Goal: Task Accomplishment & Management: Complete application form

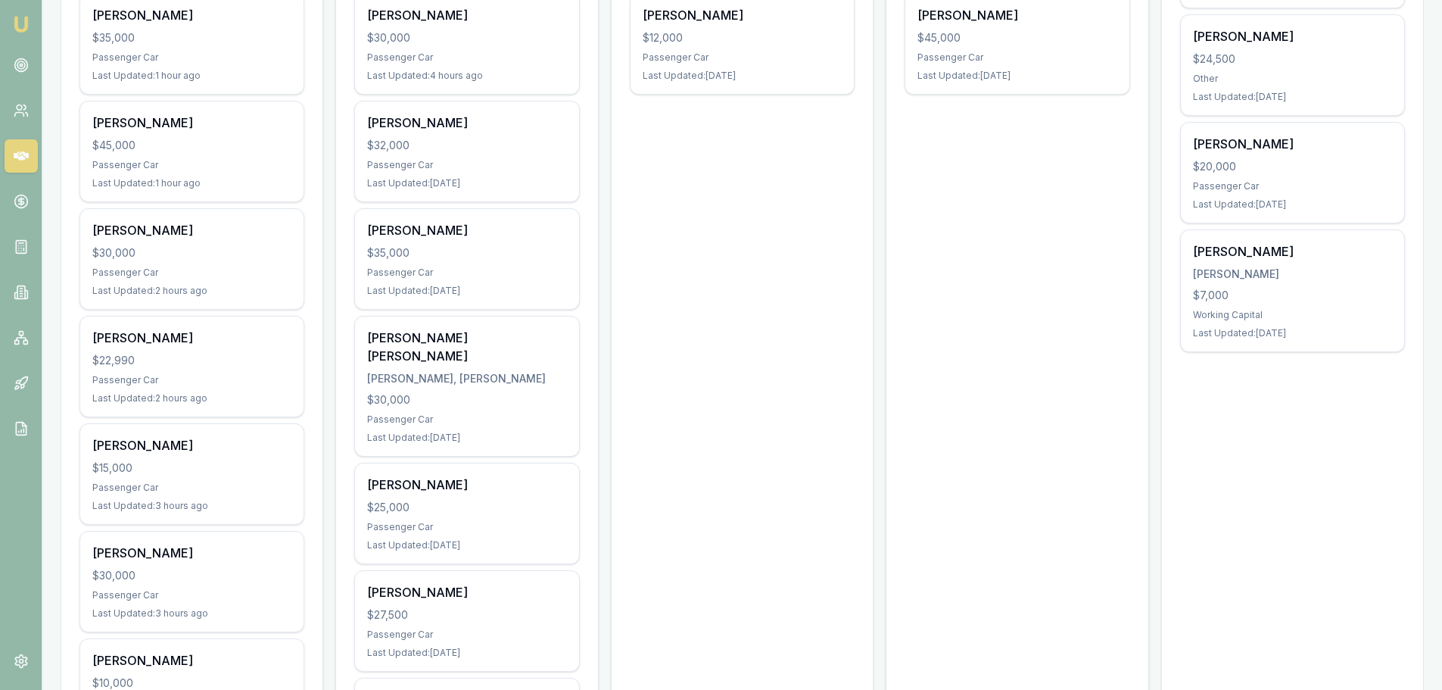
scroll to position [454, 0]
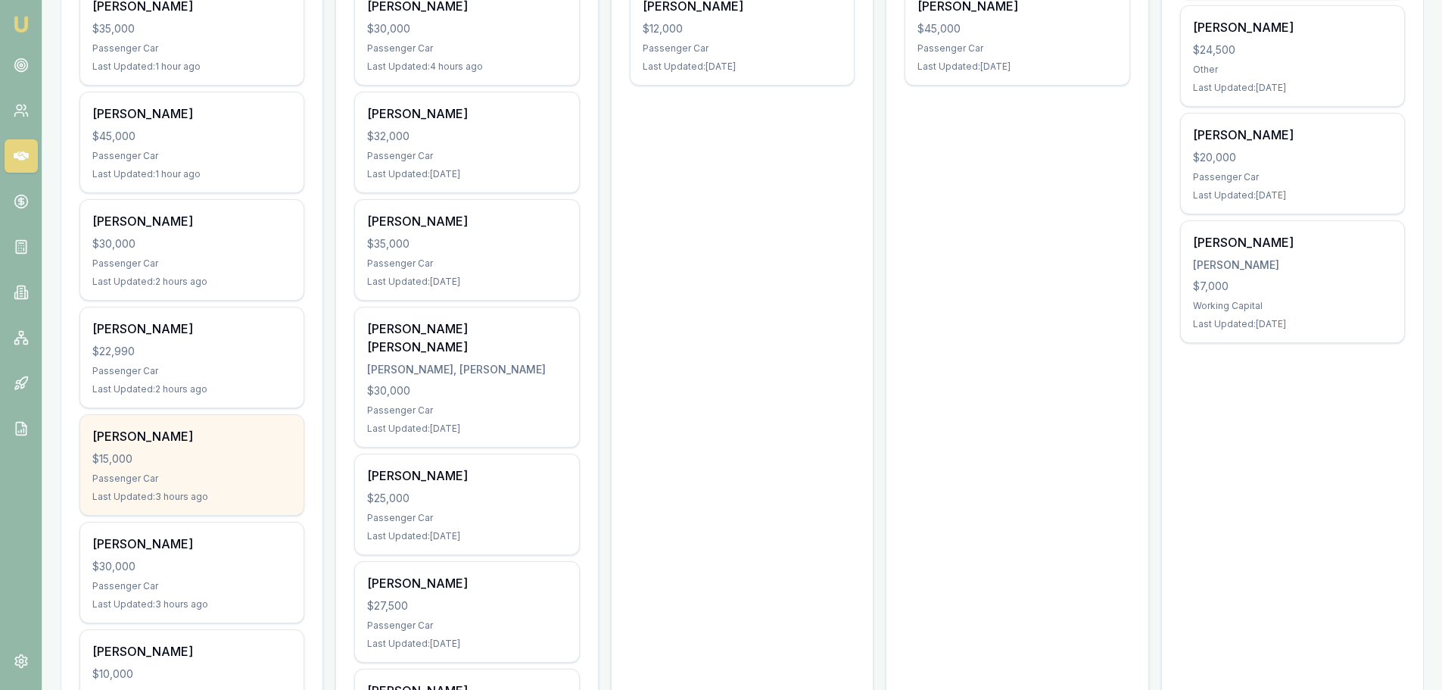
click at [193, 470] on div "William Thrupp $15,000 Passenger Car Last Updated: 3 hours ago" at bounding box center [191, 465] width 223 height 100
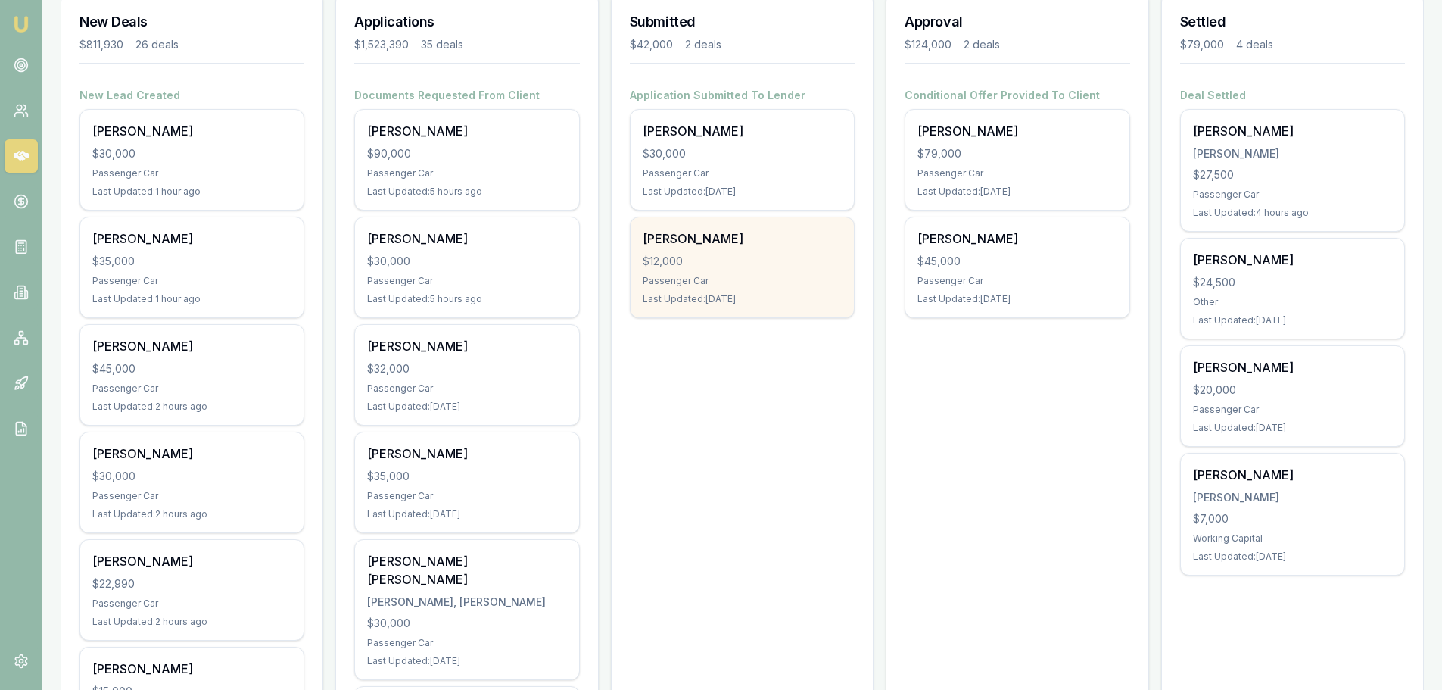
scroll to position [0, 0]
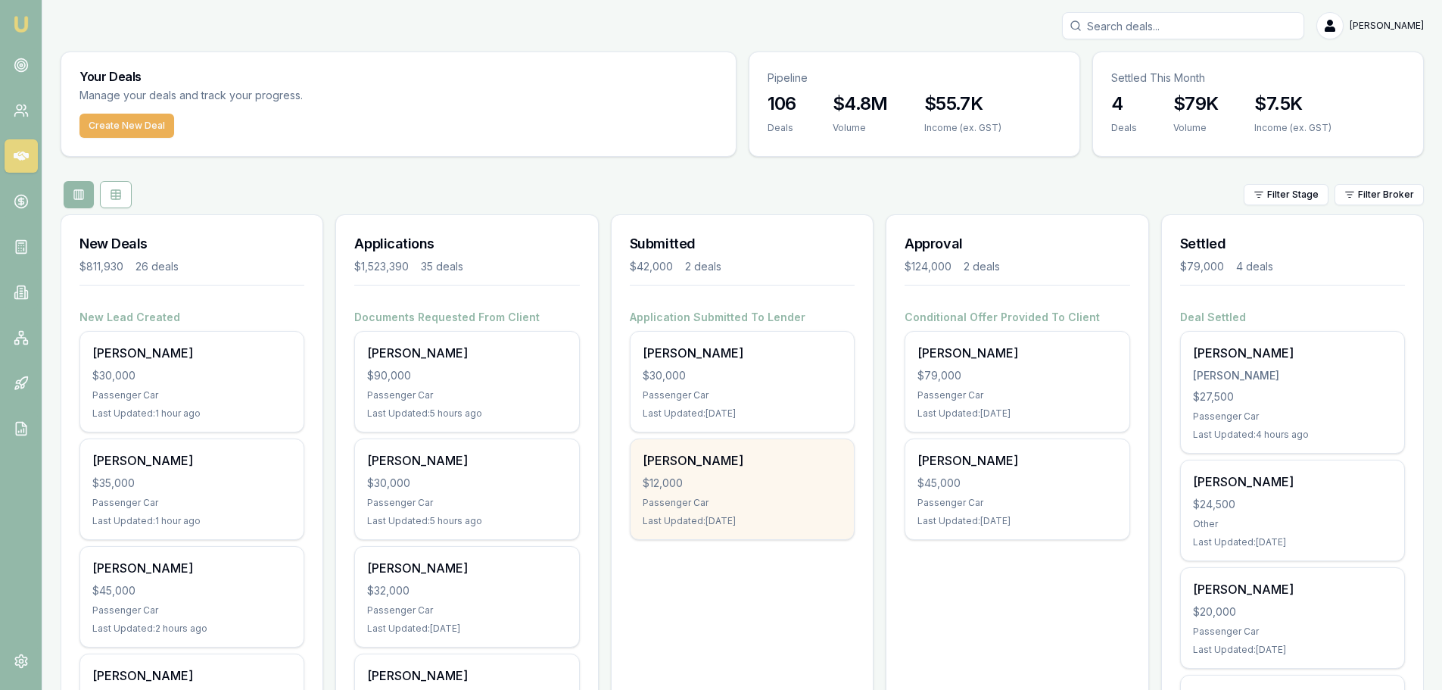
click at [741, 494] on div "LAYKA BOLT $12,000 Passenger Car Last Updated: 4 days ago" at bounding box center [742, 489] width 223 height 100
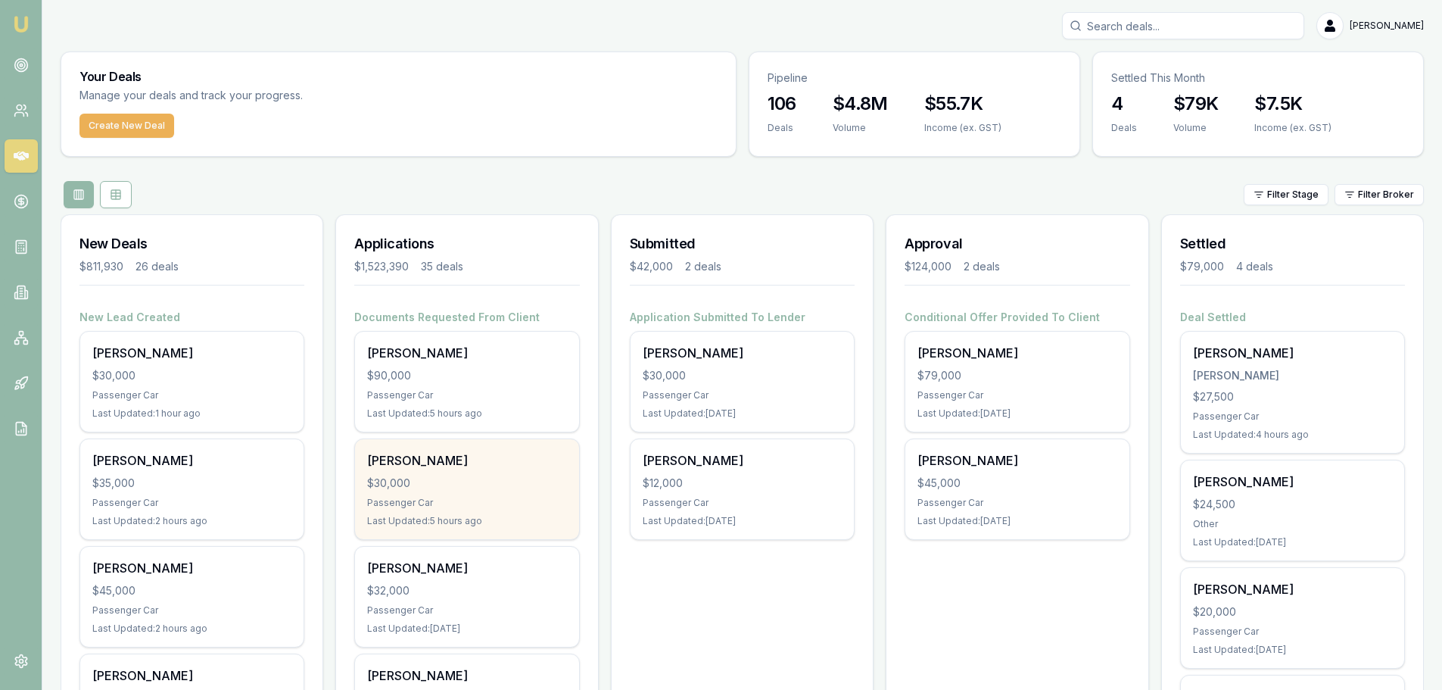
click at [513, 480] on div "$30,000" at bounding box center [466, 482] width 199 height 15
click at [474, 501] on div "Passenger Car" at bounding box center [466, 503] width 199 height 12
click at [486, 479] on div "$30,000" at bounding box center [466, 482] width 199 height 15
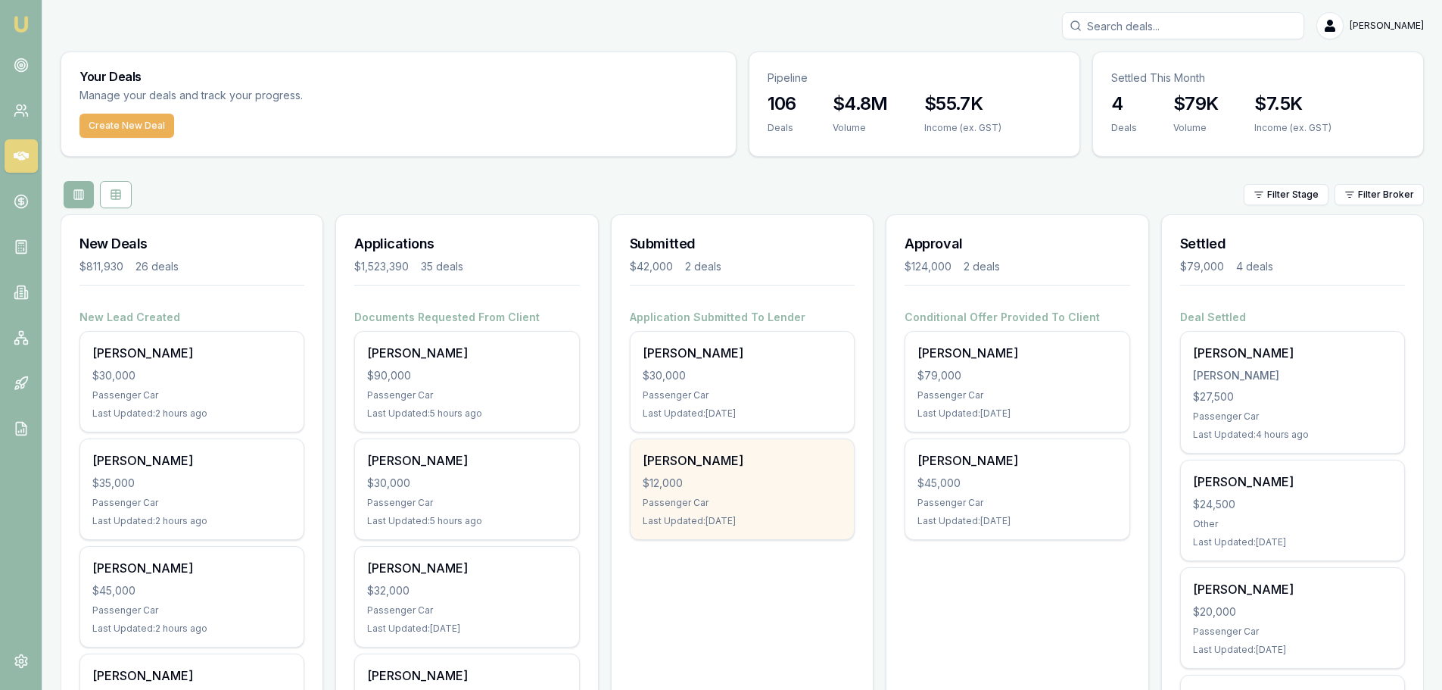
click at [733, 487] on div "$12,000" at bounding box center [742, 482] width 199 height 15
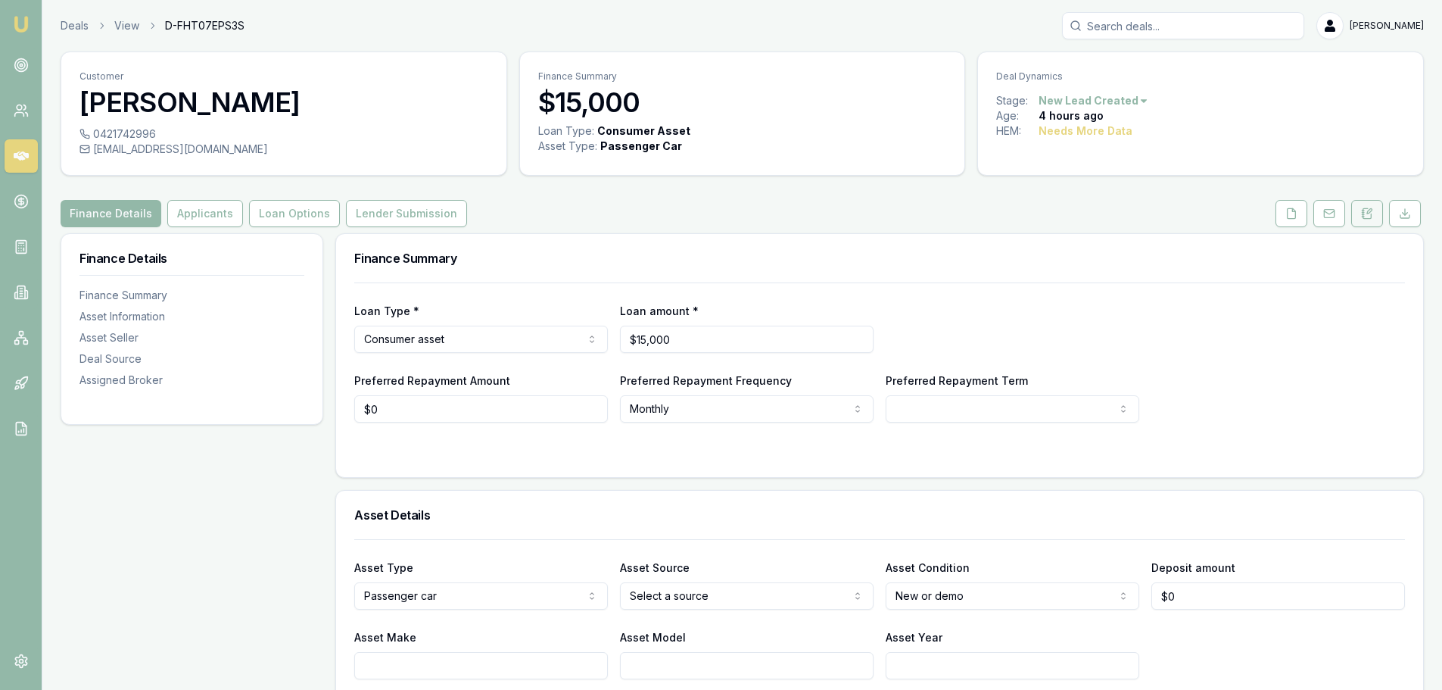
click at [1366, 218] on icon at bounding box center [1368, 213] width 8 height 10
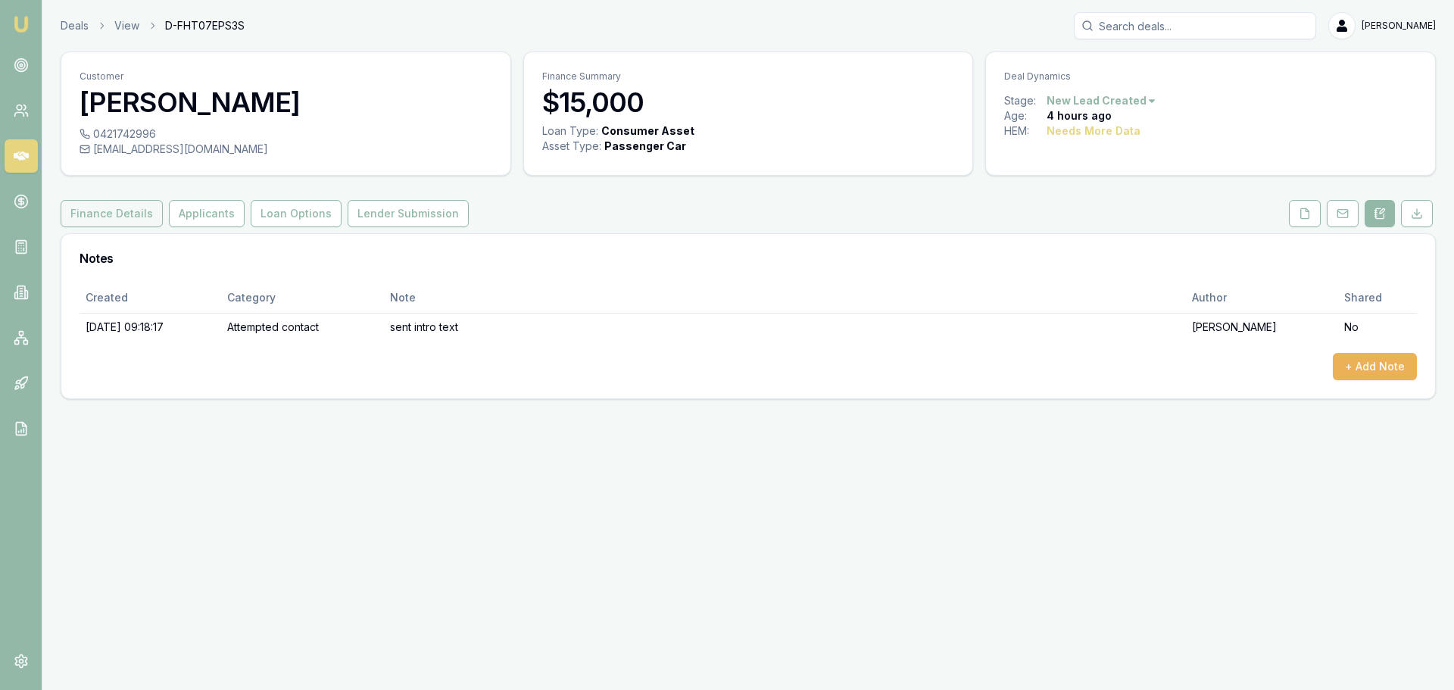
click at [126, 209] on button "Finance Details" at bounding box center [112, 213] width 102 height 27
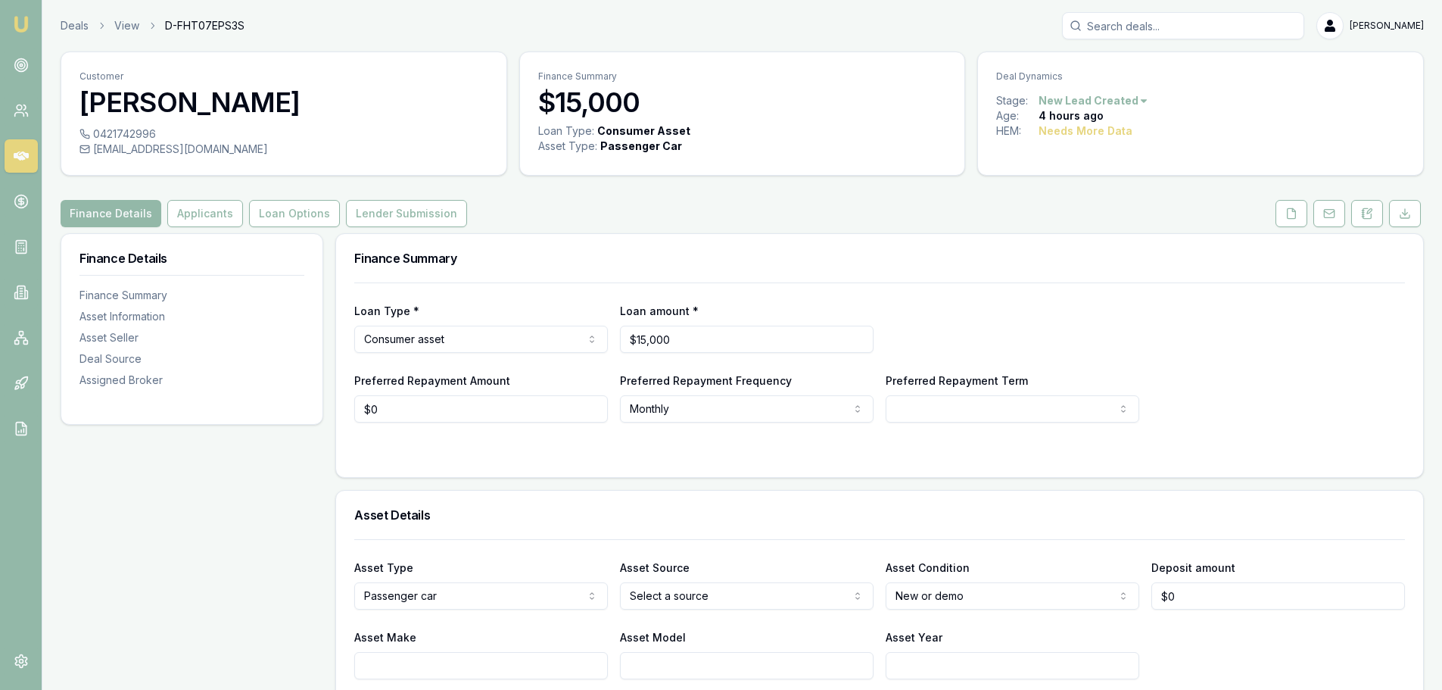
click at [477, 672] on input "Asset Make" at bounding box center [481, 665] width 254 height 27
type input "NISSAN"
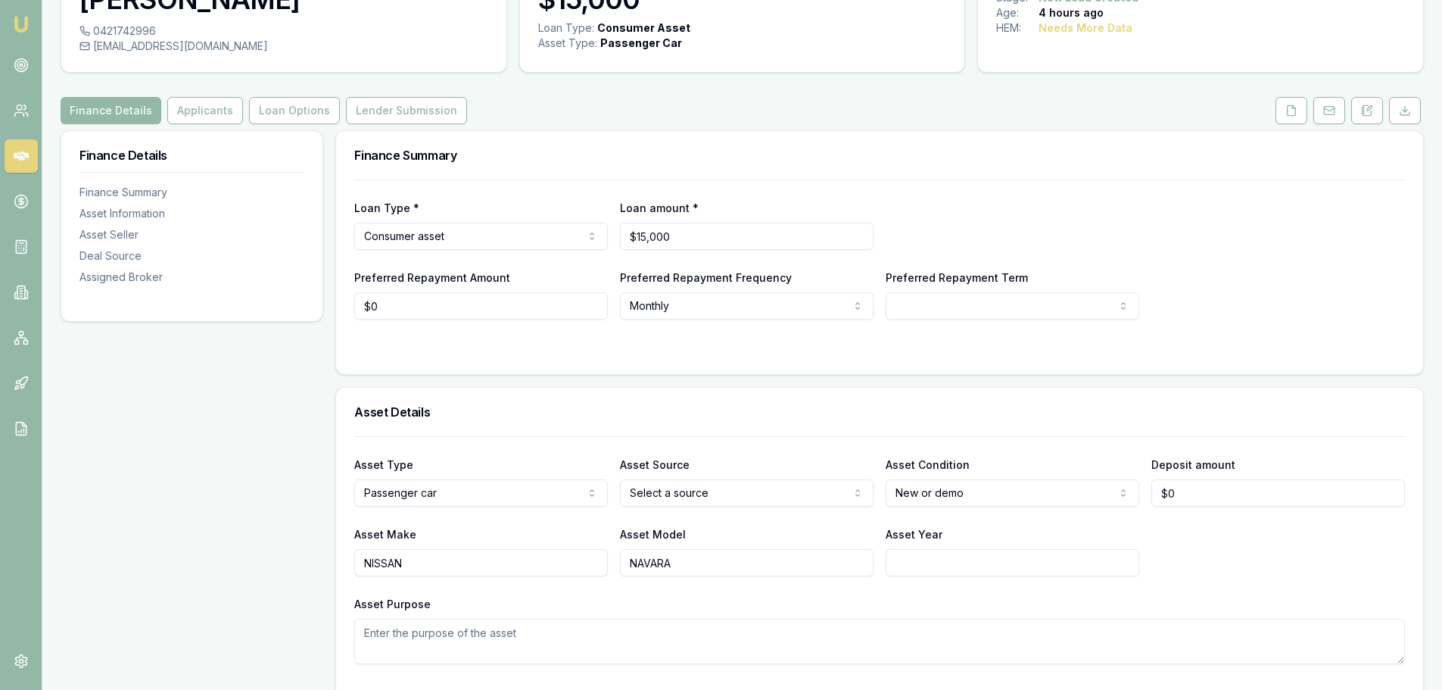
scroll to position [303, 0]
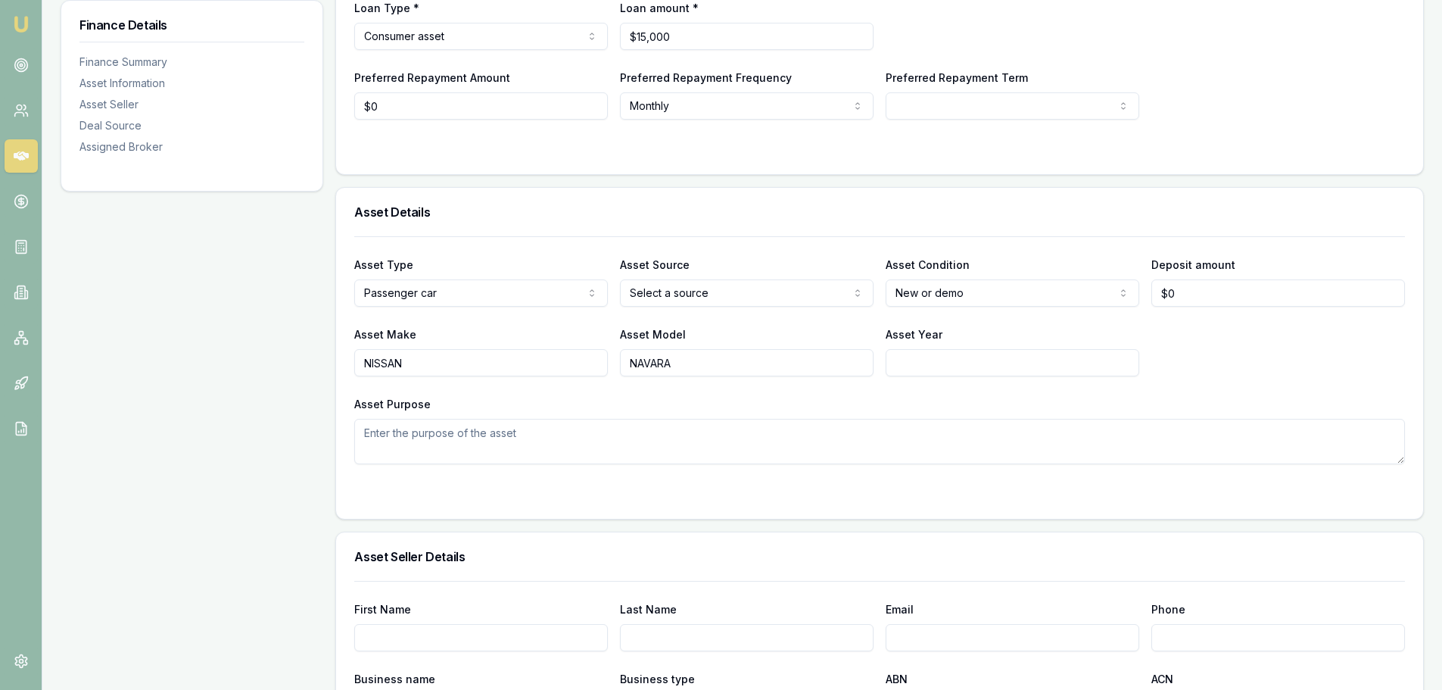
type input "NAVARA"
click at [891, 294] on html "Emu Broker Deals View D-FHT07EPS3S Erin Shield Toggle Menu Customer William Thr…" at bounding box center [721, 42] width 1442 height 690
select select "USED"
click at [855, 429] on textarea "Asset Purpose" at bounding box center [879, 441] width 1051 height 45
type textarea "TUB WITH CANOPY"
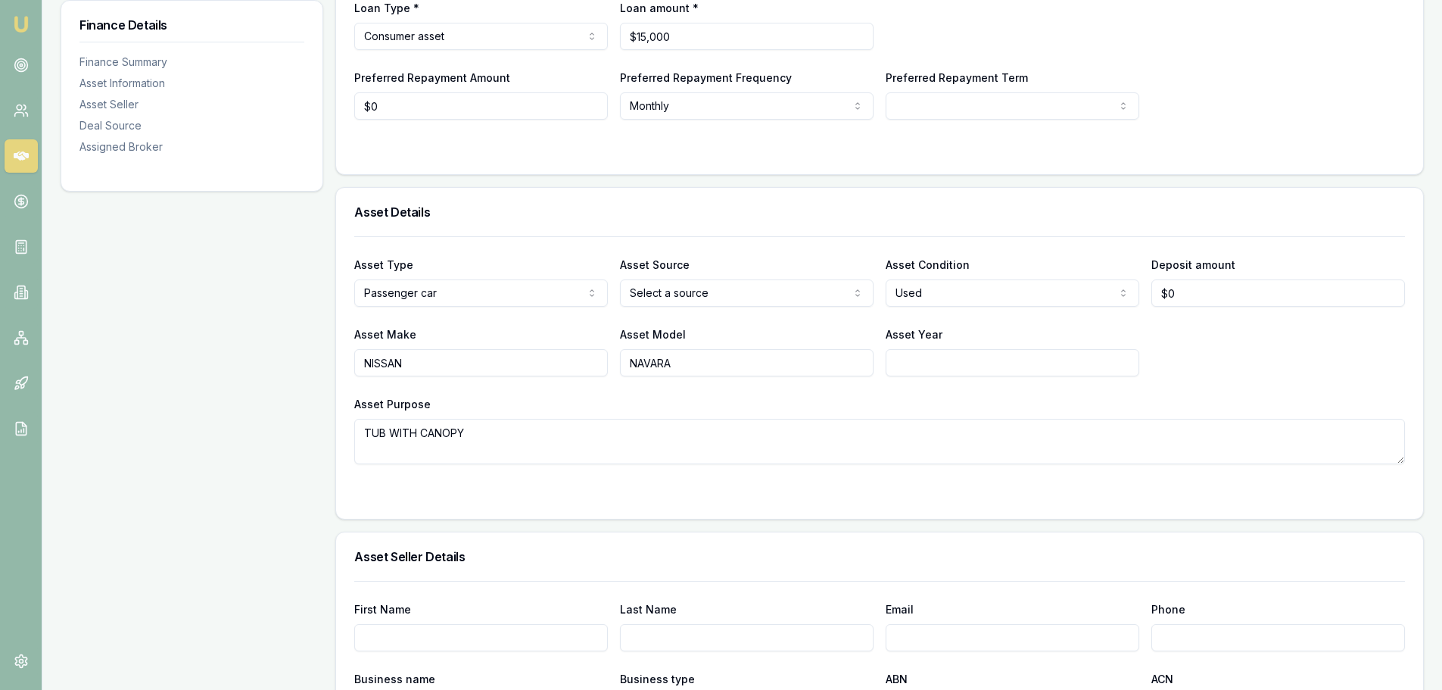
click at [862, 396] on div "Asset Purpose TUB WITH CANOPY" at bounding box center [879, 429] width 1051 height 70
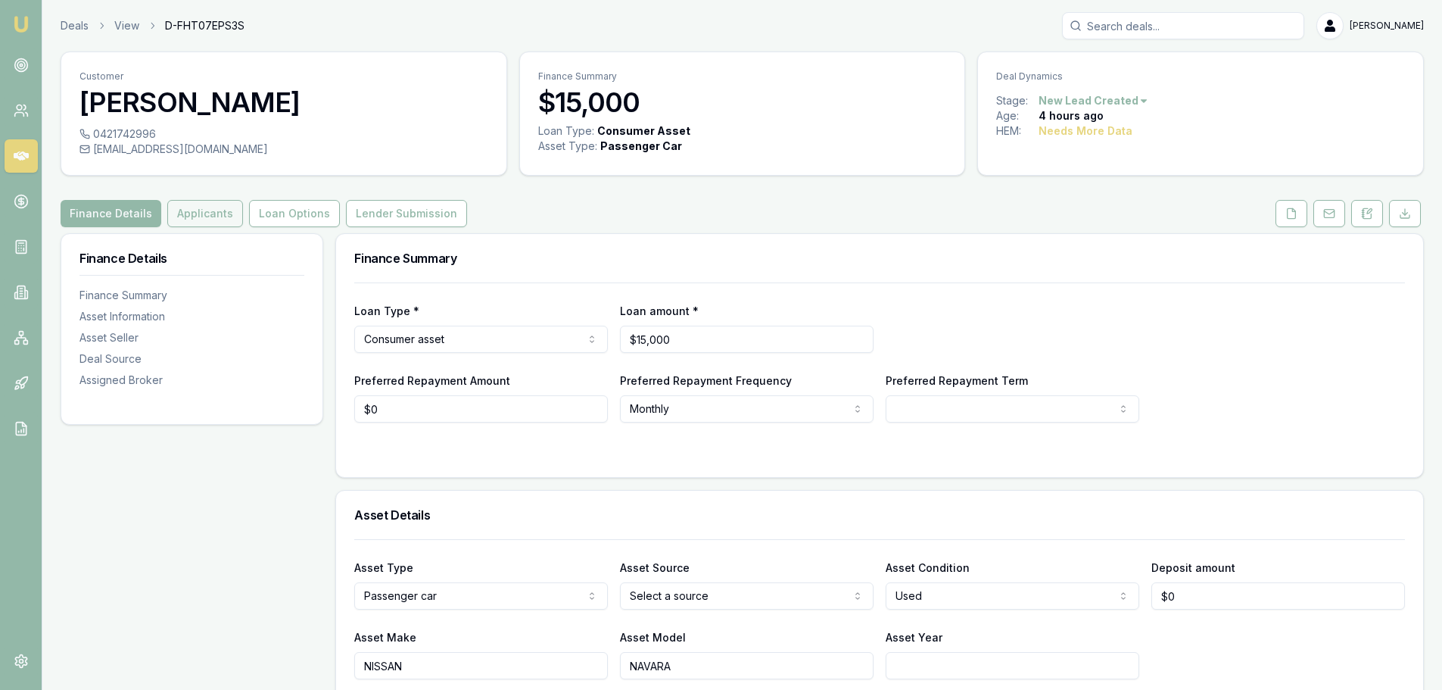
click at [219, 213] on button "Applicants" at bounding box center [205, 213] width 76 height 27
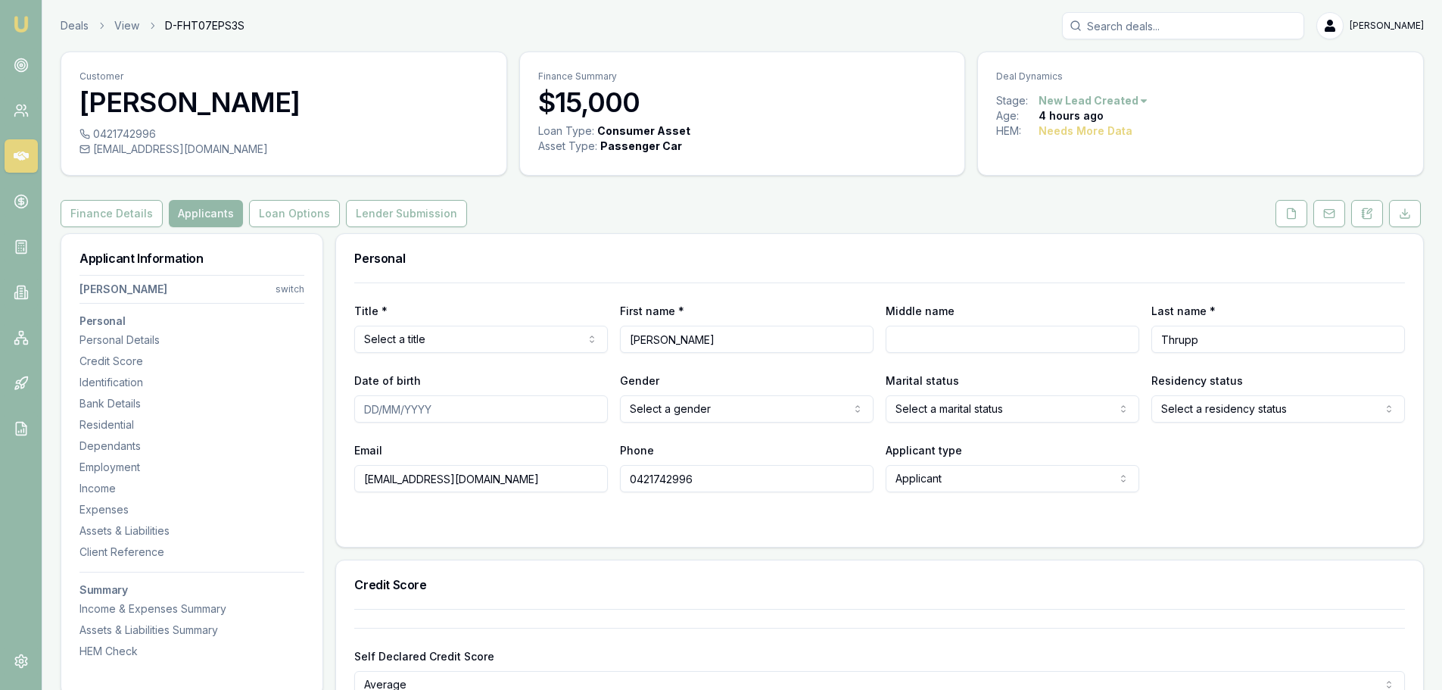
click at [627, 204] on div "Finance Details Applicants Loan Options Lender Submission" at bounding box center [743, 213] width 1364 height 27
click at [638, 205] on div "Finance Details Applicants Loan Options Lender Submission" at bounding box center [743, 213] width 1364 height 27
click at [588, 252] on h3 "Personal" at bounding box center [879, 258] width 1051 height 12
click at [517, 335] on html "Emu Broker Deals View D-FHT07EPS3S Erin Shield Toggle Menu Customer William Thr…" at bounding box center [721, 345] width 1442 height 690
click at [594, 220] on div "Finance Details Applicants Loan Options Lender Submission" at bounding box center [743, 213] width 1364 height 27
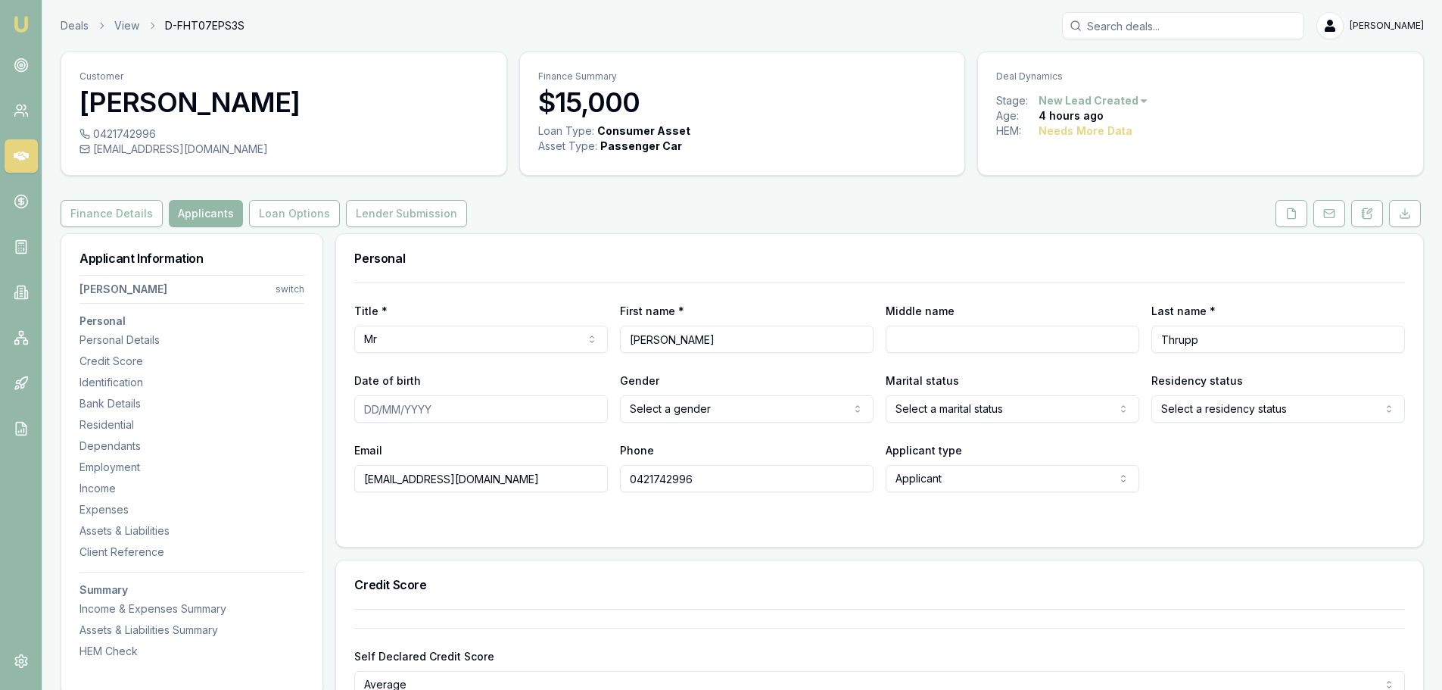
click at [594, 220] on div "Finance Details Applicants Loan Options Lender Submission" at bounding box center [743, 213] width 1364 height 27
click at [852, 203] on div "Finance Details Applicants Loan Options Lender Submission" at bounding box center [743, 213] width 1364 height 27
click at [768, 248] on div "Personal" at bounding box center [879, 258] width 1087 height 48
click at [941, 348] on input "Middle name" at bounding box center [1013, 339] width 254 height 27
type input "HENRY"
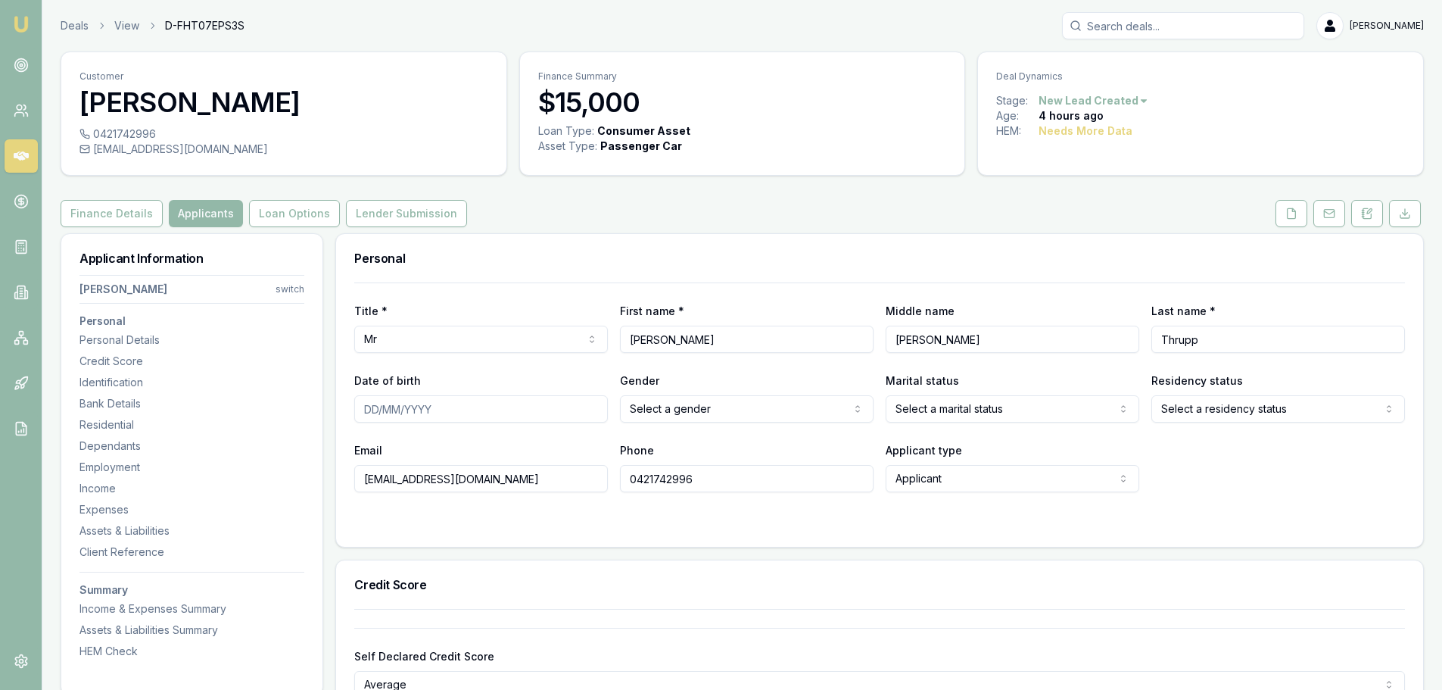
click at [469, 410] on input "Date of birth" at bounding box center [481, 408] width 254 height 27
type input "25/04/1954"
click at [728, 404] on html "Emu Broker Deals View D-FHT07EPS3S Erin Shield Toggle Menu Customer William Thr…" at bounding box center [721, 345] width 1442 height 690
click at [934, 419] on html "Emu Broker Deals View D-FHT07EPS3S Erin Shield Toggle Menu Customer William Thr…" at bounding box center [721, 345] width 1442 height 690
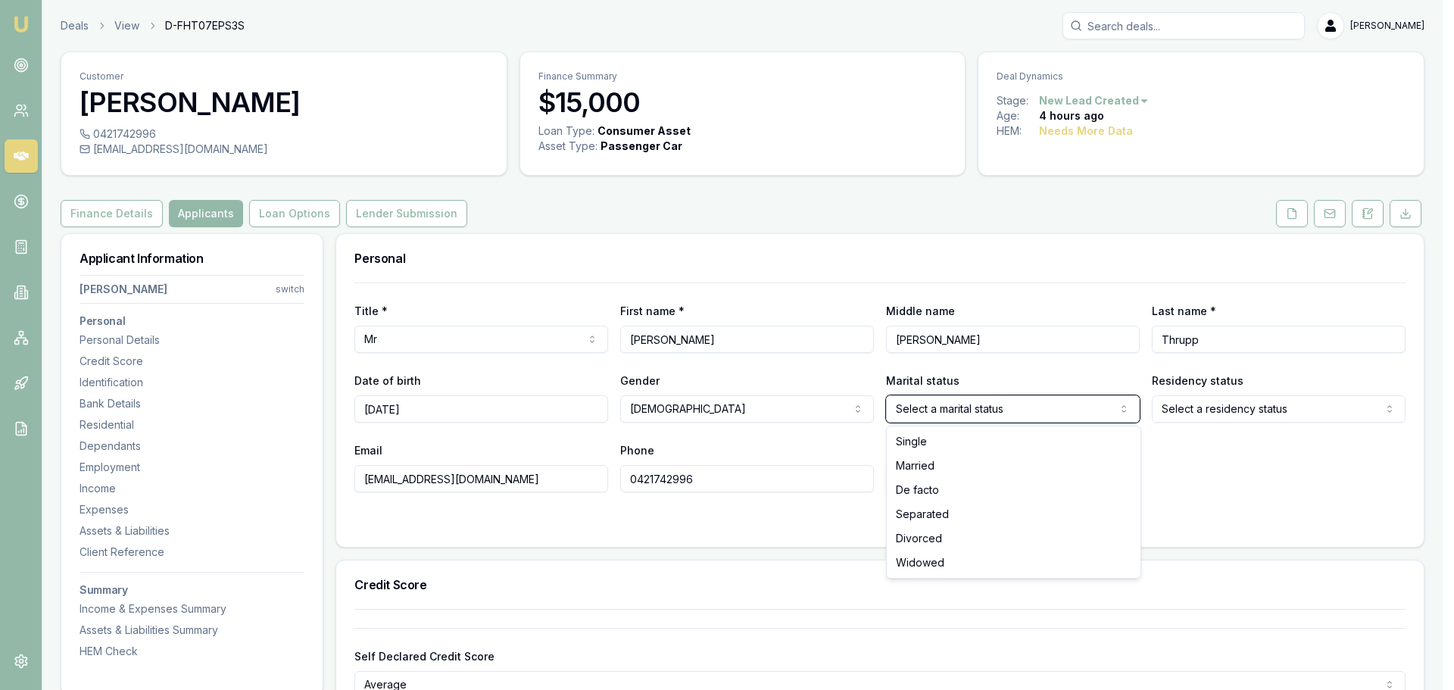
click at [1217, 401] on html "Emu Broker Deals View D-FHT07EPS3S Erin Shield Toggle Menu Customer William Thr…" at bounding box center [727, 345] width 1454 height 690
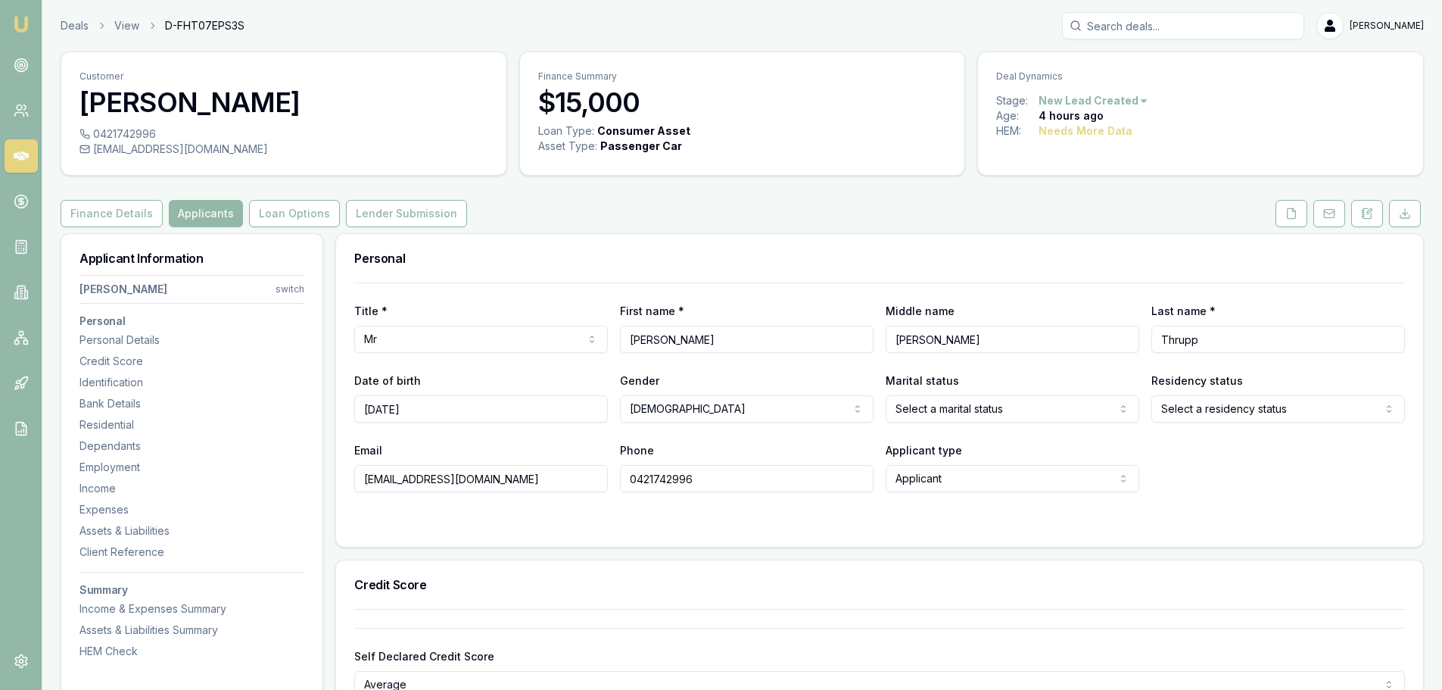
click at [1221, 417] on html "Emu Broker Deals View D-FHT07EPS3S Erin Shield Toggle Menu Customer William Thr…" at bounding box center [721, 345] width 1442 height 690
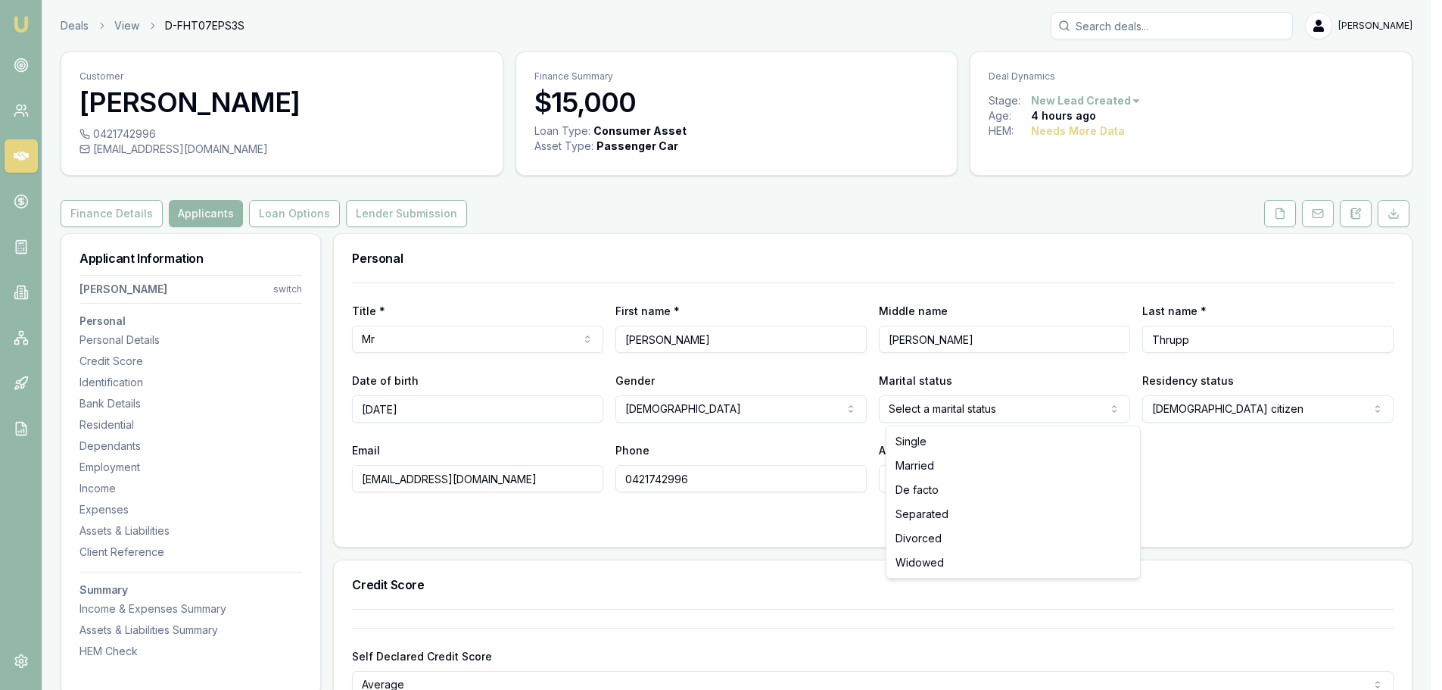
click at [981, 406] on html "Emu Broker Deals View D-FHT07EPS3S Erin Shield Toggle Menu Customer William Thr…" at bounding box center [721, 345] width 1442 height 690
select select "MARRIED"
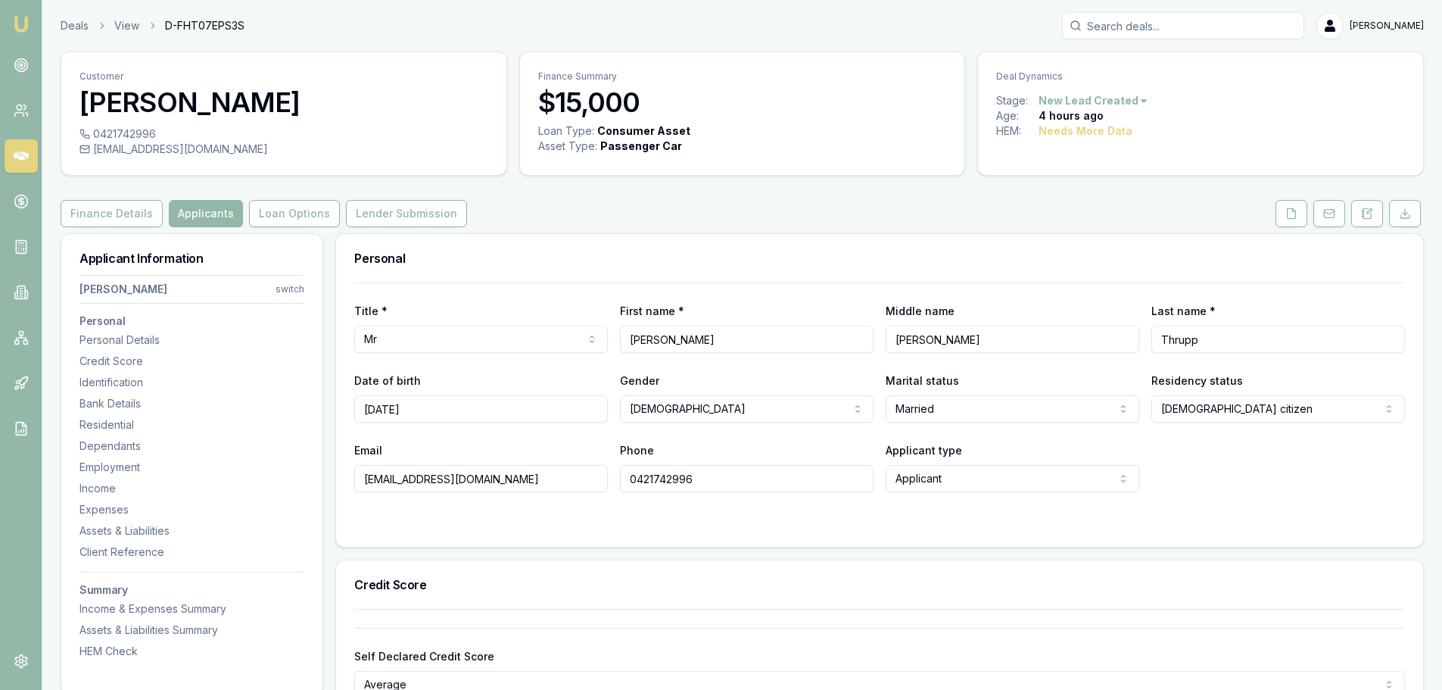
click at [1294, 466] on div "Email bilboparkerson@yahoo.com.au Phone 0421742996 Applicant type Applicant App…" at bounding box center [879, 466] width 1051 height 51
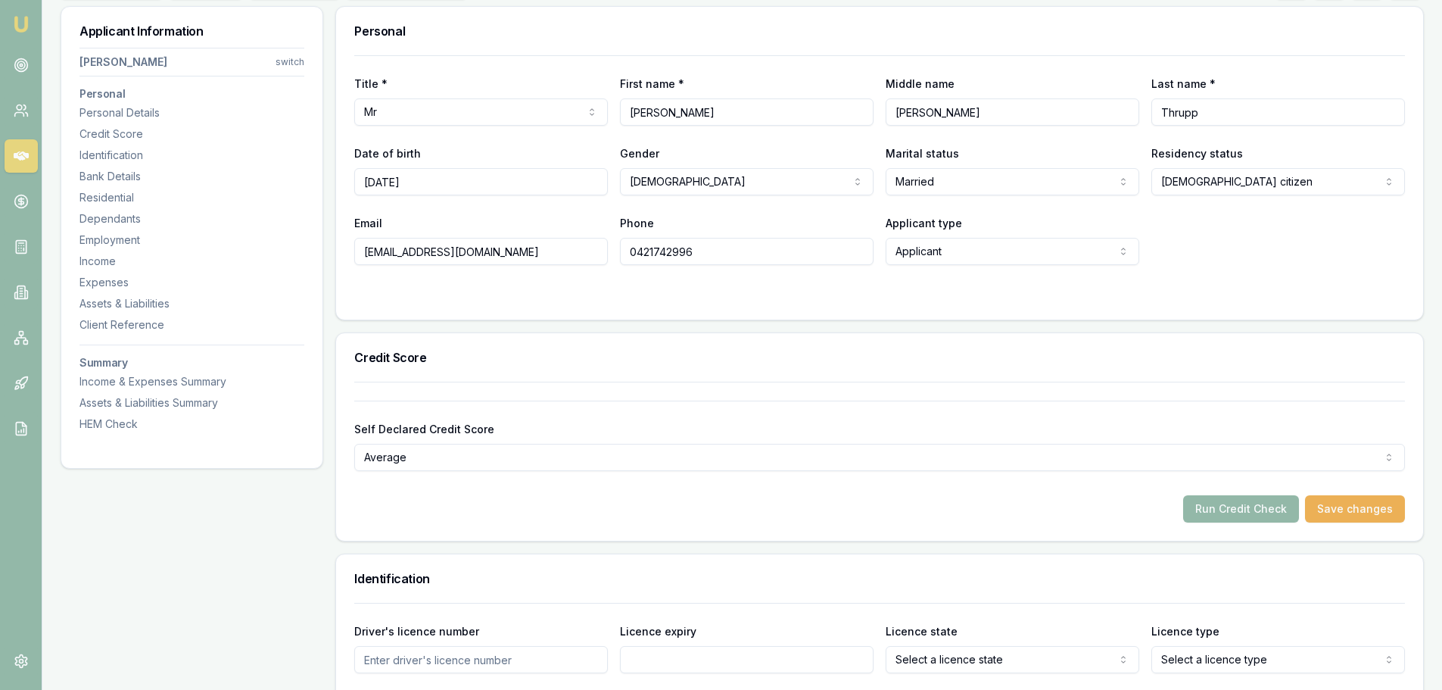
click at [689, 400] on div "Self Declared Credit Score Average Excellent Very good Average Fair Low Run Cre…" at bounding box center [879, 452] width 1051 height 141
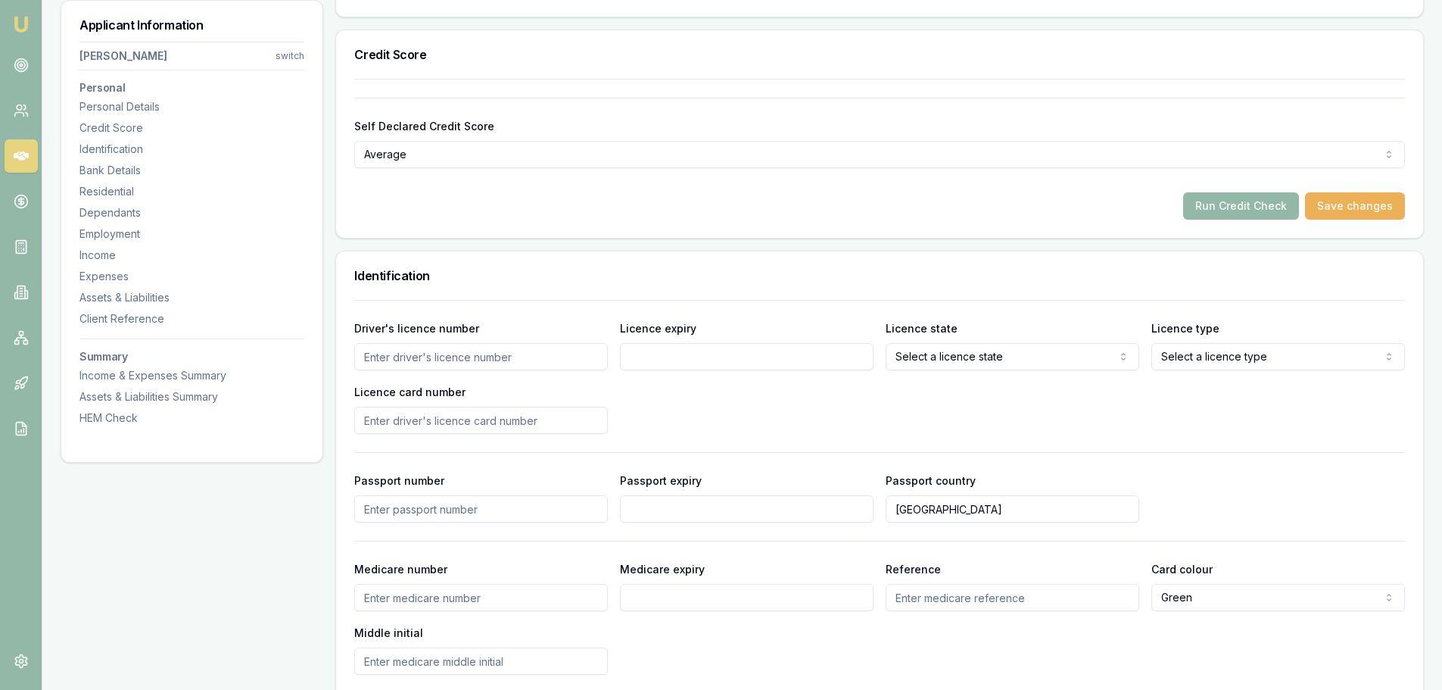
click at [592, 361] on input "Driver's licence number" at bounding box center [481, 356] width 254 height 27
type input "027804475"
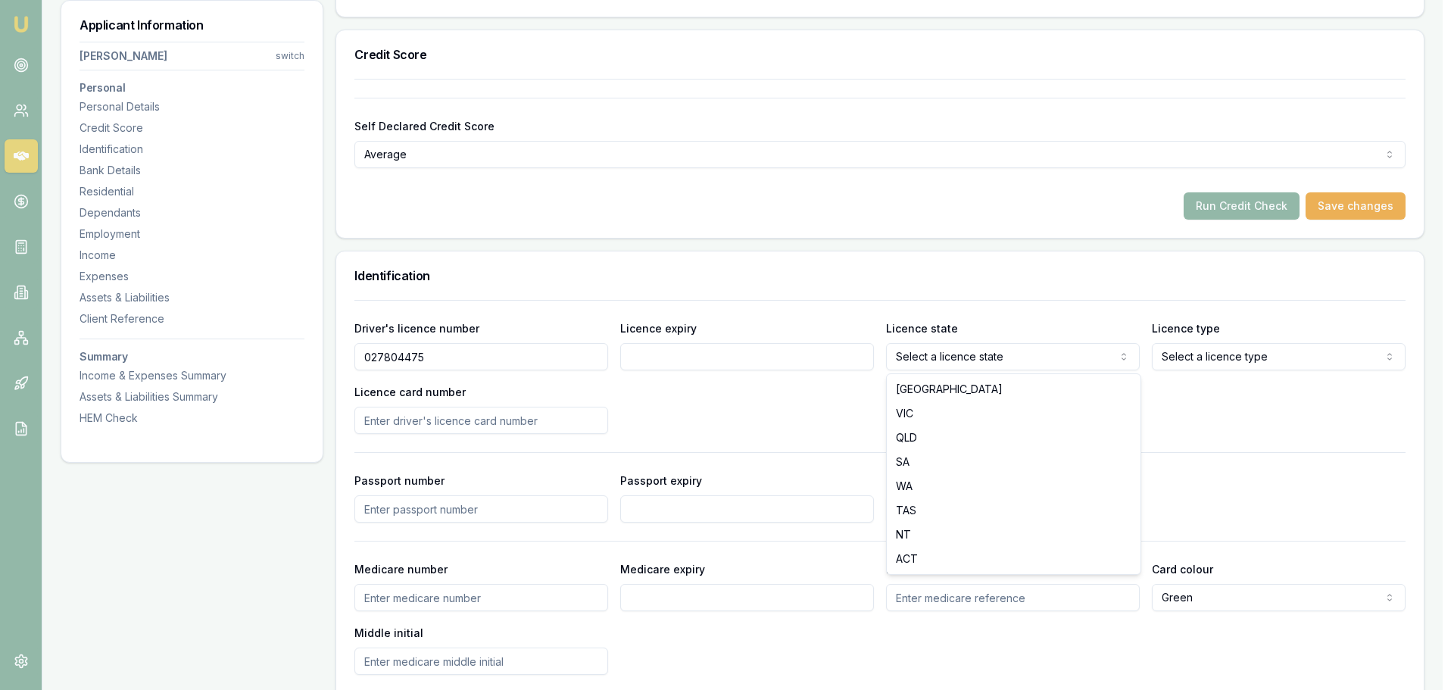
select select "QLD"
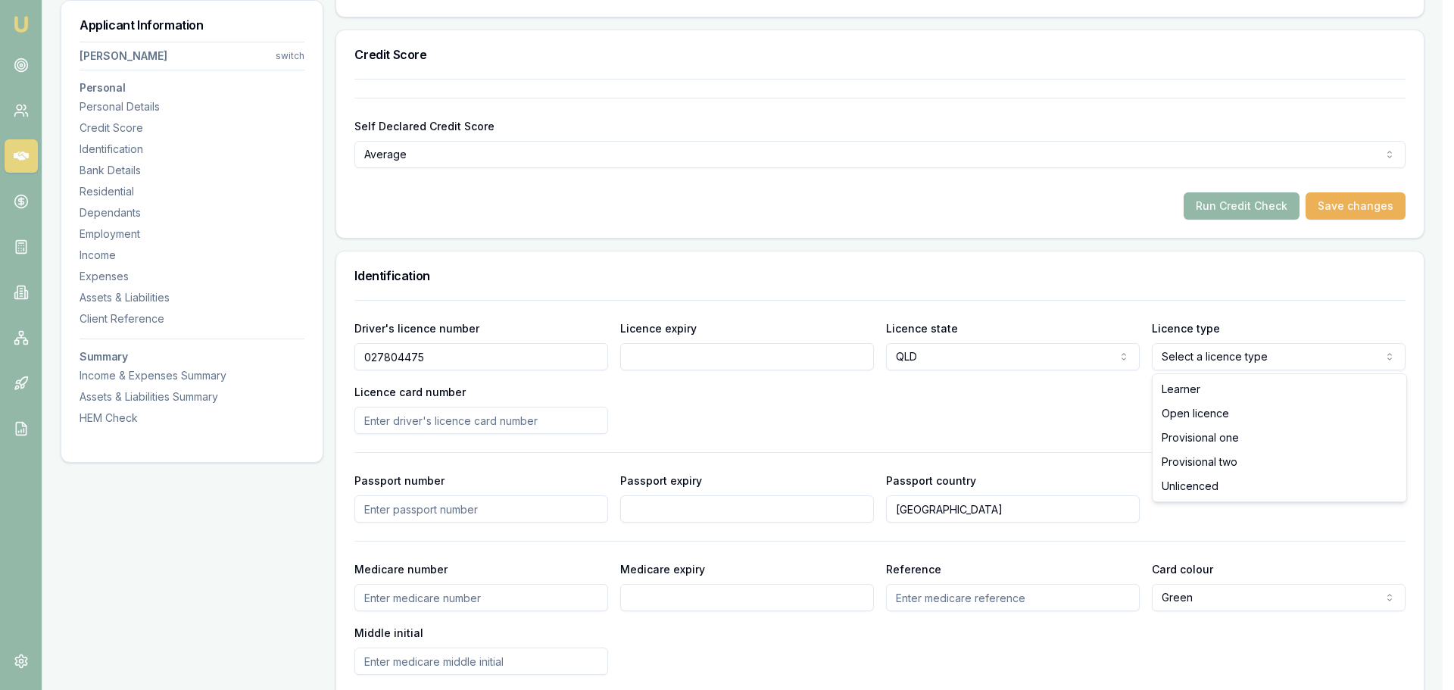
select select "OPEN_LICENCE"
drag, startPoint x: 1198, startPoint y: 413, endPoint x: 1052, endPoint y: 403, distance: 145.8
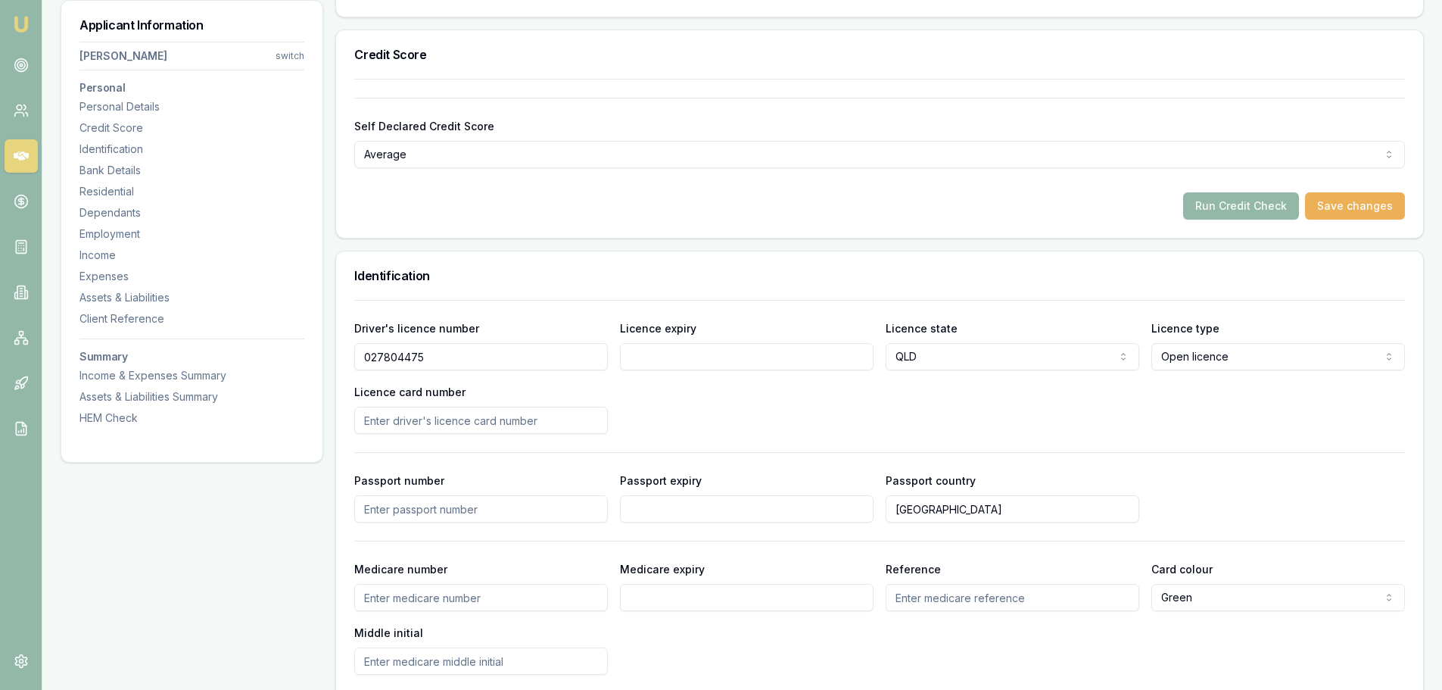
click at [714, 361] on input "Licence expiry" at bounding box center [747, 356] width 254 height 27
type input "14/09/2025"
click at [721, 379] on div "Driver's licence number 027804475 Licence expiry 14/09/2025 Licence state QLD N…" at bounding box center [879, 376] width 1051 height 115
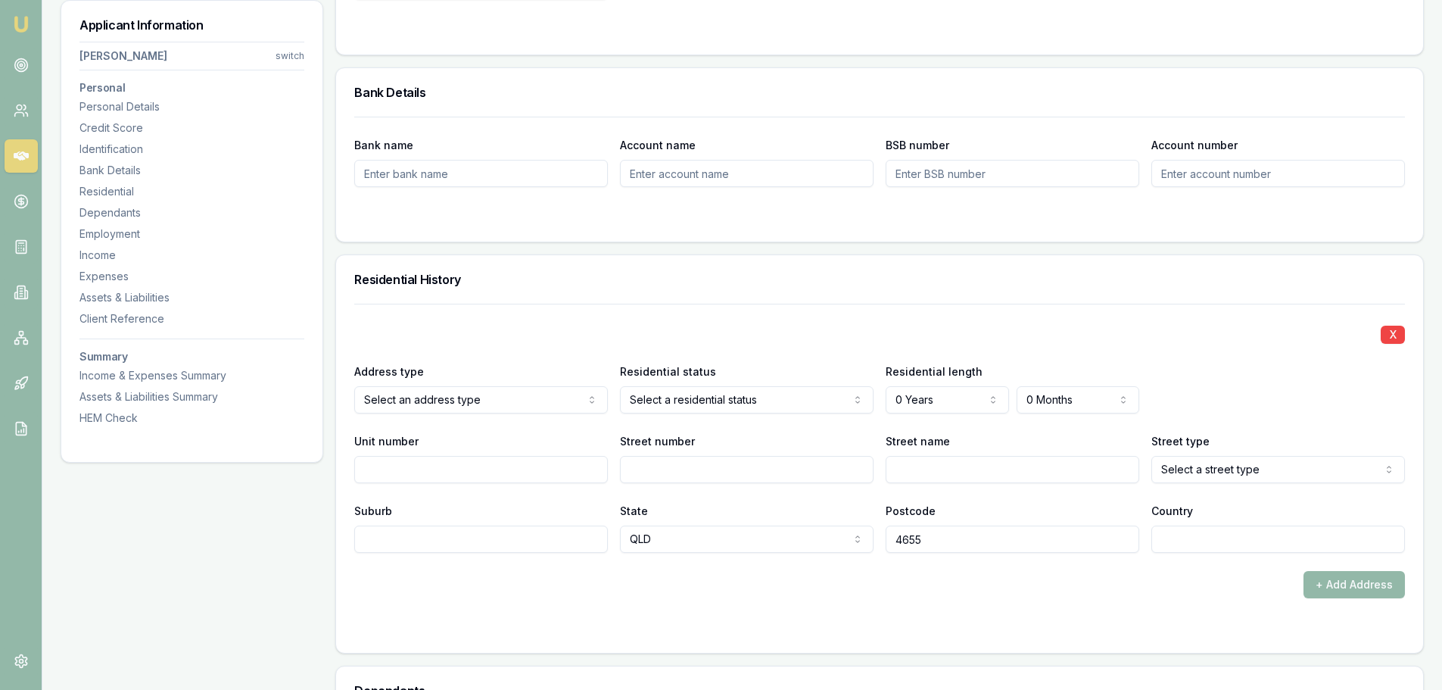
scroll to position [1211, 0]
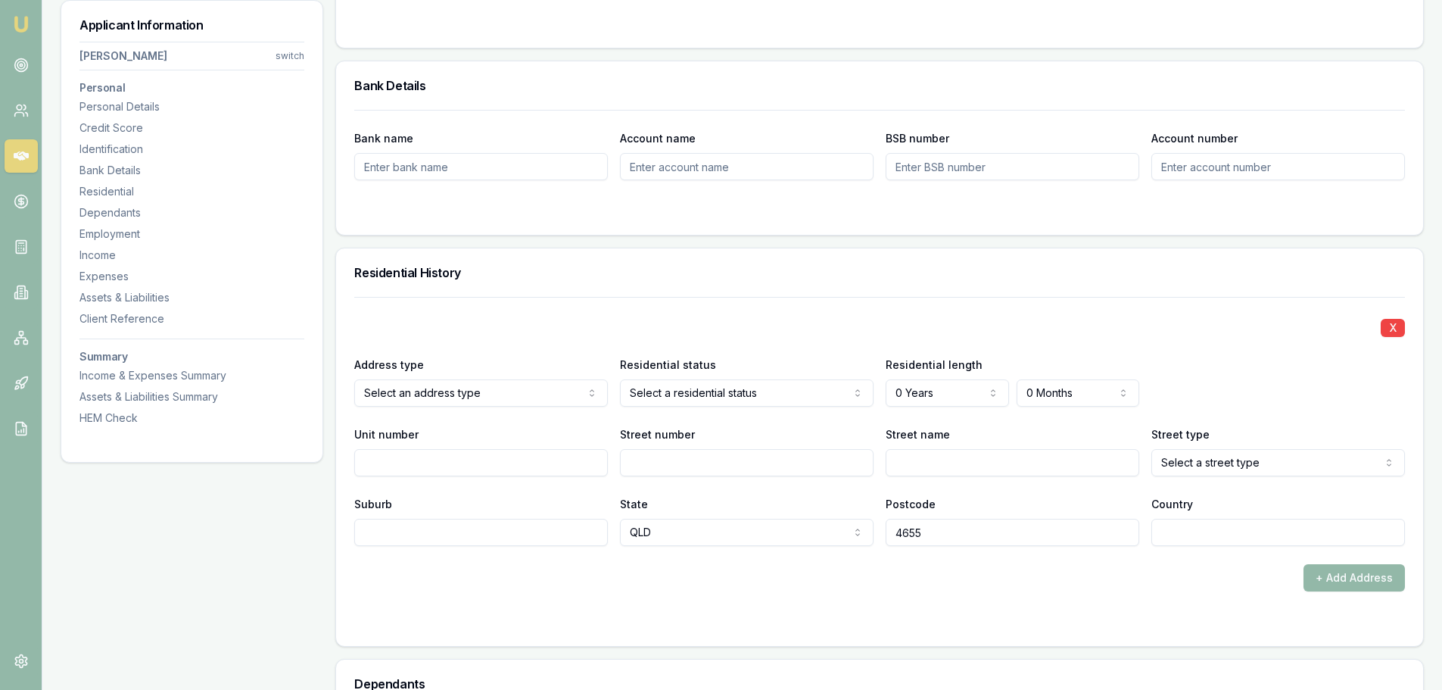
click at [872, 288] on div "Residential History" at bounding box center [879, 272] width 1087 height 48
click at [1008, 254] on div "Residential History" at bounding box center [879, 272] width 1087 height 48
click at [664, 281] on div "Residential History" at bounding box center [879, 272] width 1087 height 48
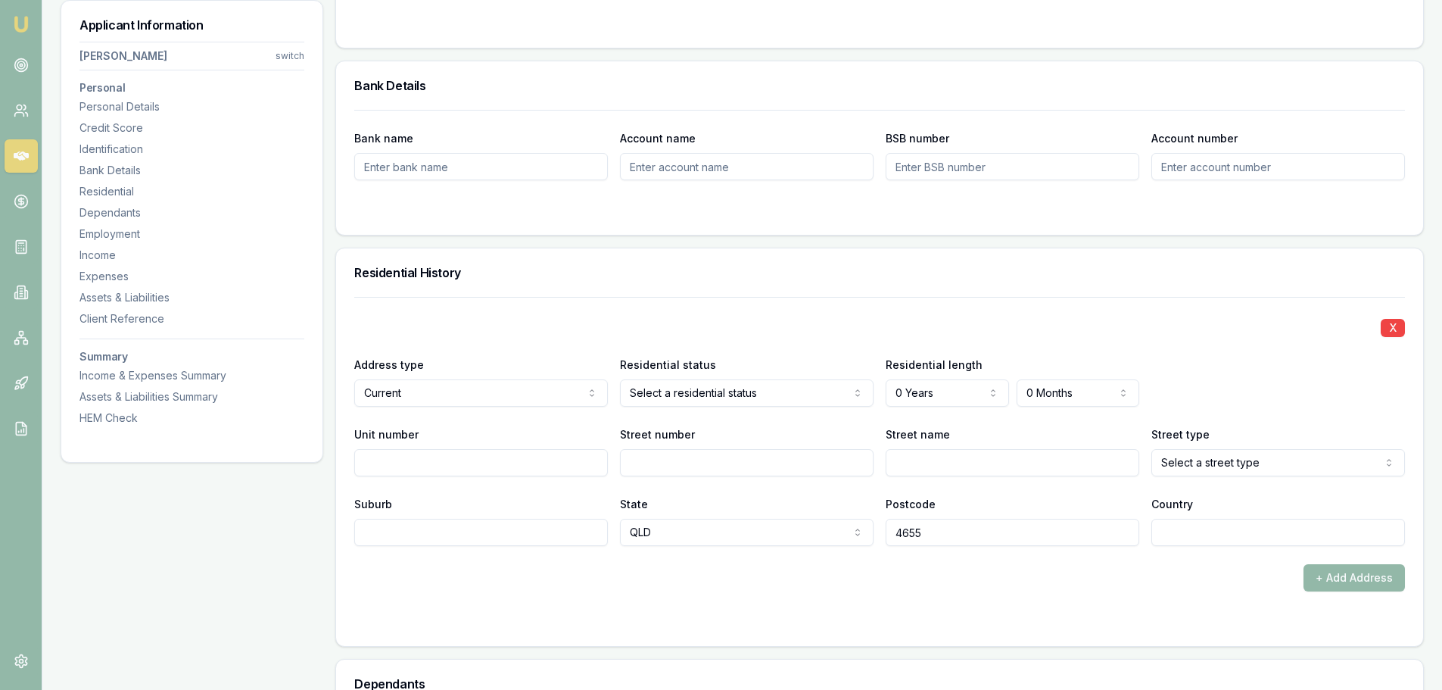
click at [452, 530] on input "Suburb" at bounding box center [481, 532] width 254 height 27
type input "HERVEY BAY"
click at [457, 457] on input "Unit number" at bounding box center [481, 462] width 254 height 27
type input "44"
type input "220"
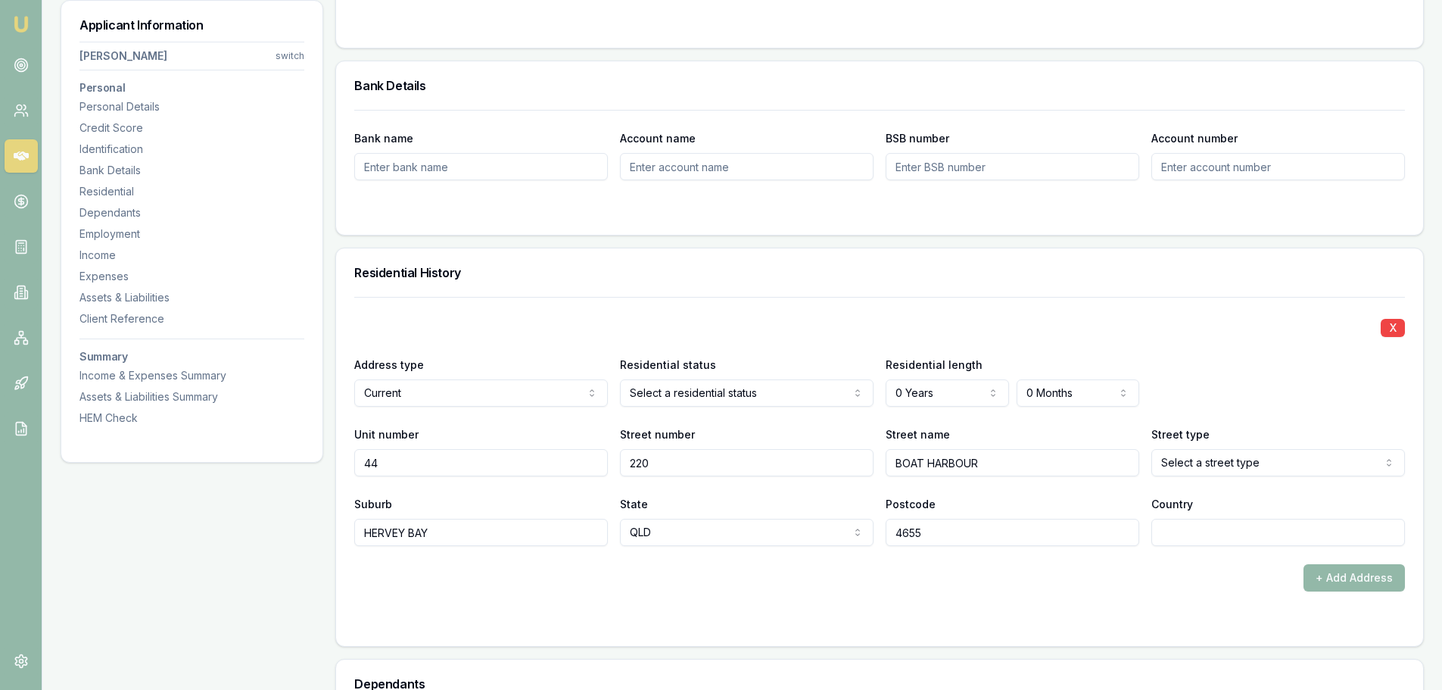
type input "BOAT HARBOUR"
select select "Drive"
type input "PIALBA"
click at [1081, 588] on div "+ Add Address" at bounding box center [879, 577] width 1051 height 27
click at [1228, 535] on input "Country" at bounding box center [1279, 532] width 254 height 27
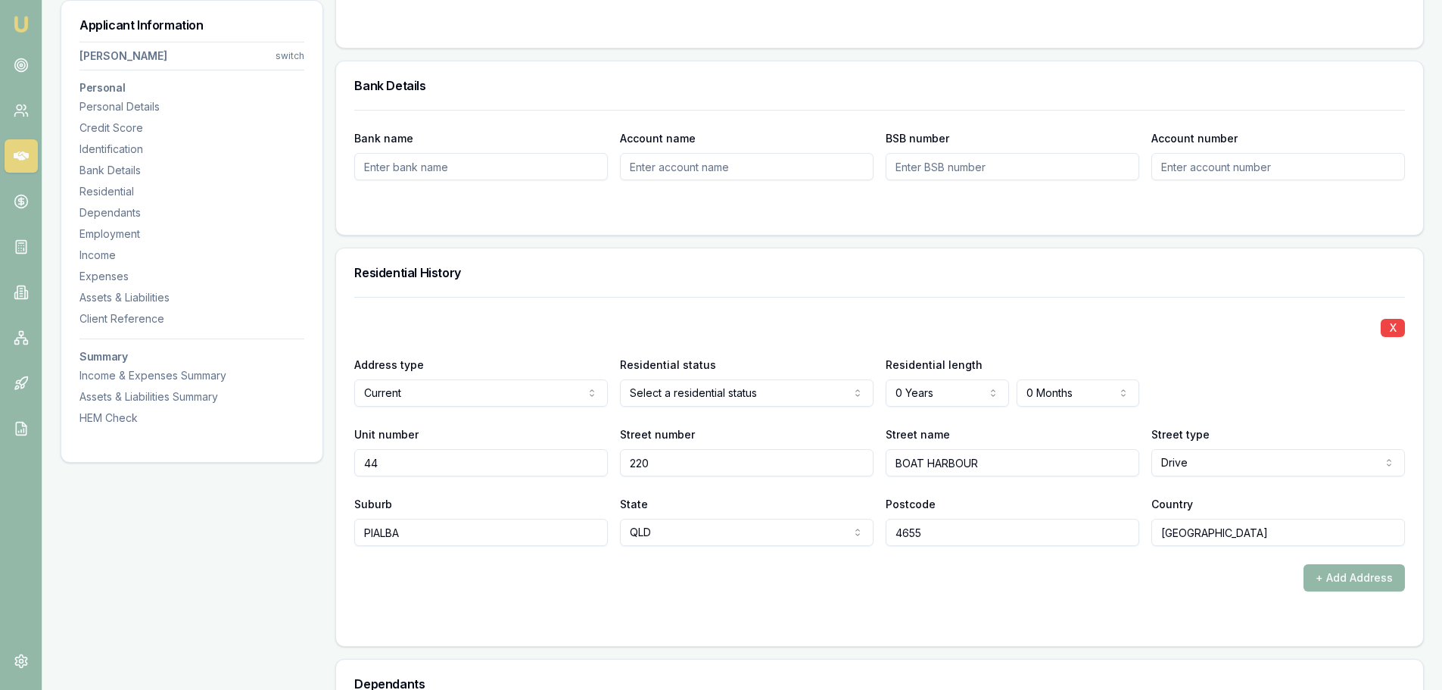
type input "[GEOGRAPHIC_DATA]"
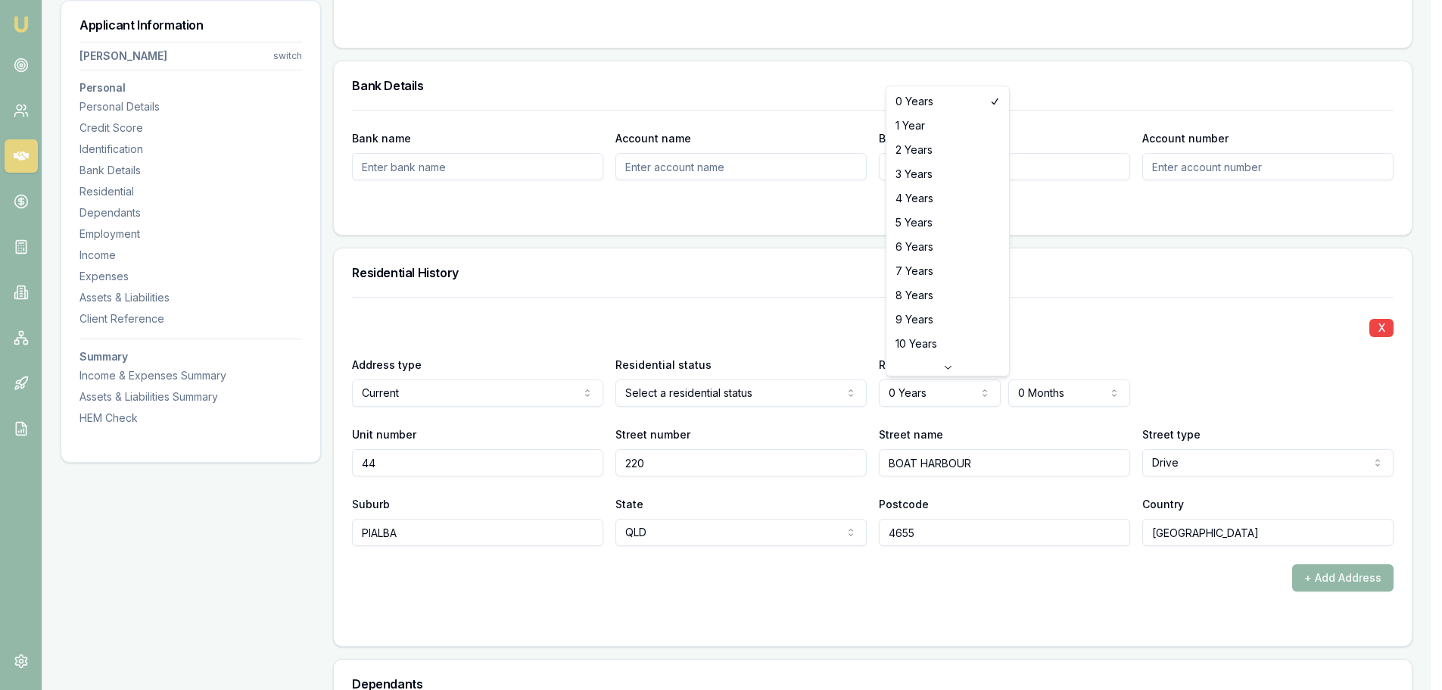
select select "2"
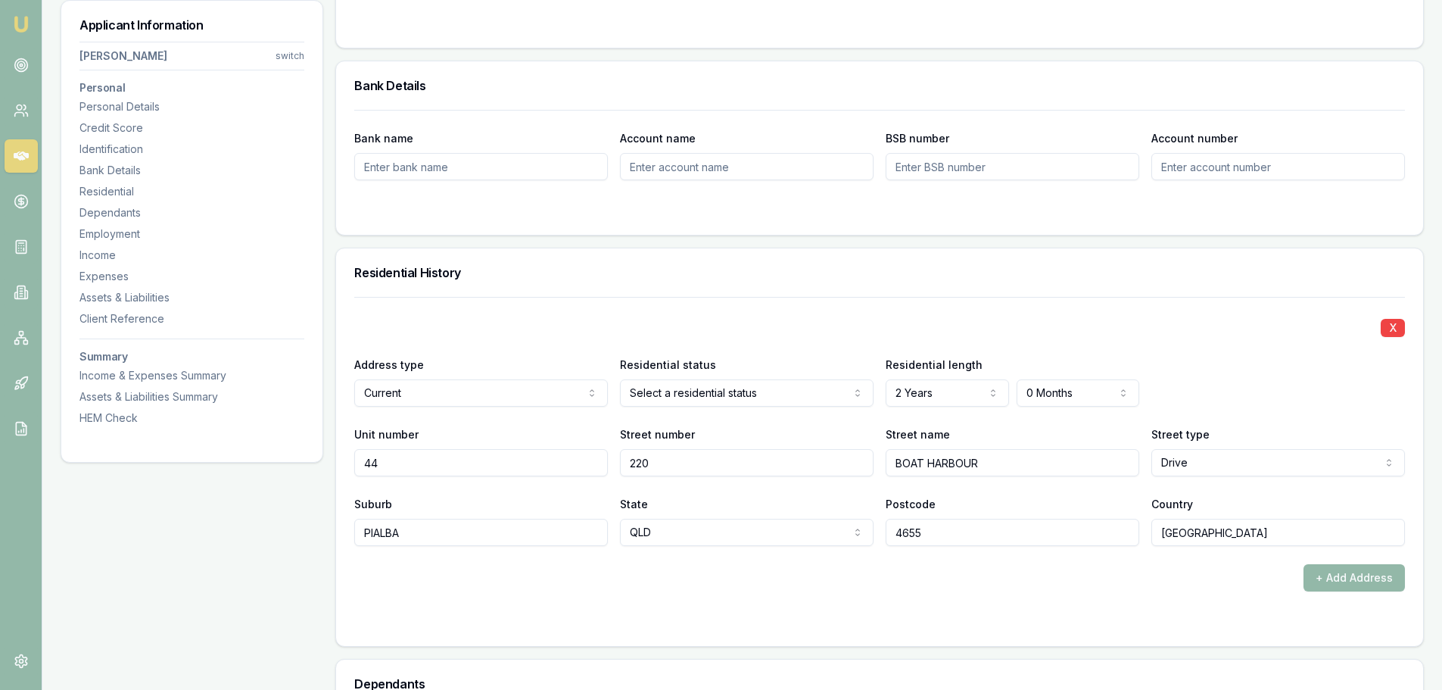
drag, startPoint x: 1063, startPoint y: 407, endPoint x: 1066, endPoint y: 396, distance: 11.8
click at [1063, 406] on div "X Address type Current Current Previous Residential status Select a residential…" at bounding box center [879, 421] width 1051 height 249
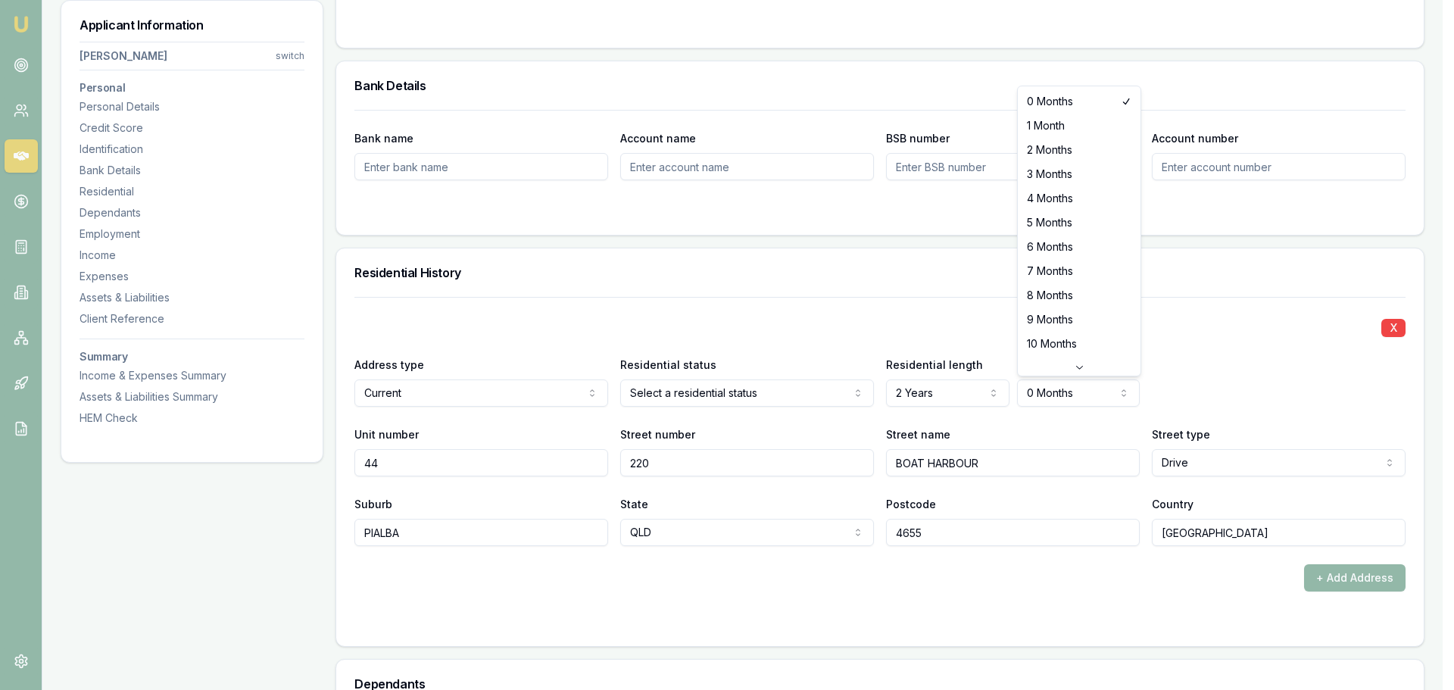
select select "6"
drag, startPoint x: 1055, startPoint y: 249, endPoint x: 1017, endPoint y: 264, distance: 40.8
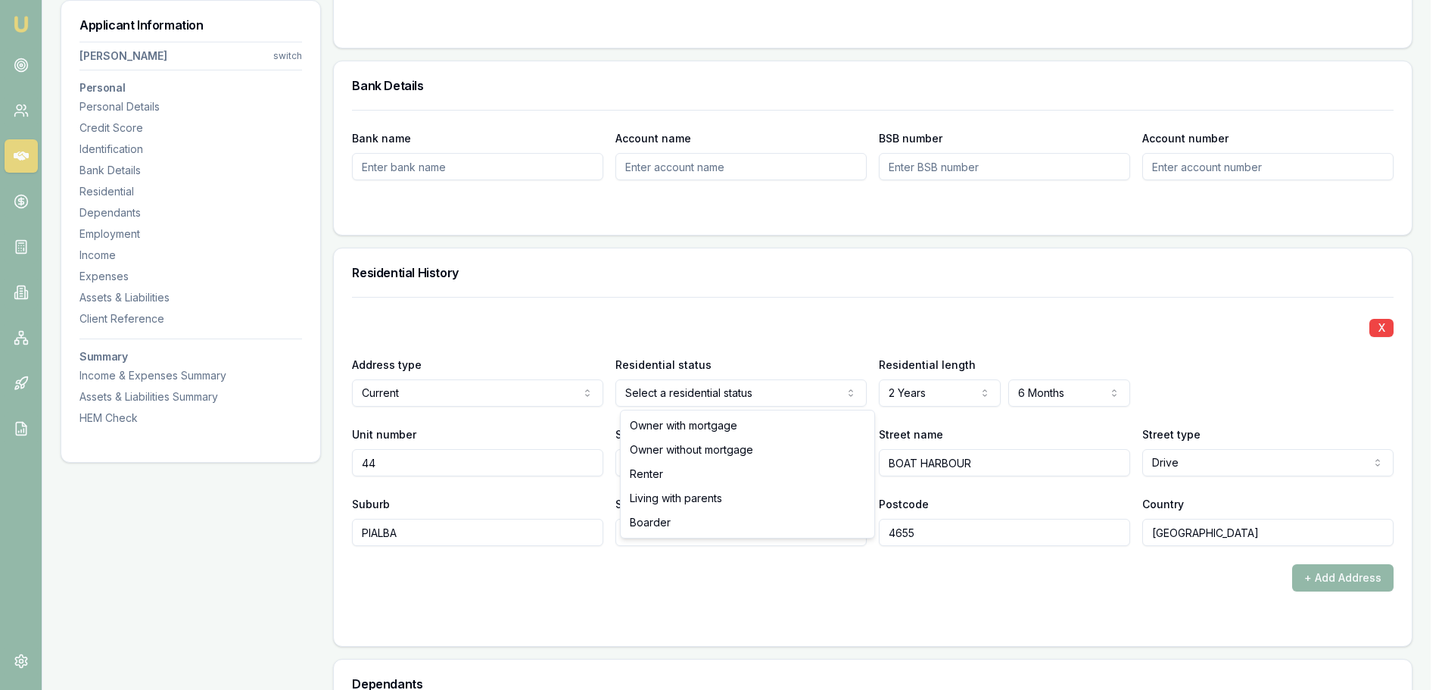
select select "RENTER"
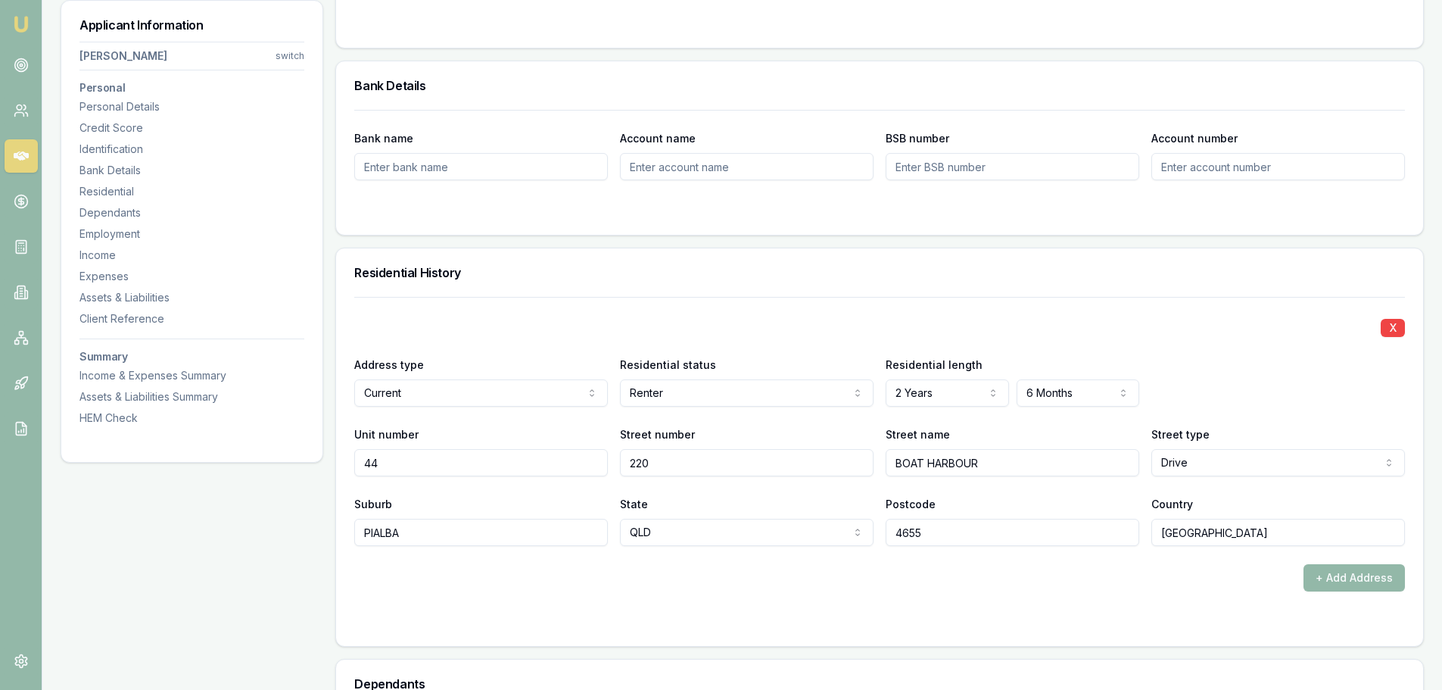
click at [707, 317] on div "X" at bounding box center [879, 326] width 1051 height 21
click at [1336, 581] on button "+ Add Address" at bounding box center [1354, 577] width 101 height 27
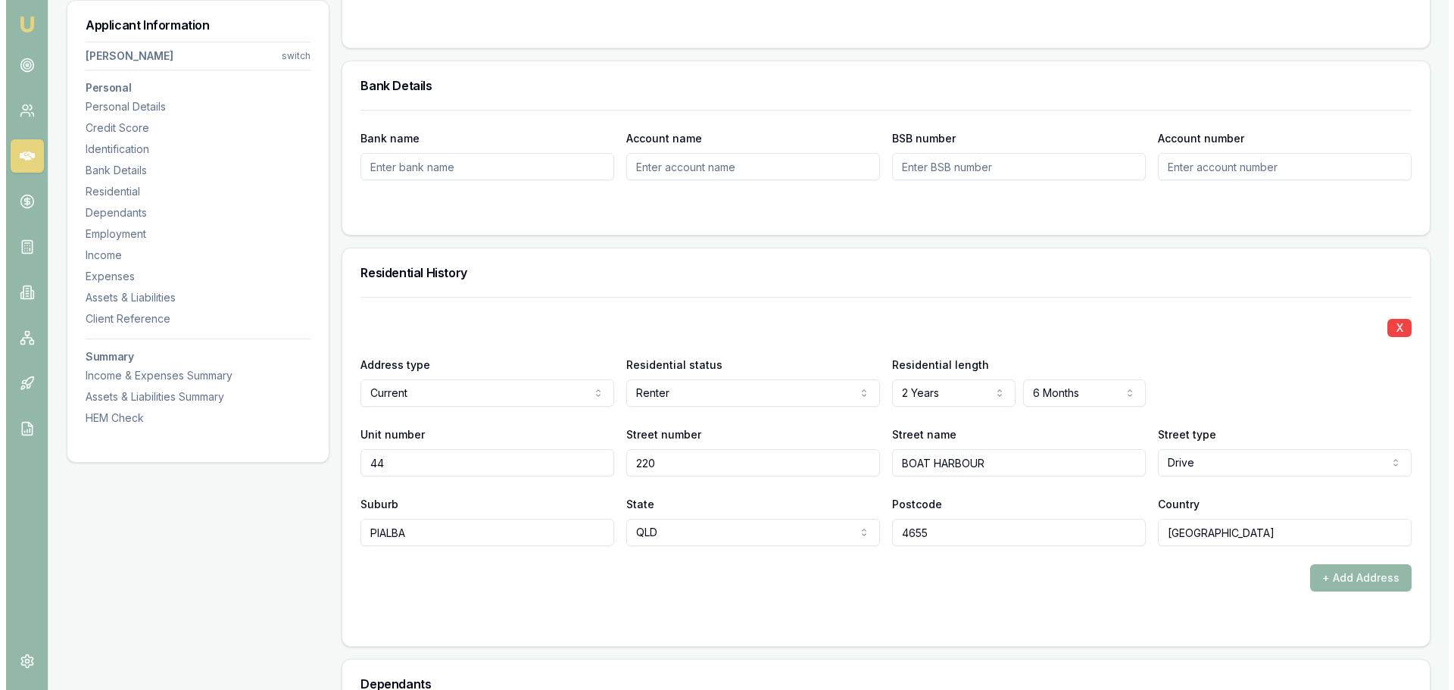
scroll to position [1597, 0]
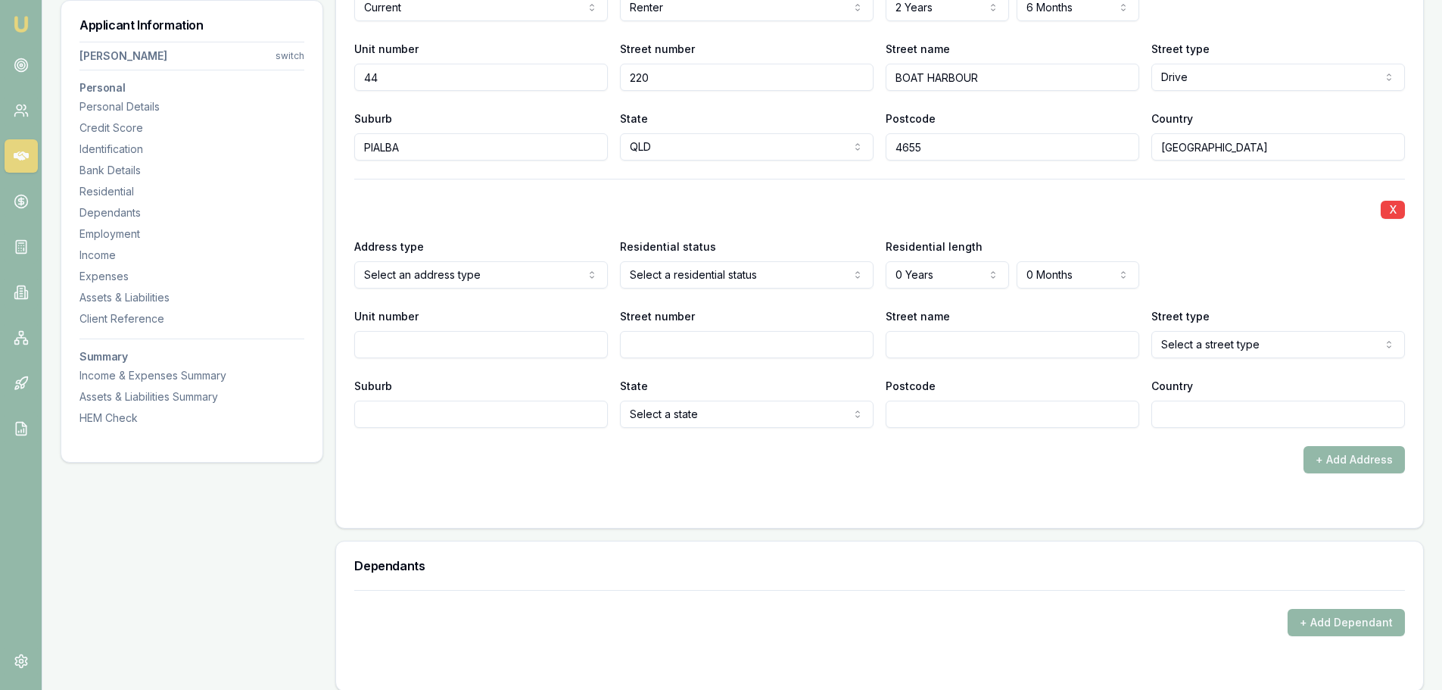
click at [775, 201] on div "X" at bounding box center [879, 208] width 1051 height 21
click at [461, 288] on div "X Address type Select an address type Current Previous Residential status Selec…" at bounding box center [879, 303] width 1051 height 249
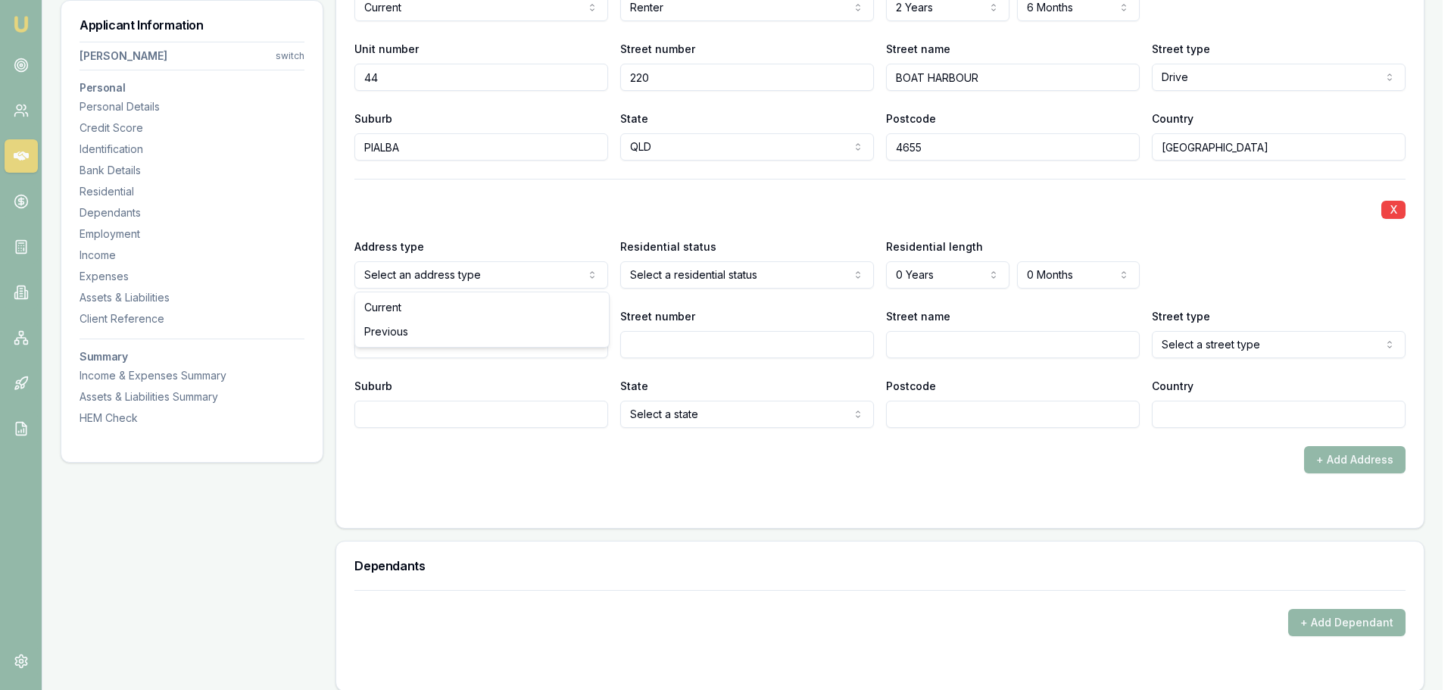
select select "PREVIOUS"
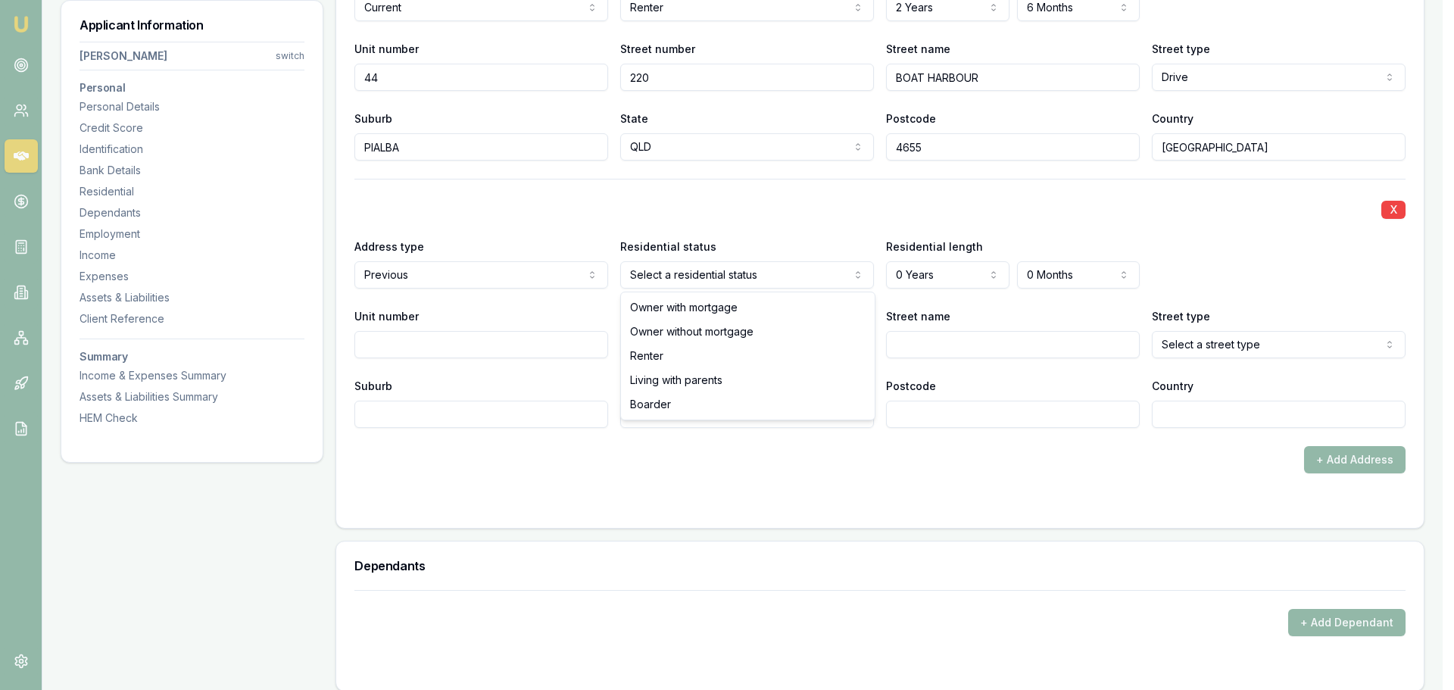
select select "RENTER"
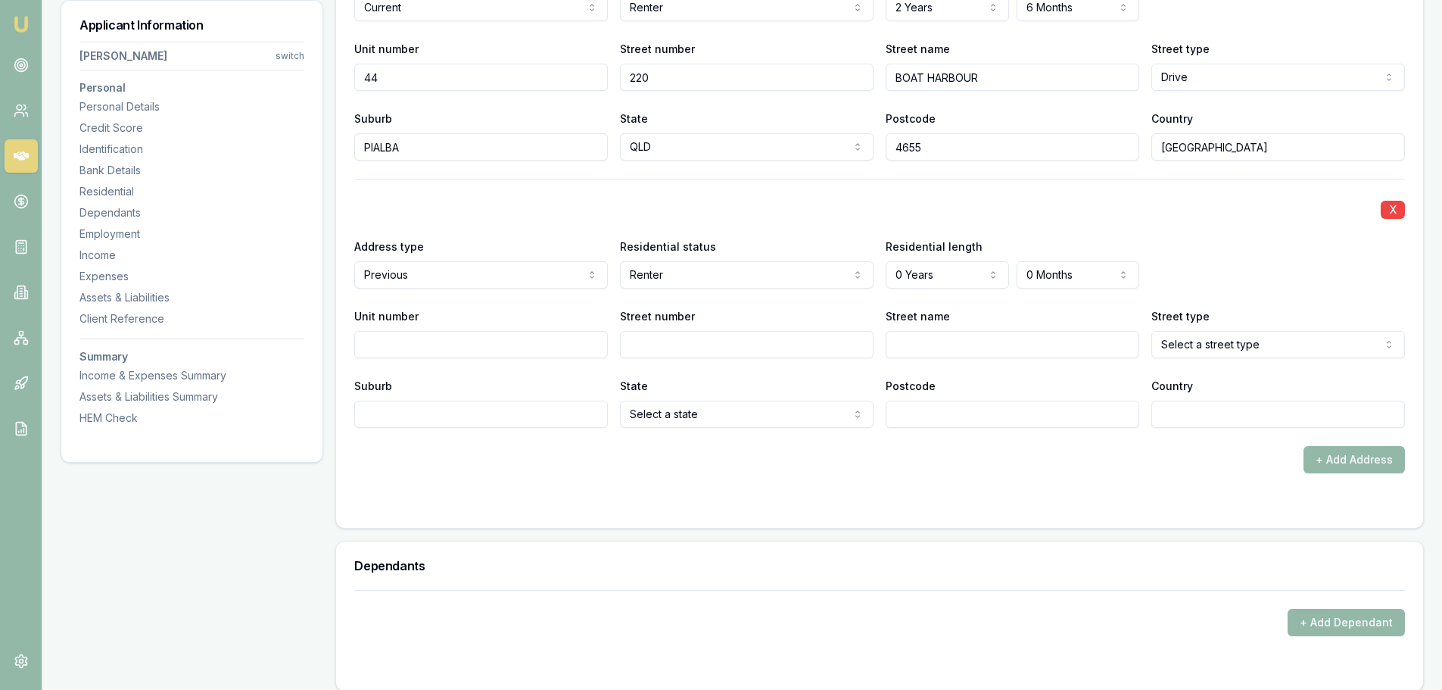
click at [702, 348] on input "Street number" at bounding box center [747, 344] width 254 height 27
type input "5"
type input "TOTNESS"
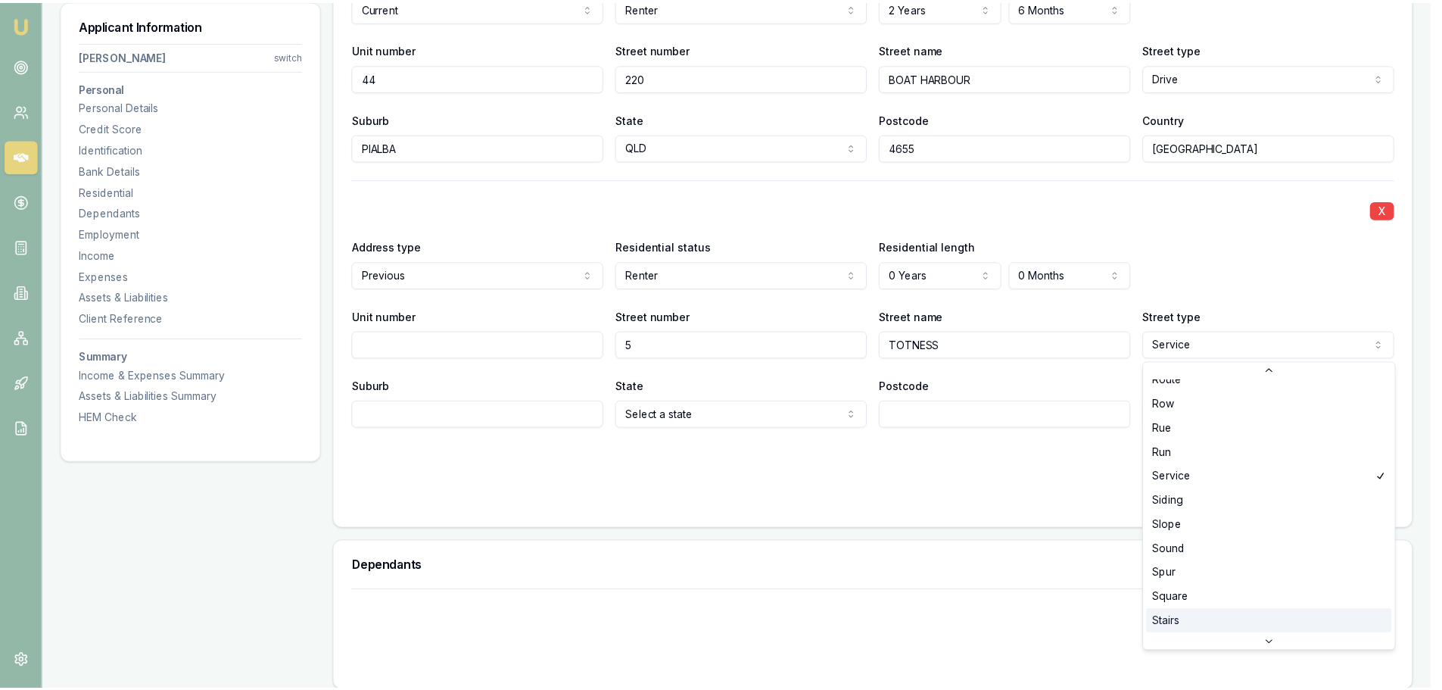
scroll to position [4066, 0]
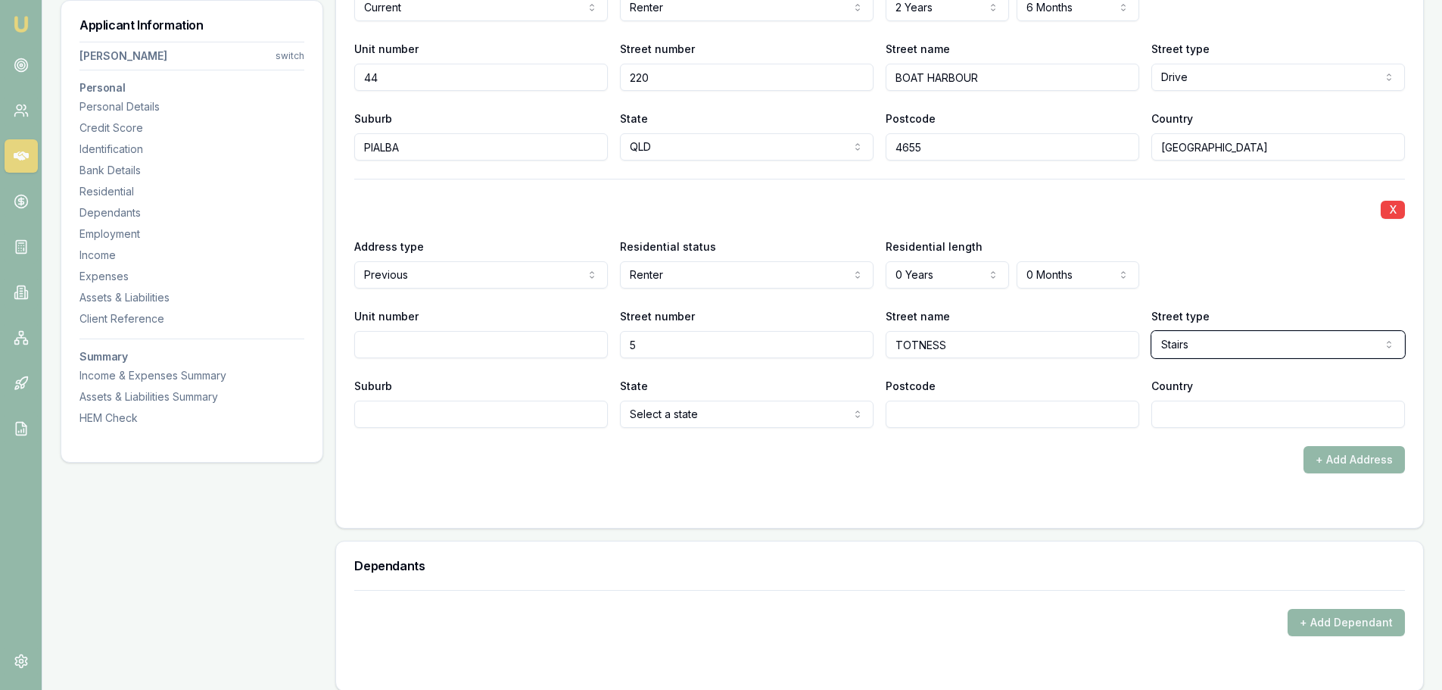
select select "Street"
type input "TORQUAY"
select select "QLD"
type input "4655"
type input "AUSTRLIA"
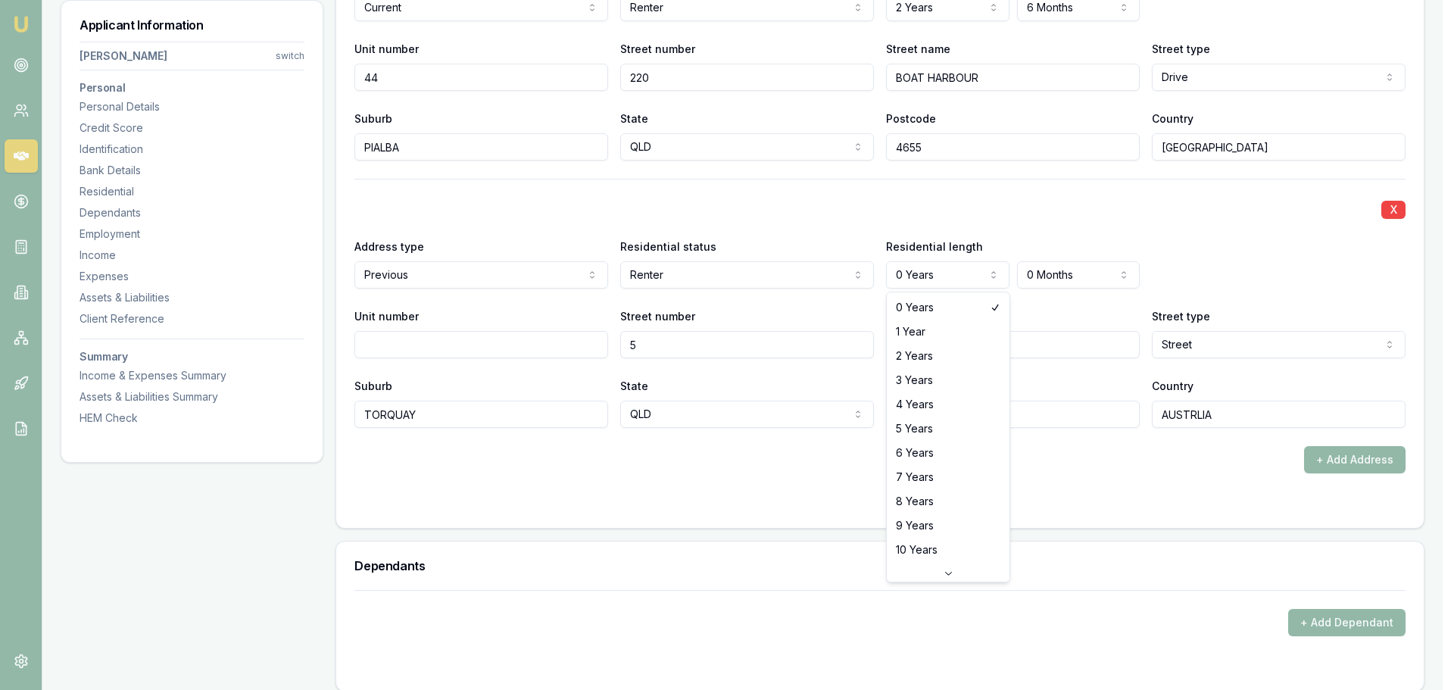
select select "3"
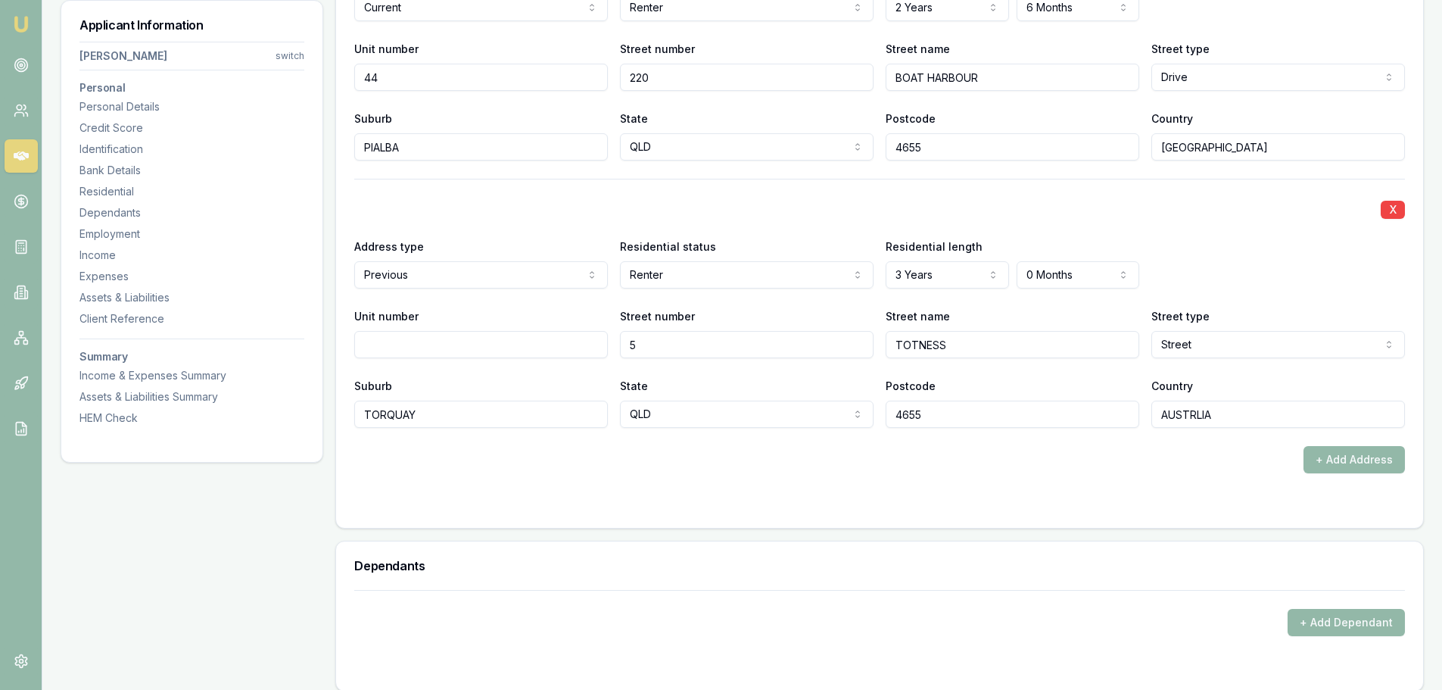
click at [924, 210] on div "X" at bounding box center [879, 208] width 1051 height 21
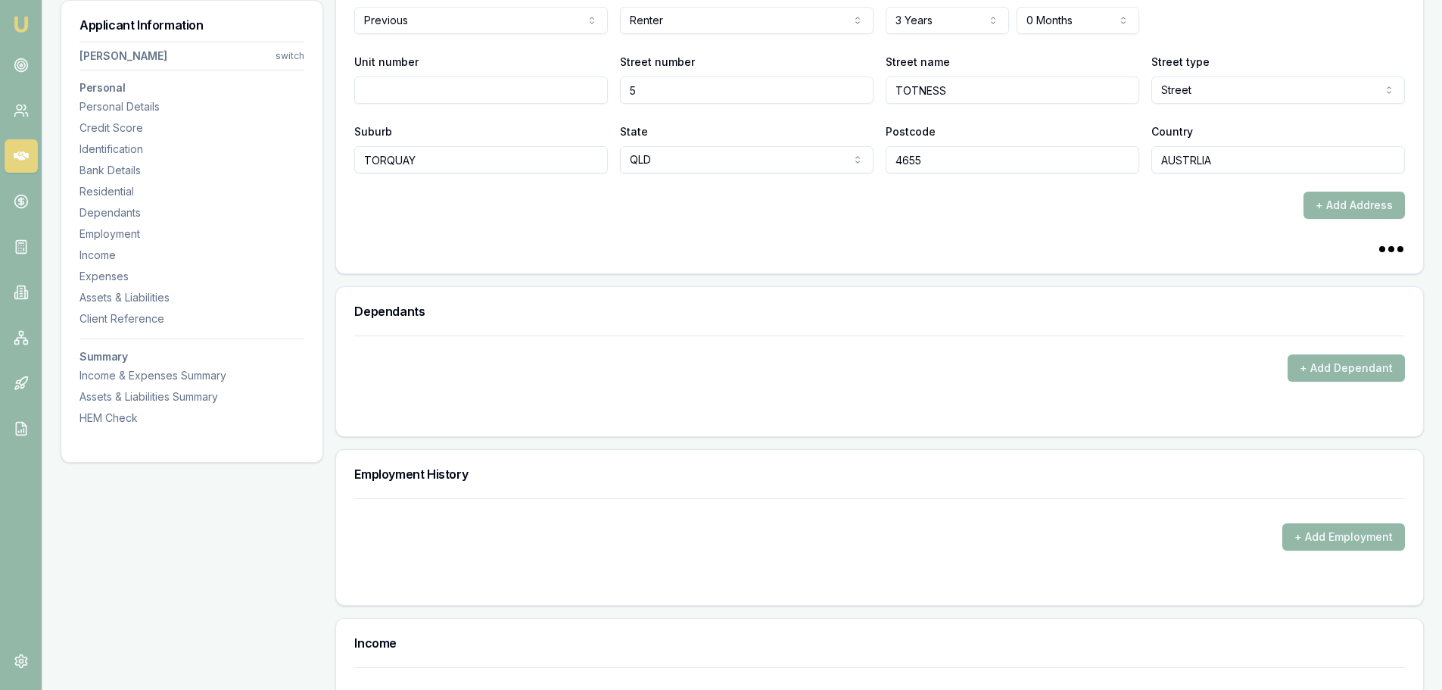
scroll to position [1975, 0]
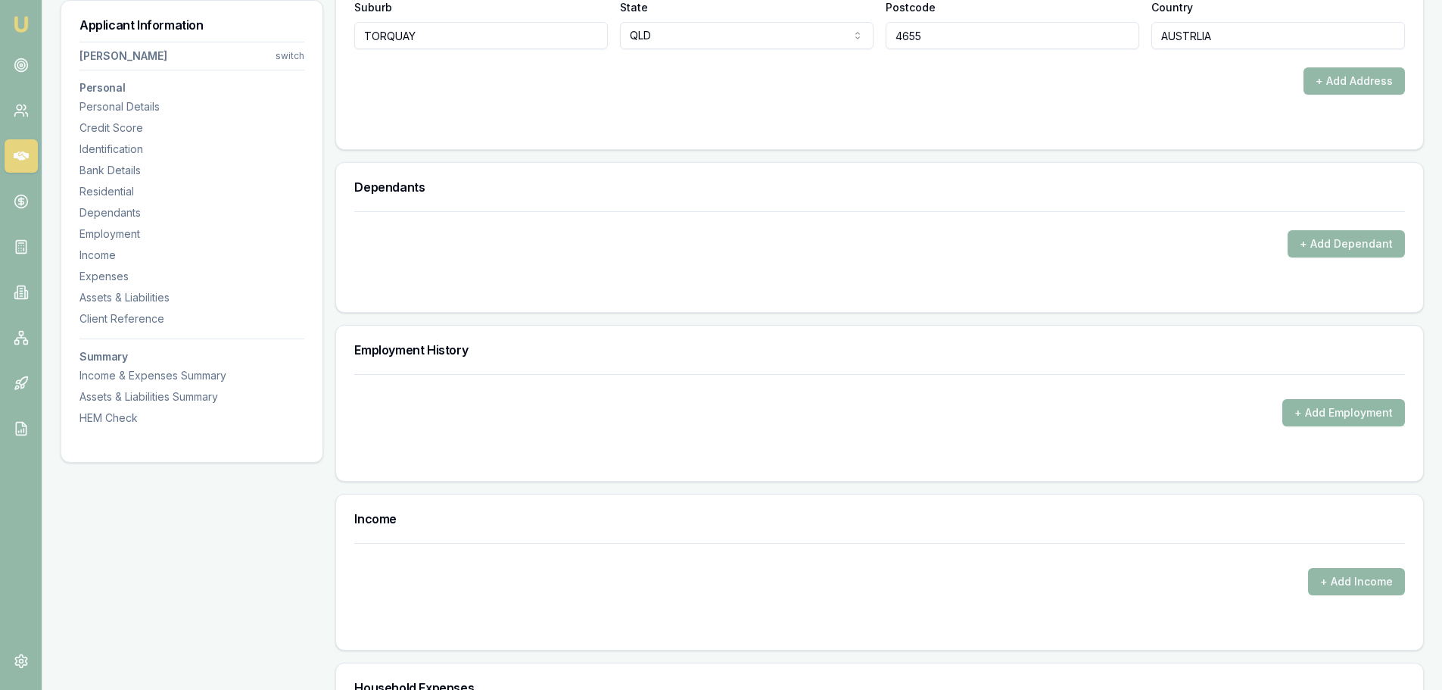
click at [1291, 406] on button "+ Add Employment" at bounding box center [1344, 412] width 123 height 27
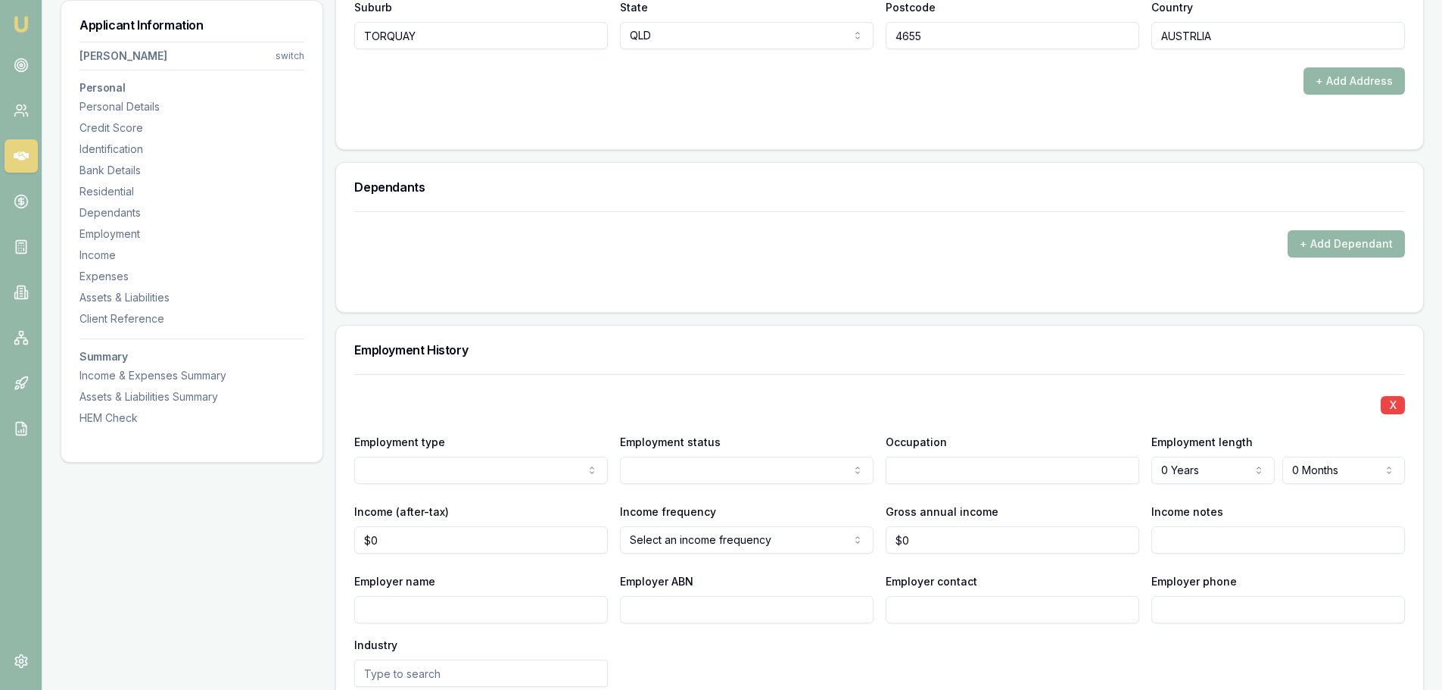
click at [880, 340] on div "Employment History" at bounding box center [879, 350] width 1087 height 48
click at [676, 351] on h3 "Employment History" at bounding box center [879, 350] width 1051 height 12
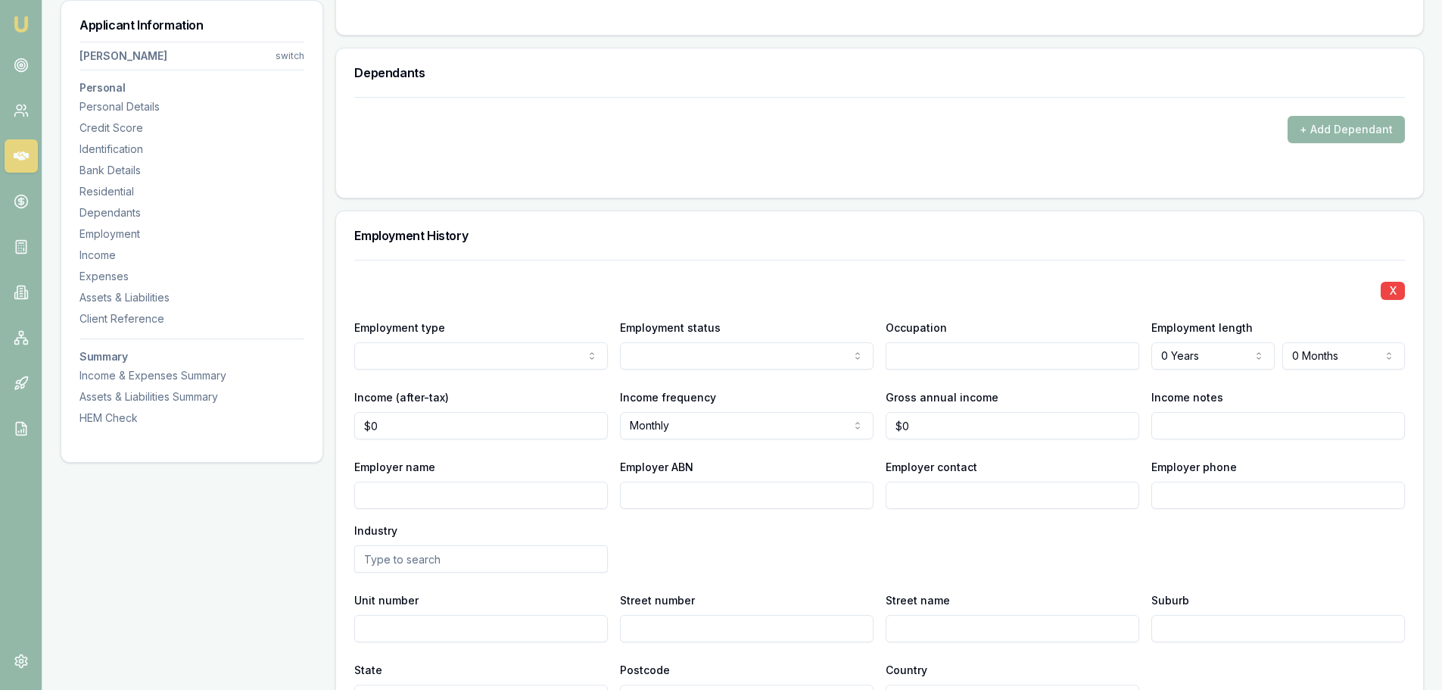
scroll to position [2127, 0]
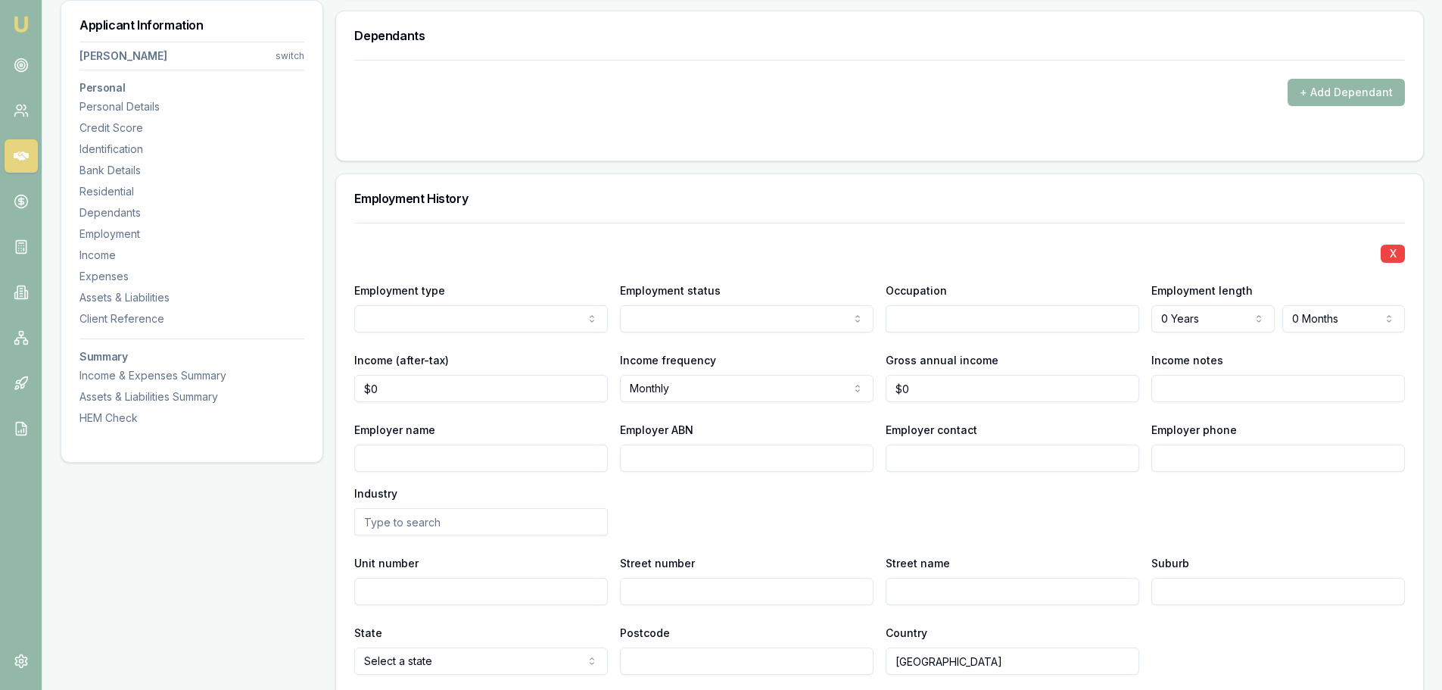
click at [475, 455] on input "Employer name" at bounding box center [481, 457] width 254 height 27
type input "SIMPLE SOLUTIONS"
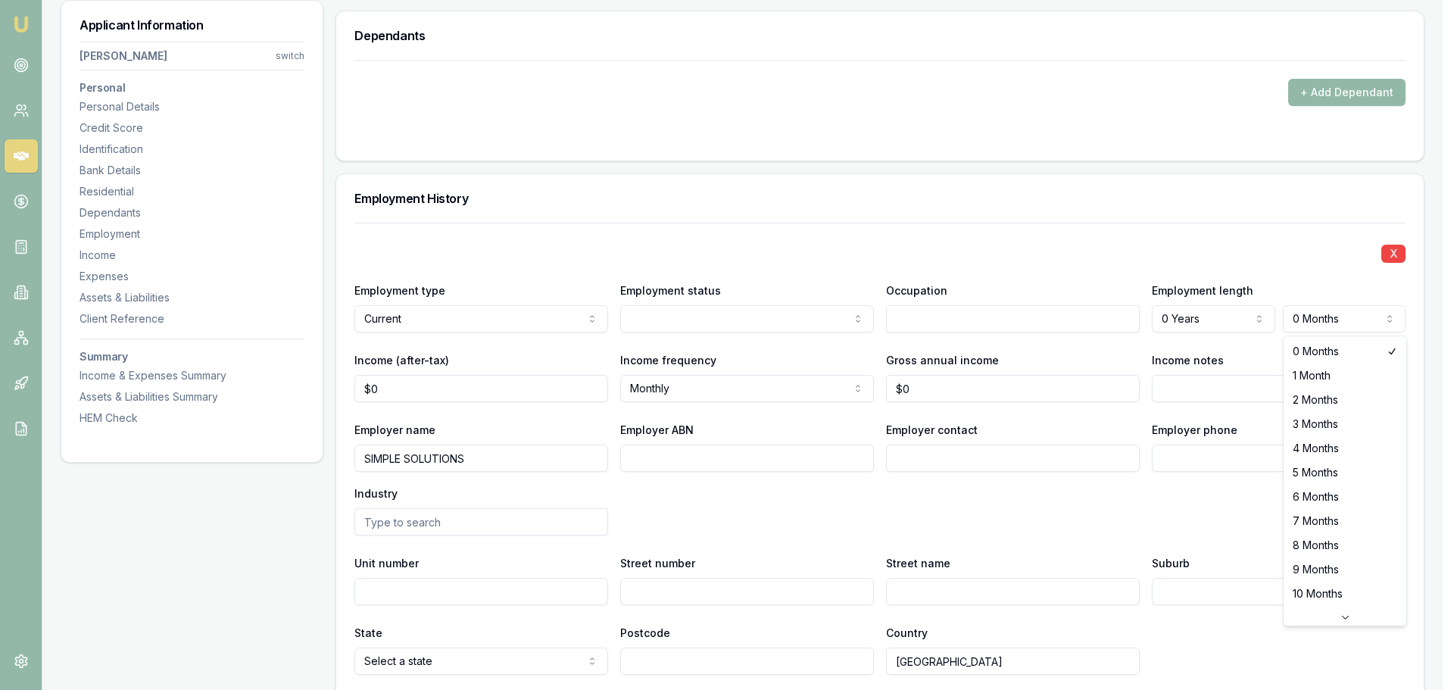
select select "3"
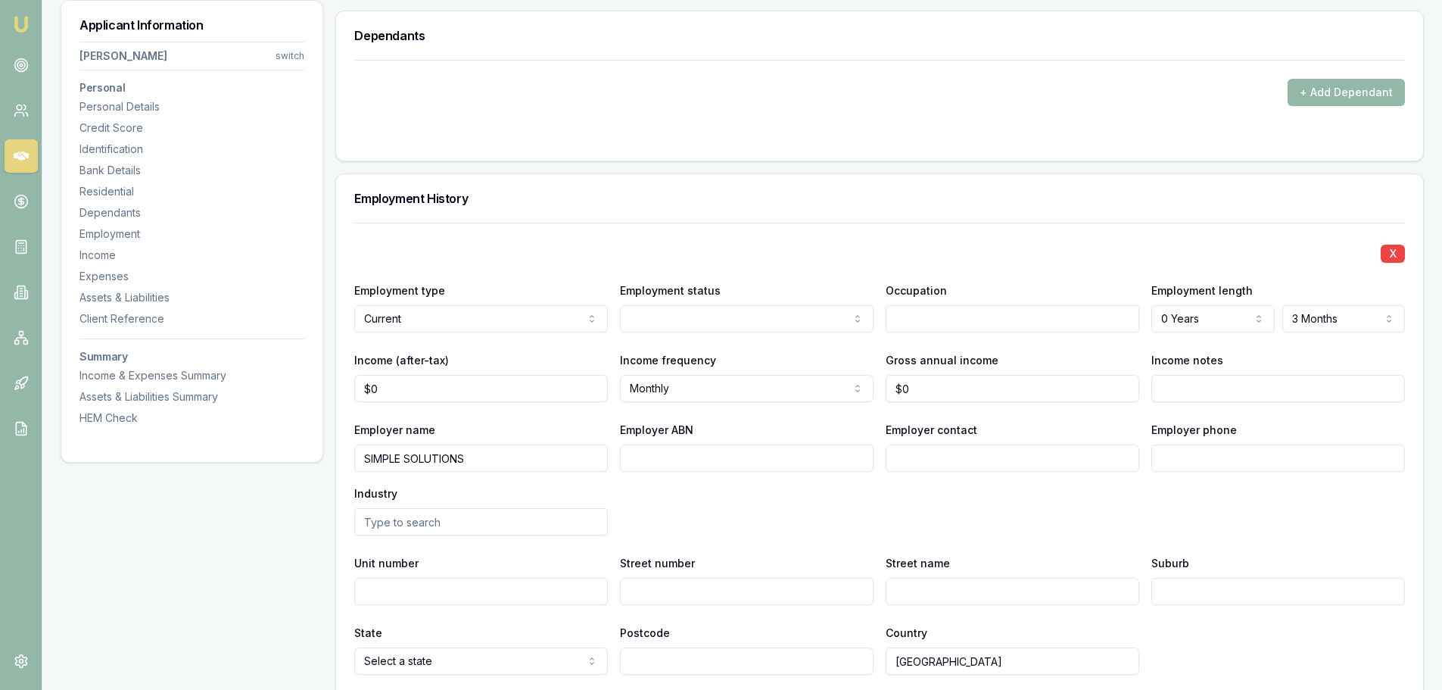
click at [1156, 229] on div "X Employment type Current Current Previous Employment status Full time Part tim…" at bounding box center [879, 449] width 1051 height 452
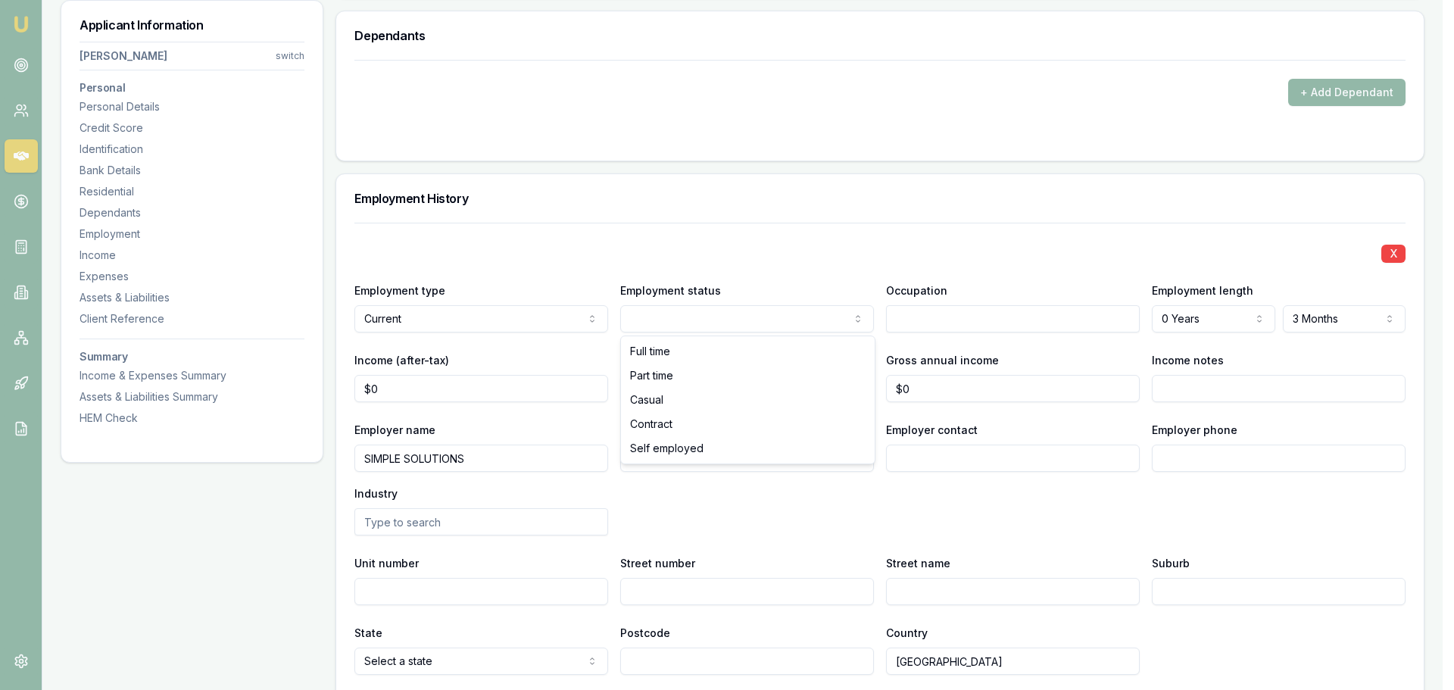
select select "CASUAL"
drag, startPoint x: 647, startPoint y: 404, endPoint x: 648, endPoint y: 394, distance: 10.0
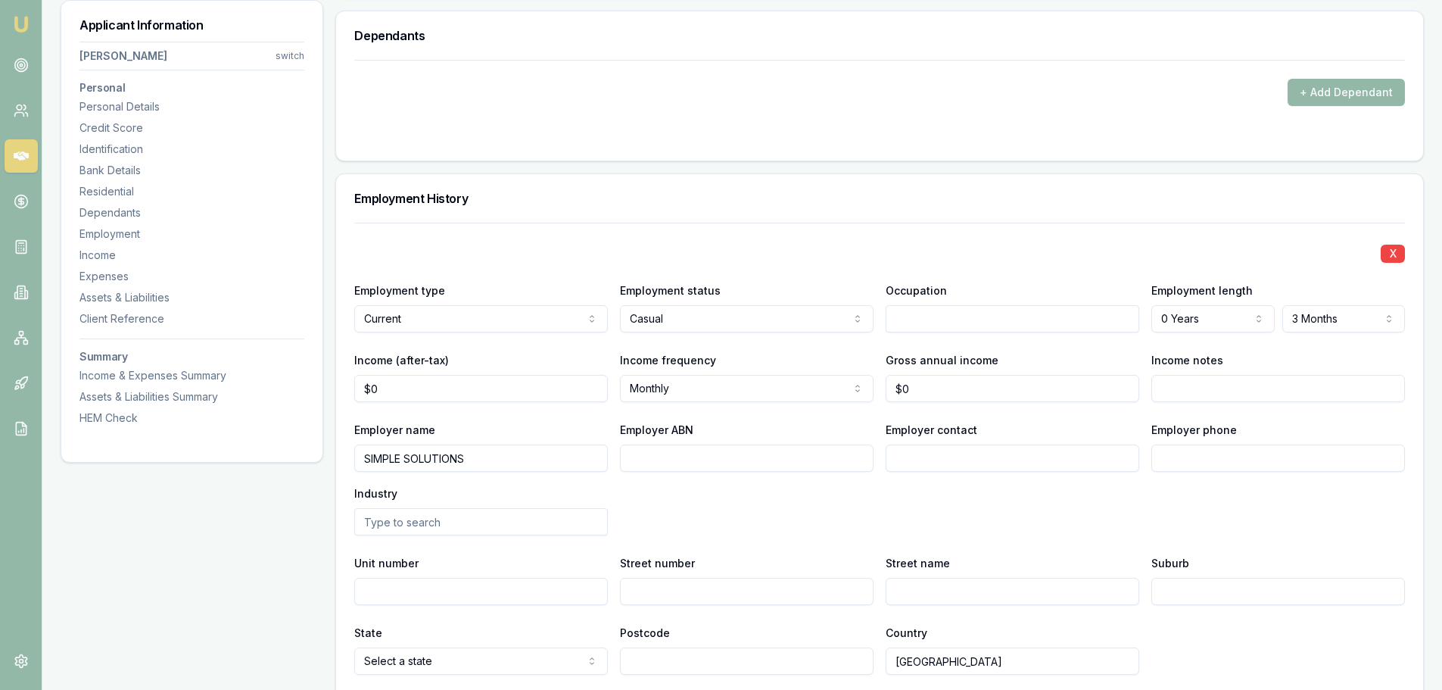
click at [741, 138] on div at bounding box center [879, 136] width 1051 height 12
click at [933, 268] on div "X Employment type Current Current Previous Employment status Casual Full time P…" at bounding box center [879, 449] width 1051 height 452
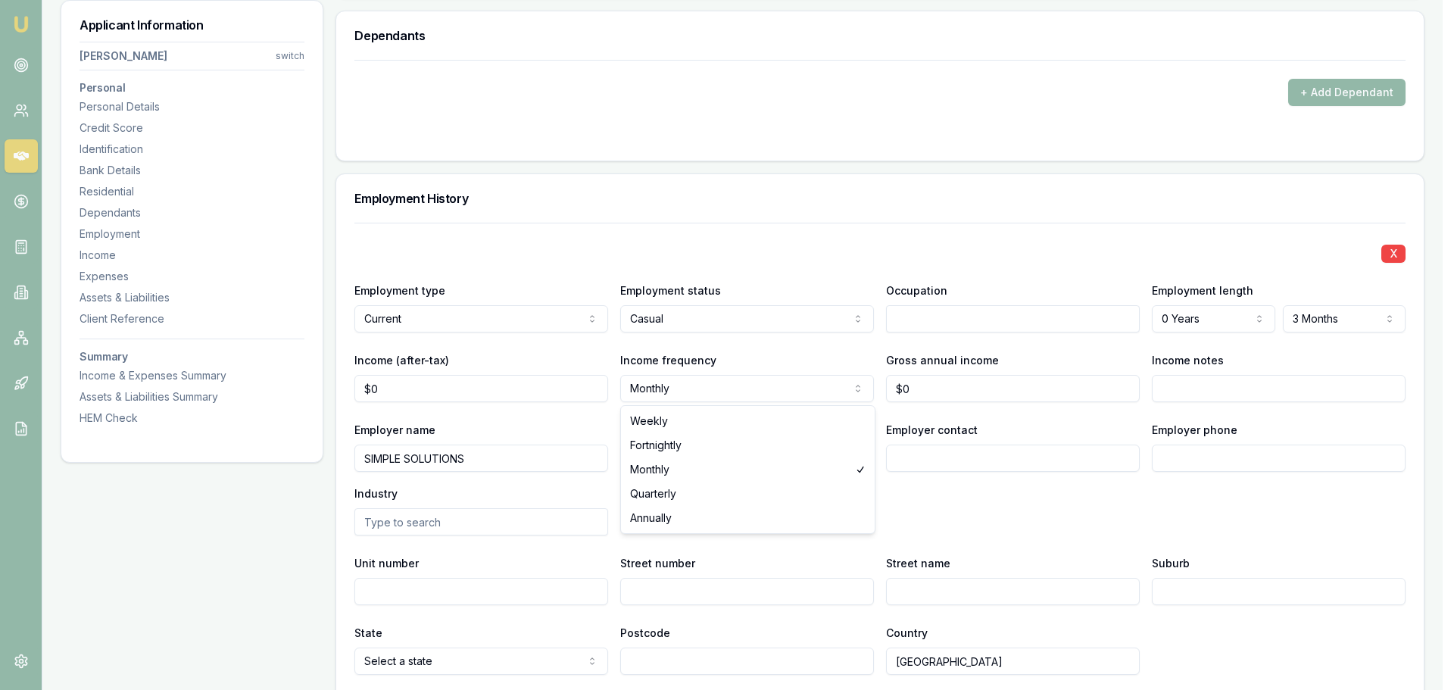
select select "WEEKLY"
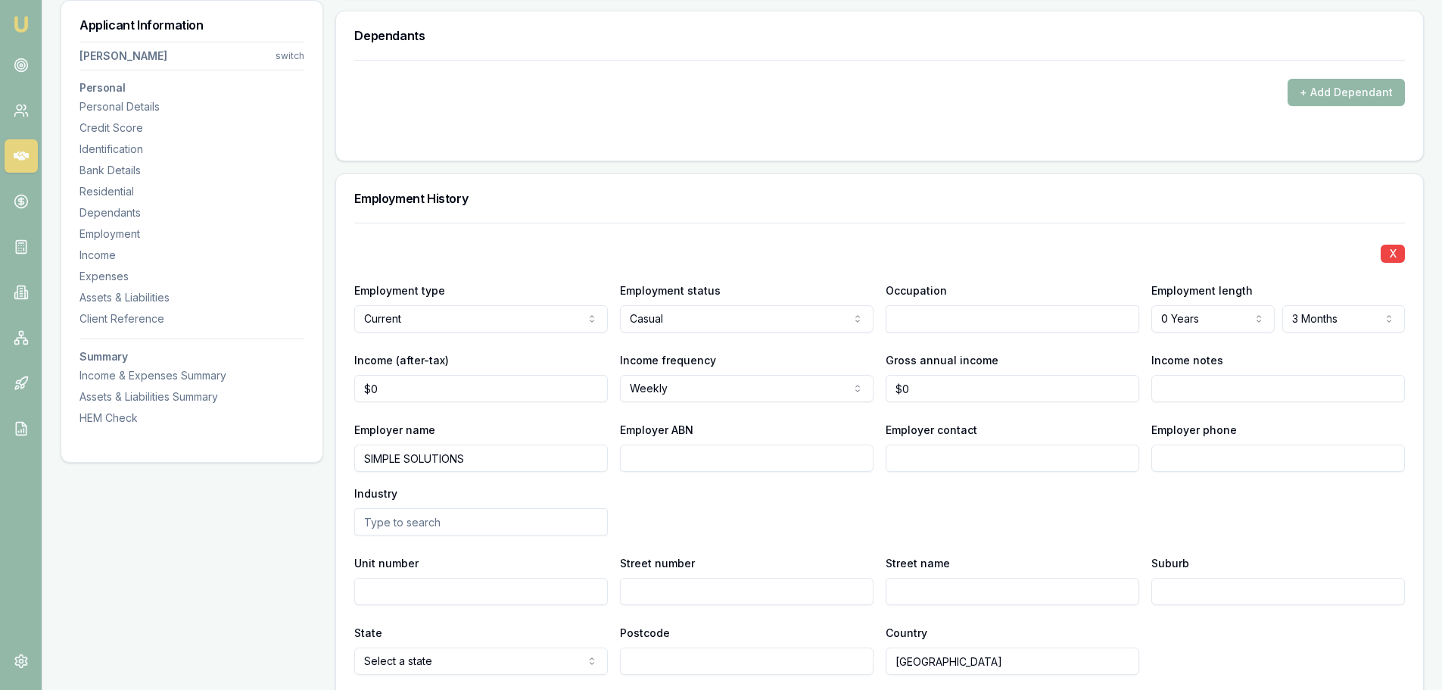
click at [937, 256] on div "X" at bounding box center [879, 252] width 1051 height 21
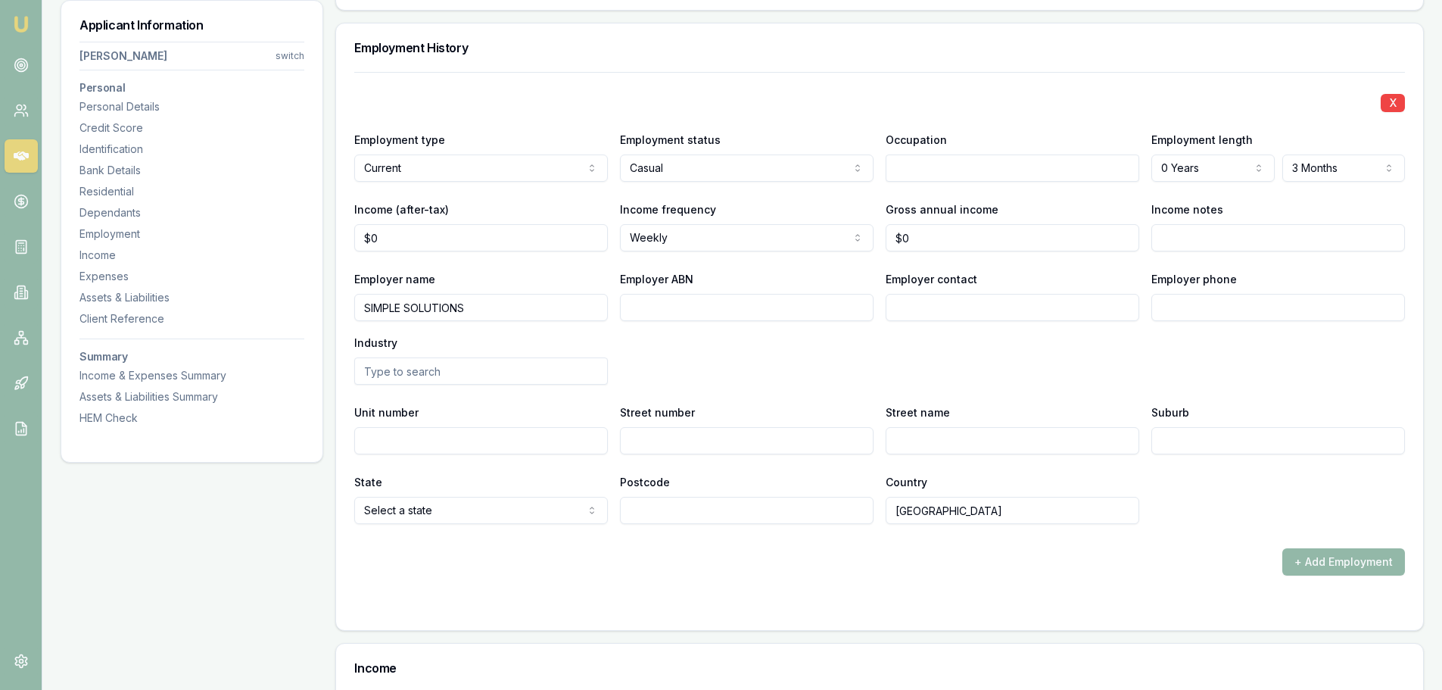
scroll to position [2278, 0]
click at [941, 105] on div "X" at bounding box center [879, 100] width 1051 height 21
drag, startPoint x: 409, startPoint y: 238, endPoint x: 157, endPoint y: 232, distance: 252.2
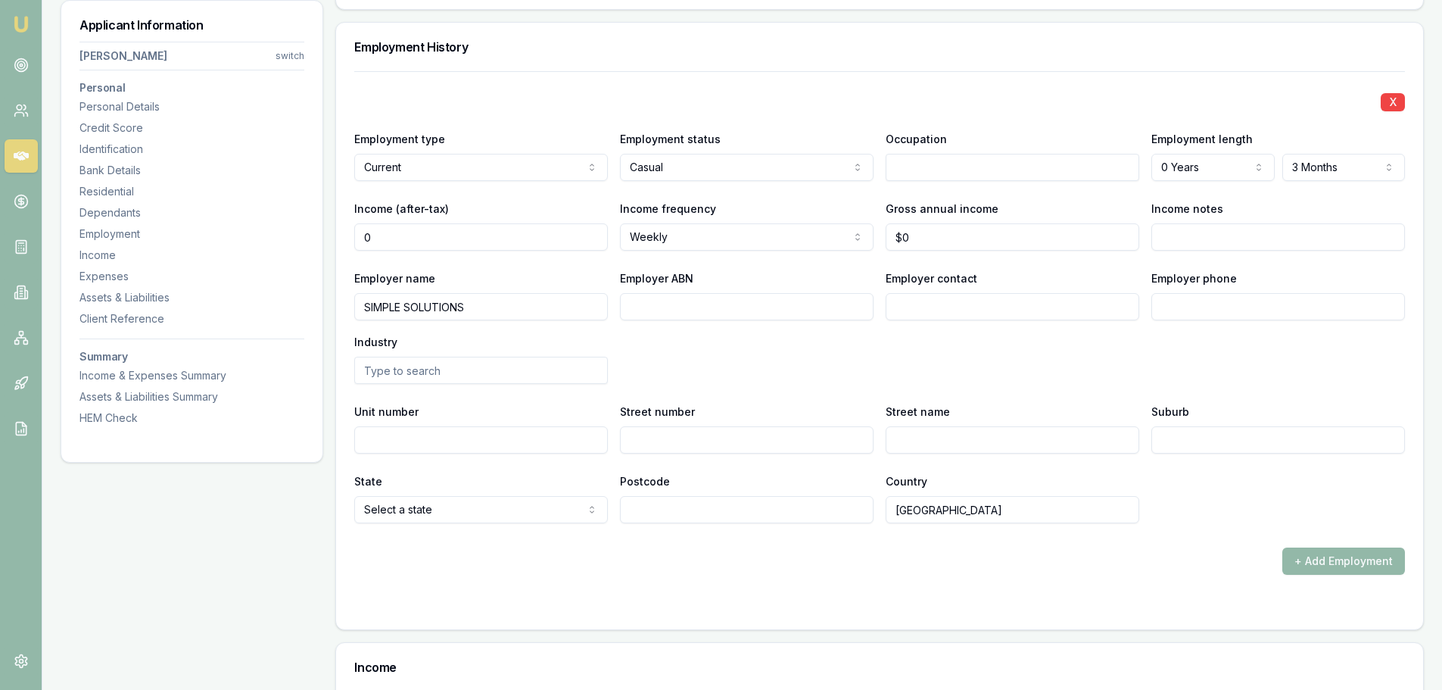
type input "$0"
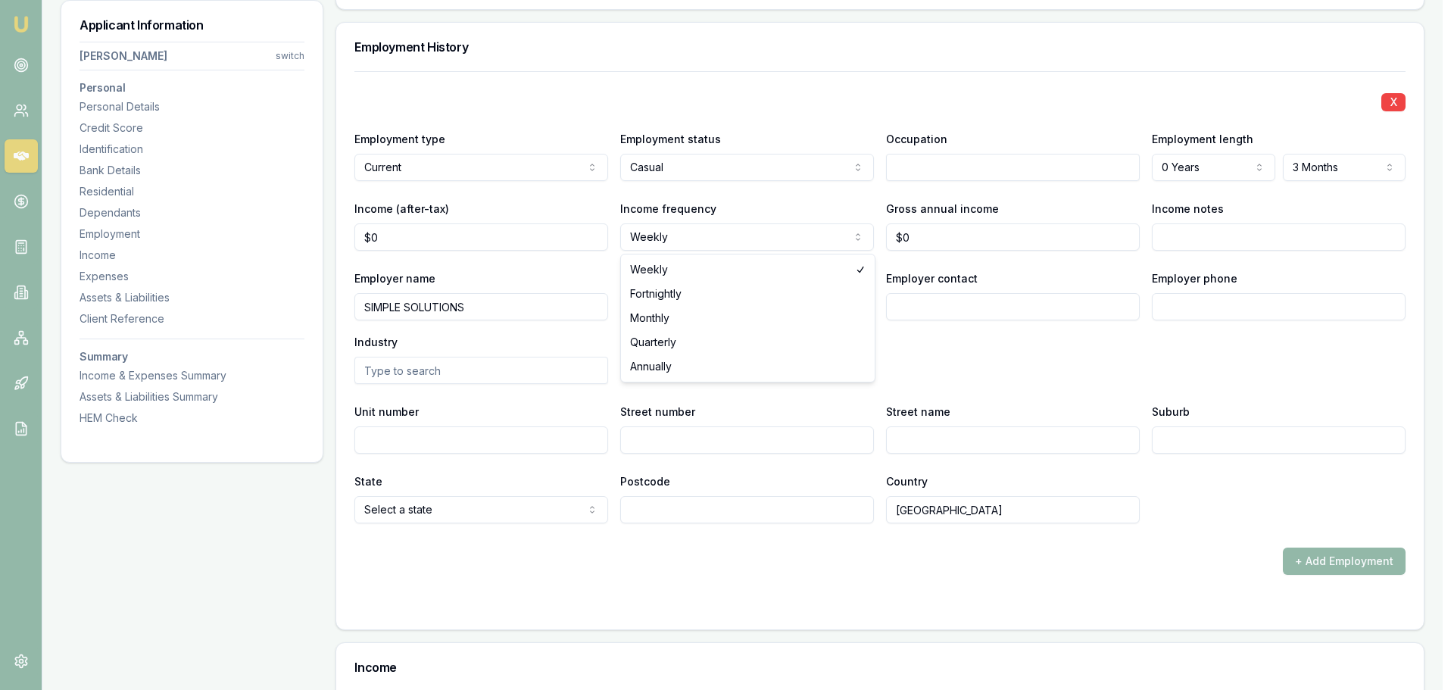
select select "FORTNIGHTLY"
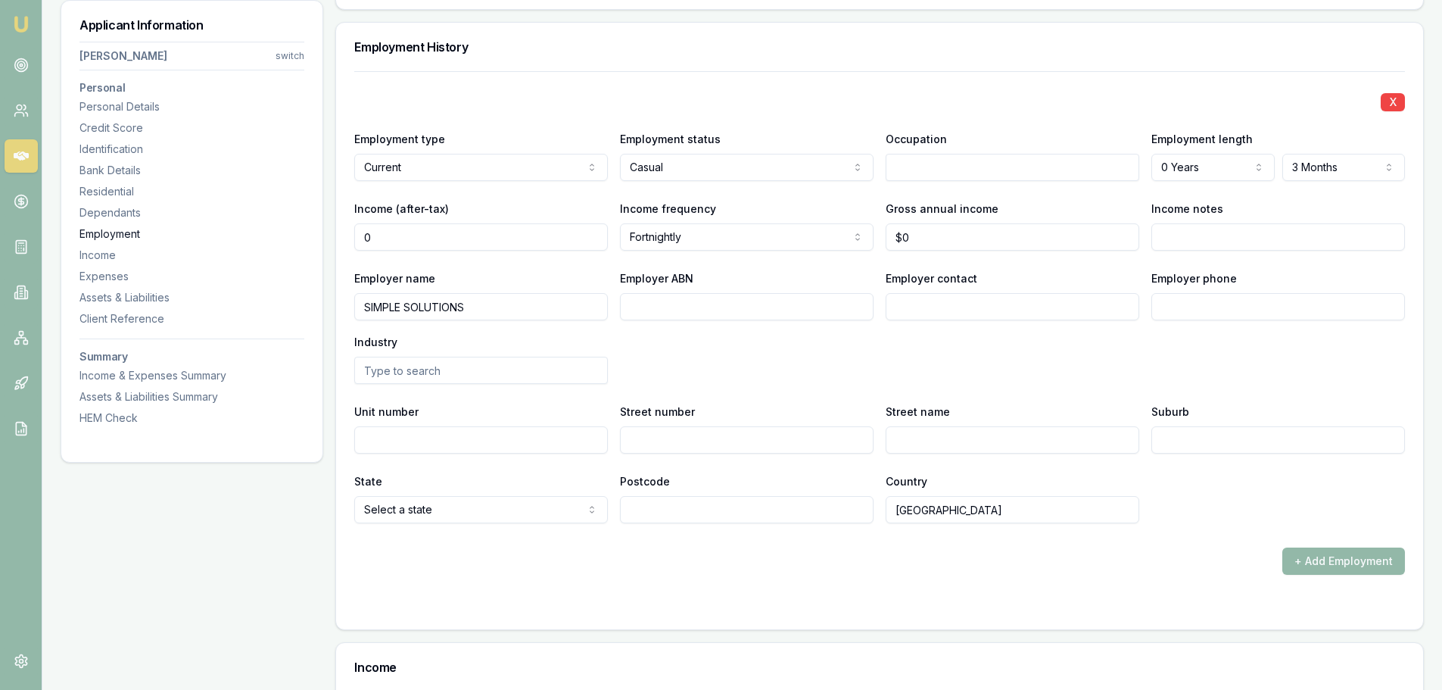
drag, startPoint x: 425, startPoint y: 234, endPoint x: 297, endPoint y: 235, distance: 128.0
type input "$1,350"
click at [955, 345] on div "Employer name SIMPLE SOLUTIONS Employer ABN Employer contact Employer phone Ind…" at bounding box center [879, 326] width 1051 height 115
click at [1318, 552] on button "+ Add Employment" at bounding box center [1344, 560] width 123 height 27
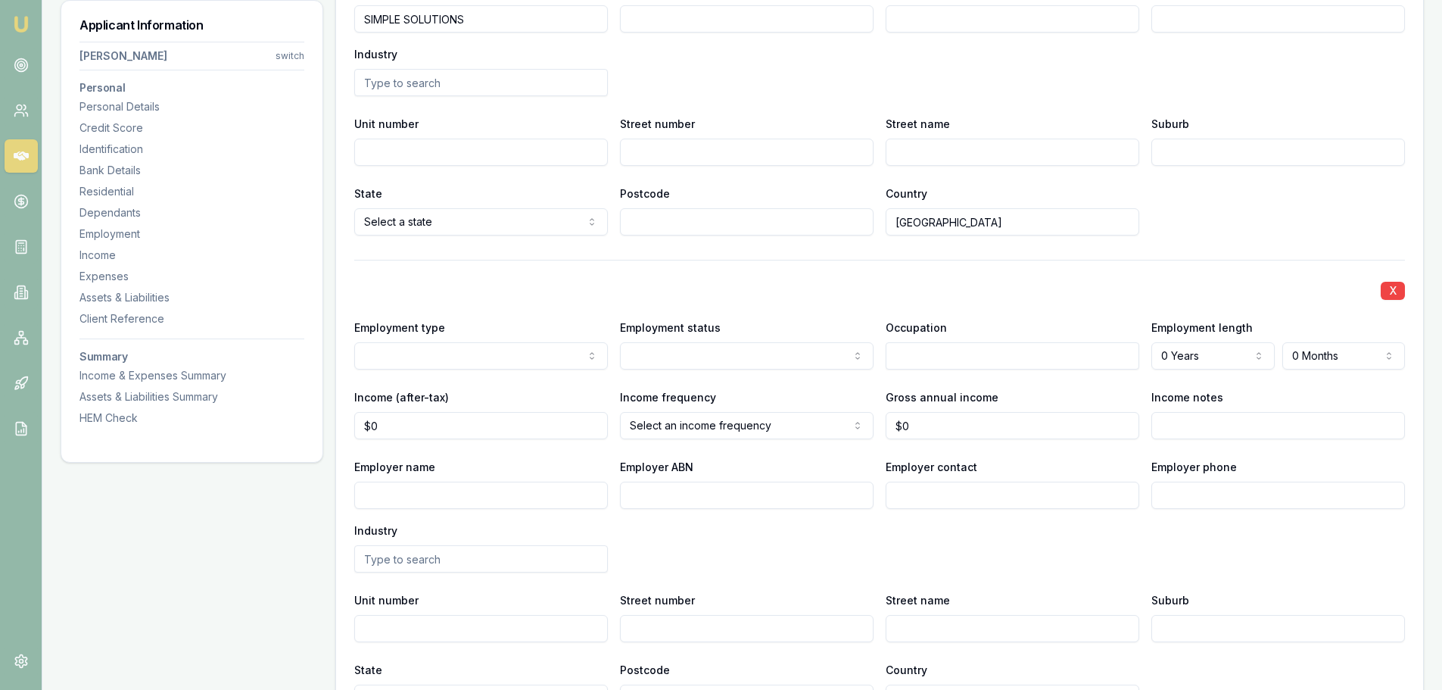
scroll to position [2581, 0]
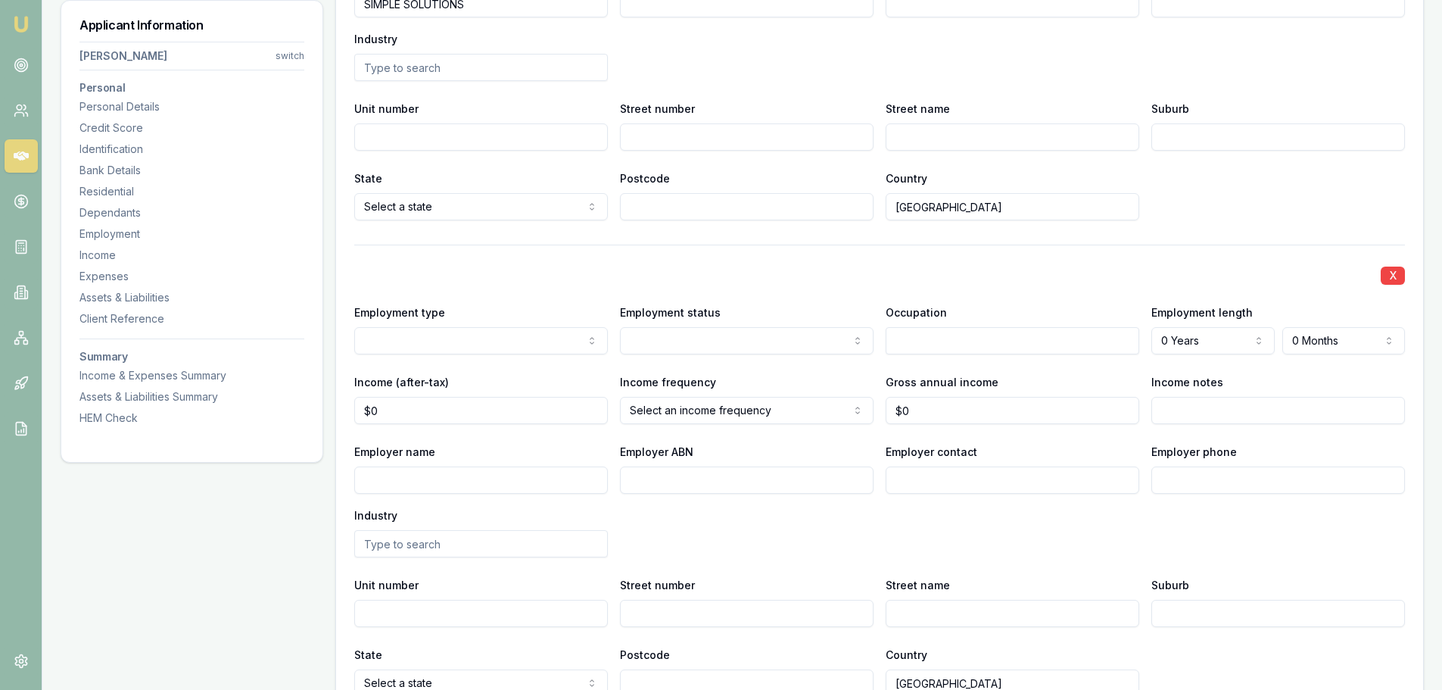
select select "PREVIOUS"
click at [438, 472] on input "Employer name" at bounding box center [481, 479] width 254 height 27
type input "APEX TRAFFIC"
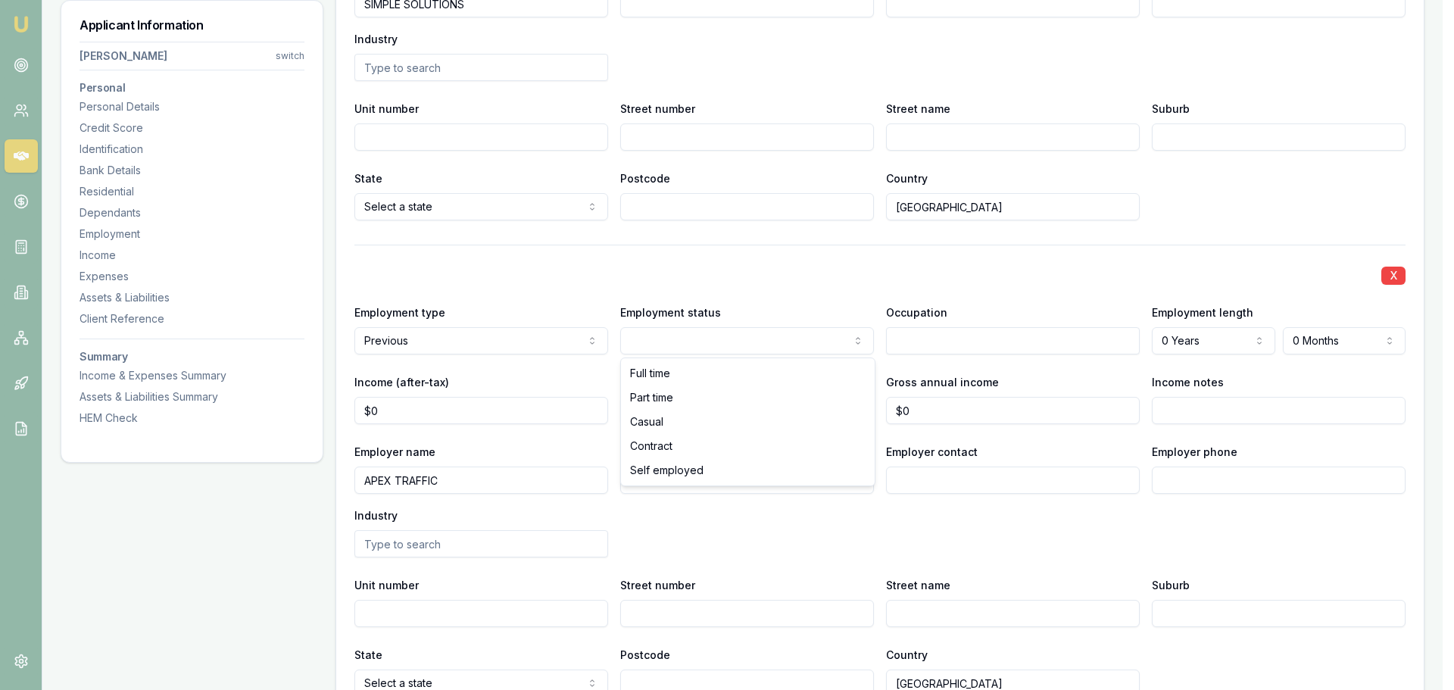
select select "CASUAL"
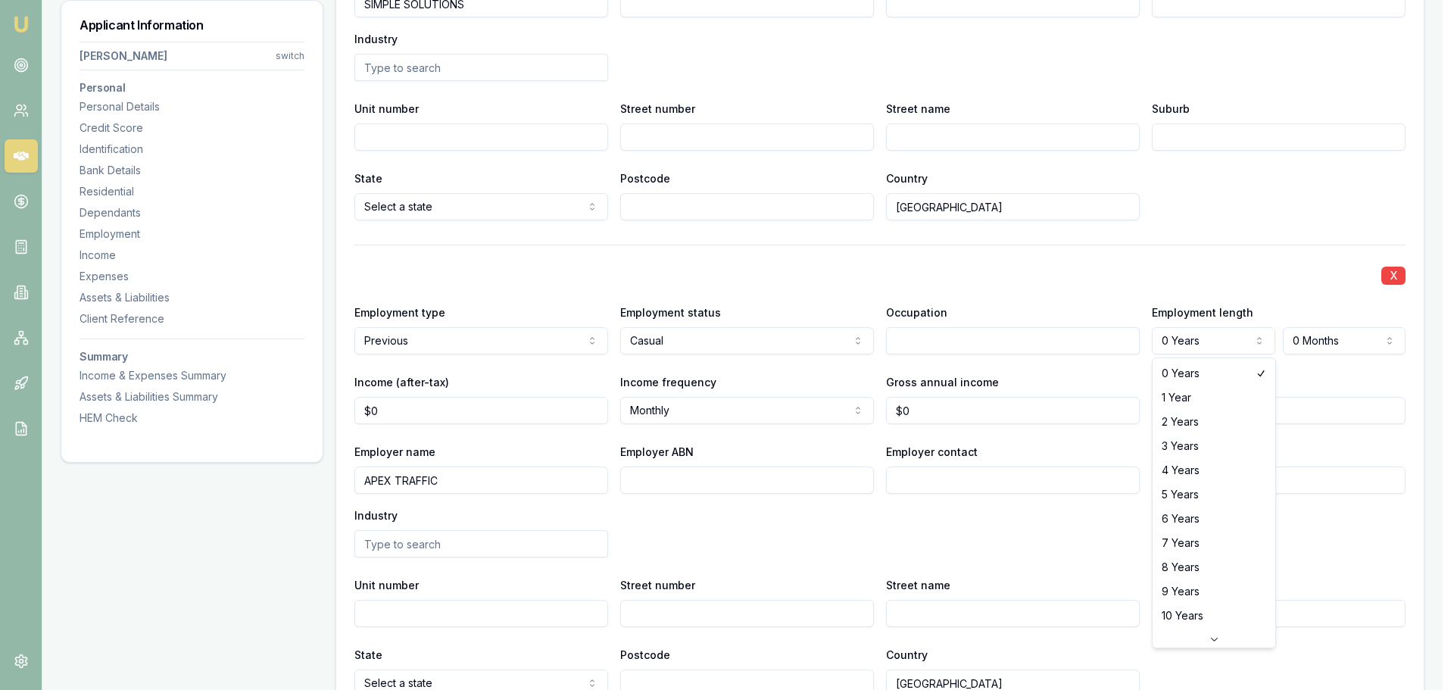
select select "3"
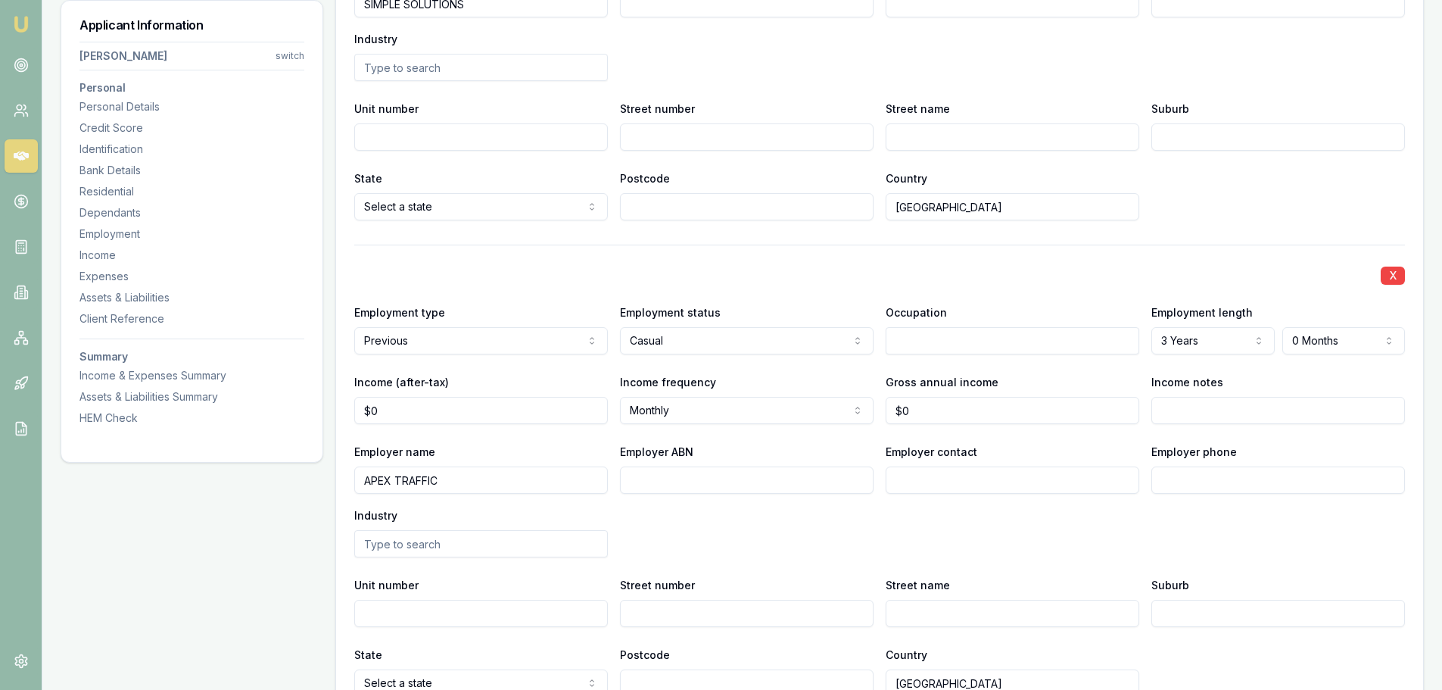
click at [1158, 279] on div "X" at bounding box center [879, 273] width 1051 height 21
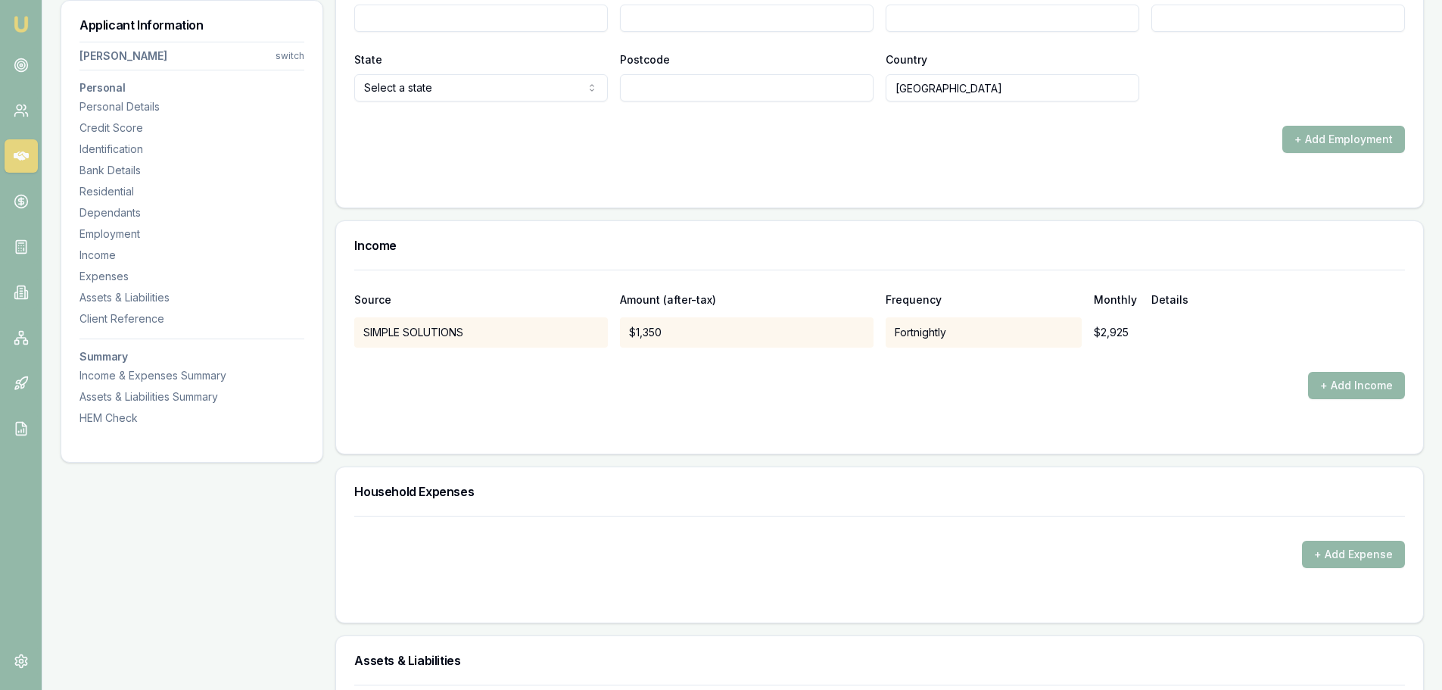
scroll to position [3187, 0]
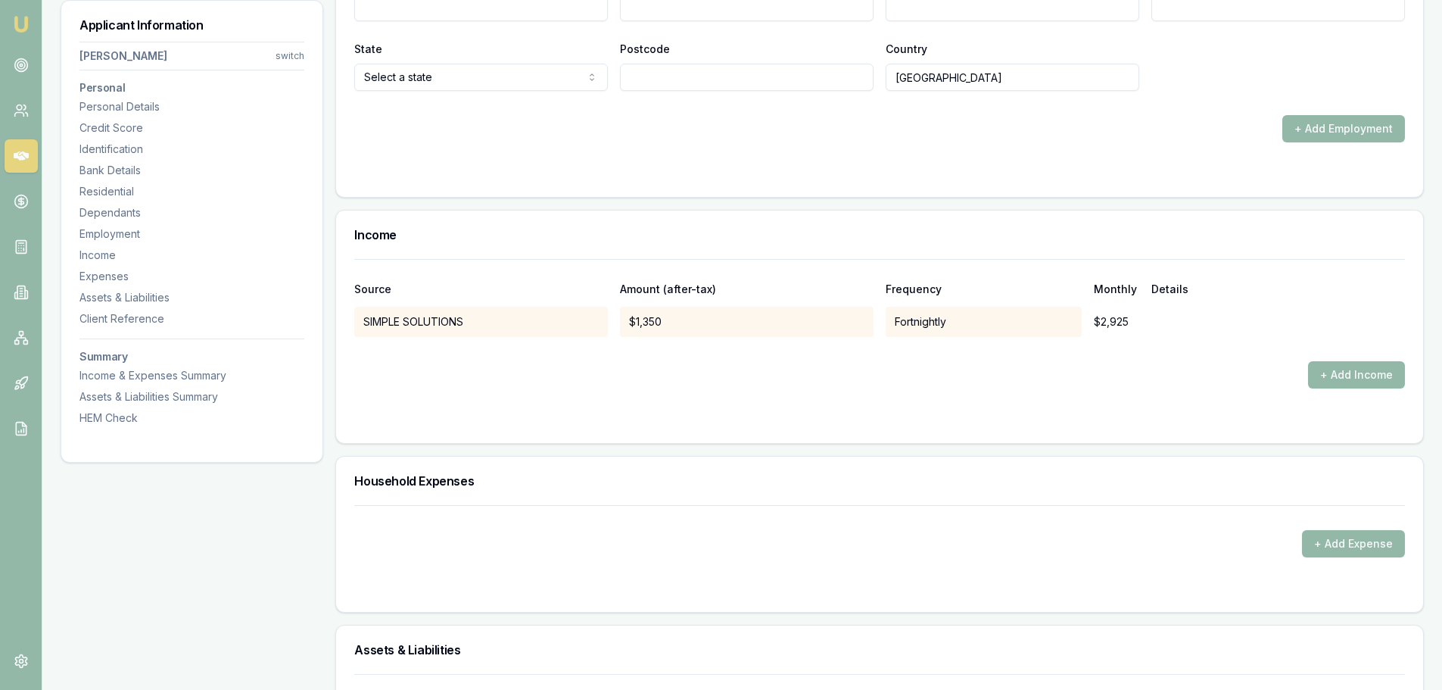
click at [1002, 169] on div at bounding box center [879, 173] width 1051 height 12
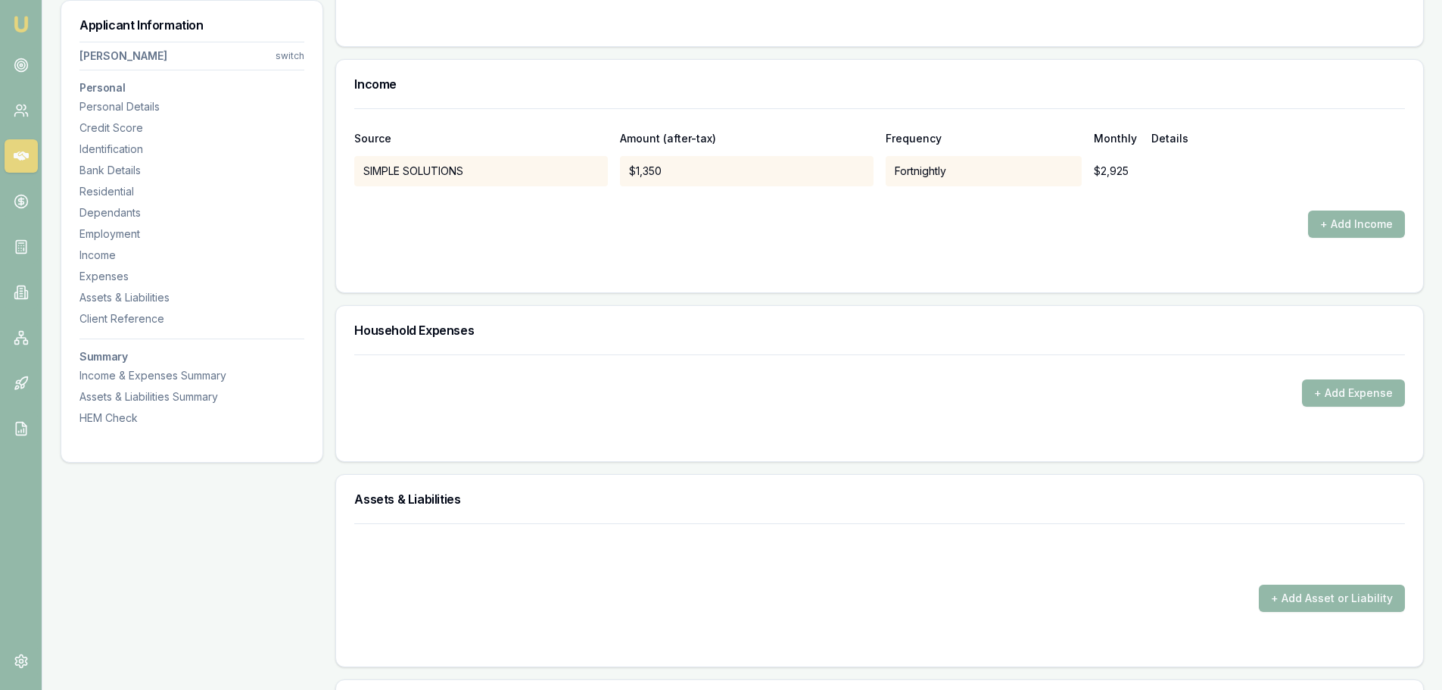
scroll to position [3338, 0]
click at [1388, 226] on button "+ Add Income" at bounding box center [1356, 223] width 97 height 27
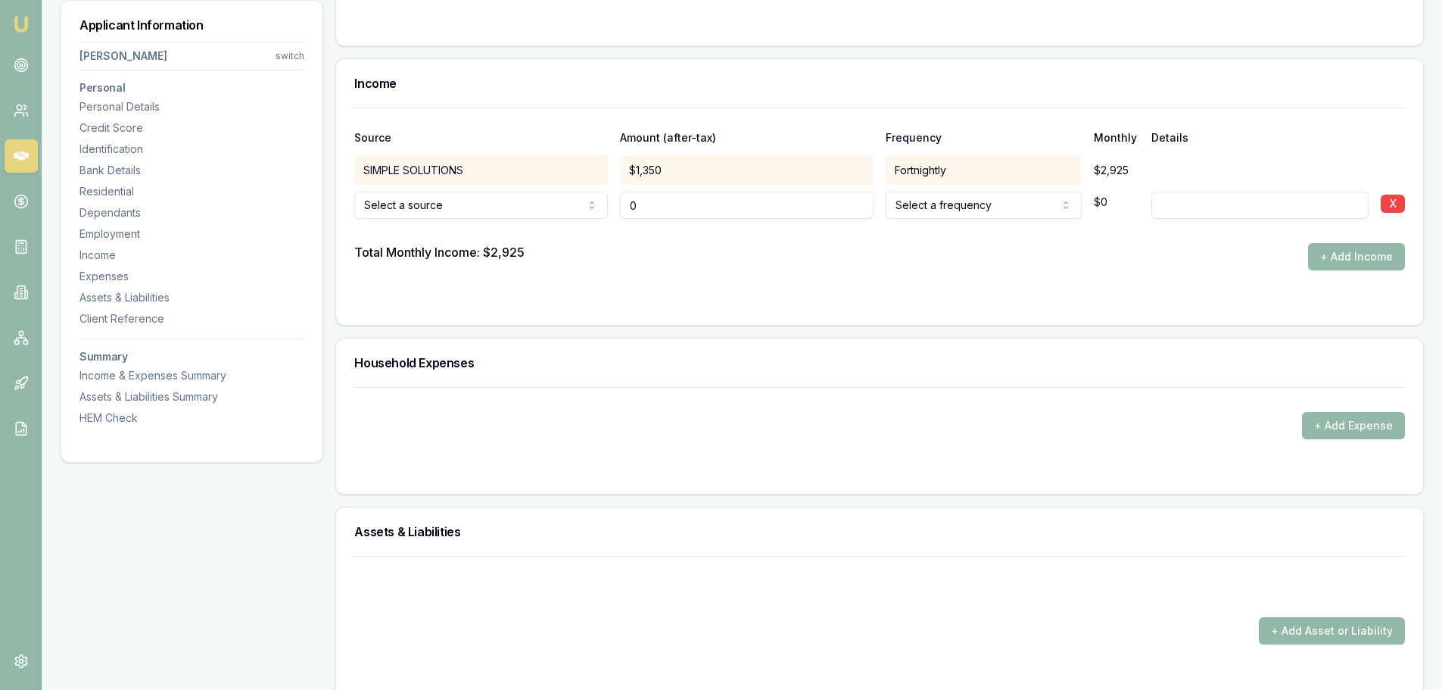
type input "$0"
click at [1061, 265] on div "Total Monthly Income: $2,925 + Add Income" at bounding box center [879, 256] width 1051 height 27
click at [1054, 94] on div "Income" at bounding box center [879, 83] width 1087 height 48
click at [516, 221] on div at bounding box center [879, 231] width 1051 height 24
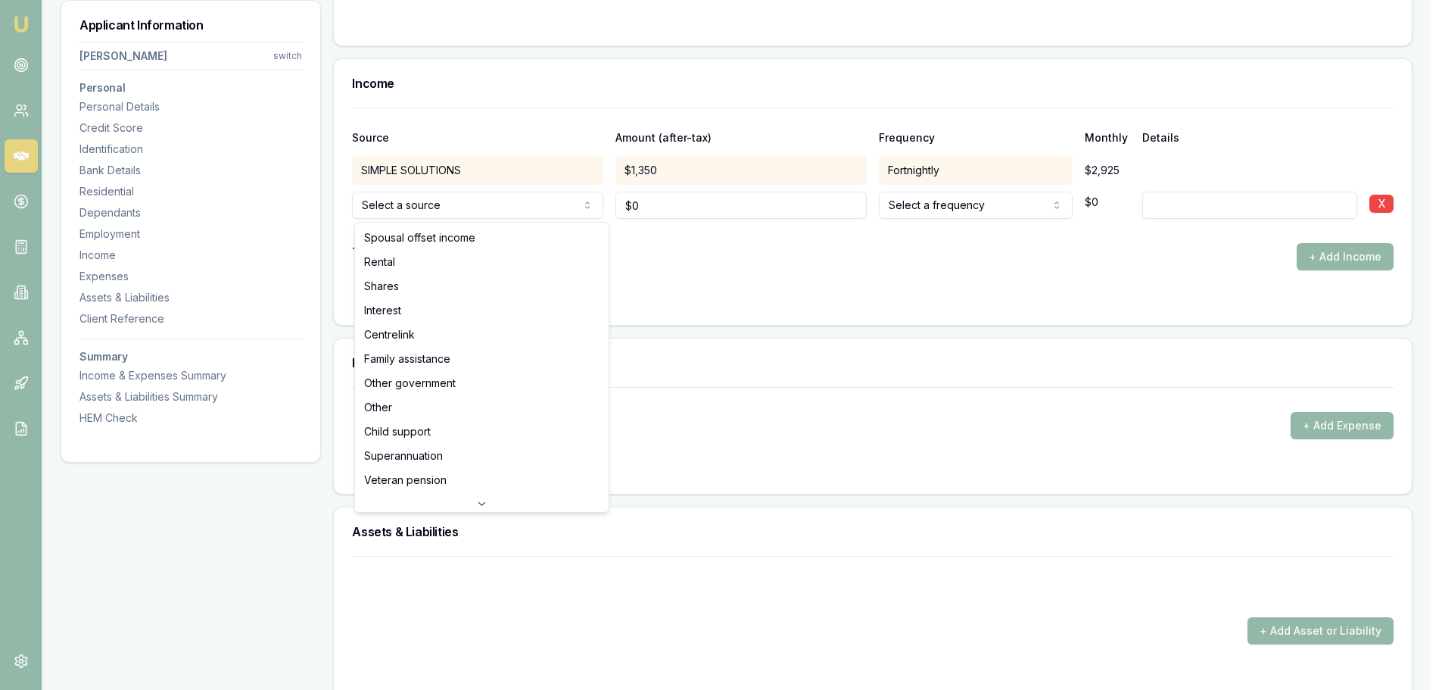
select select "CENTRELINK"
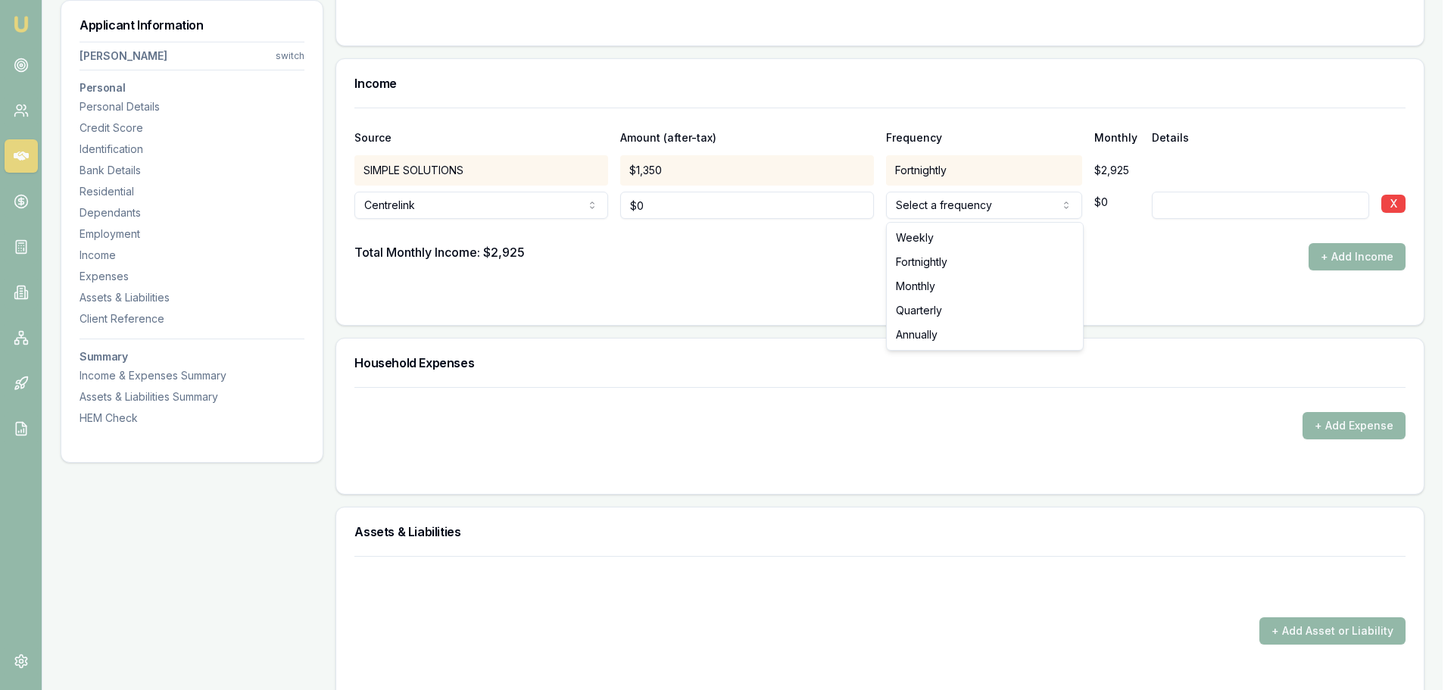
select select "FORTNIGHTLY"
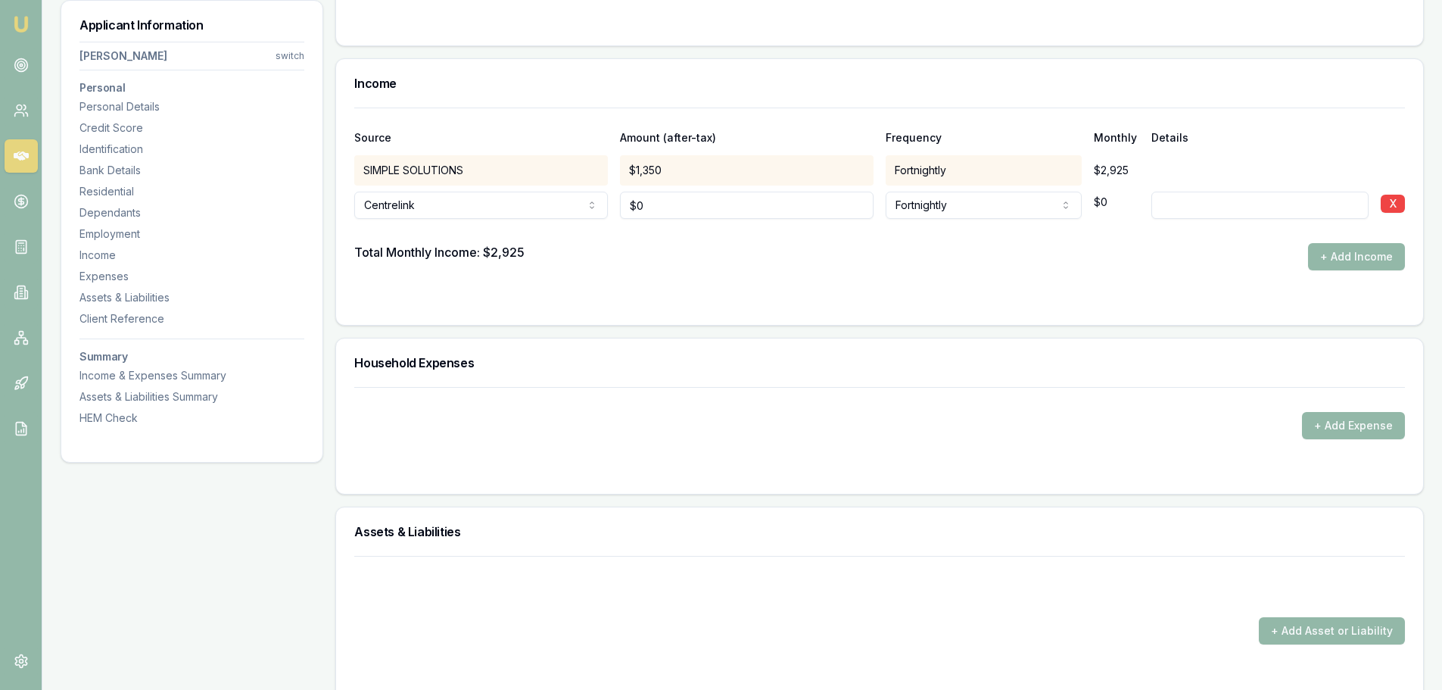
click at [1166, 210] on input at bounding box center [1260, 205] width 217 height 27
type input "CENTRELINK"
type input "0"
click at [697, 198] on input "0" at bounding box center [747, 205] width 254 height 27
click at [700, 210] on input "text" at bounding box center [747, 205] width 254 height 27
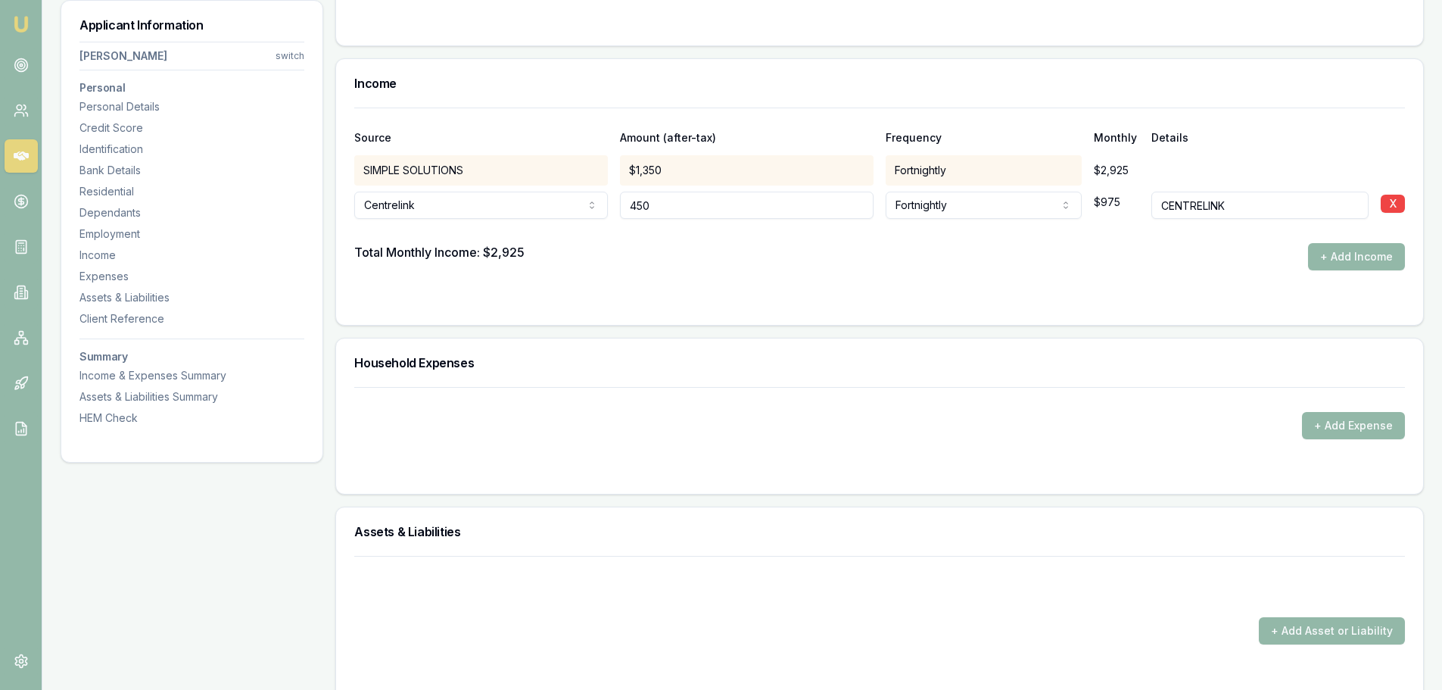
type input "$450"
click at [1061, 253] on div "Total Monthly Income: $2,925 + Add Income" at bounding box center [879, 256] width 1051 height 27
click at [849, 257] on div "Total Monthly Income: $3,900 + Add Income" at bounding box center [879, 256] width 1051 height 27
click at [1323, 423] on button "+ Add Expense" at bounding box center [1353, 425] width 103 height 27
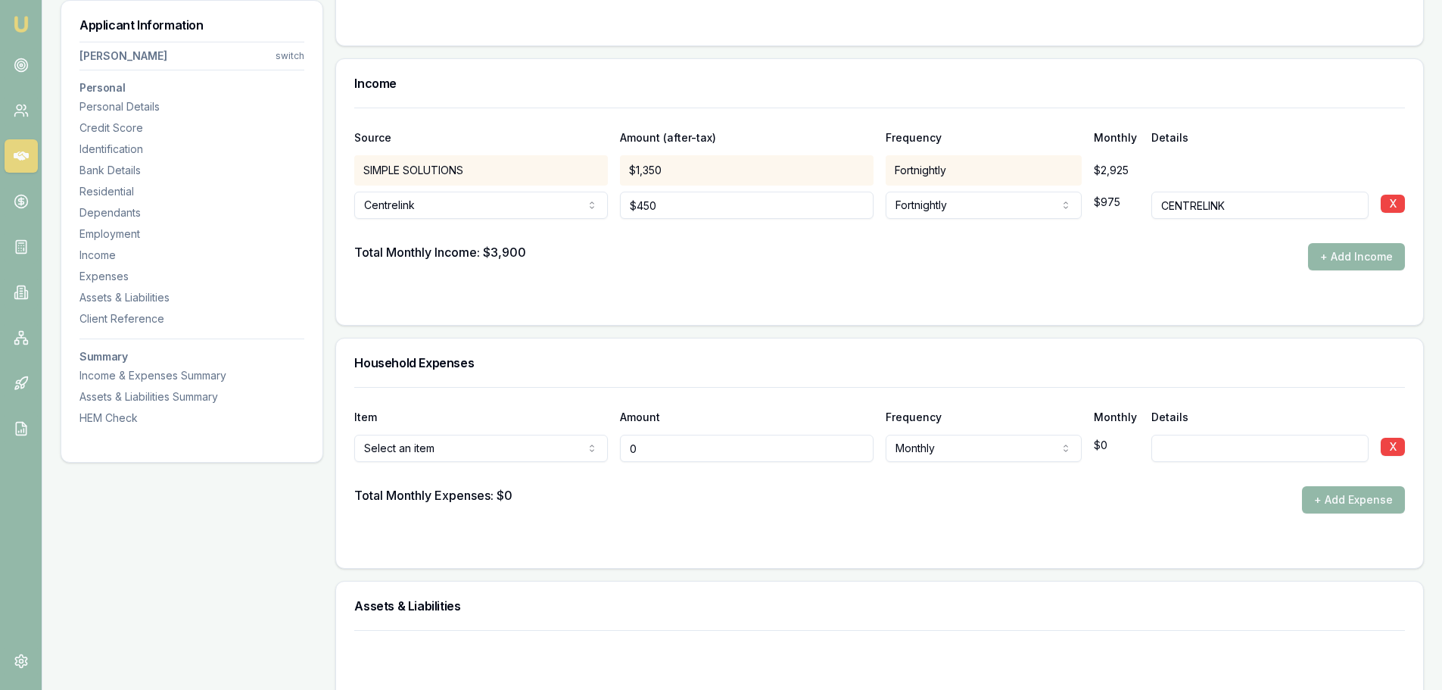
type input "$0"
click at [958, 272] on form "Source Amount (after-tax) Frequency Monthly Details SIMPLE SOLUTIONS $1,350 For…" at bounding box center [879, 207] width 1051 height 199
drag, startPoint x: 698, startPoint y: 453, endPoint x: 501, endPoint y: 440, distance: 197.3
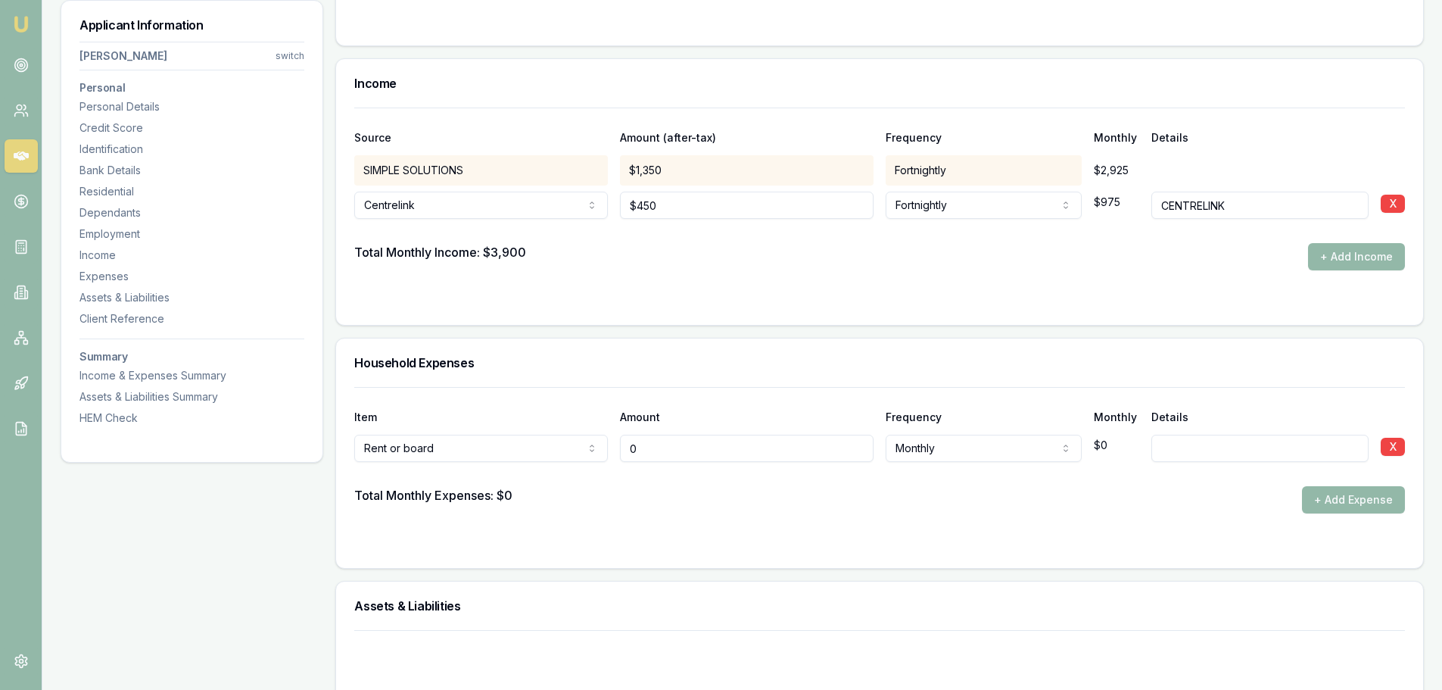
click at [556, 440] on div "Rent or board Rent or board Food and groceries Utilities Insurance Transport He…" at bounding box center [879, 445] width 1051 height 33
type input "$0"
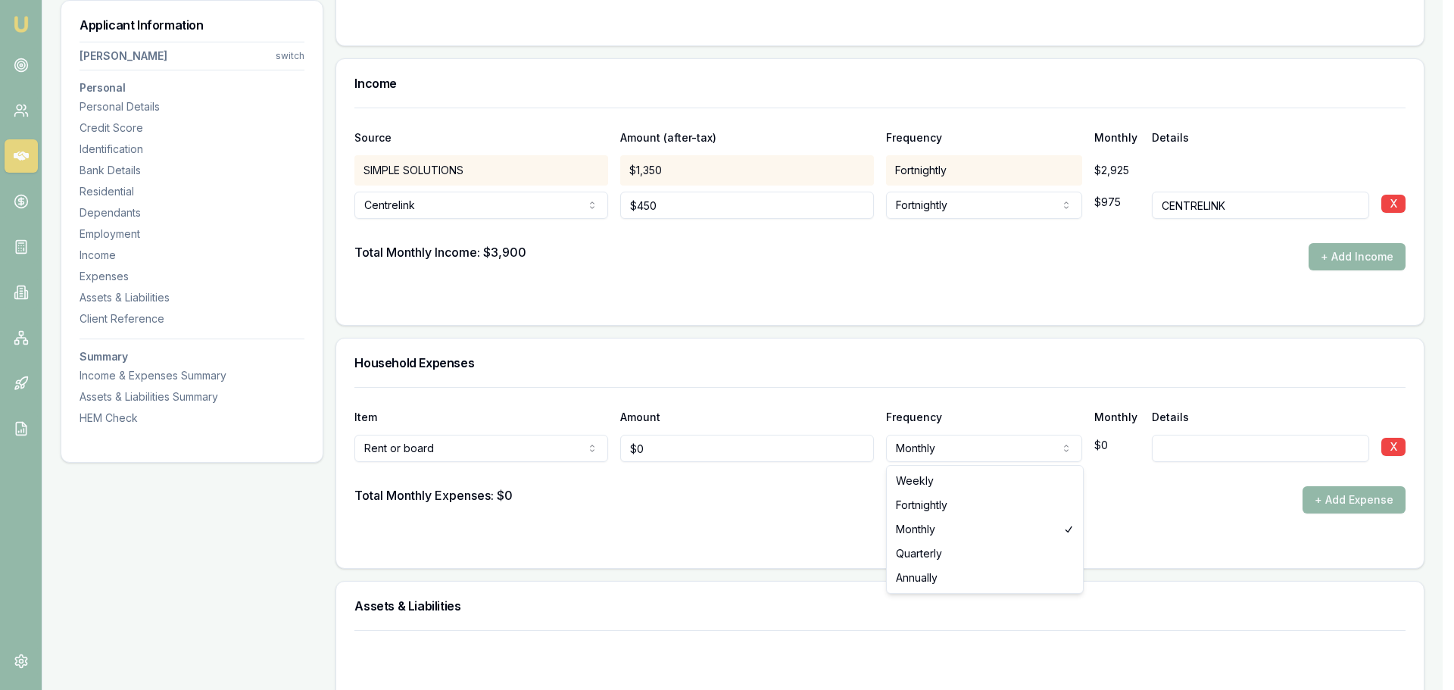
select select "FORTNIGHTLY"
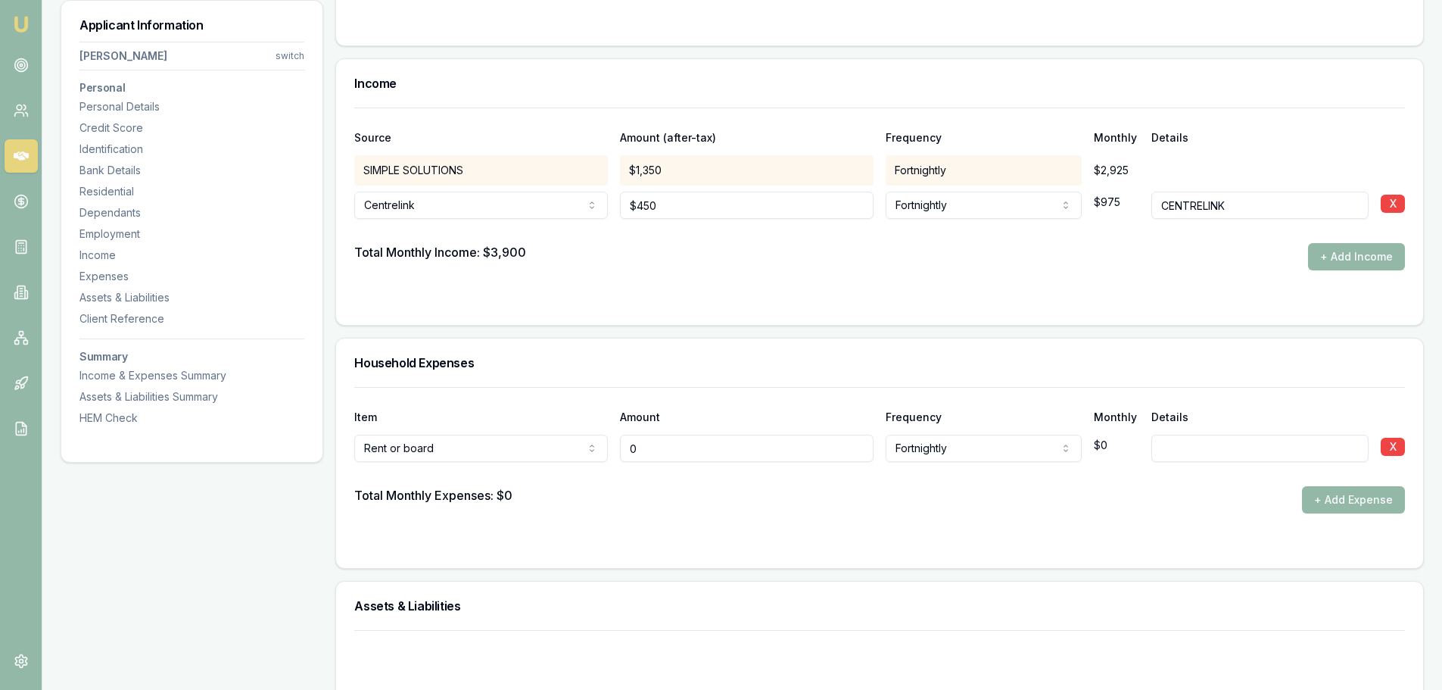
drag, startPoint x: 652, startPoint y: 447, endPoint x: 232, endPoint y: 445, distance: 419.4
click at [457, 472] on div "Item Amount Frequency Monthly Details Rent or board Rent or board Food and groc…" at bounding box center [879, 450] width 1051 height 126
type input "$670"
click at [708, 303] on div at bounding box center [879, 301] width 1051 height 12
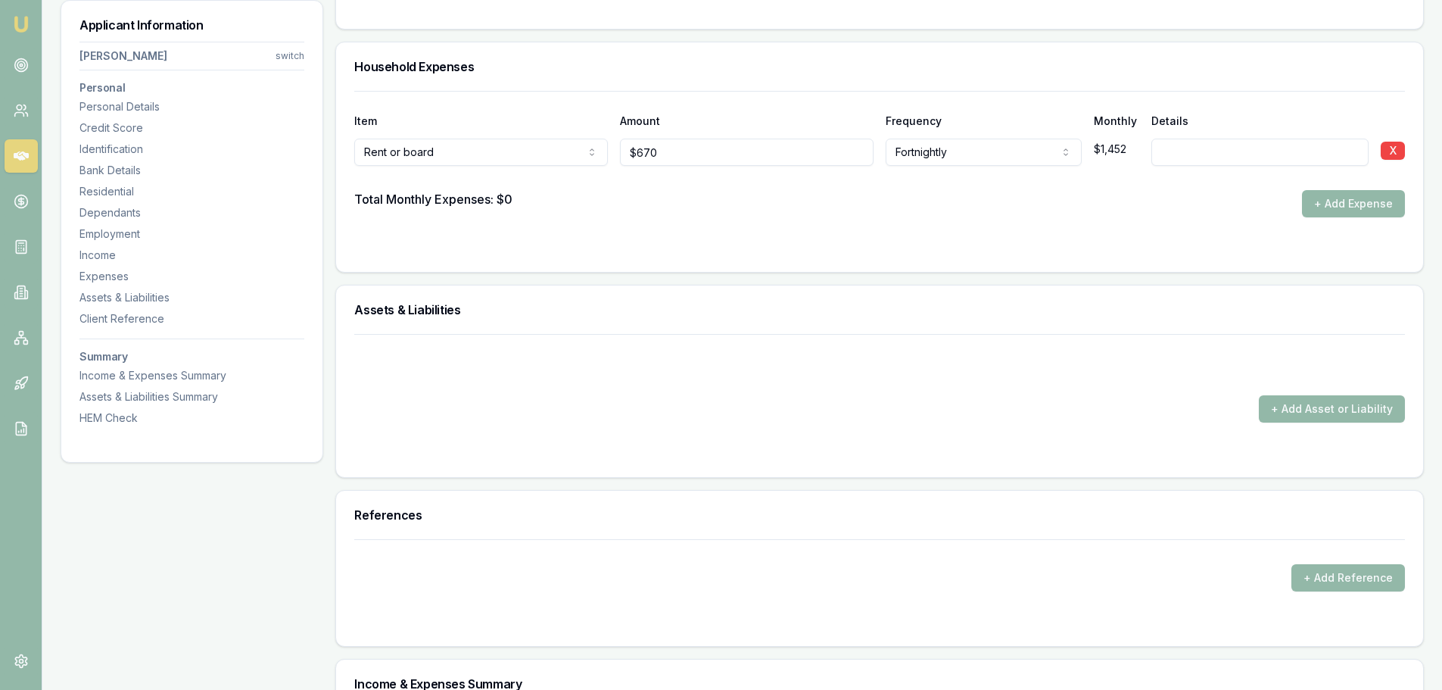
scroll to position [3641, 0]
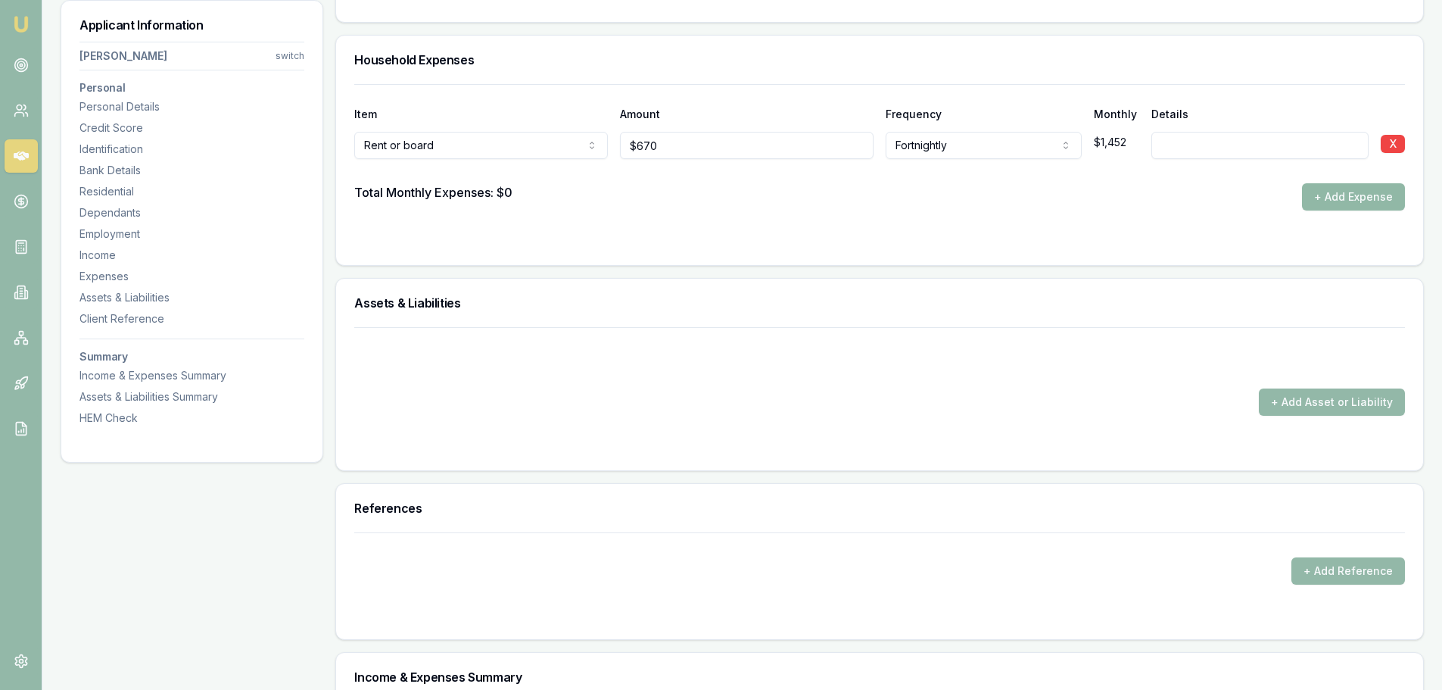
click at [1338, 192] on button "+ Add Expense" at bounding box center [1353, 196] width 103 height 27
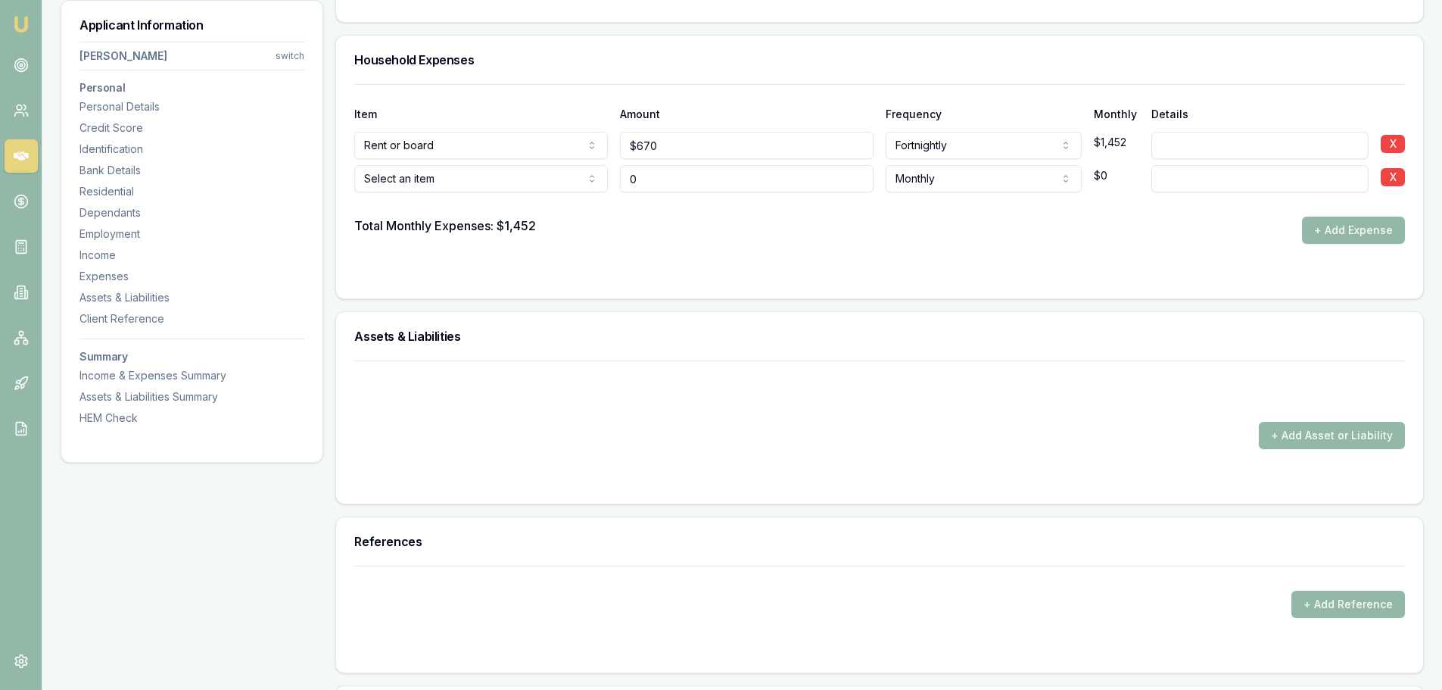
type input "$0"
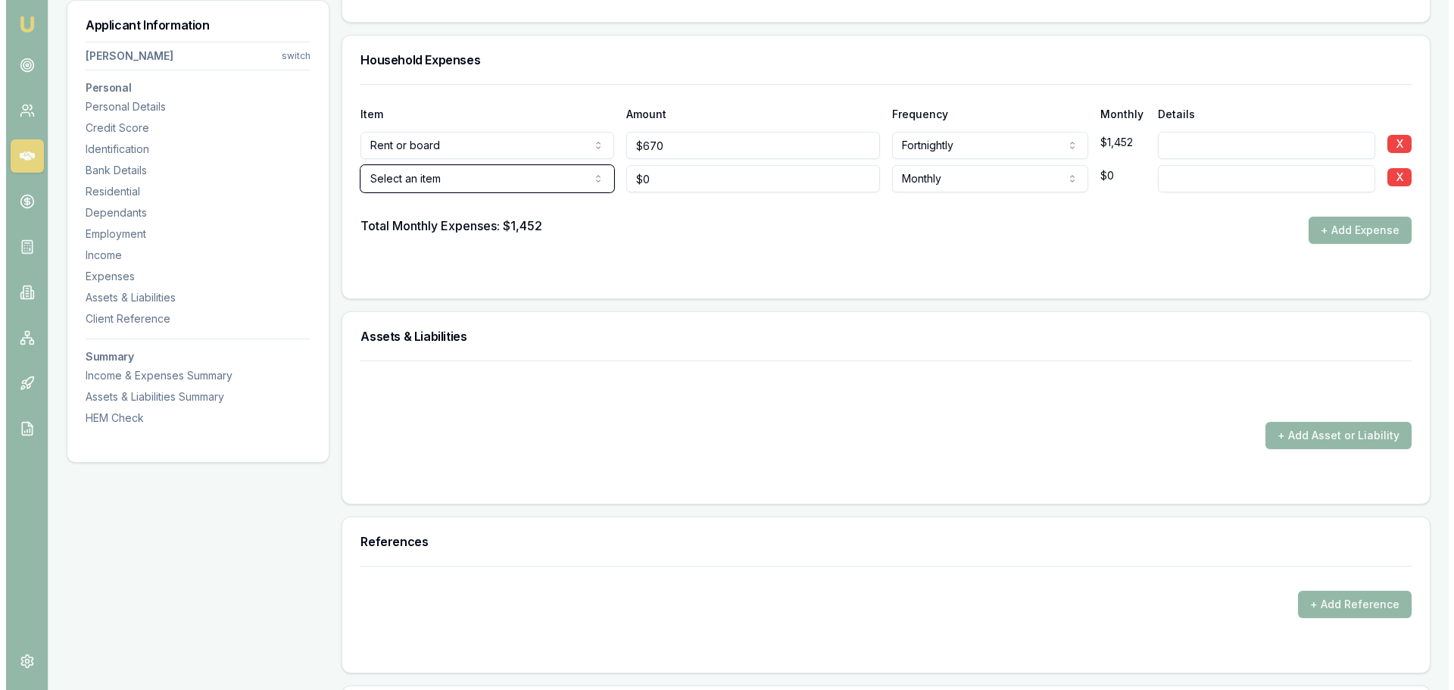
scroll to position [3717, 0]
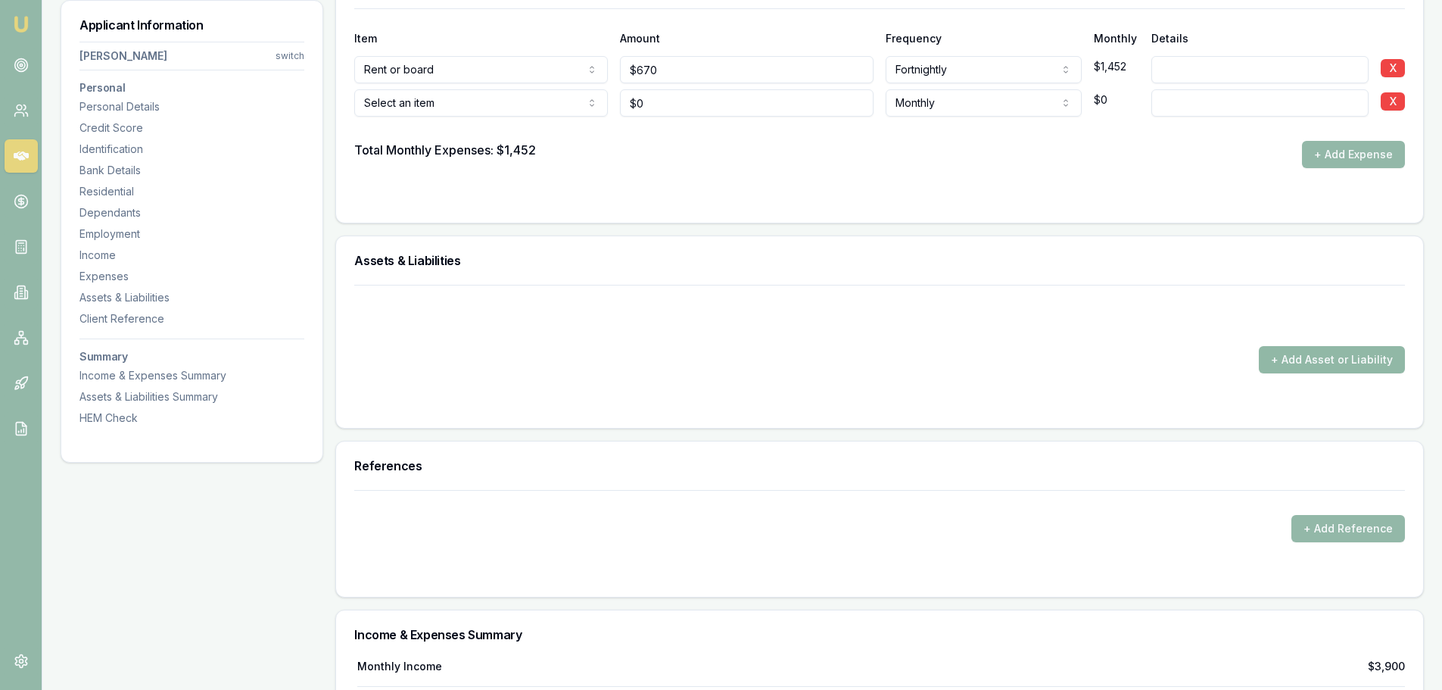
click at [1342, 356] on button "+ Add Asset or Liability" at bounding box center [1332, 359] width 146 height 27
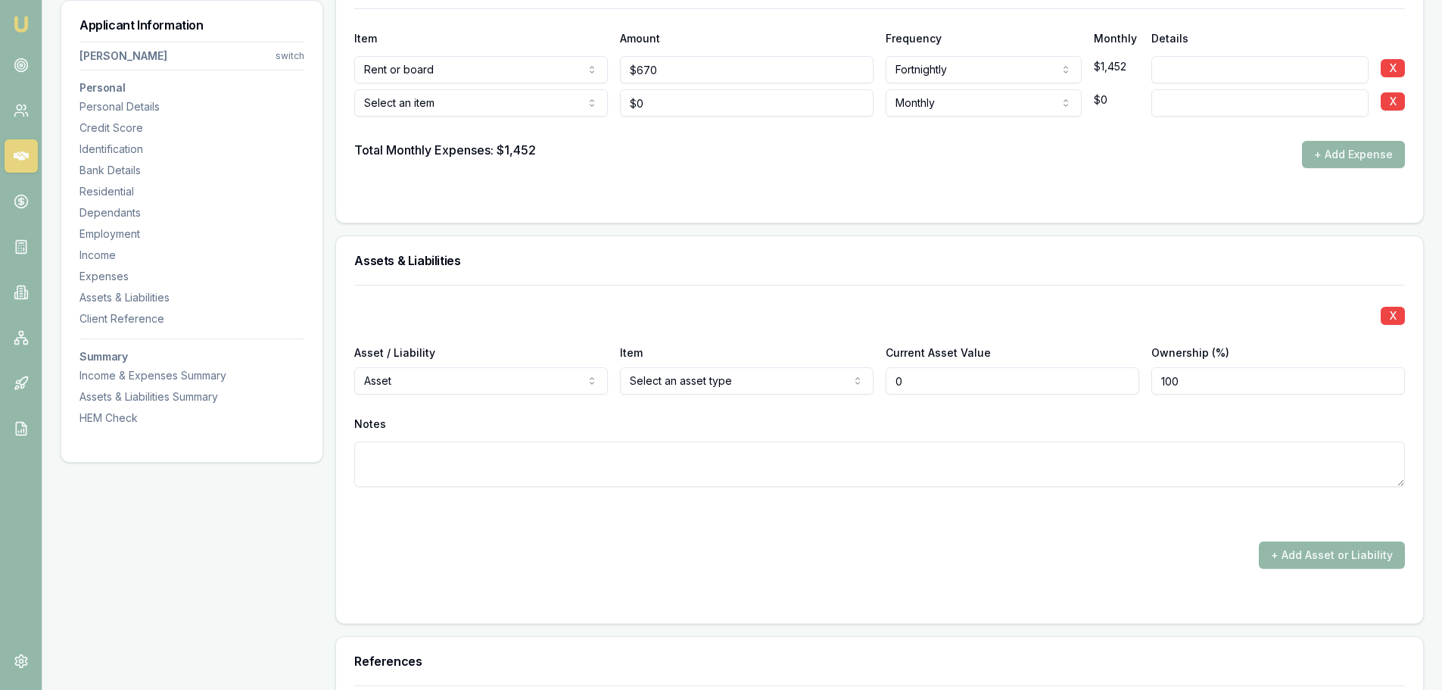
type input "$0"
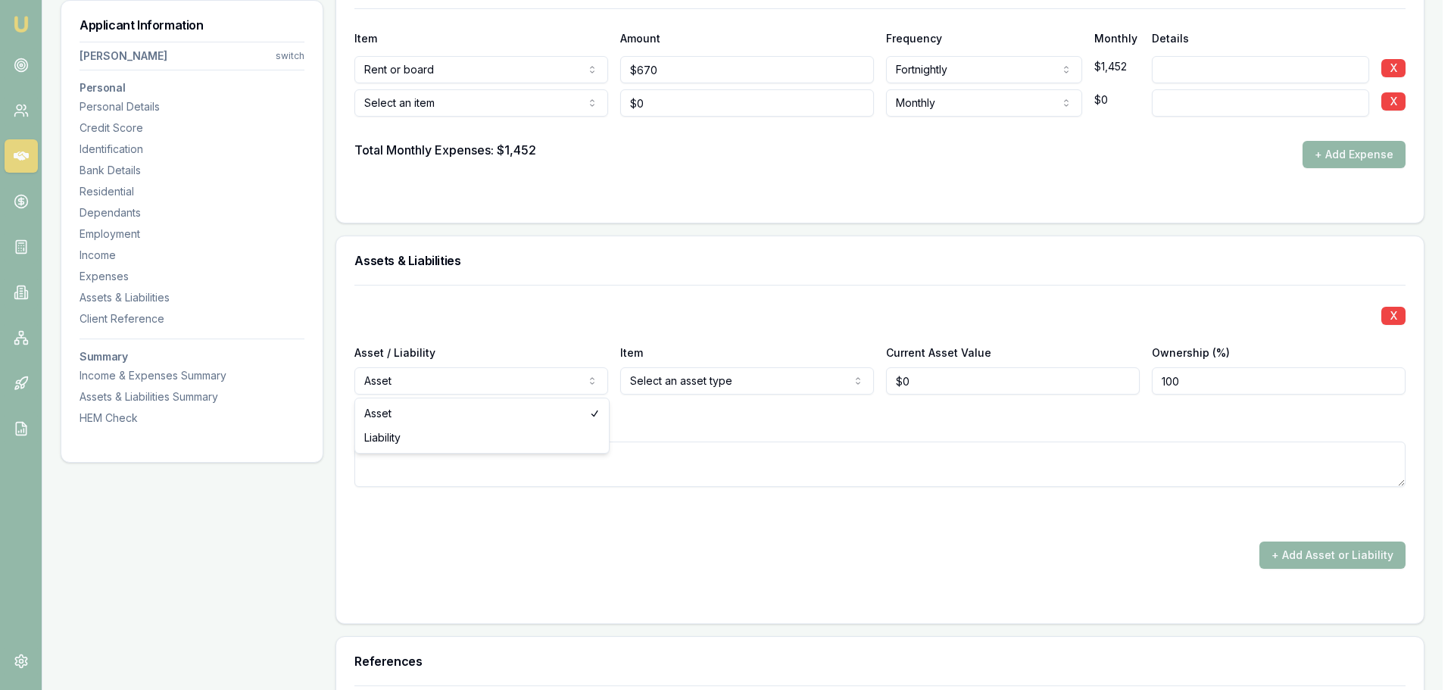
select select "LIABILITY"
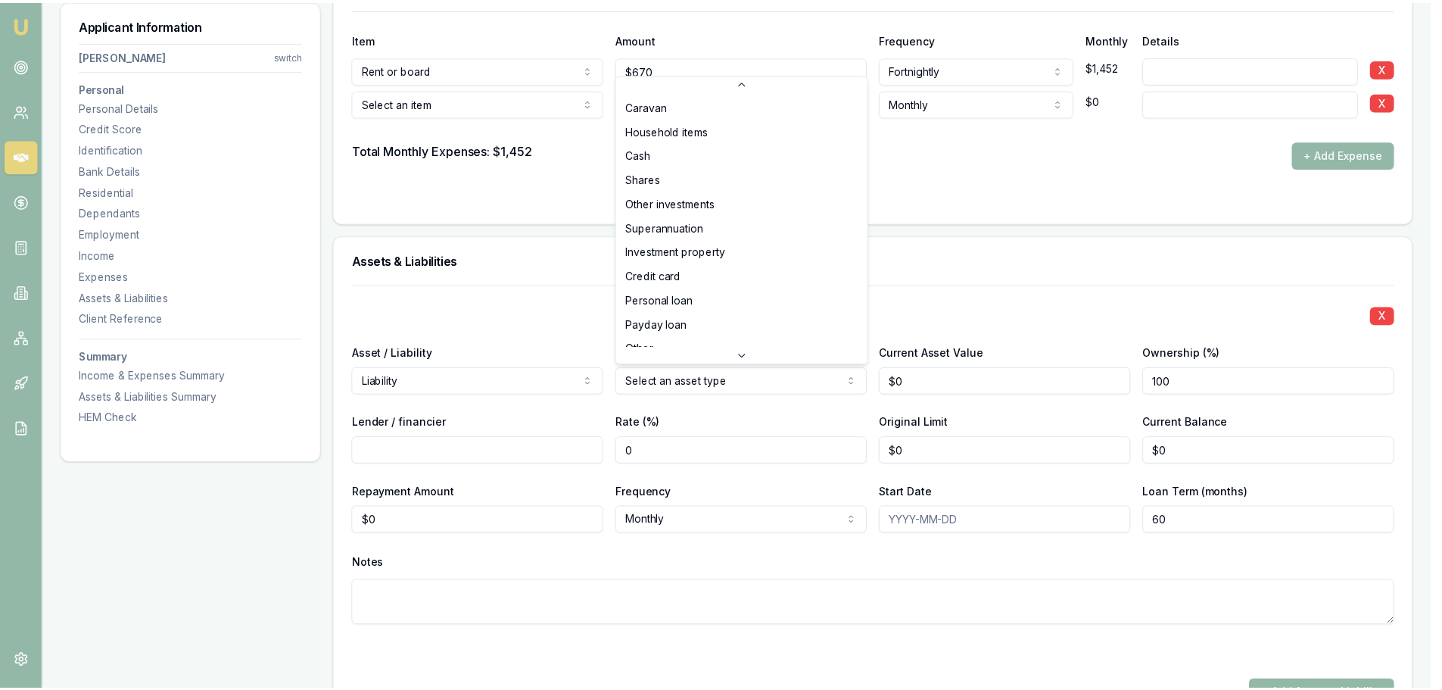
scroll to position [98, 0]
select select "CREDIT_CARD"
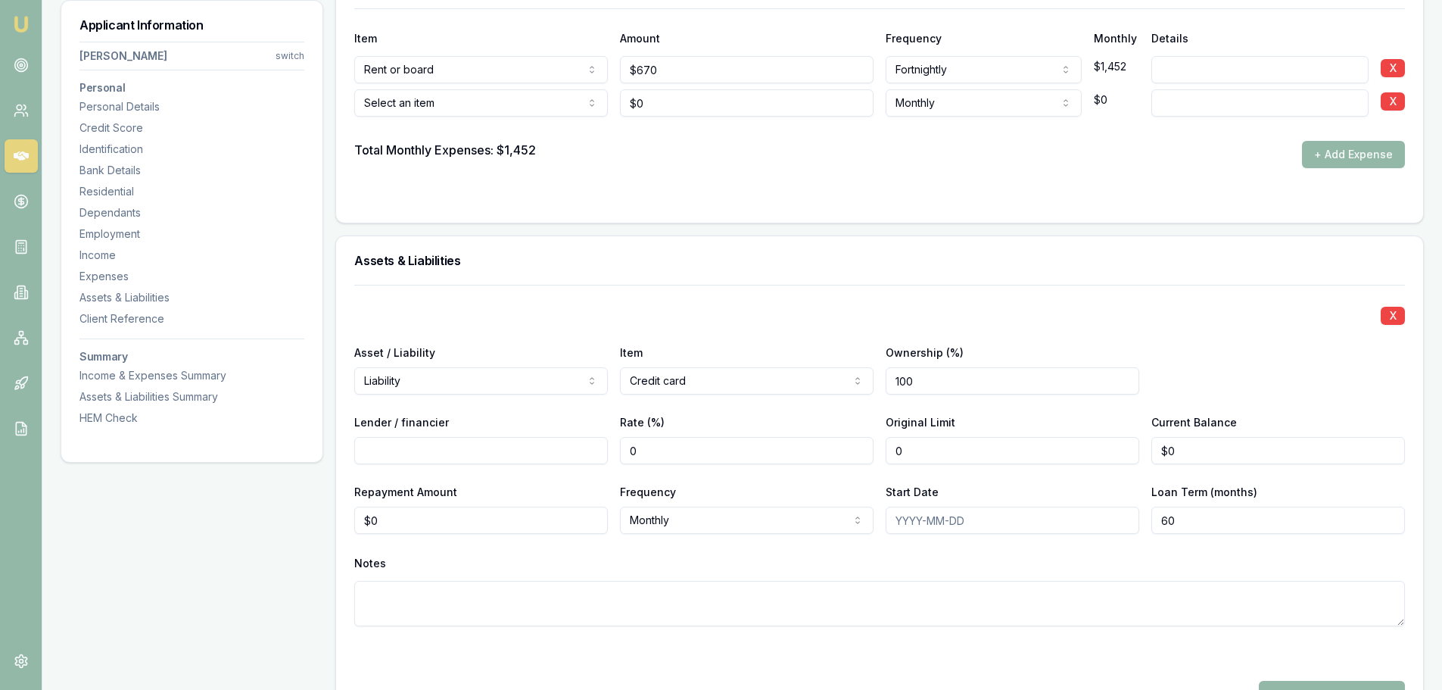
drag, startPoint x: 949, startPoint y: 449, endPoint x: 791, endPoint y: 444, distance: 158.3
click at [816, 444] on div "Lender / financier Rate (%) 0 Original Limit 0 Current Balance $0" at bounding box center [879, 438] width 1051 height 51
type input "$4,000"
click at [540, 447] on input "Lender / financier" at bounding box center [481, 450] width 254 height 27
type input "SUNCORP"
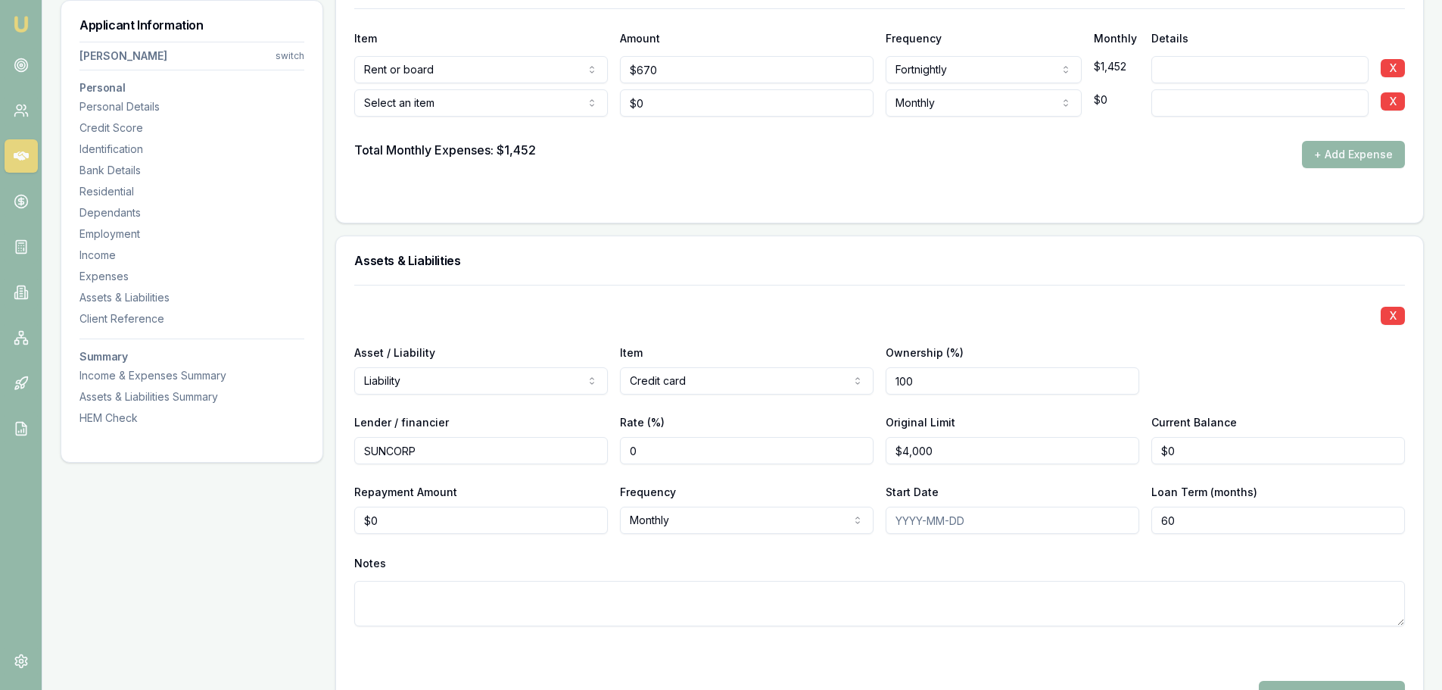
click at [674, 288] on div "X Asset / Liability Liability Asset Liability Item Credit card Home Car Boat Bi…" at bounding box center [879, 474] width 1051 height 378
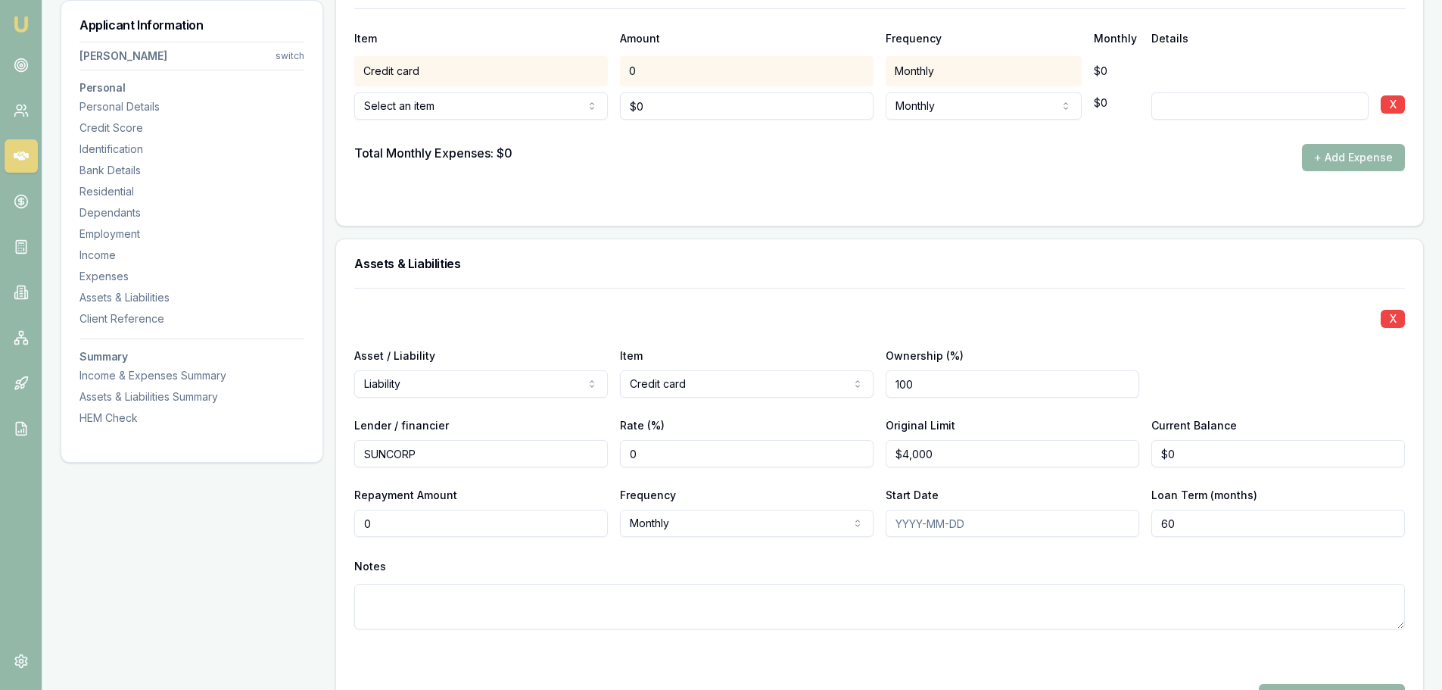
drag, startPoint x: 435, startPoint y: 521, endPoint x: 41, endPoint y: 513, distance: 393.8
type input "$160"
click at [756, 564] on div "Notes" at bounding box center [879, 566] width 1051 height 23
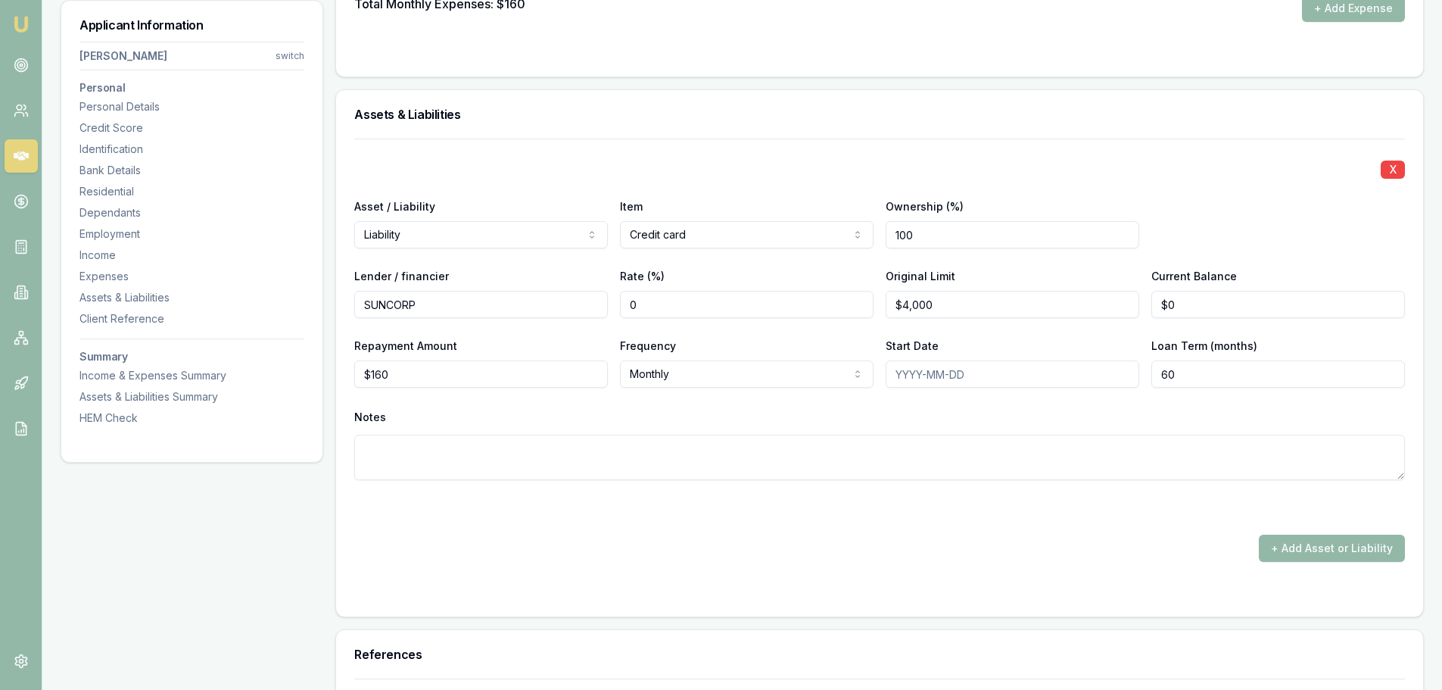
scroll to position [3868, 0]
click at [1294, 547] on button "+ Add Asset or Liability" at bounding box center [1332, 545] width 146 height 27
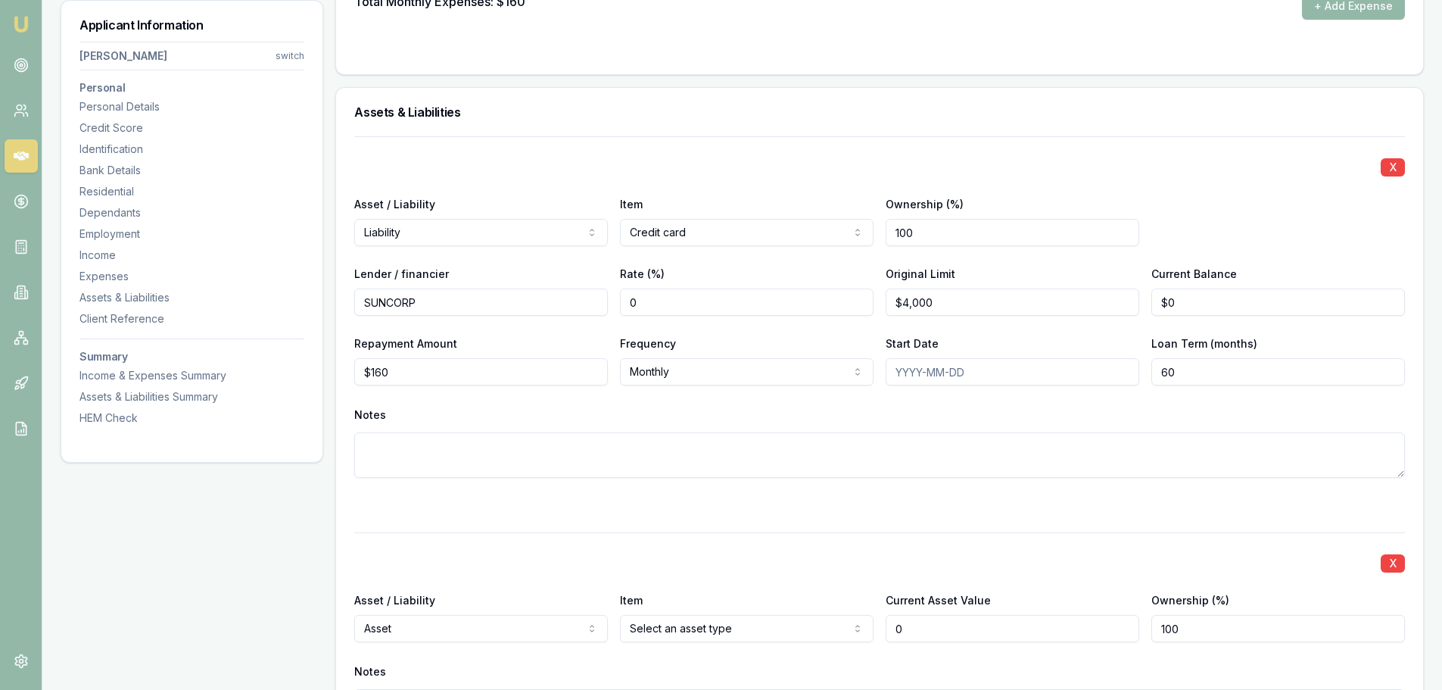
type input "$0"
click at [720, 518] on div "X Asset / Liability Liability Asset Liability Item Credit card Home Car Boat Bi…" at bounding box center [879, 476] width 1051 height 680
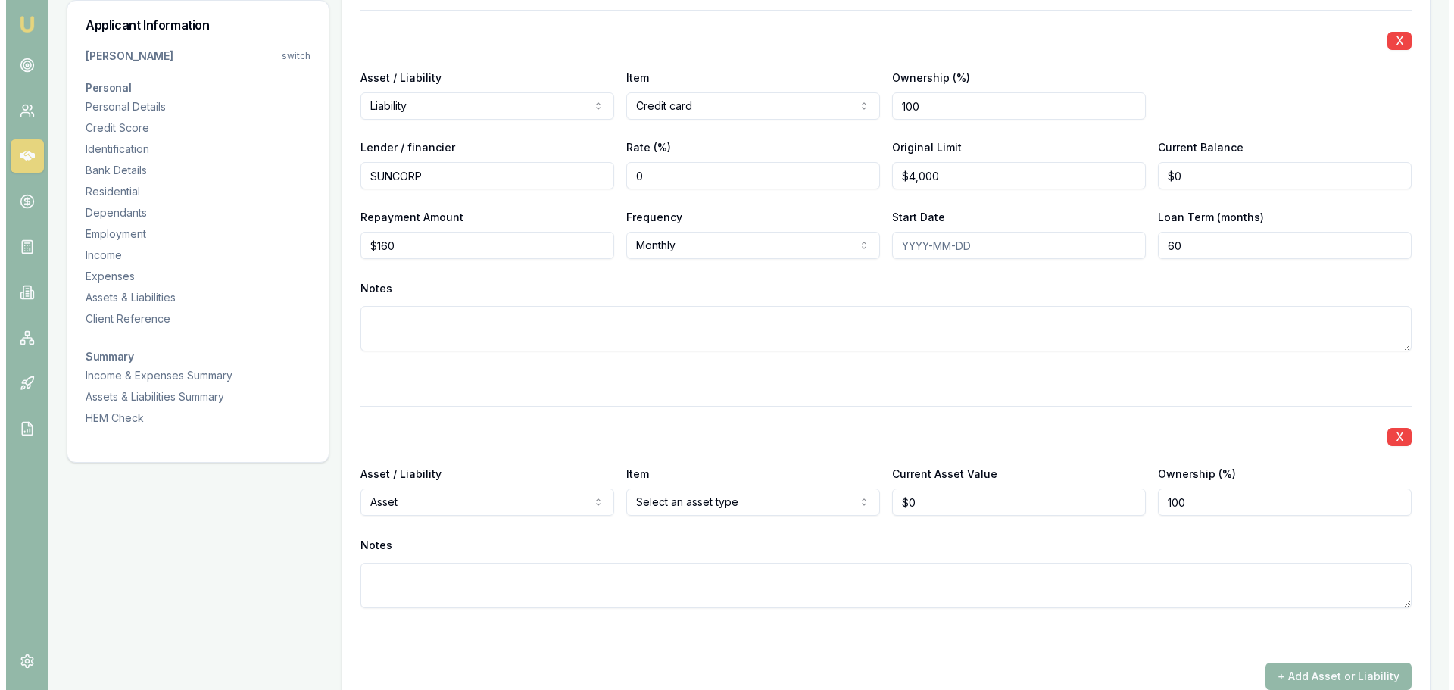
scroll to position [4019, 0]
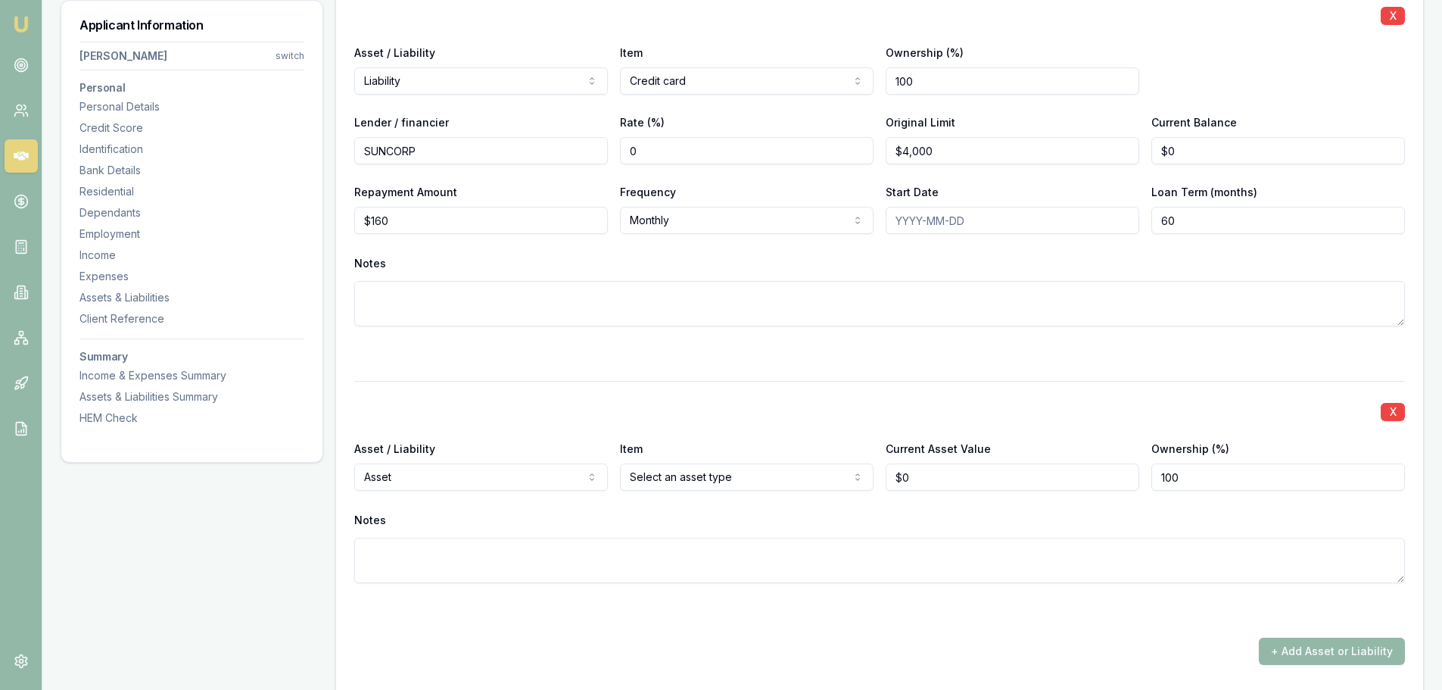
select select "LIABILITY"
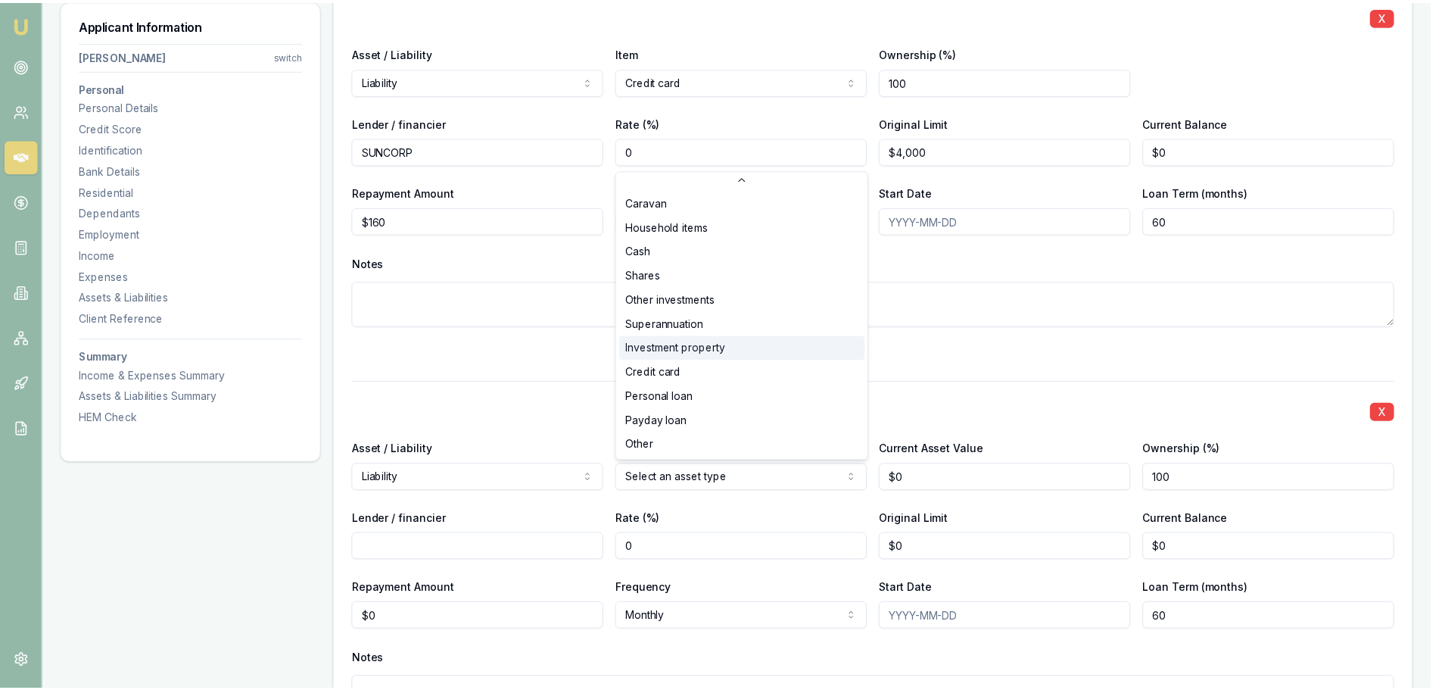
scroll to position [98, 0]
select select "CREDIT_CARD"
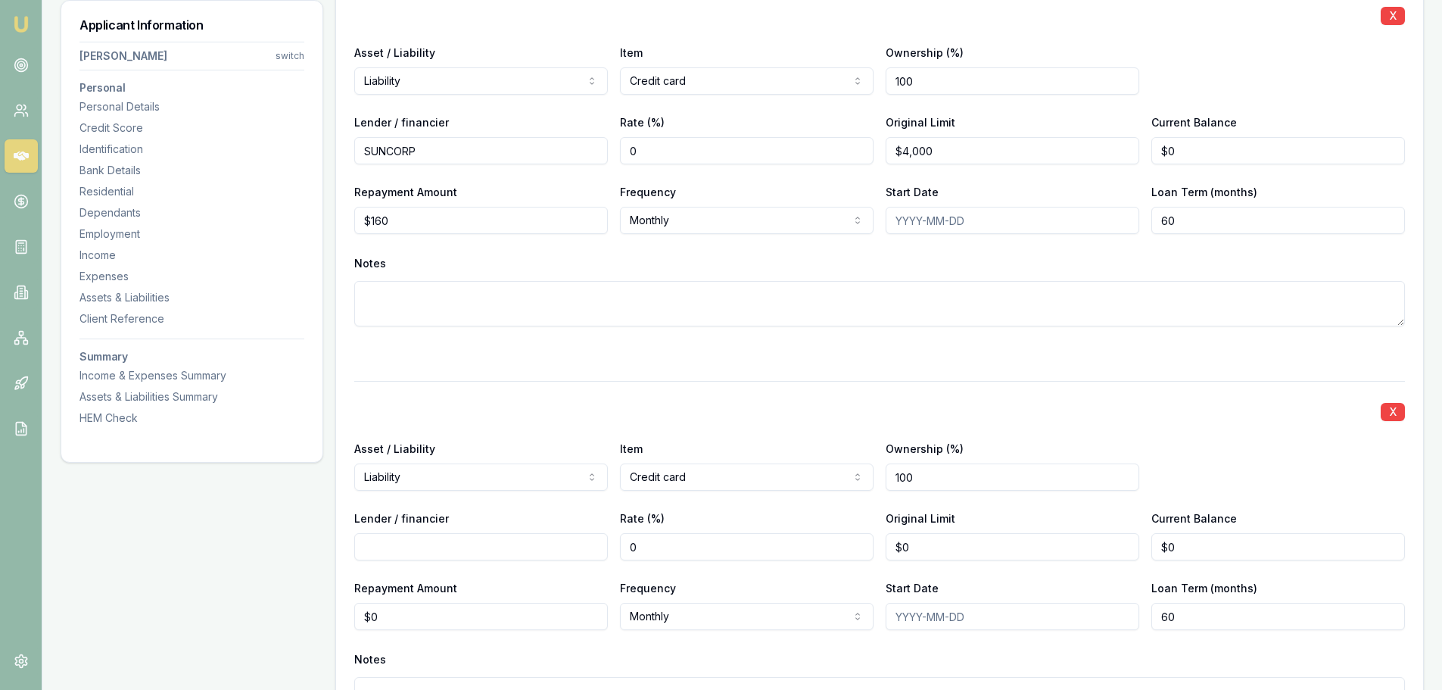
click at [549, 556] on input "Lender / financier" at bounding box center [481, 546] width 254 height 27
type input "ZIPMONEY"
type input "0"
type input "$3,000"
click at [1174, 438] on div "X Asset / Liability Liability Asset Liability Item Credit card Home Car Boat Bi…" at bounding box center [879, 570] width 1051 height 378
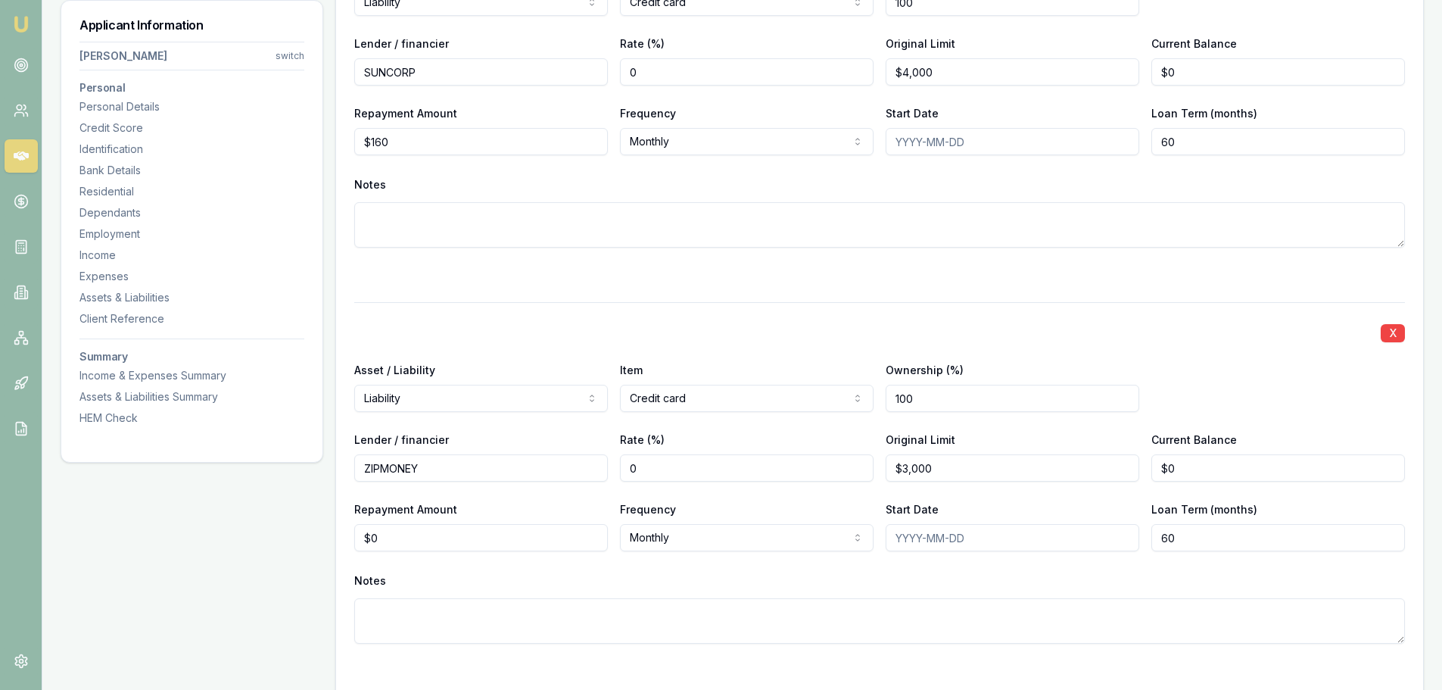
scroll to position [4247, 0]
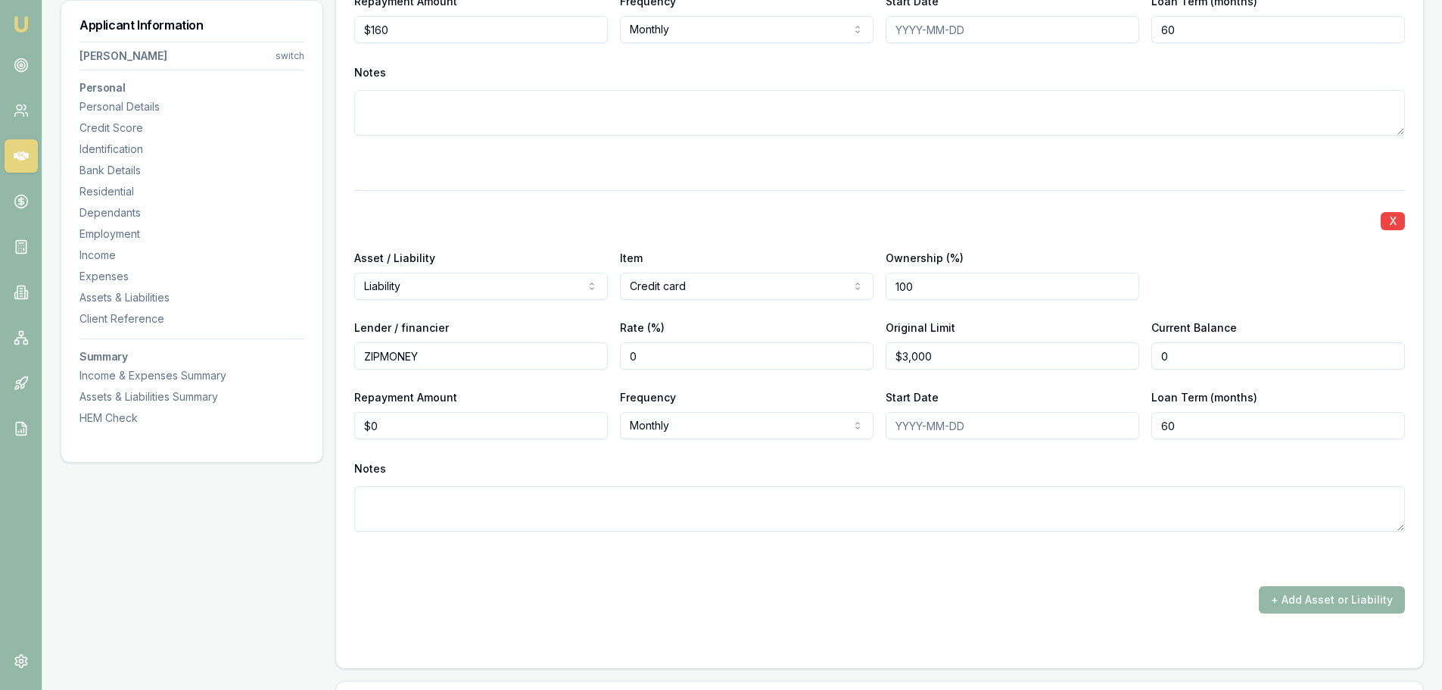
drag, startPoint x: 1203, startPoint y: 355, endPoint x: 1004, endPoint y: 367, distance: 199.5
click at [1127, 357] on div "Lender / financier ZIPMONEY Rate (%) 0 Original Limit $3,000 Current Balance 0" at bounding box center [879, 343] width 1051 height 51
type input "$1,000"
drag, startPoint x: 408, startPoint y: 425, endPoint x: 275, endPoint y: 427, distance: 133.3
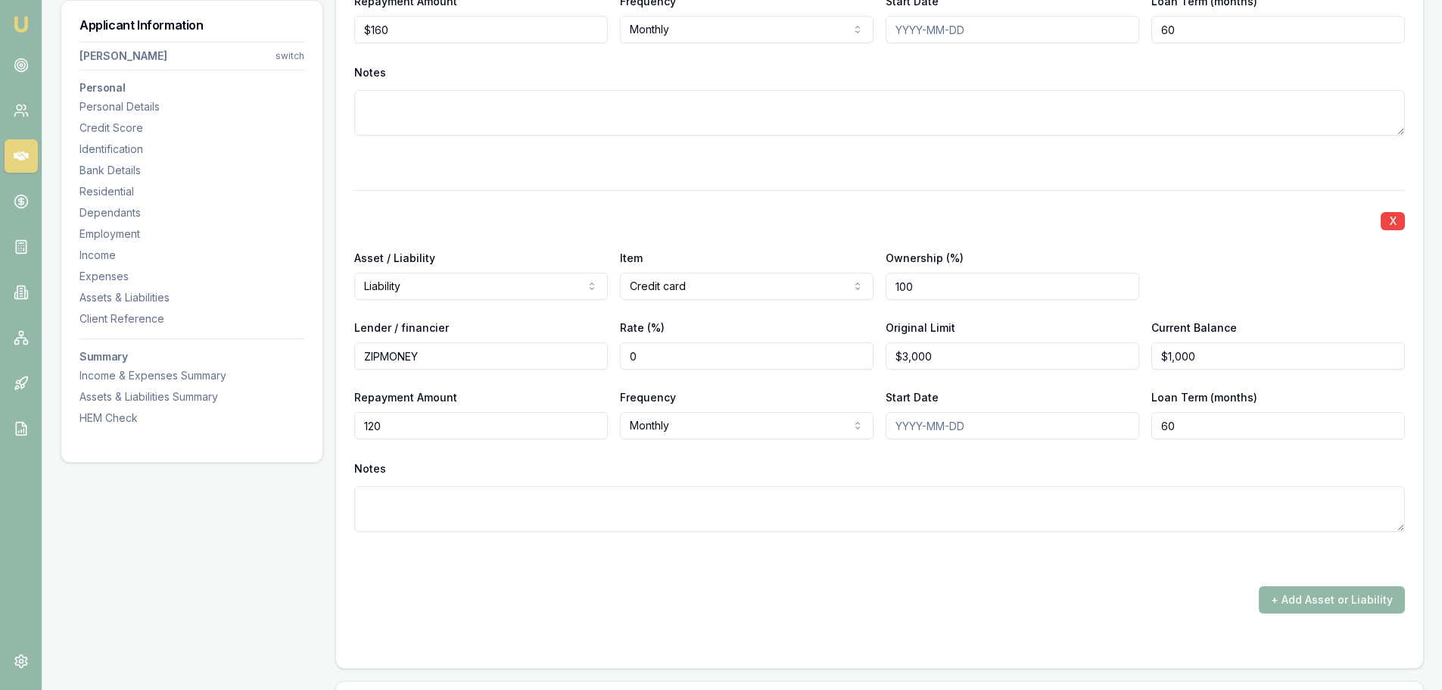
type input "$120"
click at [590, 168] on div at bounding box center [879, 163] width 1051 height 18
click at [604, 161] on div at bounding box center [879, 163] width 1051 height 18
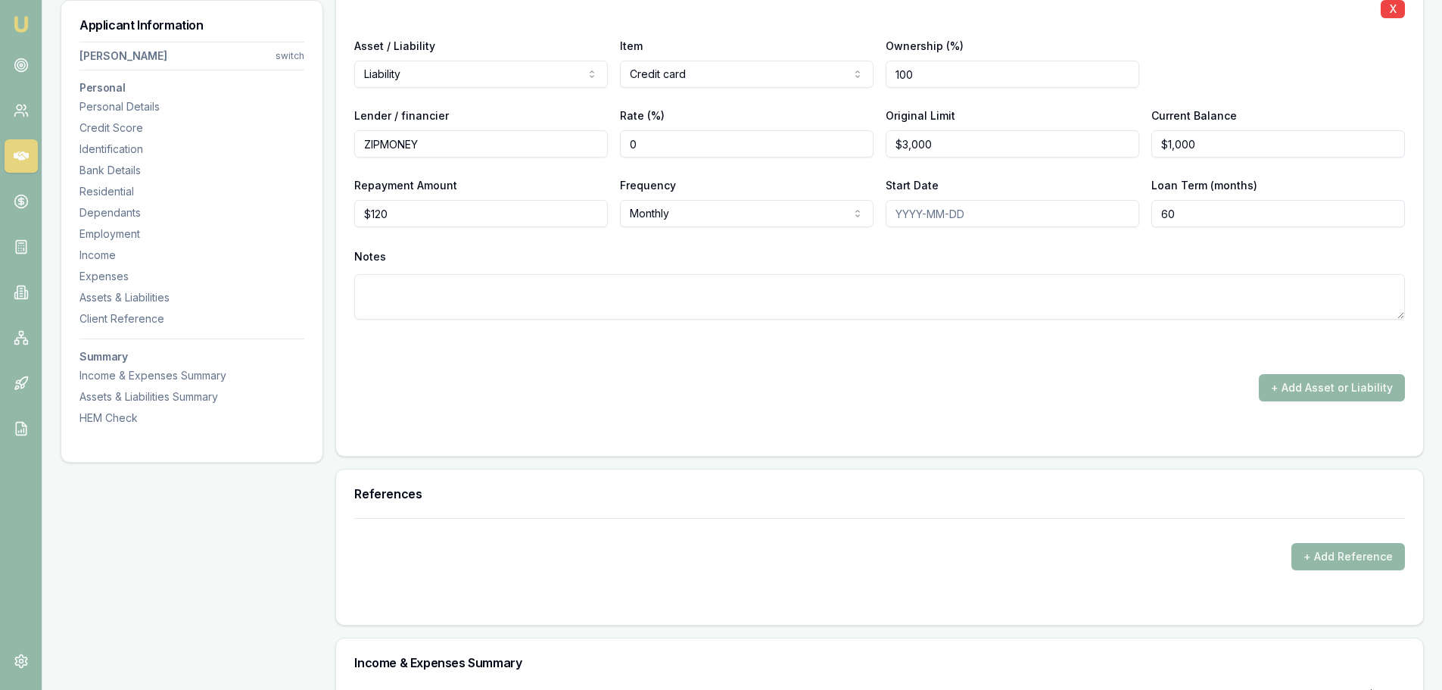
scroll to position [4549, 0]
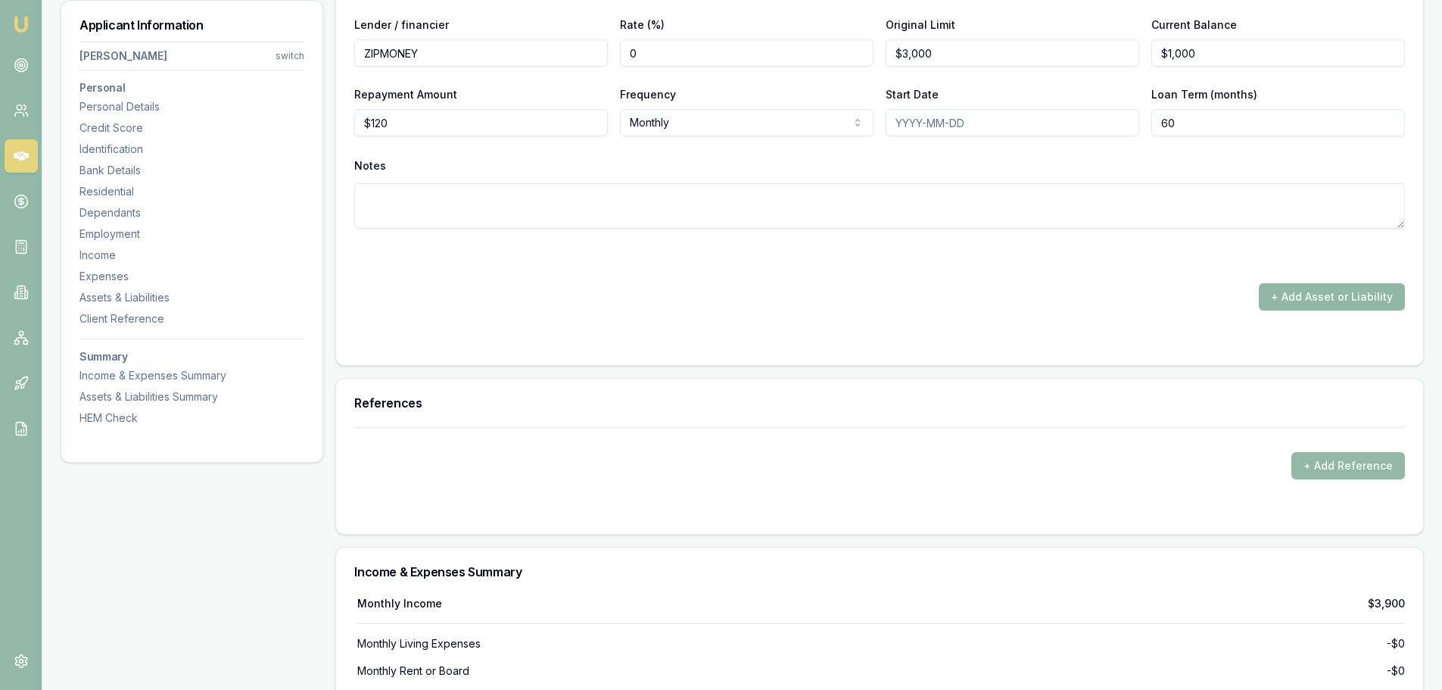
click at [1304, 295] on button "+ Add Asset or Liability" at bounding box center [1332, 296] width 146 height 27
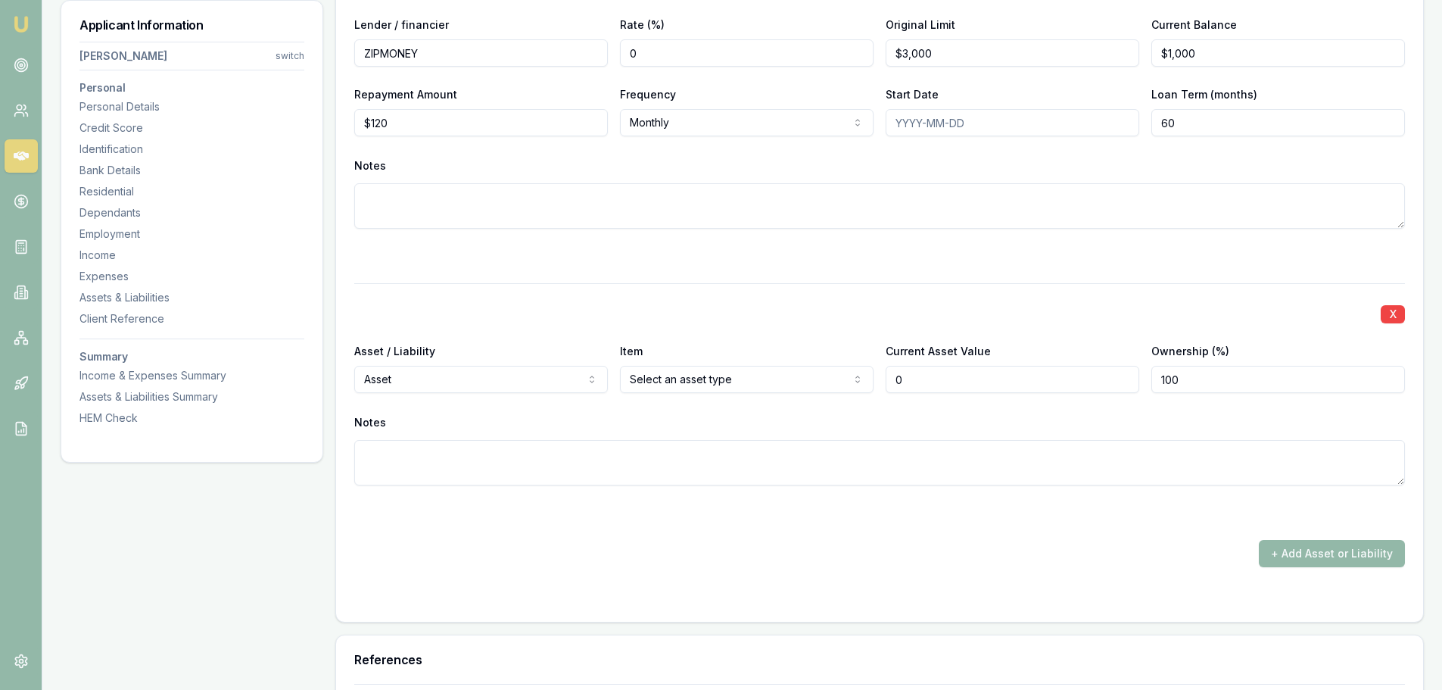
type input "$0"
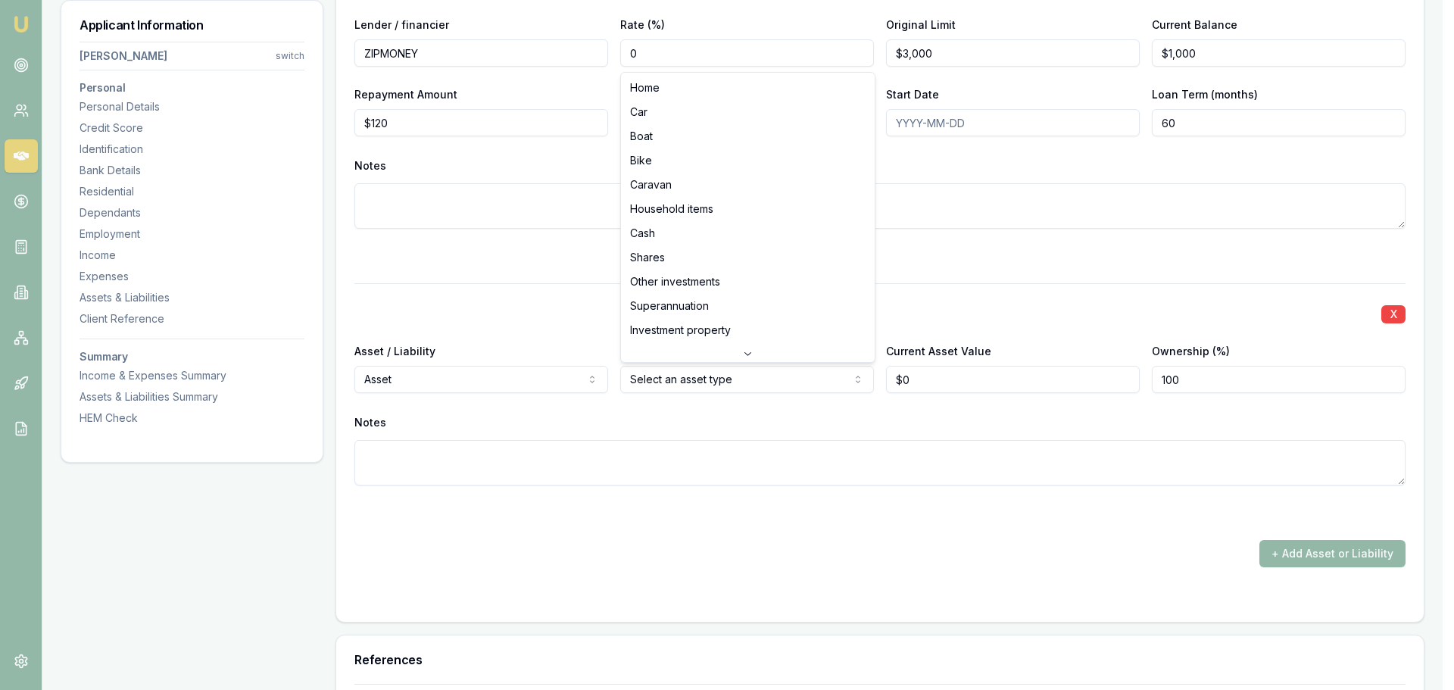
select select "CASH"
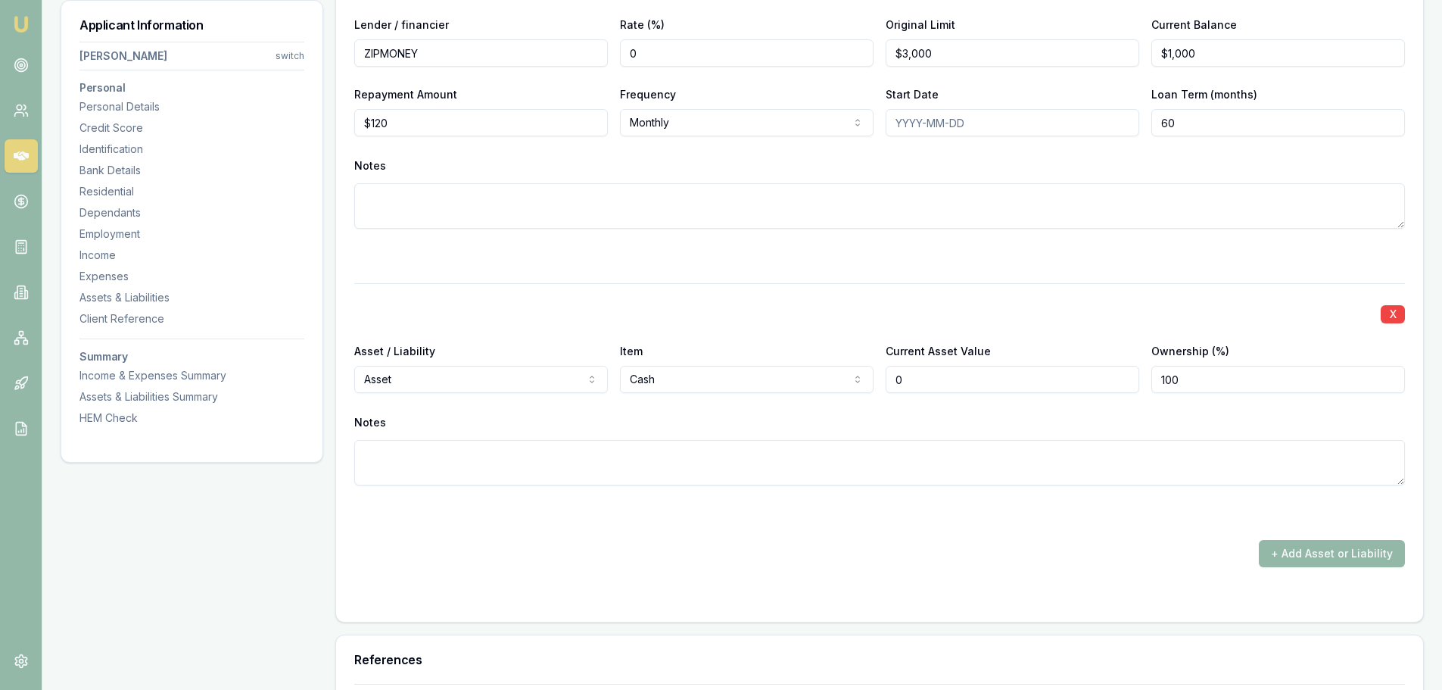
drag, startPoint x: 955, startPoint y: 382, endPoint x: 733, endPoint y: 367, distance: 223.1
click at [740, 367] on div "Asset / Liability Asset Asset Liability Item Cash Home Car Boat Bike Caravan Ho…" at bounding box center [879, 366] width 1051 height 51
type input "$1,000"
click at [1302, 550] on button "+ Add Asset or Liability" at bounding box center [1332, 553] width 146 height 27
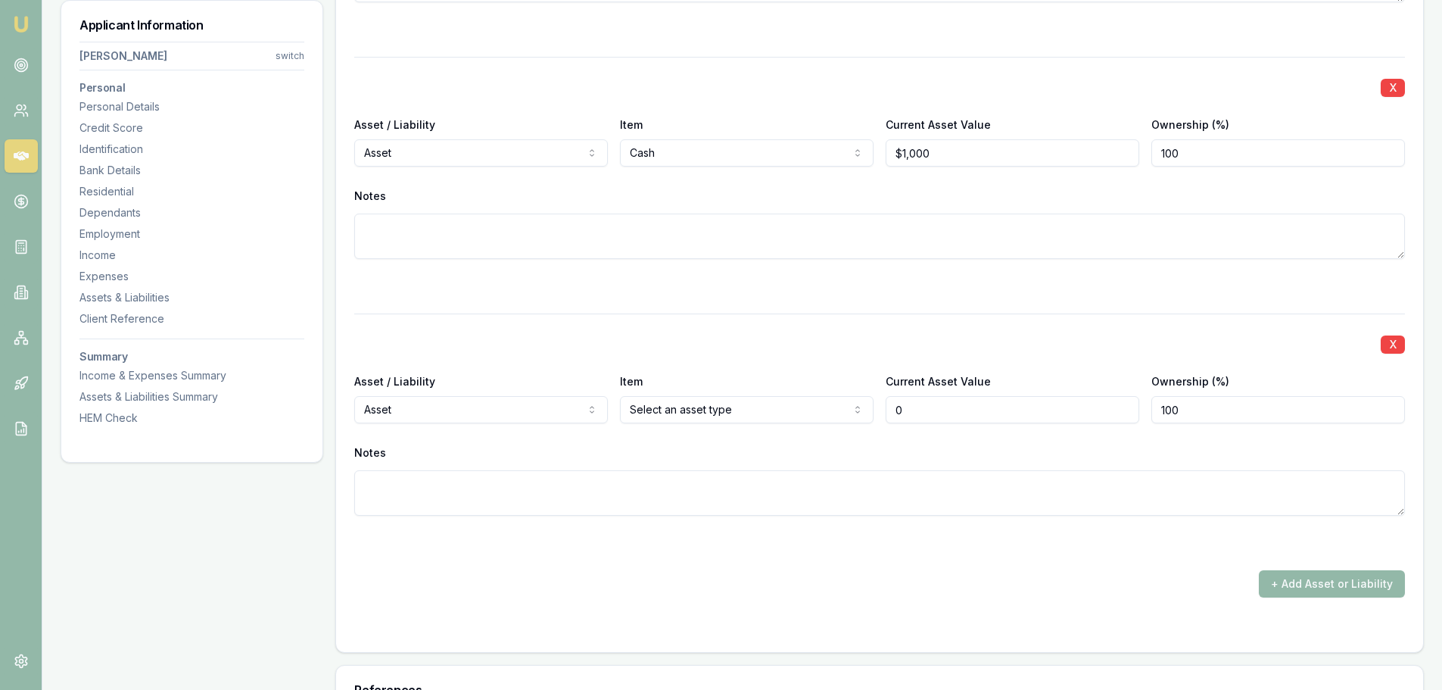
scroll to position [4777, 0]
type input "$0"
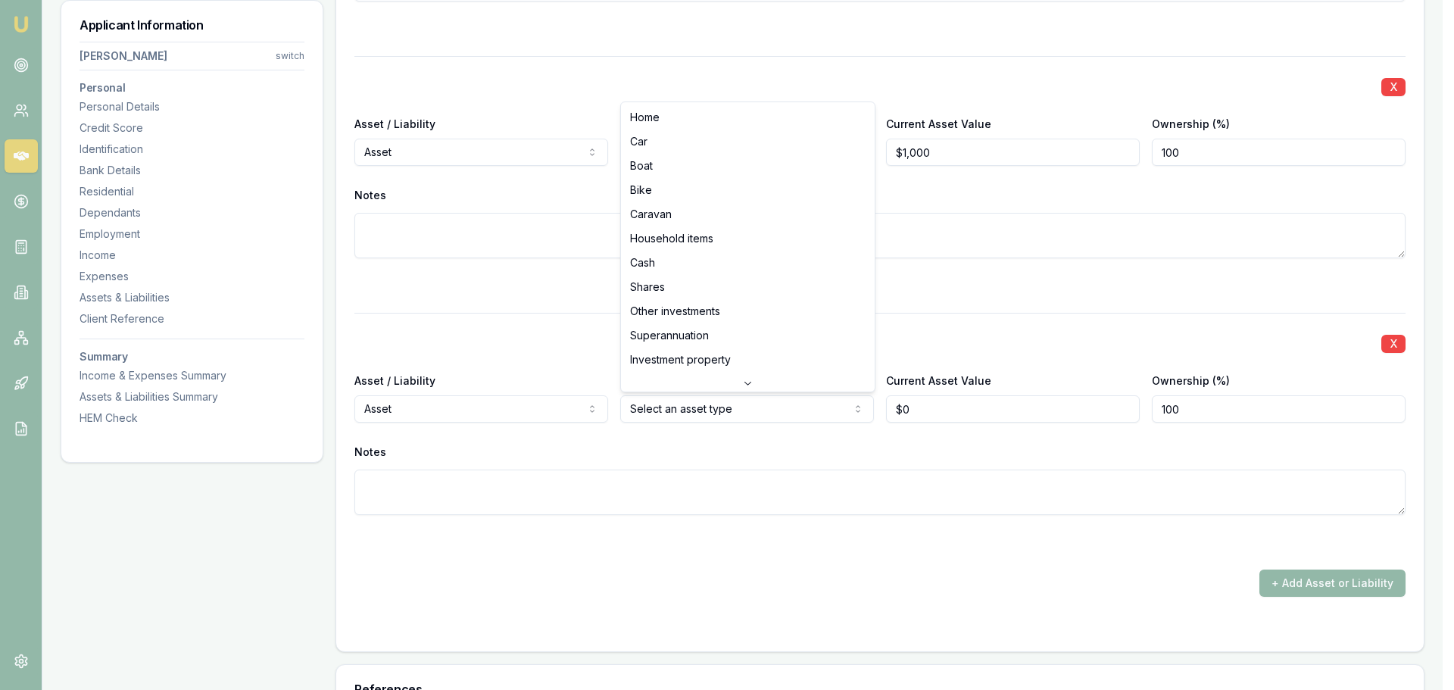
select select "HOUSEHOLD_ITEMS"
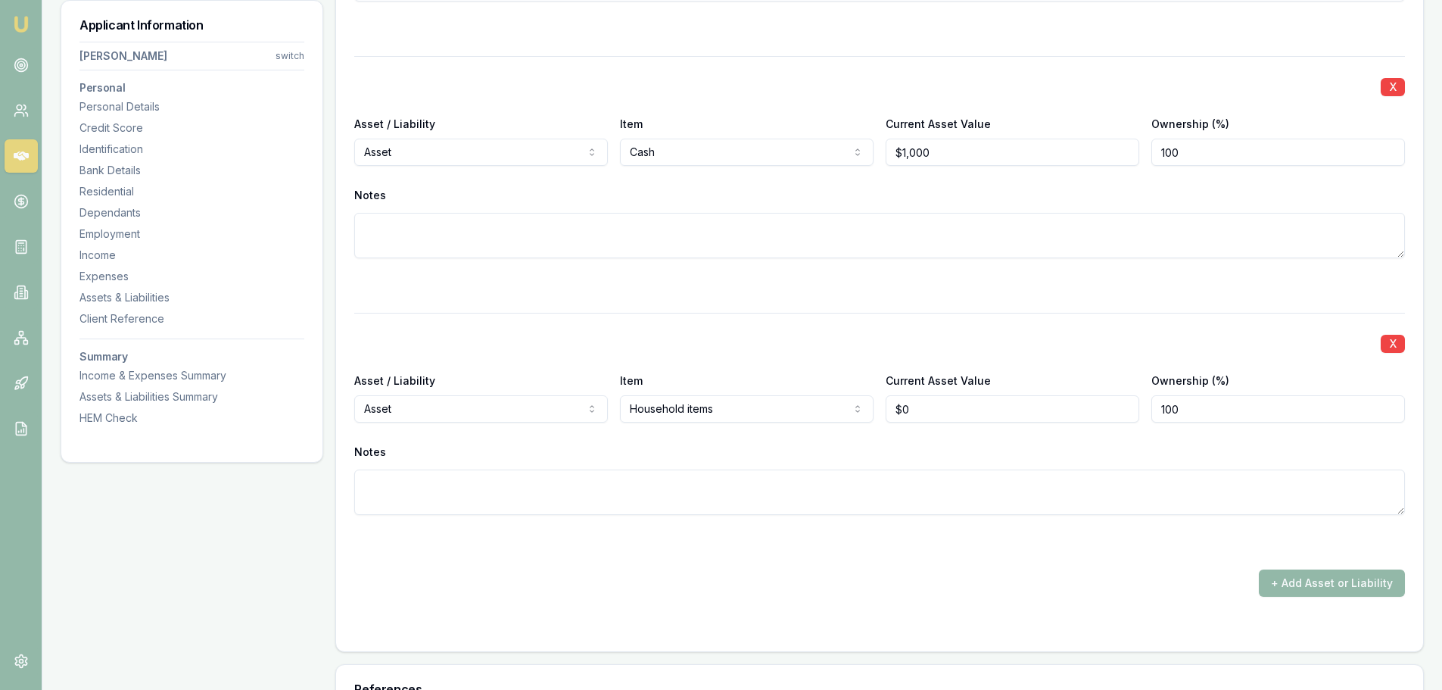
click at [684, 267] on div "X Asset / Liability Asset Asset Liability Item Cash Home Car Boat Bike Caravan …" at bounding box center [879, 175] width 1051 height 238
click at [976, 319] on div "X Asset / Liability Asset Asset Liability Item Household items Home Car Boat Bi…" at bounding box center [879, 432] width 1051 height 238
drag, startPoint x: 926, startPoint y: 410, endPoint x: 856, endPoint y: 413, distance: 69.7
click at [888, 411] on input "0" at bounding box center [1013, 408] width 254 height 27
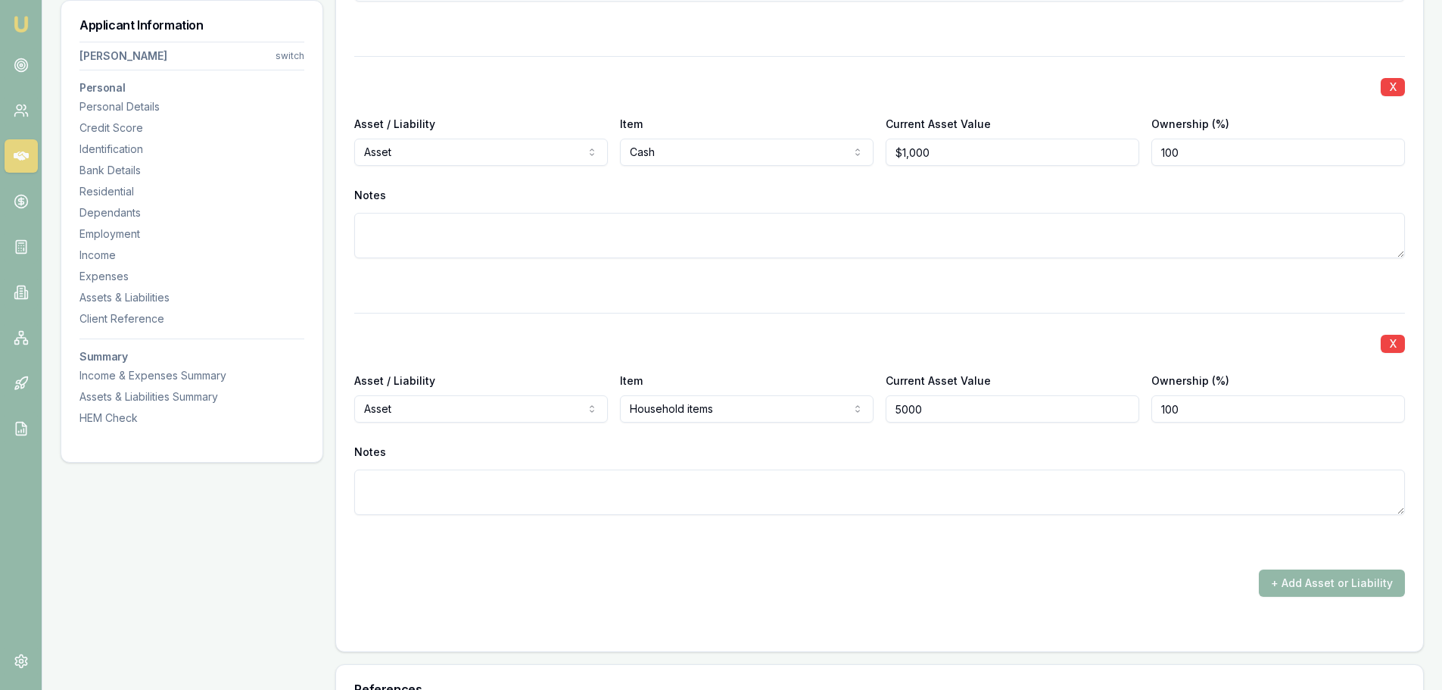
type input "$5,000"
click at [853, 313] on div at bounding box center [879, 313] width 1051 height 1
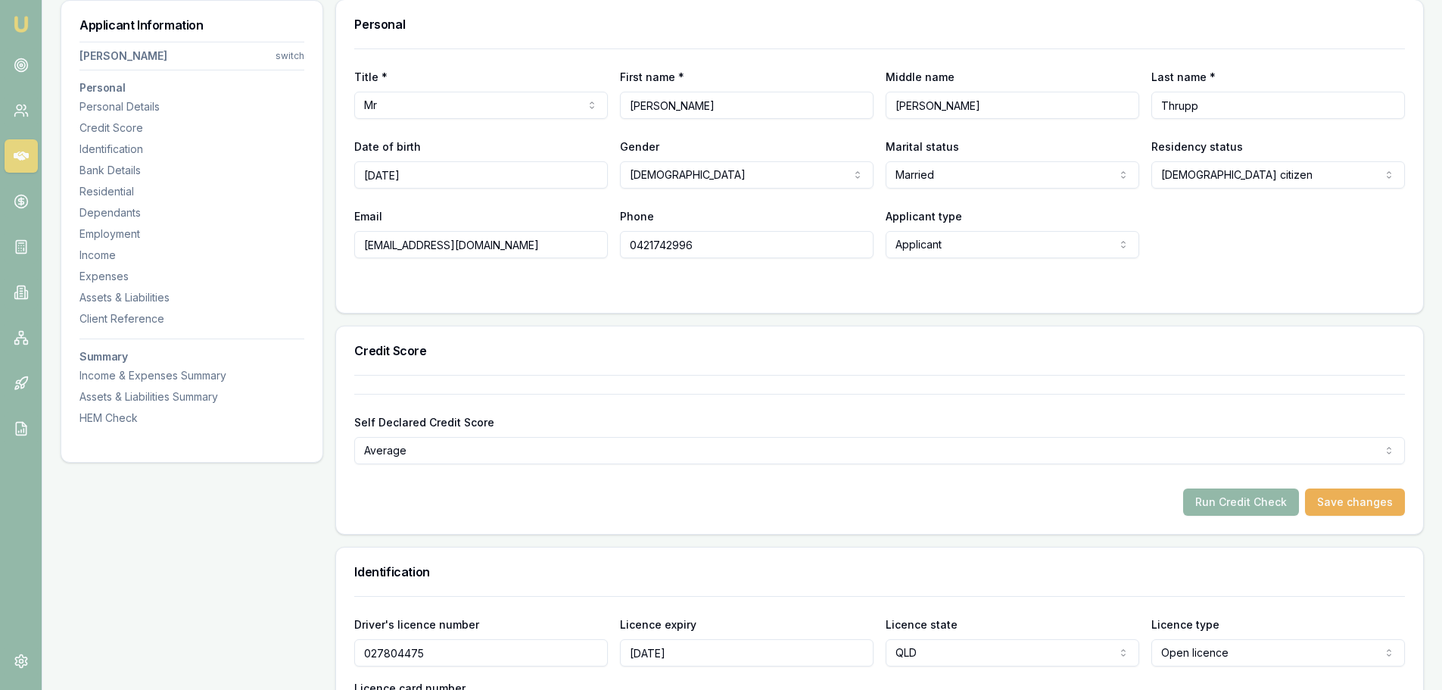
scroll to position [0, 0]
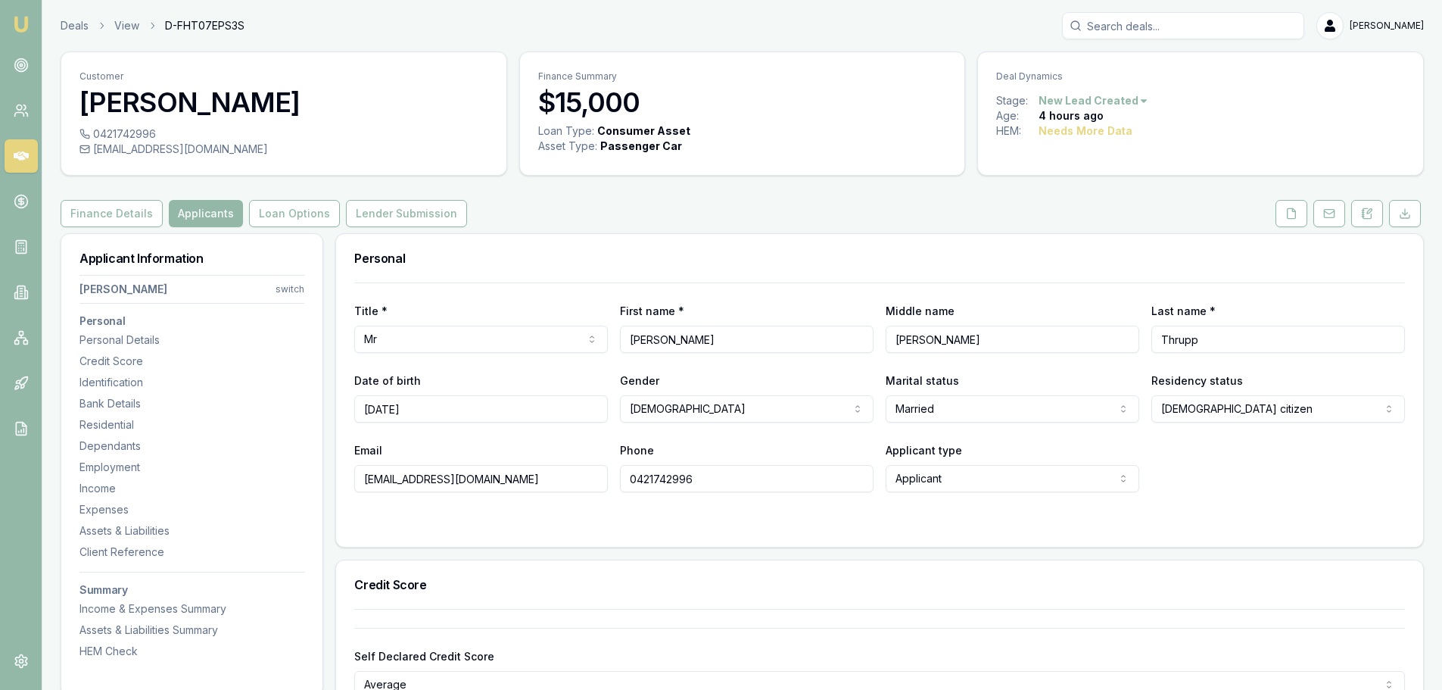
click at [1289, 210] on icon at bounding box center [1292, 213] width 12 height 12
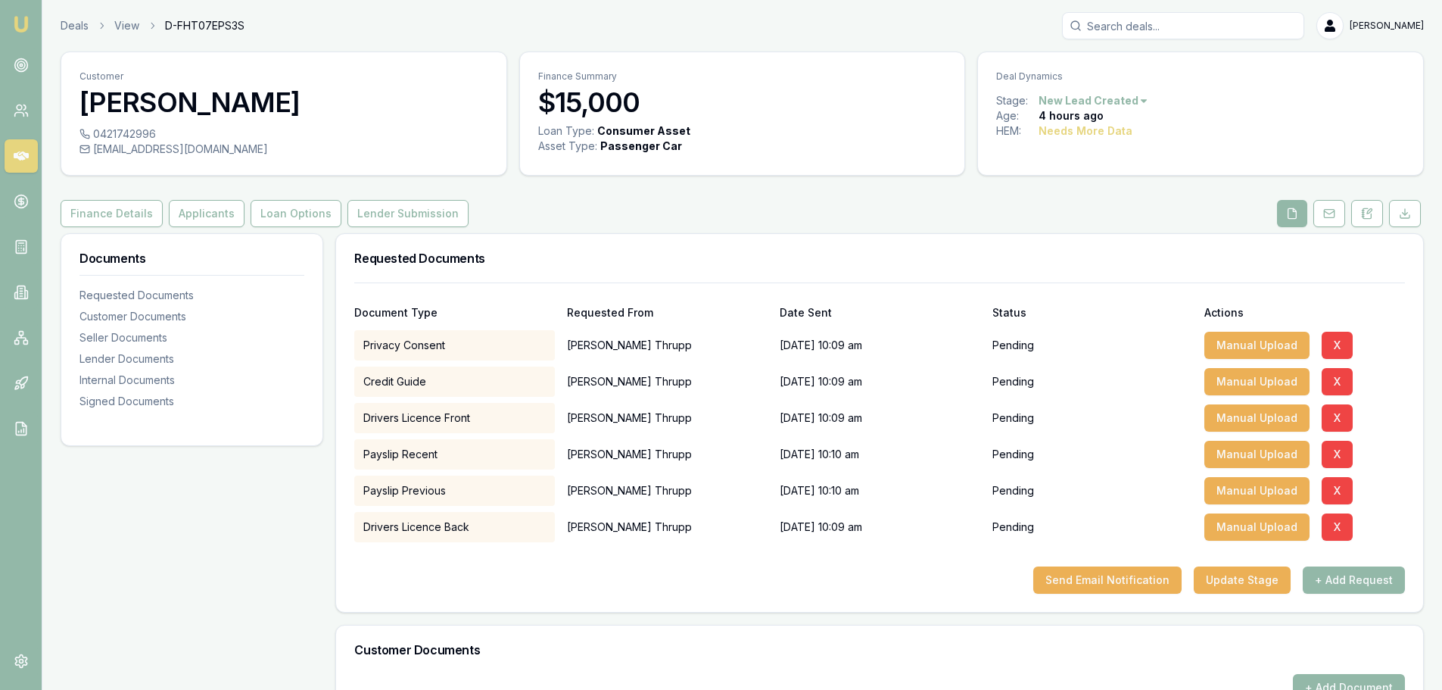
click at [939, 192] on div "Customer William Thrupp 0421742996 bilboparkerson@yahoo.com.au Finance Summary …" at bounding box center [743, 600] width 1364 height 1099
click at [1108, 577] on button "Send Email Notification" at bounding box center [1107, 579] width 148 height 27
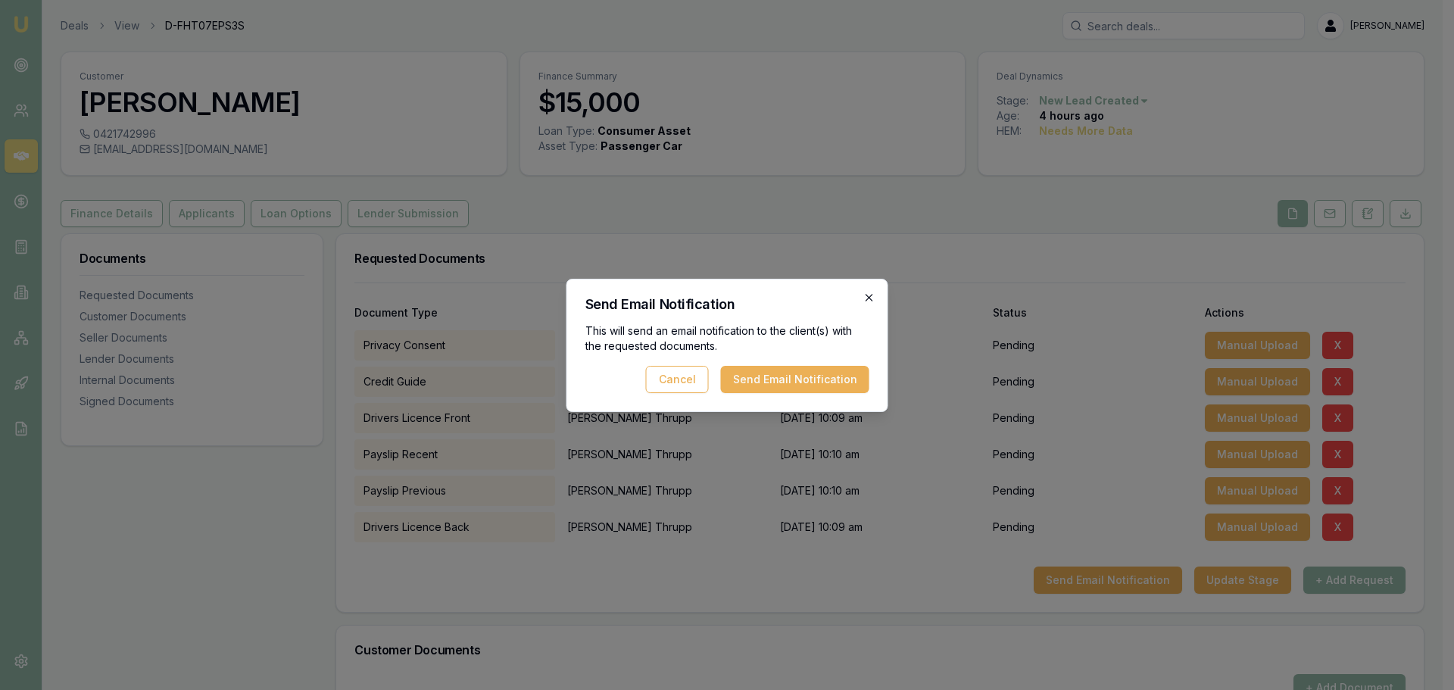
click at [870, 297] on icon "button" at bounding box center [869, 297] width 12 height 12
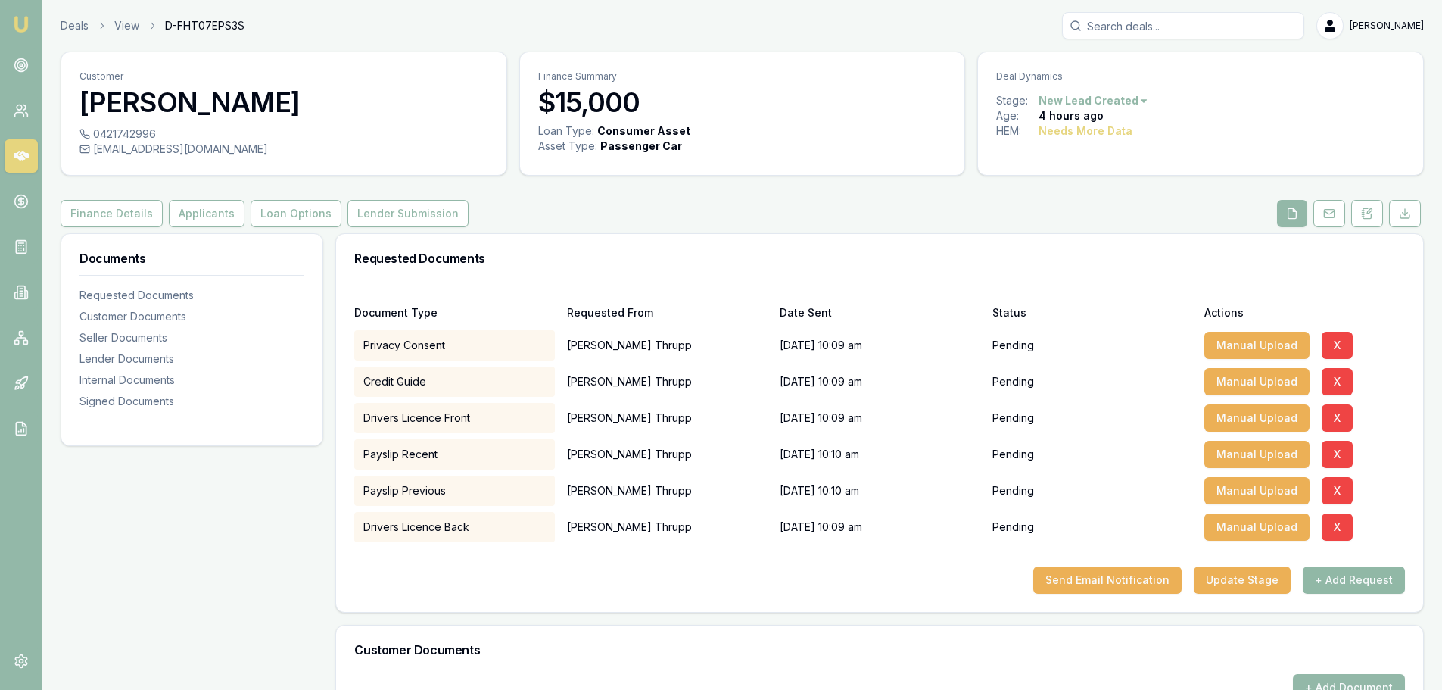
click at [1385, 584] on button "+ Add Request" at bounding box center [1354, 579] width 102 height 27
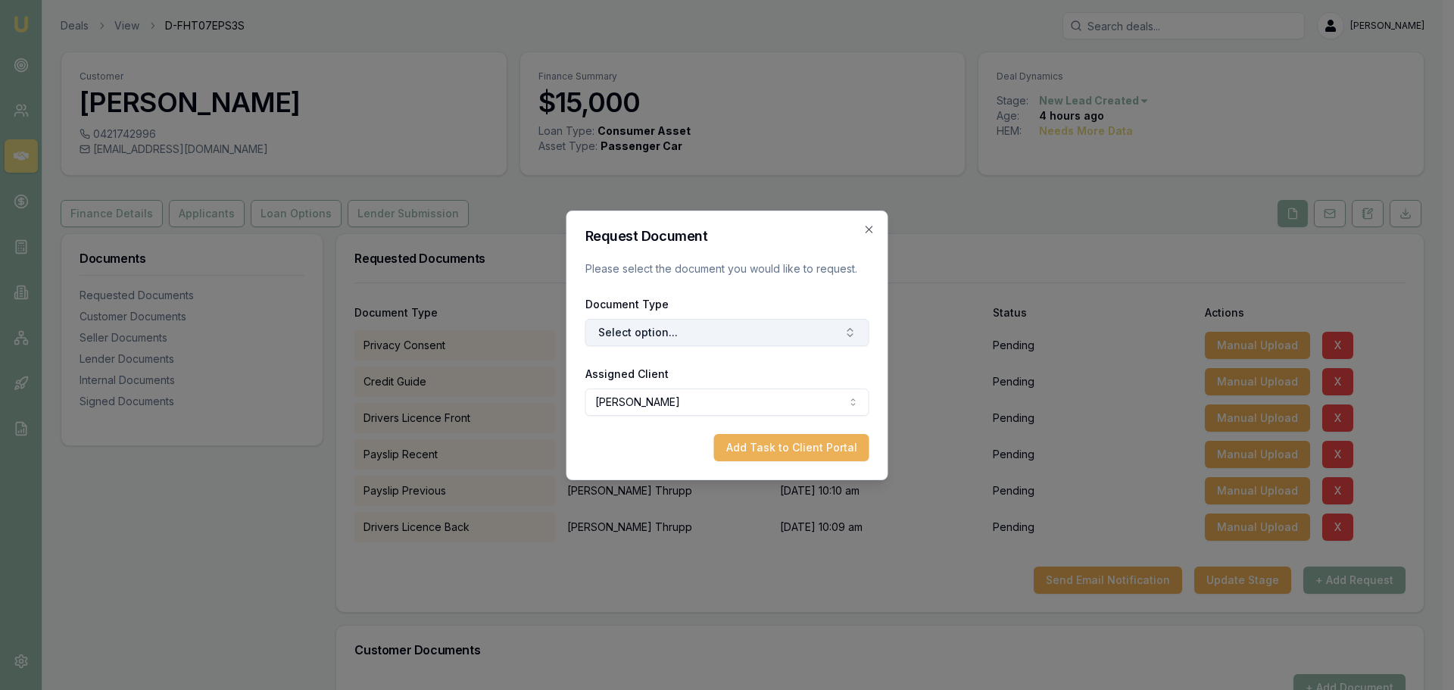
click at [726, 341] on button "Select option..." at bounding box center [727, 332] width 284 height 27
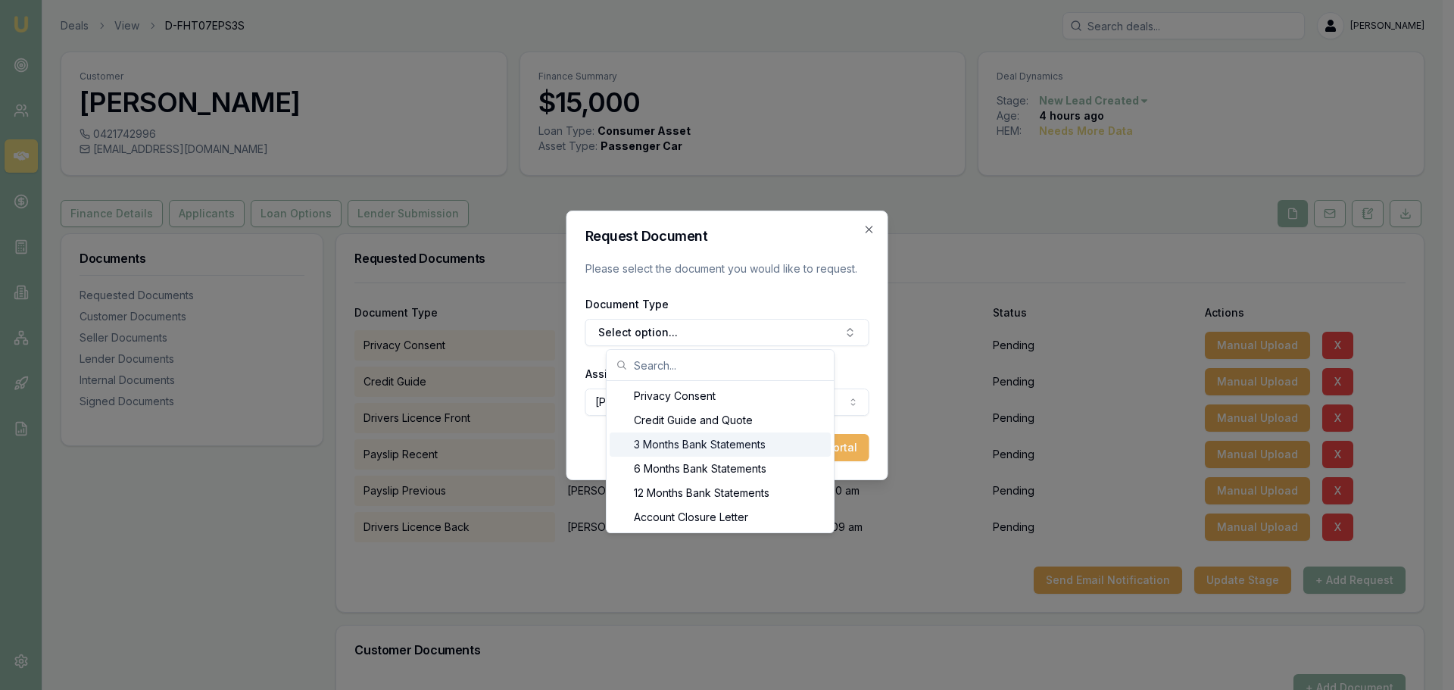
click at [714, 447] on div "3 Months Bank Statements" at bounding box center [719, 444] width 221 height 24
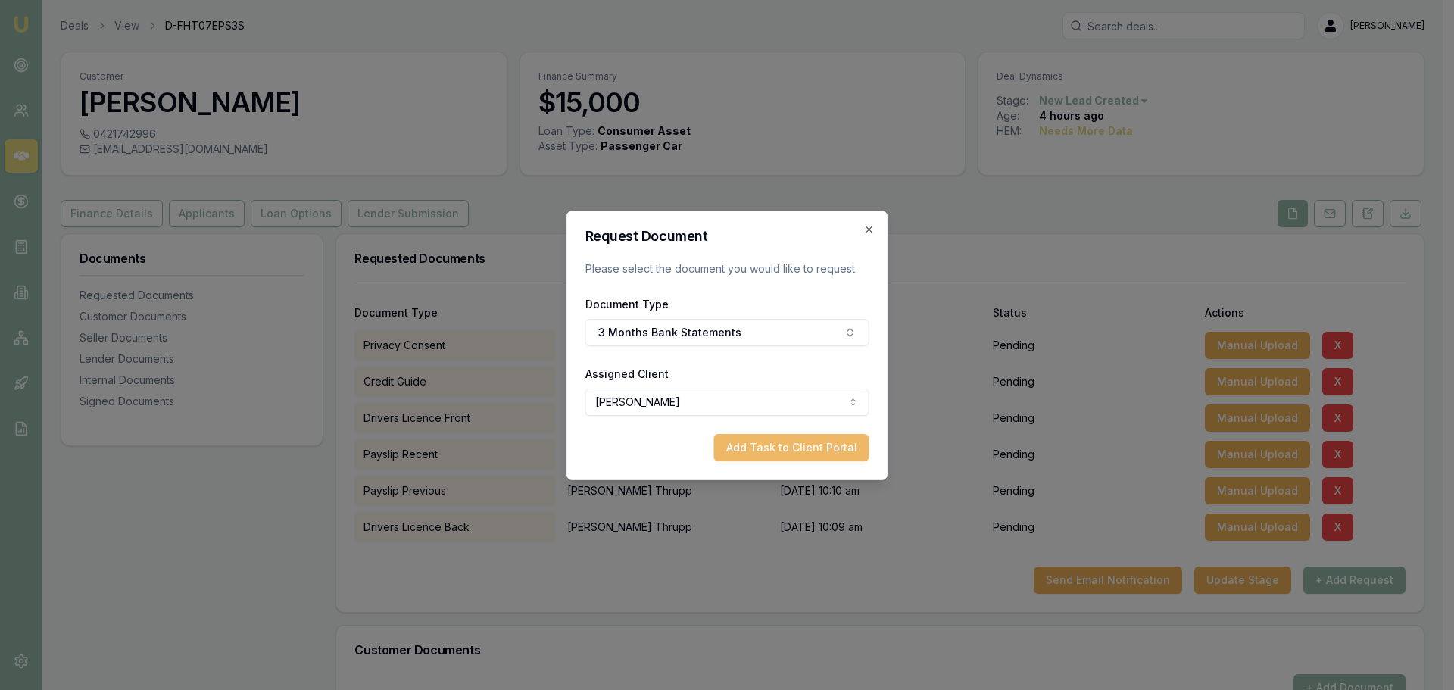
click at [806, 447] on button "Add Task to Client Portal" at bounding box center [791, 447] width 155 height 27
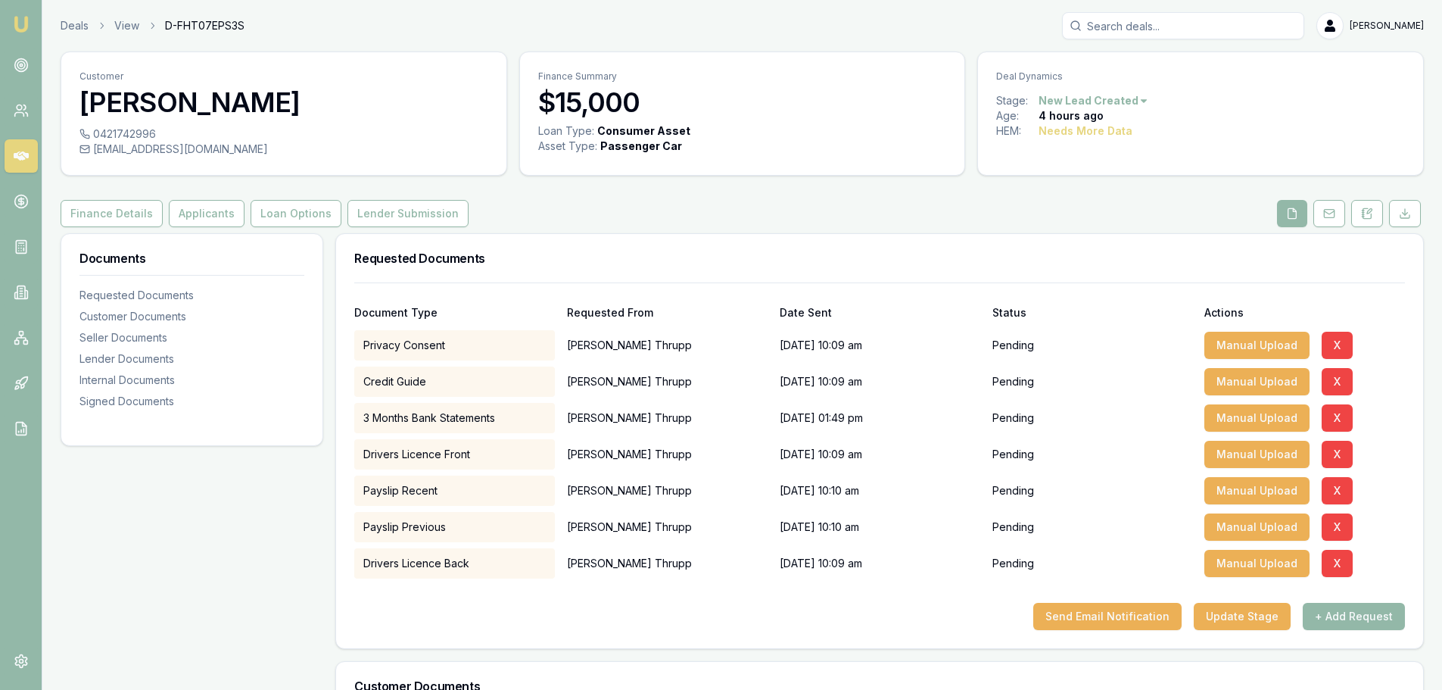
click at [669, 167] on div "Loan Type: Consumer Asset Asset Type : Passenger Car" at bounding box center [742, 147] width 445 height 48
click at [687, 198] on div "Customer William Thrupp 0421742996 bilboparkerson@yahoo.com.au Finance Summary …" at bounding box center [743, 618] width 1364 height 1135
click at [263, 152] on div "bilboparkerson@yahoo.com.au" at bounding box center [283, 149] width 409 height 15
click at [578, 201] on div "Finance Details Applicants Loan Options Lender Submission" at bounding box center [743, 213] width 1364 height 27
click at [525, 226] on div "Finance Details Applicants Loan Options Lender Submission" at bounding box center [743, 213] width 1364 height 27
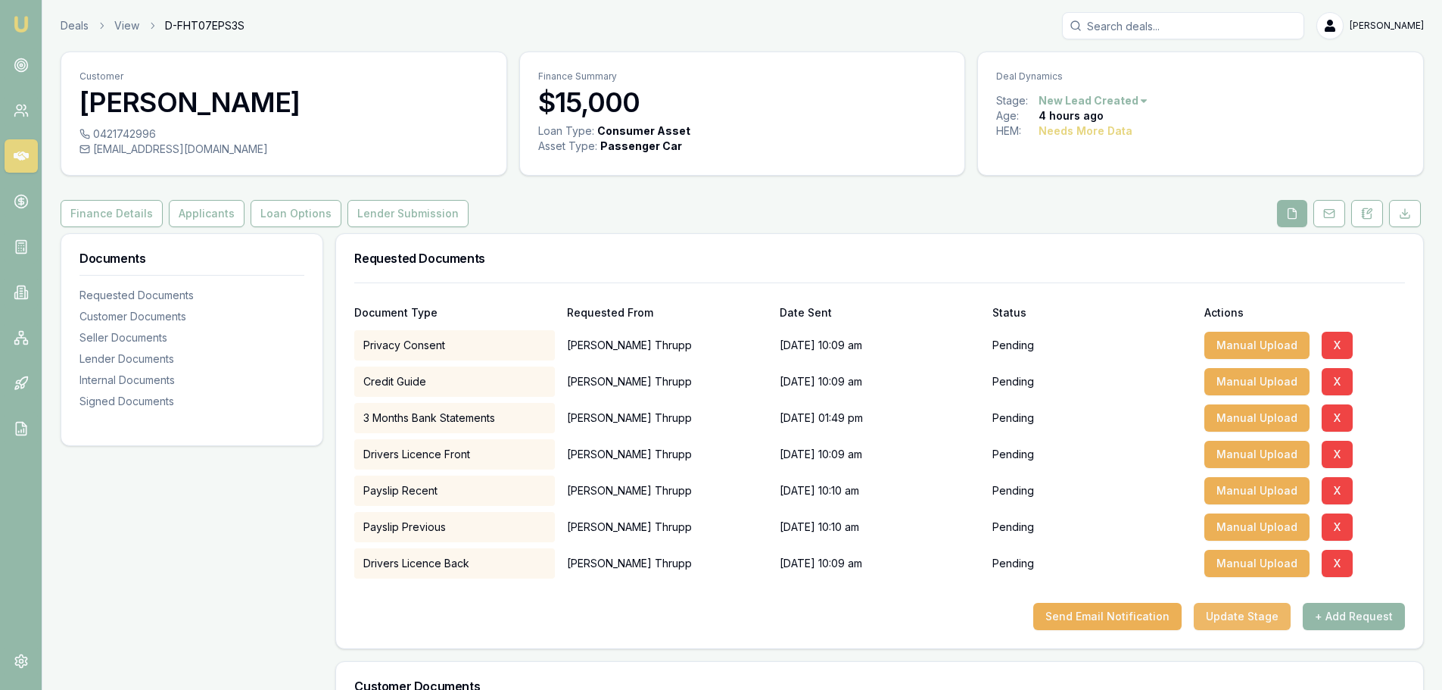
click at [1227, 606] on button "Update Stage" at bounding box center [1242, 616] width 97 height 27
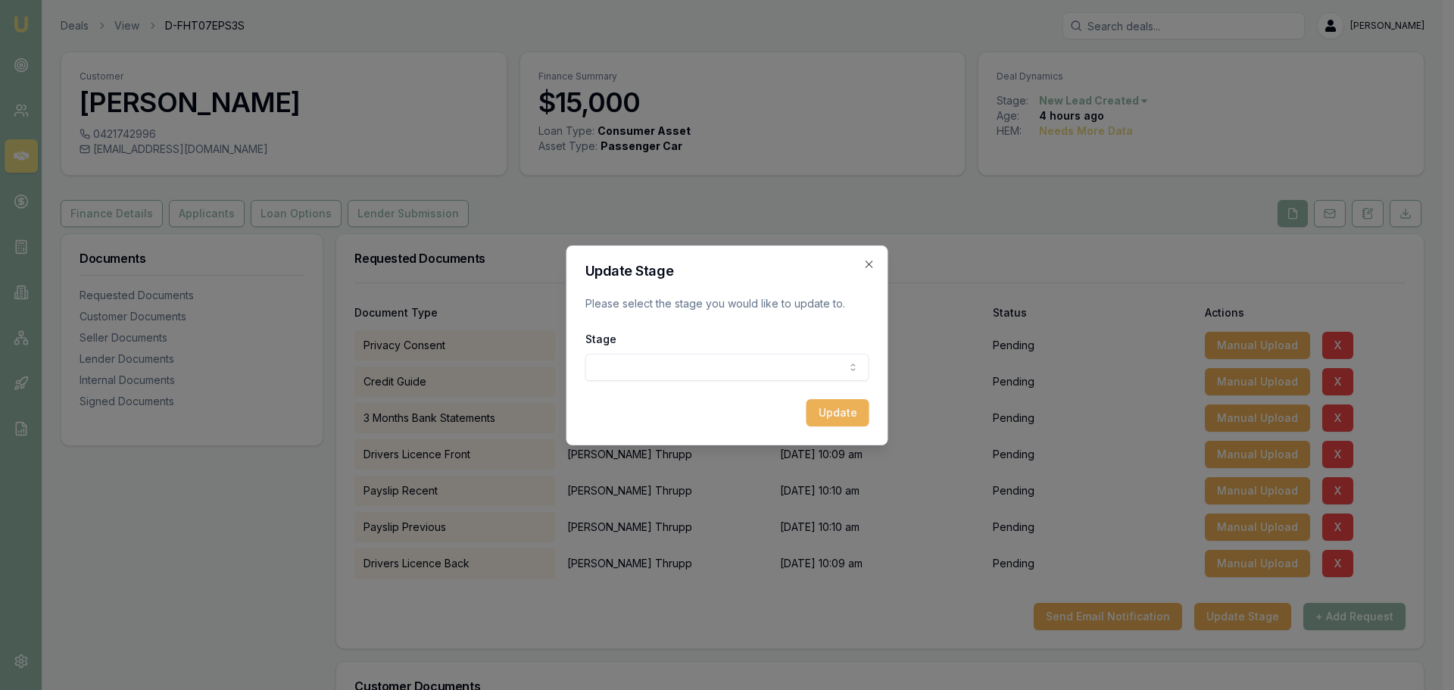
click at [667, 364] on body "Emu Broker Deals View D-FHT07EPS3S Erin Shield Toggle Menu Customer William Thr…" at bounding box center [721, 345] width 1442 height 690
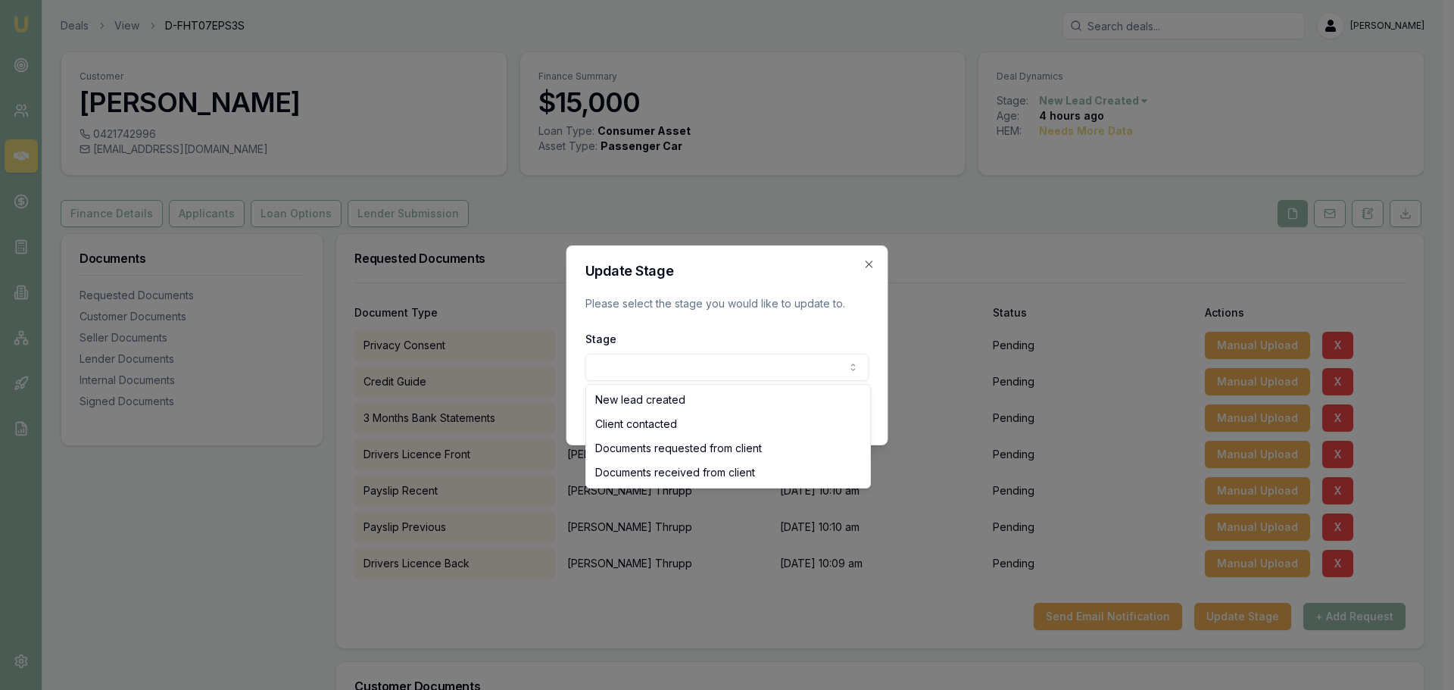
select select "DOCUMENTS_REQUESTED_FROM_CLIENT"
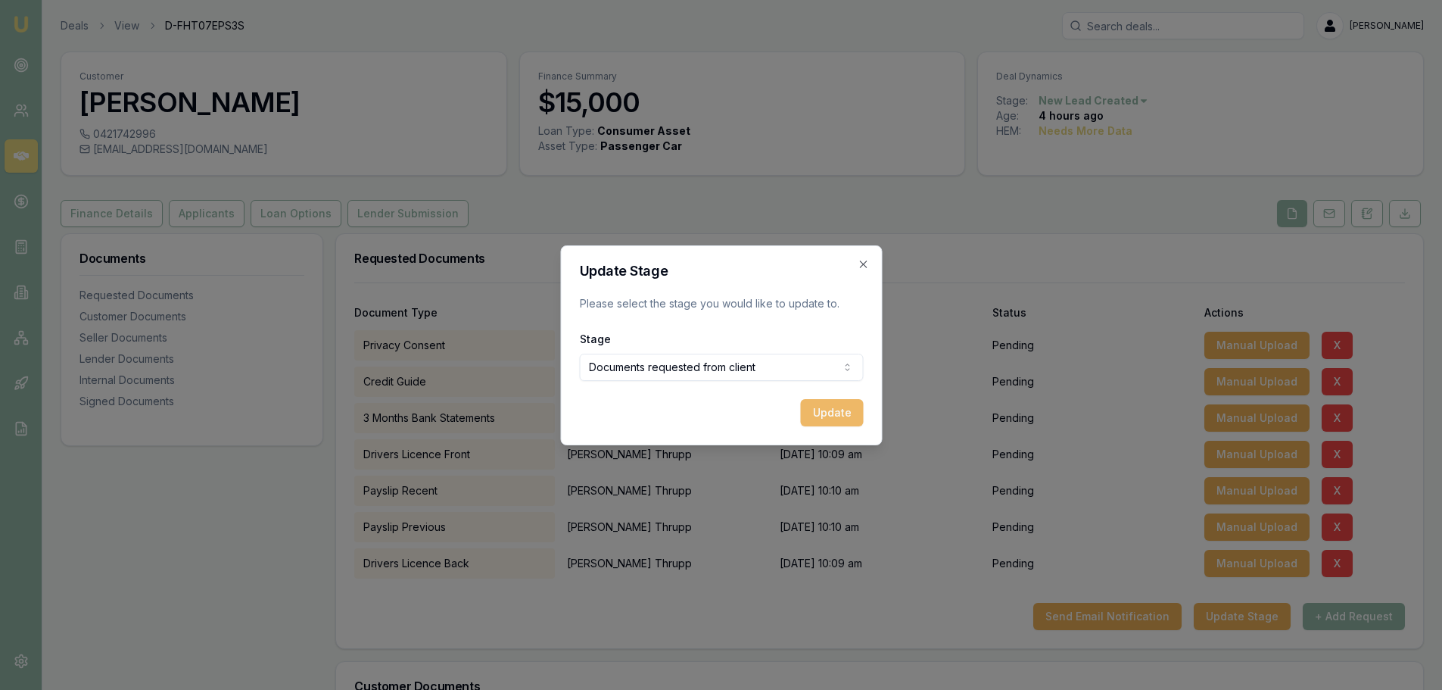
click at [826, 416] on button "Update" at bounding box center [831, 412] width 63 height 27
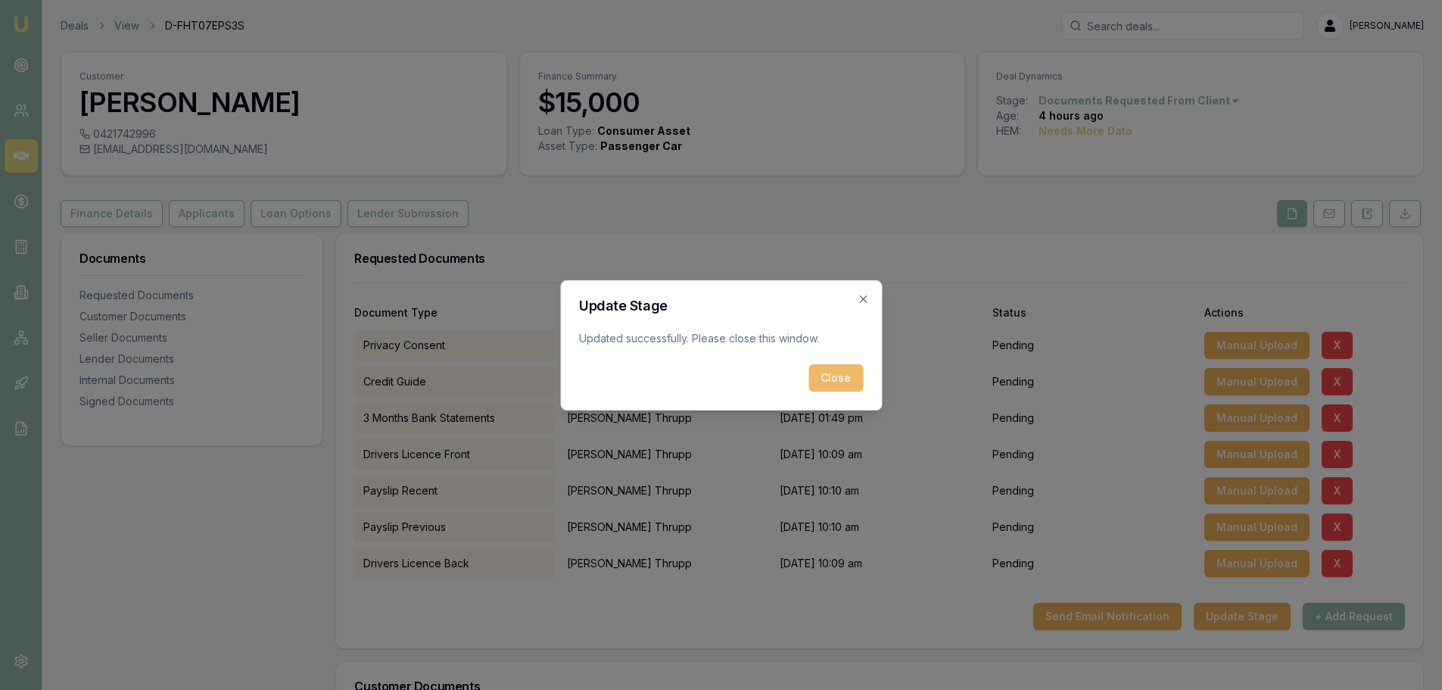
click at [832, 386] on button "Close" at bounding box center [836, 377] width 55 height 27
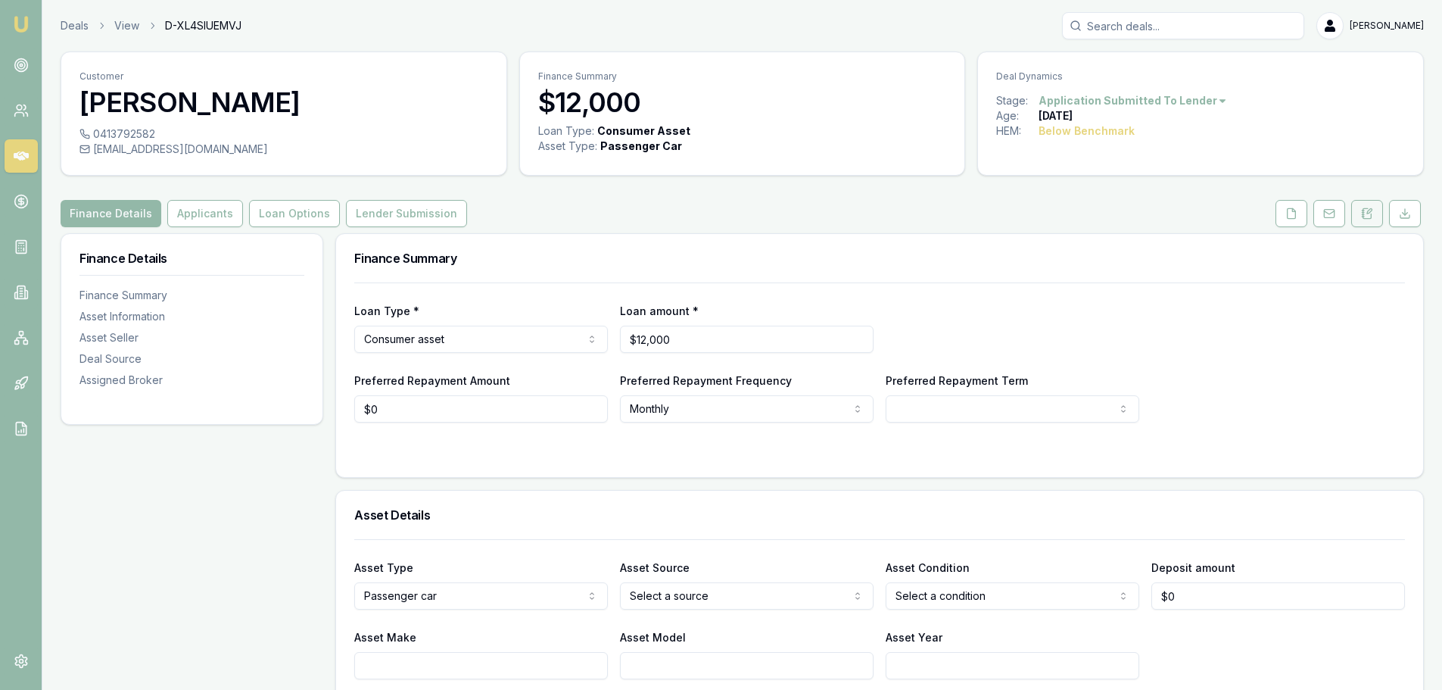
click at [1375, 213] on button at bounding box center [1367, 213] width 32 height 27
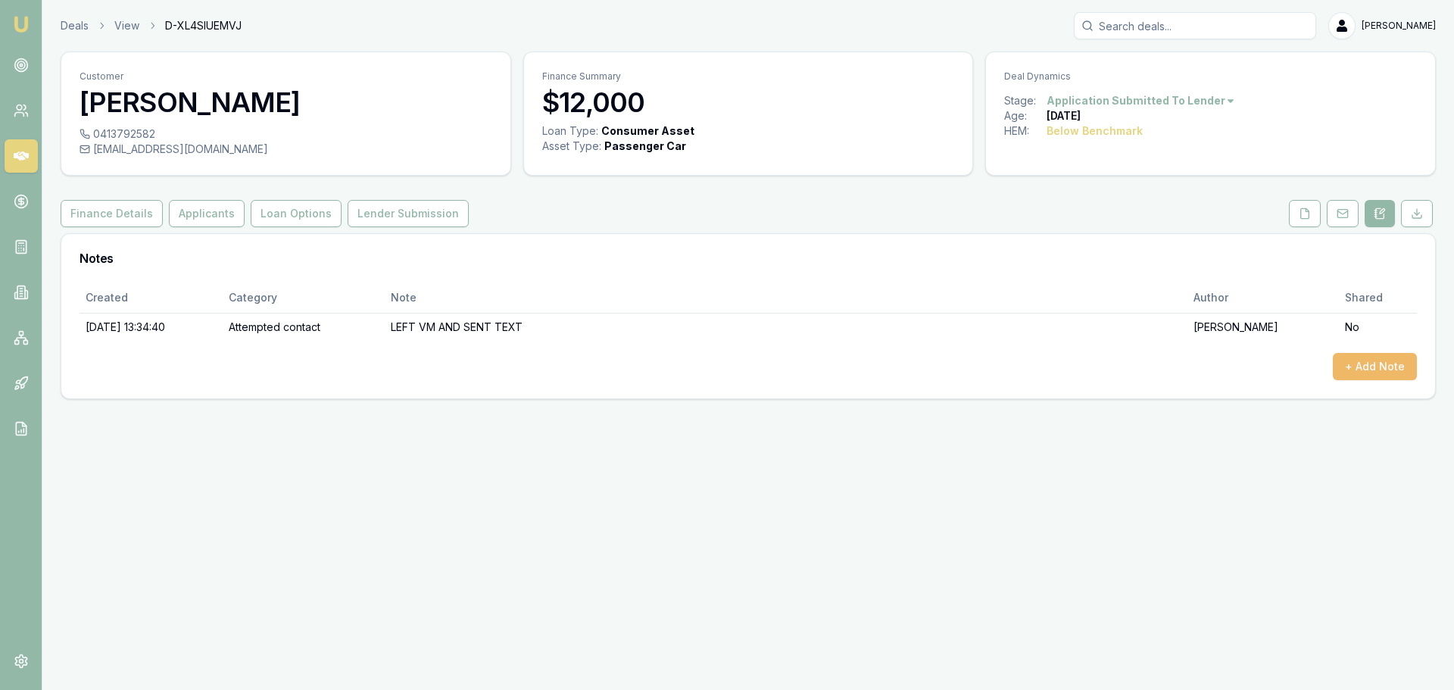
click at [1375, 370] on button "+ Add Note" at bounding box center [1375, 366] width 84 height 27
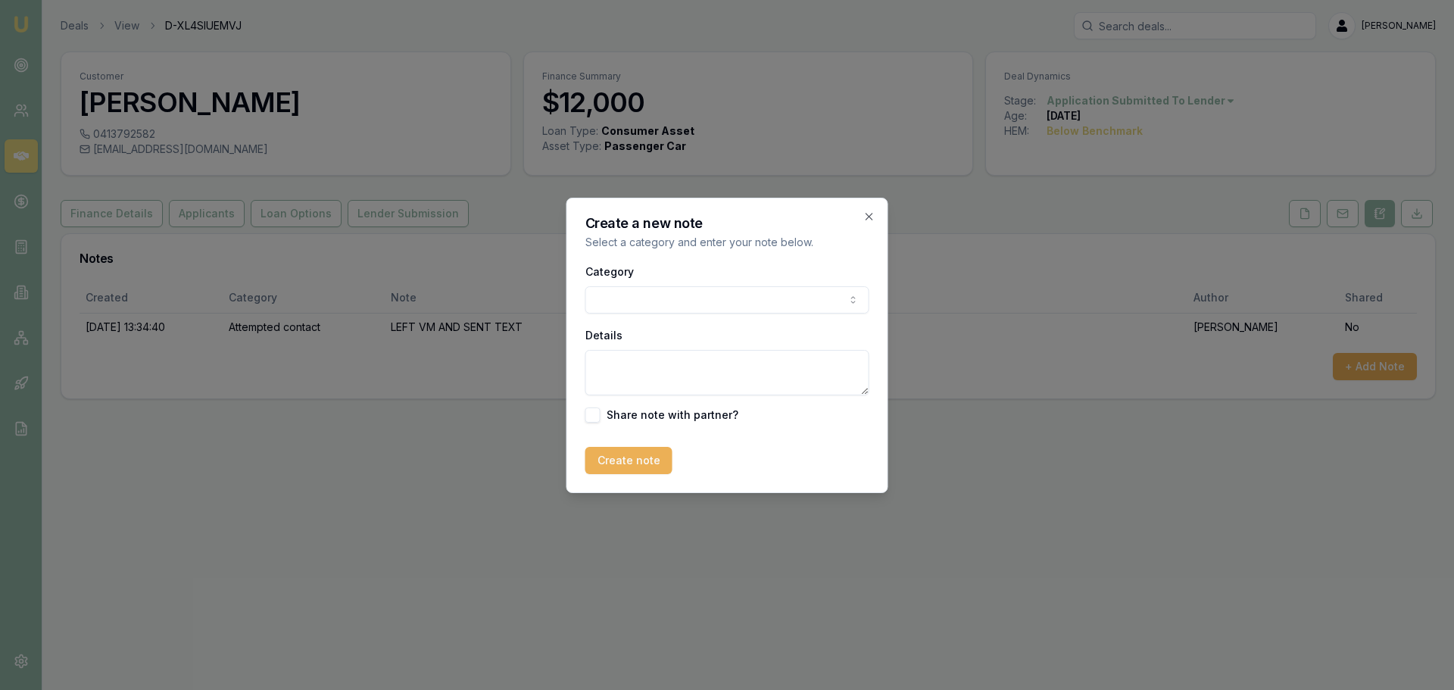
click at [664, 299] on body "Emu Broker Deals View D-XL4SIUEMVJ Erin Shield Toggle Menu Customer LAYKA BOLT …" at bounding box center [727, 345] width 1454 height 690
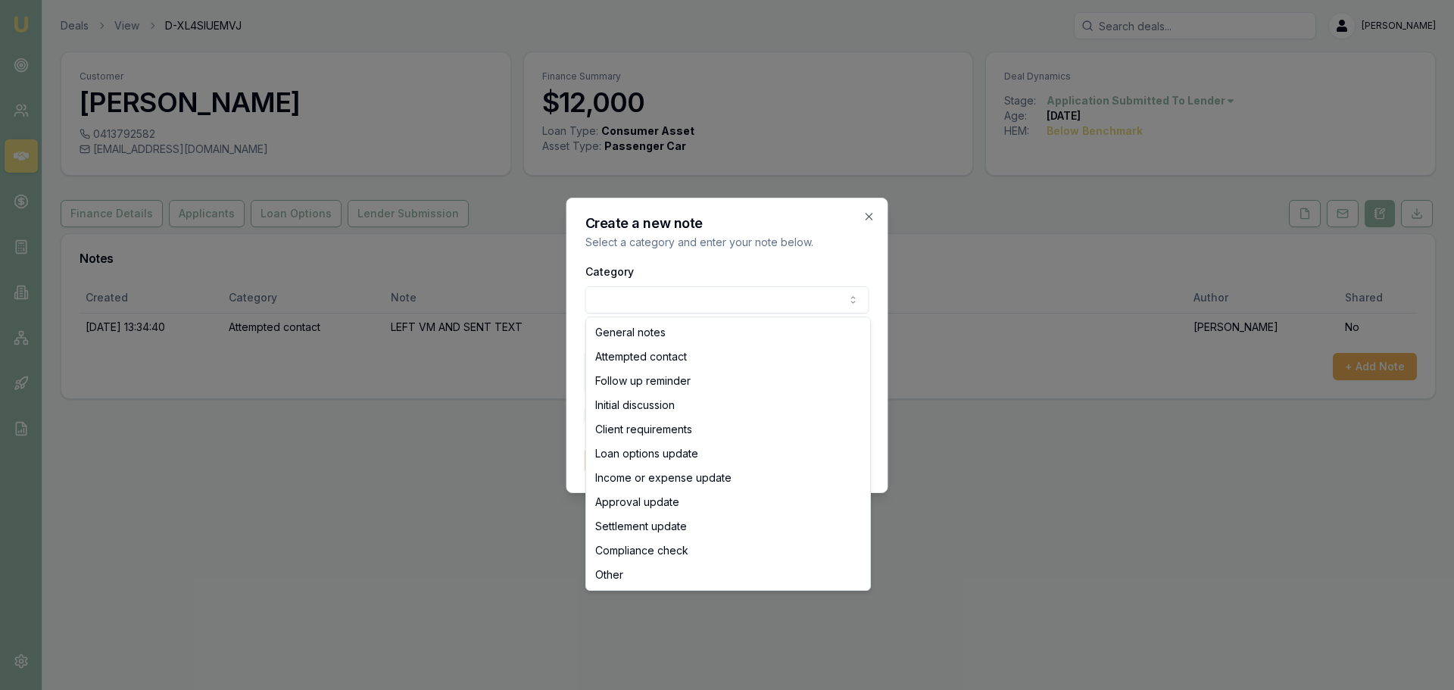
select select "ATTEMPTED_CONTACT"
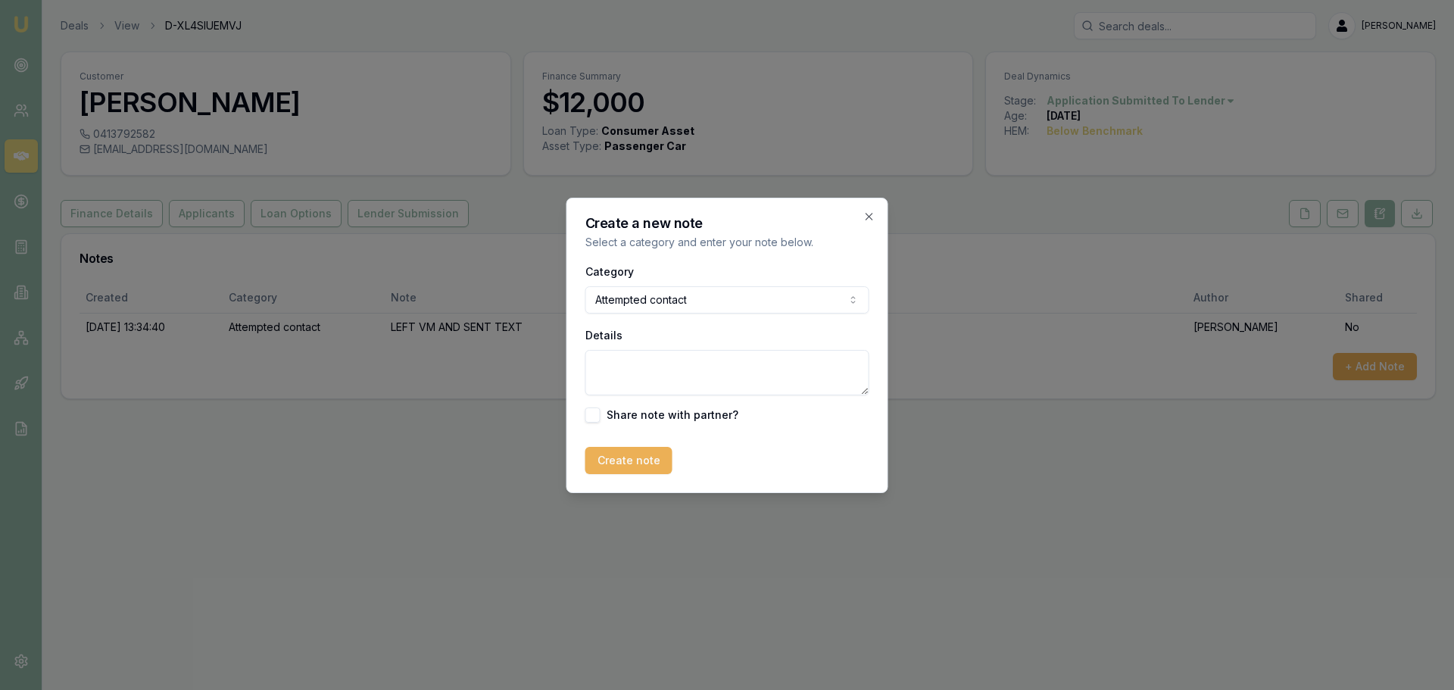
click at [669, 374] on textarea "Details" at bounding box center [727, 372] width 284 height 45
type textarea "l"
type textarea "left message to call back and discuss outcome of application. Declined at this …"
click at [631, 457] on button "Create note" at bounding box center [628, 460] width 87 height 27
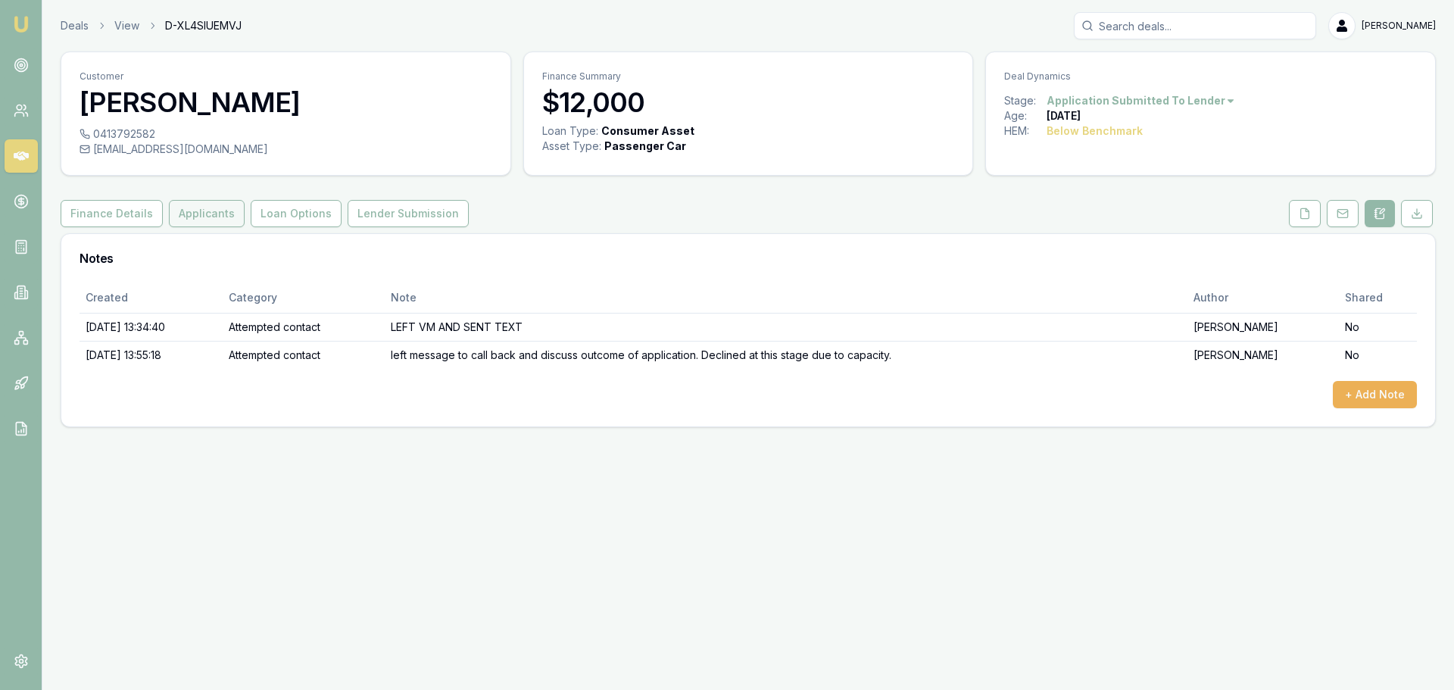
click at [199, 218] on button "Applicants" at bounding box center [207, 213] width 76 height 27
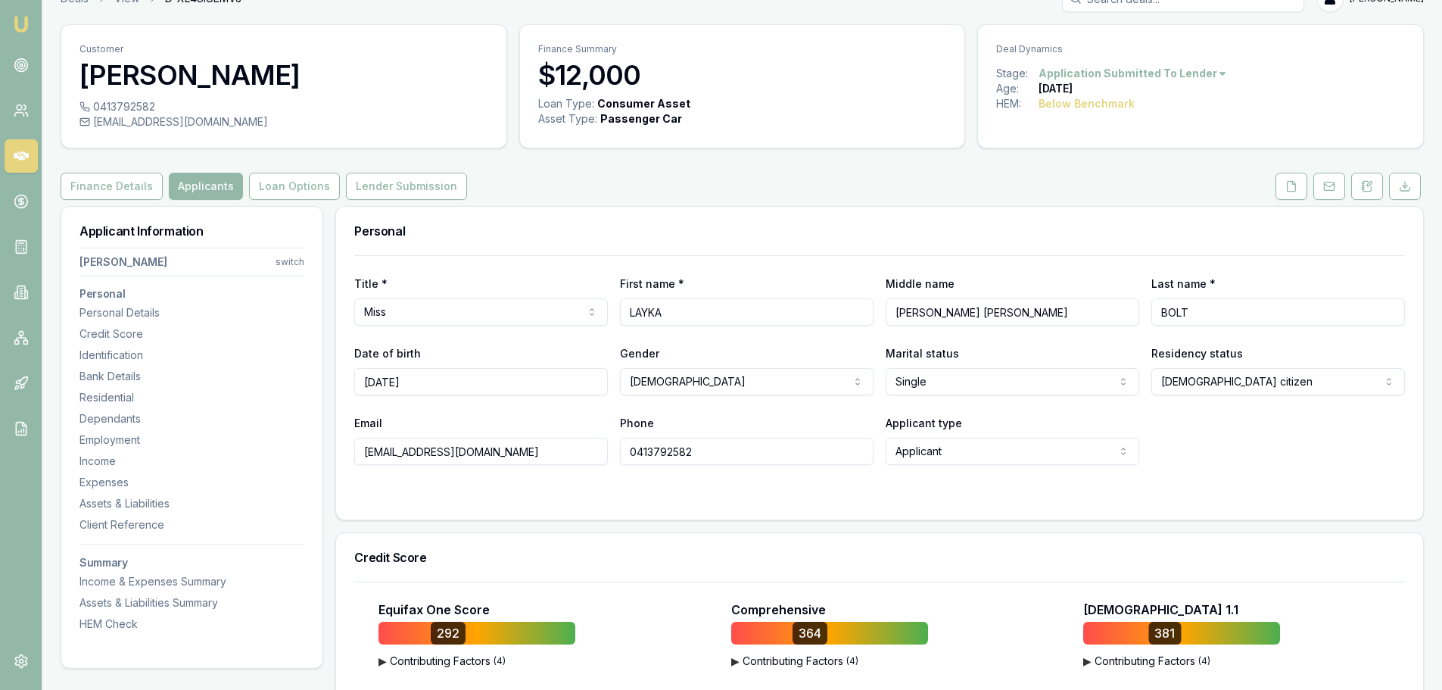
scroll to position [454, 0]
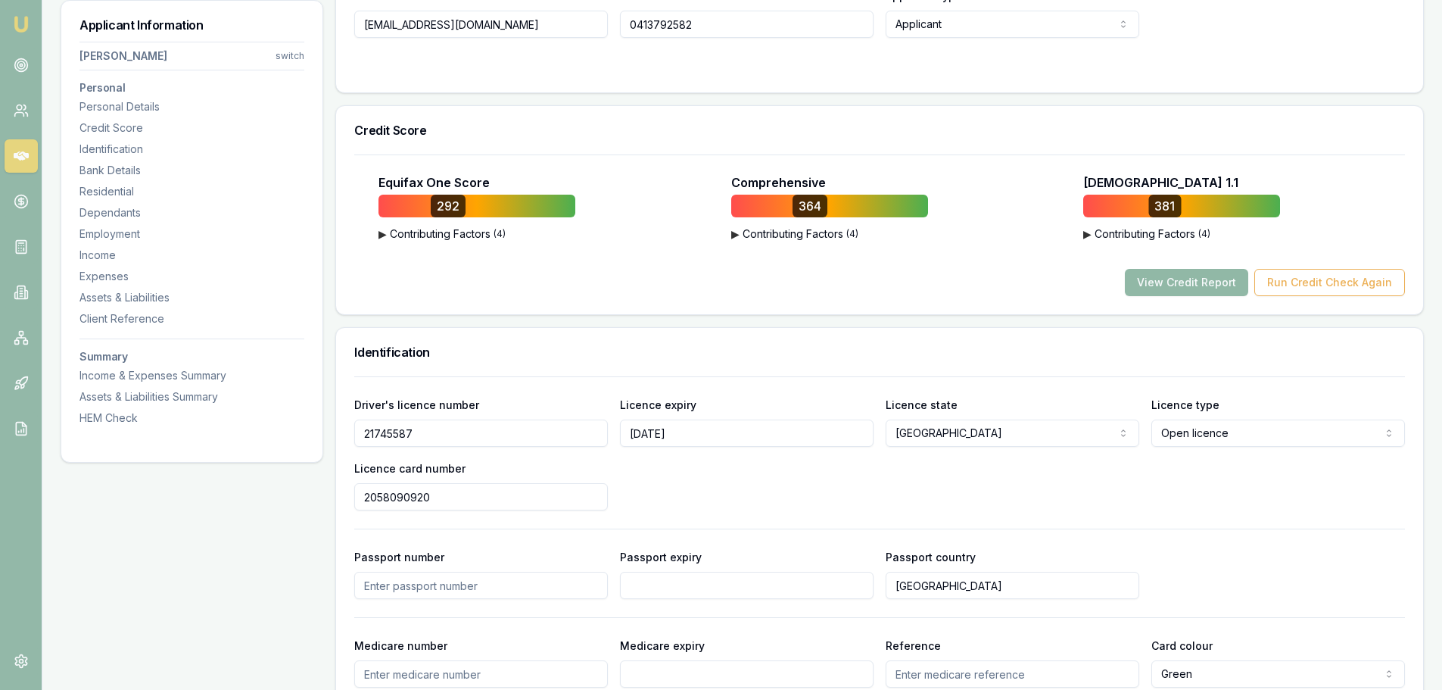
click at [1200, 284] on button "View Credit Report" at bounding box center [1186, 282] width 123 height 27
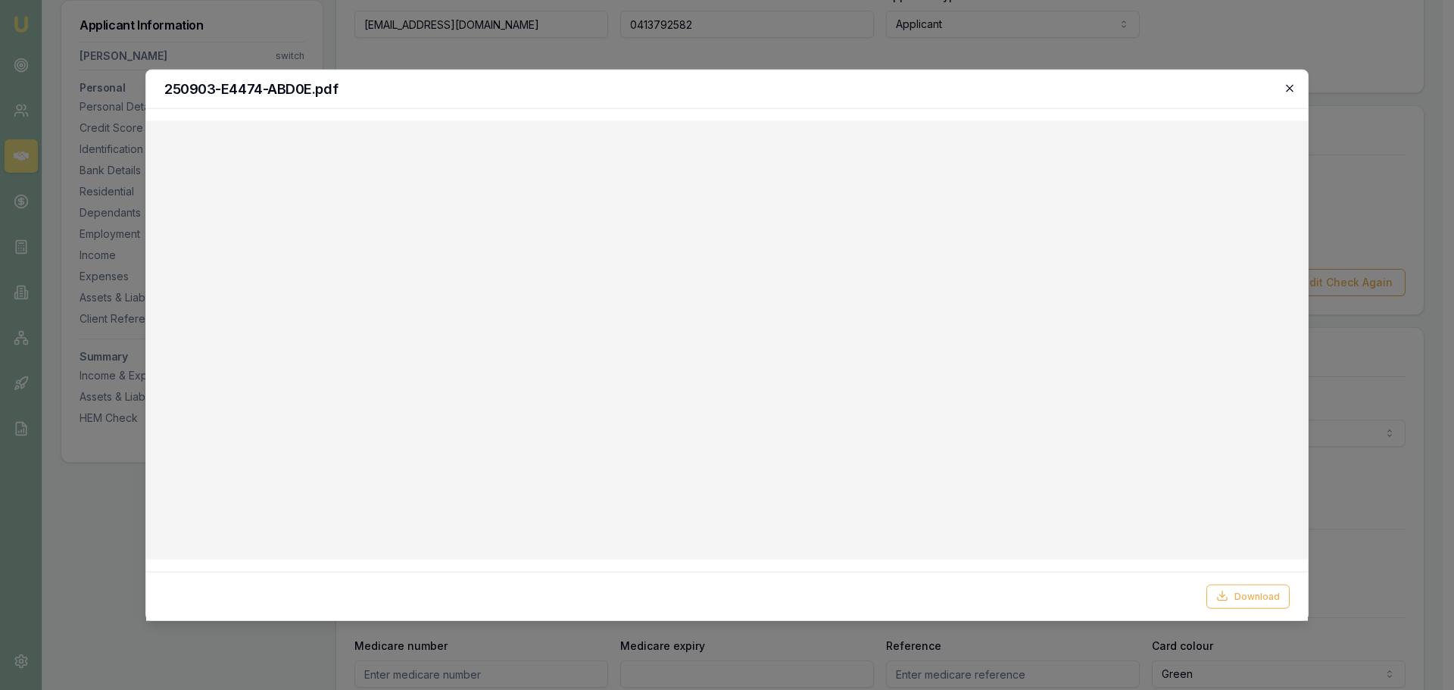
click at [1295, 85] on icon "button" at bounding box center [1289, 88] width 12 height 12
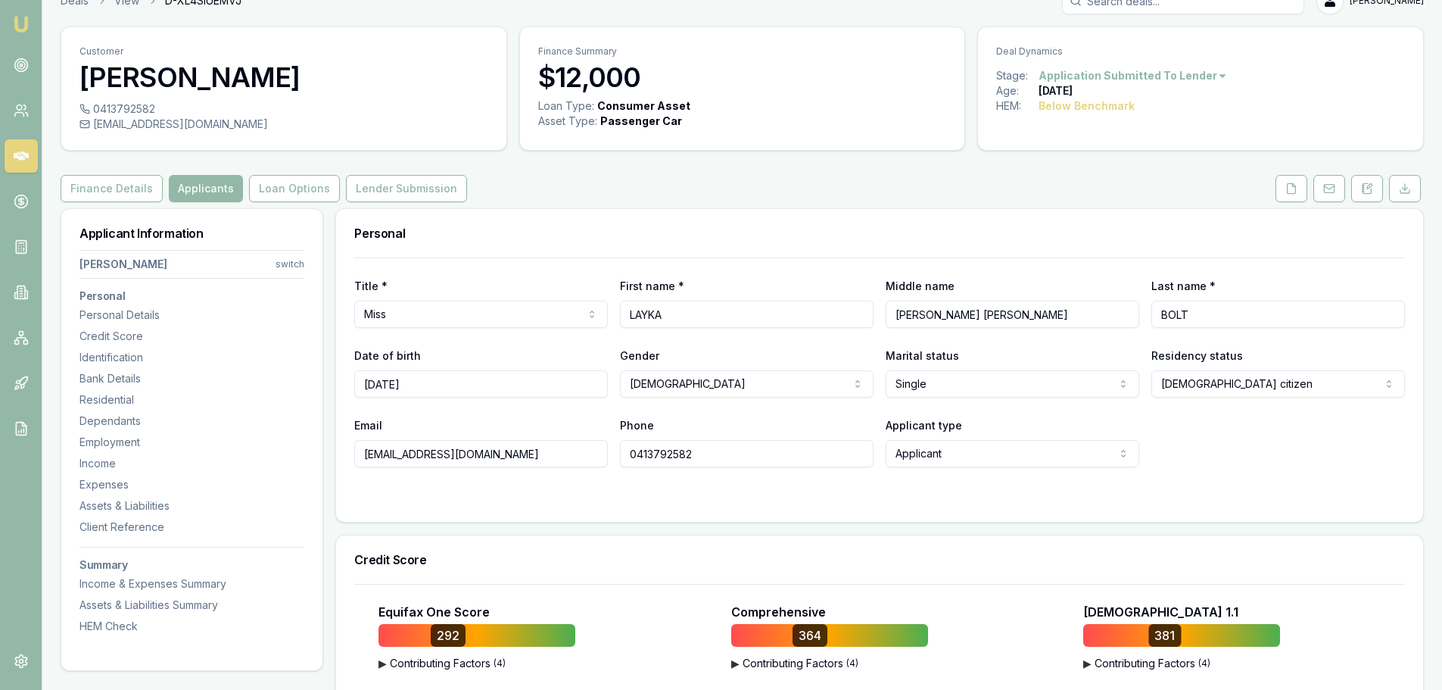
scroll to position [0, 0]
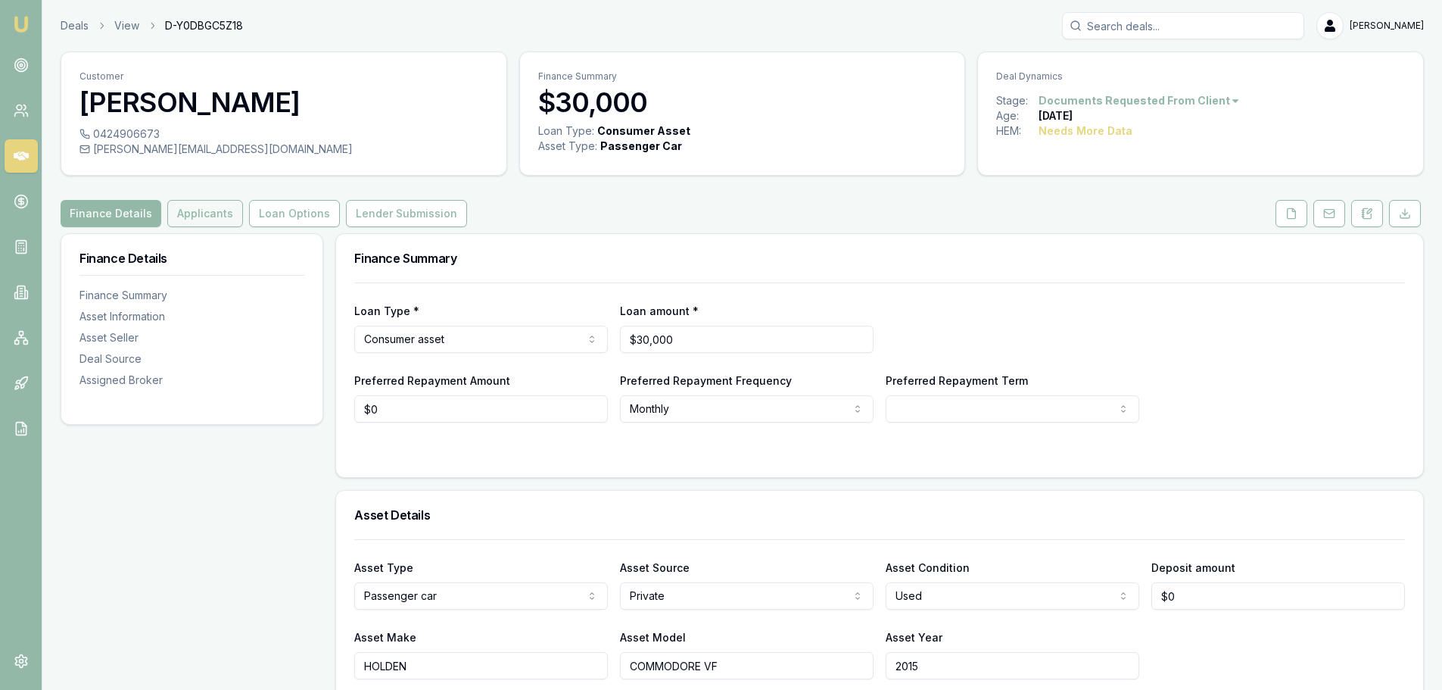
click at [201, 214] on button "Applicants" at bounding box center [205, 213] width 76 height 27
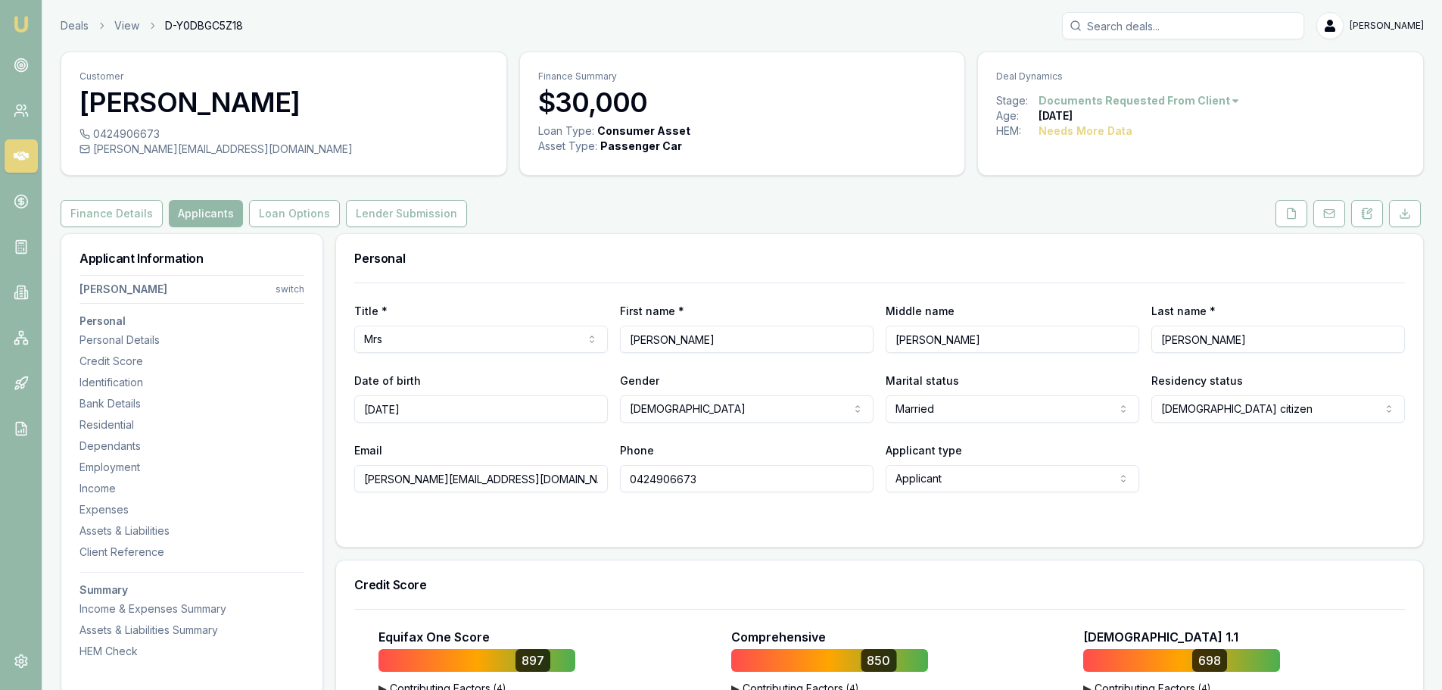
click at [779, 243] on div "Personal" at bounding box center [879, 258] width 1087 height 48
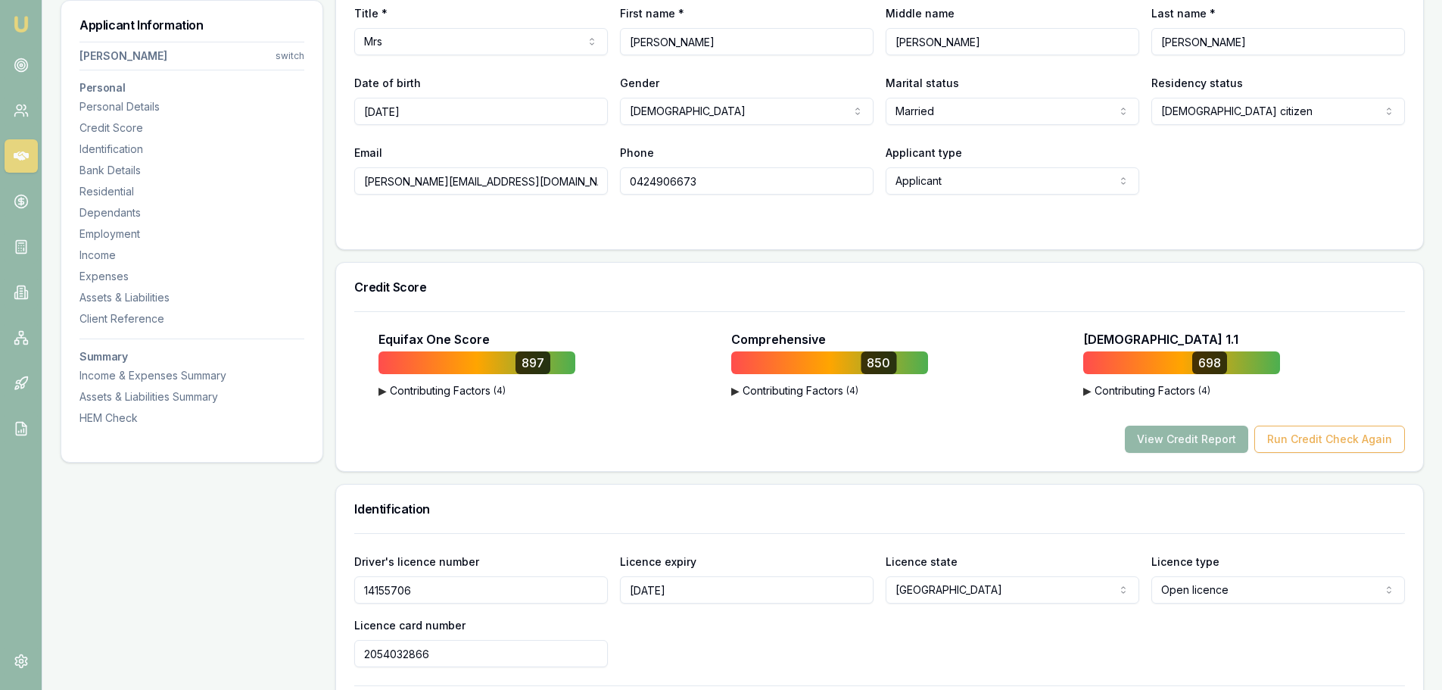
scroll to position [303, 0]
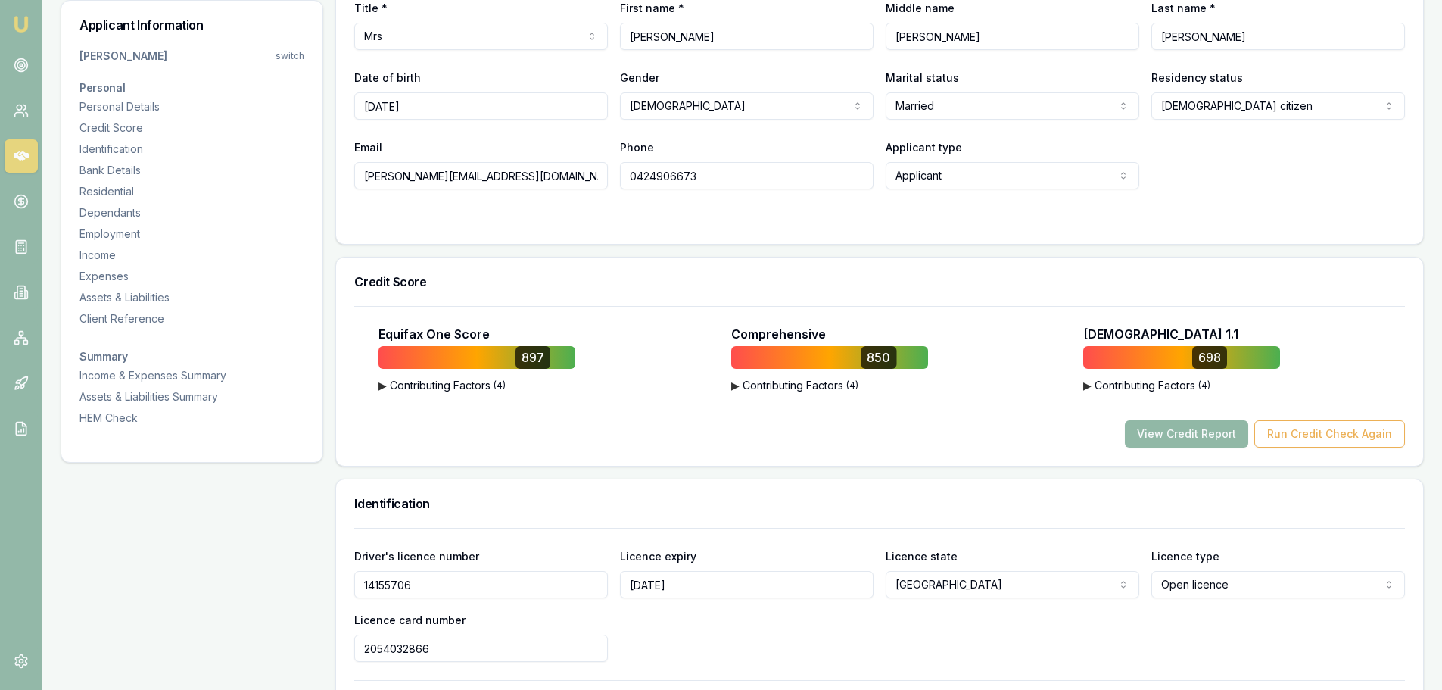
click at [1161, 429] on button "View Credit Report" at bounding box center [1186, 433] width 123 height 27
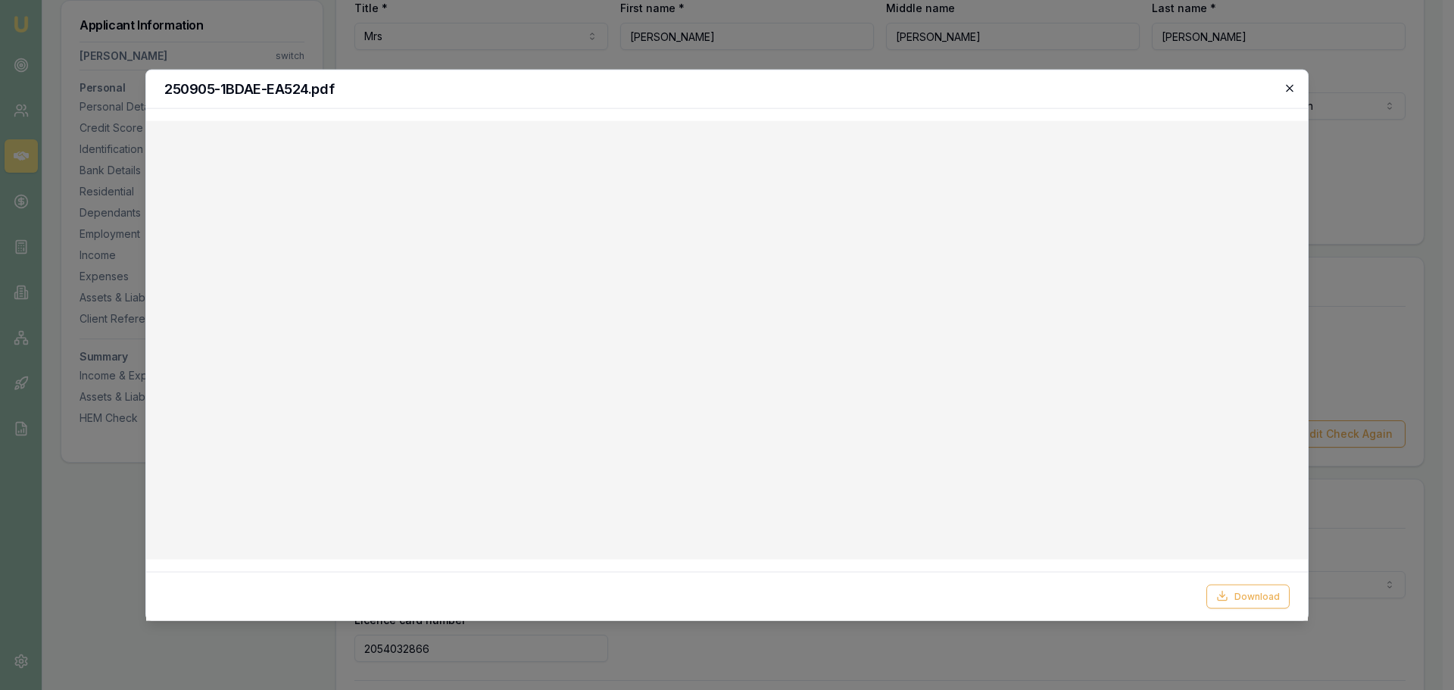
click at [1286, 89] on icon "button" at bounding box center [1289, 88] width 12 height 12
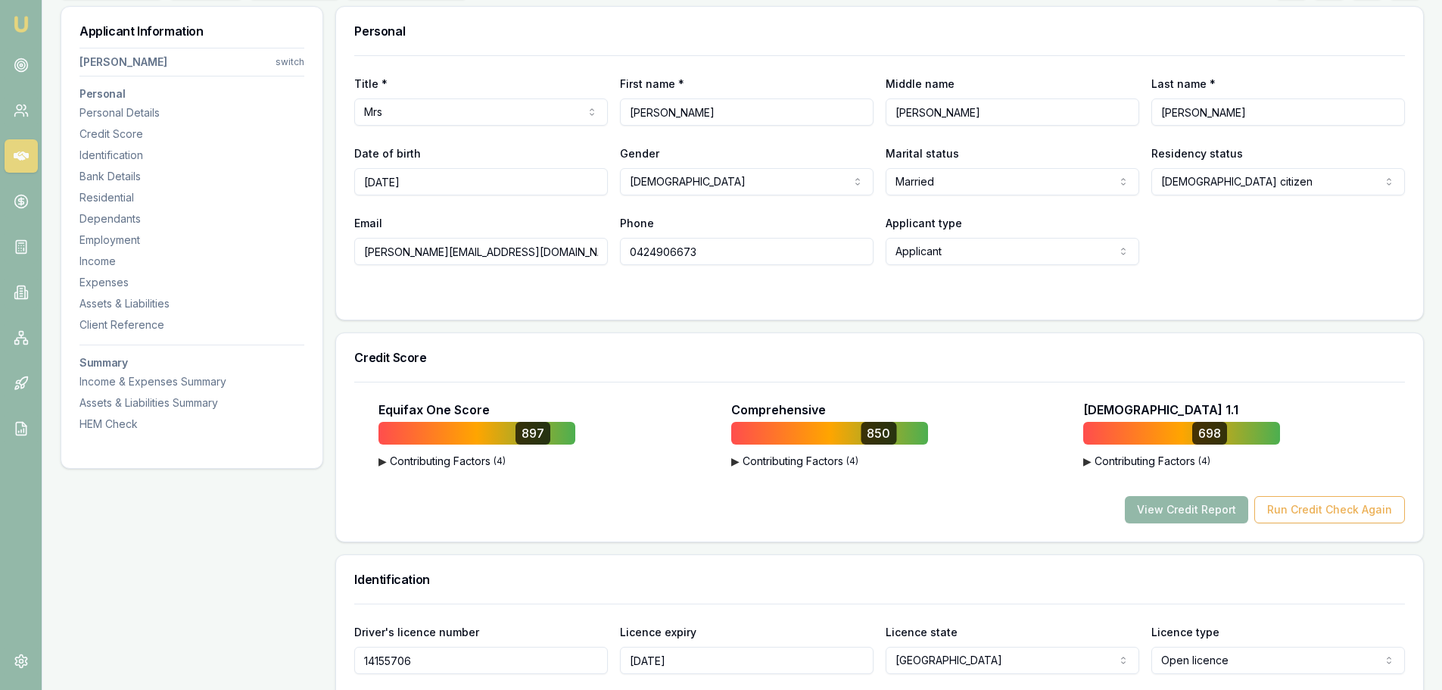
scroll to position [0, 0]
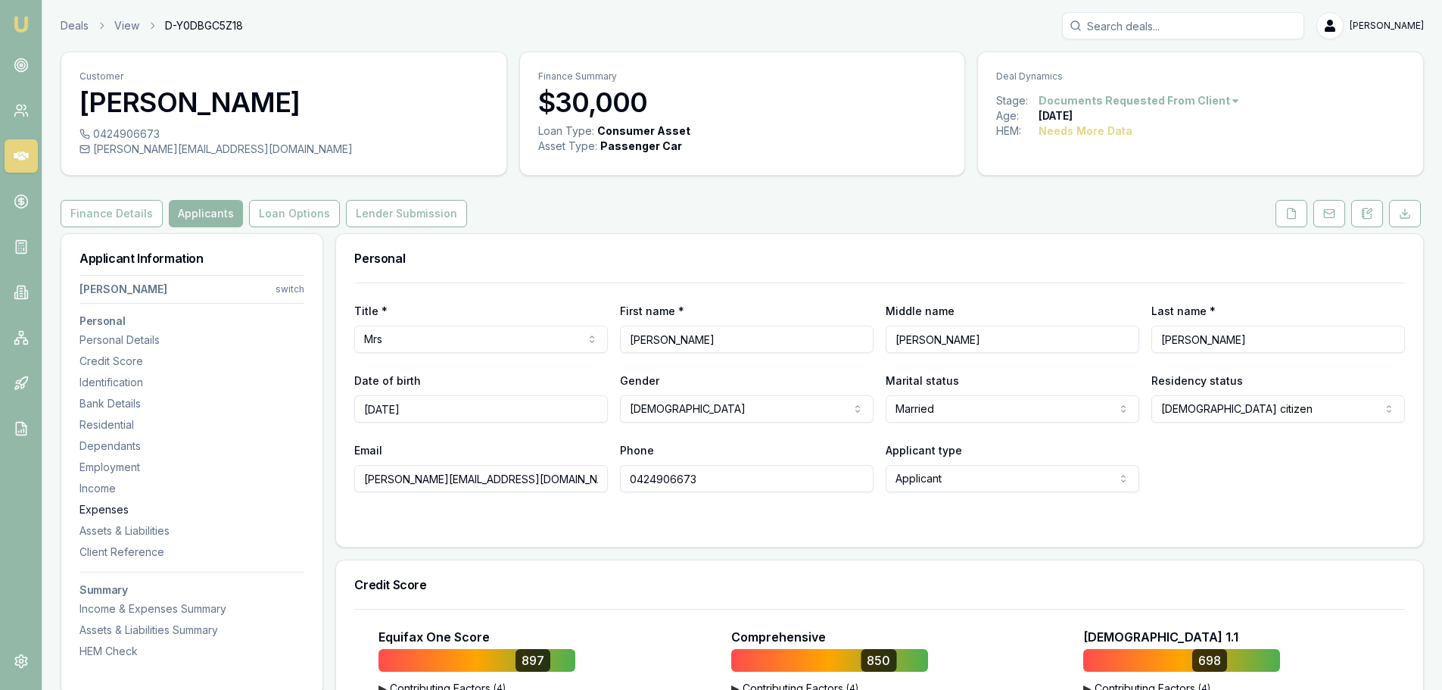
click at [115, 505] on div "Expenses" at bounding box center [191, 509] width 225 height 15
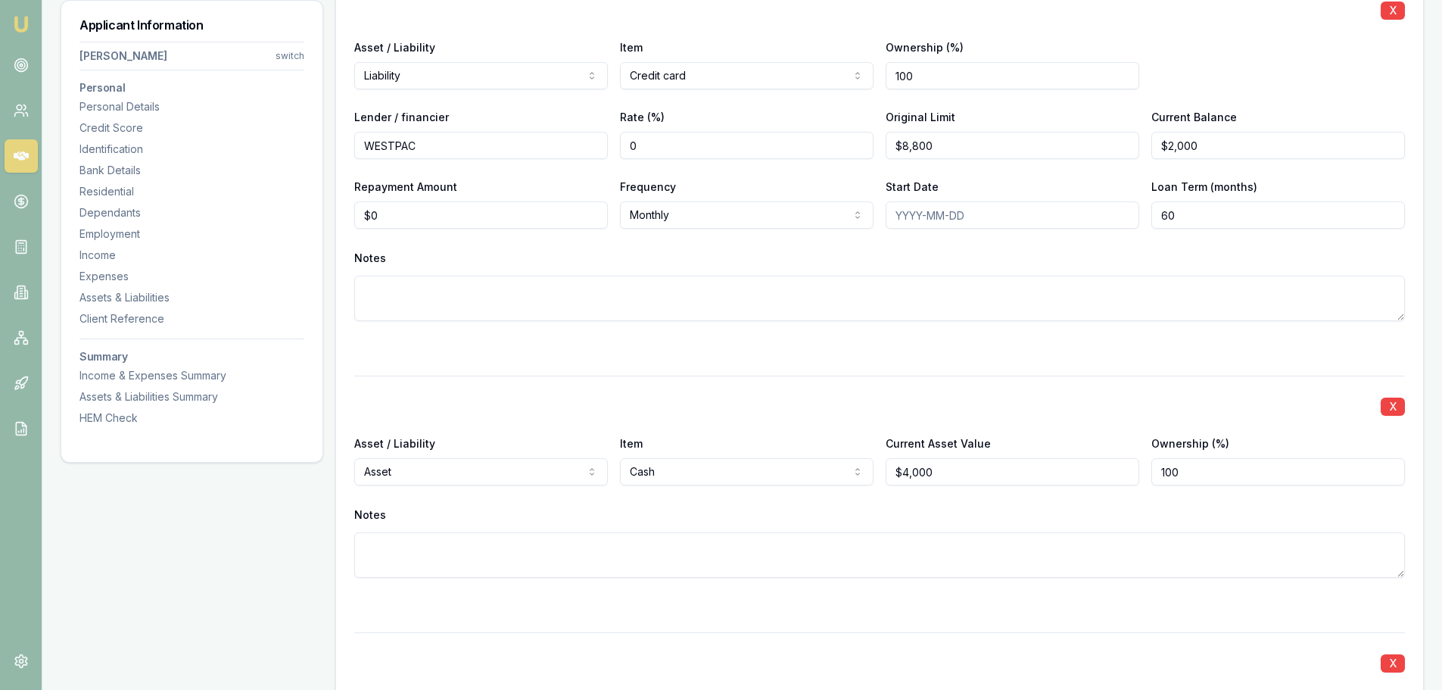
scroll to position [4678, 0]
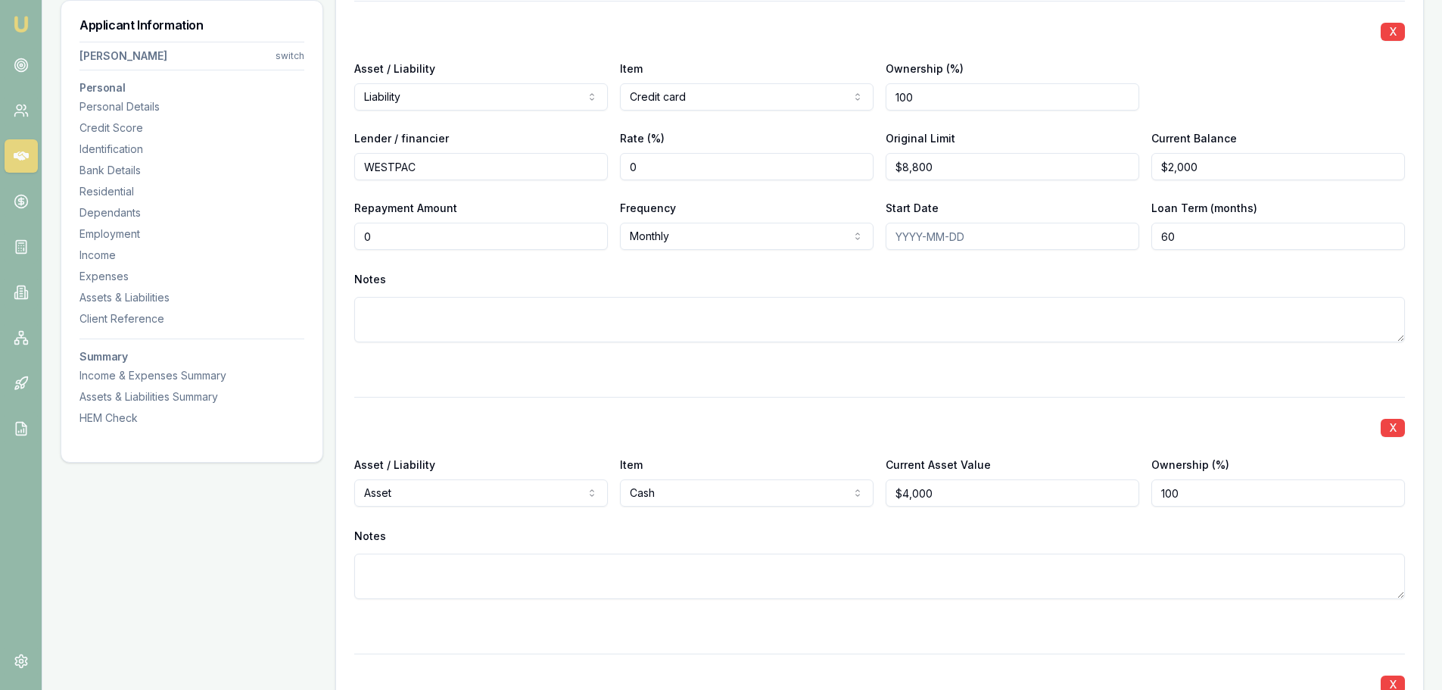
drag, startPoint x: 472, startPoint y: 239, endPoint x: 246, endPoint y: 244, distance: 226.4
type input "$352"
click at [702, 344] on div "X Asset / Liability Liability Asset Liability Item Credit card Home Car Boat Bi…" at bounding box center [879, 190] width 1051 height 378
click at [122, 382] on div "Income & Expenses Summary" at bounding box center [191, 375] width 225 height 15
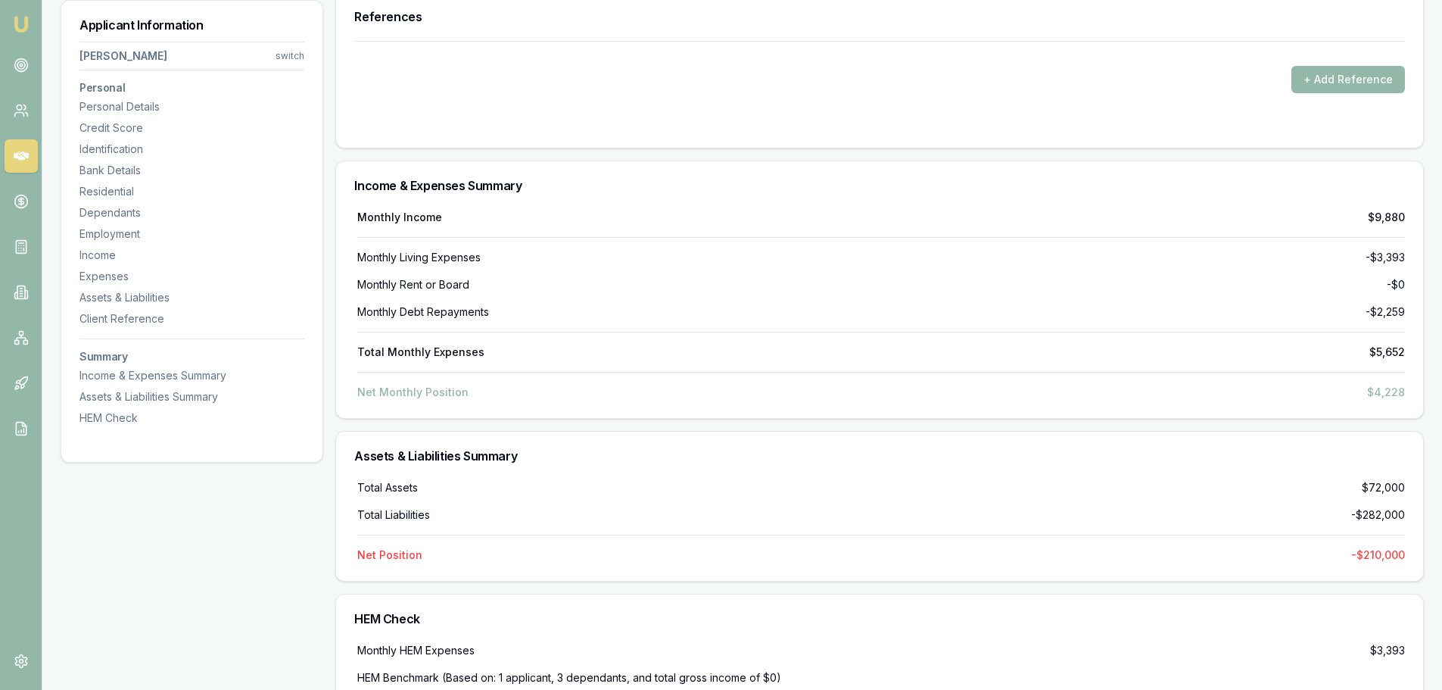
scroll to position [6295, 0]
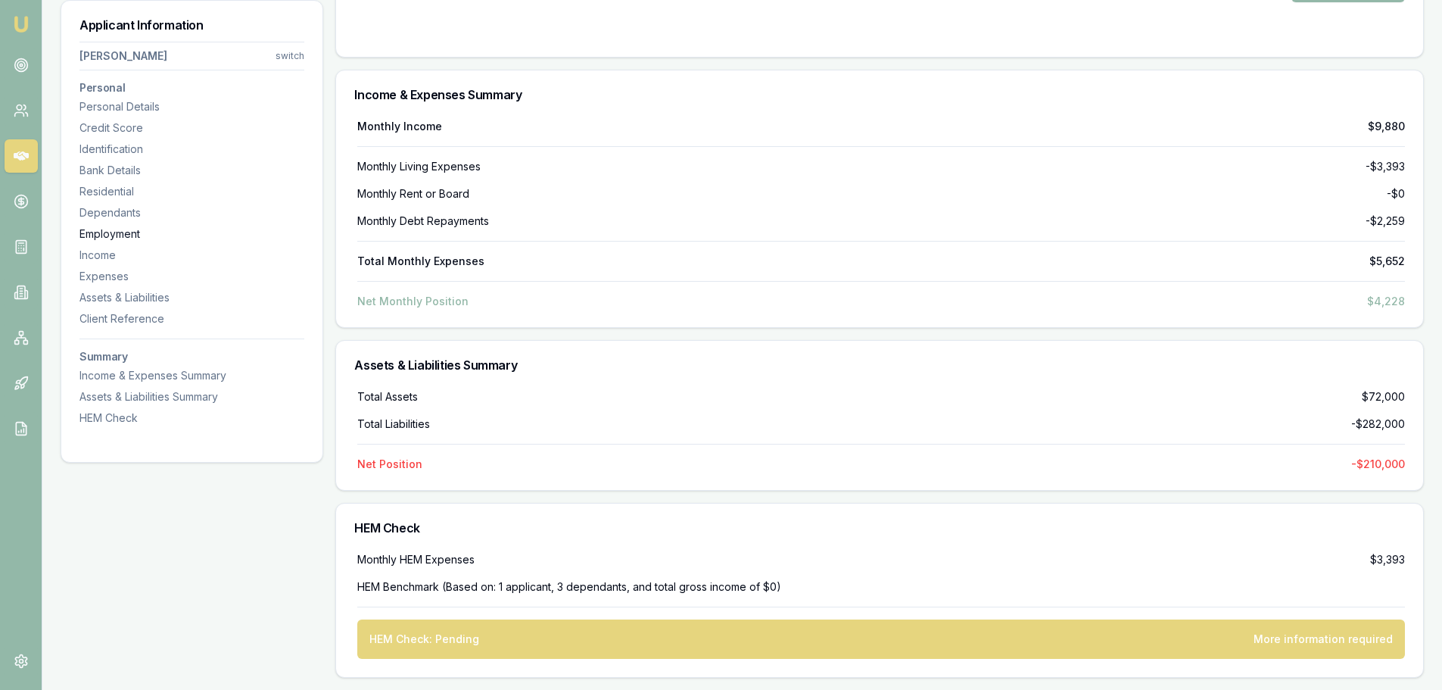
click at [120, 231] on div "Employment" at bounding box center [191, 233] width 225 height 15
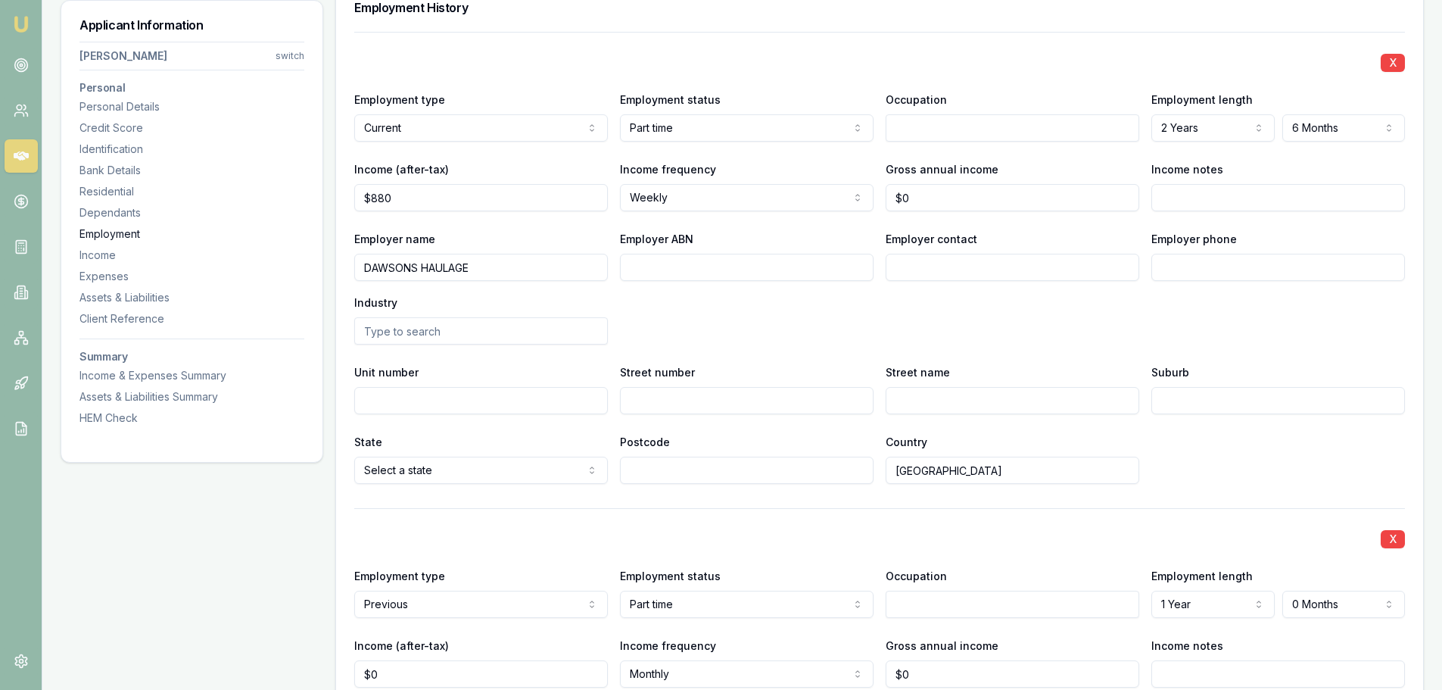
scroll to position [2243, 0]
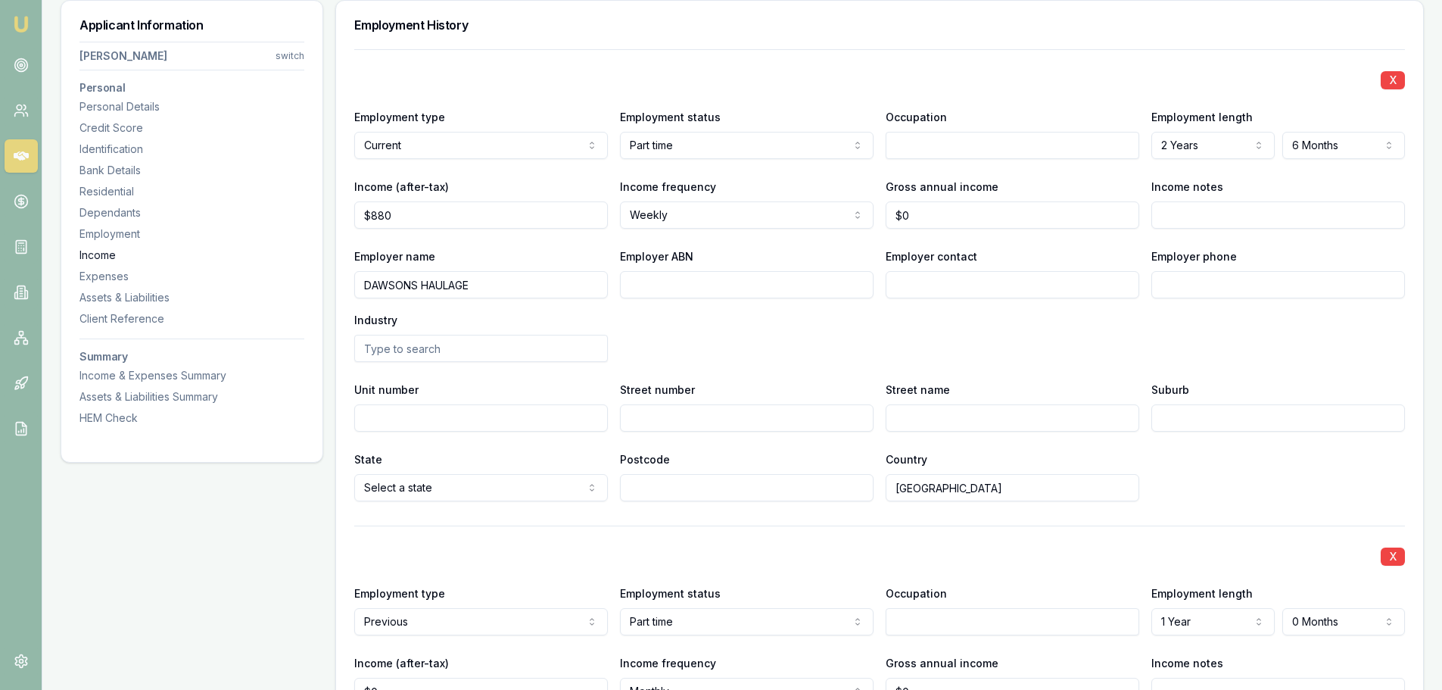
click at [105, 257] on div "Income" at bounding box center [191, 255] width 225 height 15
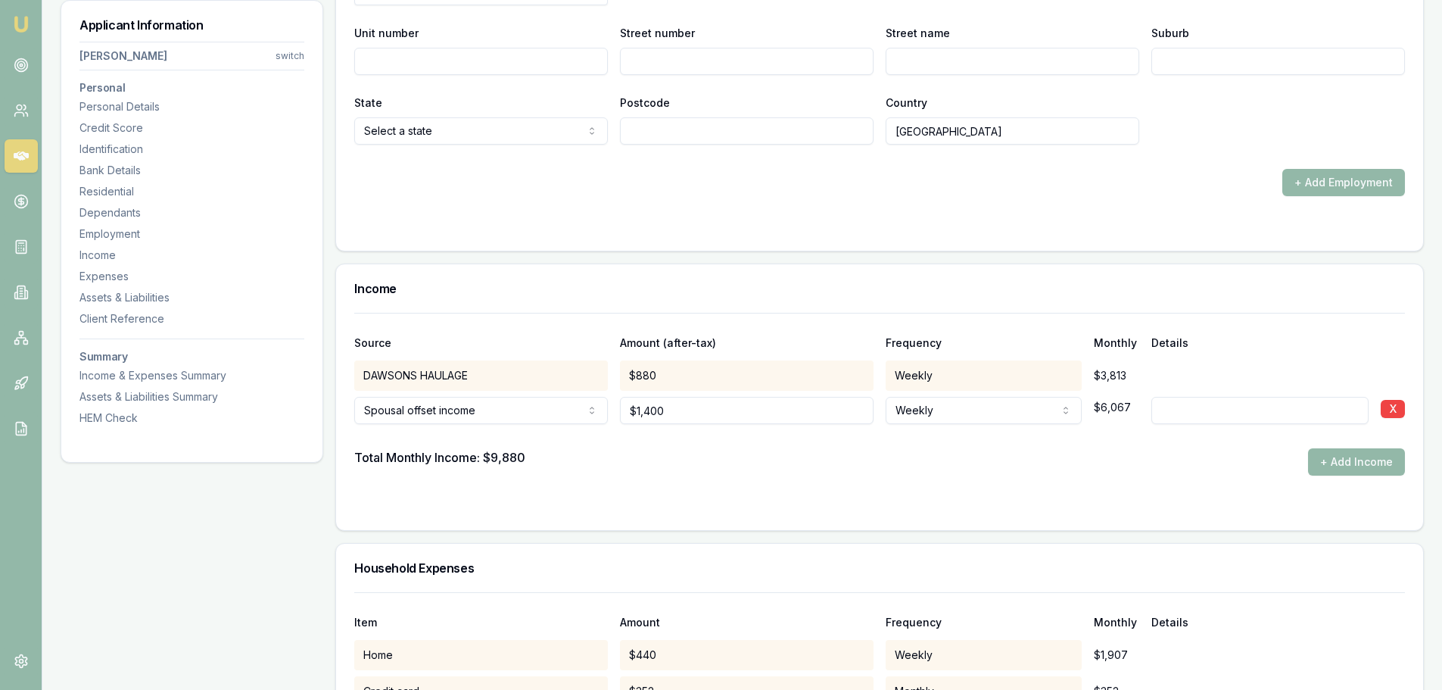
scroll to position [3112, 0]
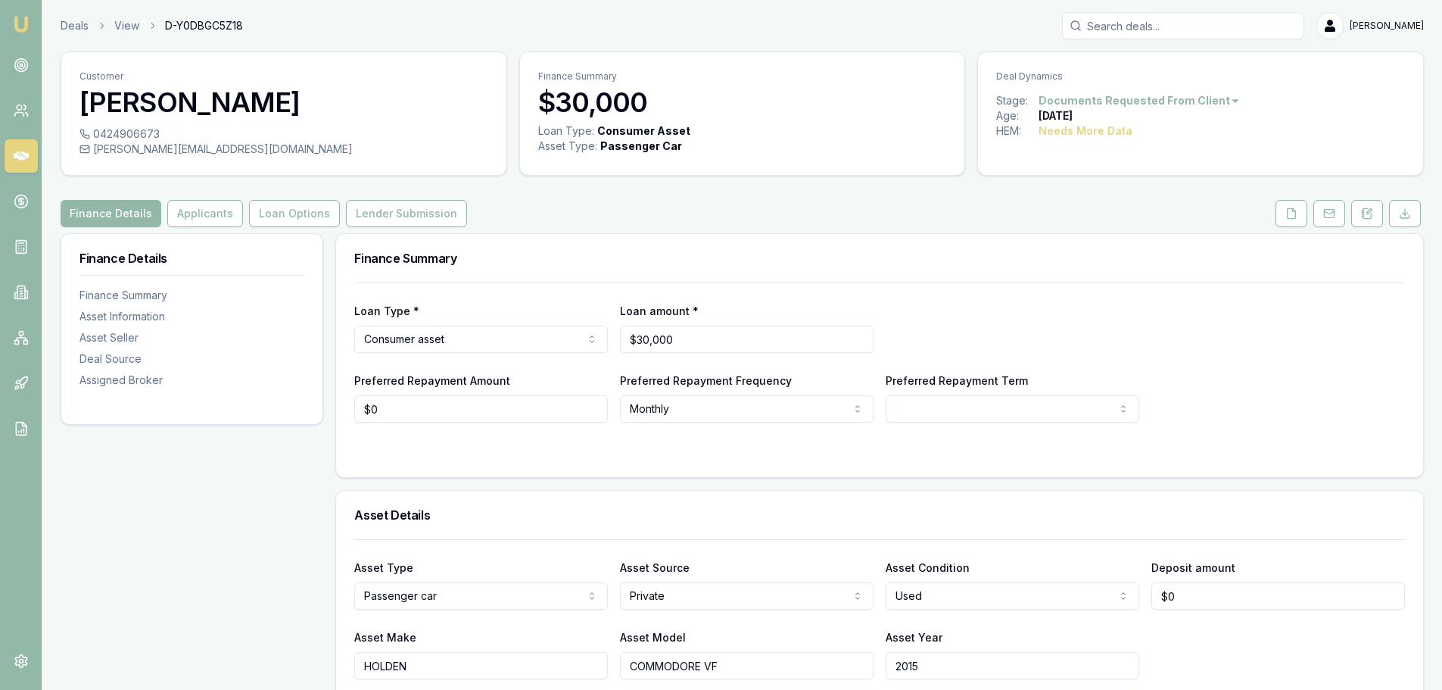
click at [862, 248] on div "Finance Summary" at bounding box center [879, 258] width 1087 height 48
click at [273, 211] on button "Loan Options" at bounding box center [294, 213] width 91 height 27
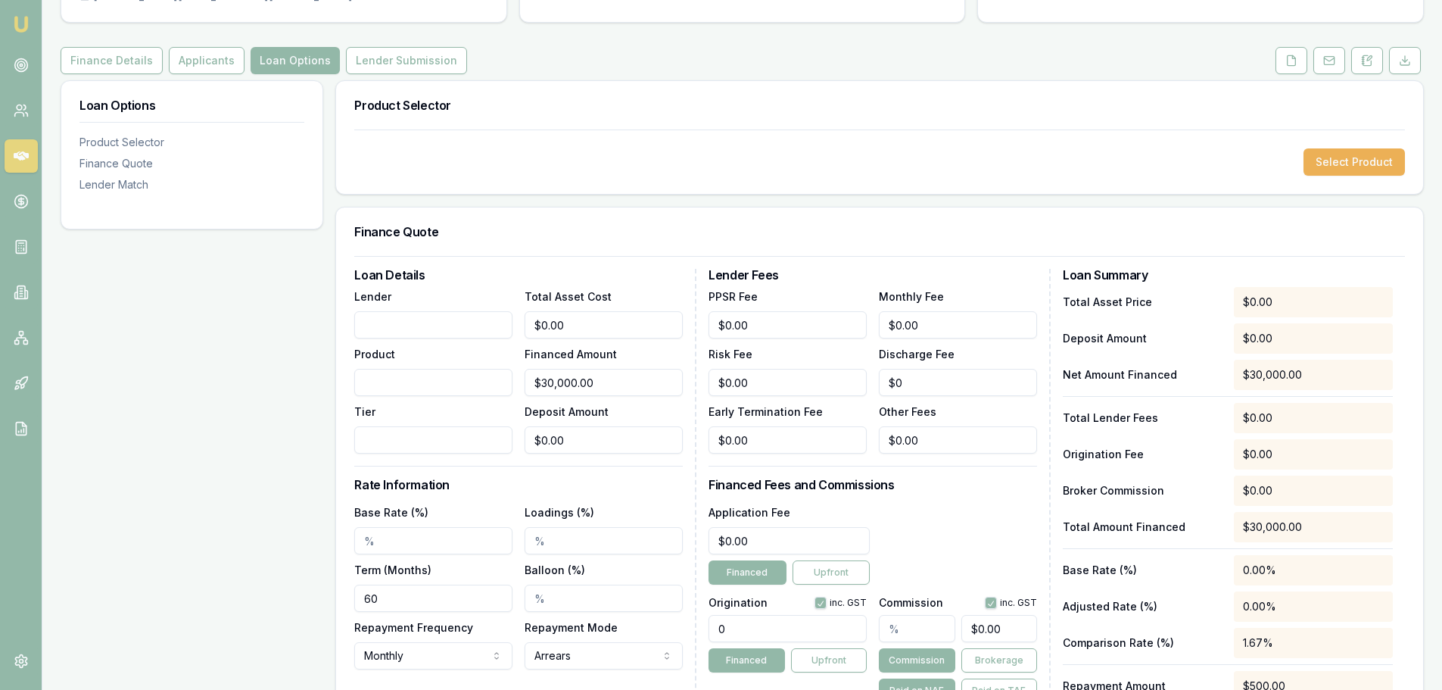
scroll to position [379, 0]
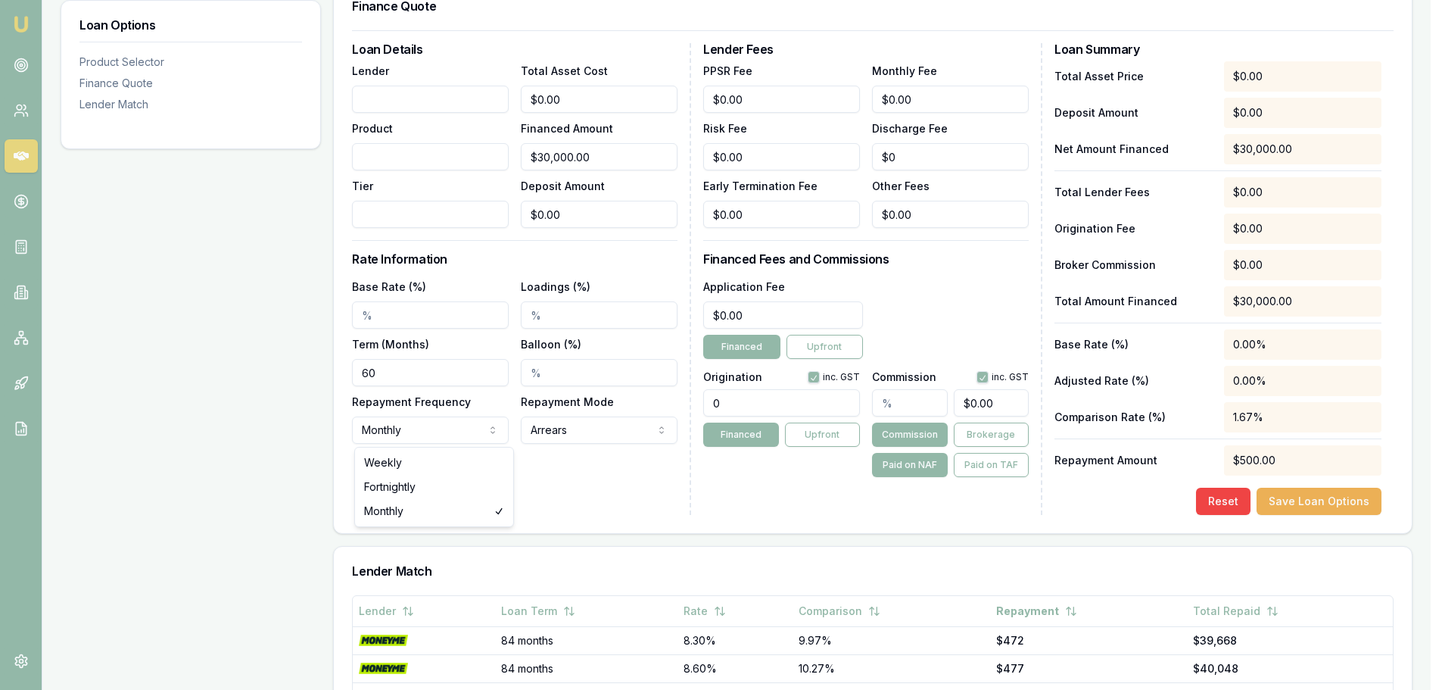
select select "WEEKLY"
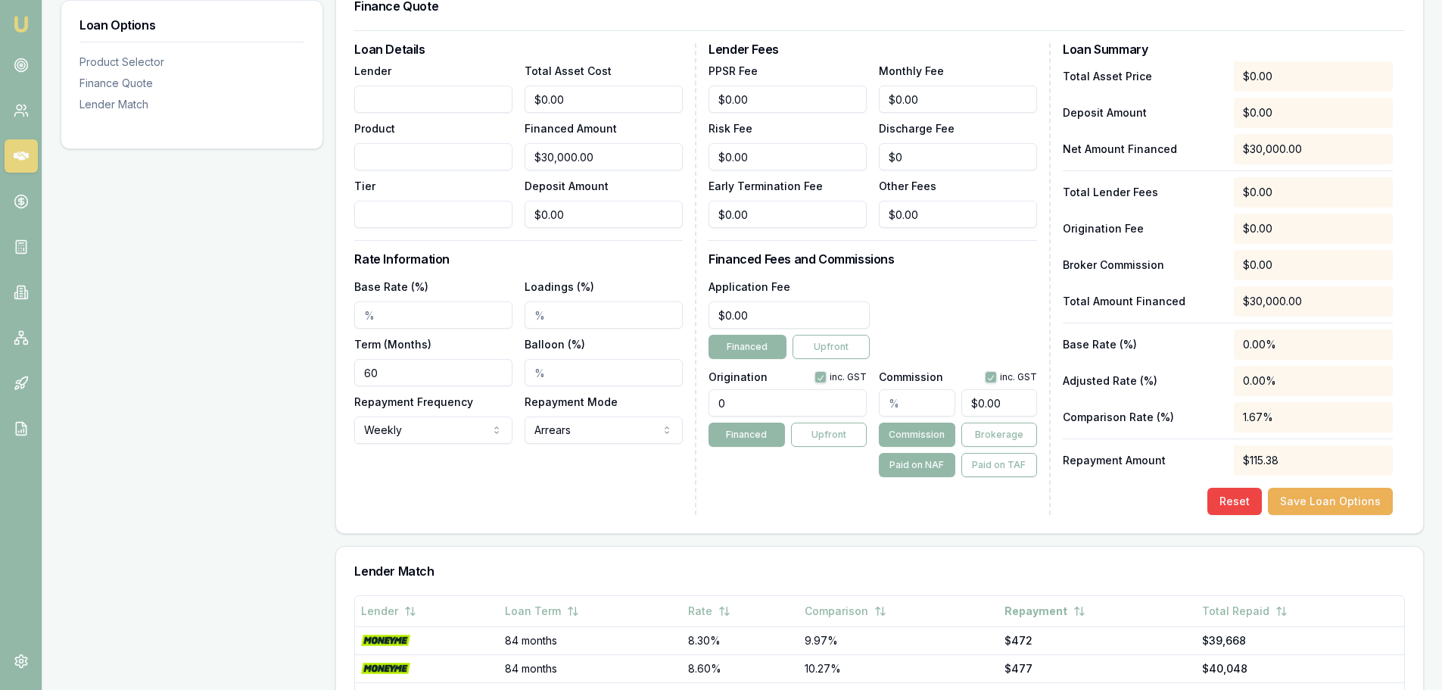
drag, startPoint x: 415, startPoint y: 313, endPoint x: 120, endPoint y: 314, distance: 295.3
click at [205, 312] on div "Loan Options Product Selector Finance Quote Lender Match Product Selector Selec…" at bounding box center [743, 415] width 1364 height 1120
type input "8.99%"
click at [437, 488] on div "Loan Details Lender Product Tier Total Asset Cost $0.00 Financed Amount $30,000…" at bounding box center [525, 279] width 342 height 472
click at [441, 488] on div "Loan Details Lender Product Tier Total Asset Cost $0.00 Financed Amount $30,000…" at bounding box center [525, 279] width 342 height 472
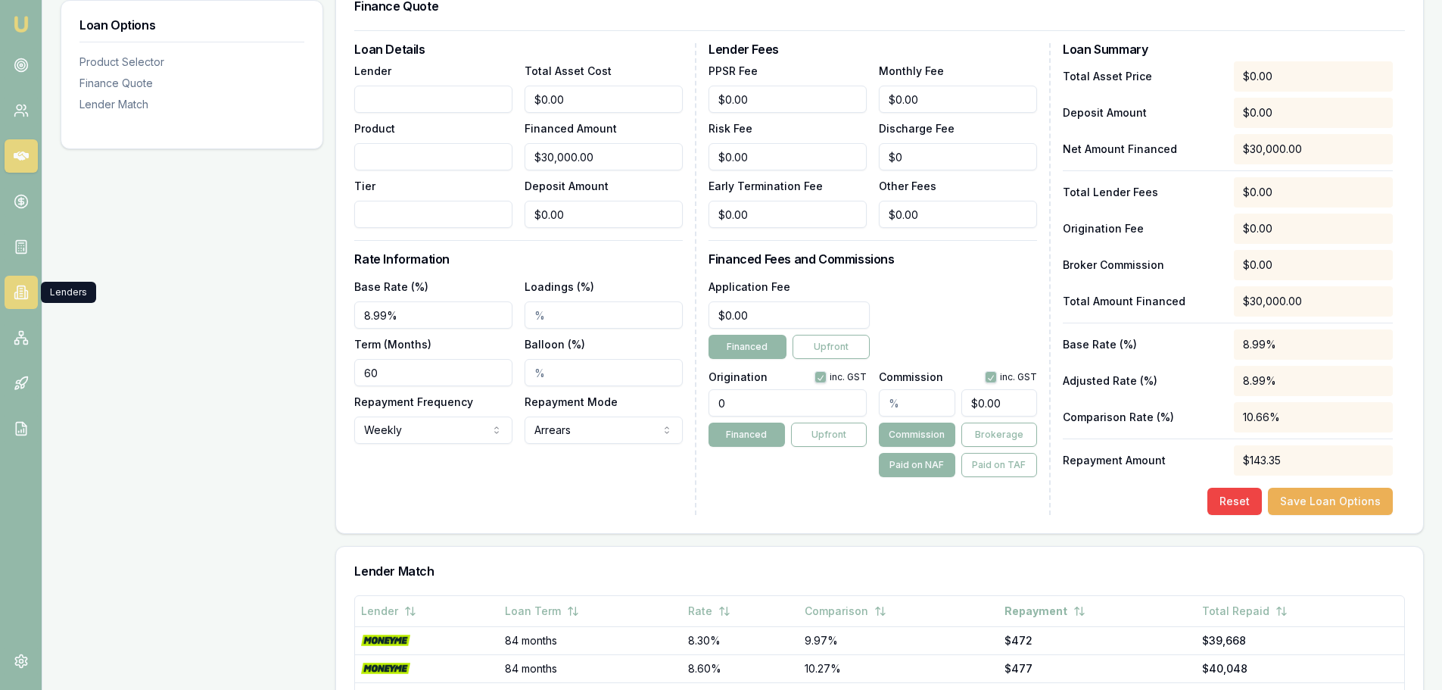
click at [16, 284] on link at bounding box center [21, 292] width 33 height 33
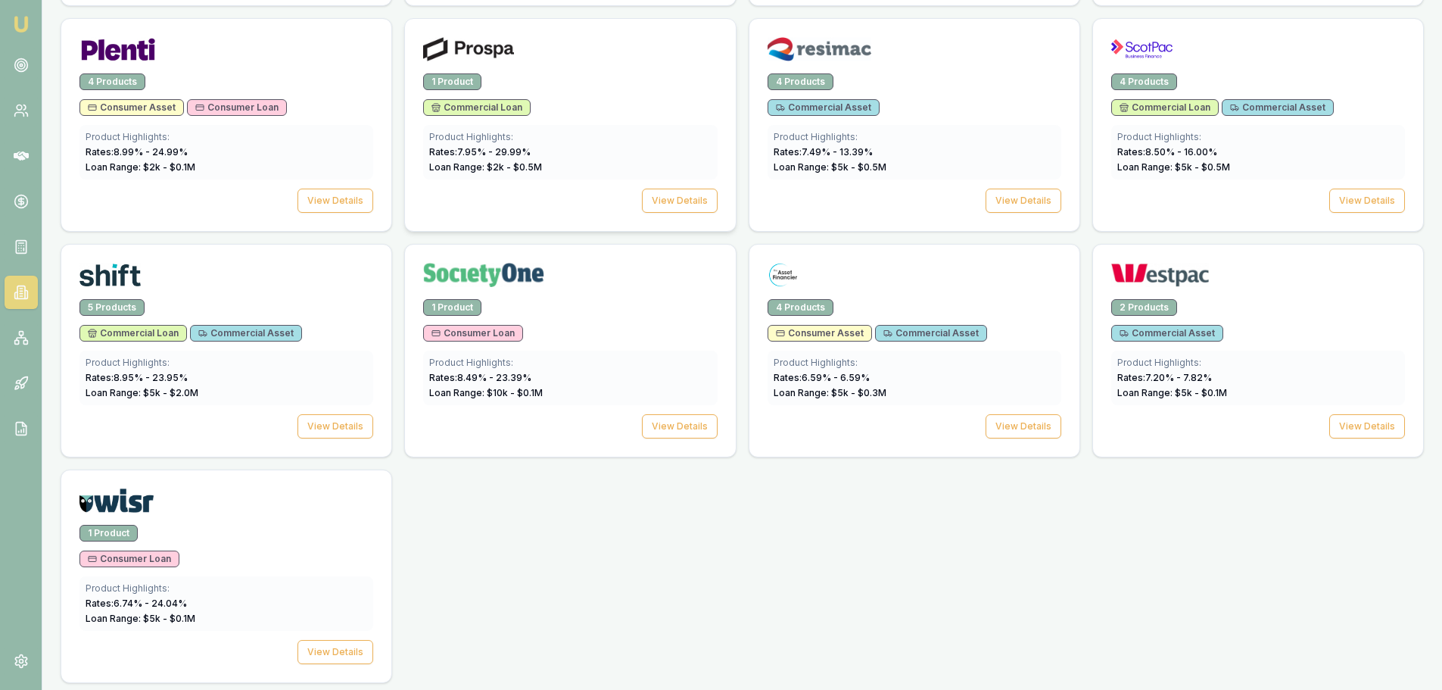
scroll to position [2140, 0]
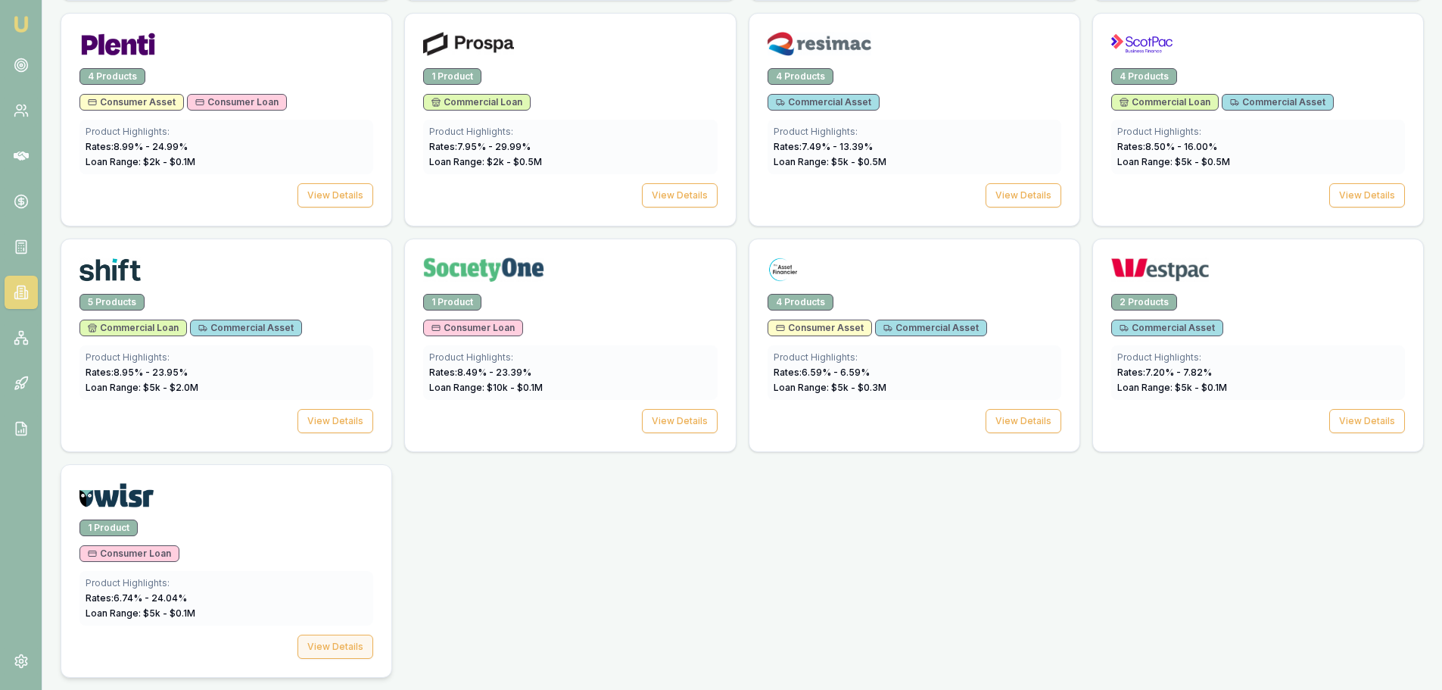
click at [337, 643] on button "View Details" at bounding box center [336, 646] width 76 height 24
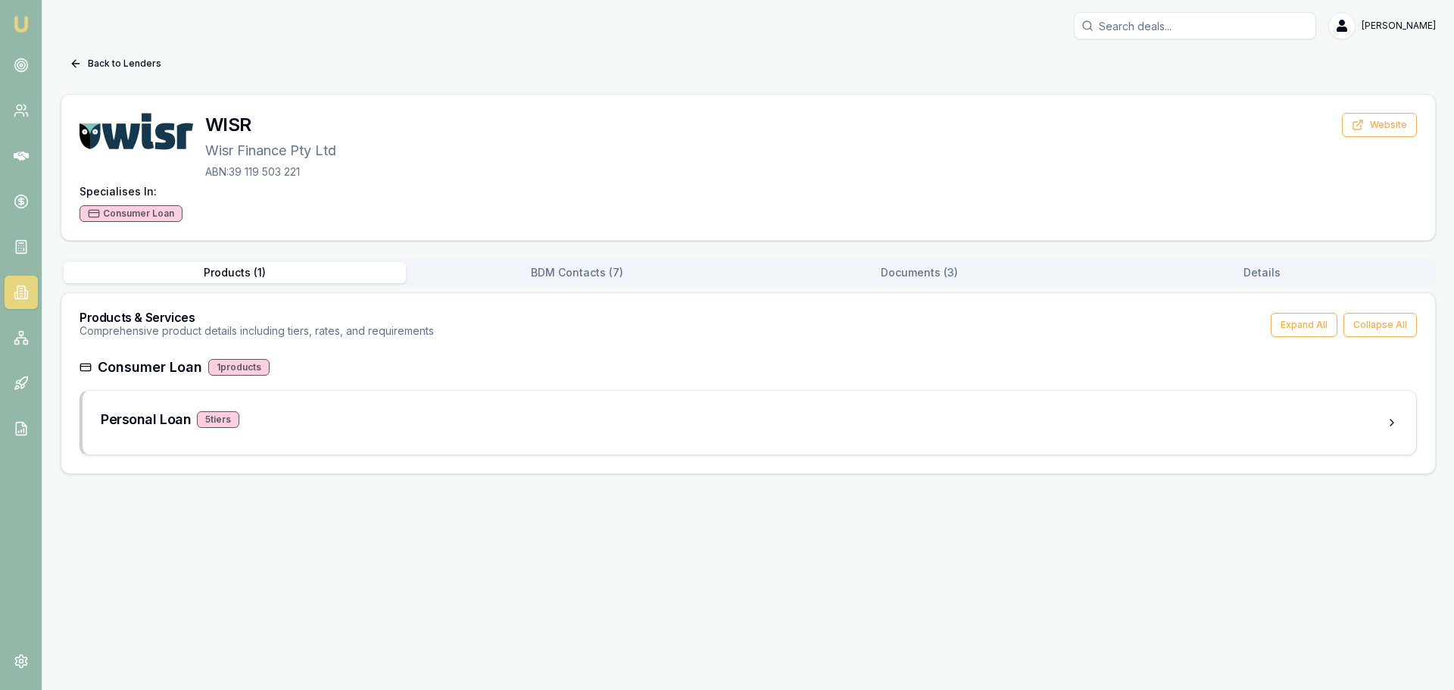
click at [856, 273] on button "Documents ( 3 )" at bounding box center [919, 272] width 342 height 21
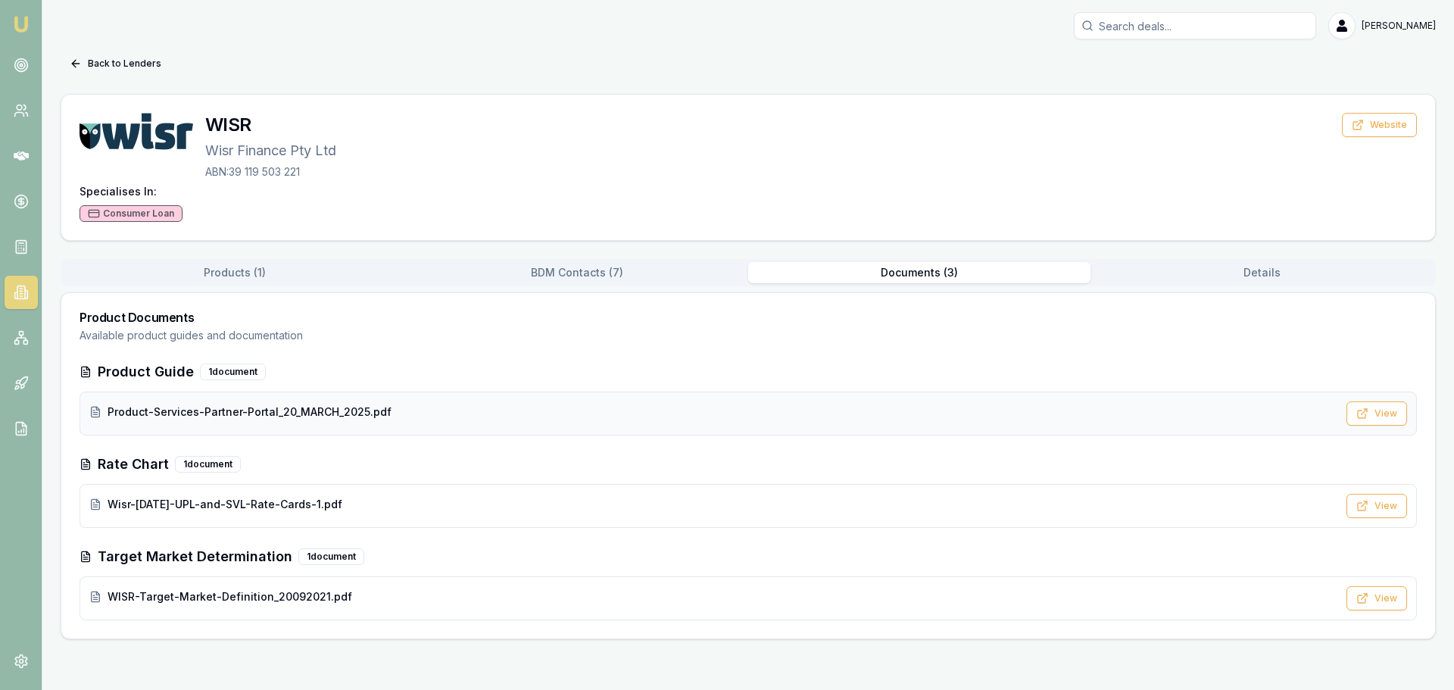
click at [348, 416] on span "Product-Services-Partner-Portal_20_MARCH_2025.pdf" at bounding box center [250, 411] width 284 height 15
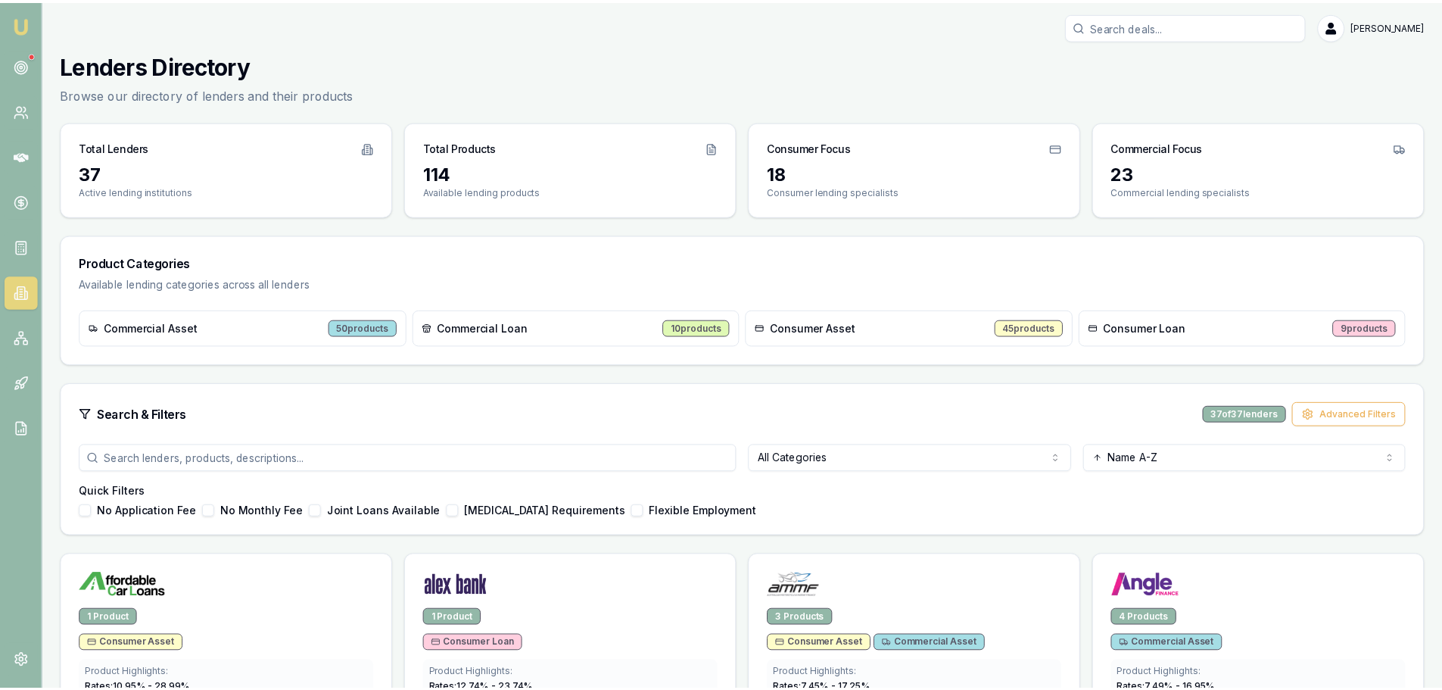
scroll to position [2140, 0]
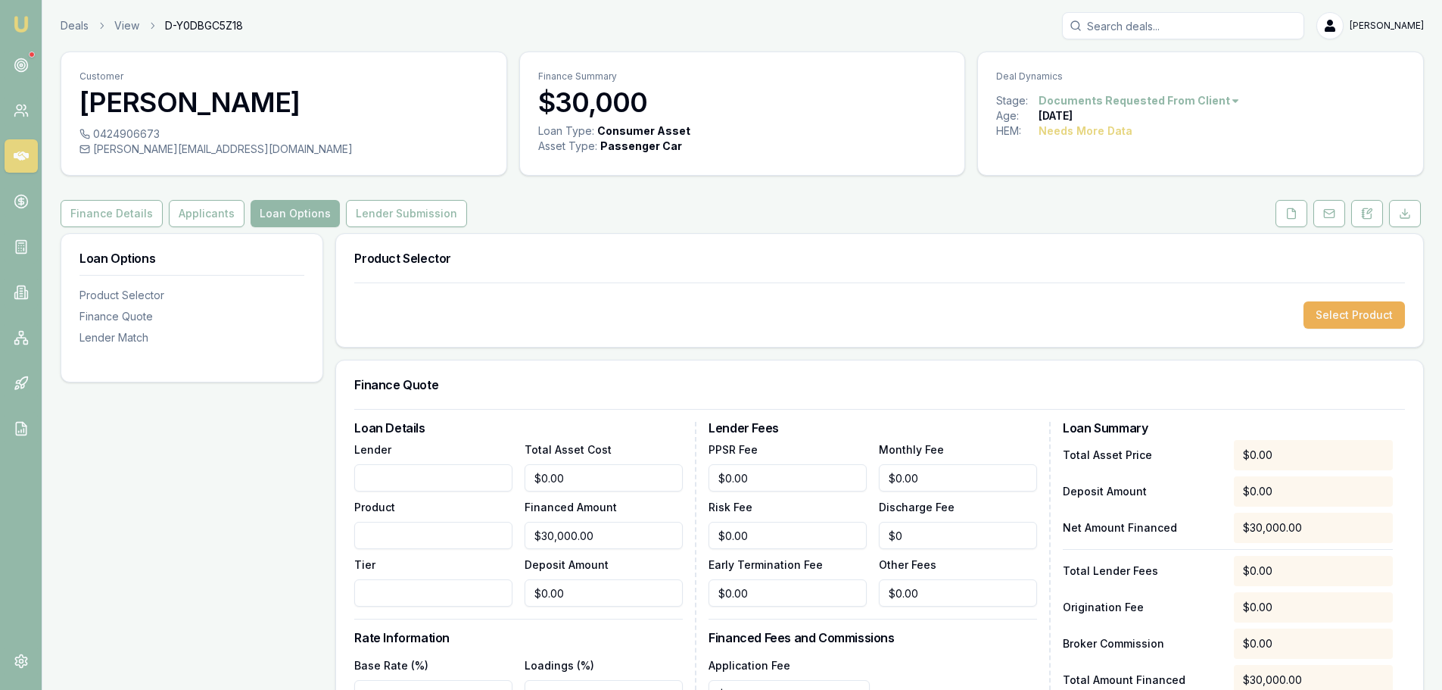
click at [1231, 23] on input "Search deals" at bounding box center [1183, 25] width 242 height 27
type input "0413792582"
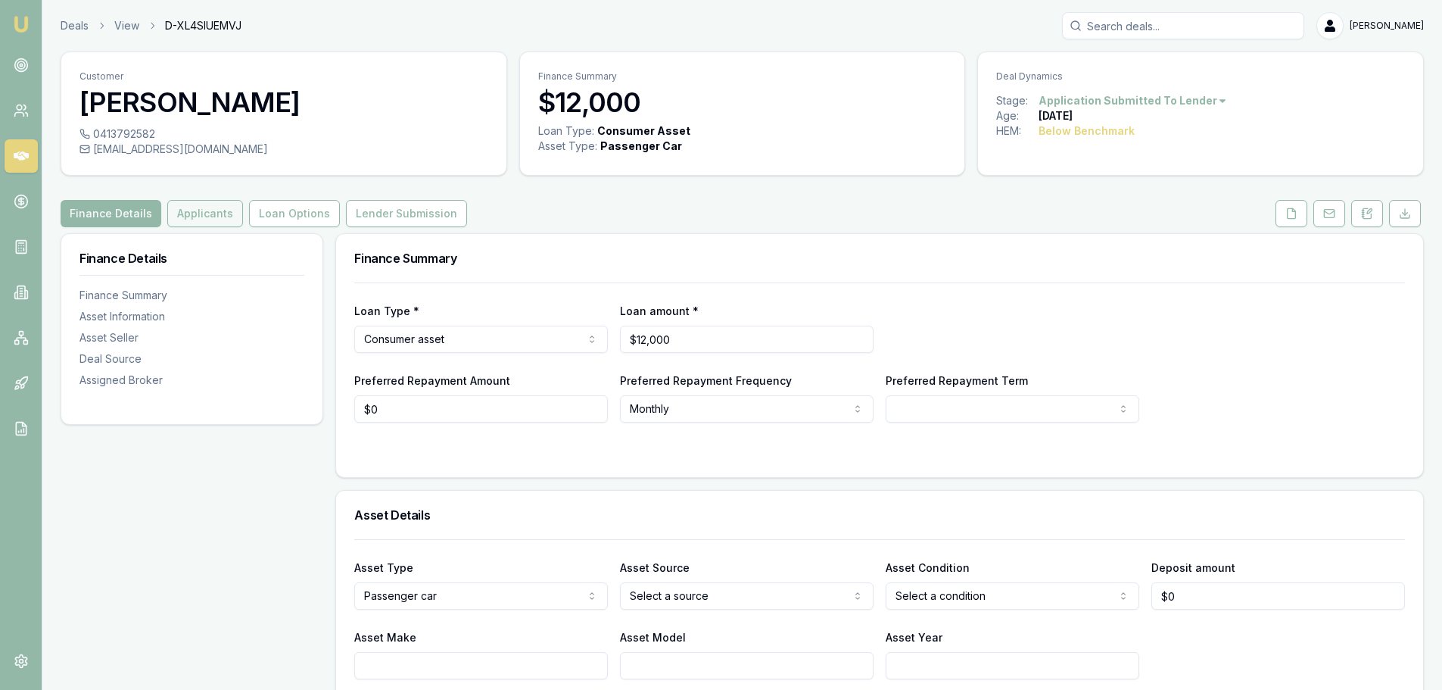
click at [214, 214] on button "Applicants" at bounding box center [205, 213] width 76 height 27
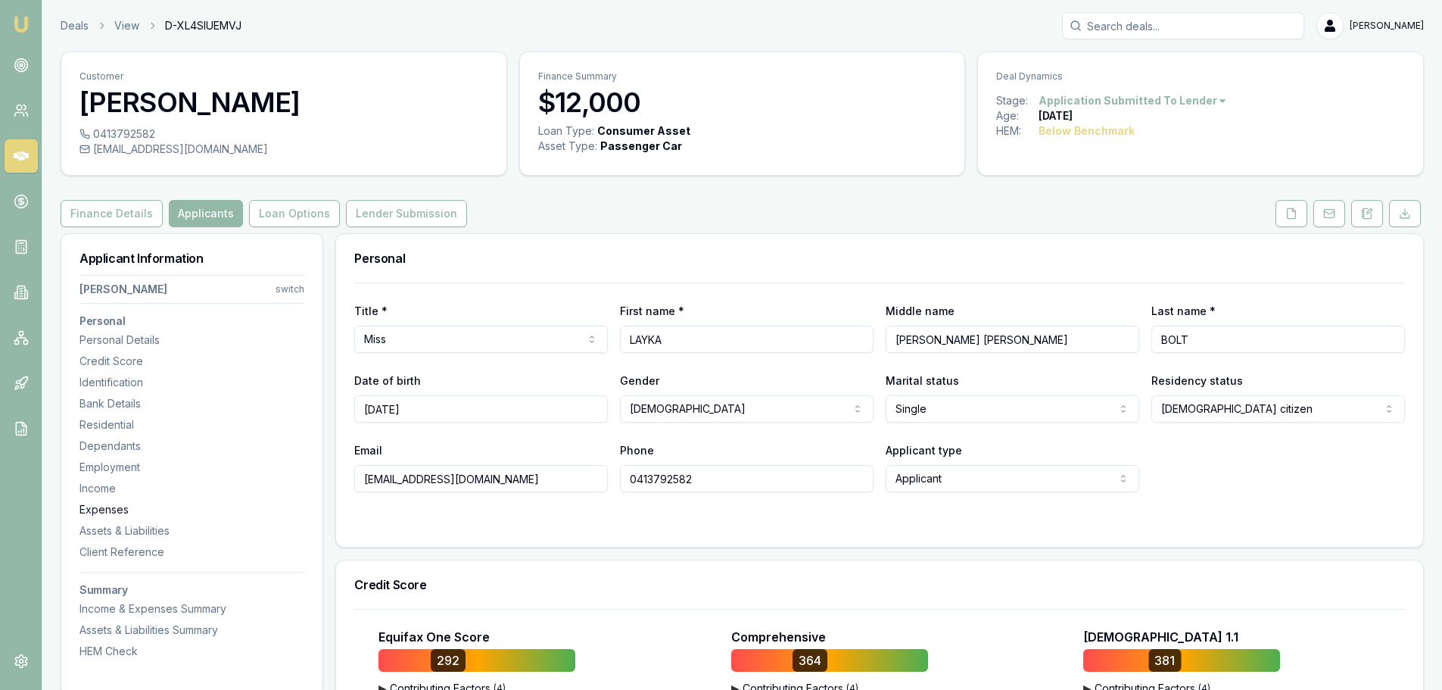
click at [98, 507] on div "Expenses" at bounding box center [191, 509] width 225 height 15
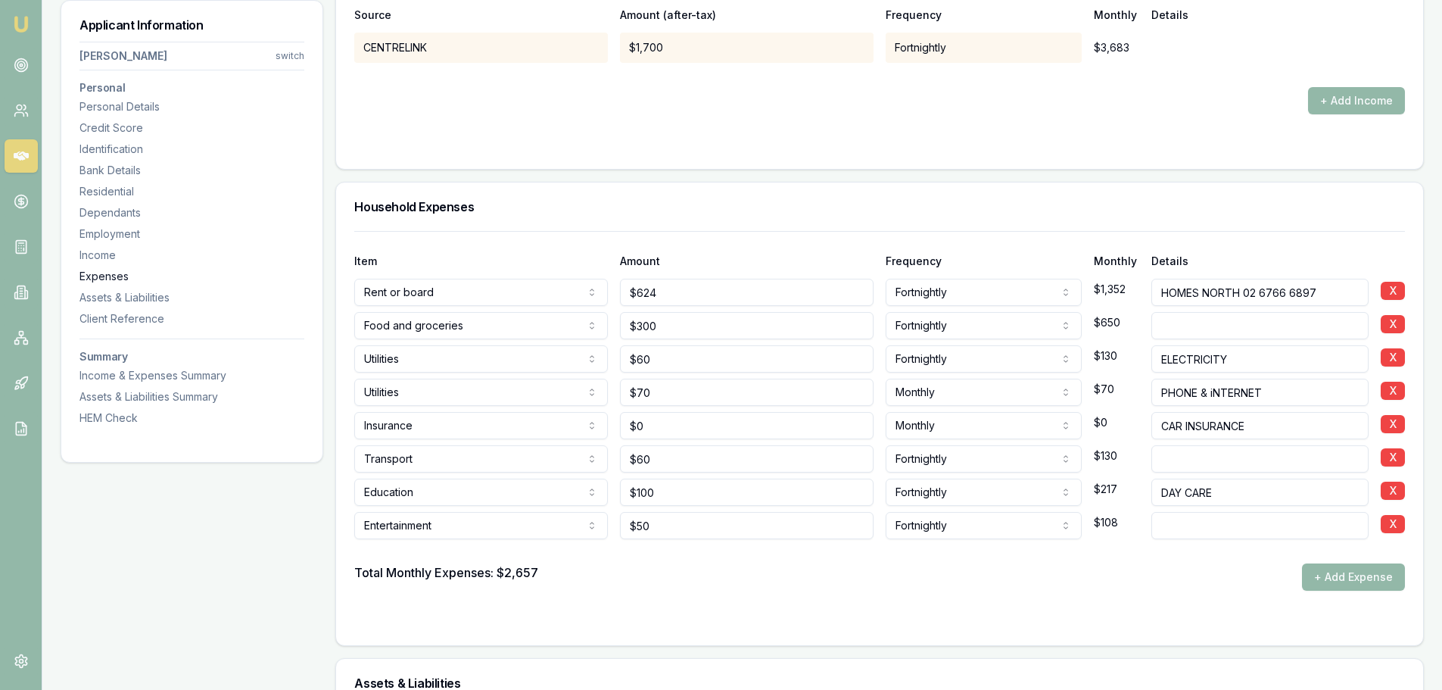
scroll to position [3237, 0]
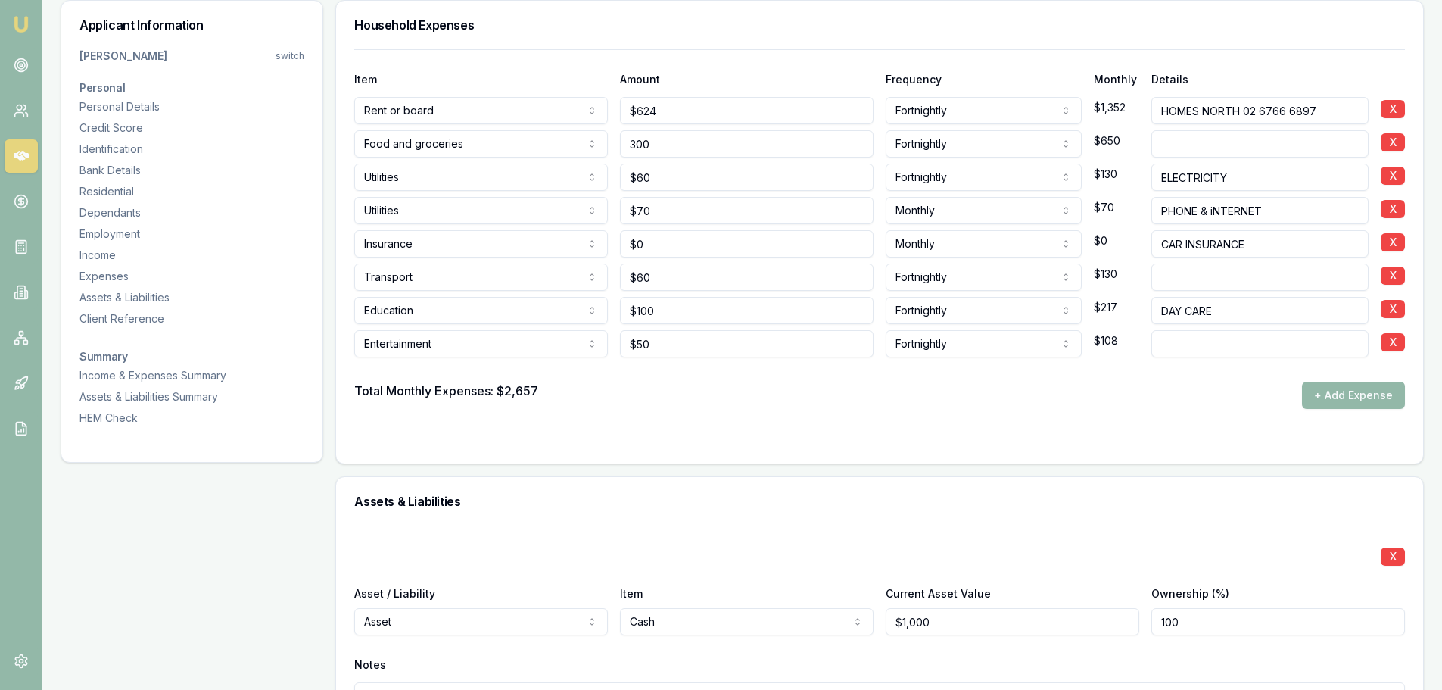
click at [679, 144] on input "300" at bounding box center [747, 143] width 254 height 27
type input "$300"
click at [806, 410] on form "Item Amount Frequency Monthly Details Rent or board Rent or board Food and groc…" at bounding box center [879, 247] width 1051 height 396
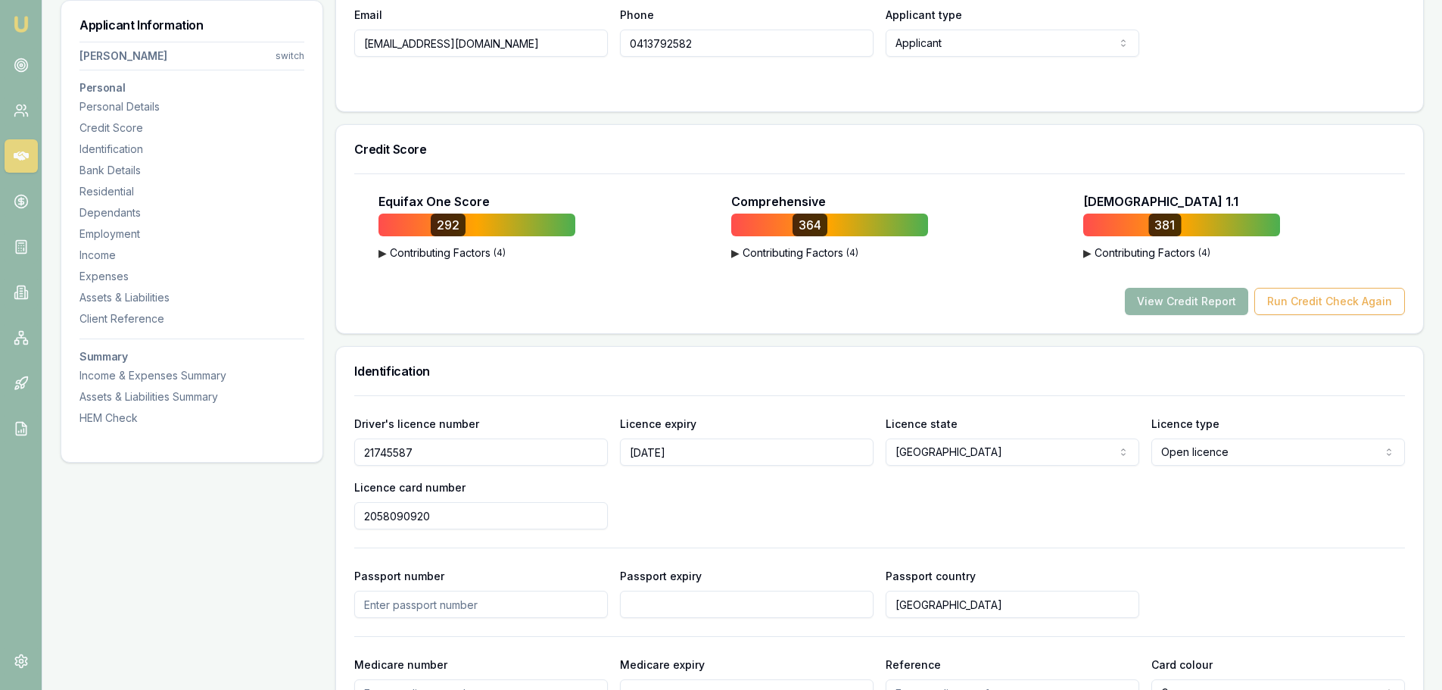
scroll to position [0, 0]
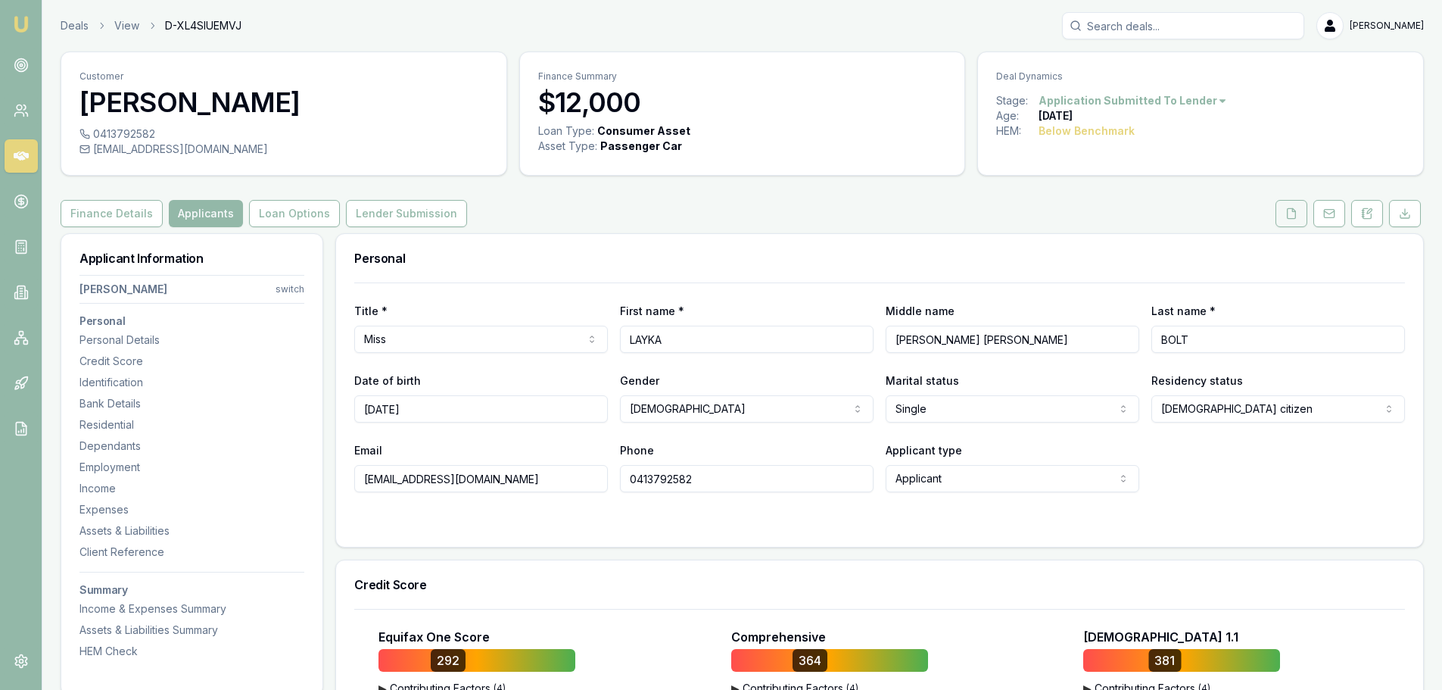
click at [1301, 210] on button at bounding box center [1292, 213] width 32 height 27
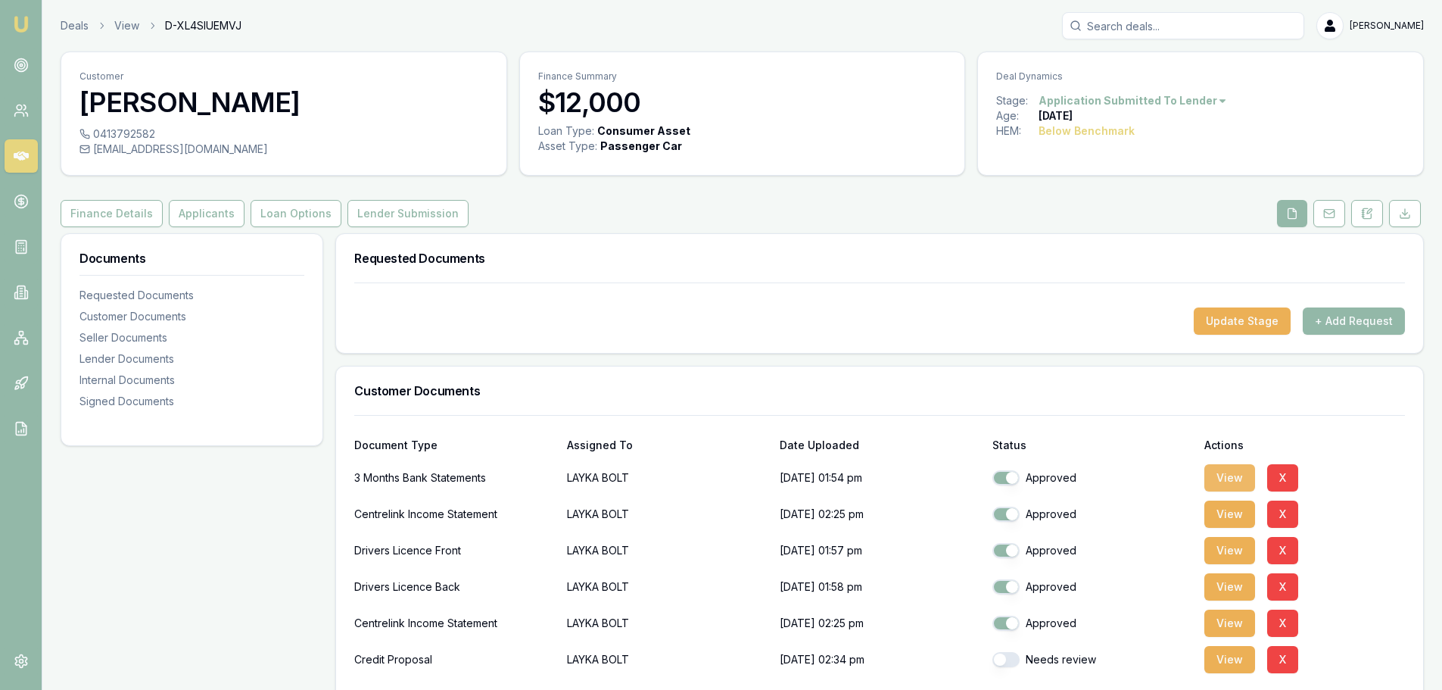
click at [1225, 477] on button "View" at bounding box center [1230, 477] width 51 height 27
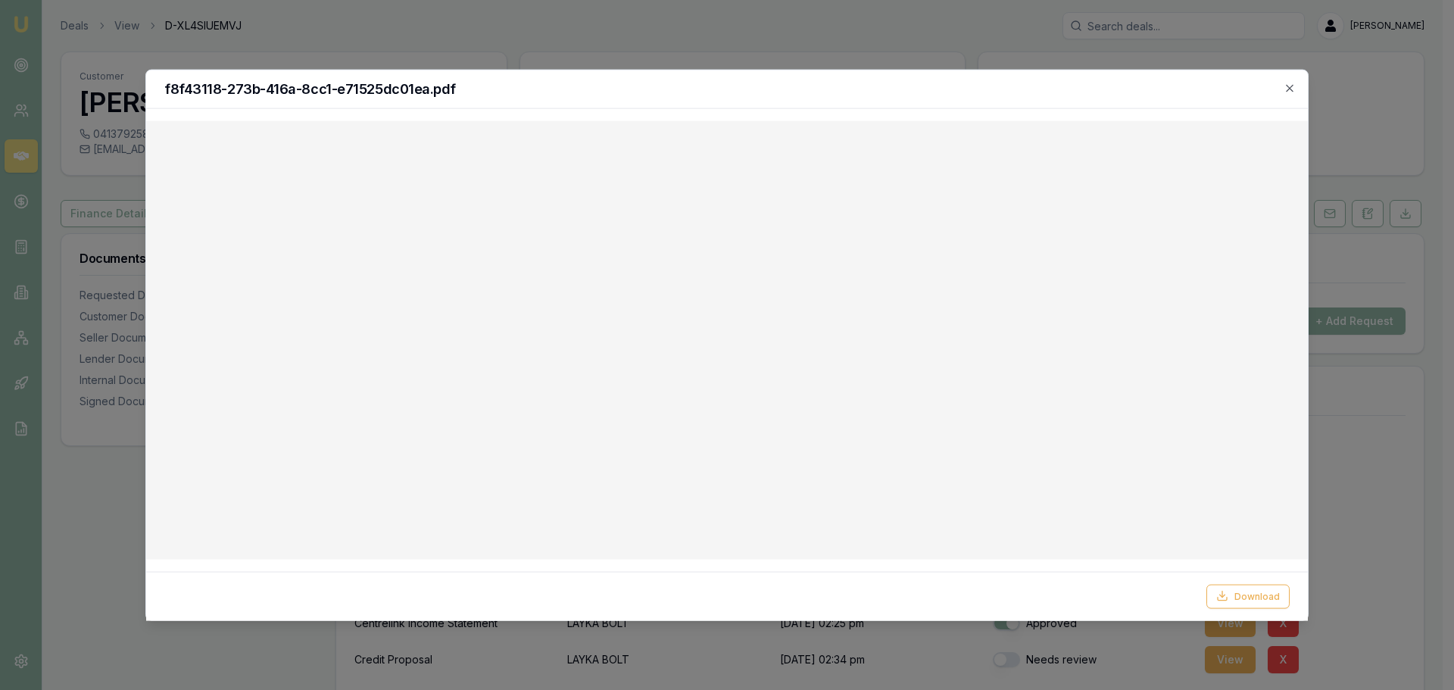
click at [494, 92] on h2 "f8f43118-273b-416a-8cc1-e71525dc01ea.pdf" at bounding box center [726, 89] width 1125 height 14
click at [995, 90] on h2 "f8f43118-273b-416a-8cc1-e71525dc01ea.pdf" at bounding box center [726, 89] width 1125 height 14
click at [811, 86] on h2 "f8f43118-273b-416a-8cc1-e71525dc01ea.pdf" at bounding box center [726, 89] width 1125 height 14
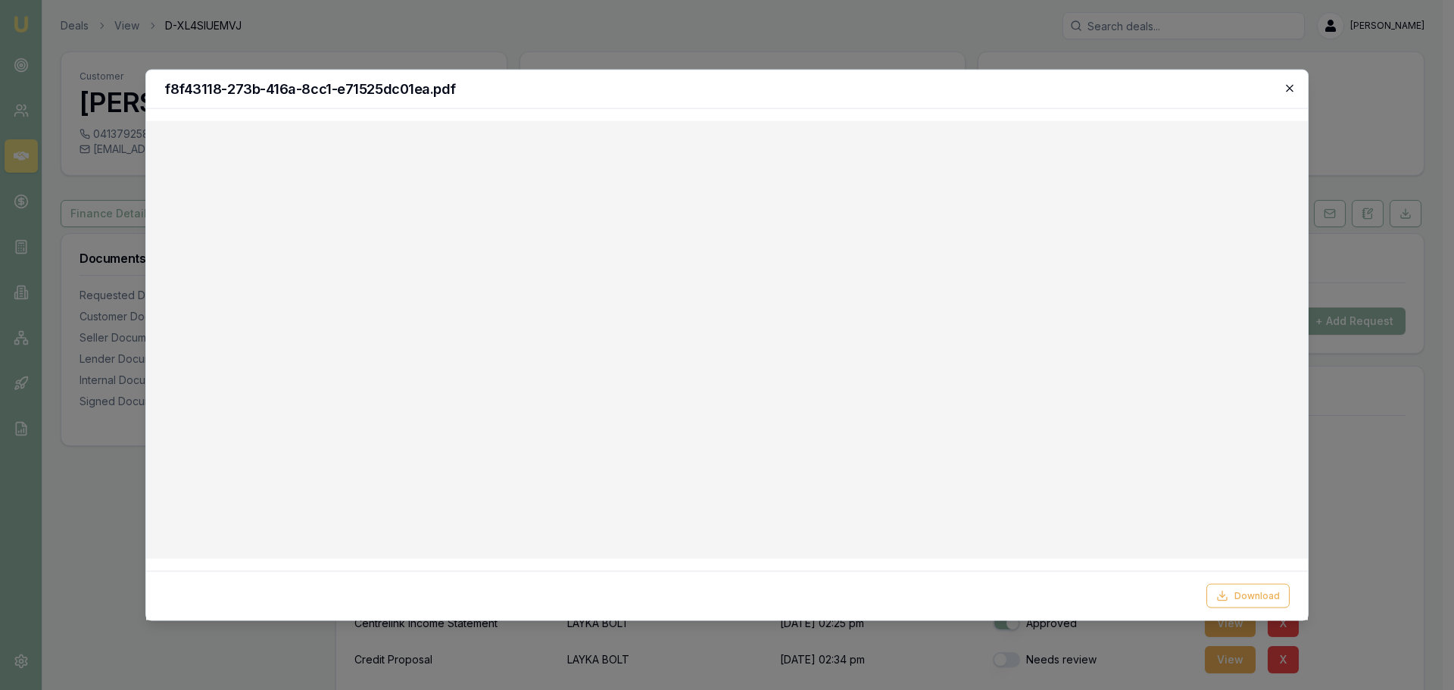
click at [1284, 83] on icon "button" at bounding box center [1289, 88] width 12 height 12
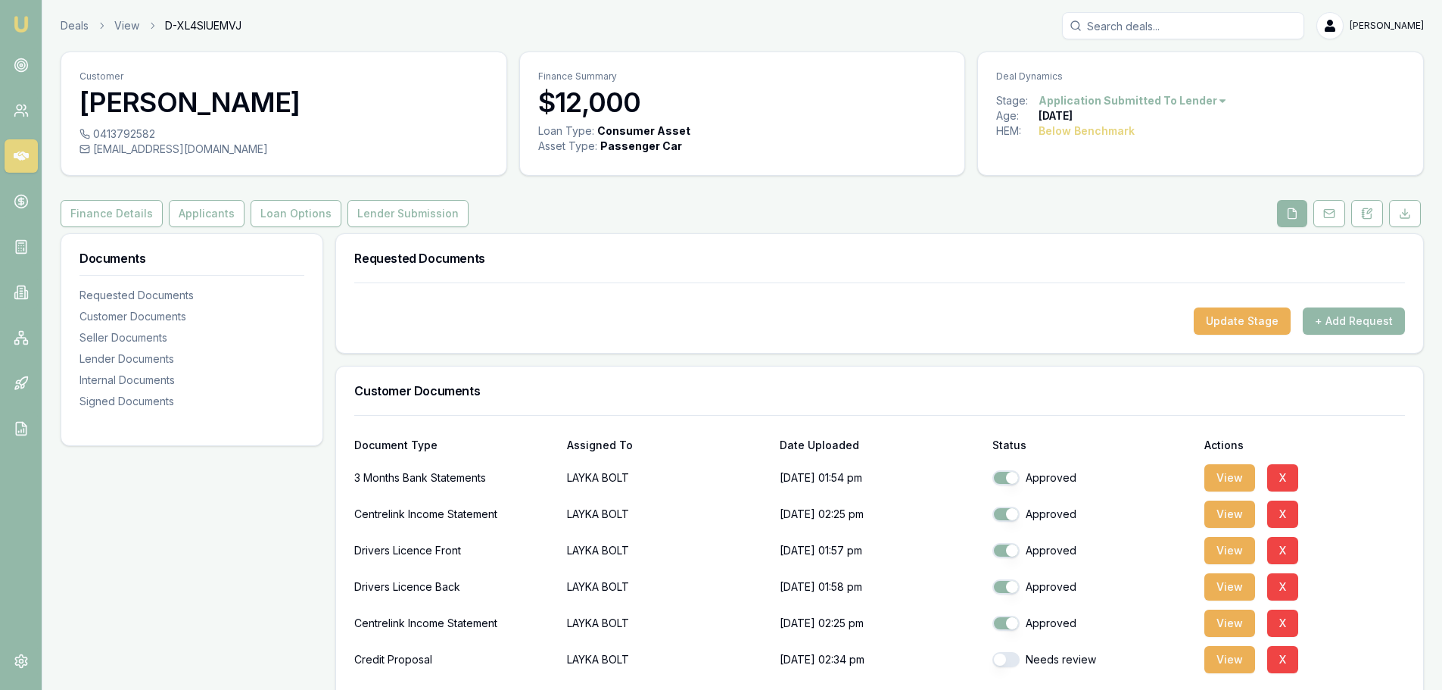
click at [606, 202] on div "Finance Details Applicants Loan Options Lender Submission" at bounding box center [743, 213] width 1364 height 27
click at [538, 238] on div "Requested Documents" at bounding box center [879, 258] width 1087 height 48
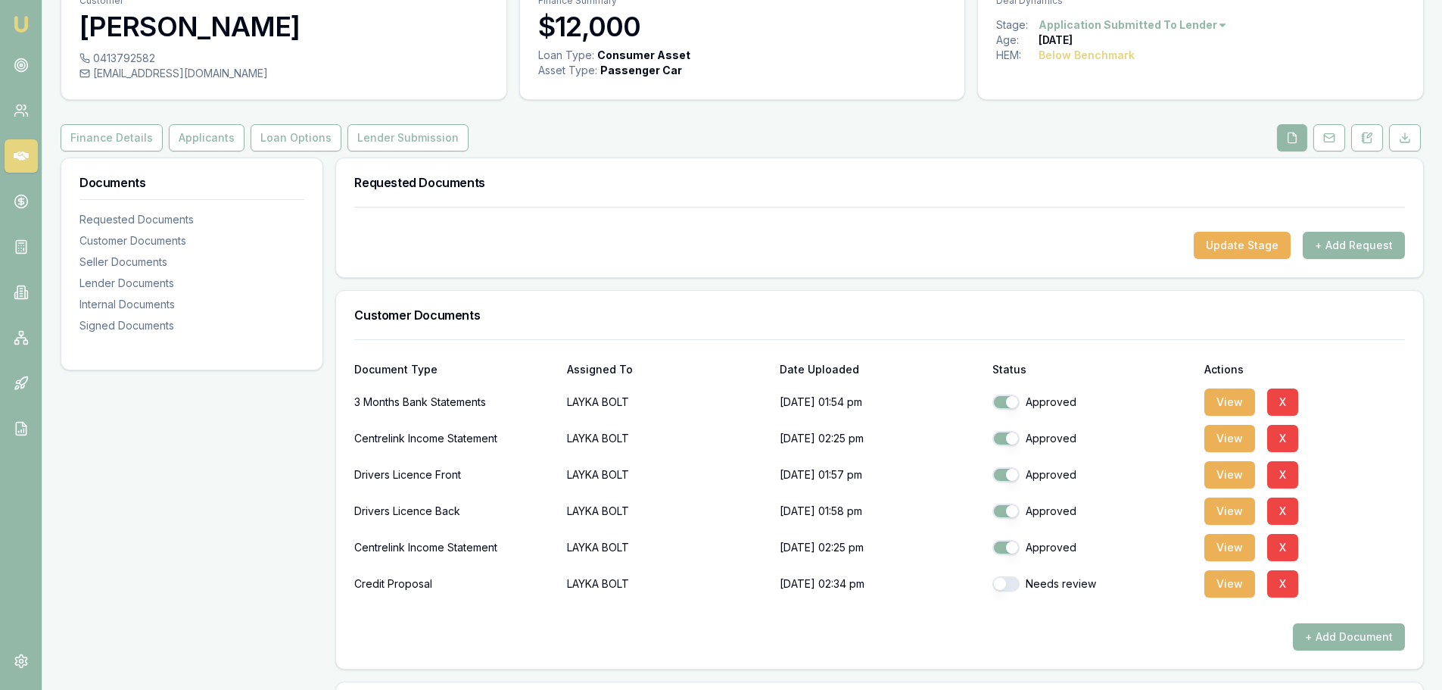
scroll to position [303, 0]
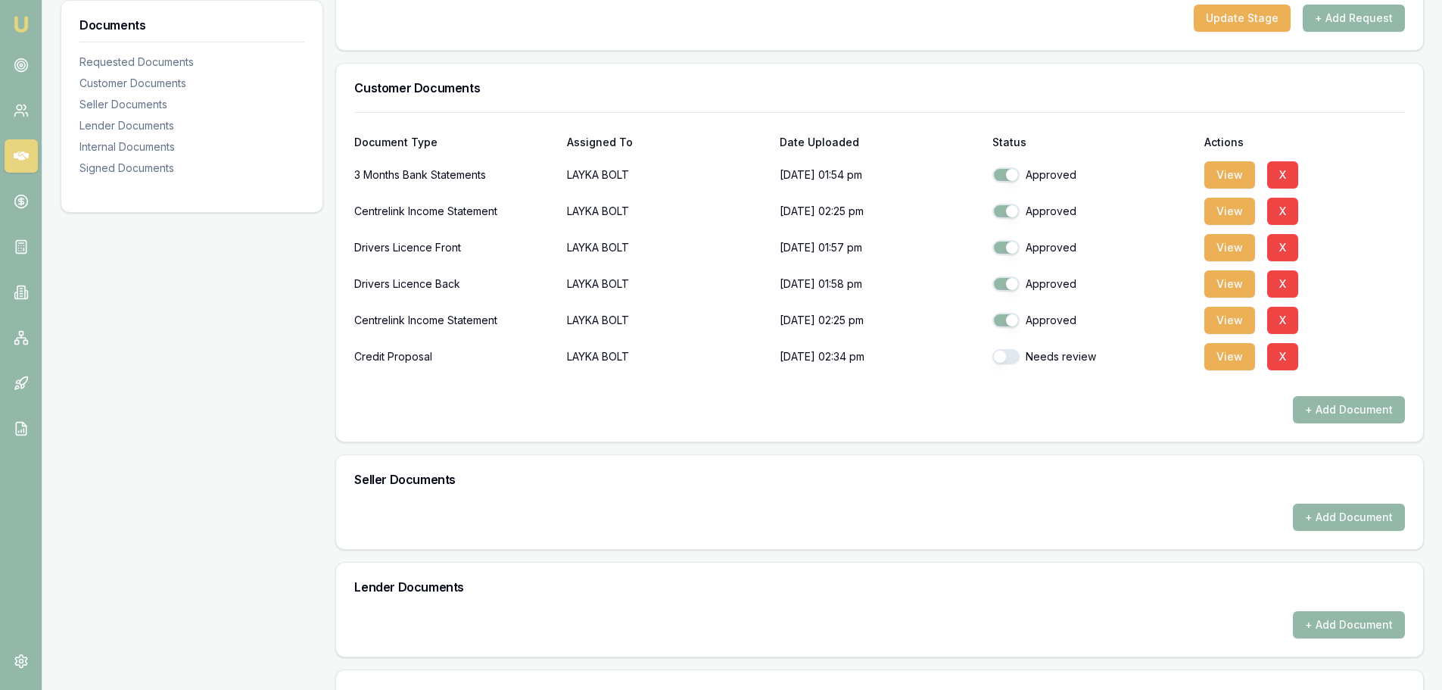
click at [480, 89] on h3 "Customer Documents" at bounding box center [879, 88] width 1051 height 12
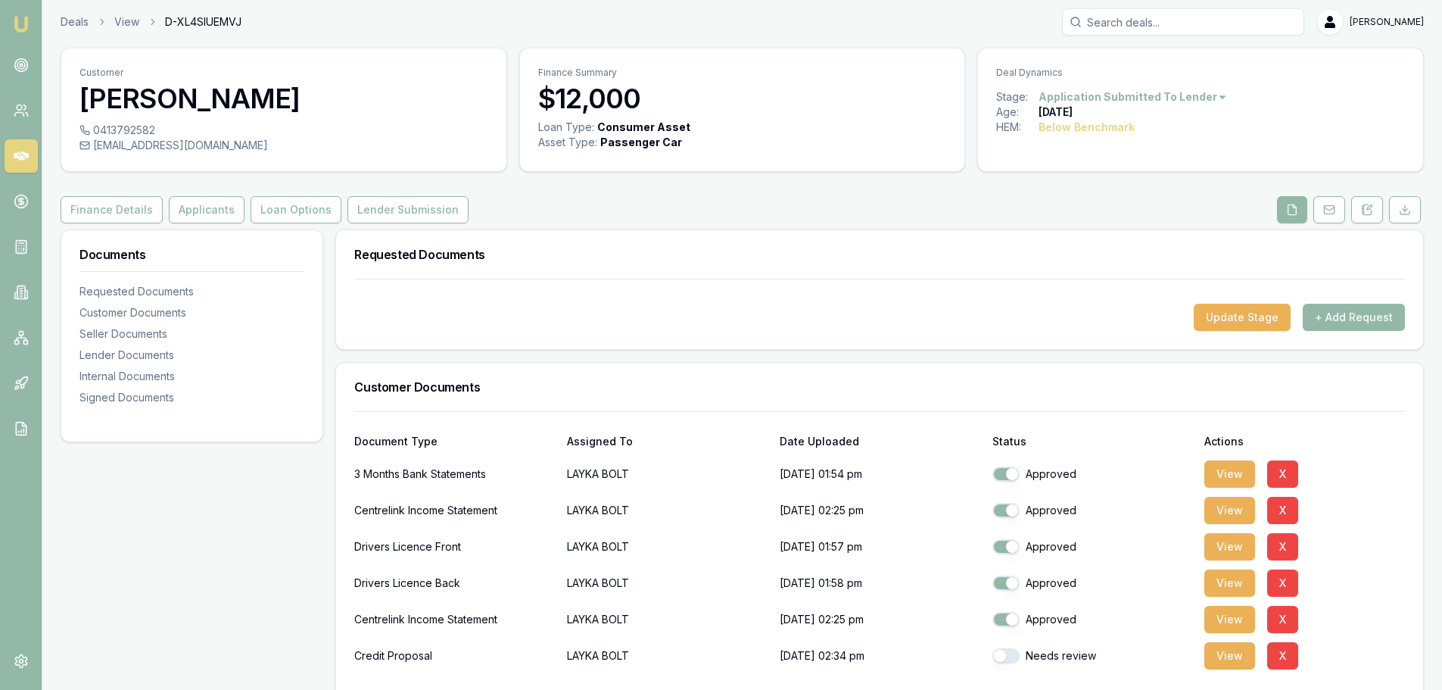
scroll to position [0, 0]
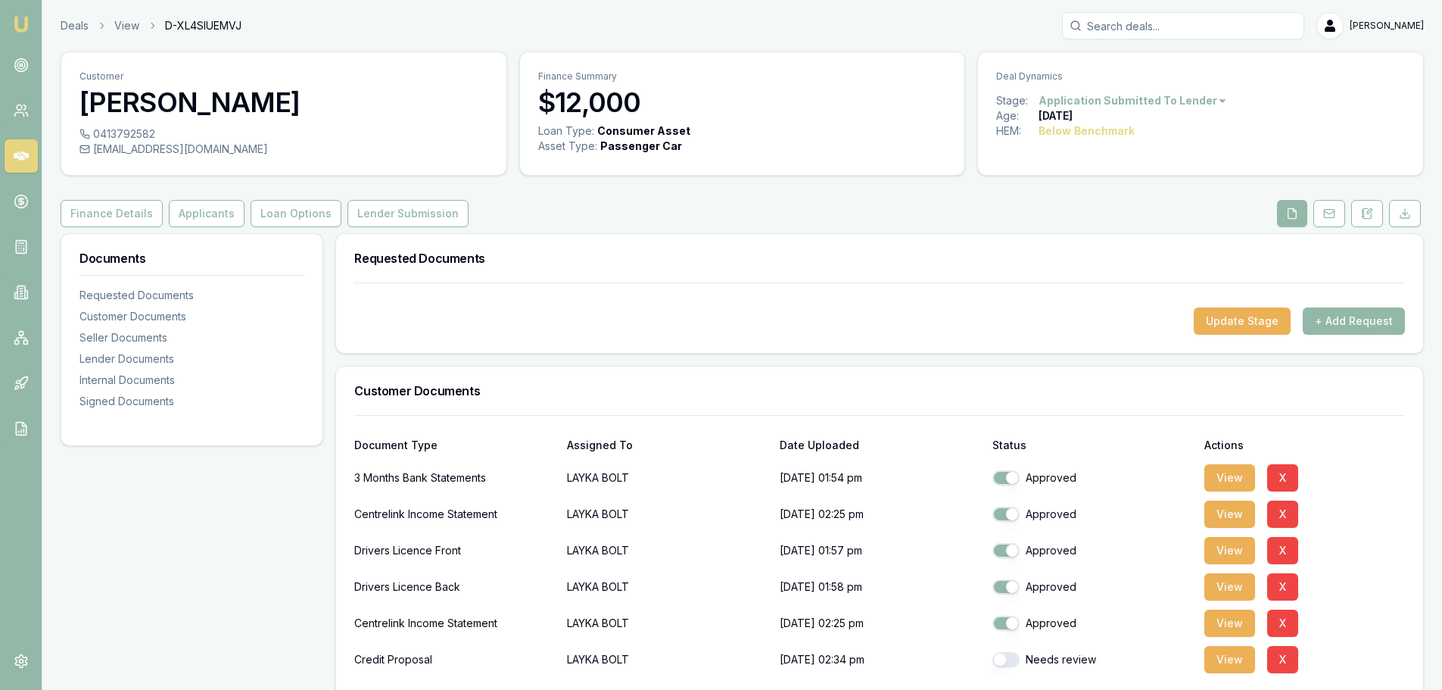
click at [1176, 103] on html "Emu Broker Deals View D-XL4SIUEMVJ Erin Shield Toggle Menu Customer LAYKA BOLT …" at bounding box center [721, 345] width 1442 height 690
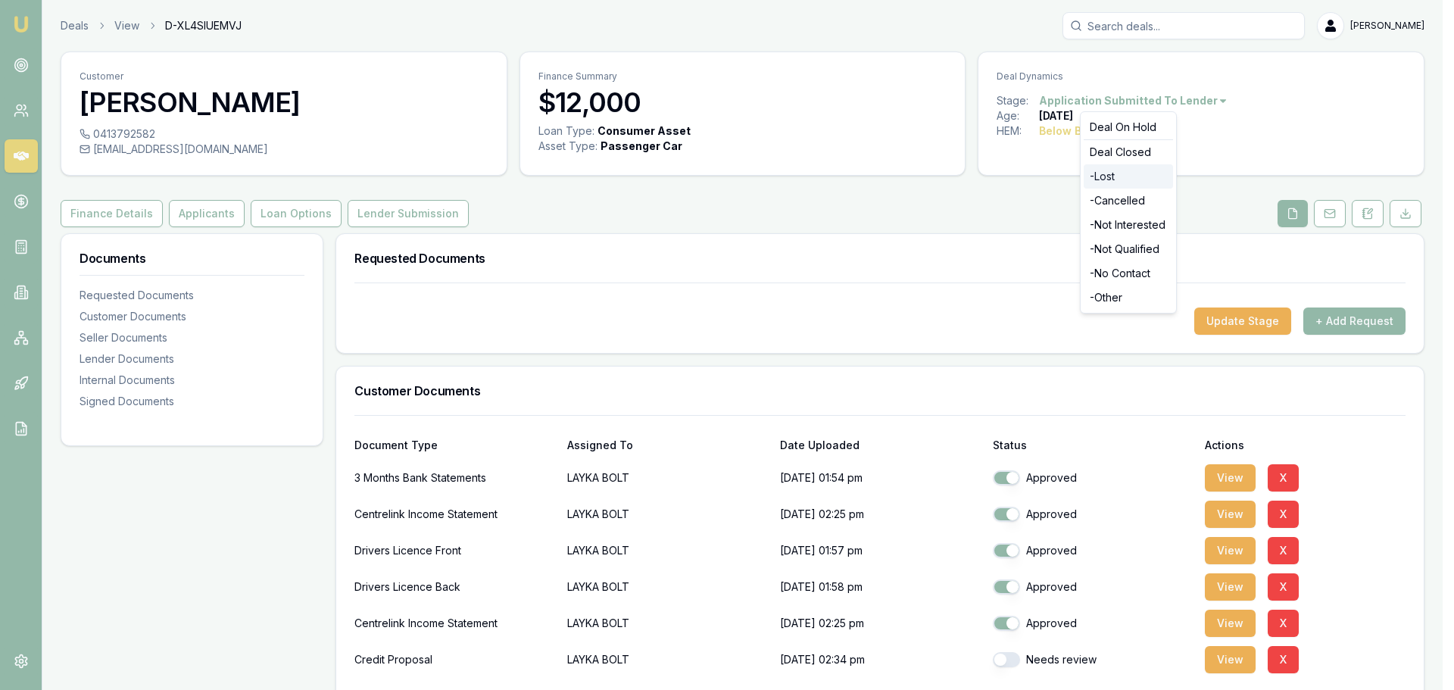
click at [1135, 171] on div "- Lost" at bounding box center [1127, 176] width 89 height 24
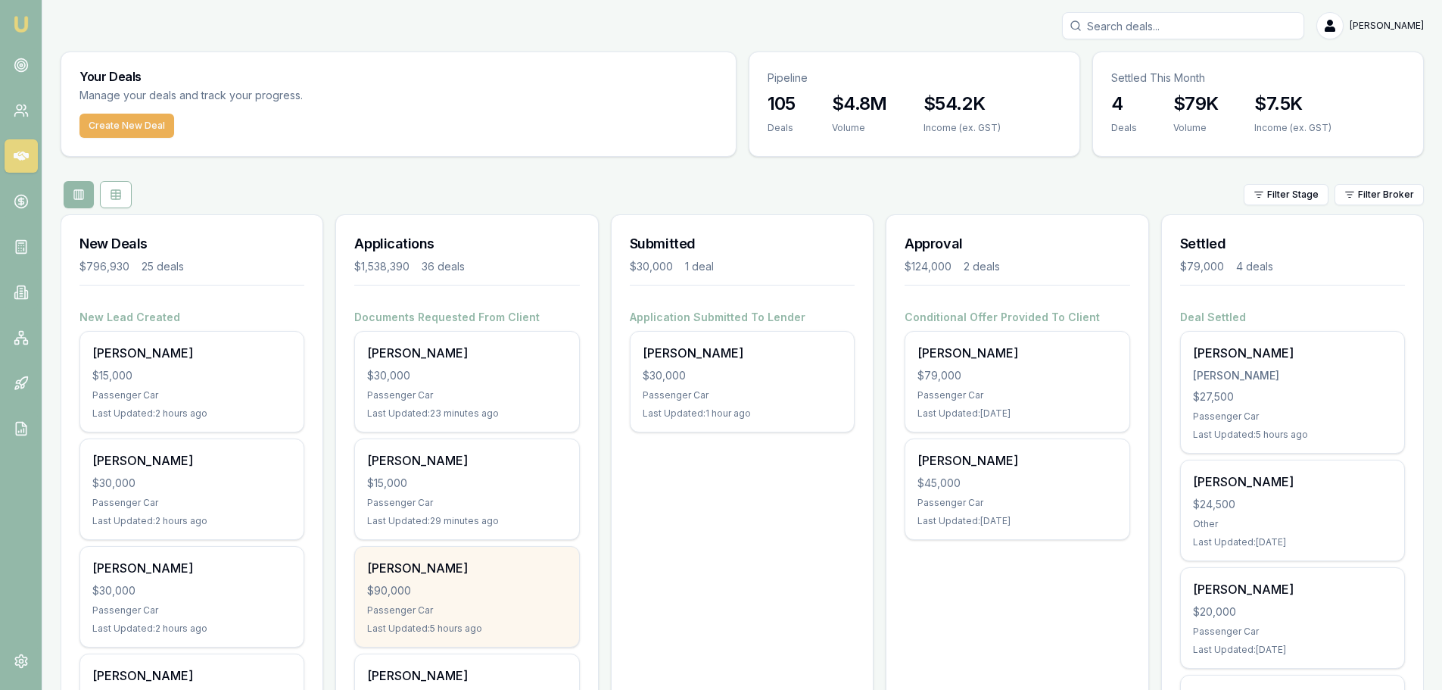
click at [465, 578] on div "Vincent Grace $90,000 Passenger Car Last Updated: 5 hours ago" at bounding box center [466, 597] width 223 height 100
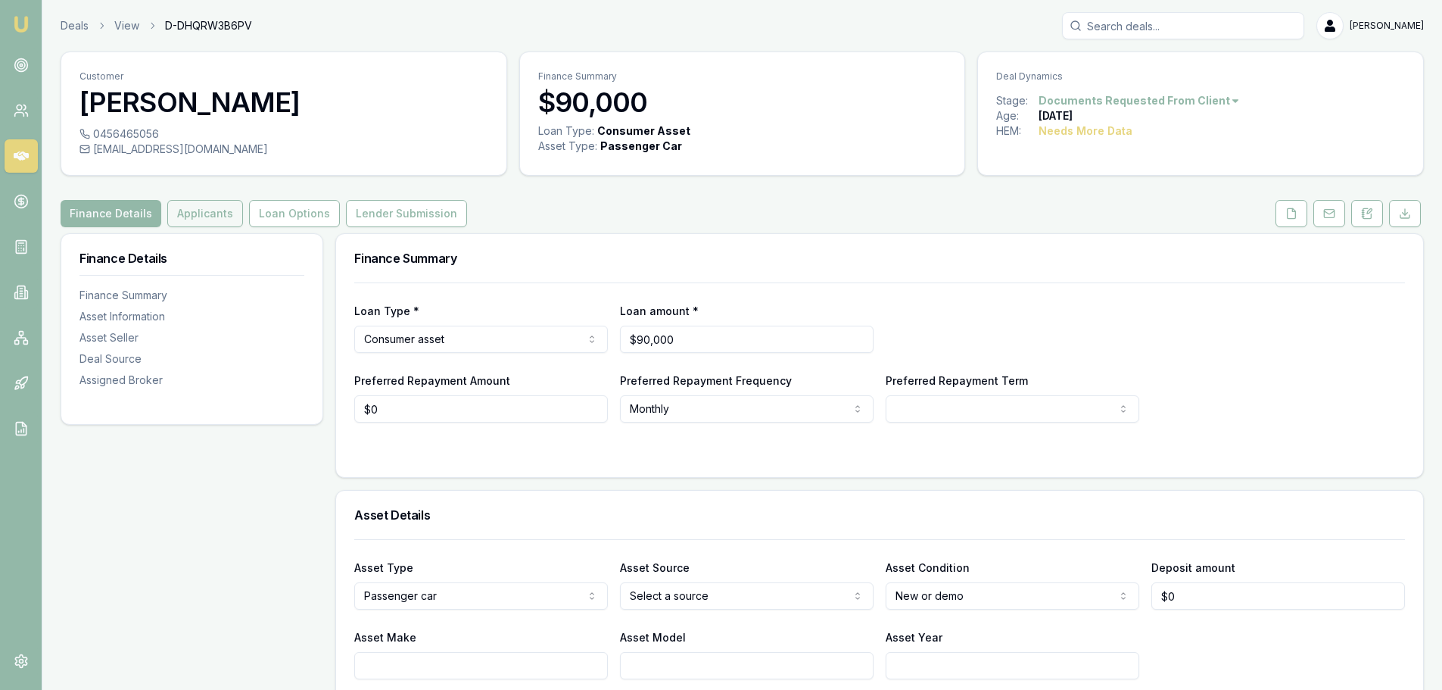
click at [179, 210] on button "Applicants" at bounding box center [205, 213] width 76 height 27
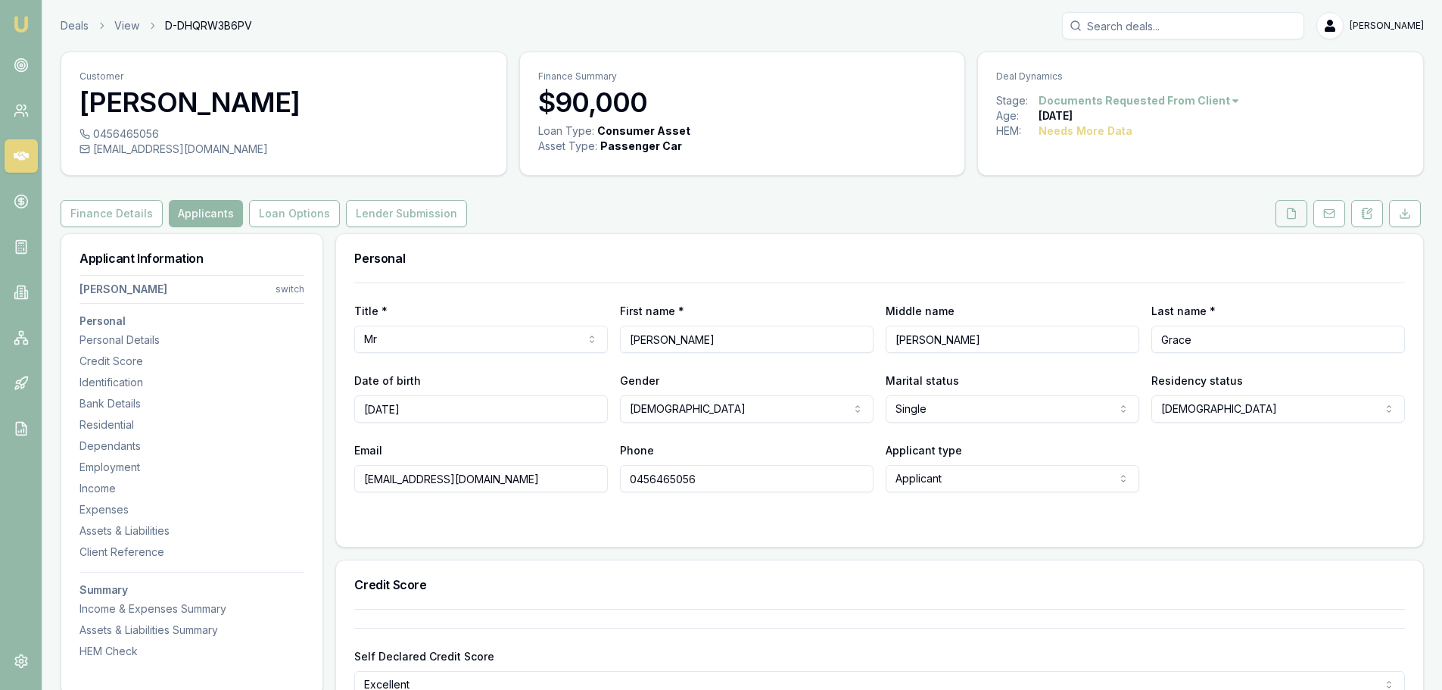
click at [1291, 215] on icon at bounding box center [1292, 213] width 12 height 12
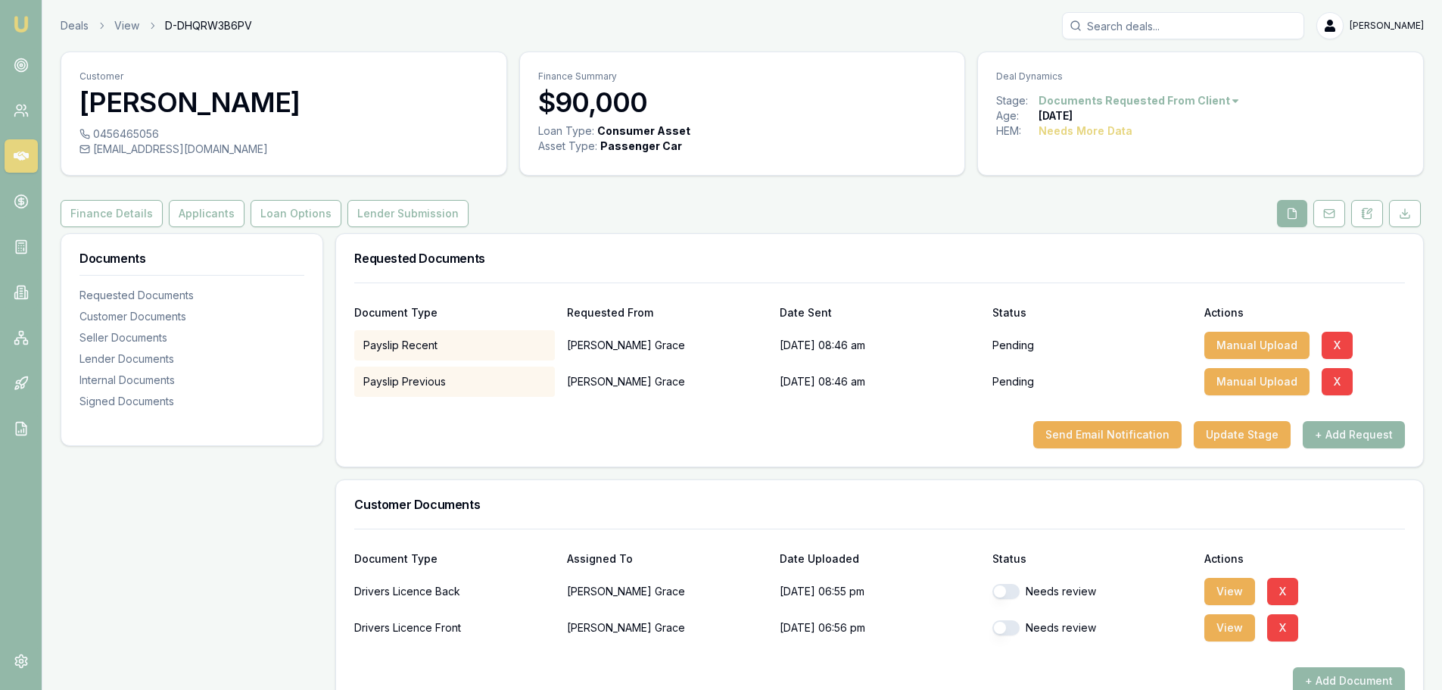
click at [1010, 597] on button "button" at bounding box center [1006, 591] width 27 height 15
checkbox input "true"
click at [1007, 625] on button "button" at bounding box center [1006, 627] width 27 height 15
checkbox input "true"
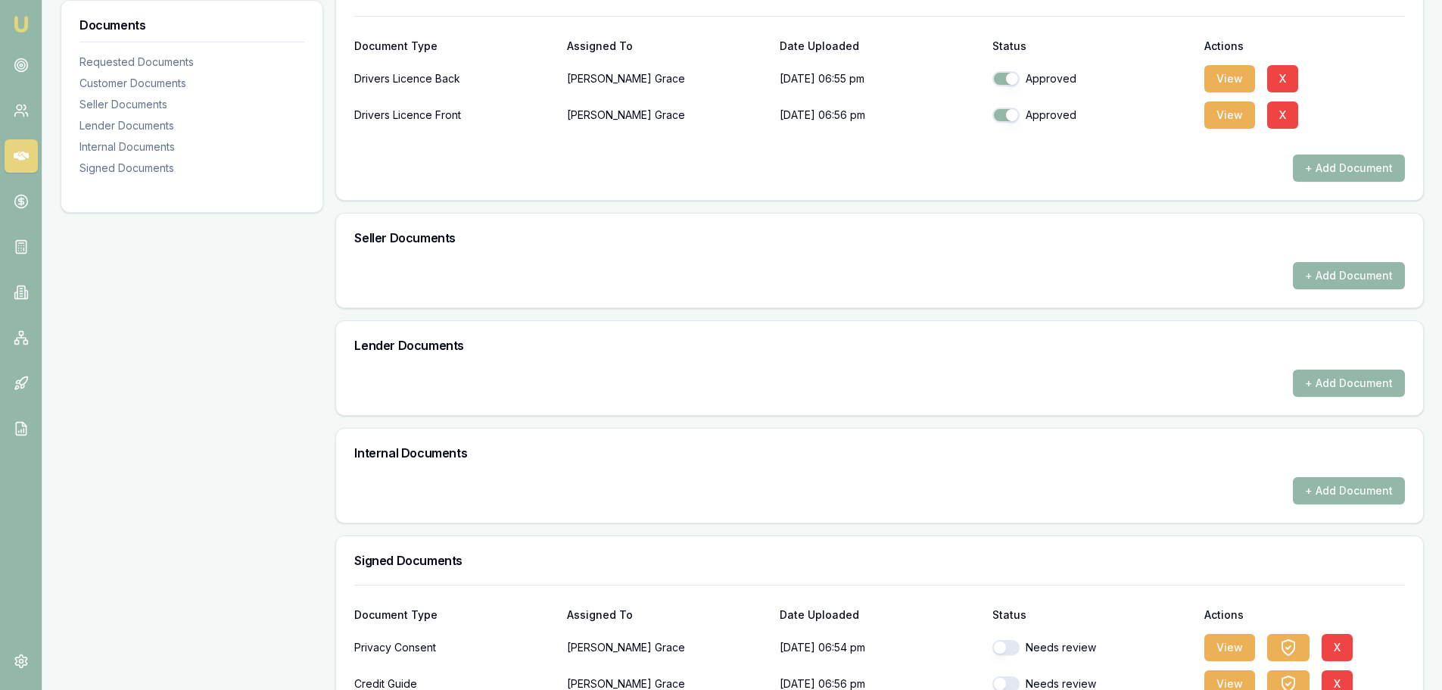
scroll to position [530, 0]
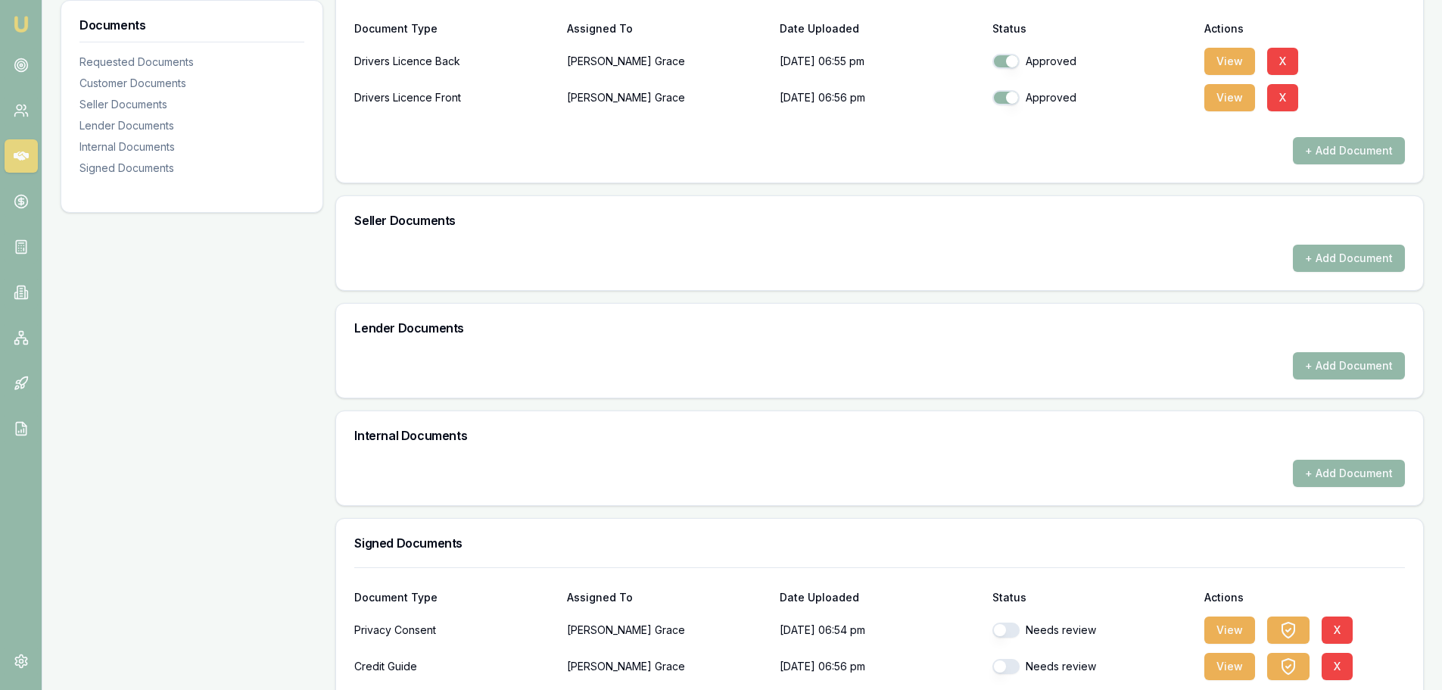
click at [1011, 632] on button "button" at bounding box center [1006, 629] width 27 height 15
checkbox input "false"
click at [1017, 662] on button "button" at bounding box center [1006, 666] width 27 height 15
checkbox input "false"
click at [1011, 625] on button "button" at bounding box center [1006, 629] width 27 height 15
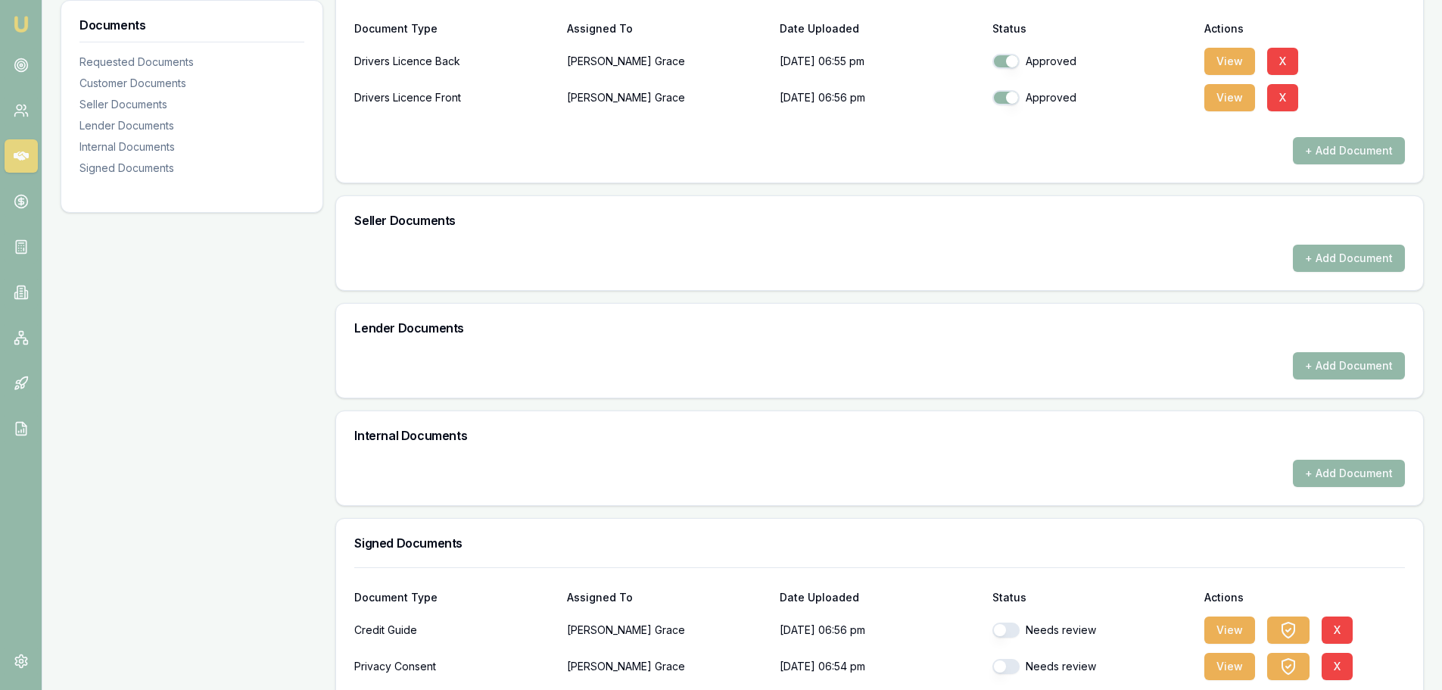
checkbox input "true"
click at [1013, 667] on button "button" at bounding box center [1006, 666] width 27 height 15
checkbox input "true"
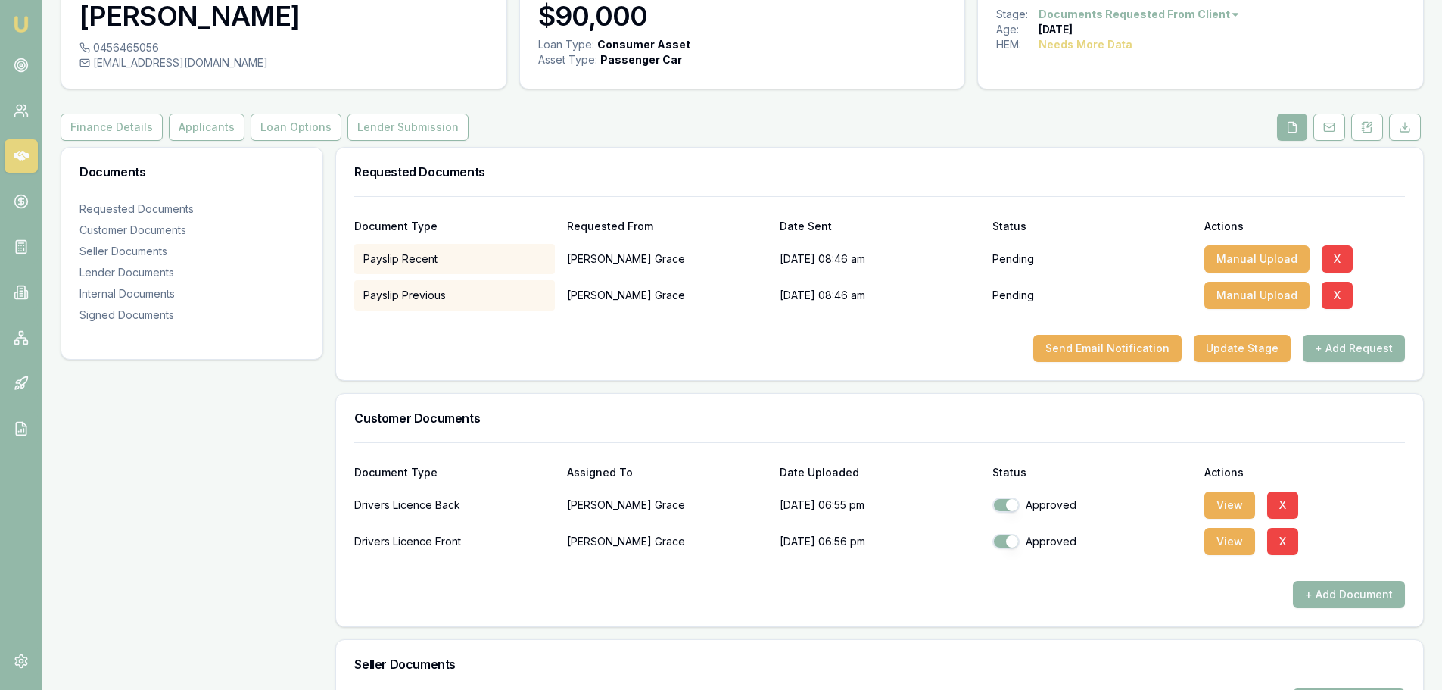
scroll to position [0, 0]
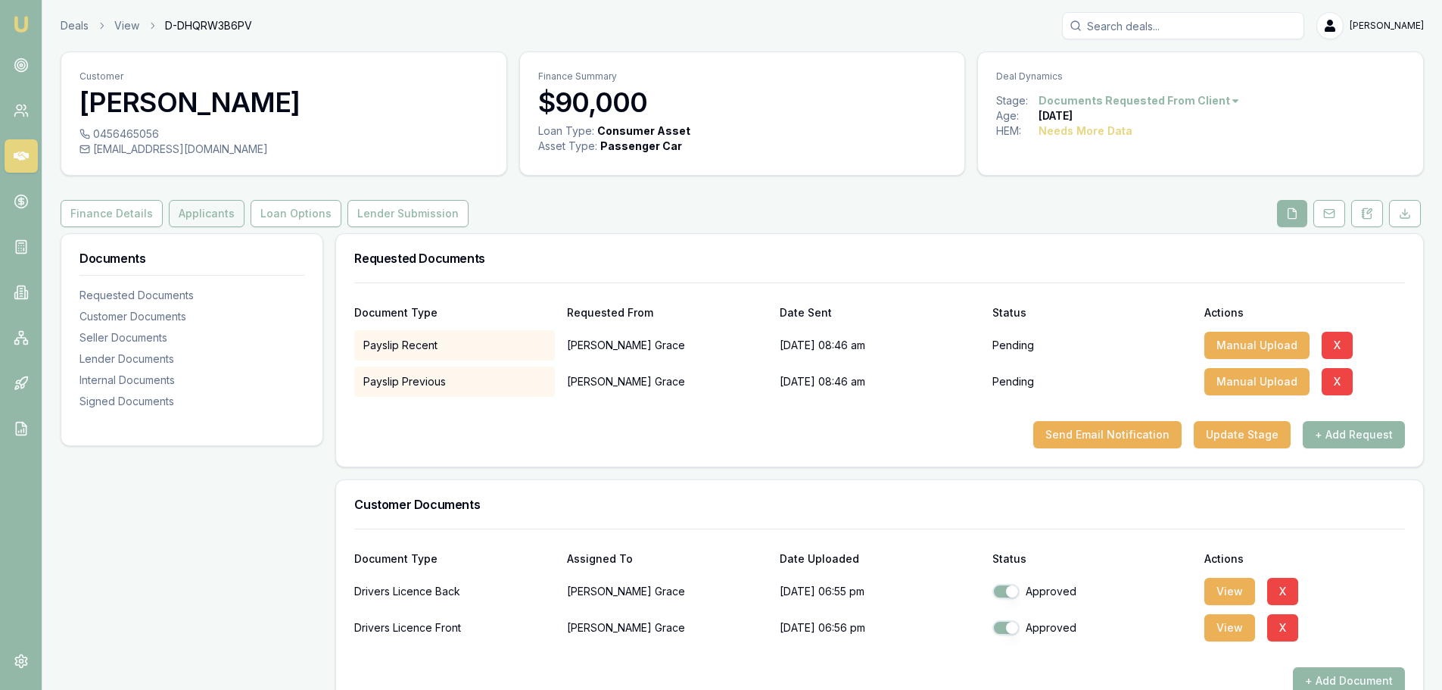
click at [189, 210] on button "Applicants" at bounding box center [207, 213] width 76 height 27
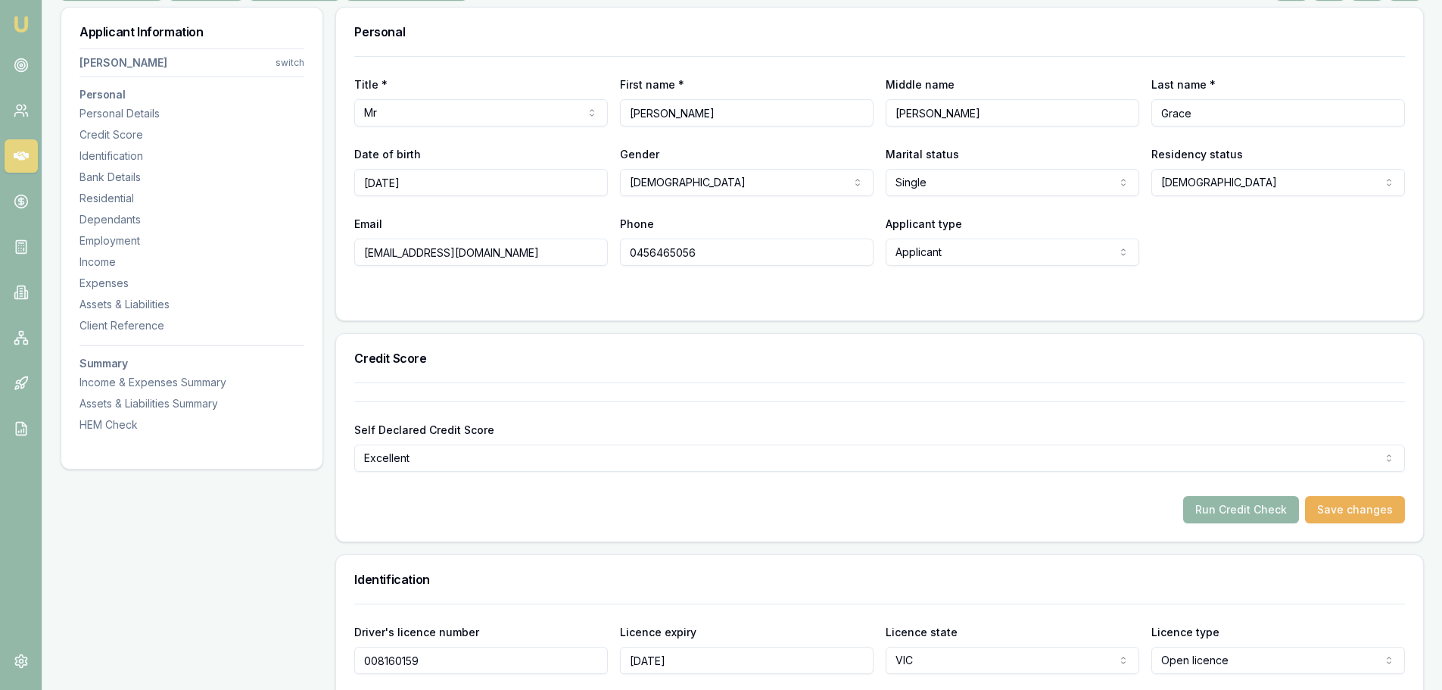
scroll to position [227, 0]
click at [1221, 516] on button "Run Credit Check" at bounding box center [1241, 508] width 116 height 27
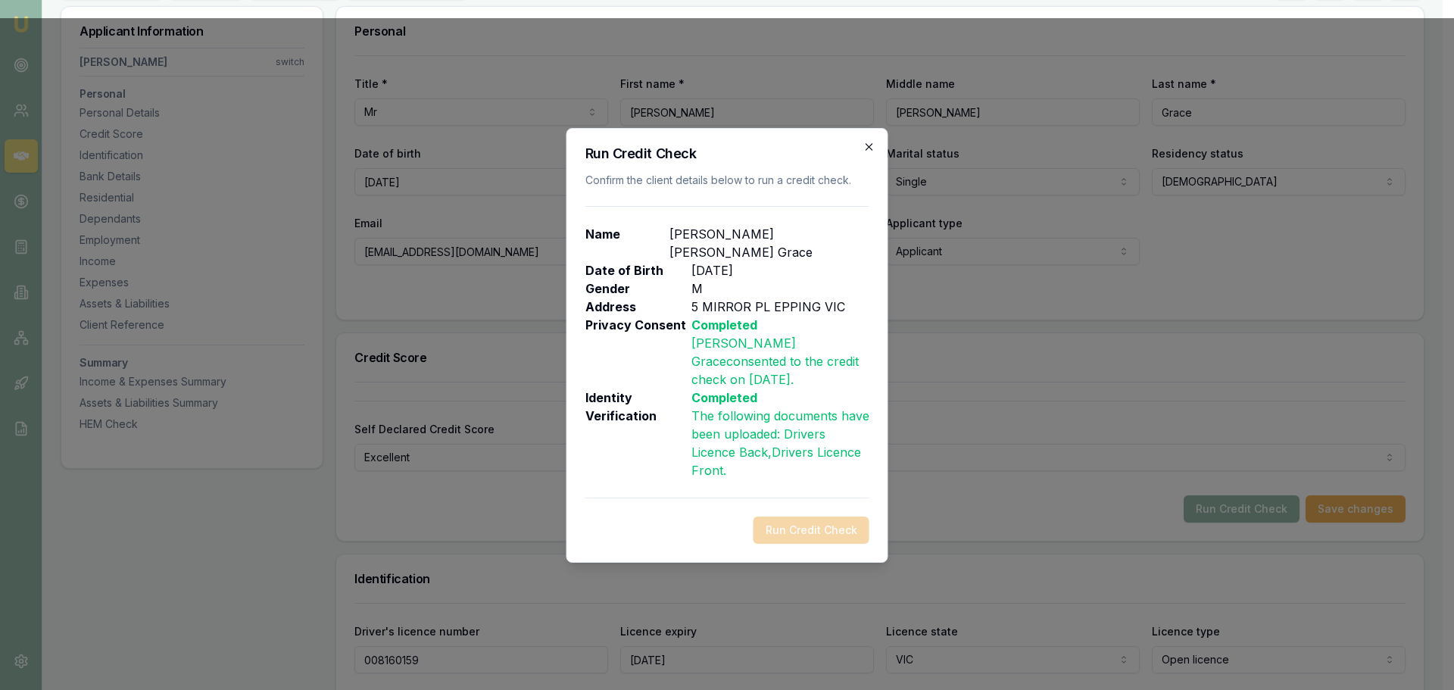
click at [864, 153] on icon "button" at bounding box center [869, 147] width 12 height 12
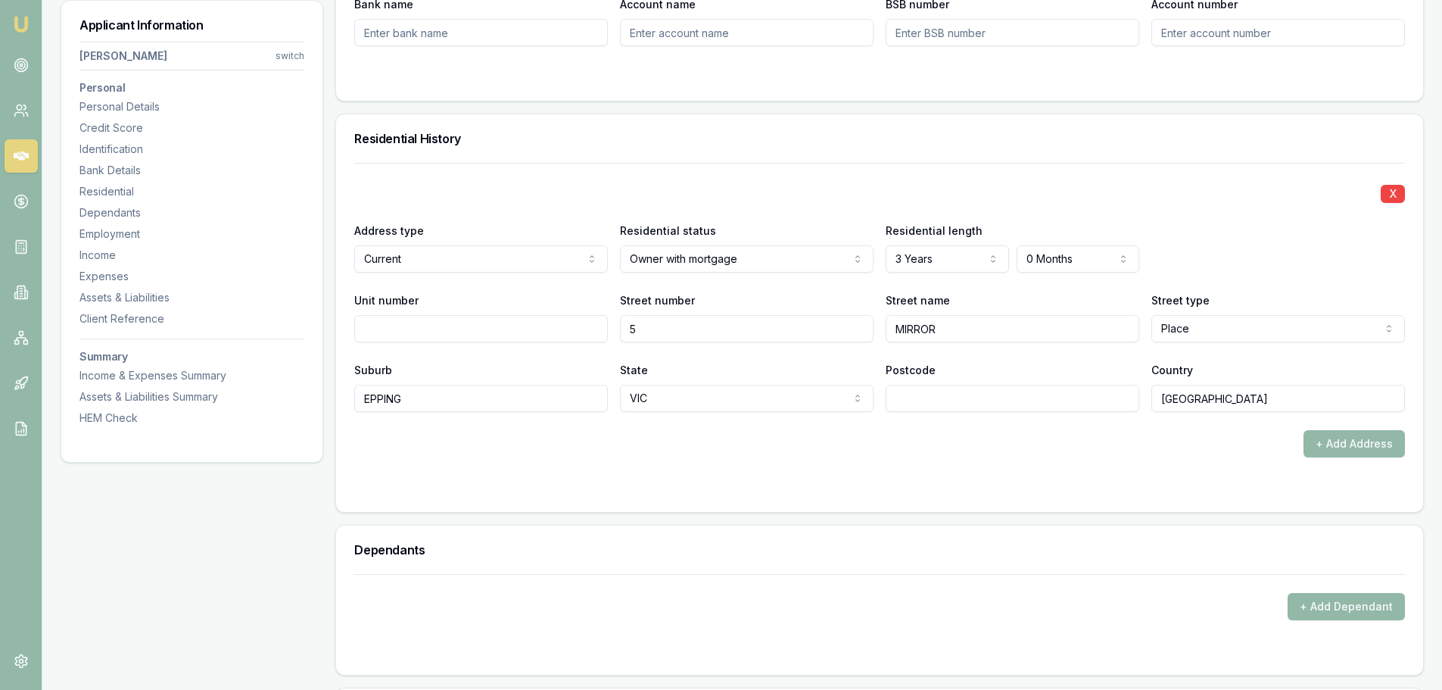
scroll to position [1363, 0]
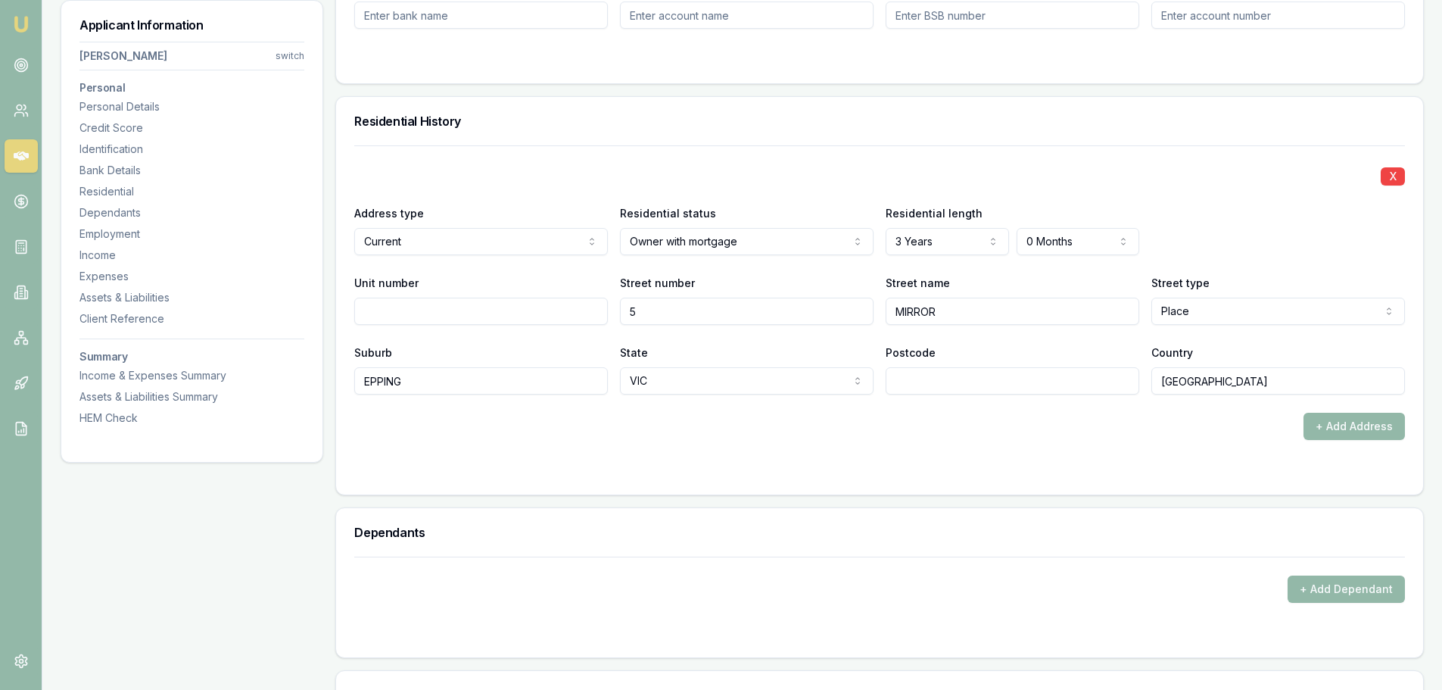
click at [991, 387] on input "Postcode" at bounding box center [1013, 380] width 254 height 27
type input "3076"
click at [1108, 421] on div "+ Add Address" at bounding box center [879, 426] width 1051 height 27
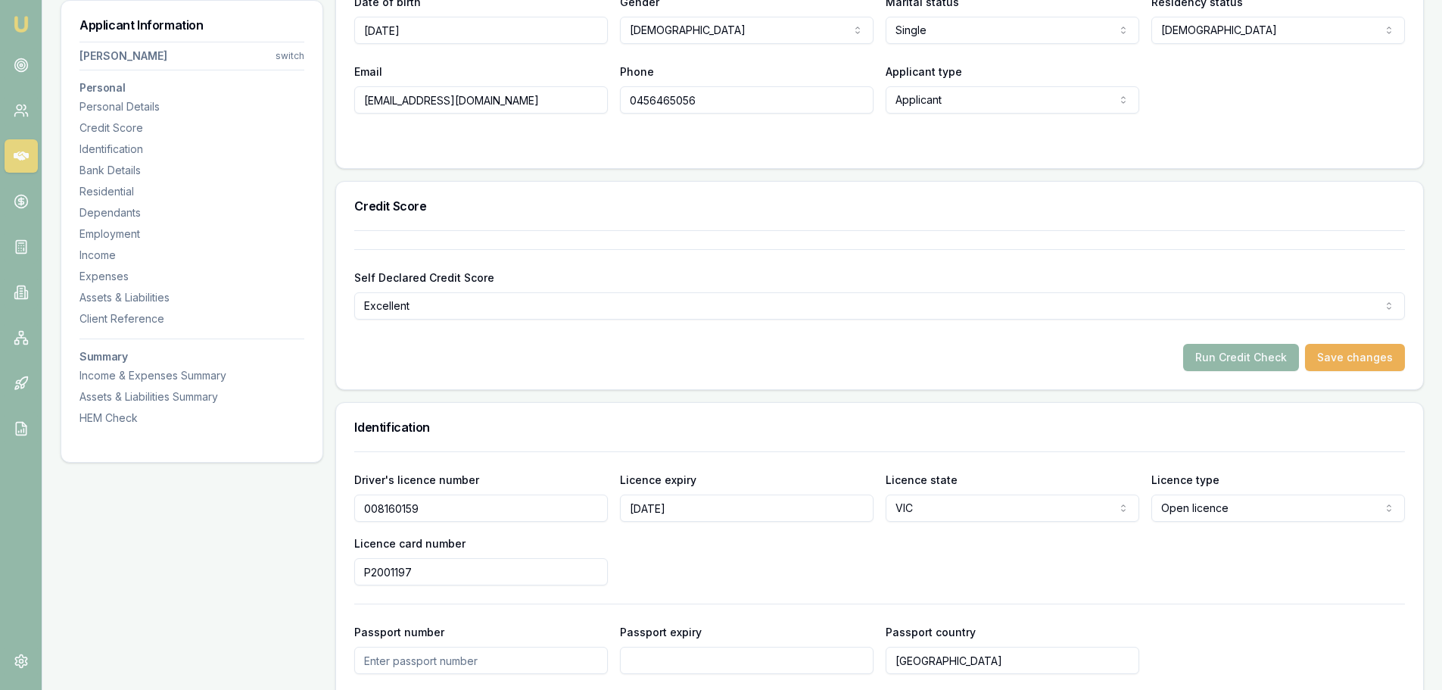
scroll to position [0, 0]
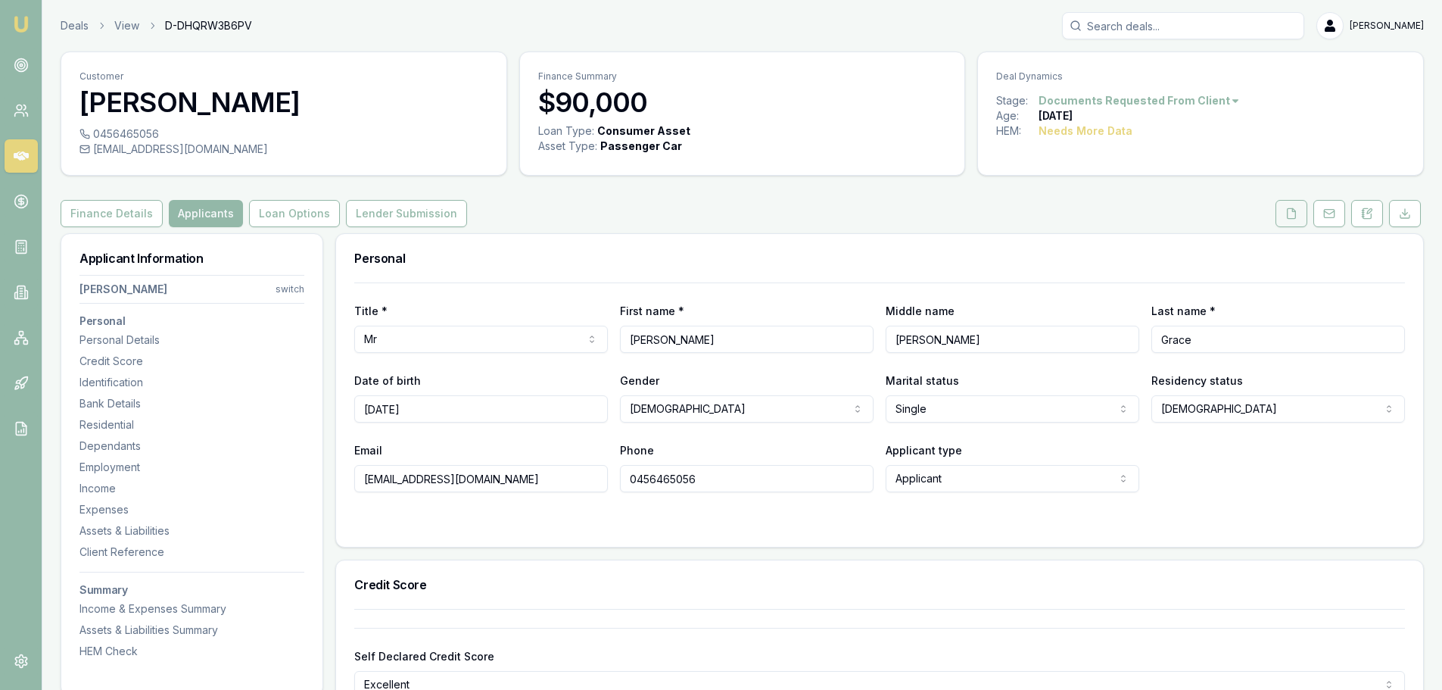
click at [1295, 207] on icon at bounding box center [1292, 213] width 12 height 12
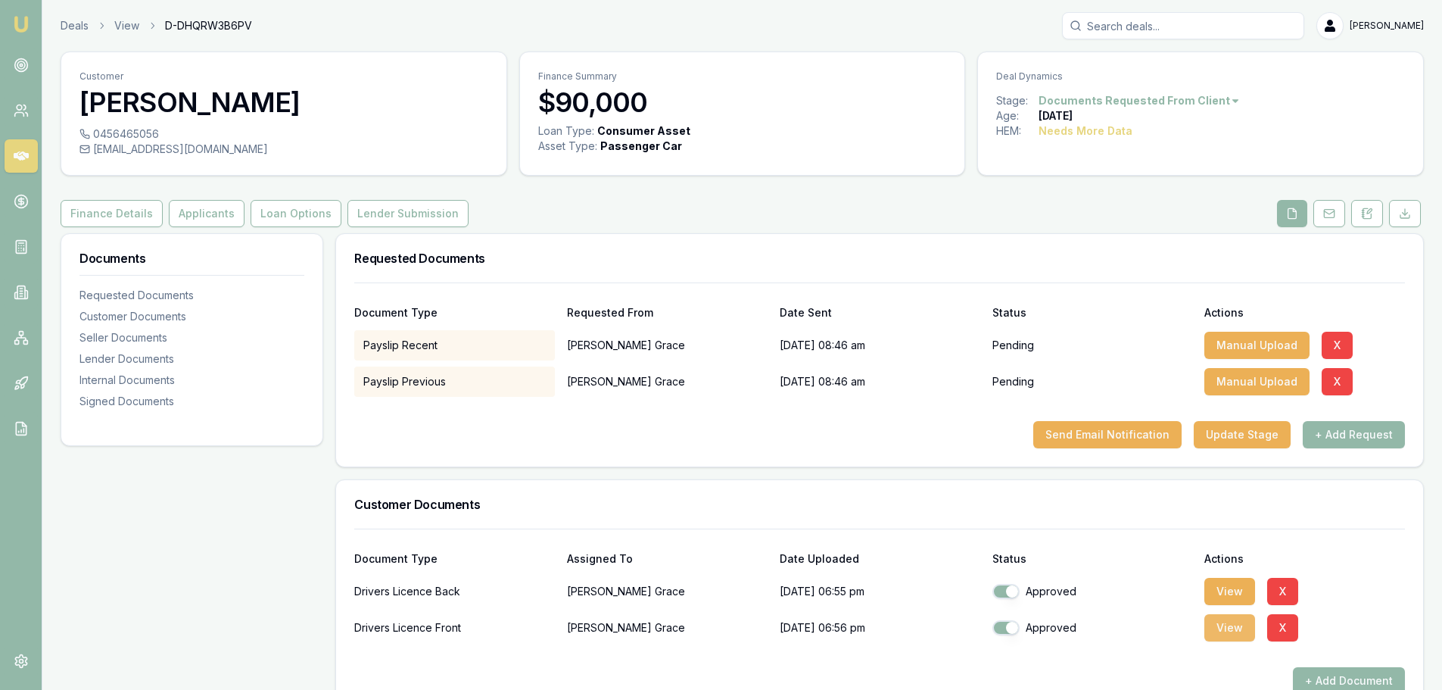
click at [1224, 629] on button "View" at bounding box center [1230, 627] width 51 height 27
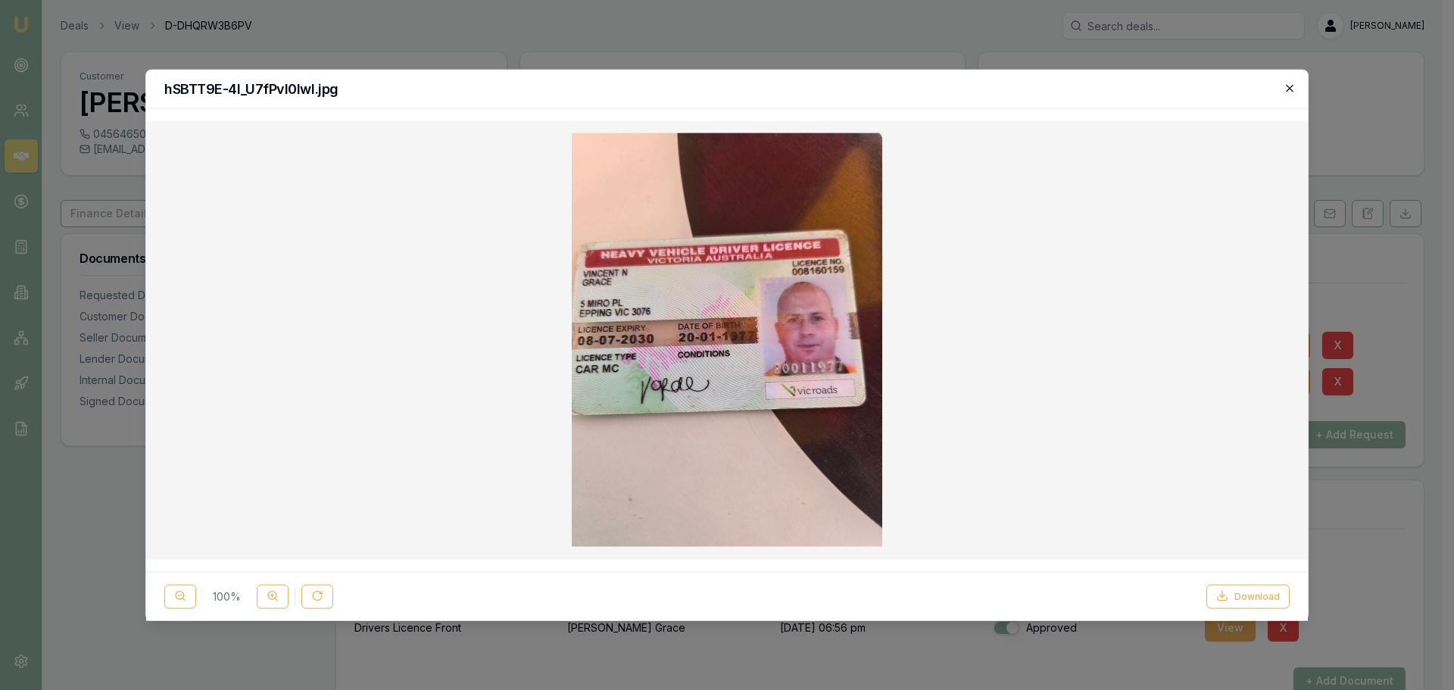
click at [1289, 88] on icon "button" at bounding box center [1289, 87] width 7 height 7
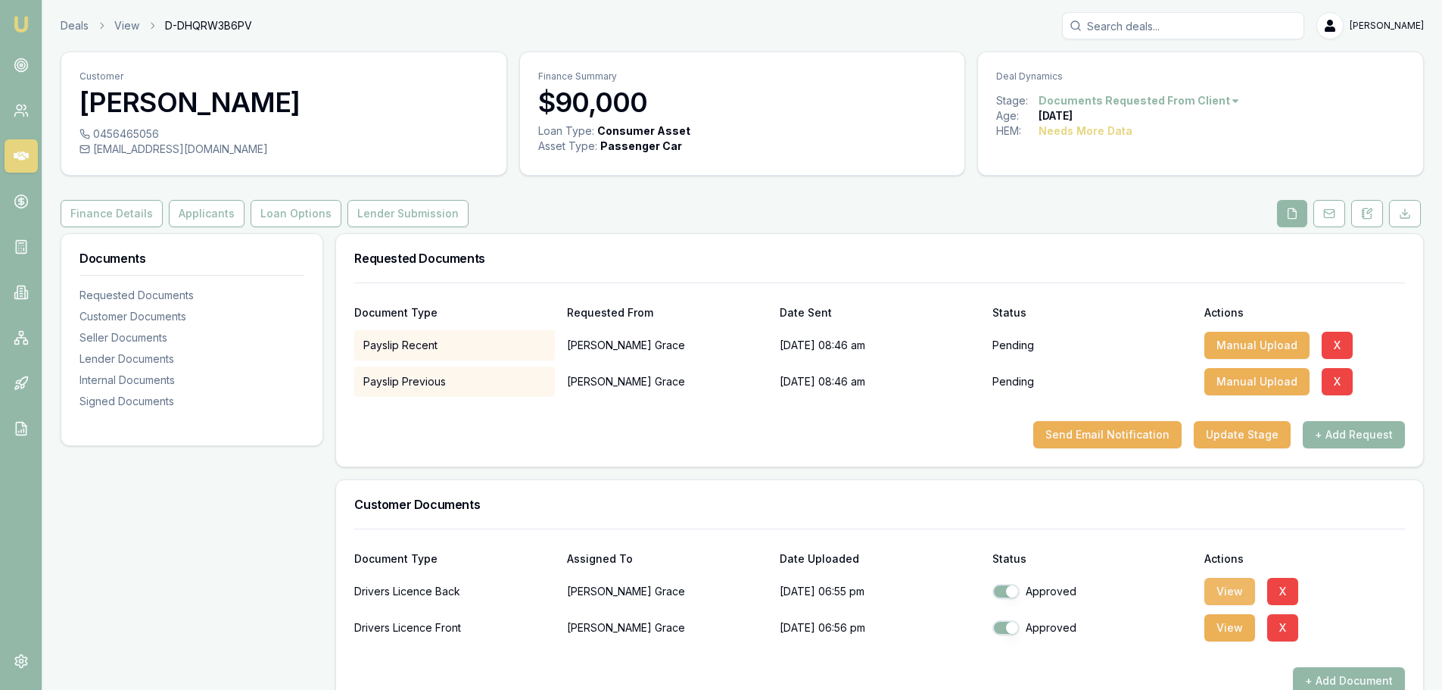
click at [1225, 593] on button "View" at bounding box center [1230, 591] width 51 height 27
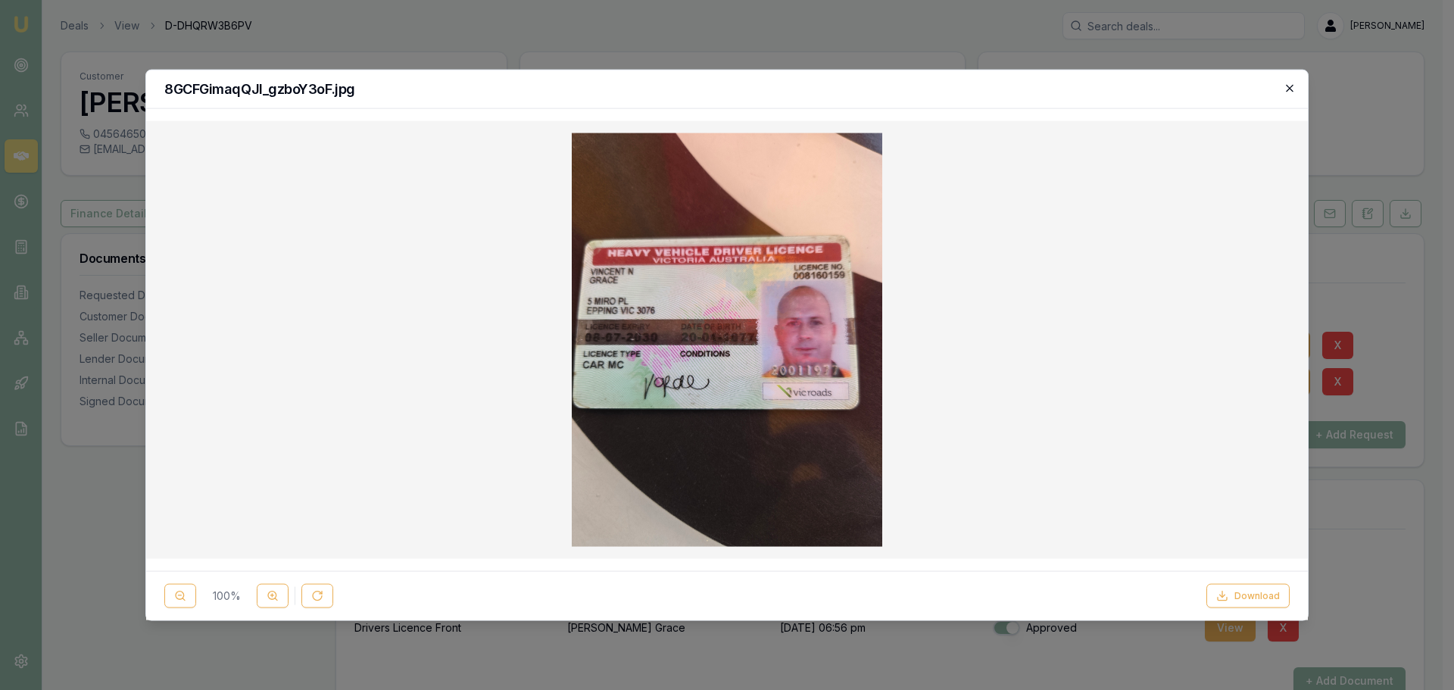
click at [1291, 86] on icon "button" at bounding box center [1289, 88] width 12 height 12
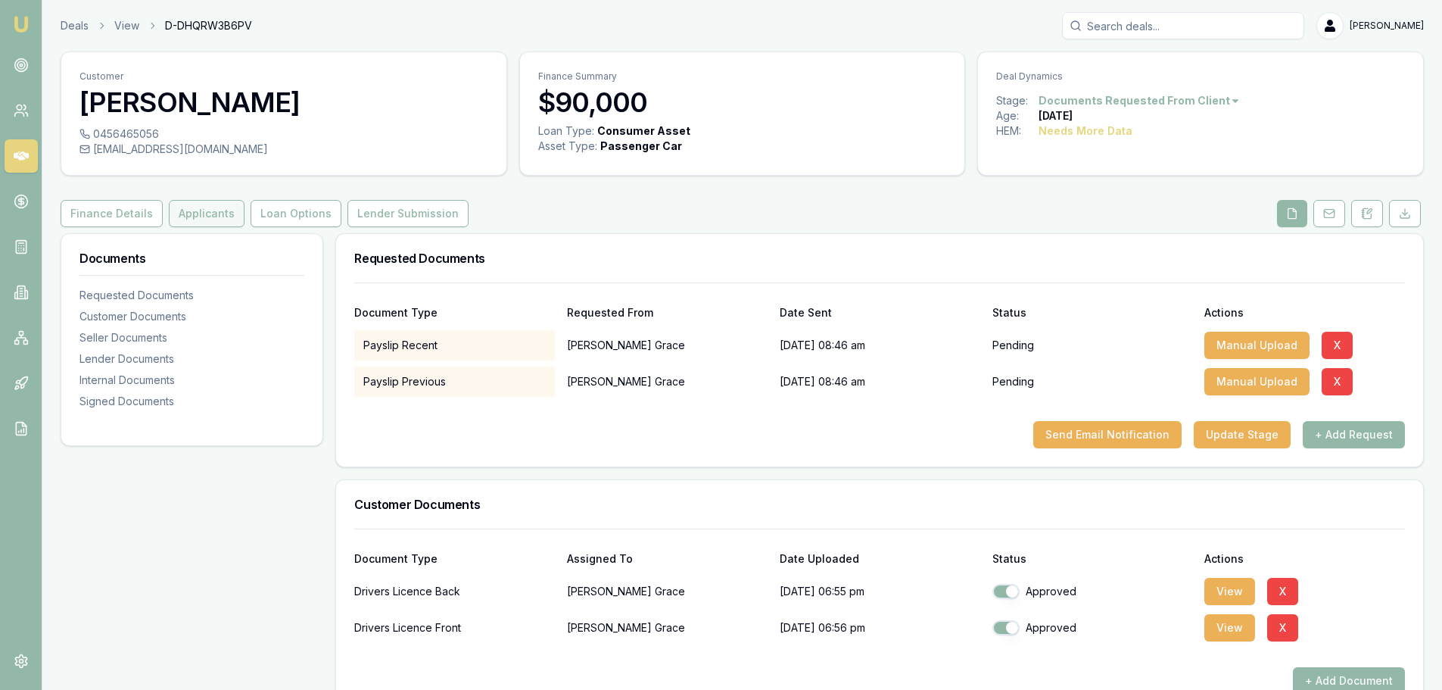
click at [215, 225] on button "Applicants" at bounding box center [207, 213] width 76 height 27
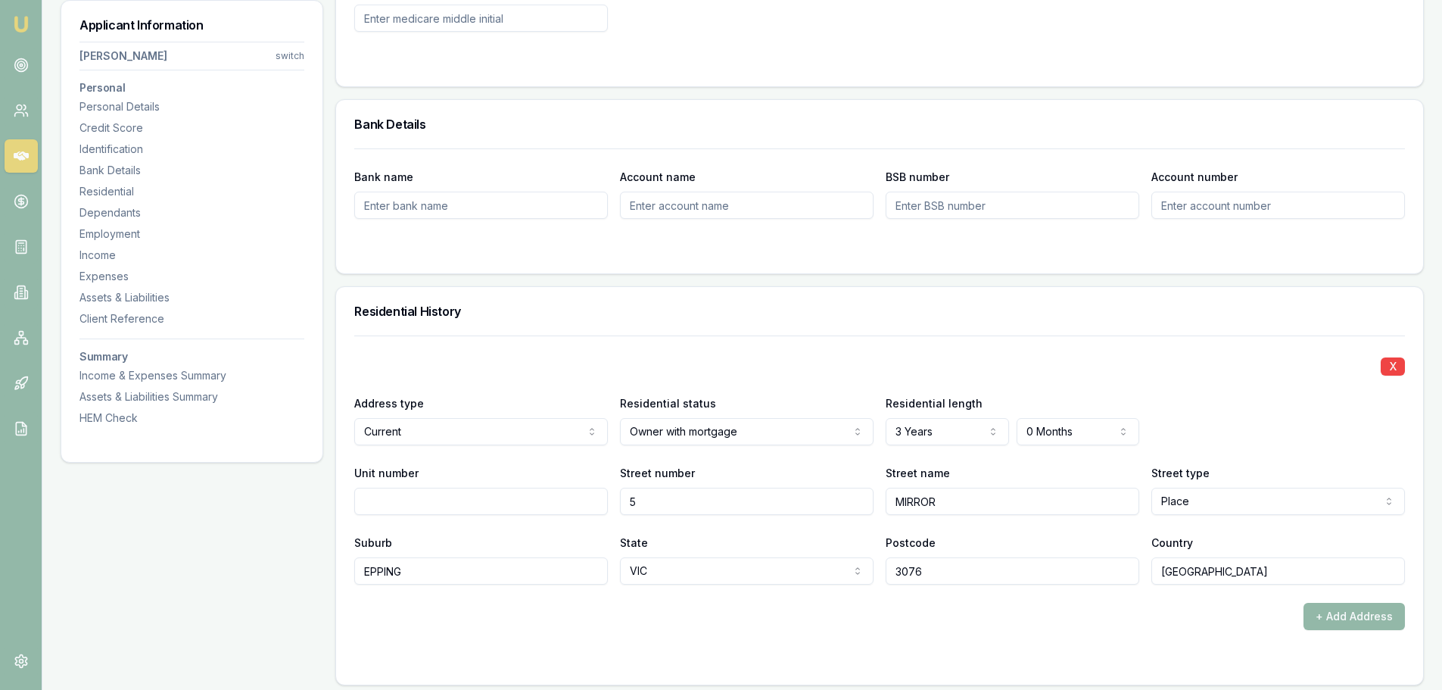
scroll to position [1363, 0]
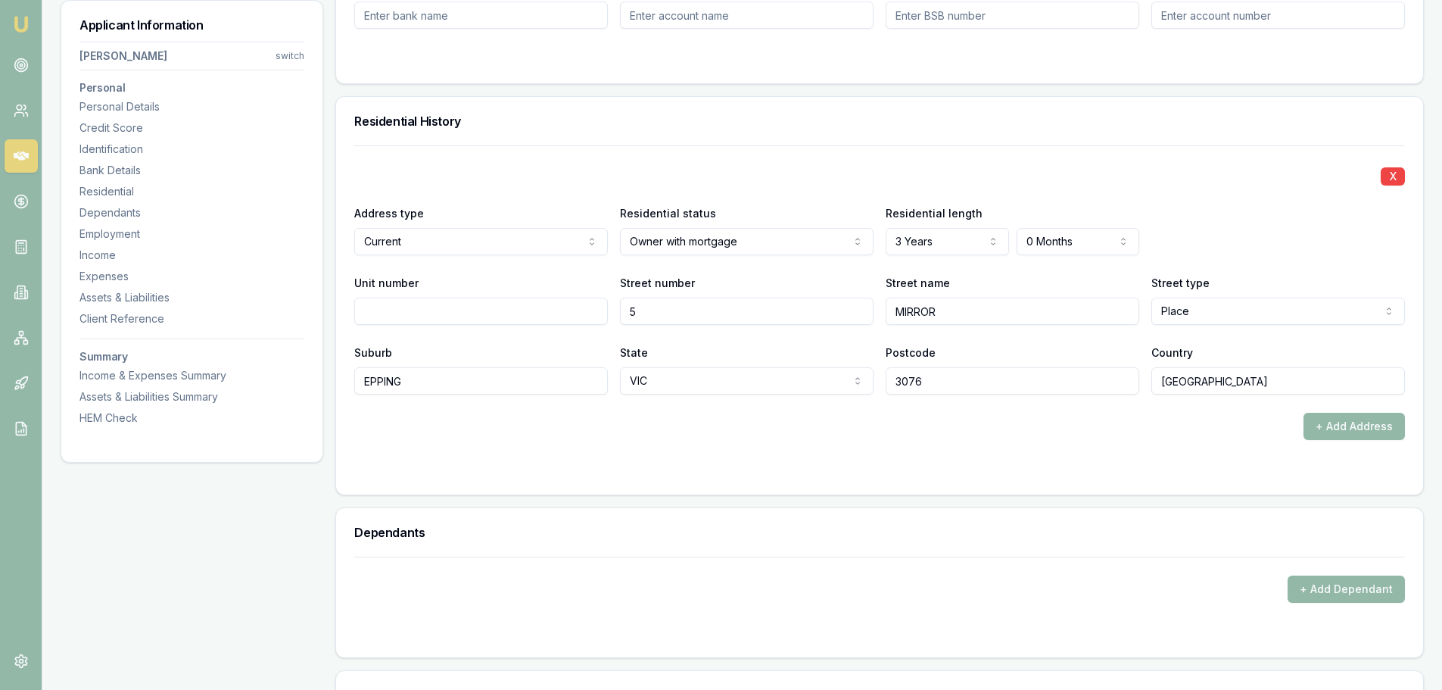
drag, startPoint x: 981, startPoint y: 316, endPoint x: 663, endPoint y: 307, distance: 318.1
click at [666, 307] on div "Unit number Street number 5 Street name MIRROR Street type Place Access Alley A…" at bounding box center [879, 298] width 1051 height 51
type input "m"
type input "MIRO"
click at [709, 462] on form "X Address type Current Current Previous Residential status Owner with mortgage …" at bounding box center [879, 310] width 1051 height 331
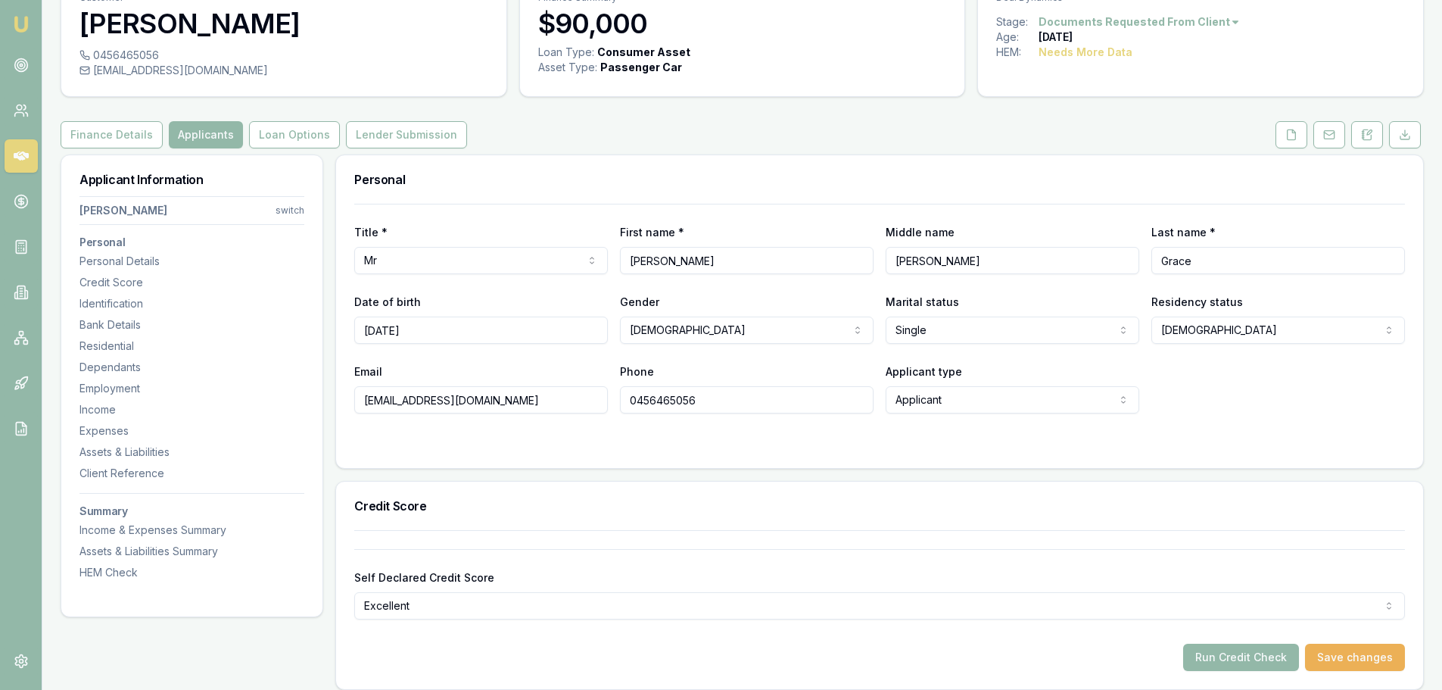
scroll to position [76, 0]
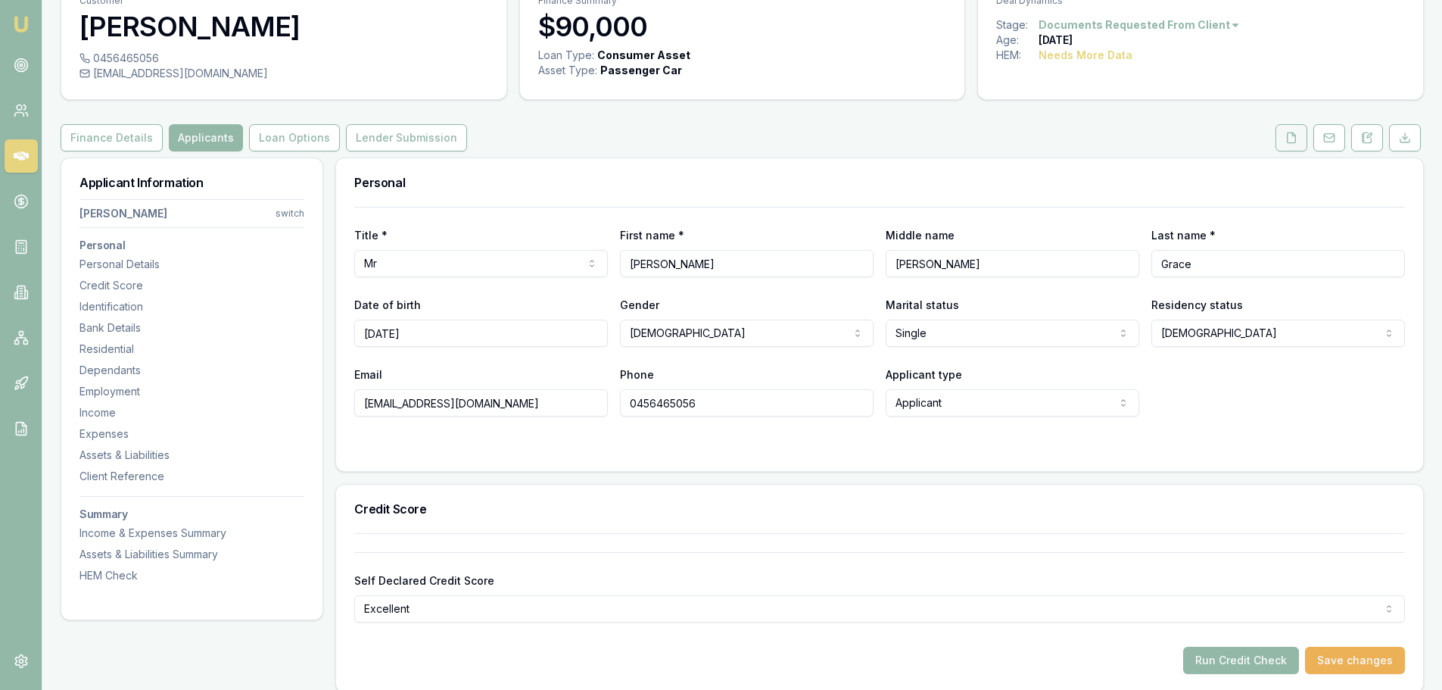
click at [1291, 133] on icon at bounding box center [1292, 137] width 8 height 10
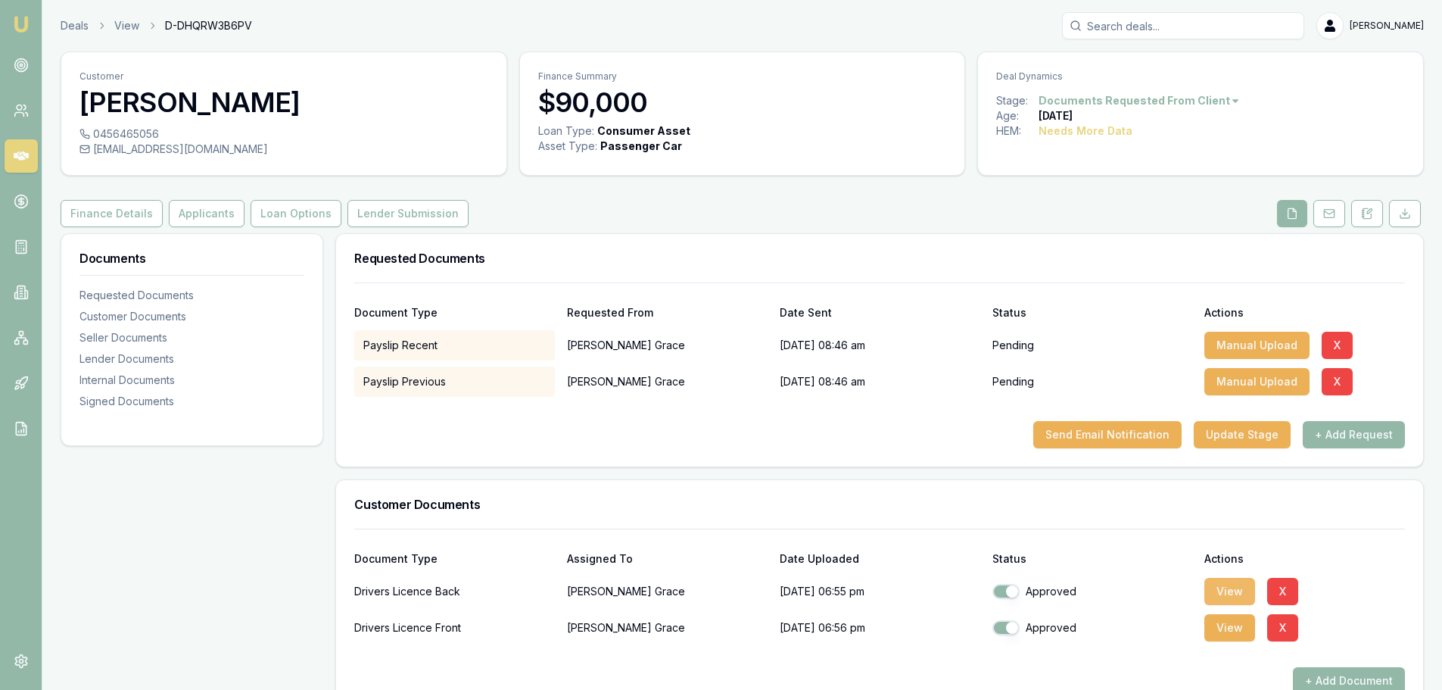
click at [1212, 590] on button "View" at bounding box center [1230, 591] width 51 height 27
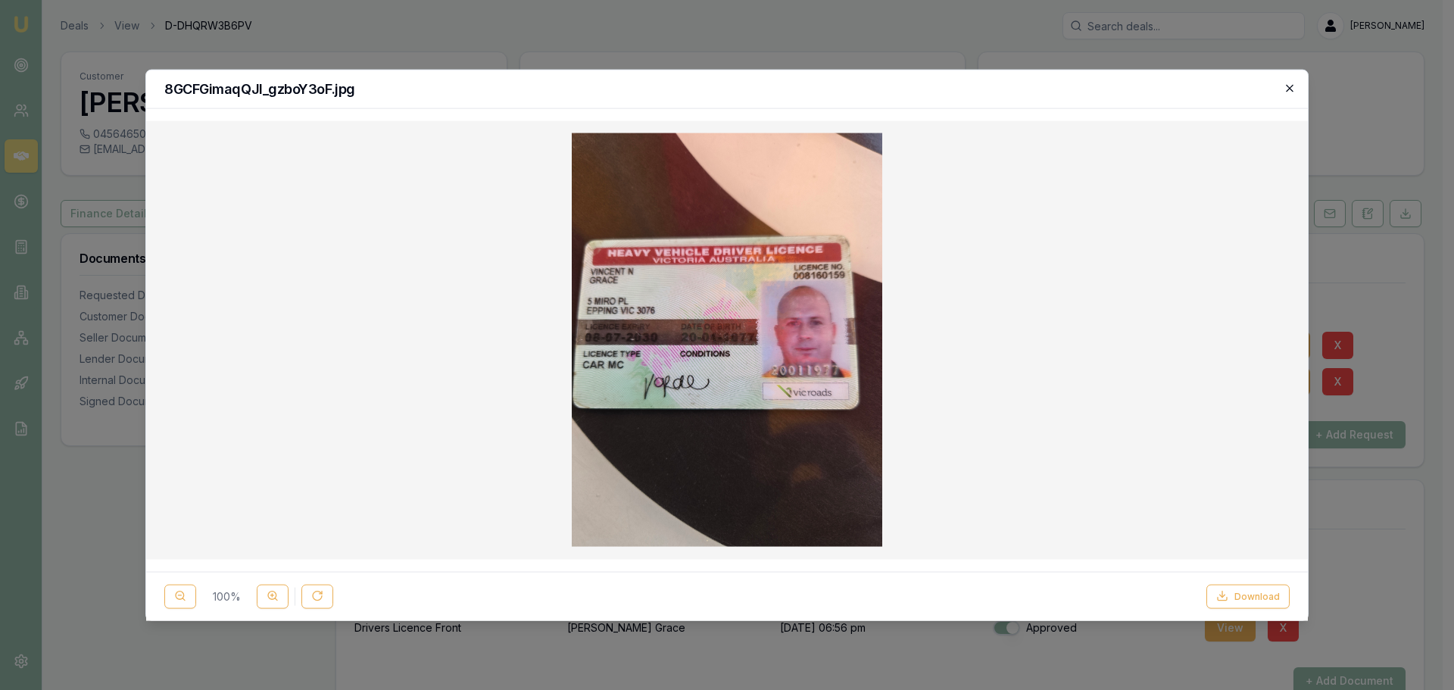
click at [1292, 90] on icon "button" at bounding box center [1289, 88] width 12 height 12
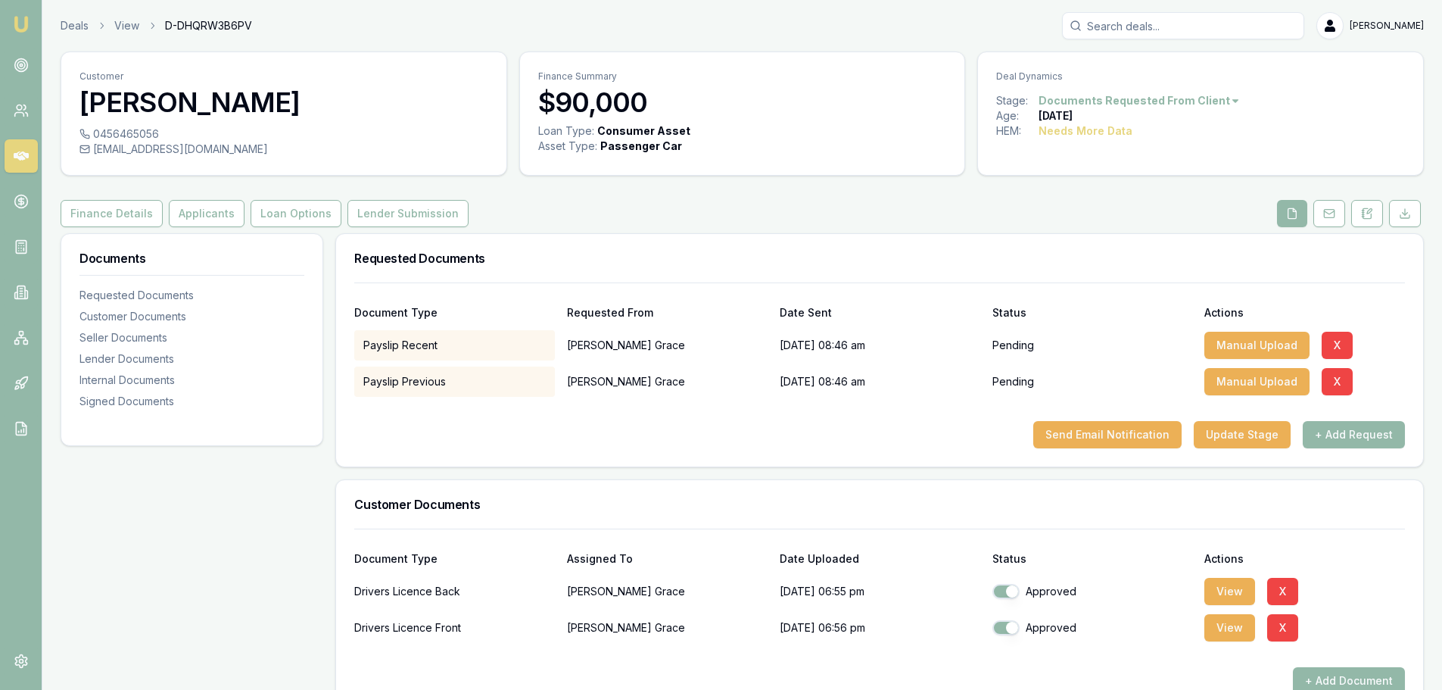
click at [937, 247] on div "Requested Documents" at bounding box center [879, 258] width 1087 height 48
click at [182, 212] on button "Applicants" at bounding box center [207, 213] width 76 height 27
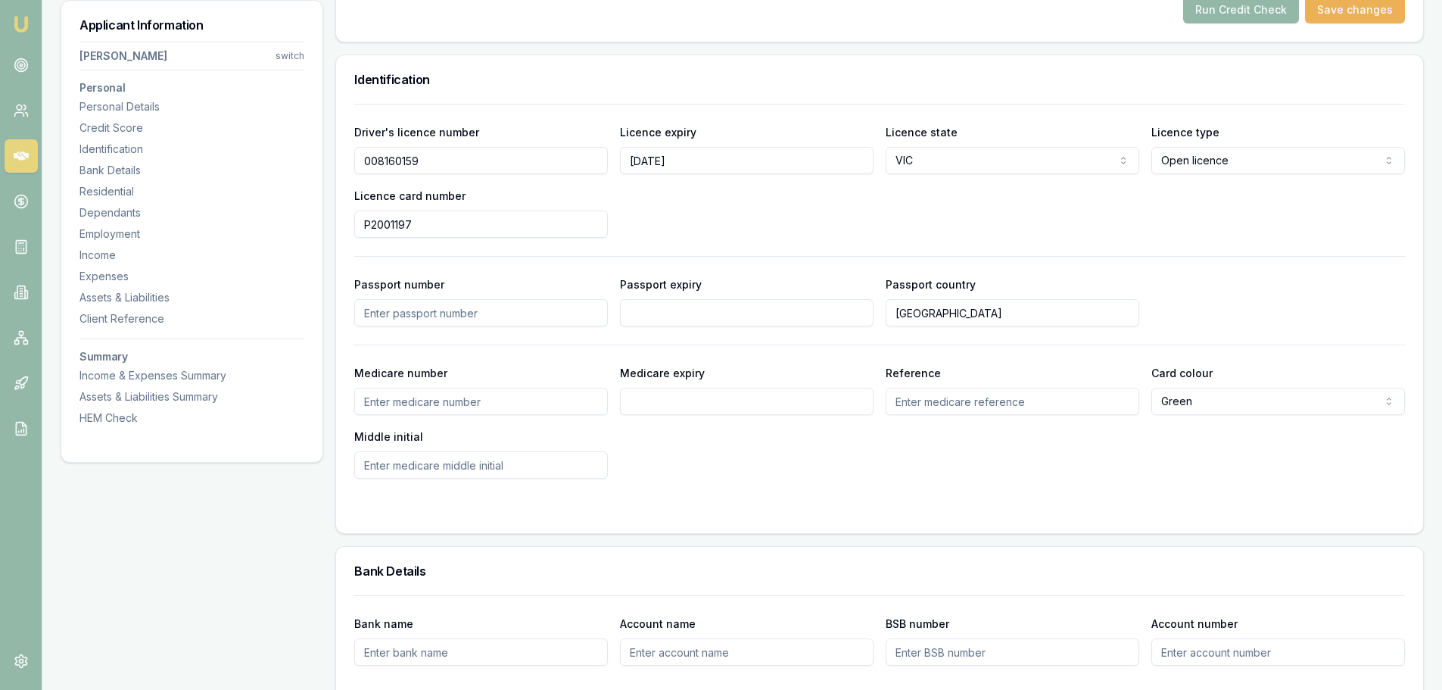
scroll to position [606, 0]
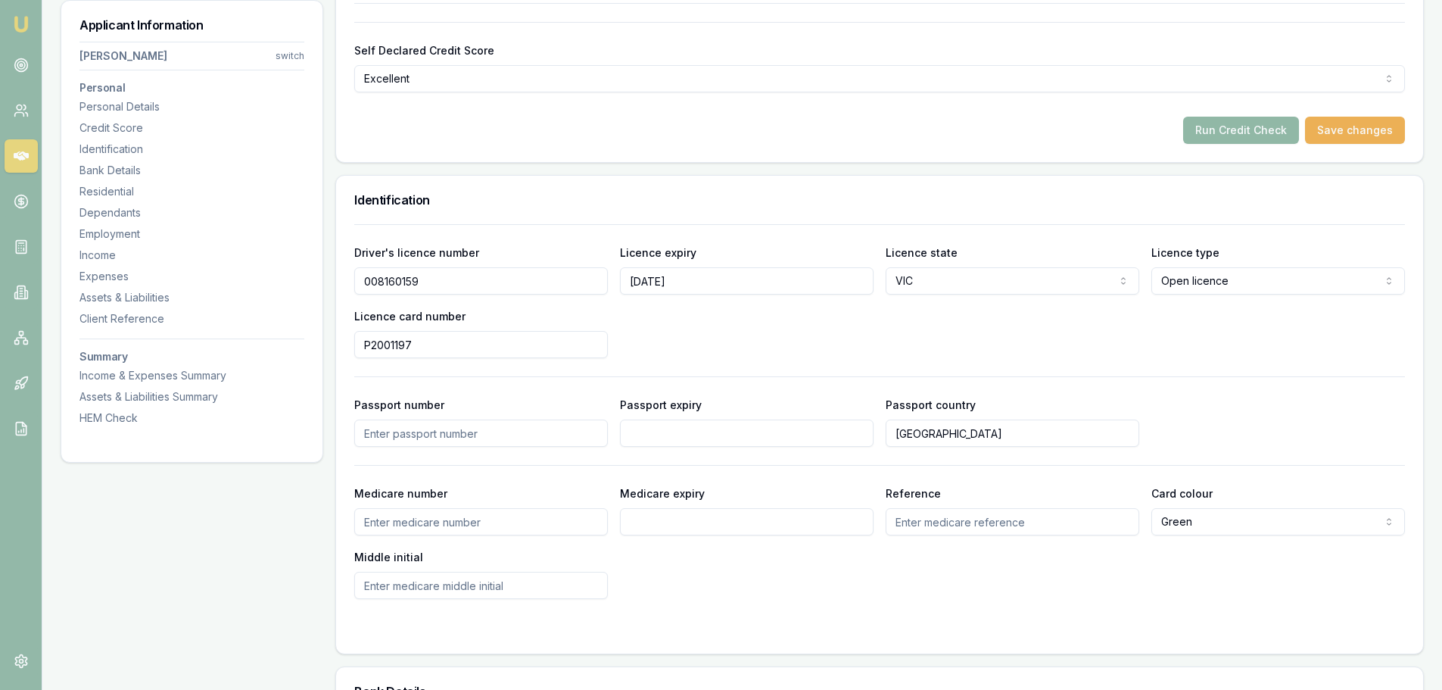
click at [1205, 130] on button "Run Credit Check" at bounding box center [1241, 130] width 116 height 27
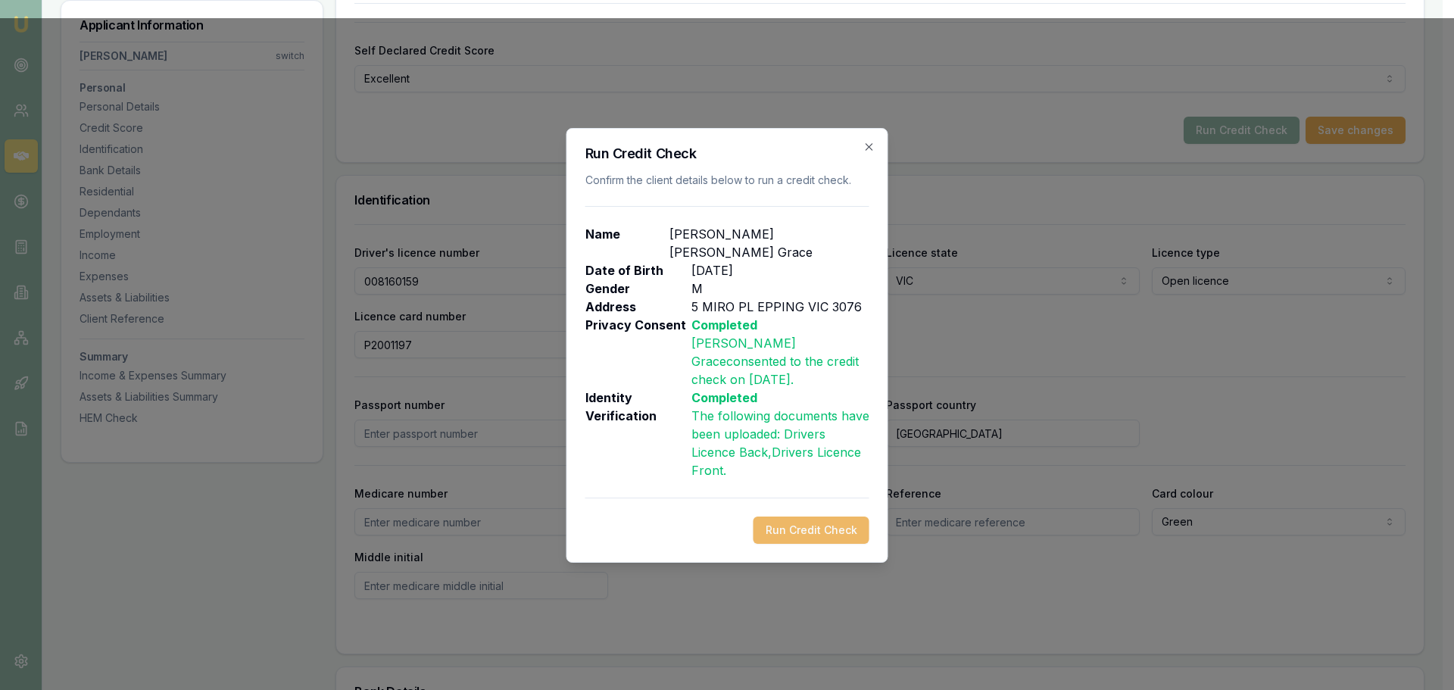
click at [796, 520] on button "Run Credit Check" at bounding box center [811, 529] width 116 height 27
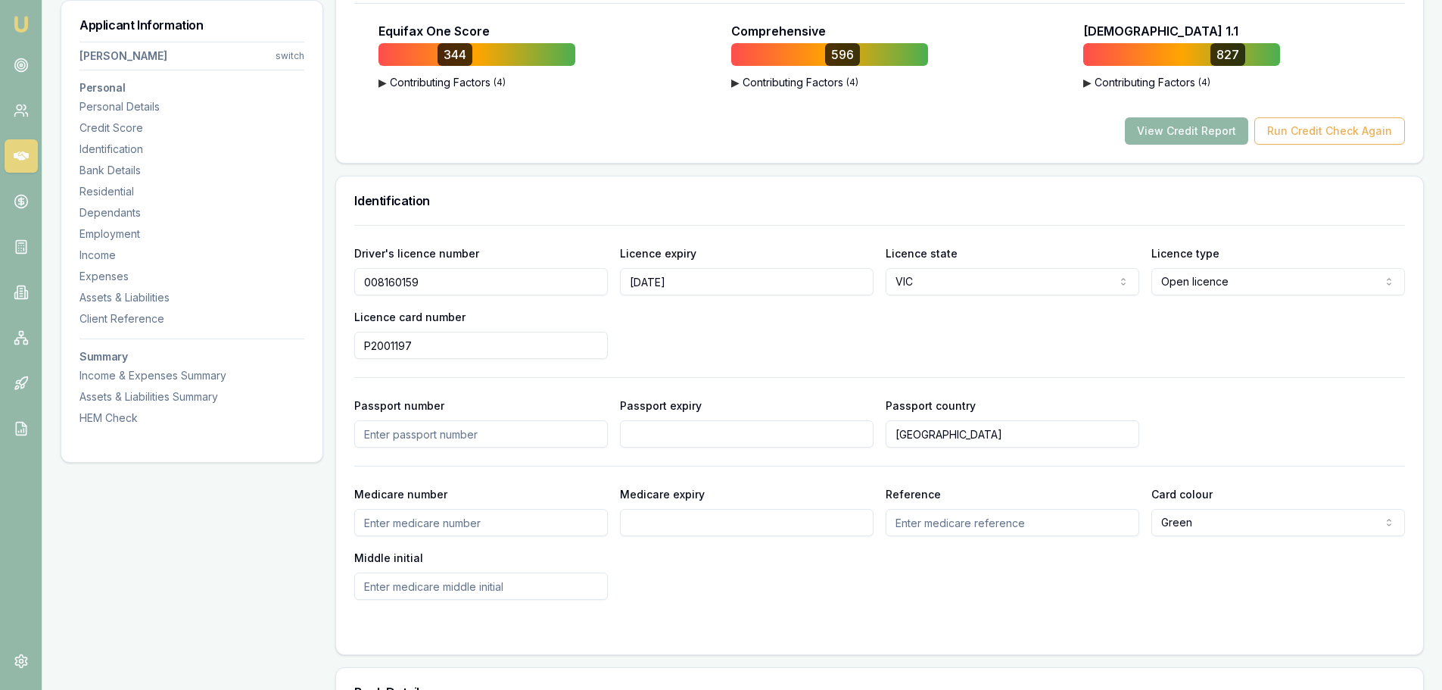
click at [1175, 125] on button "View Credit Report" at bounding box center [1186, 130] width 123 height 27
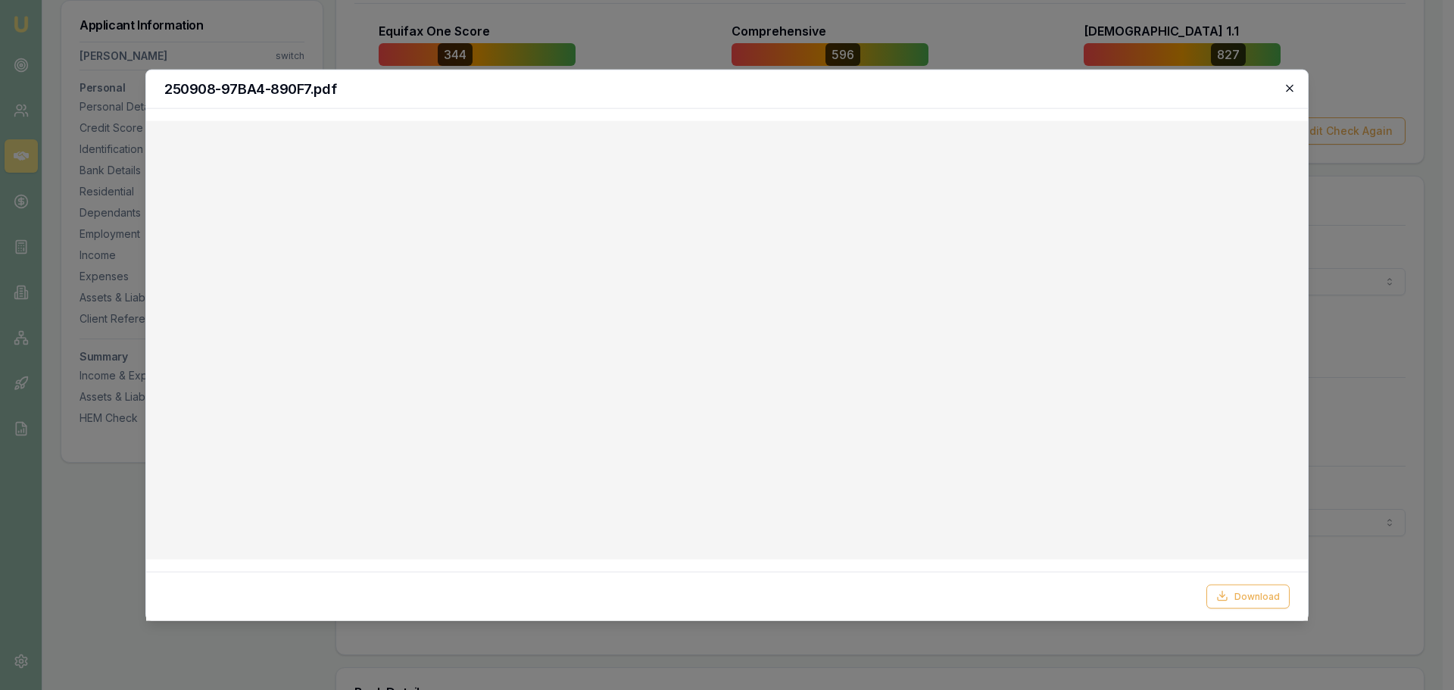
click at [1284, 87] on icon "button" at bounding box center [1289, 88] width 12 height 12
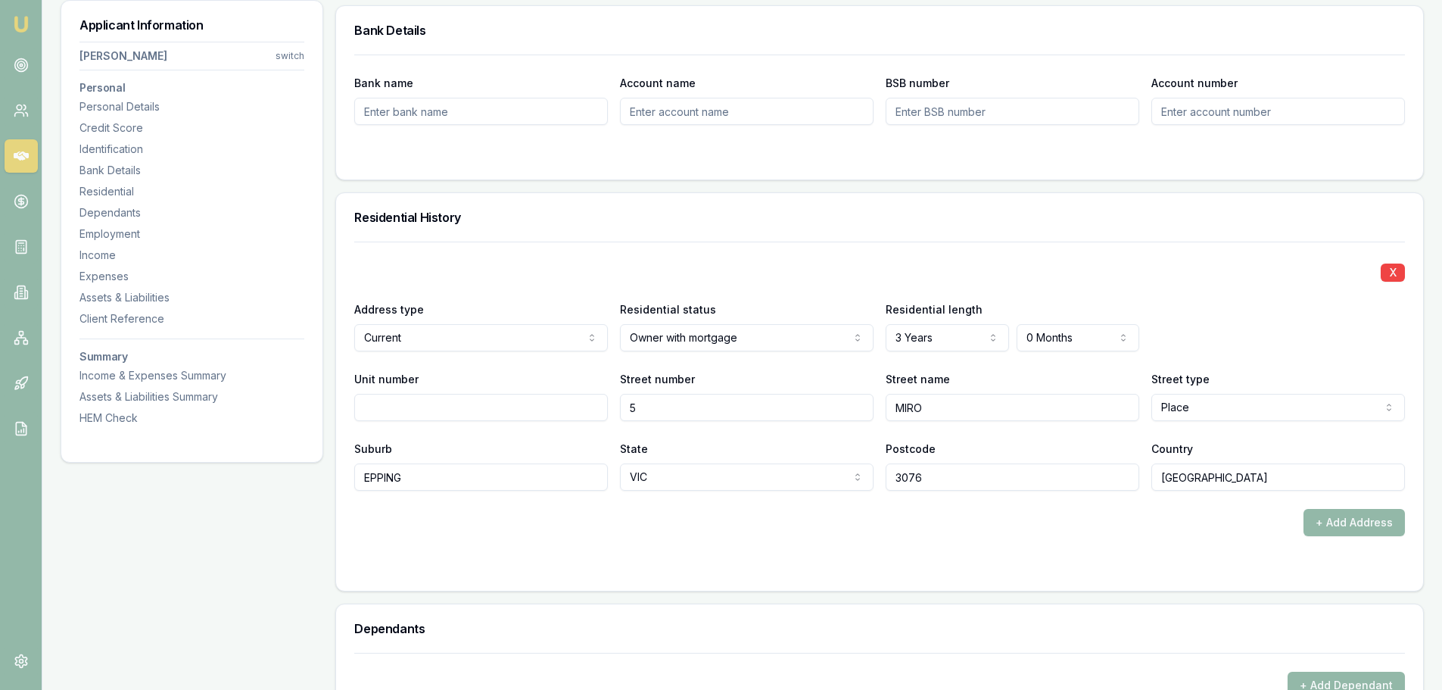
scroll to position [1287, 0]
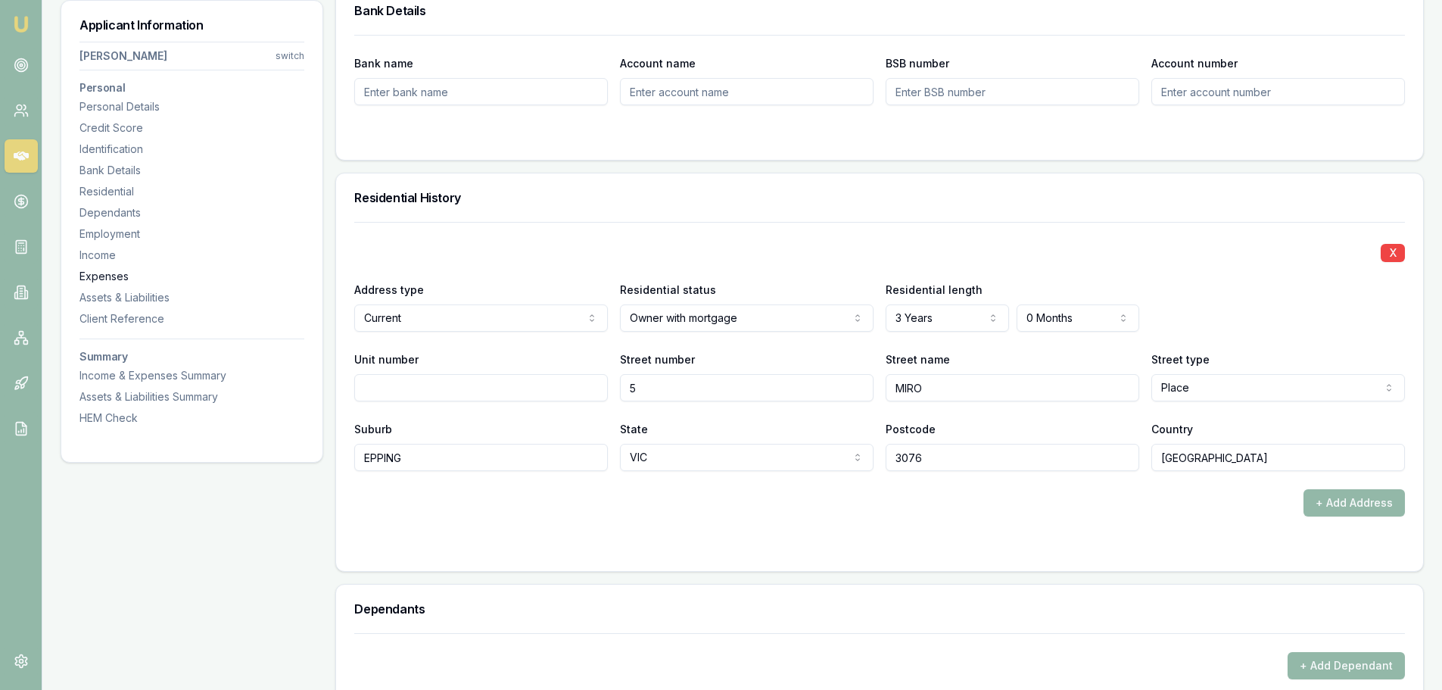
click at [123, 273] on div "Expenses" at bounding box center [191, 276] width 225 height 15
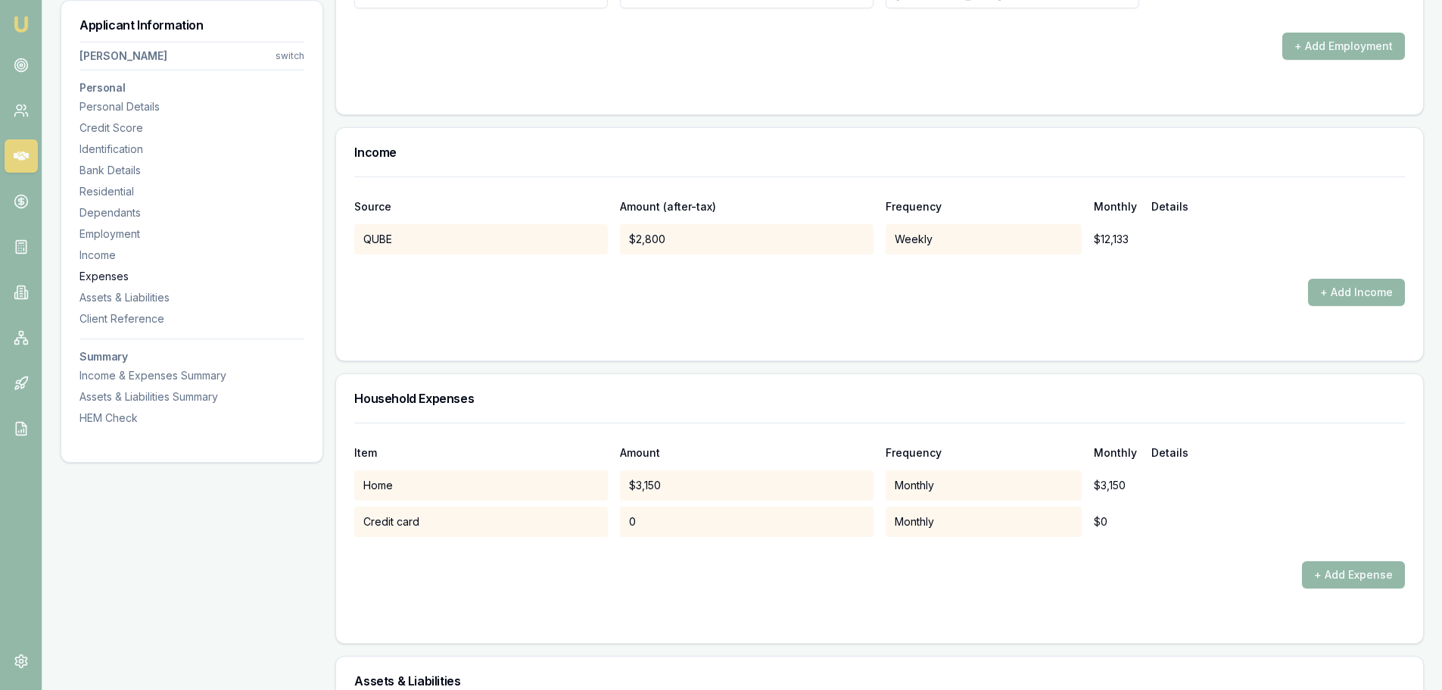
scroll to position [2900, 0]
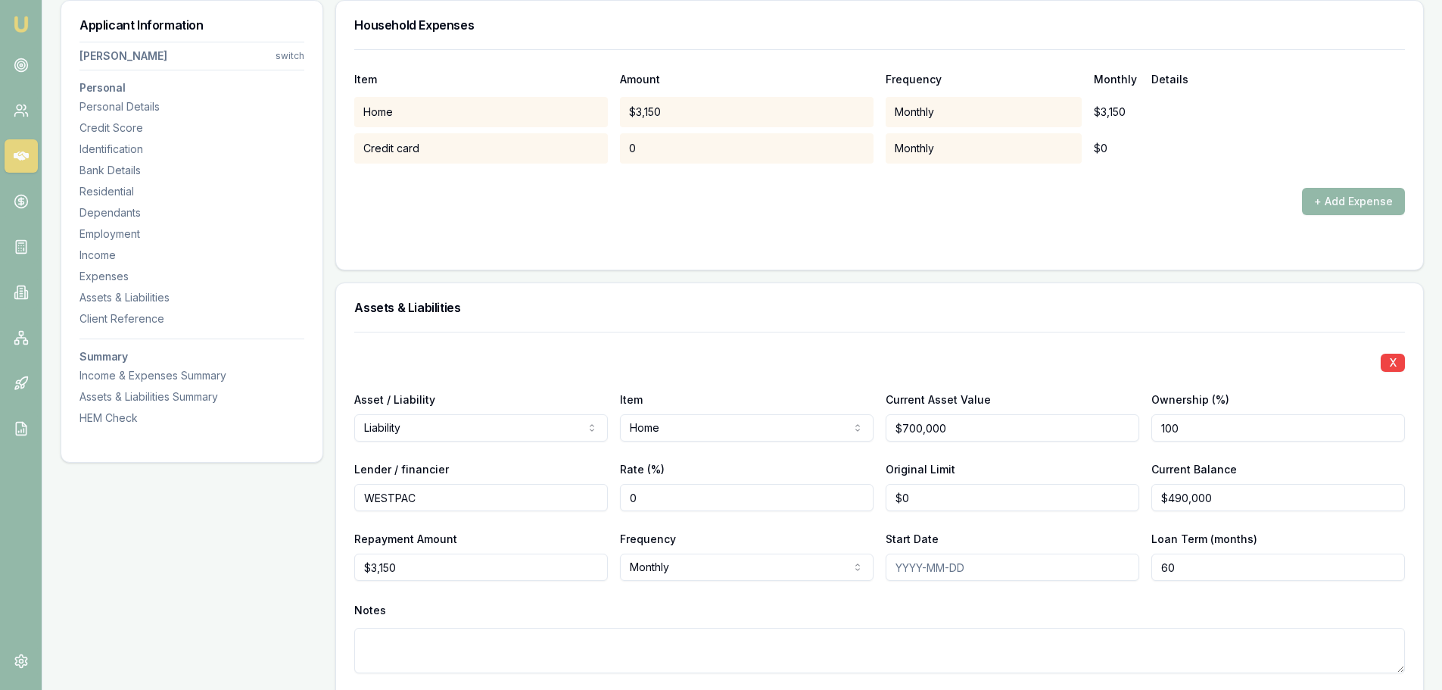
click at [610, 312] on h3 "Assets & Liabilities" at bounding box center [879, 307] width 1051 height 12
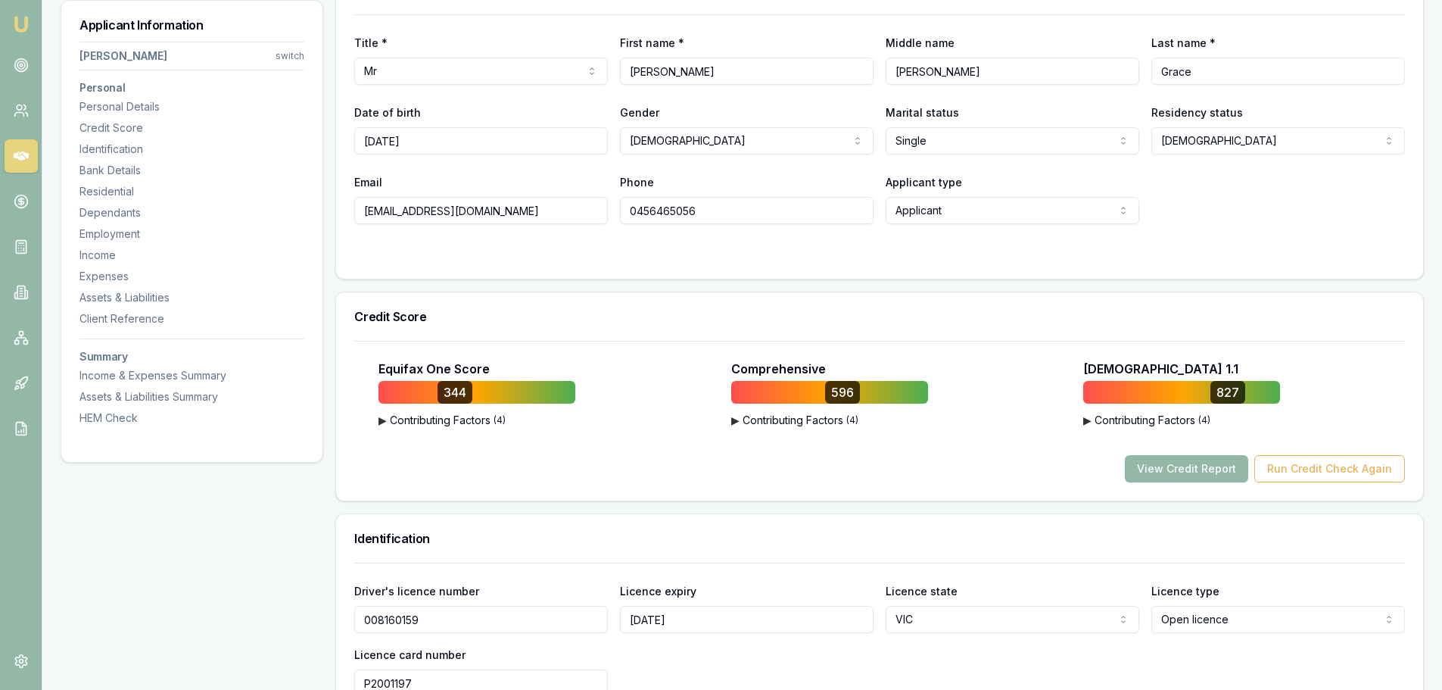
scroll to position [0, 0]
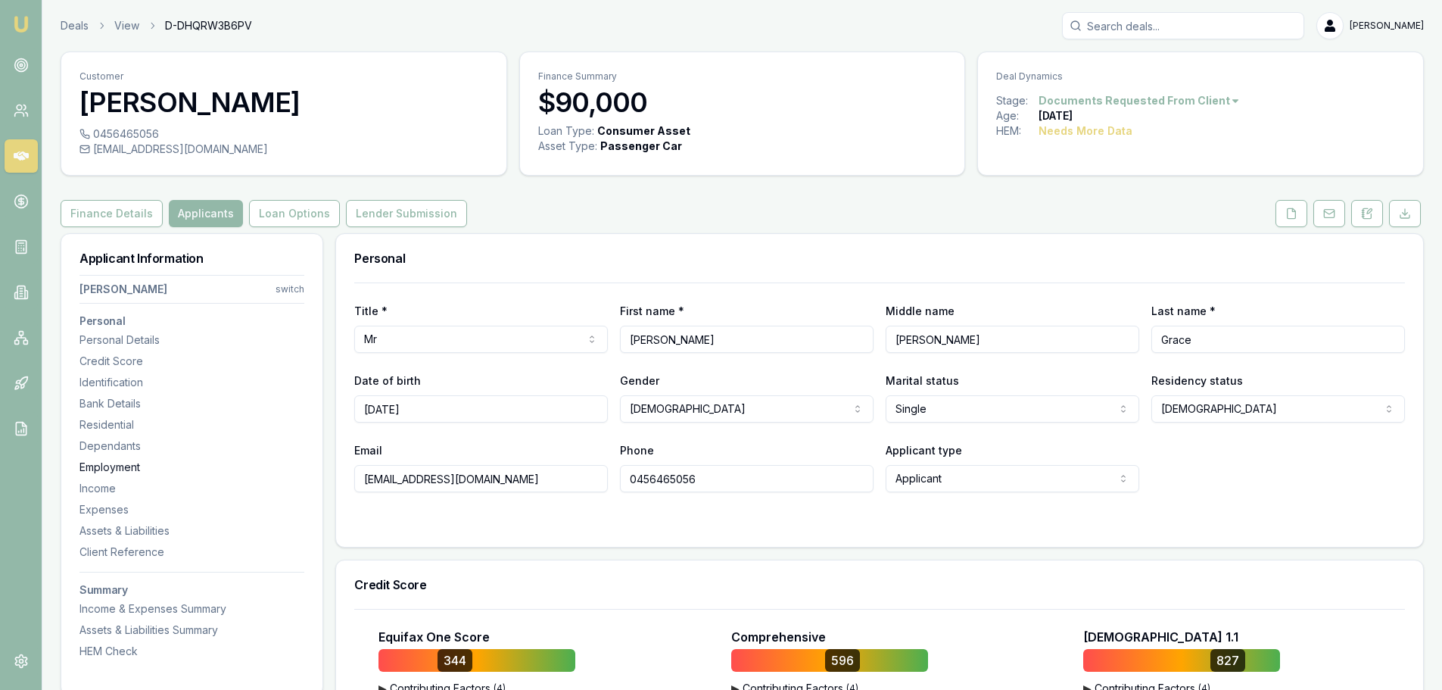
click at [120, 472] on div "Employment" at bounding box center [191, 467] width 225 height 15
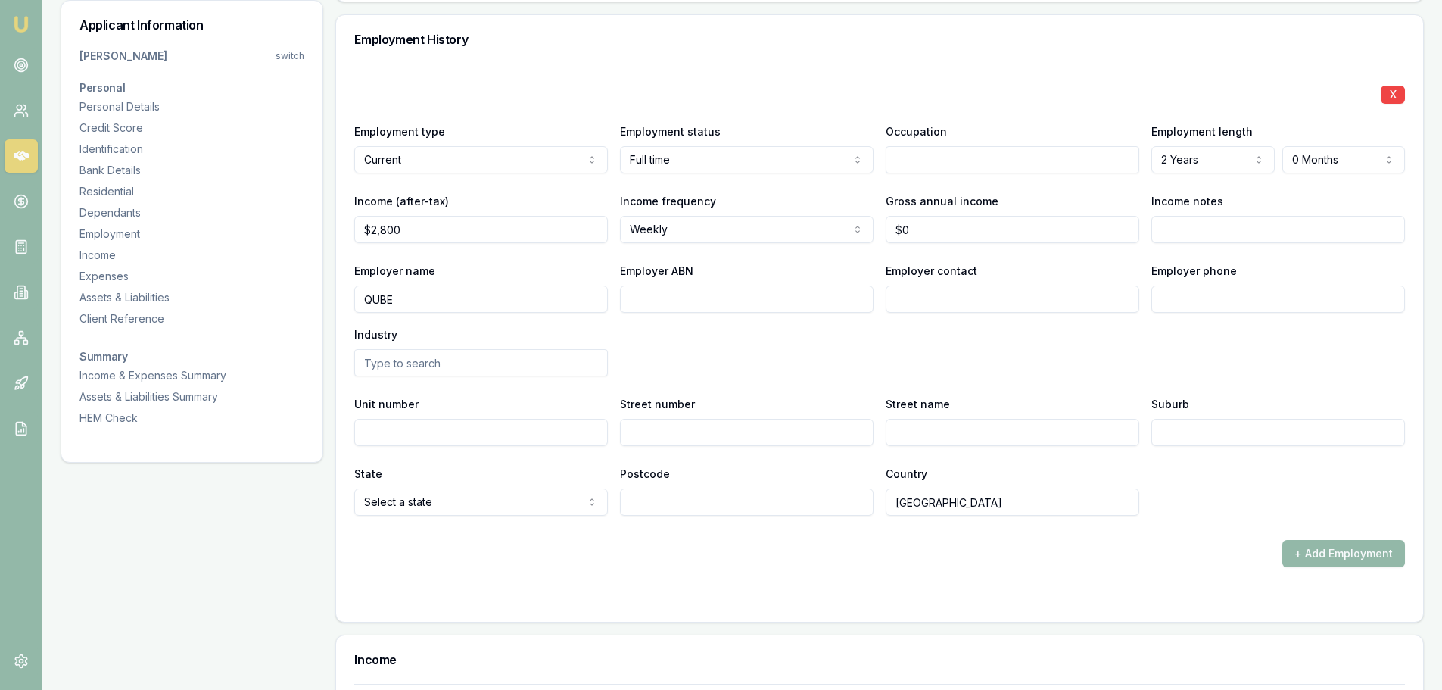
scroll to position [2034, 0]
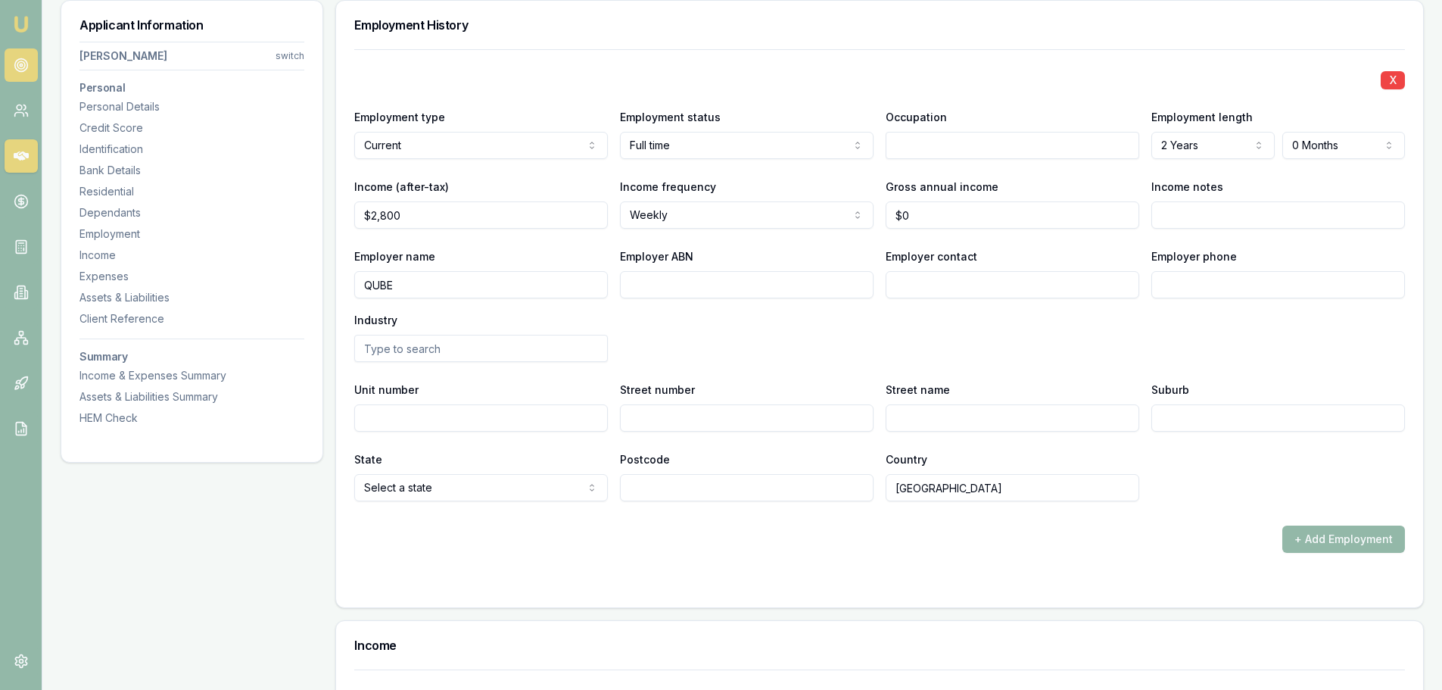
click at [22, 63] on icon at bounding box center [21, 65] width 15 height 15
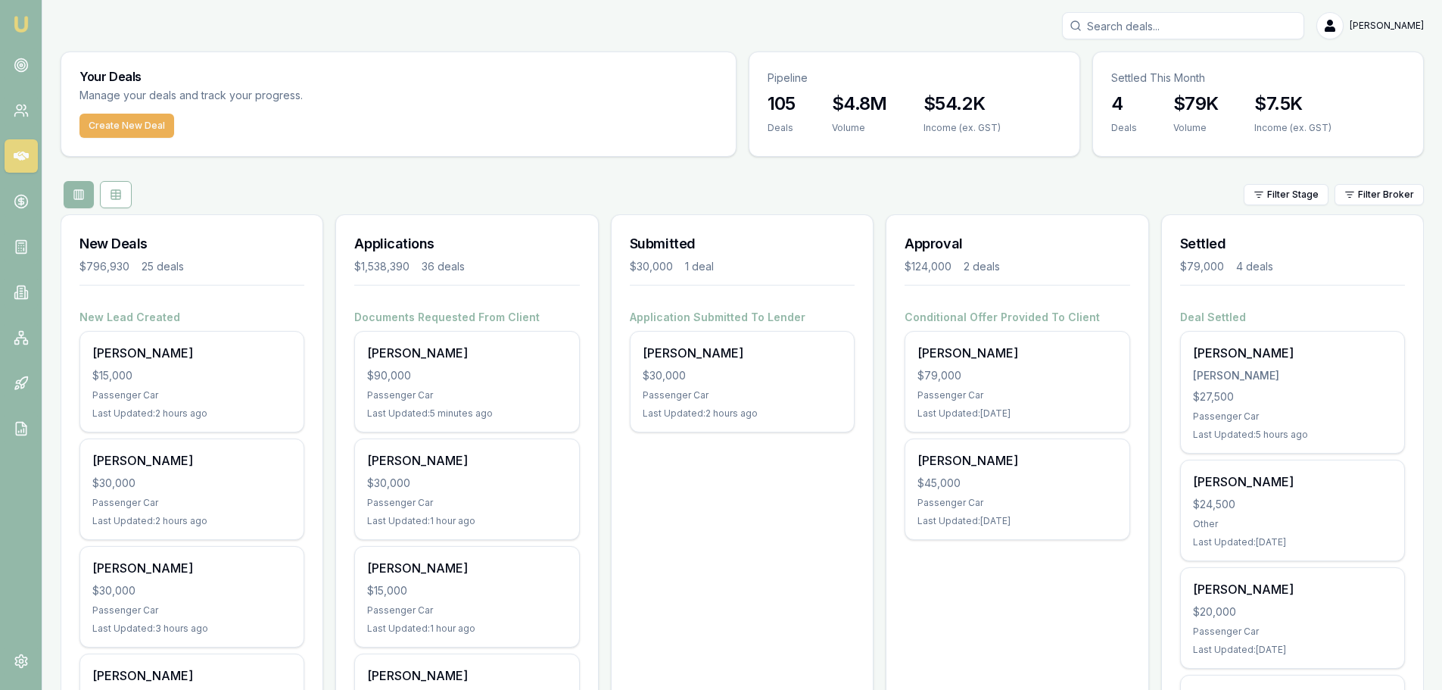
click at [1198, 23] on input "Search deals" at bounding box center [1183, 25] width 242 height 27
type input "[PERSON_NAME]"
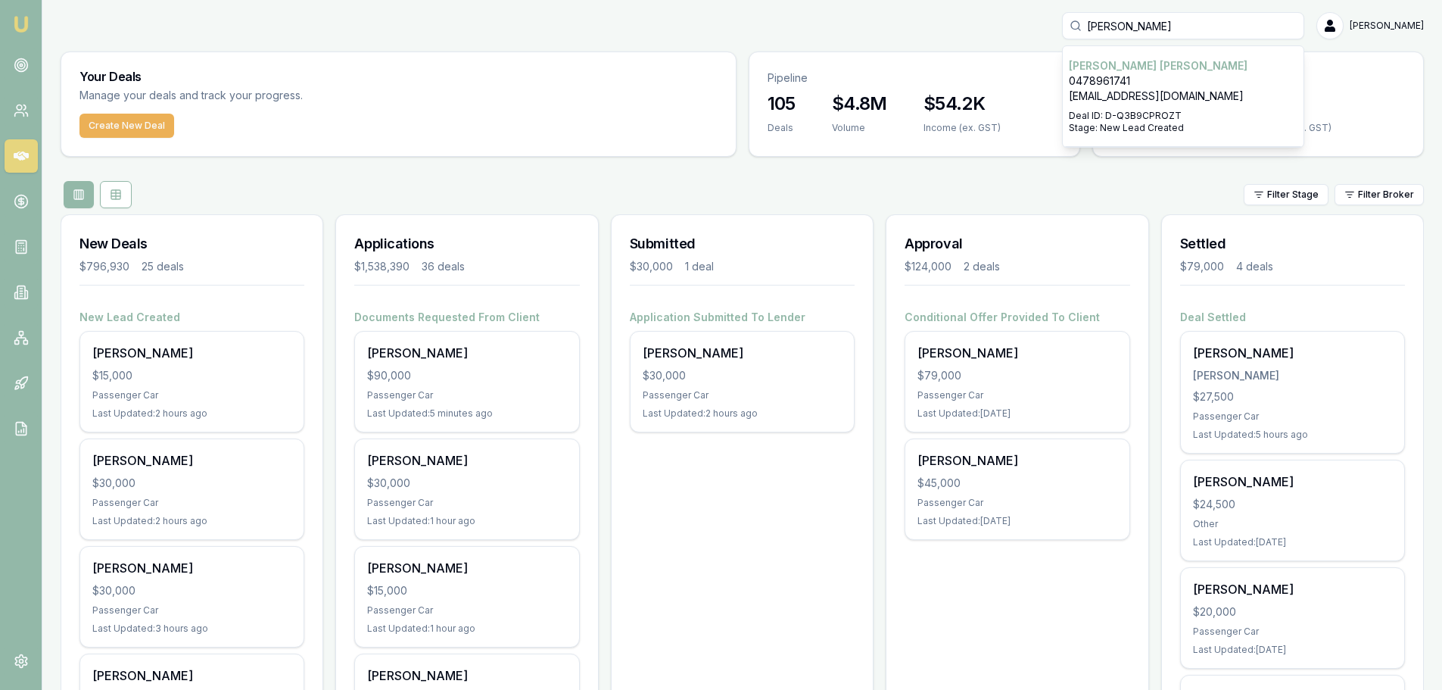
click at [1186, 91] on p "[EMAIL_ADDRESS][DOMAIN_NAME]" at bounding box center [1183, 96] width 229 height 15
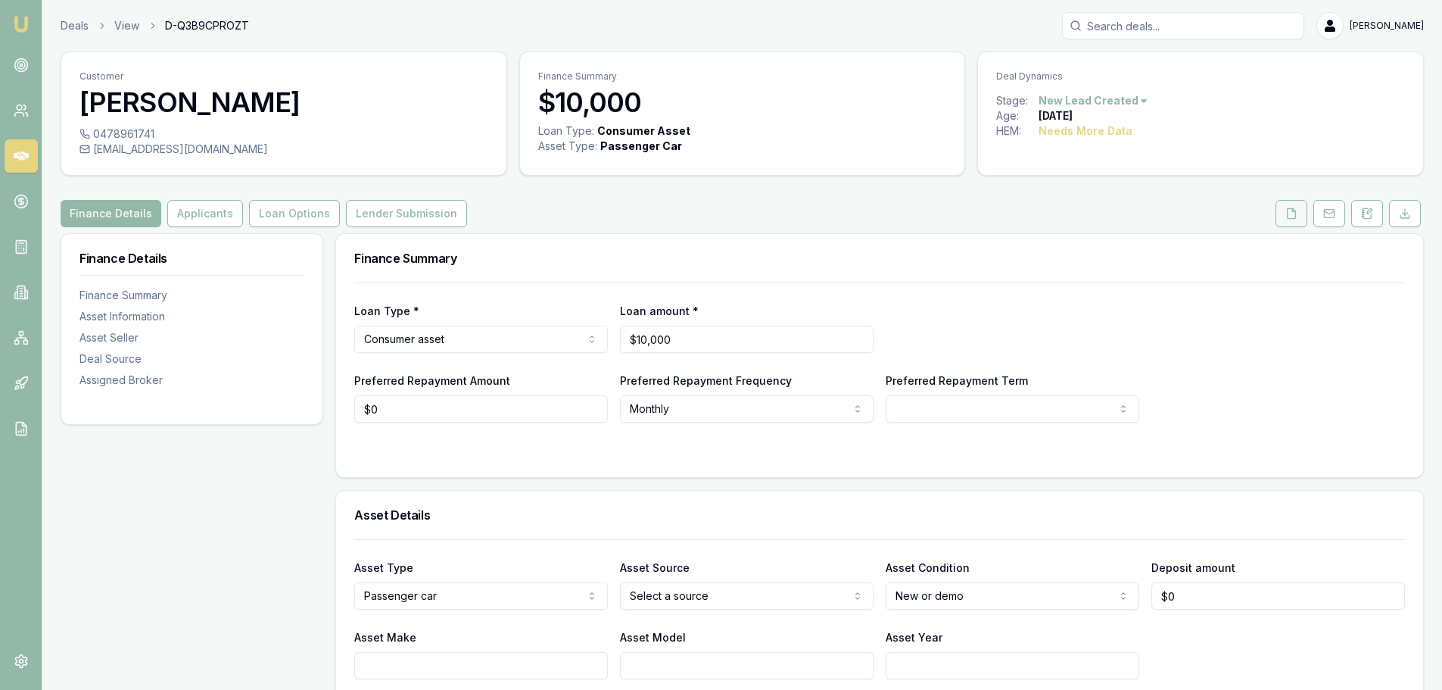
click at [1284, 216] on button at bounding box center [1292, 213] width 32 height 27
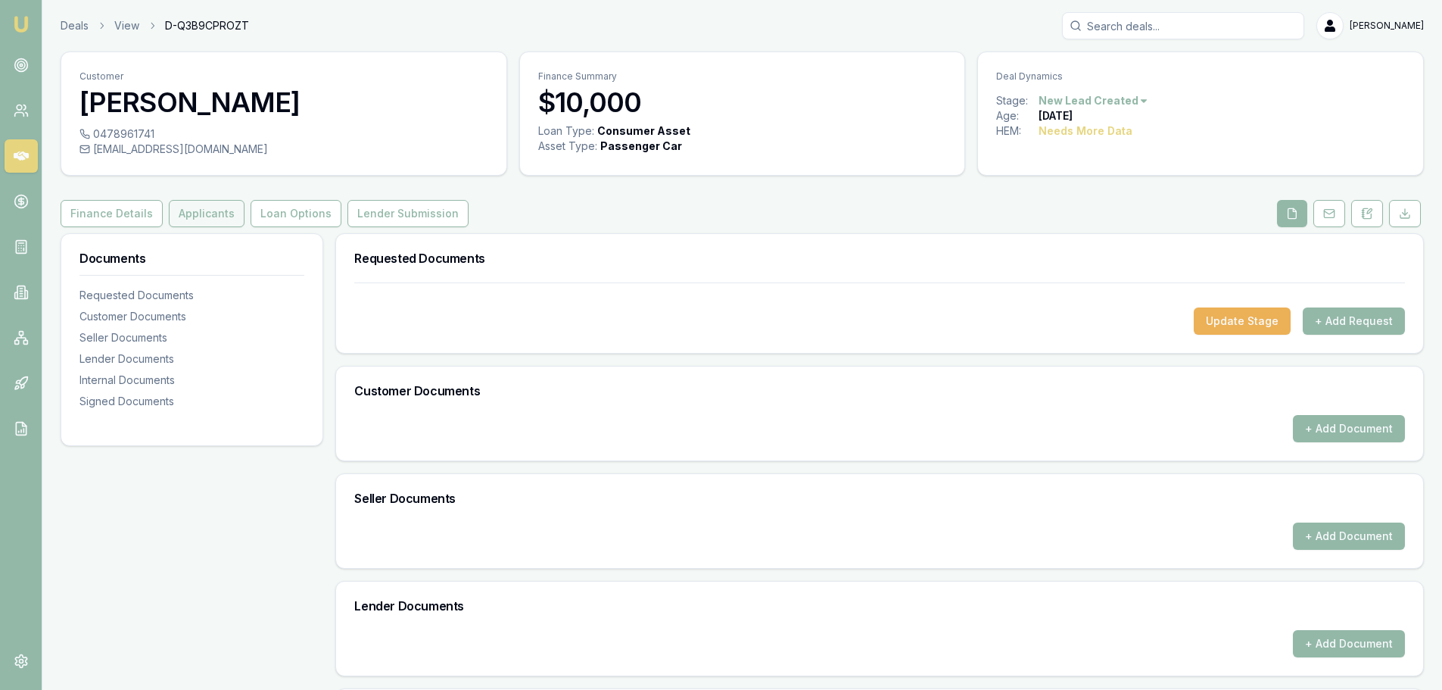
click at [204, 204] on button "Applicants" at bounding box center [207, 213] width 76 height 27
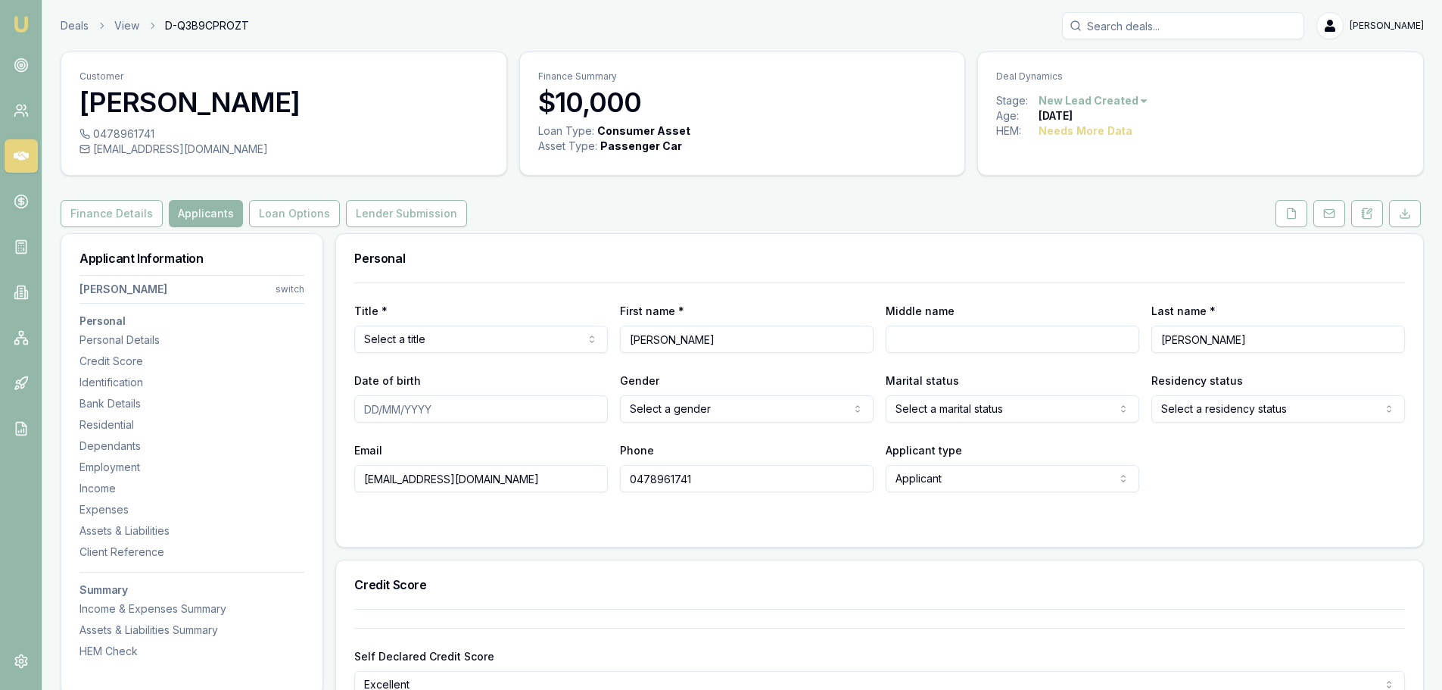
click at [638, 204] on div "Finance Details Applicants Loan Options Lender Submission" at bounding box center [743, 213] width 1364 height 27
click at [1185, 343] on input "[PERSON_NAME]" at bounding box center [1279, 339] width 254 height 27
type input "[PERSON_NAME]"
click at [761, 235] on div "Personal" at bounding box center [879, 258] width 1087 height 48
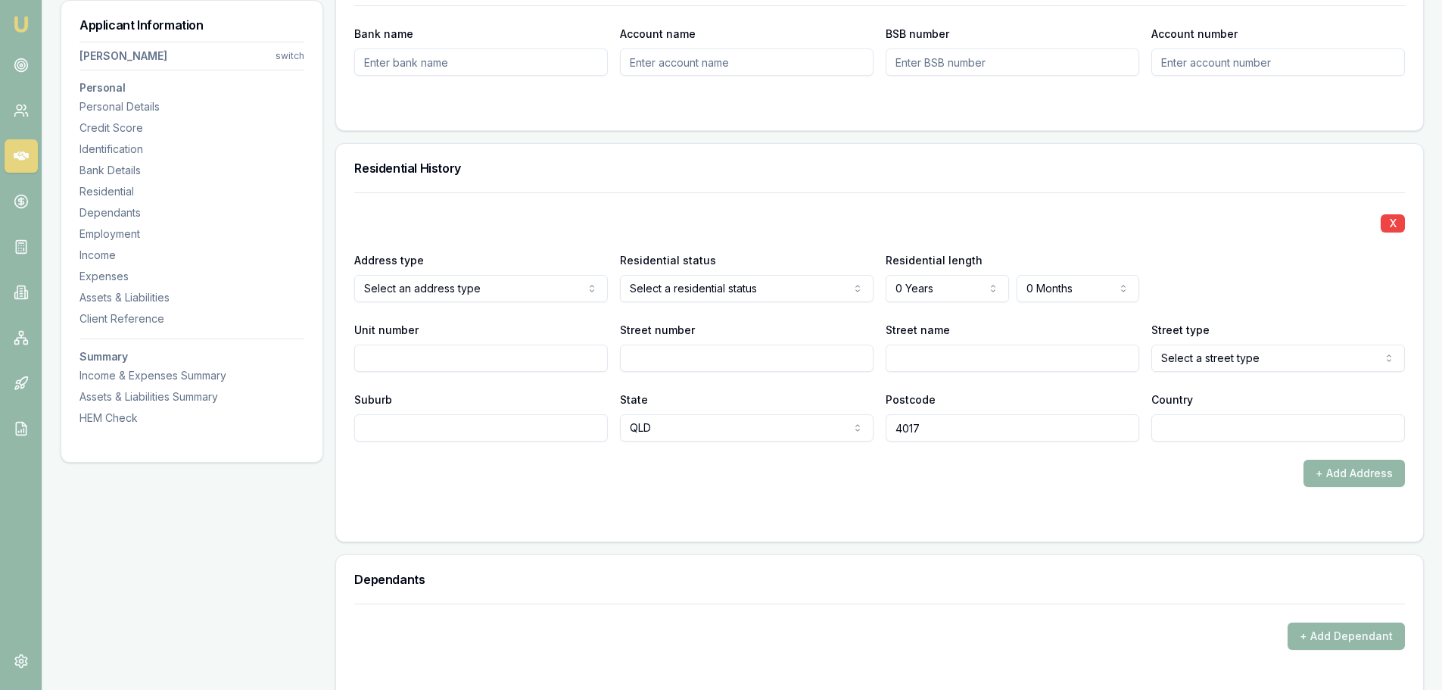
scroll to position [1439, 0]
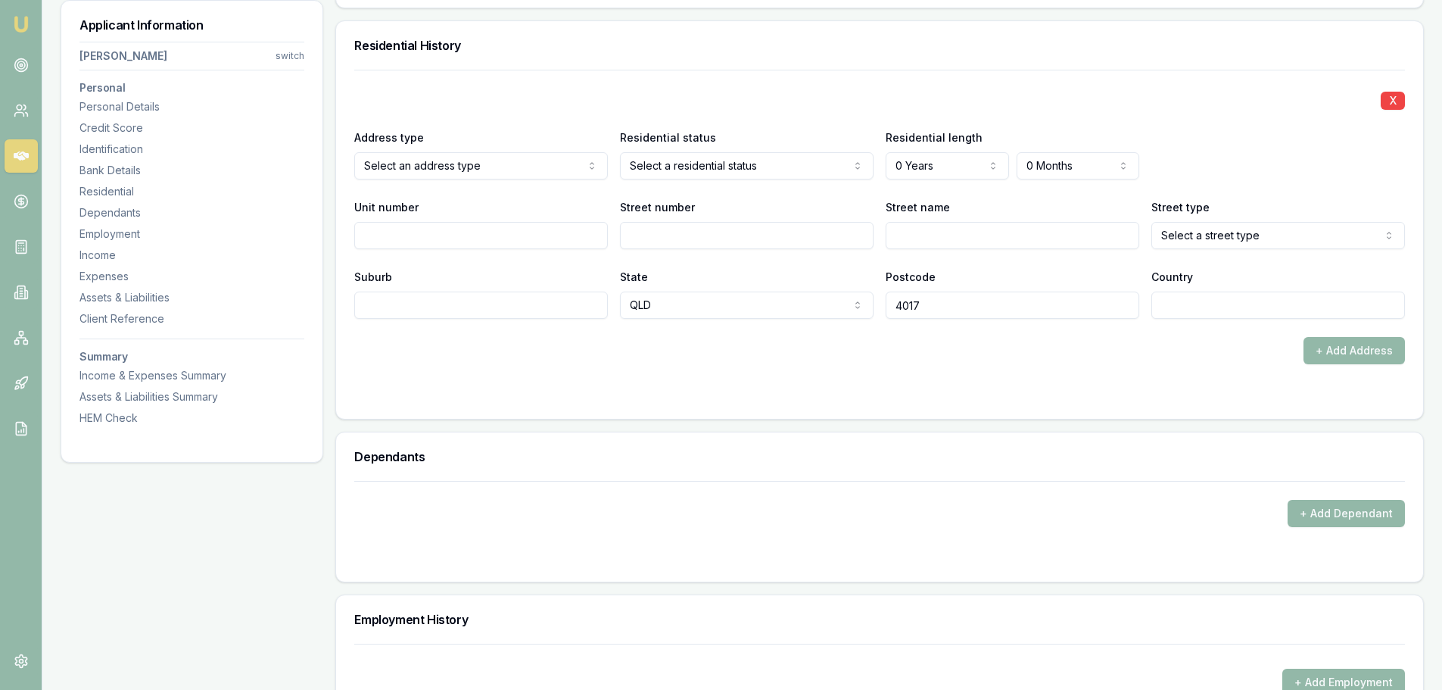
click at [774, 360] on div "+ Add Address" at bounding box center [879, 350] width 1051 height 27
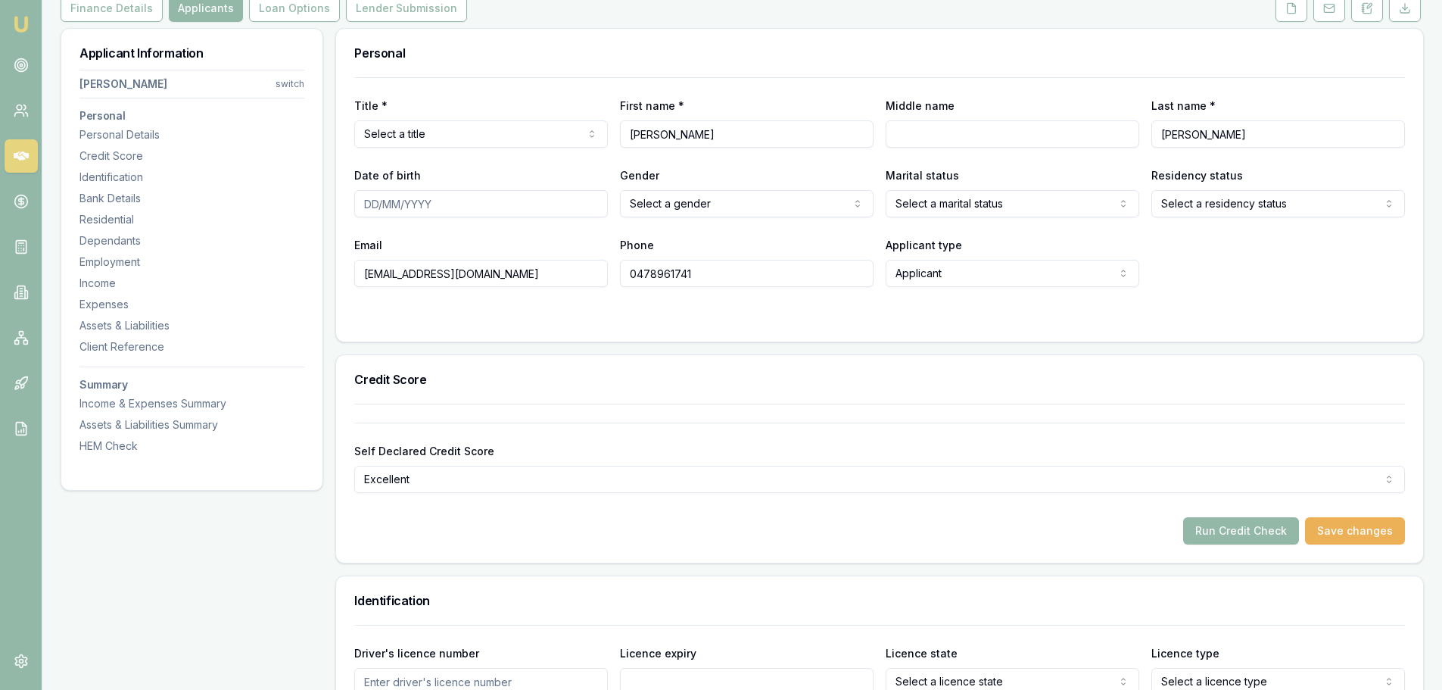
scroll to position [0, 0]
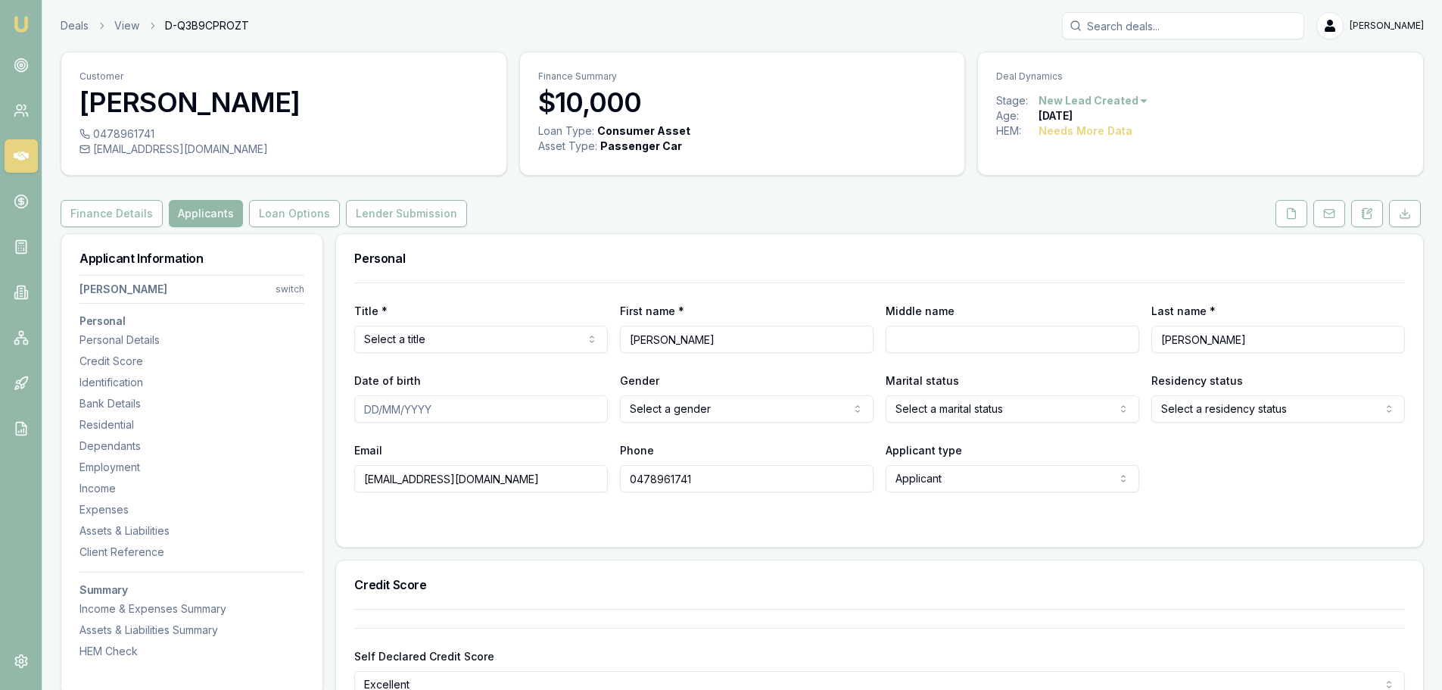
click at [588, 341] on html "Emu Broker Deals View D-Q3B9CPROZT [PERSON_NAME] Toggle Menu Customer [PERSON_N…" at bounding box center [721, 345] width 1442 height 690
click at [482, 257] on h3 "Personal" at bounding box center [879, 258] width 1051 height 12
click at [525, 267] on div "Personal" at bounding box center [879, 258] width 1087 height 48
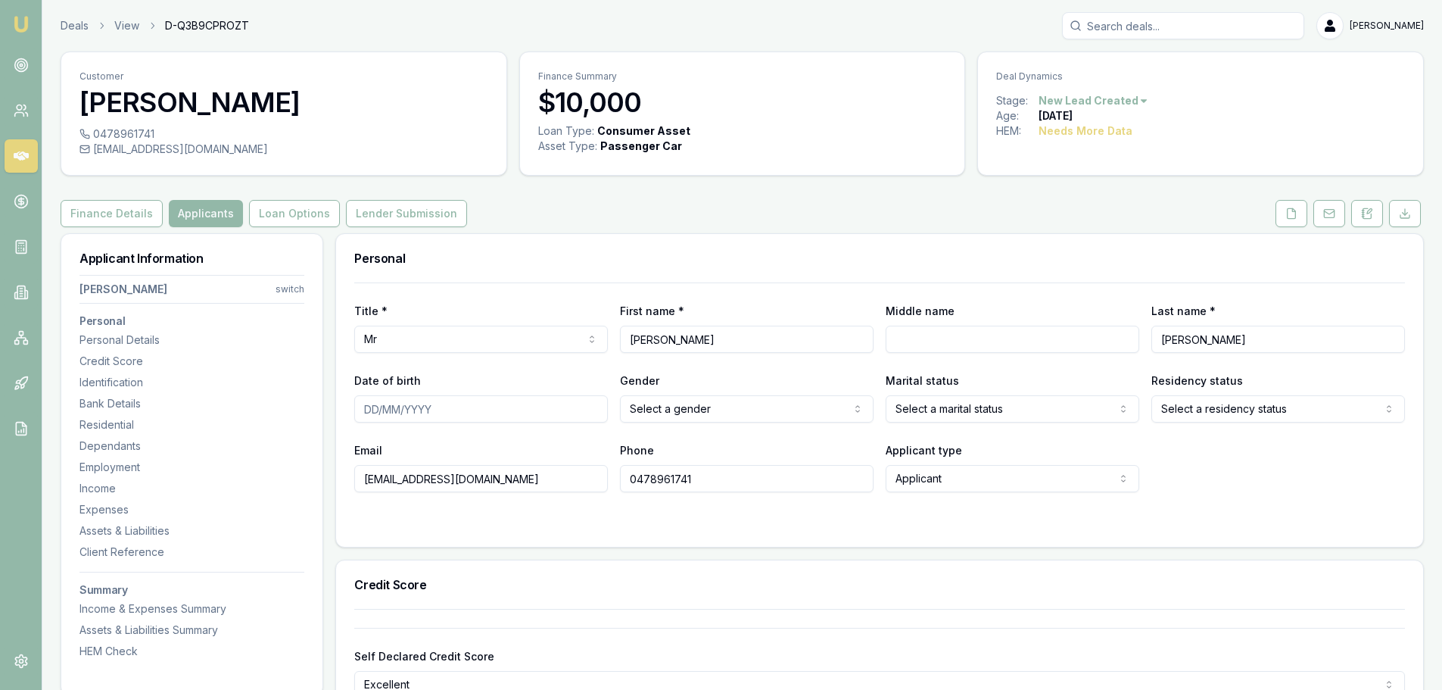
click at [525, 267] on div "Personal" at bounding box center [879, 258] width 1087 height 48
click at [1077, 350] on input "Middle name" at bounding box center [1013, 339] width 254 height 27
type input "[PERSON_NAME]"
click at [897, 265] on div "Personal" at bounding box center [879, 258] width 1087 height 48
click at [458, 409] on input "Date of birth" at bounding box center [481, 408] width 254 height 27
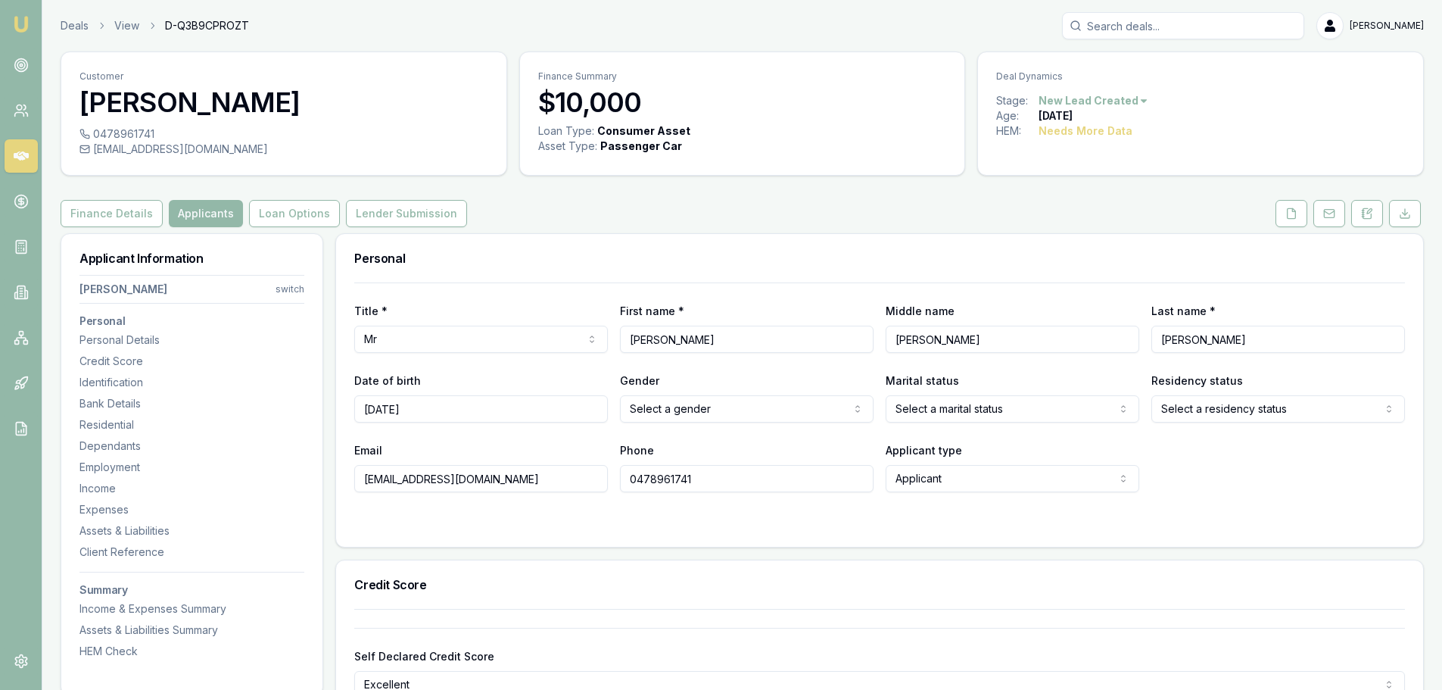
type input "[DATE]"
click at [821, 412] on html "Emu Broker Deals View D-Q3B9CPROZT [PERSON_NAME] Toggle Menu Customer [PERSON_N…" at bounding box center [721, 345] width 1442 height 690
click at [1077, 407] on html "Emu Broker Deals View D-Q3B9CPROZT [PERSON_NAME] Toggle Menu Customer [PERSON_N…" at bounding box center [721, 345] width 1442 height 690
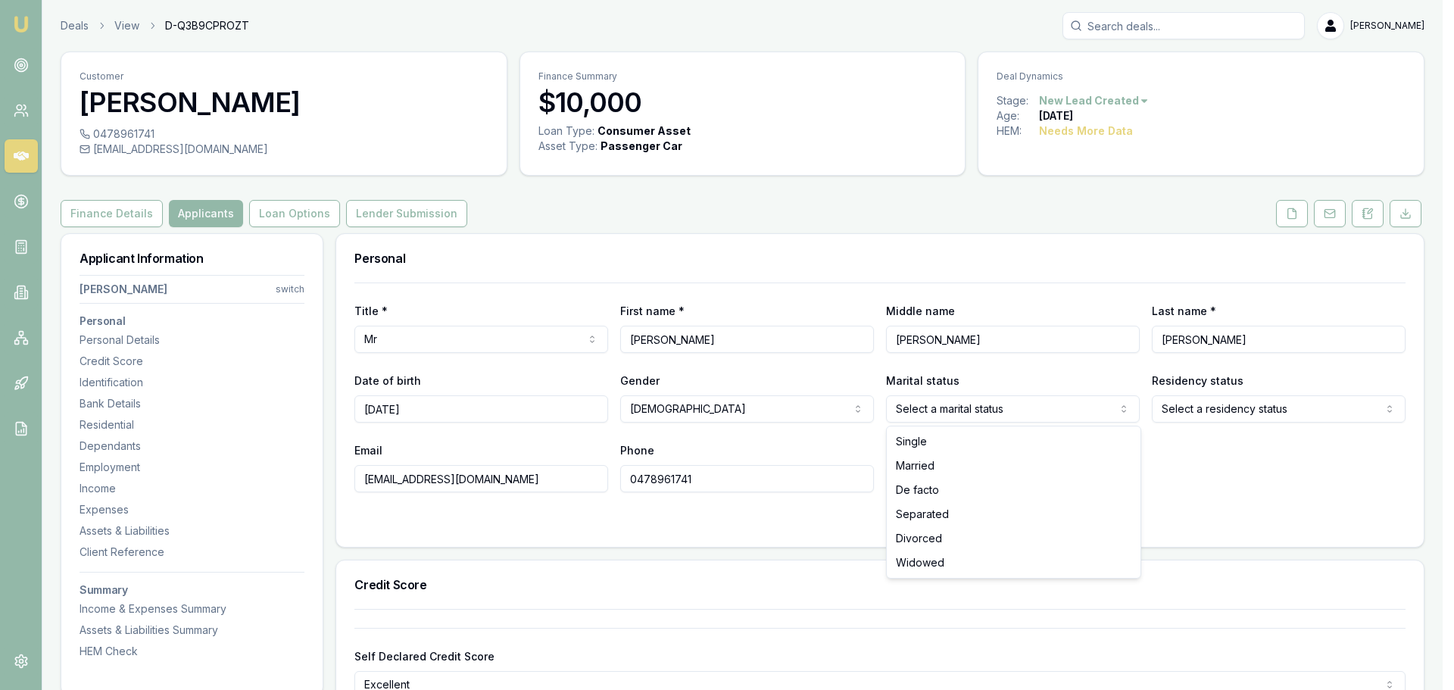
drag, startPoint x: 1012, startPoint y: 438, endPoint x: 1225, endPoint y: 418, distance: 213.7
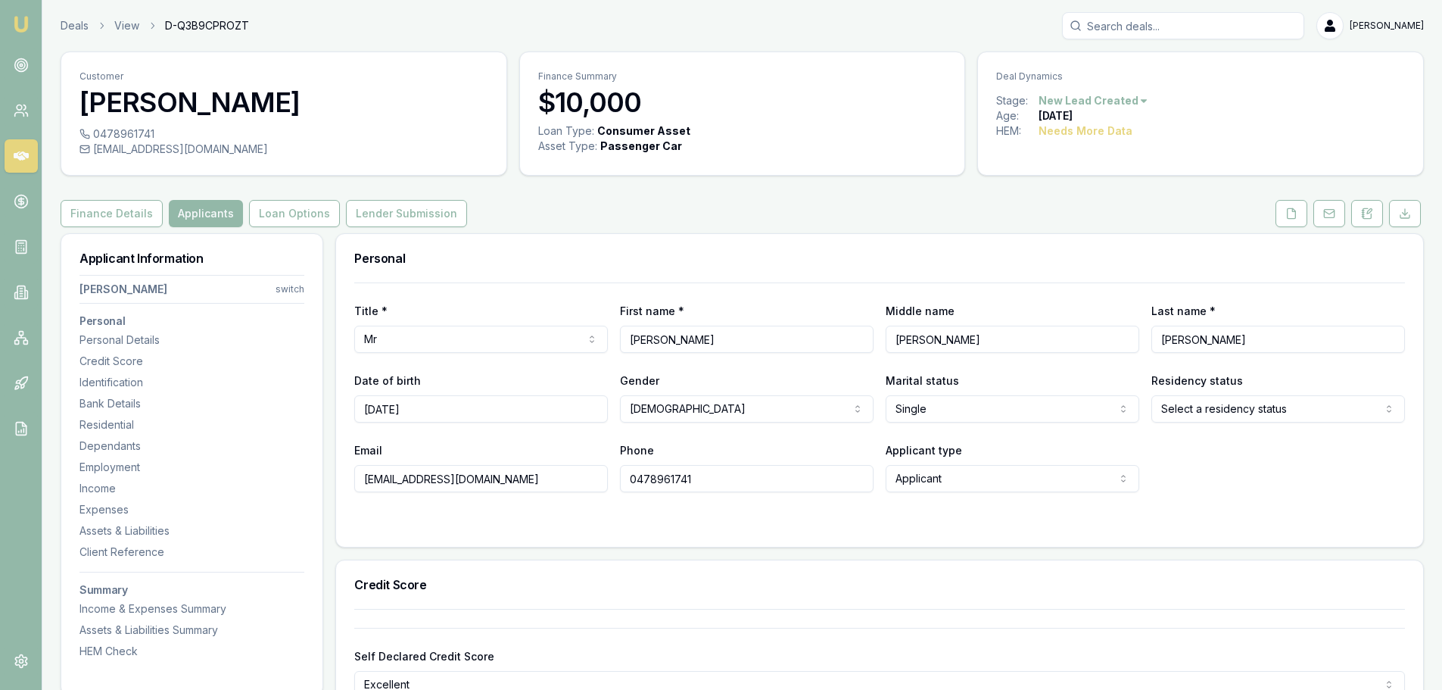
click at [1236, 413] on html "Emu Broker Deals View D-Q3B9CPROZT [PERSON_NAME] Toggle Menu Customer [PERSON_N…" at bounding box center [721, 345] width 1442 height 690
click at [973, 224] on div "Finance Details Applicants Loan Options Lender Submission" at bounding box center [743, 213] width 1364 height 27
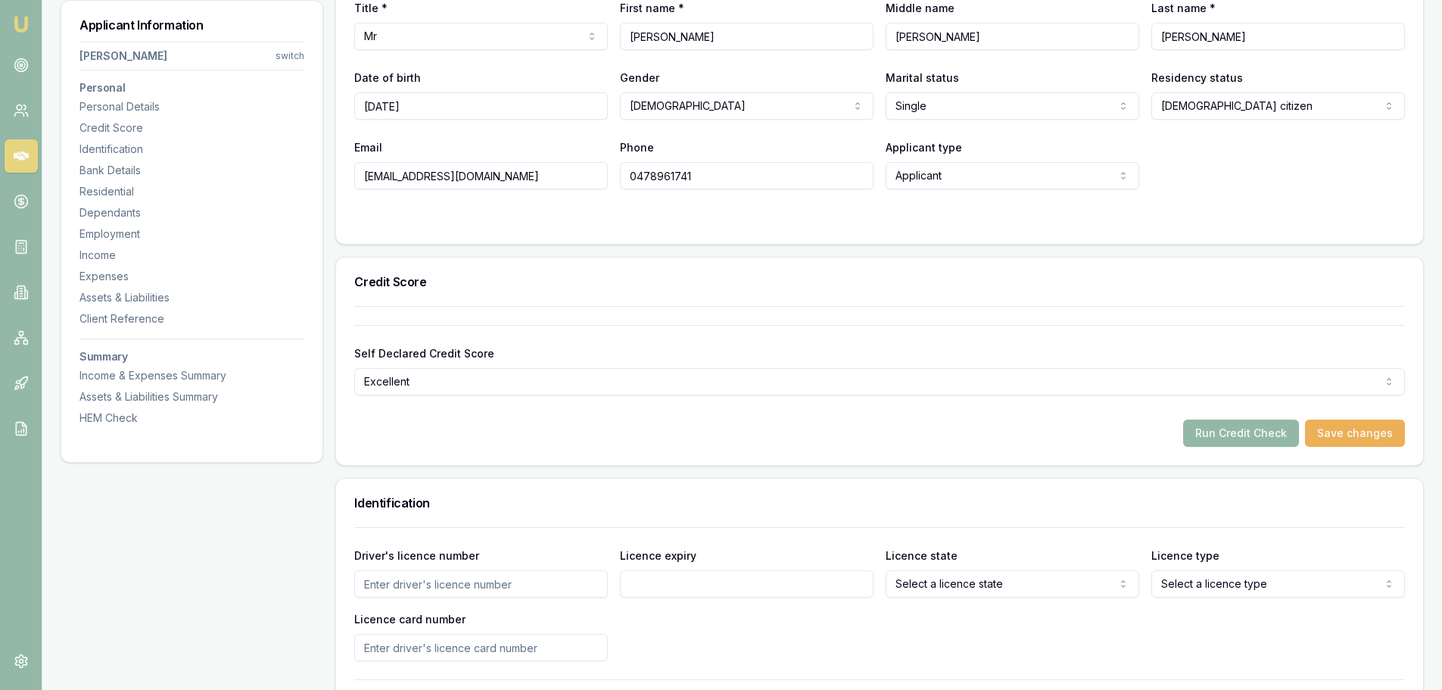
click at [798, 273] on div "Credit Score" at bounding box center [879, 281] width 1087 height 48
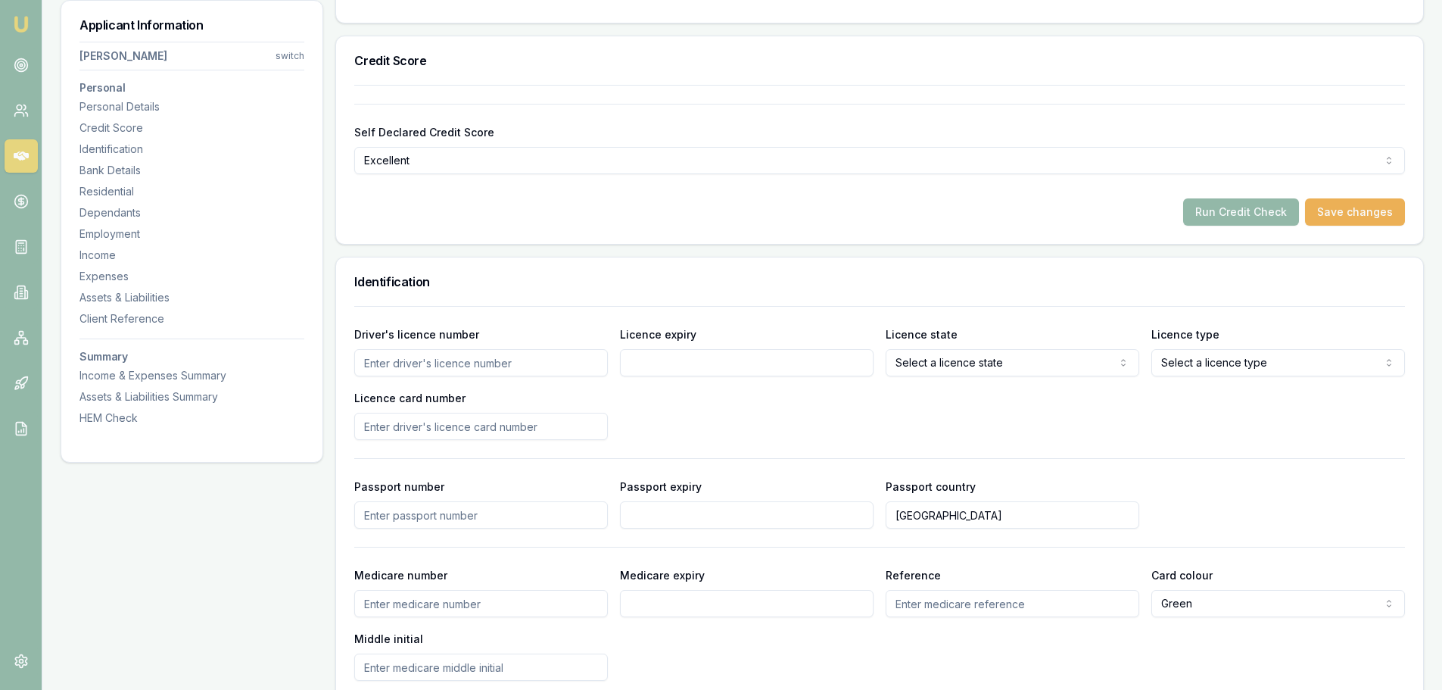
scroll to position [530, 0]
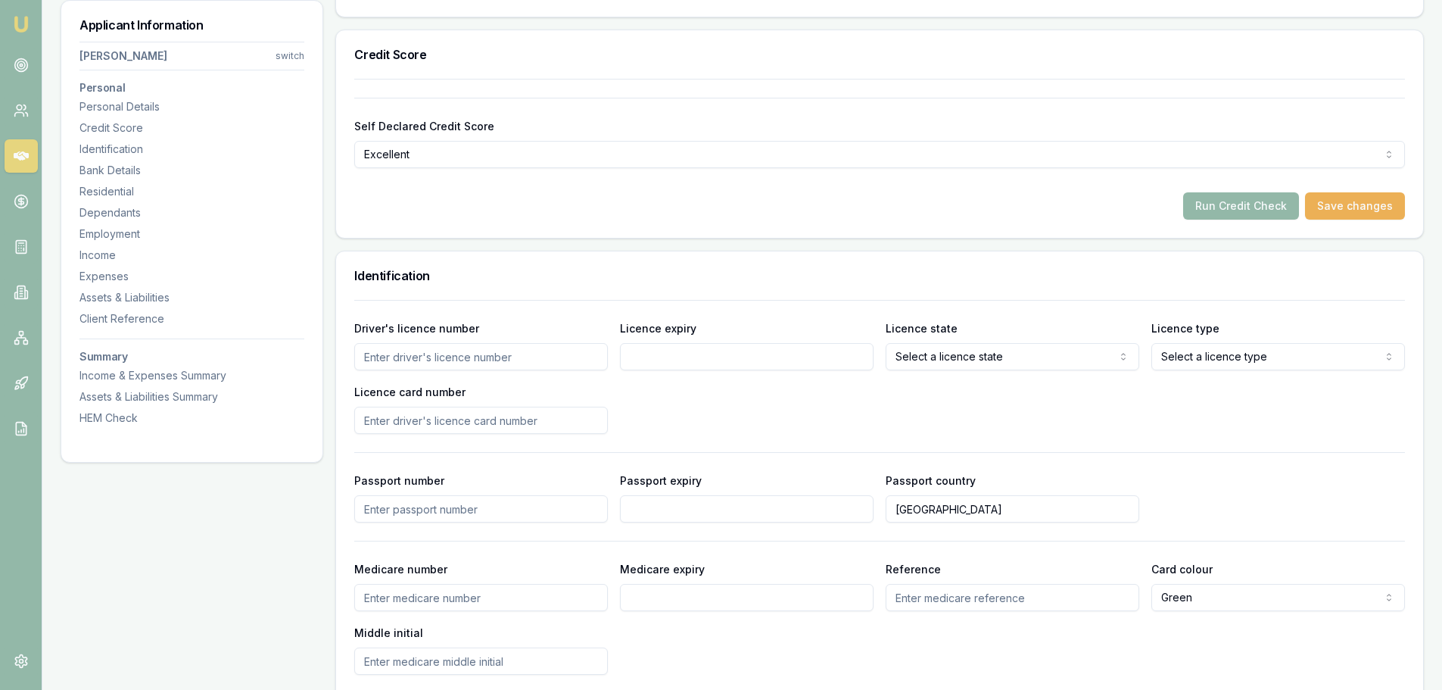
click at [445, 362] on input "Driver's licence number" at bounding box center [481, 356] width 254 height 27
click at [551, 357] on input "Driver's licence number" at bounding box center [481, 356] width 254 height 27
type input "021539398"
click at [701, 356] on input "Licence expiry" at bounding box center [747, 356] width 254 height 27
type input "[DATE]"
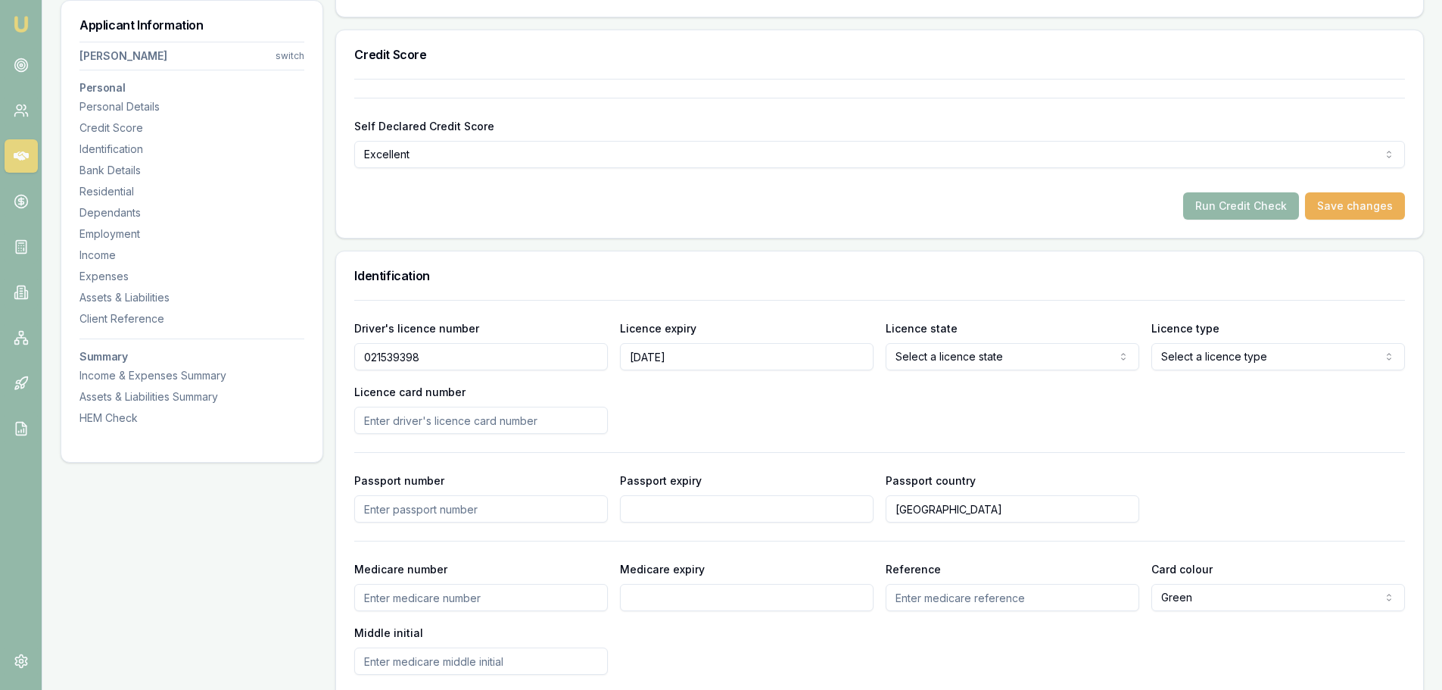
click at [541, 423] on input "Licence card number" at bounding box center [481, 420] width 254 height 27
type input "bb4b31A2F9"
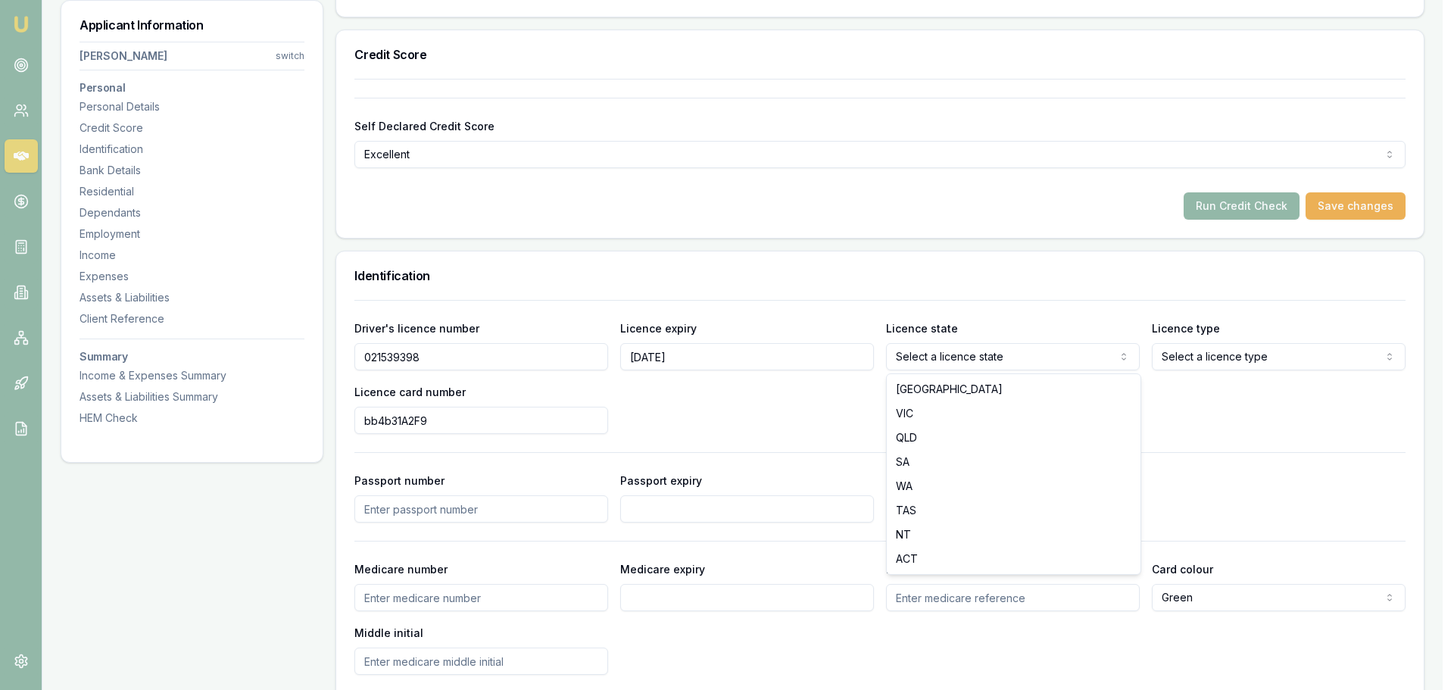
select select "QLD"
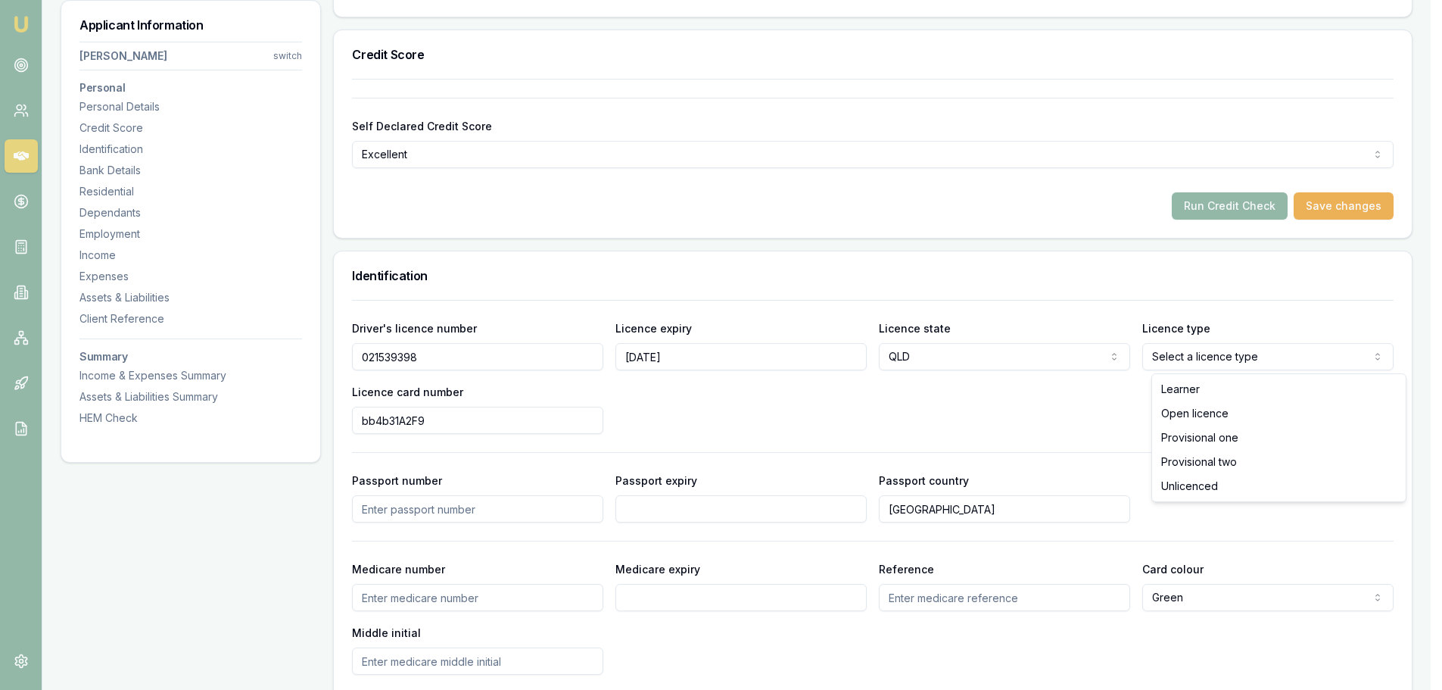
select select "OPEN_LICENCE"
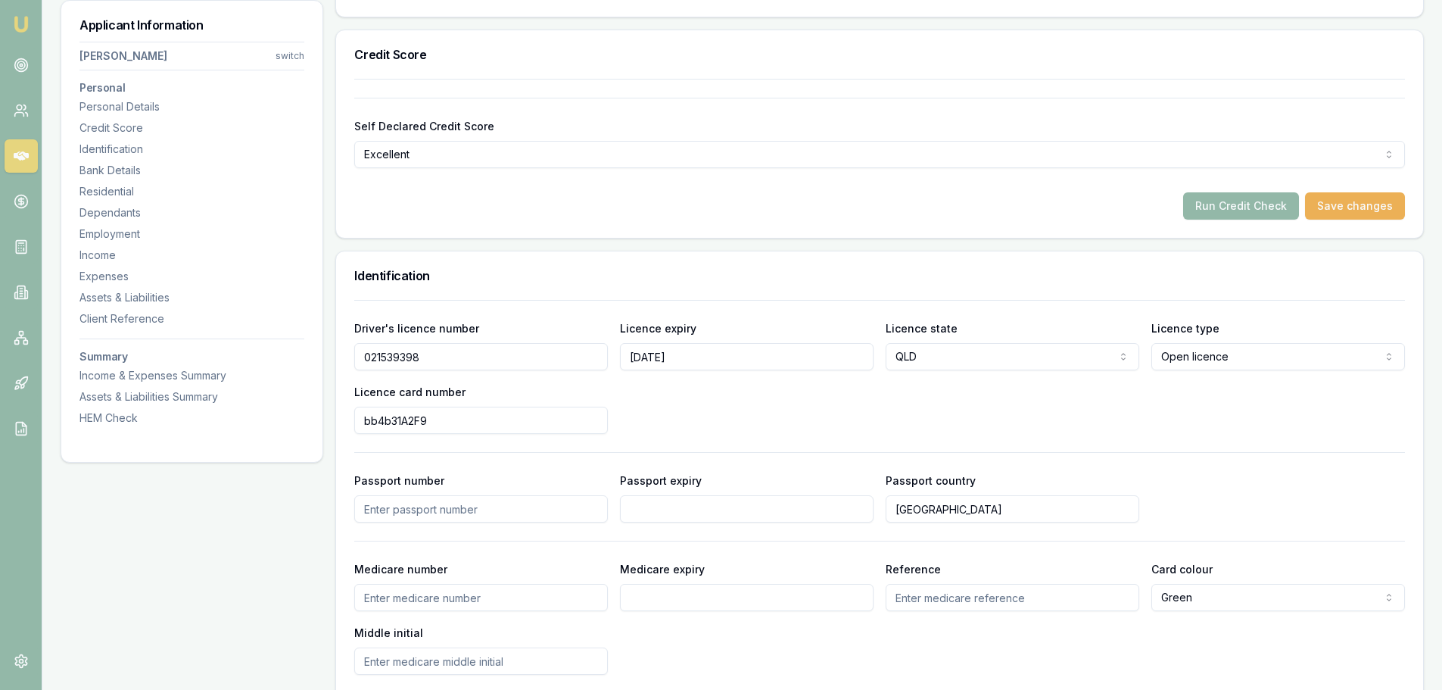
click at [1012, 398] on div "Driver's licence number [DRIVERS_LICENSE_NUMBER] Licence expiry [DATE] Licence …" at bounding box center [879, 376] width 1051 height 115
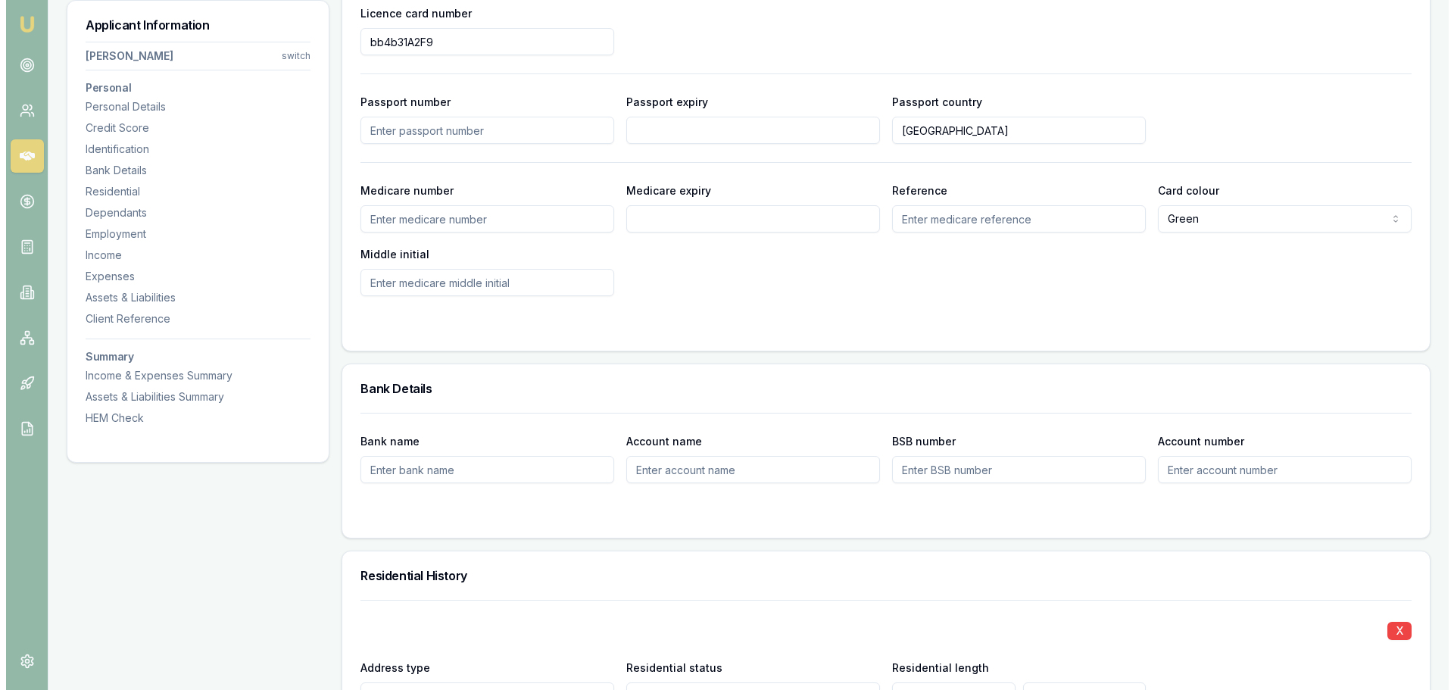
scroll to position [1287, 0]
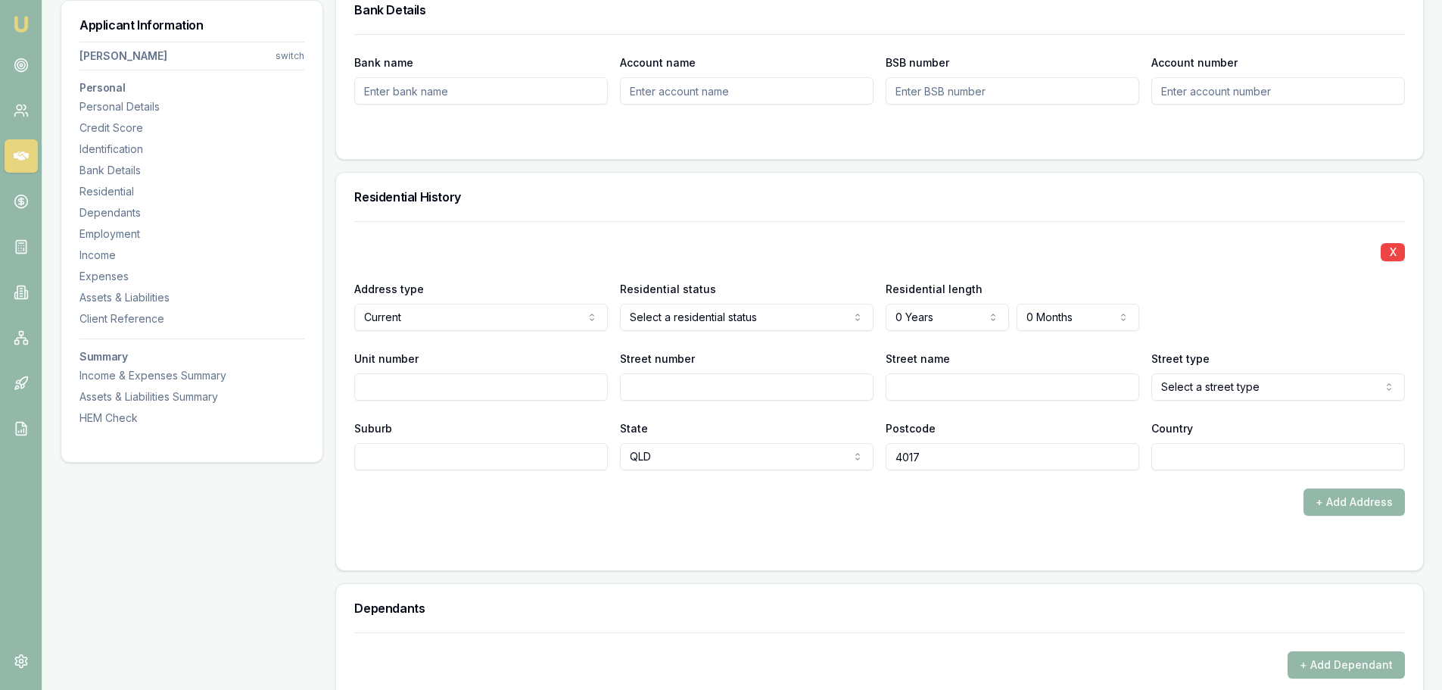
click at [656, 376] on input "Street number" at bounding box center [747, 386] width 254 height 27
type input "45"
type input "BRRALONG"
click at [904, 391] on input "BRRALONG" at bounding box center [1013, 386] width 254 height 27
type input "BURRALONG"
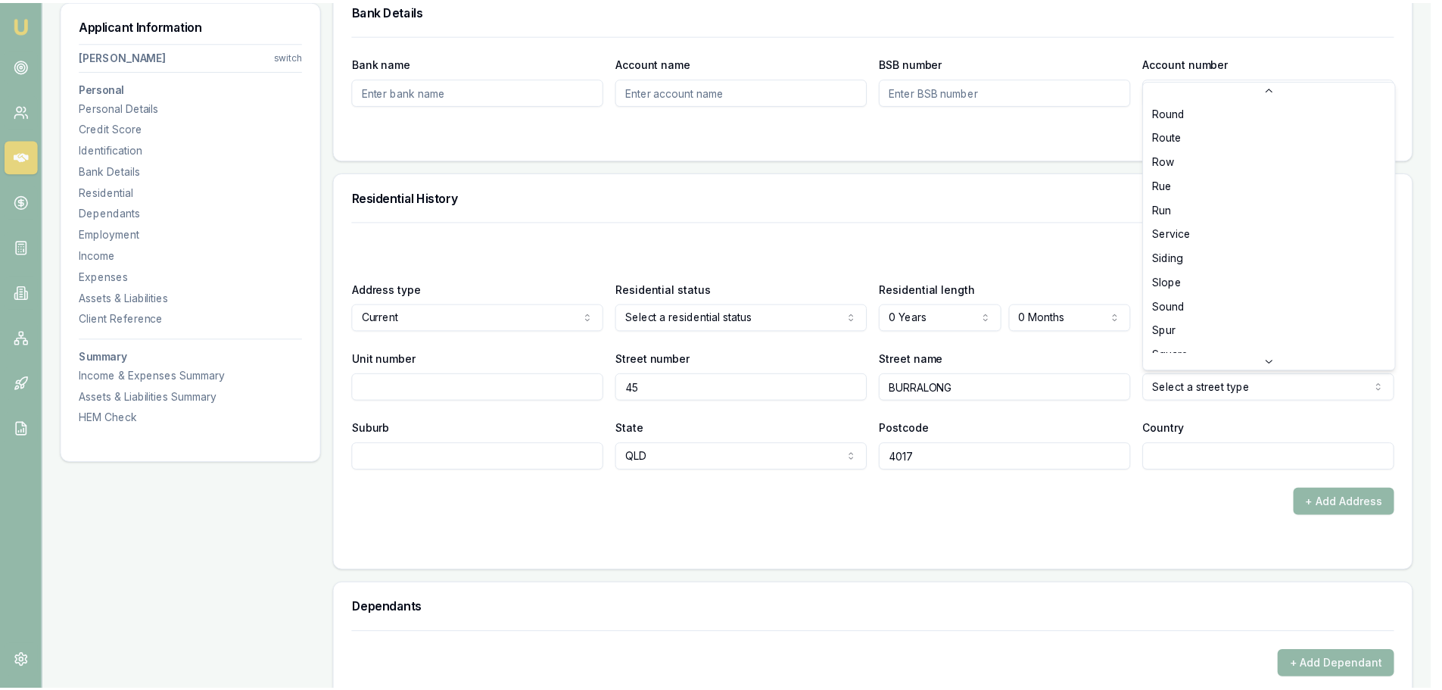
scroll to position [3958, 0]
select select "Street"
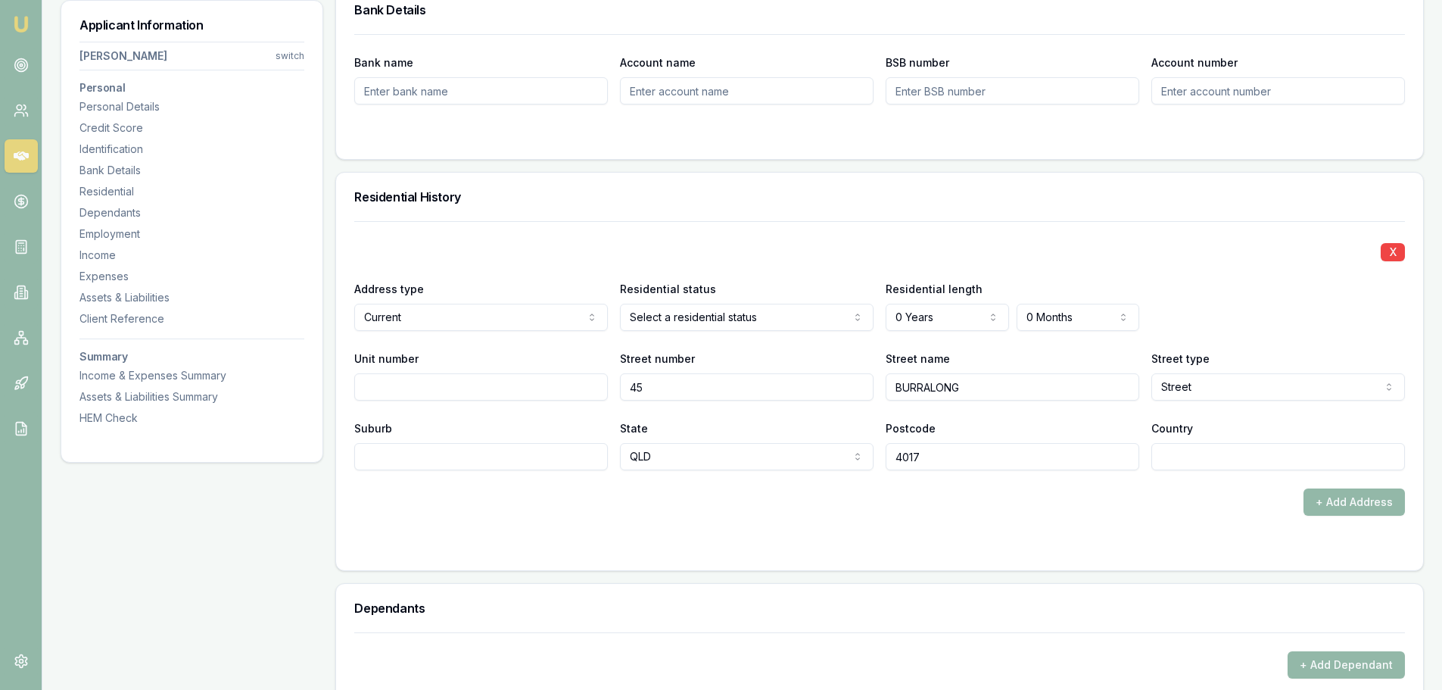
click at [552, 460] on input "Suburb" at bounding box center [481, 456] width 254 height 27
type input "DEAGON"
click at [1174, 455] on input "Country" at bounding box center [1279, 456] width 254 height 27
type input "[GEOGRAPHIC_DATA]"
click at [1058, 225] on div "X Address type Current Current Previous Residential status Select a residential…" at bounding box center [879, 345] width 1051 height 249
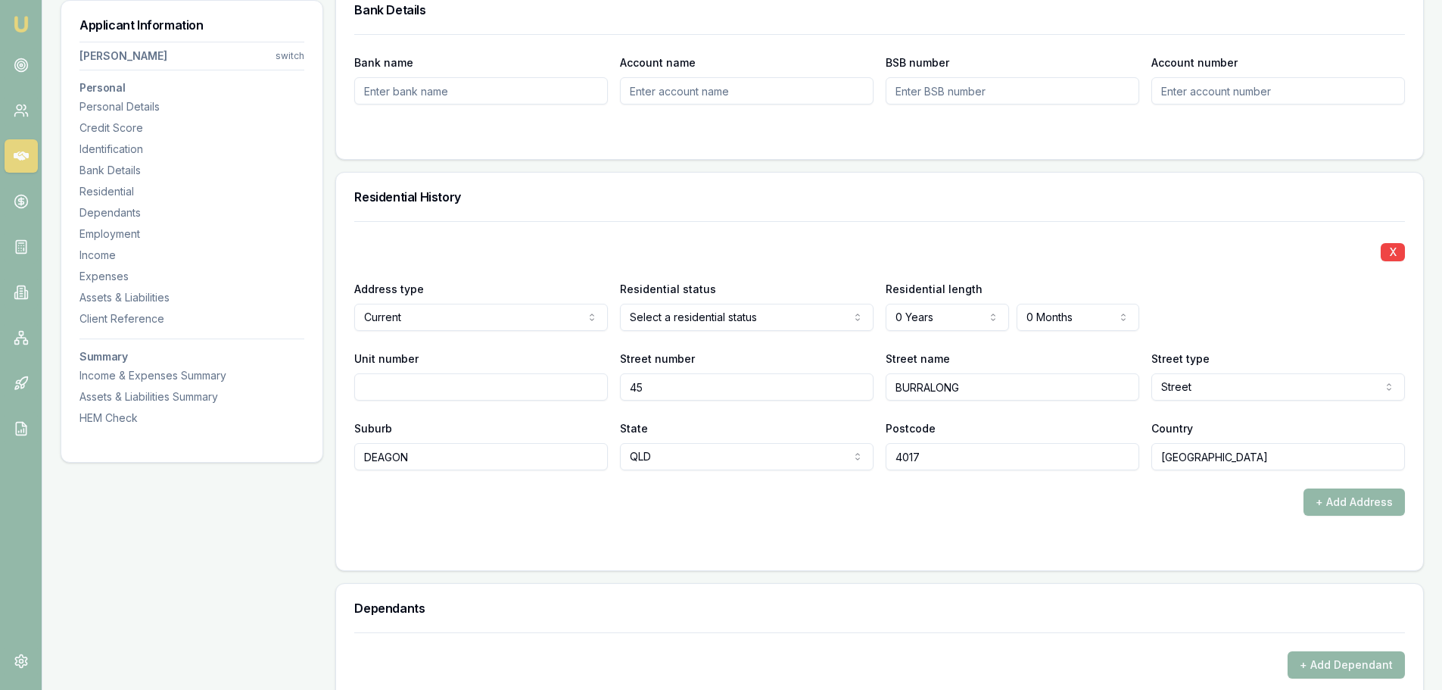
click at [1093, 213] on div "Residential History" at bounding box center [879, 197] width 1087 height 48
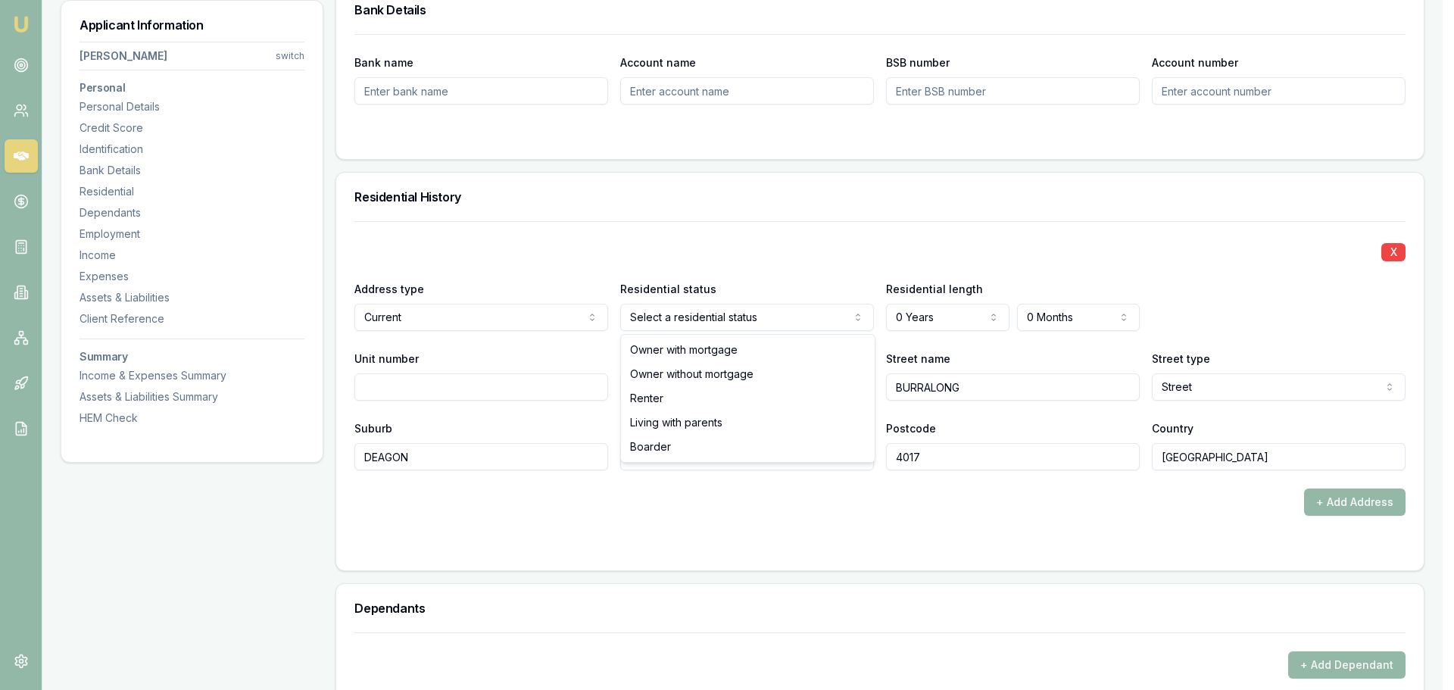
select select "RENTER"
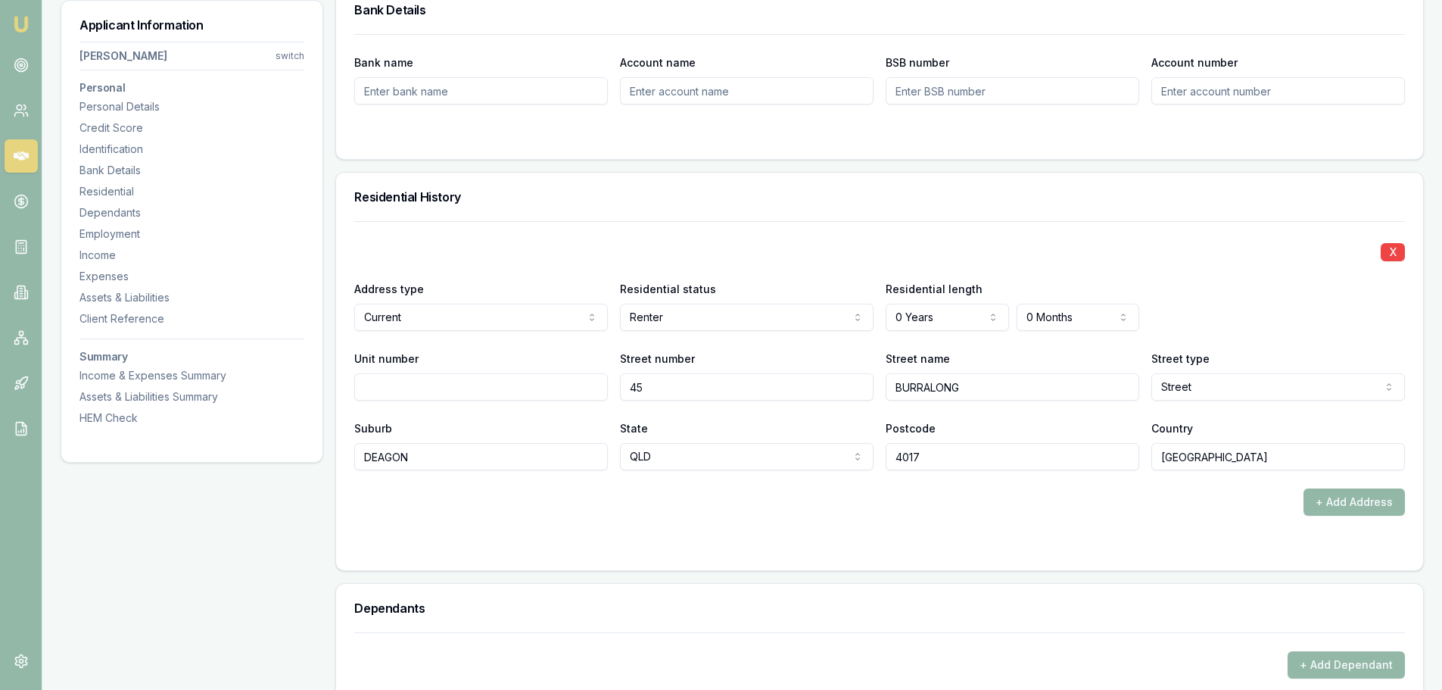
click at [643, 231] on div "X Address type Current Current Previous Residential status Renter Owner with mo…" at bounding box center [879, 345] width 1051 height 249
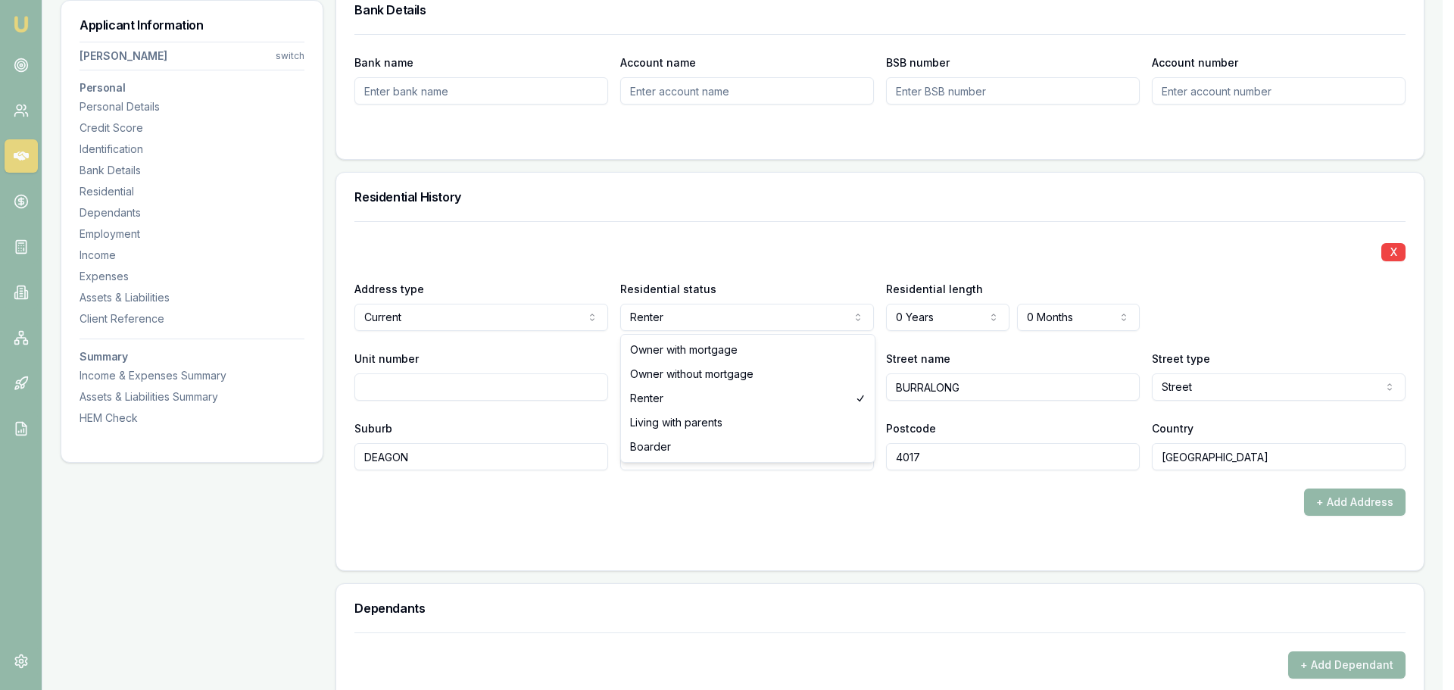
select select "LIVING_WITH_PARENTS"
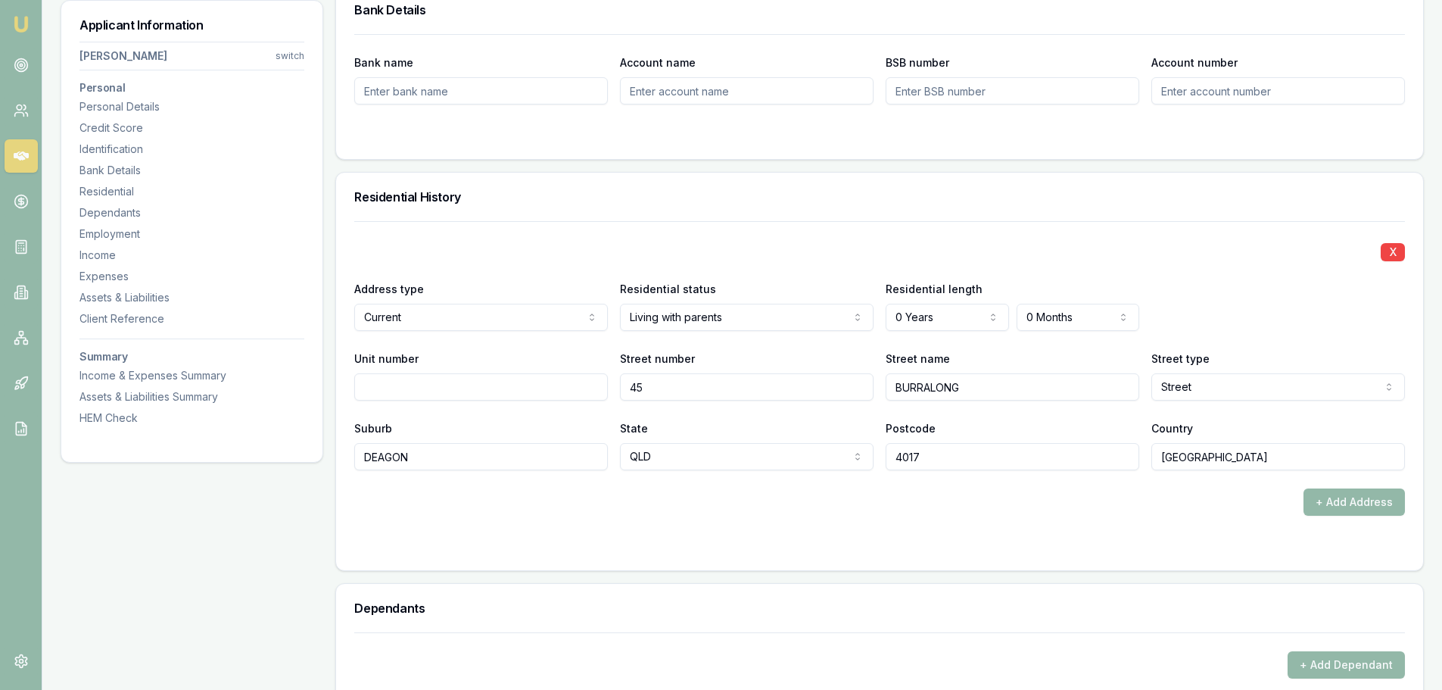
click at [981, 190] on div "Residential History" at bounding box center [879, 197] width 1087 height 48
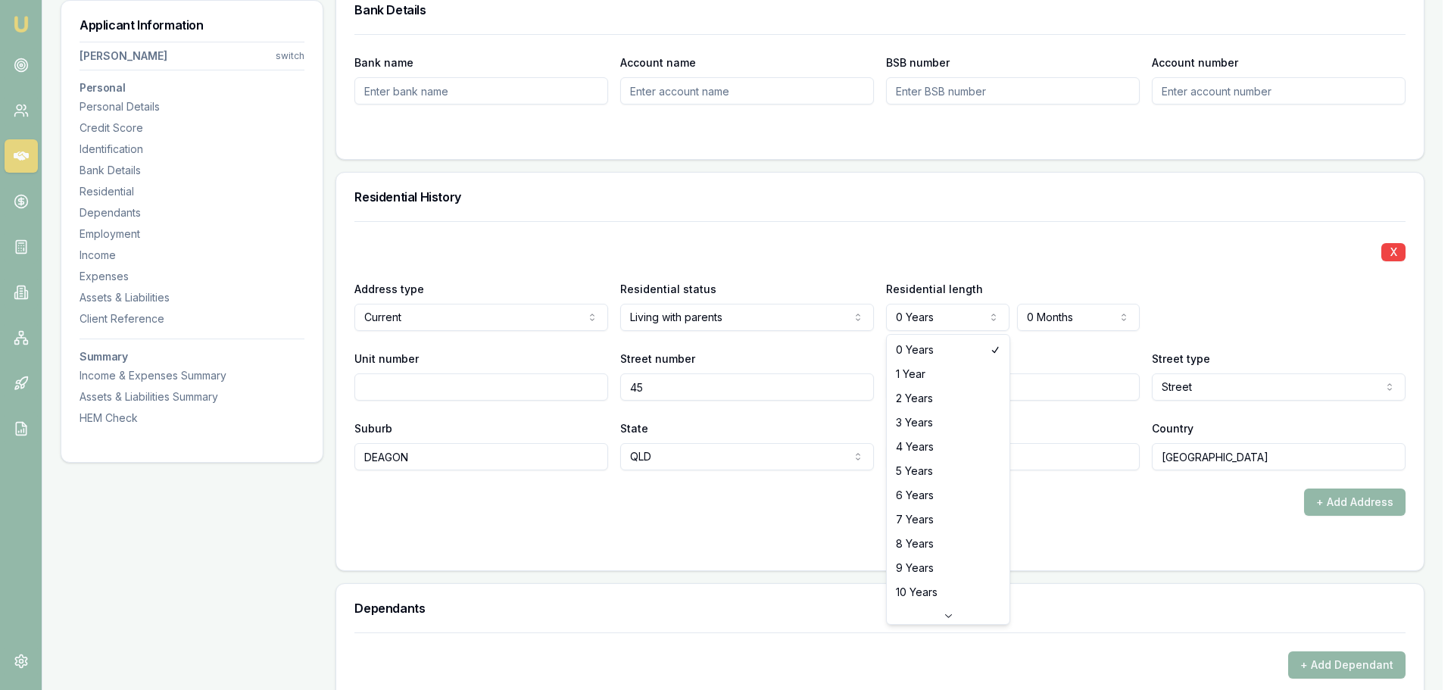
select select "2"
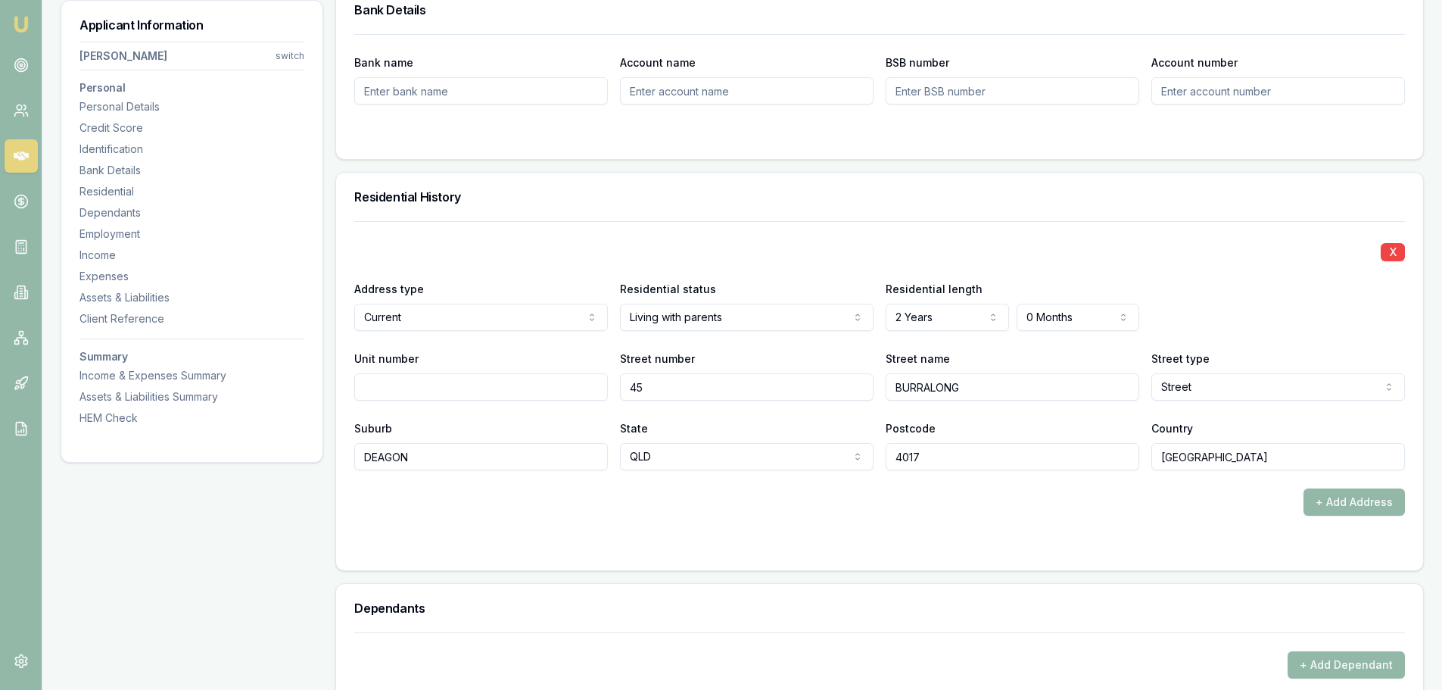
click at [1031, 202] on h3 "Residential History" at bounding box center [879, 197] width 1051 height 12
click at [1341, 499] on button "+ Add Address" at bounding box center [1354, 501] width 101 height 27
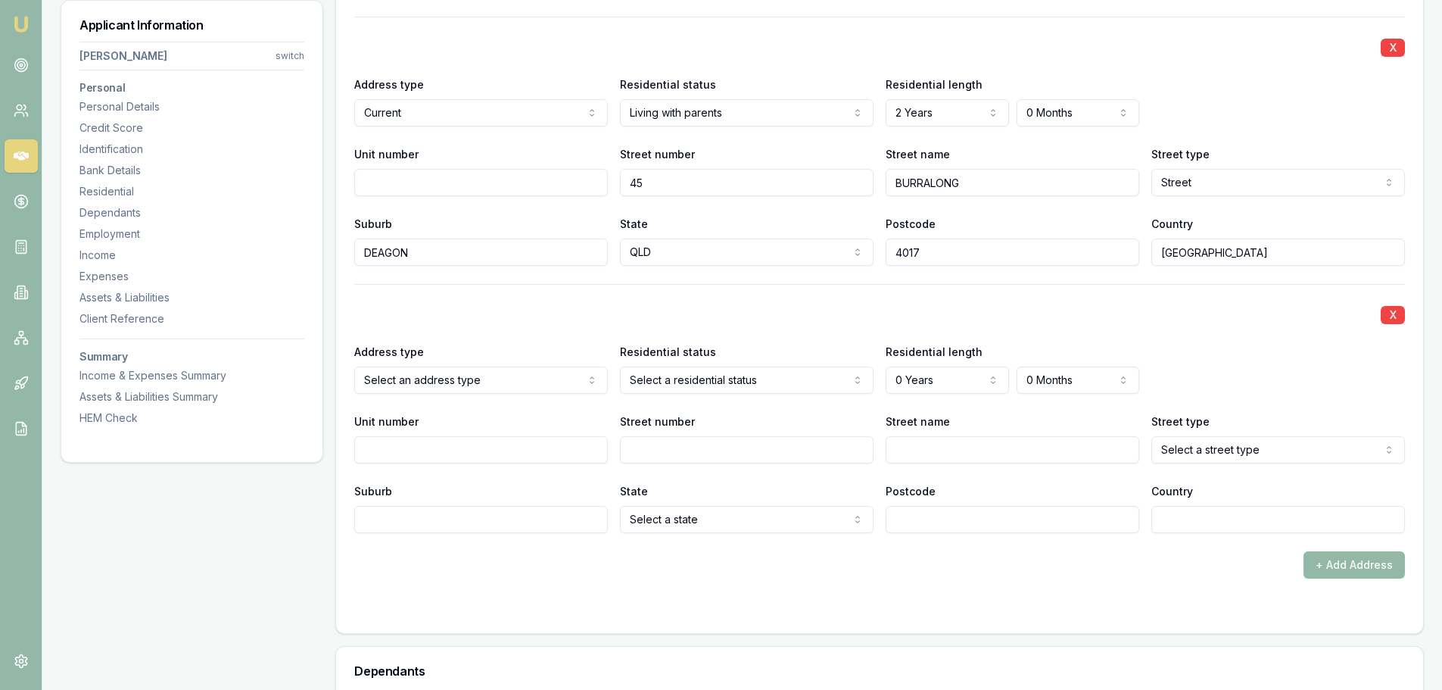
scroll to position [1514, 0]
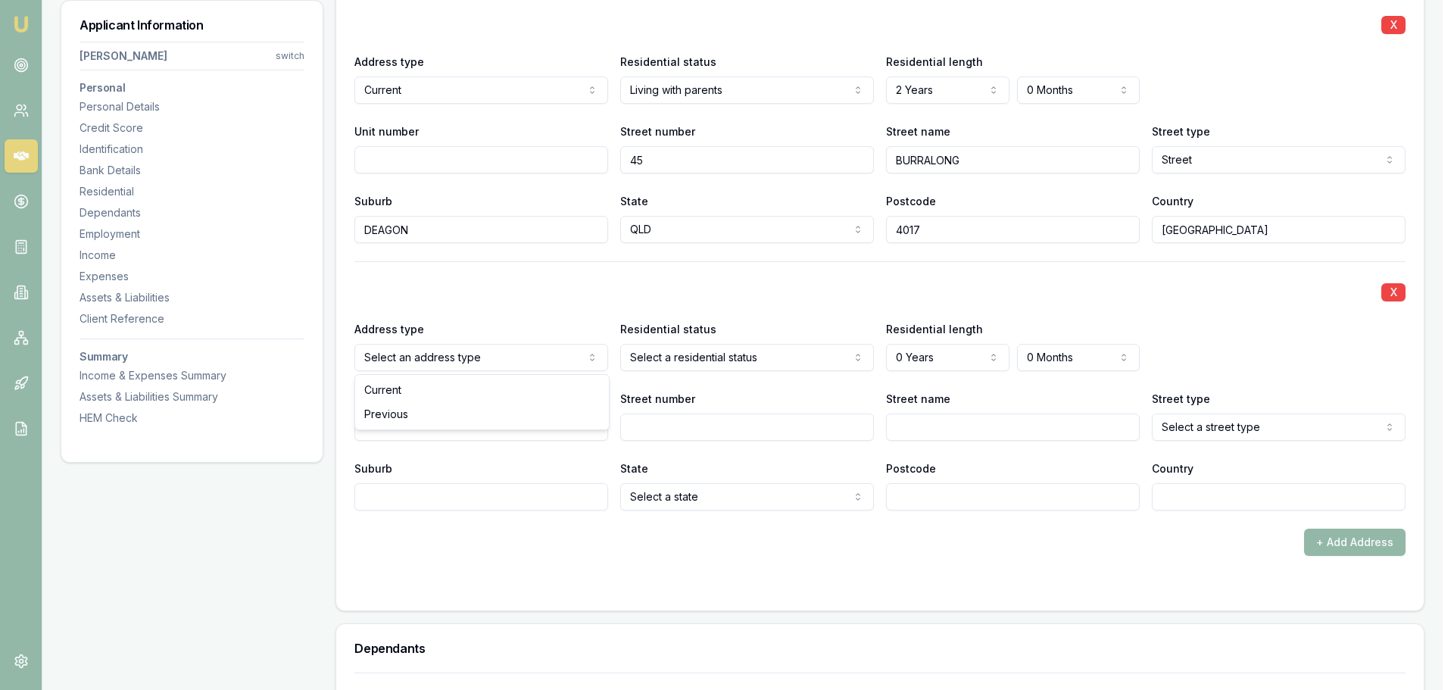
select select "PREVIOUS"
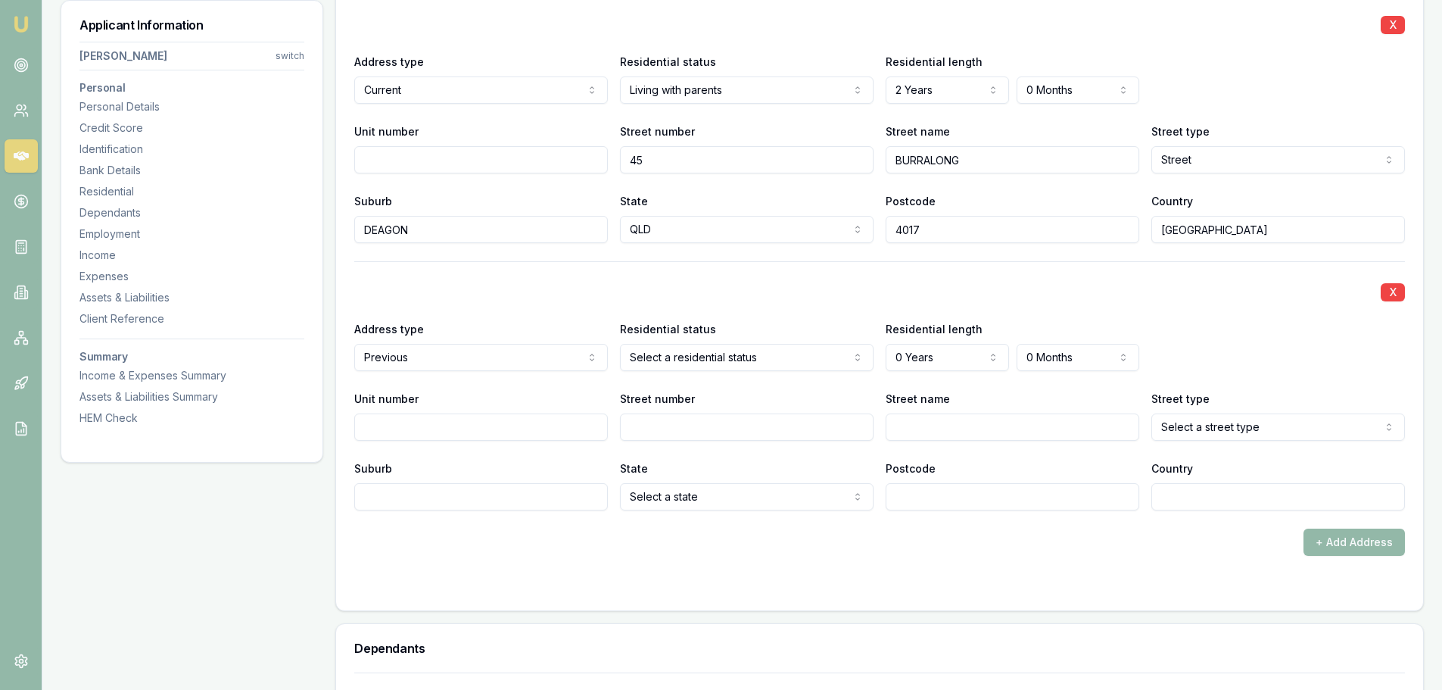
click at [666, 422] on input "Street number" at bounding box center [747, 426] width 254 height 27
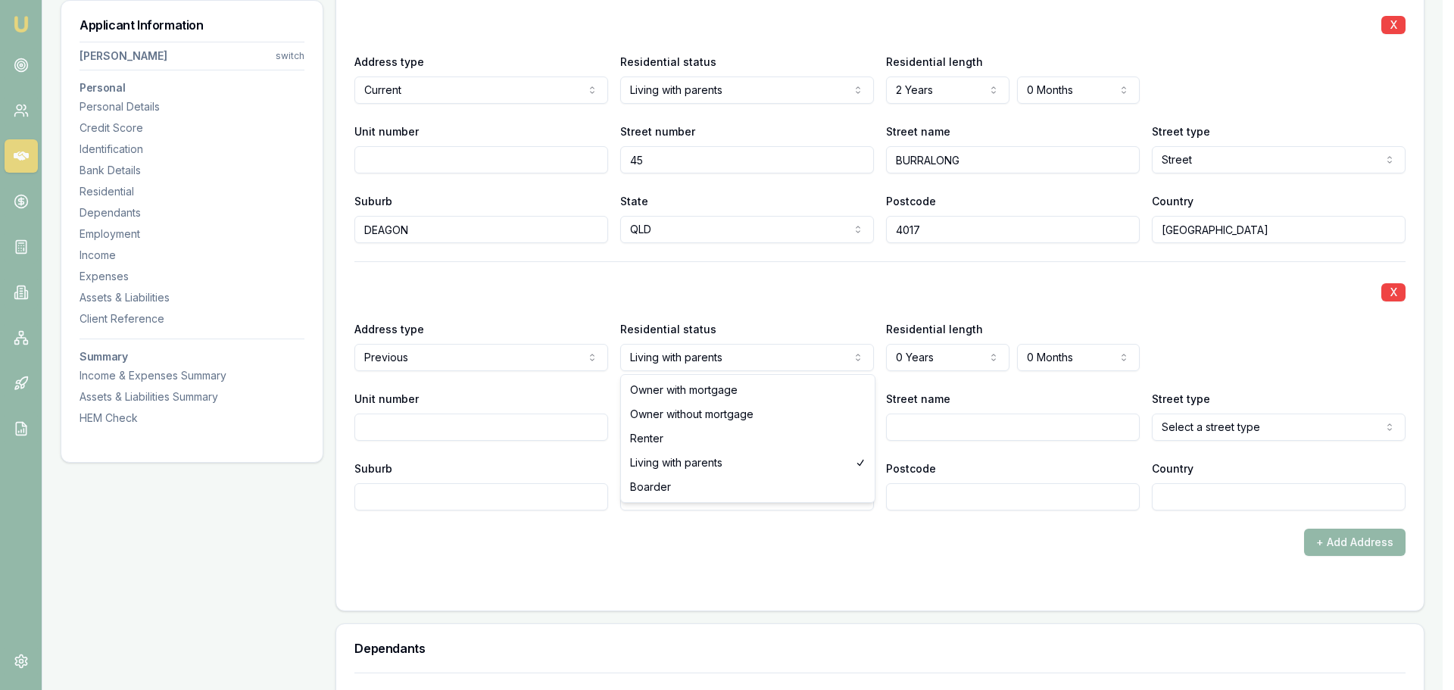
select select "RENTER"
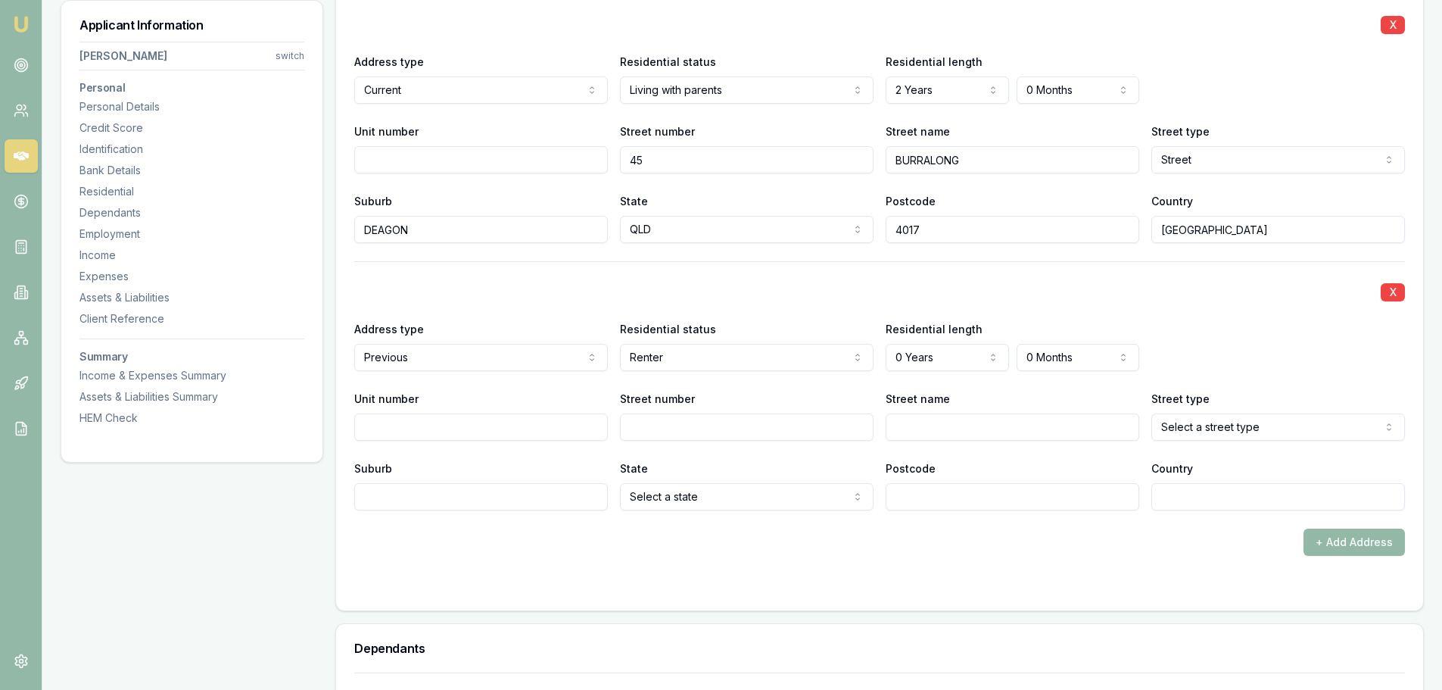
click at [940, 432] on input "Street name" at bounding box center [1013, 426] width 254 height 27
type input "WIDDINGTON"
select select "Street"
type input "ENFIELD"
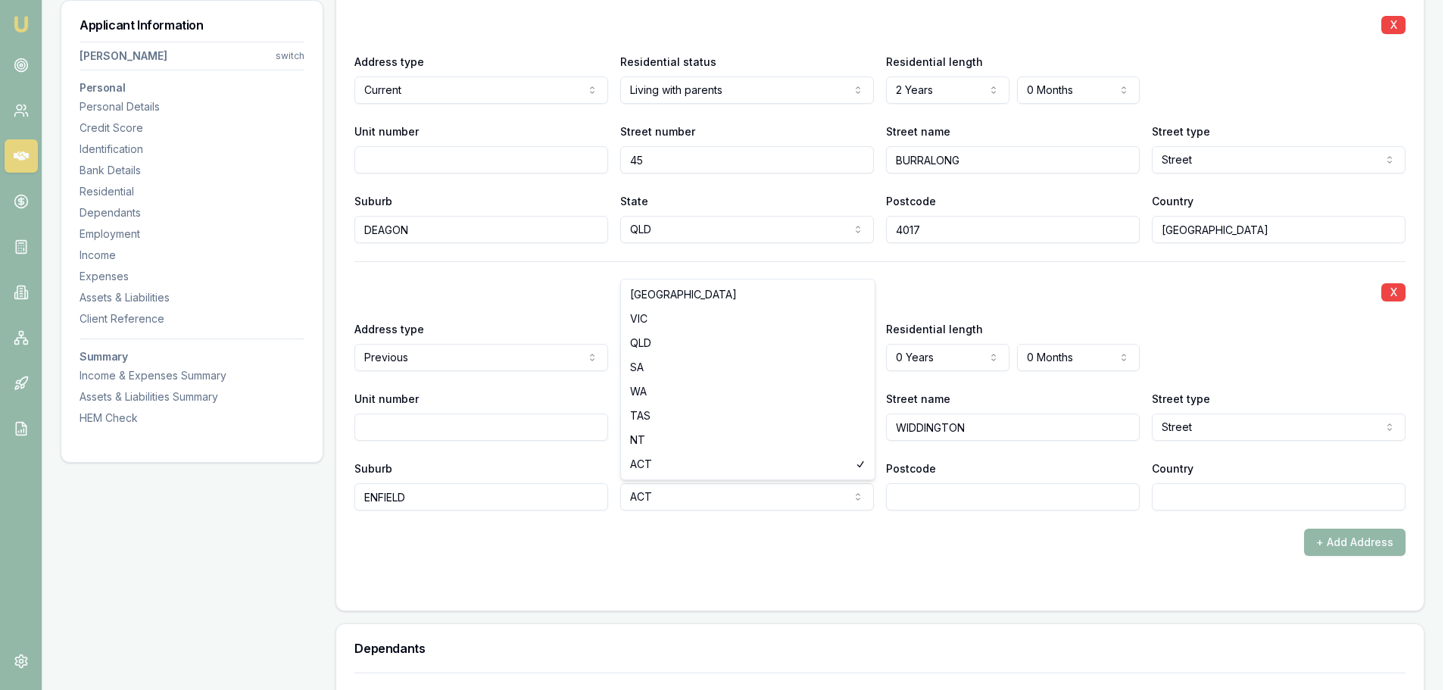
select select "SA"
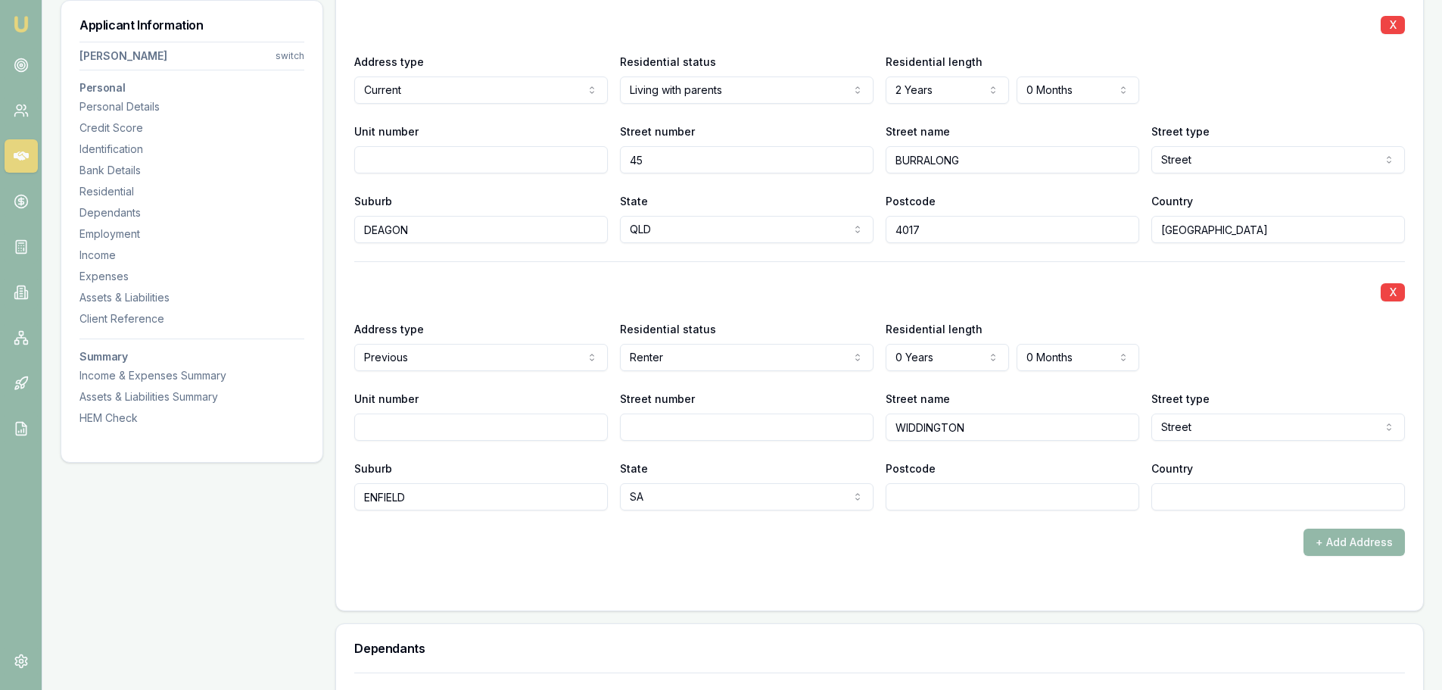
click at [1318, 503] on input "Country" at bounding box center [1279, 496] width 254 height 27
type input "[GEOGRAPHIC_DATA]"
click at [1202, 569] on form "X Address type Current Current Previous Residential status Living with parents …" at bounding box center [879, 293] width 1051 height 598
click at [725, 422] on input "Street number" at bounding box center [747, 426] width 254 height 27
type input "36"
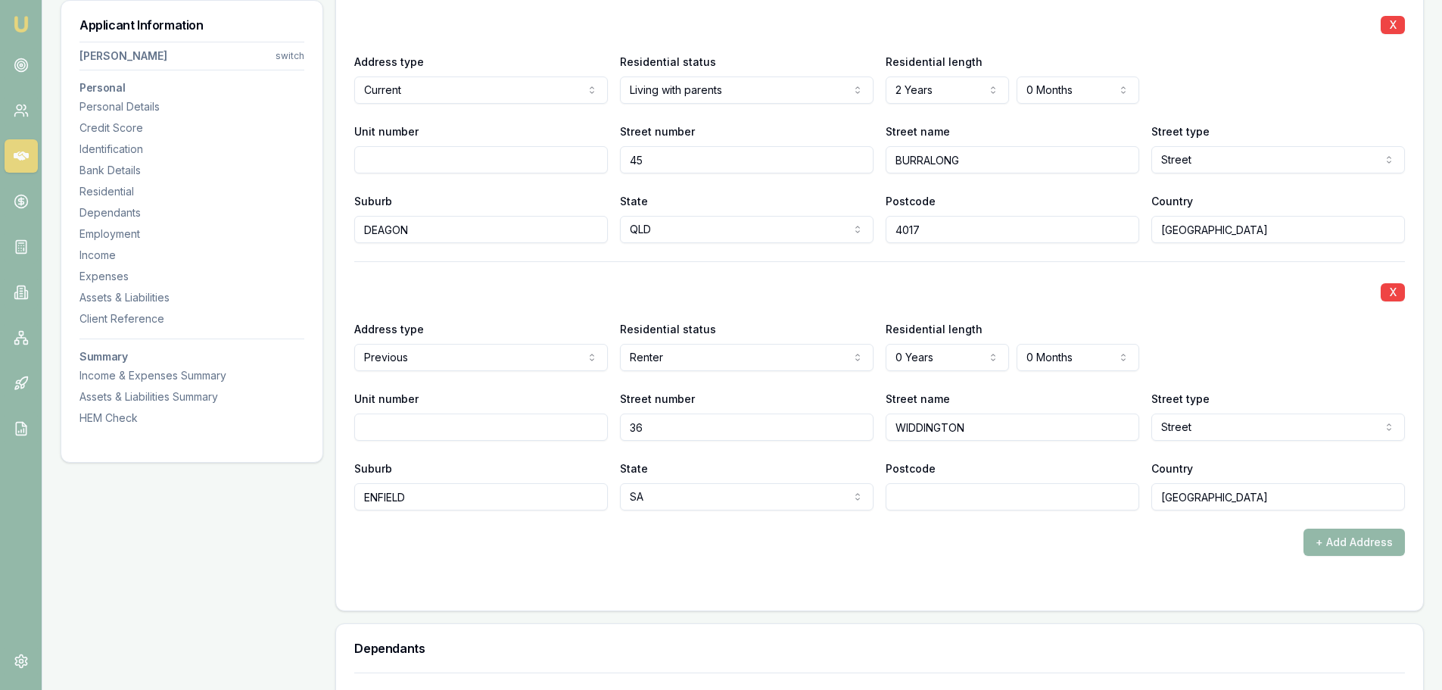
click at [848, 298] on div "X" at bounding box center [879, 290] width 1051 height 21
click at [1002, 497] on input "Postcode" at bounding box center [1013, 496] width 254 height 27
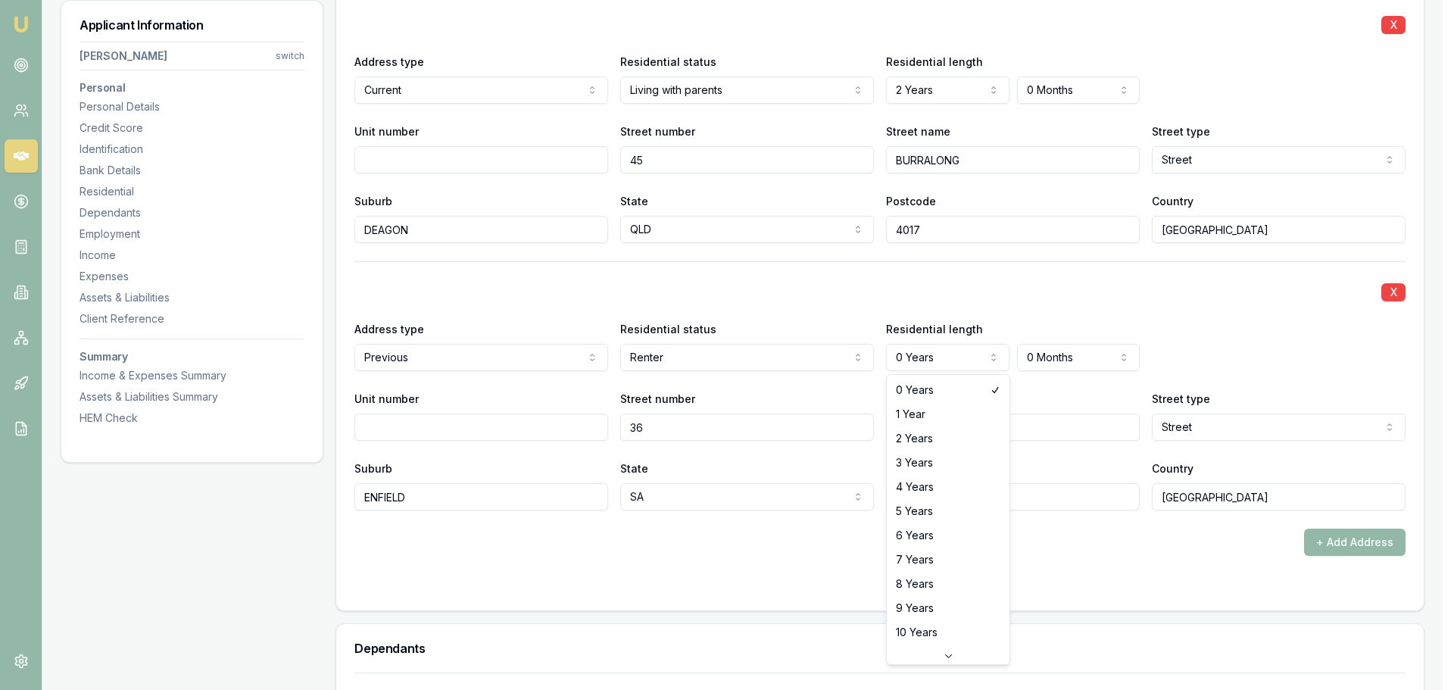
select select "2"
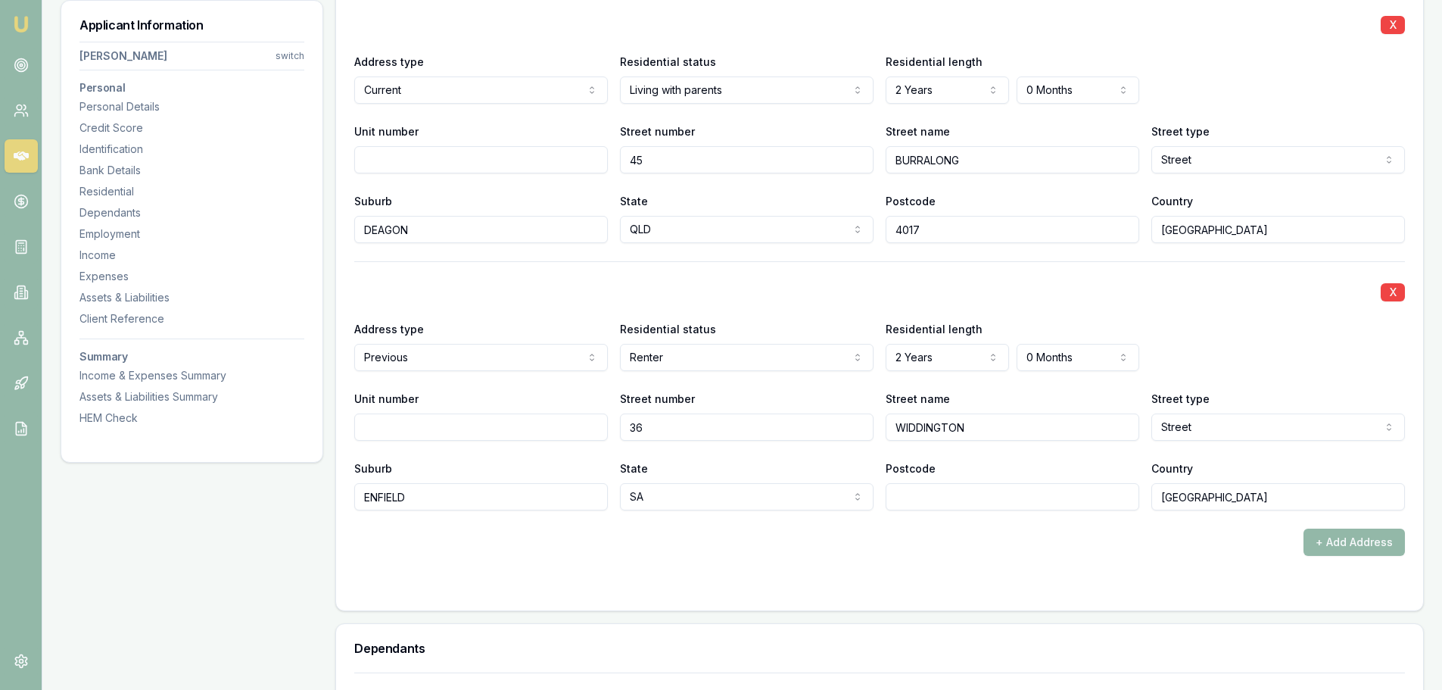
click at [938, 299] on div "X" at bounding box center [879, 290] width 1051 height 21
click at [953, 495] on input "Postcode" at bounding box center [1013, 496] width 254 height 27
type input "5081"
click at [1030, 539] on div "+ Add Address" at bounding box center [879, 541] width 1051 height 27
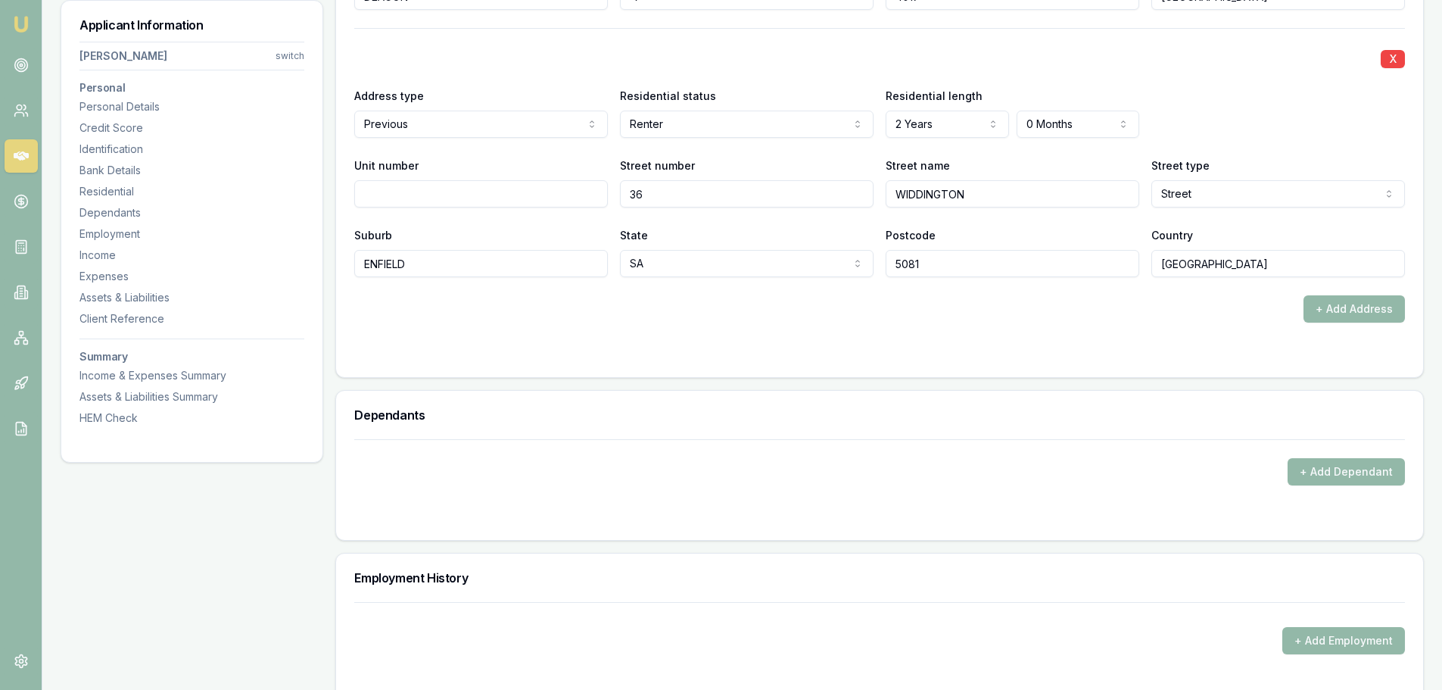
scroll to position [1893, 0]
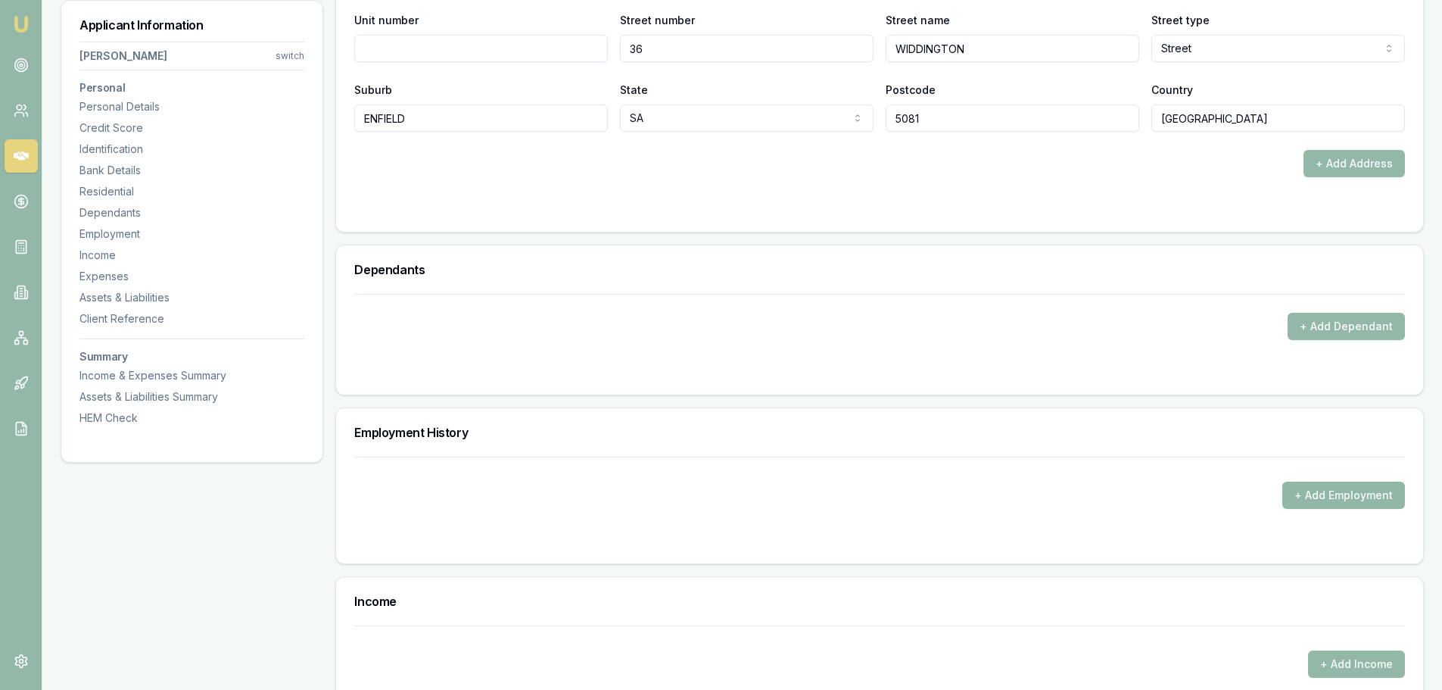
click at [1342, 499] on button "+ Add Employment" at bounding box center [1344, 495] width 123 height 27
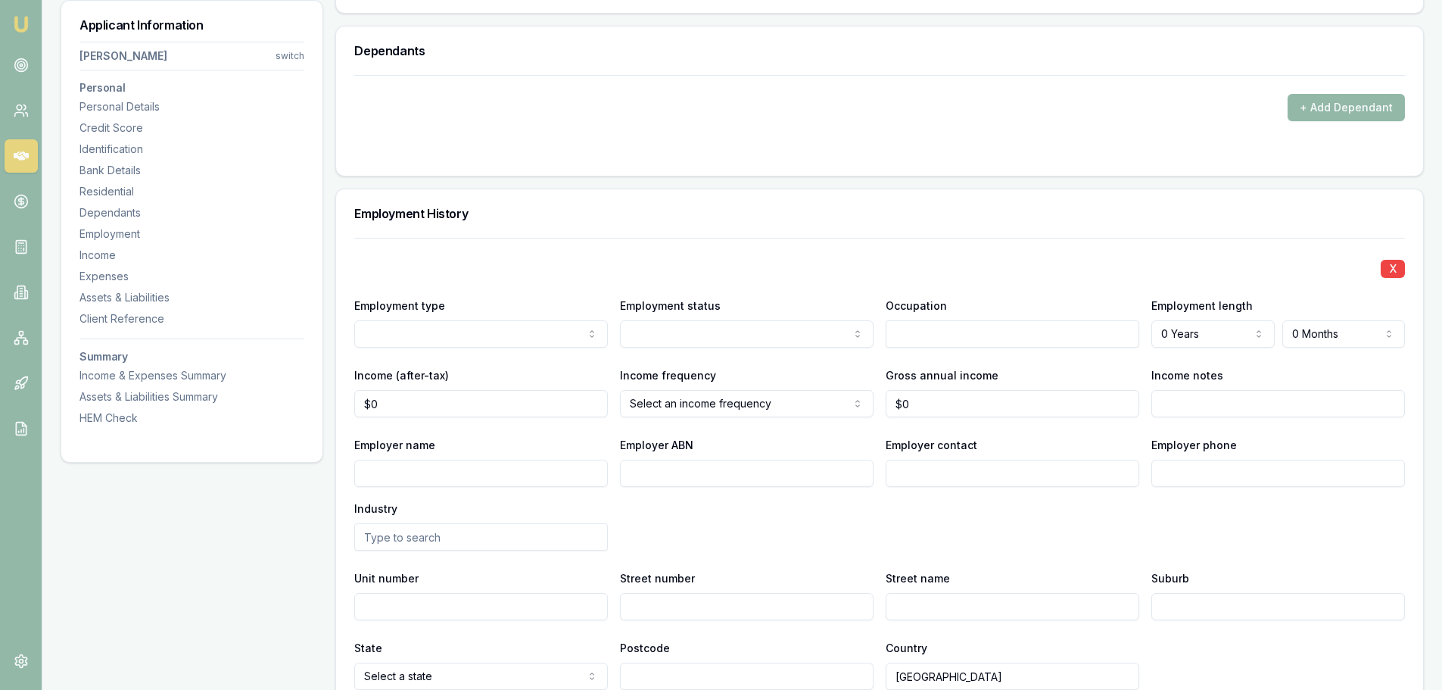
scroll to position [2120, 0]
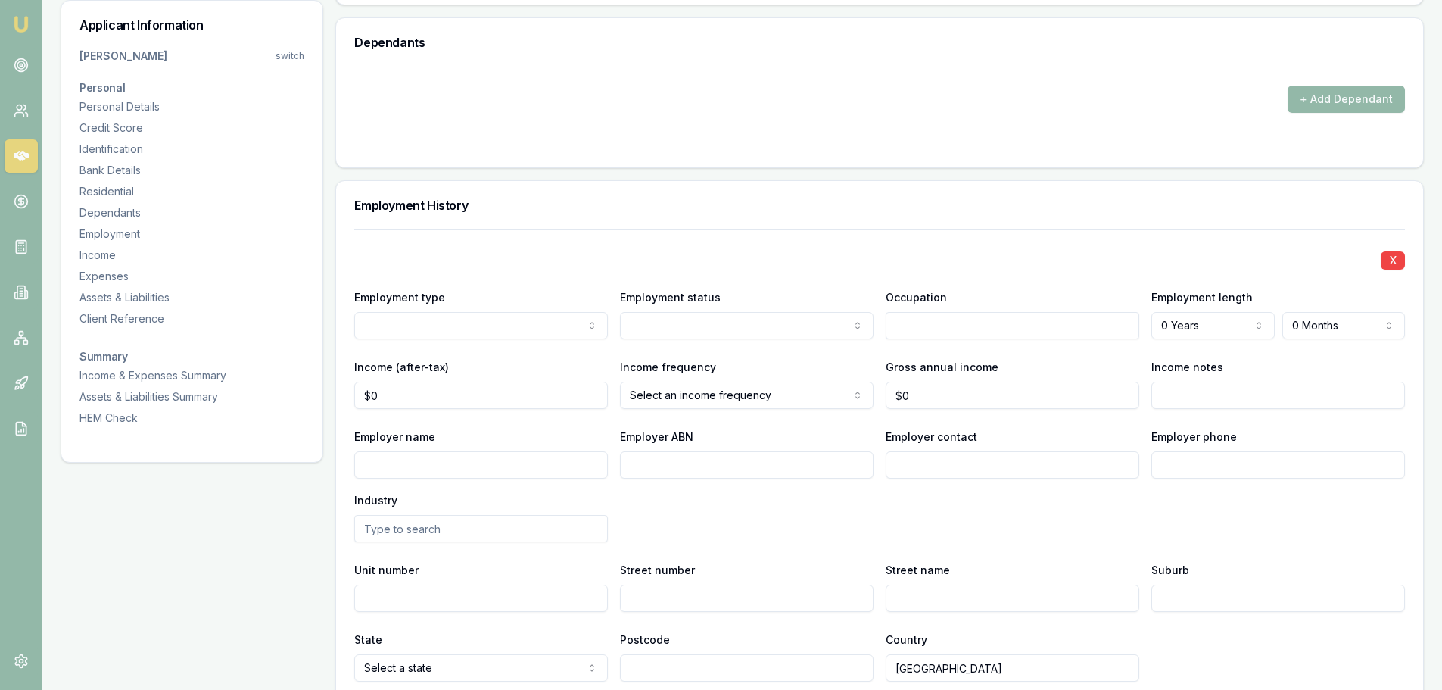
click at [445, 467] on input "Employer name" at bounding box center [481, 464] width 254 height 27
click at [436, 311] on div "Employment type Current Previous" at bounding box center [481, 313] width 254 height 51
click at [672, 311] on div "Employment status Full time Part time Casual Contract Self employed" at bounding box center [747, 313] width 254 height 51
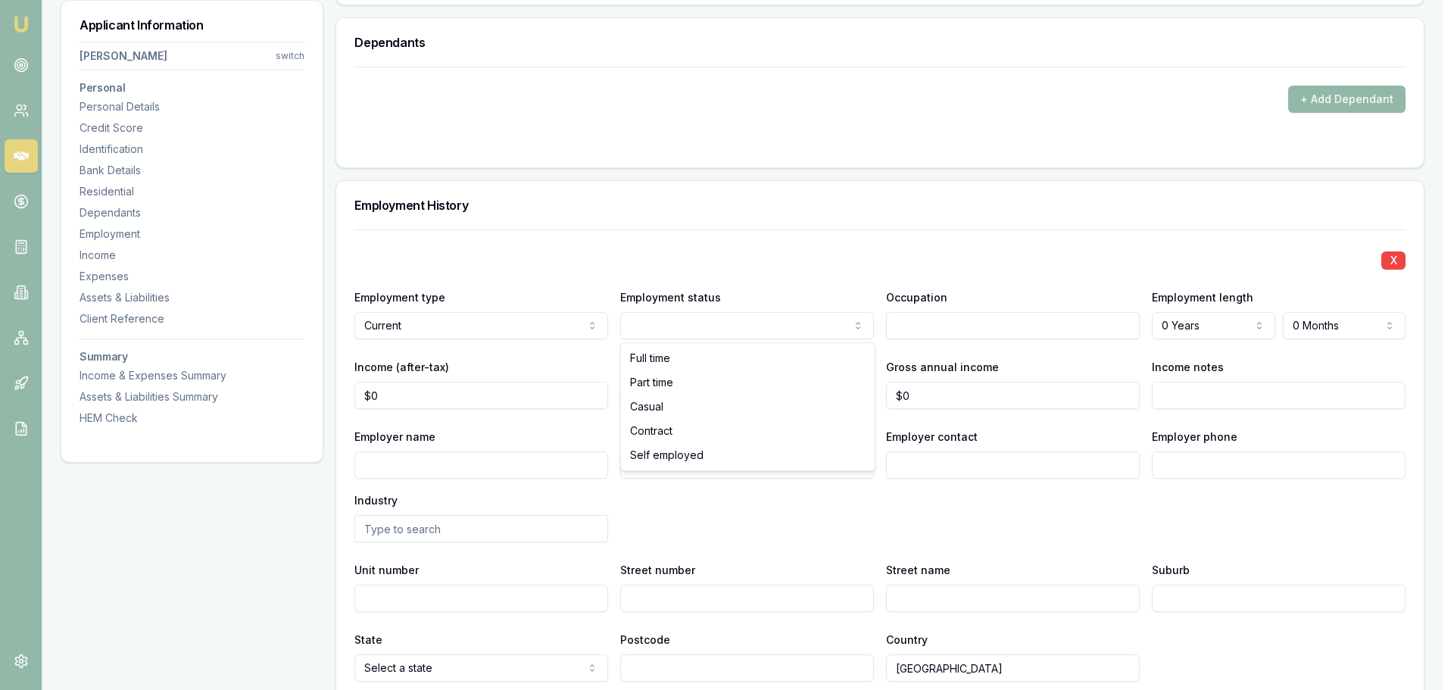
select select "SELF_EMPLOYED"
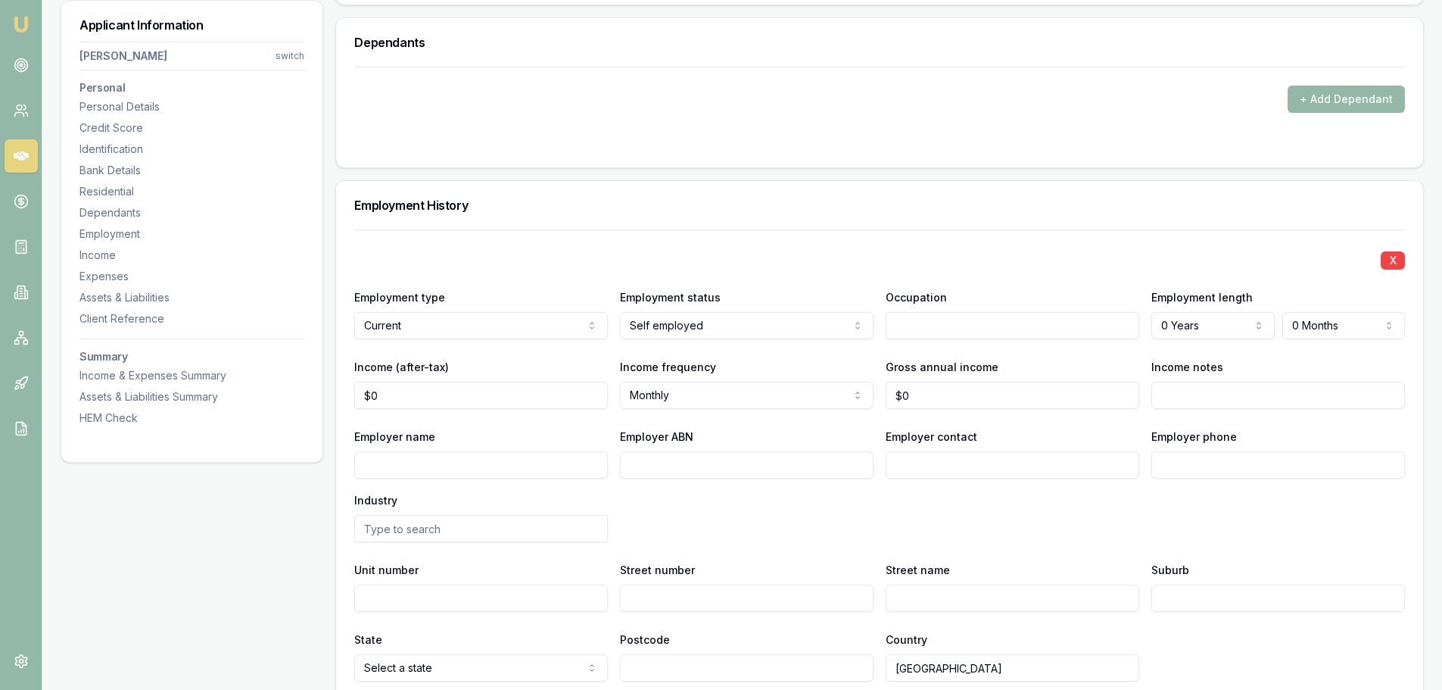
click at [740, 210] on h3 "Employment History" at bounding box center [879, 205] width 1051 height 12
click at [719, 469] on input "Employer ABN" at bounding box center [747, 464] width 254 height 27
type input "66453044229"
click at [722, 235] on div "X Employment type Current Current Previous Employment status Self employed Full…" at bounding box center [879, 455] width 1051 height 452
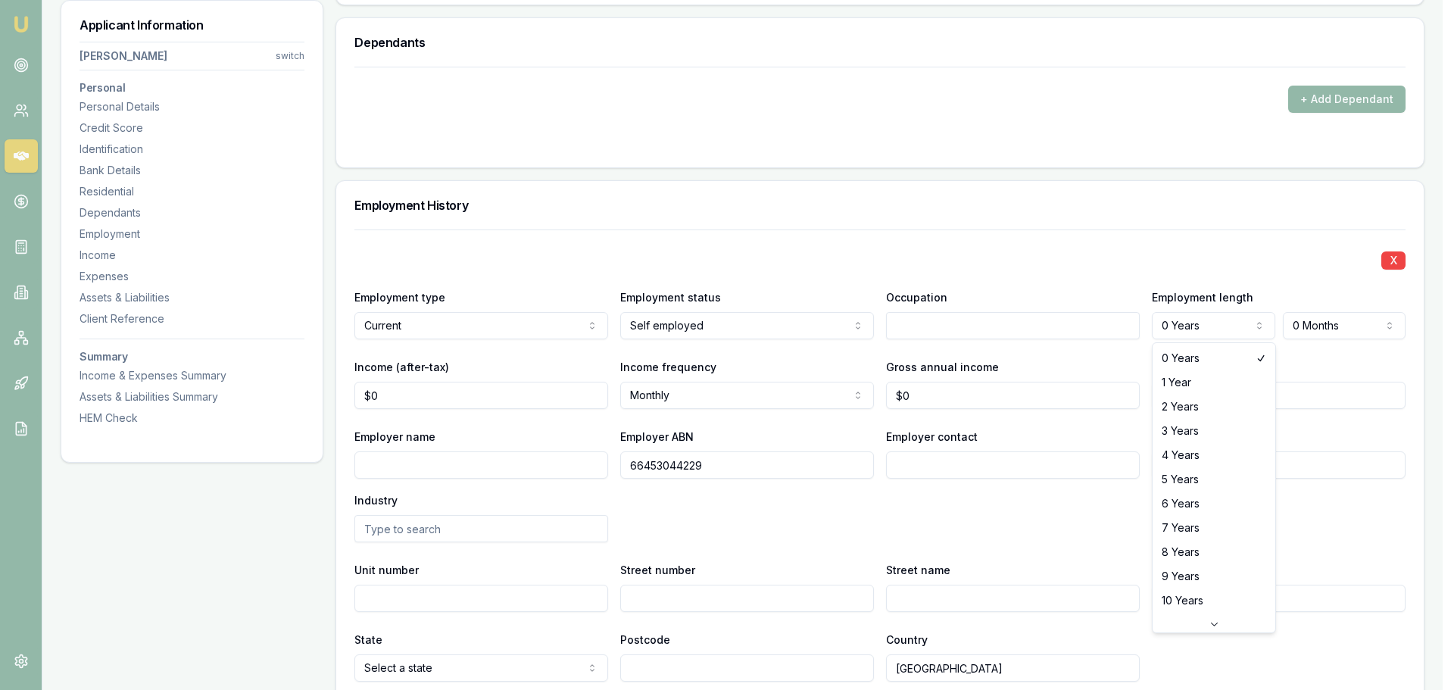
select select "3"
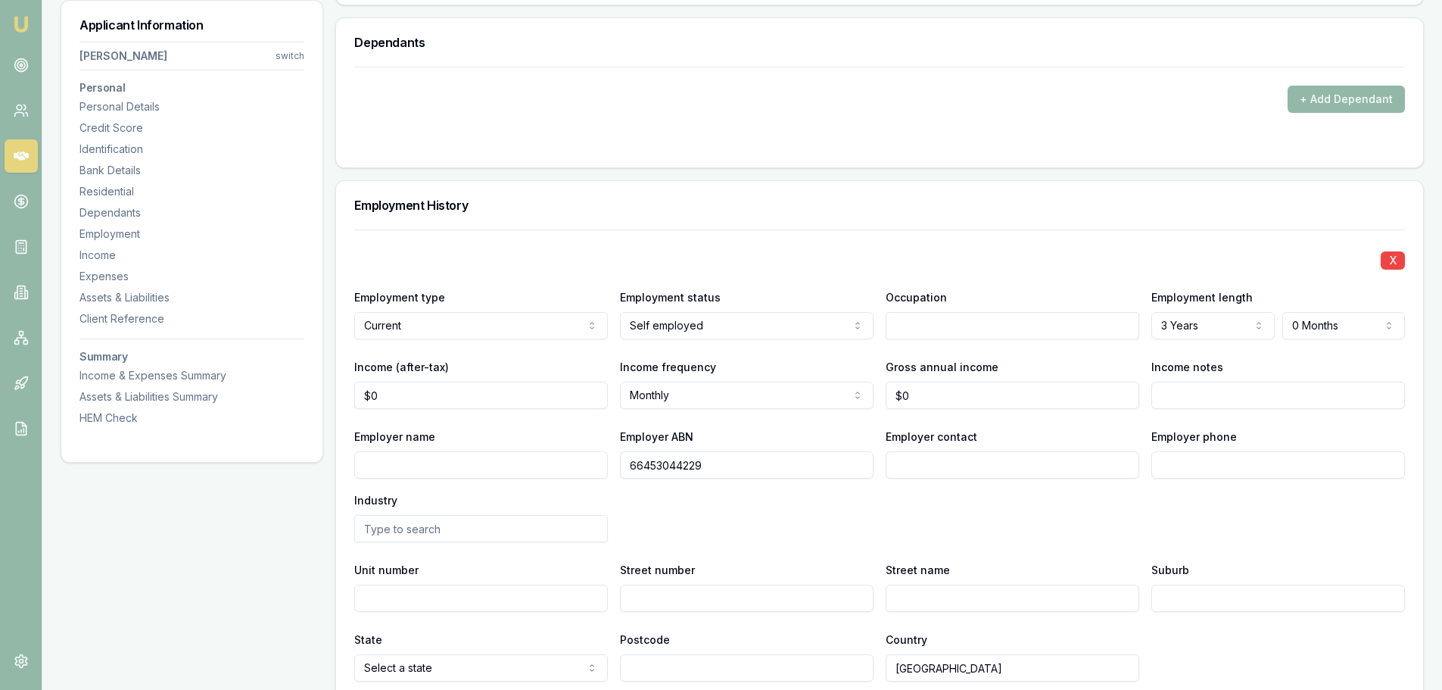
click at [1174, 205] on h3 "Employment History" at bounding box center [879, 205] width 1051 height 12
click at [497, 395] on input "0" at bounding box center [481, 395] width 254 height 27
type input "$0"
click at [767, 201] on h3 "Employment History" at bounding box center [879, 205] width 1051 height 12
click at [1177, 233] on div "X Employment type Current Current Previous Employment status Self employed Full…" at bounding box center [879, 455] width 1051 height 452
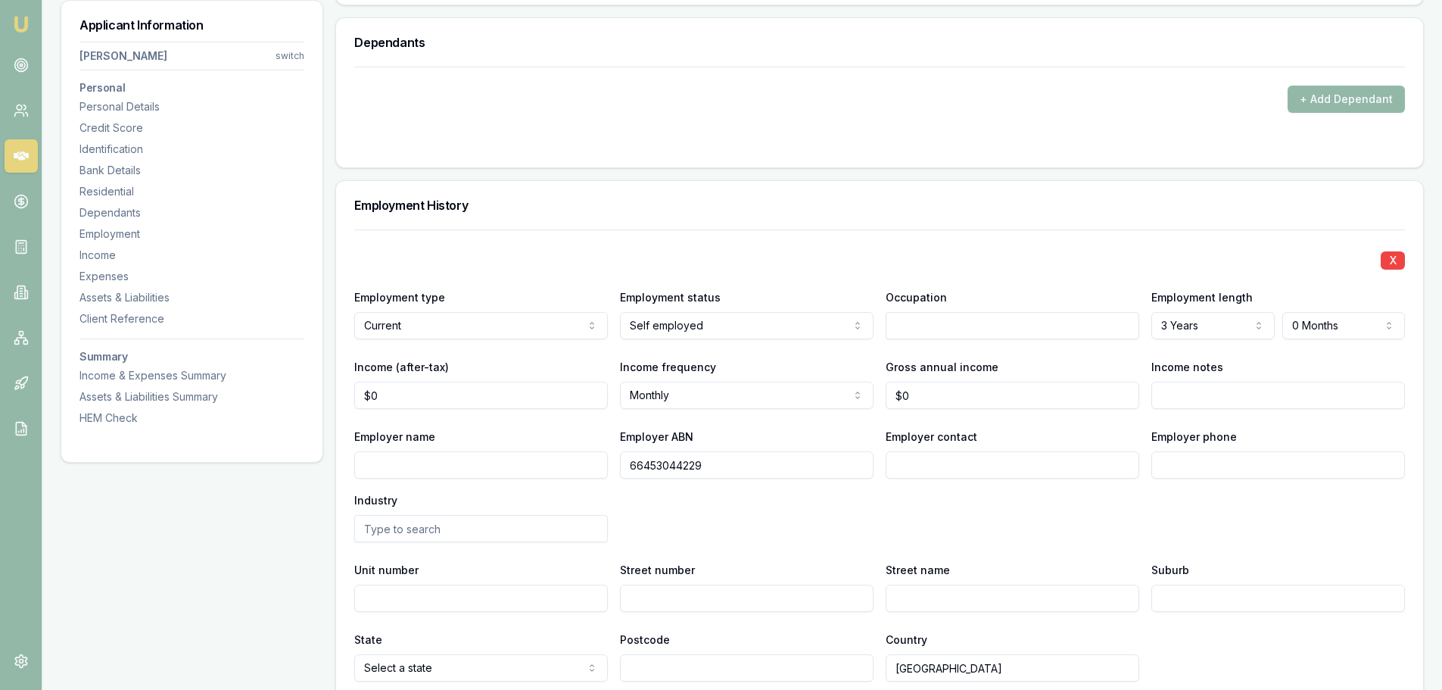
click at [572, 193] on div "Employment History" at bounding box center [879, 205] width 1087 height 48
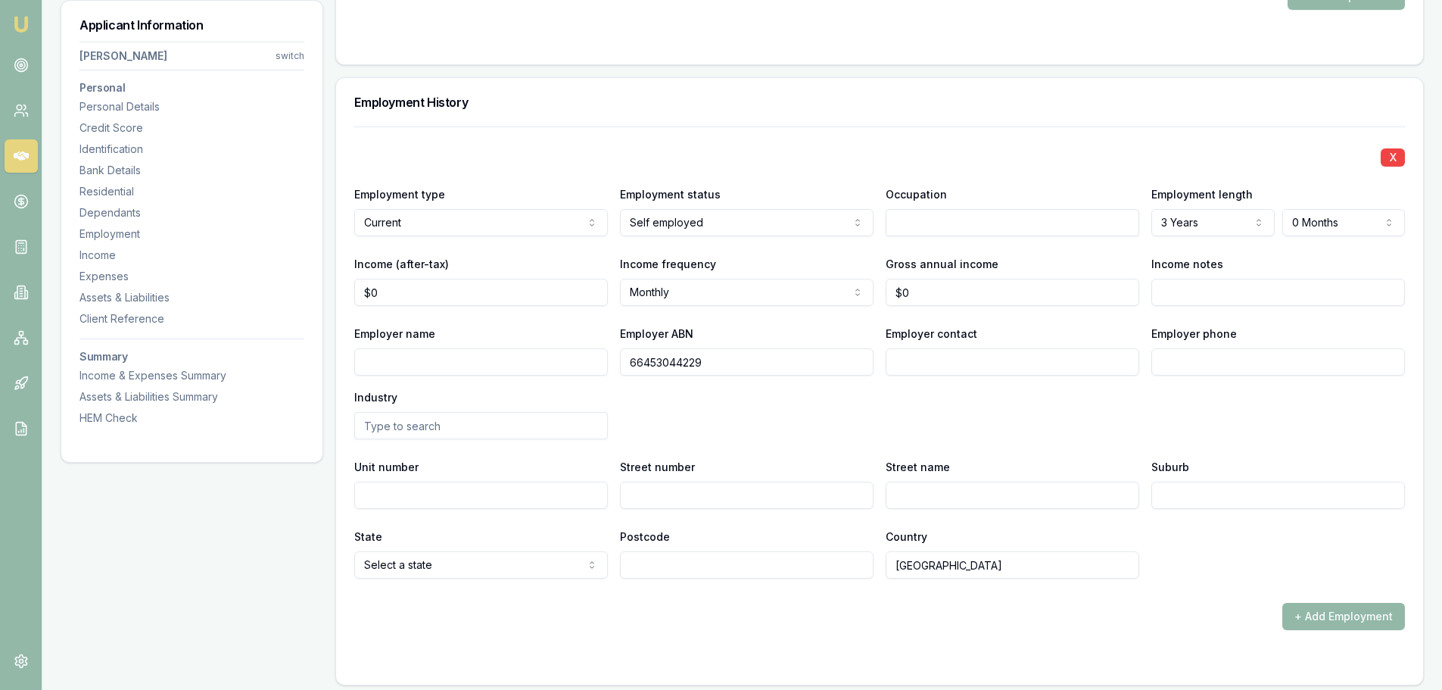
scroll to position [2423, 0]
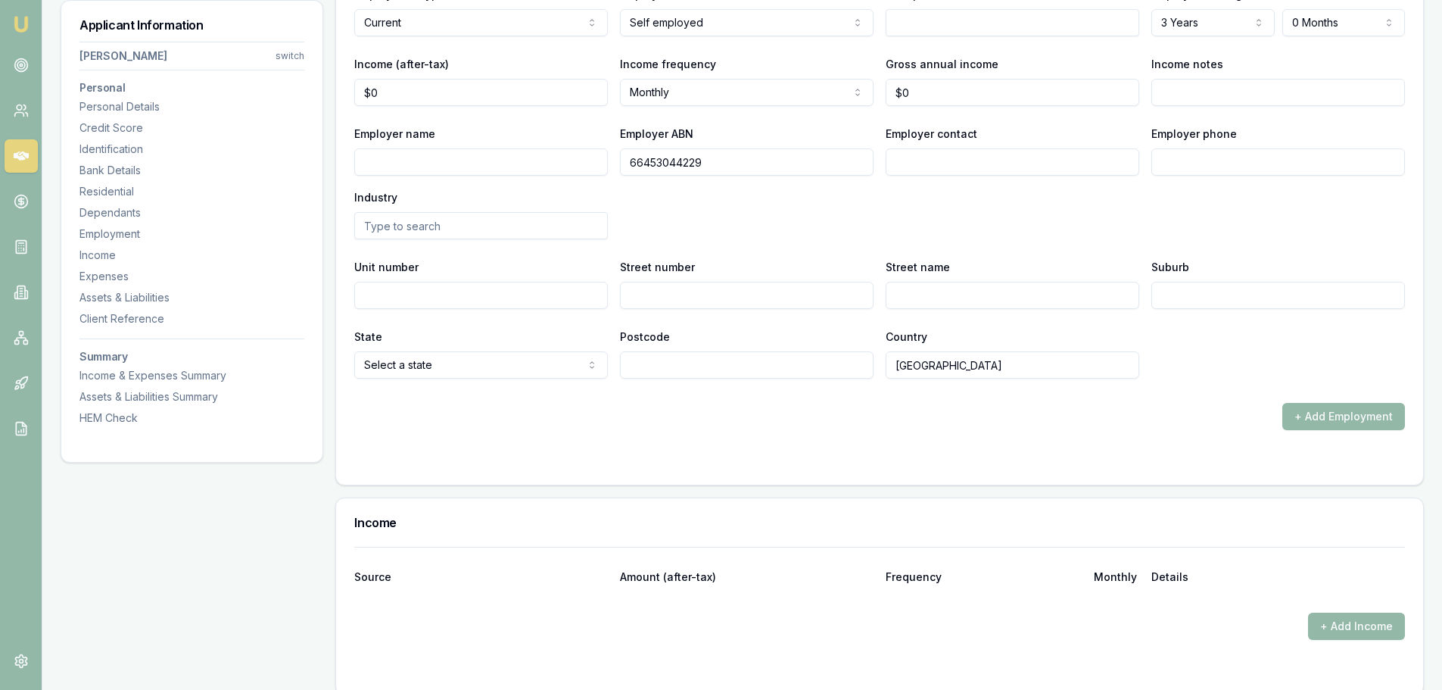
click at [805, 218] on div "Employer name Employer ABN 66453044229 Employer contact Employer phone Industry" at bounding box center [879, 181] width 1051 height 115
click at [753, 180] on div "Employer name Employer ABN 66453044229 Employer contact Employer phone Industry" at bounding box center [879, 181] width 1051 height 115
click at [718, 194] on div "Employer name Employer ABN 66453044229 Employer contact Employer phone Industry" at bounding box center [879, 181] width 1051 height 115
click at [710, 177] on div "Employer name Employer ABN 66453044229 Employer contact Employer phone Industry" at bounding box center [879, 181] width 1051 height 115
click at [723, 199] on div "Employer name Employer ABN 66453044229 Employer contact Employer phone Industry" at bounding box center [879, 181] width 1051 height 115
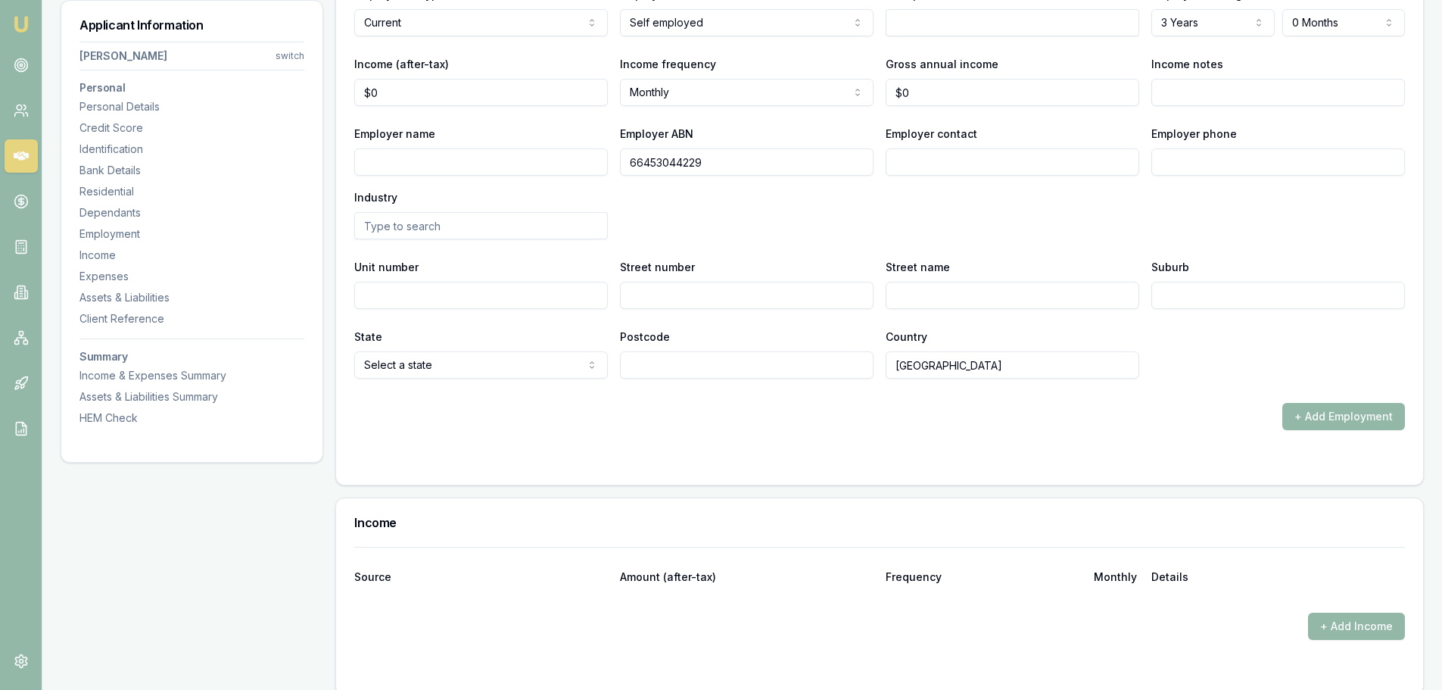
click at [739, 210] on div "Employer name Employer ABN 66453044229 Employer contact Employer phone Industry" at bounding box center [879, 181] width 1051 height 115
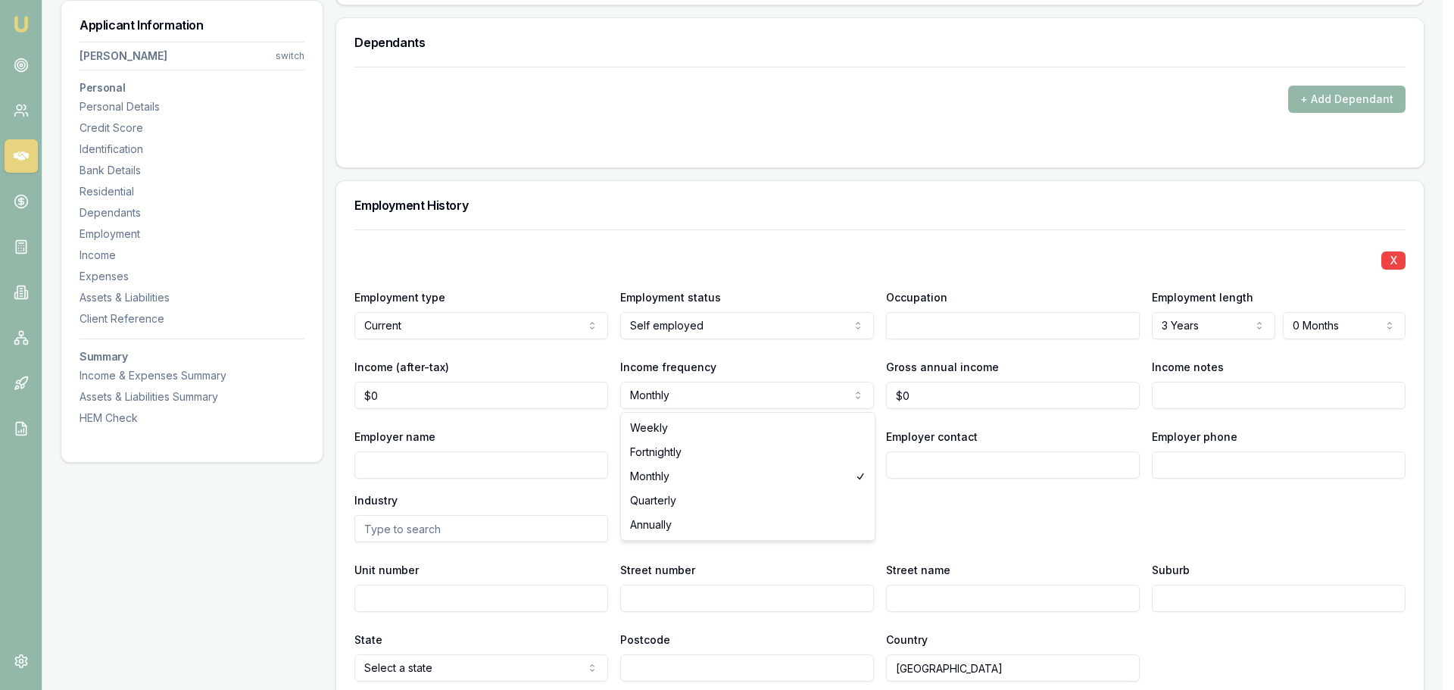
select select "ANNUALLY"
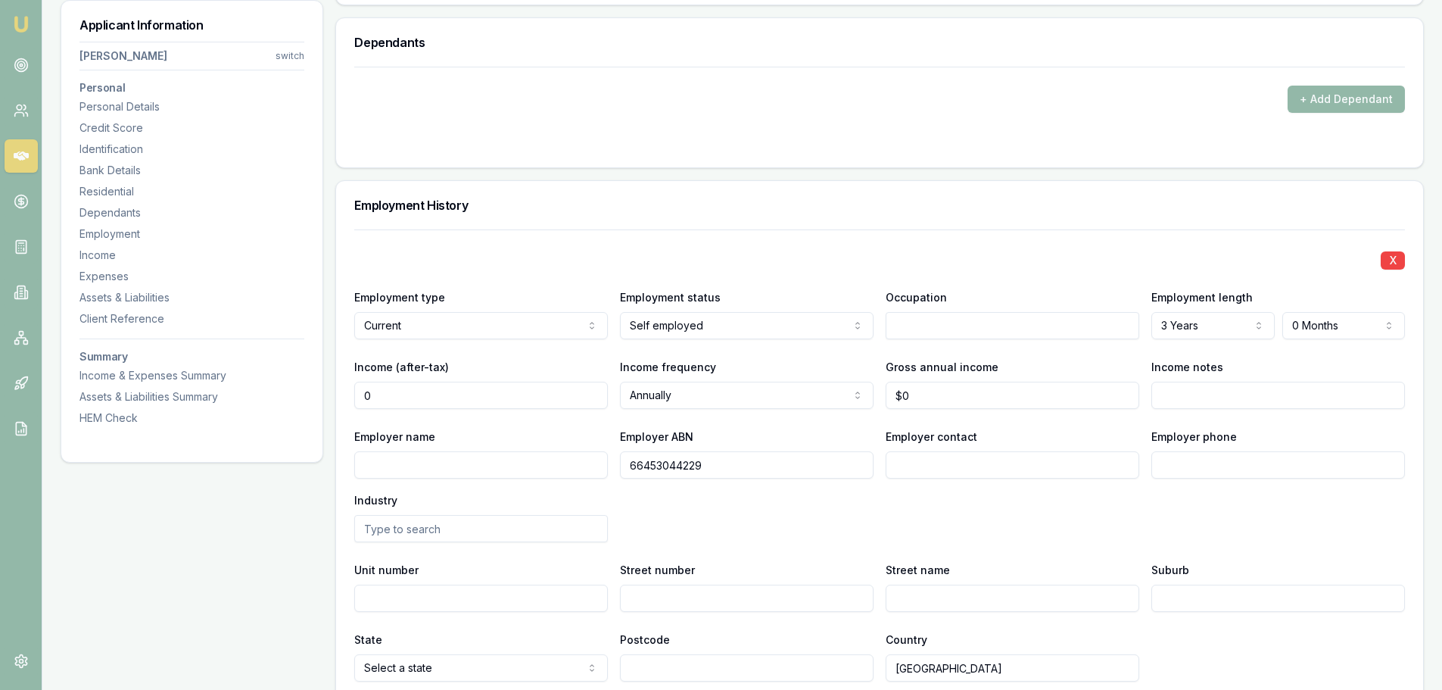
click at [493, 393] on input "0" at bounding box center [481, 395] width 254 height 27
drag, startPoint x: 426, startPoint y: 404, endPoint x: 246, endPoint y: 404, distance: 180.2
click at [260, 404] on div "Applicant Information Stephen McMurtrie switch Personal Personal Details Credit…" at bounding box center [743, 136] width 1364 height 4047
type input "$0"
drag, startPoint x: 974, startPoint y: 401, endPoint x: 736, endPoint y: 405, distance: 237.8
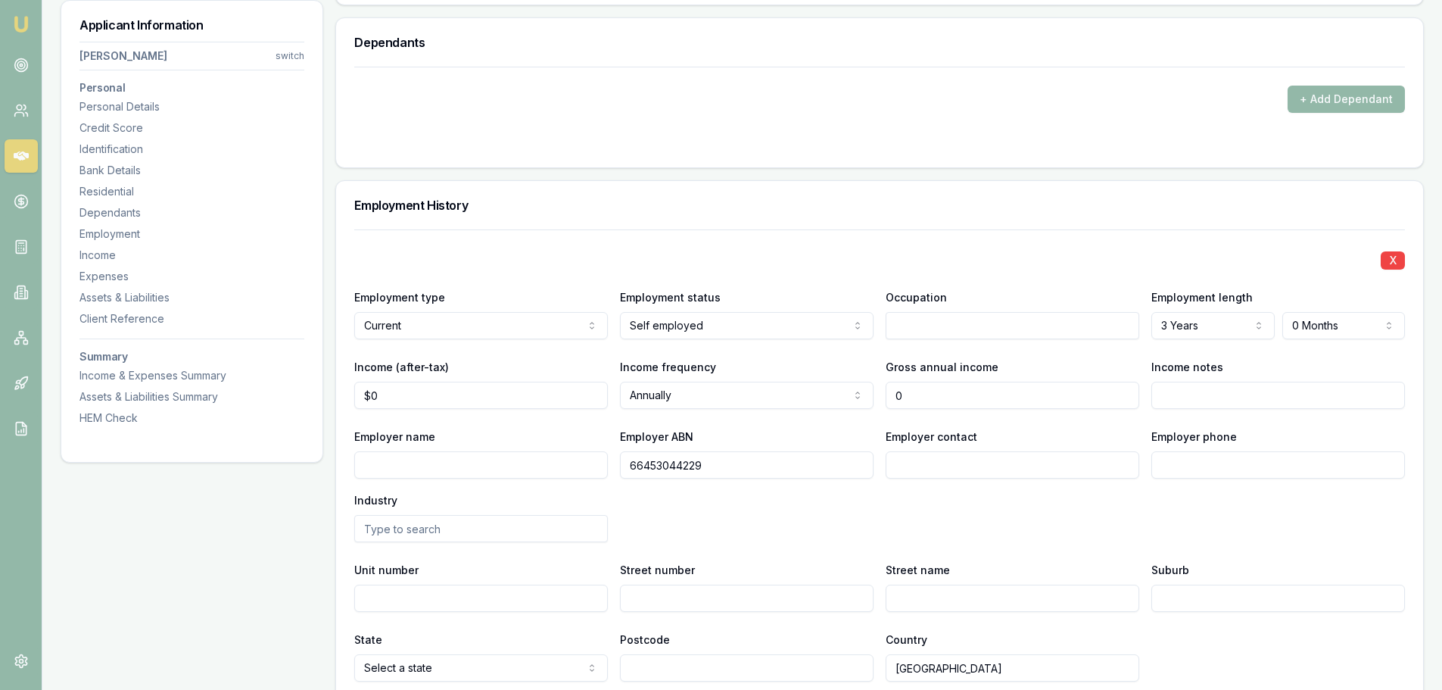
click at [737, 404] on div "Income (after-tax) $0 Income frequency Annually Weekly Fortnightly Monthly Quar…" at bounding box center [879, 382] width 1051 height 51
click at [843, 209] on h3 "Employment History" at bounding box center [879, 205] width 1051 height 12
drag, startPoint x: 921, startPoint y: 399, endPoint x: 825, endPoint y: 389, distance: 95.9
click at [825, 389] on div "Income (after-tax) $0 Income frequency Annually Weekly Fortnightly Monthly Quar…" at bounding box center [879, 382] width 1051 height 51
type input "$80,000"
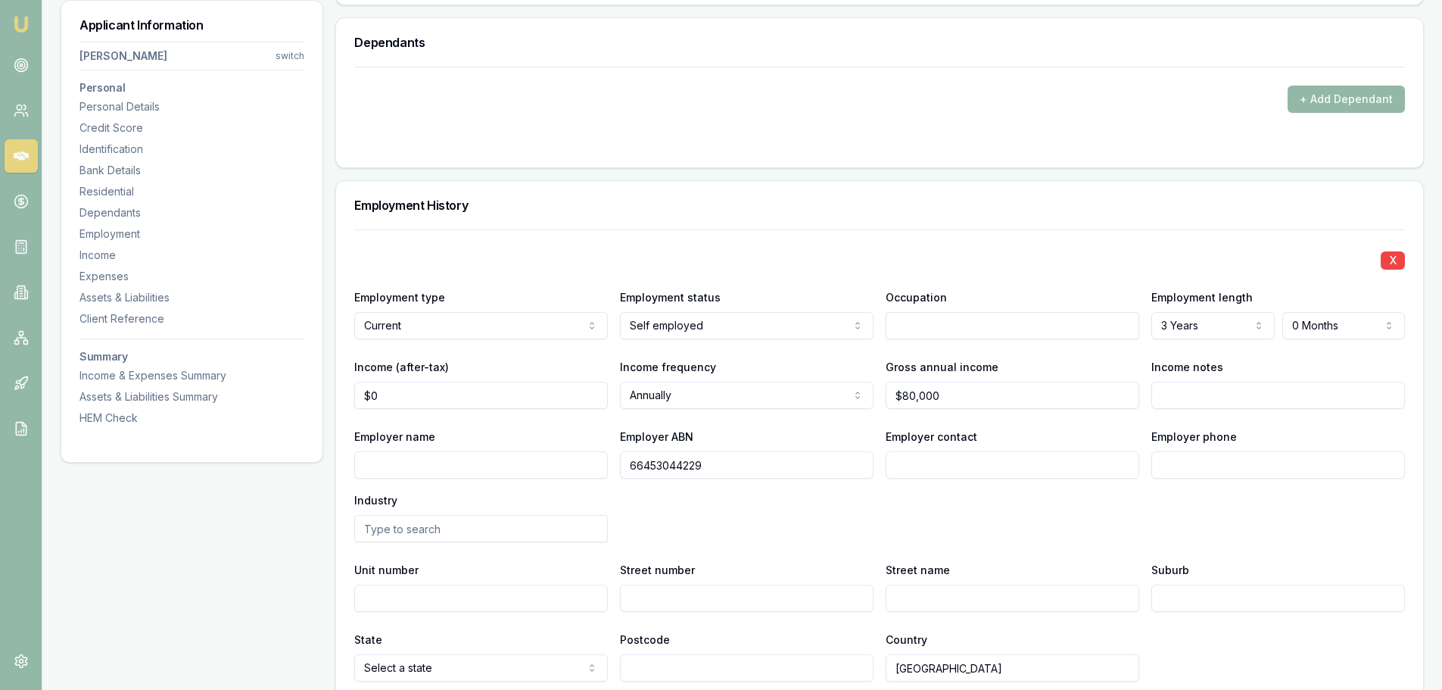
click at [902, 238] on div "X Employment type Current Current Previous Employment status Self employed Full…" at bounding box center [879, 455] width 1051 height 452
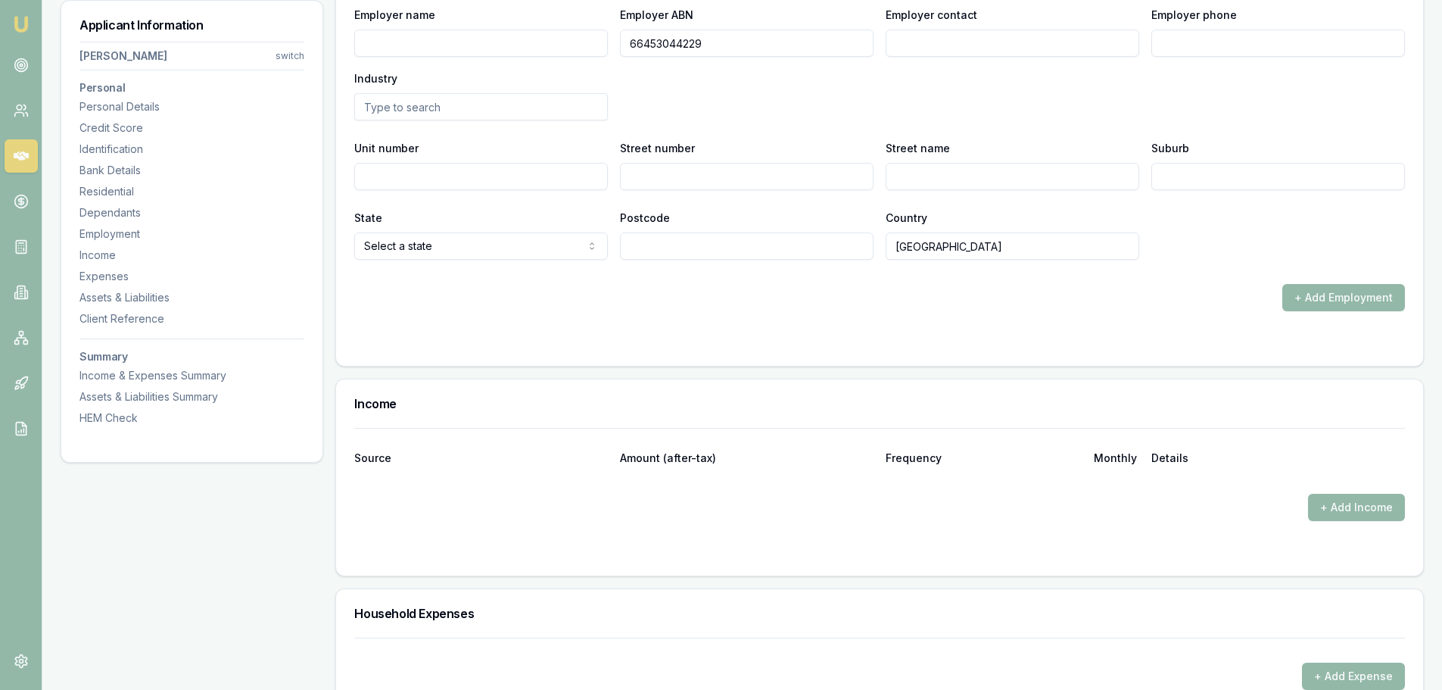
scroll to position [2801, 0]
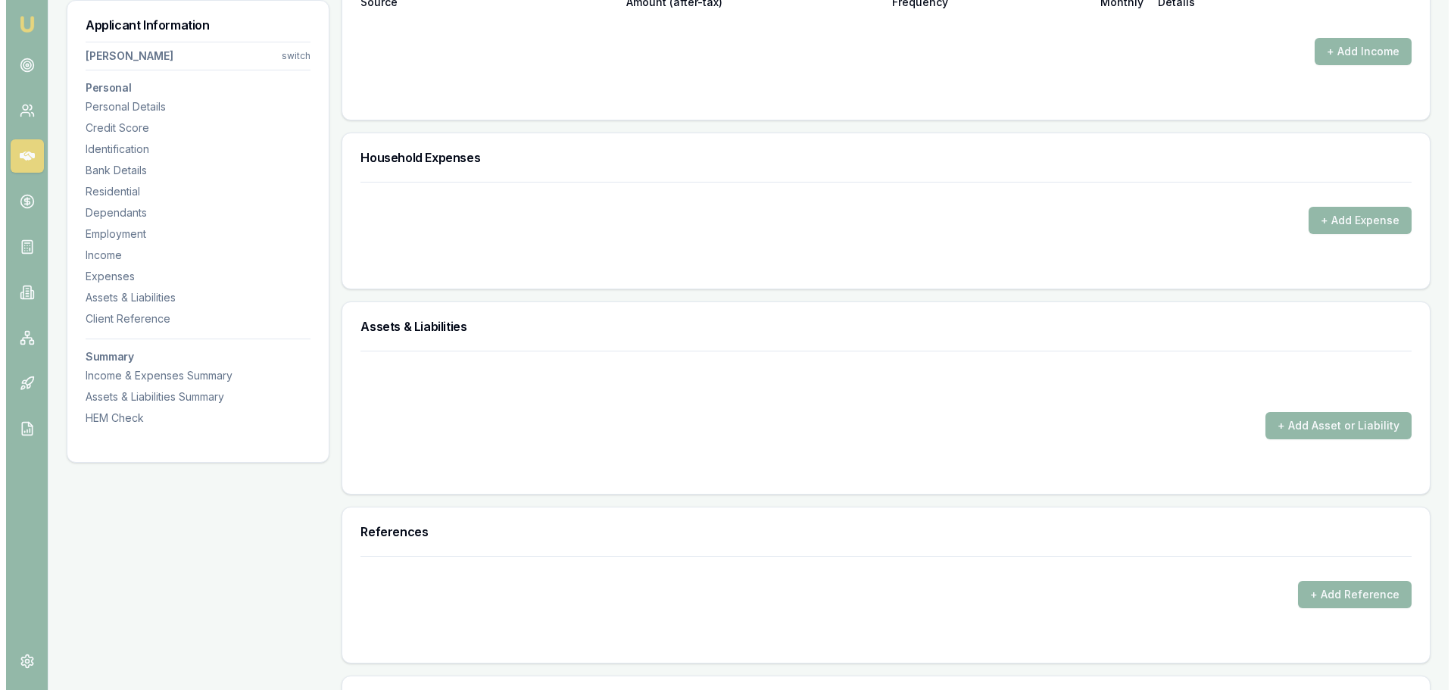
scroll to position [3028, 0]
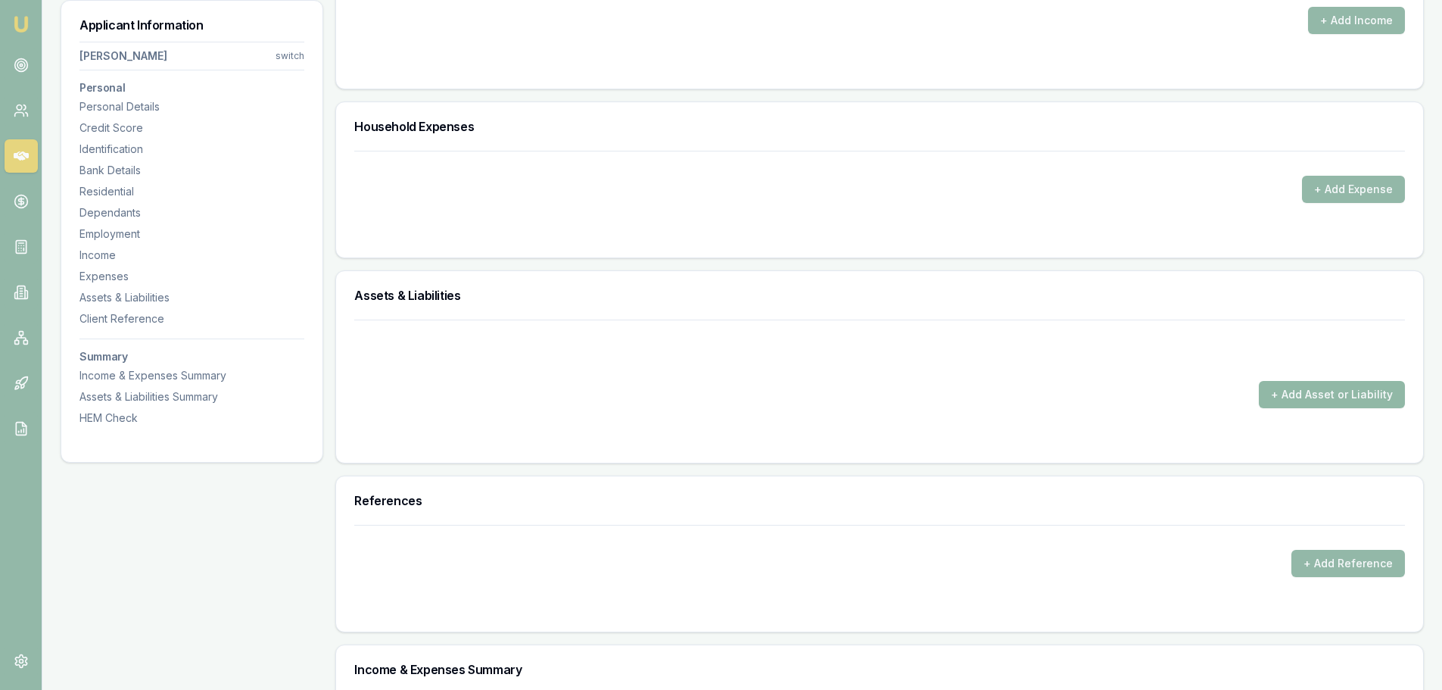
click at [1317, 393] on button "+ Add Asset or Liability" at bounding box center [1332, 394] width 146 height 27
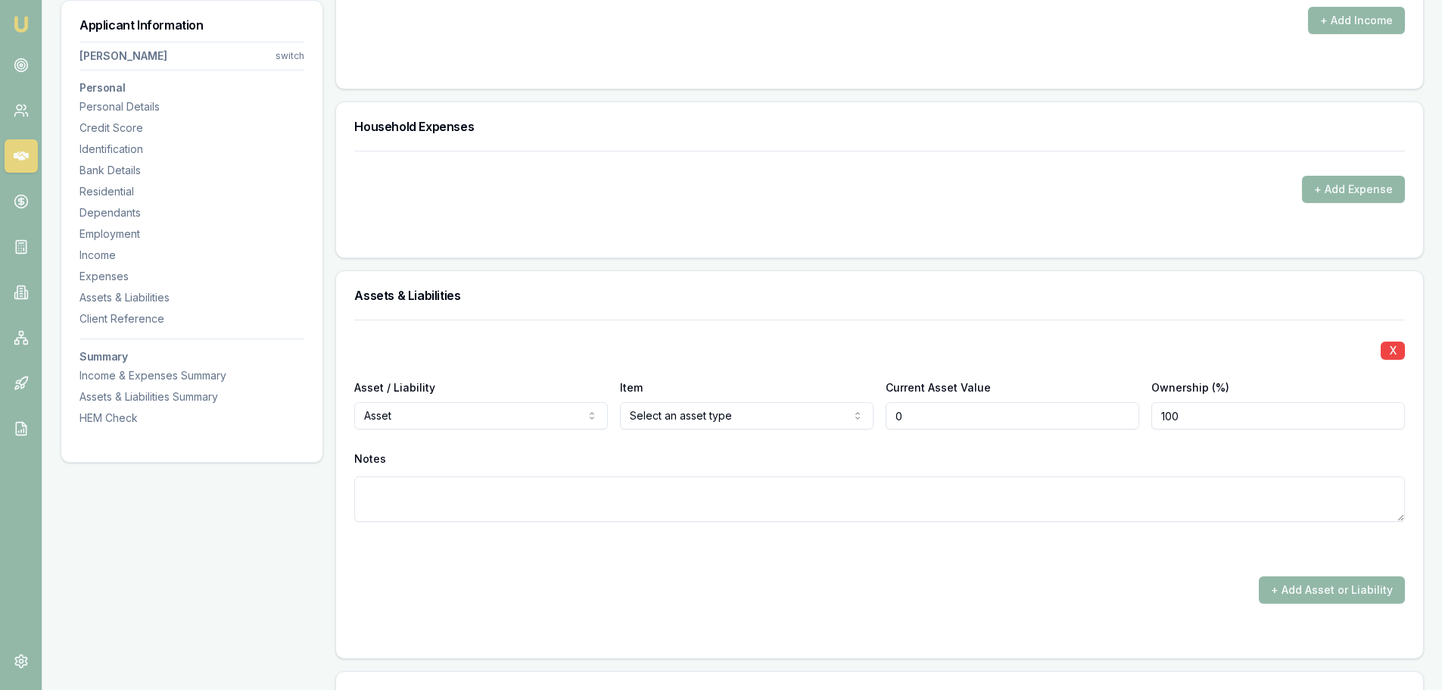
type input "$0"
select select "LIABILITY"
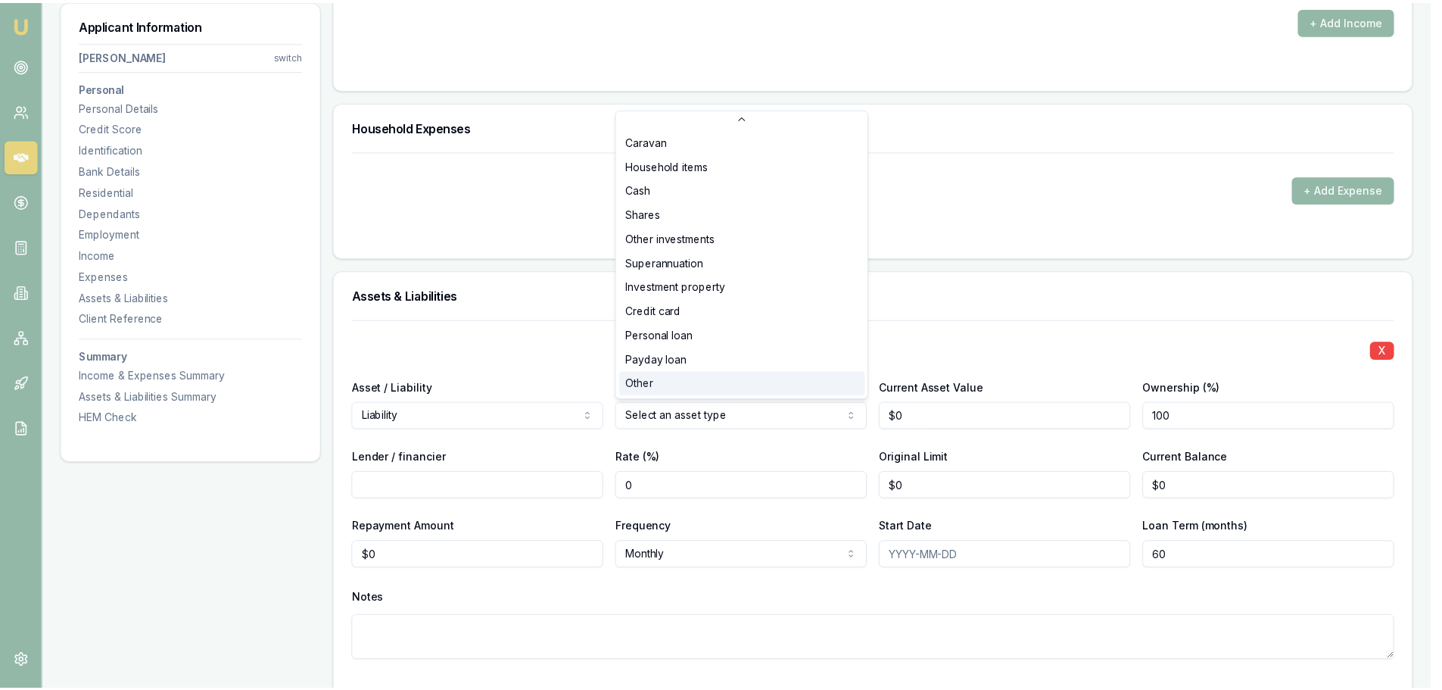
scroll to position [98, 0]
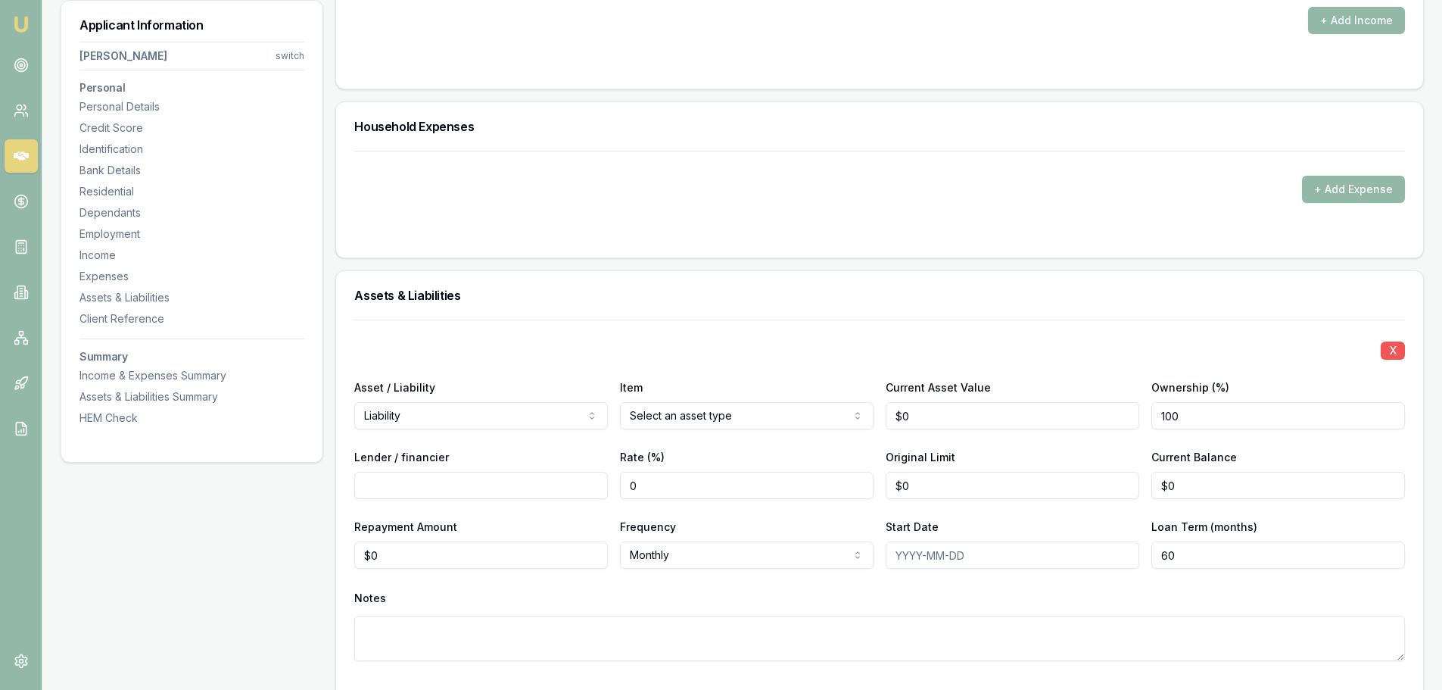
click at [1398, 347] on button "X" at bounding box center [1393, 350] width 24 height 18
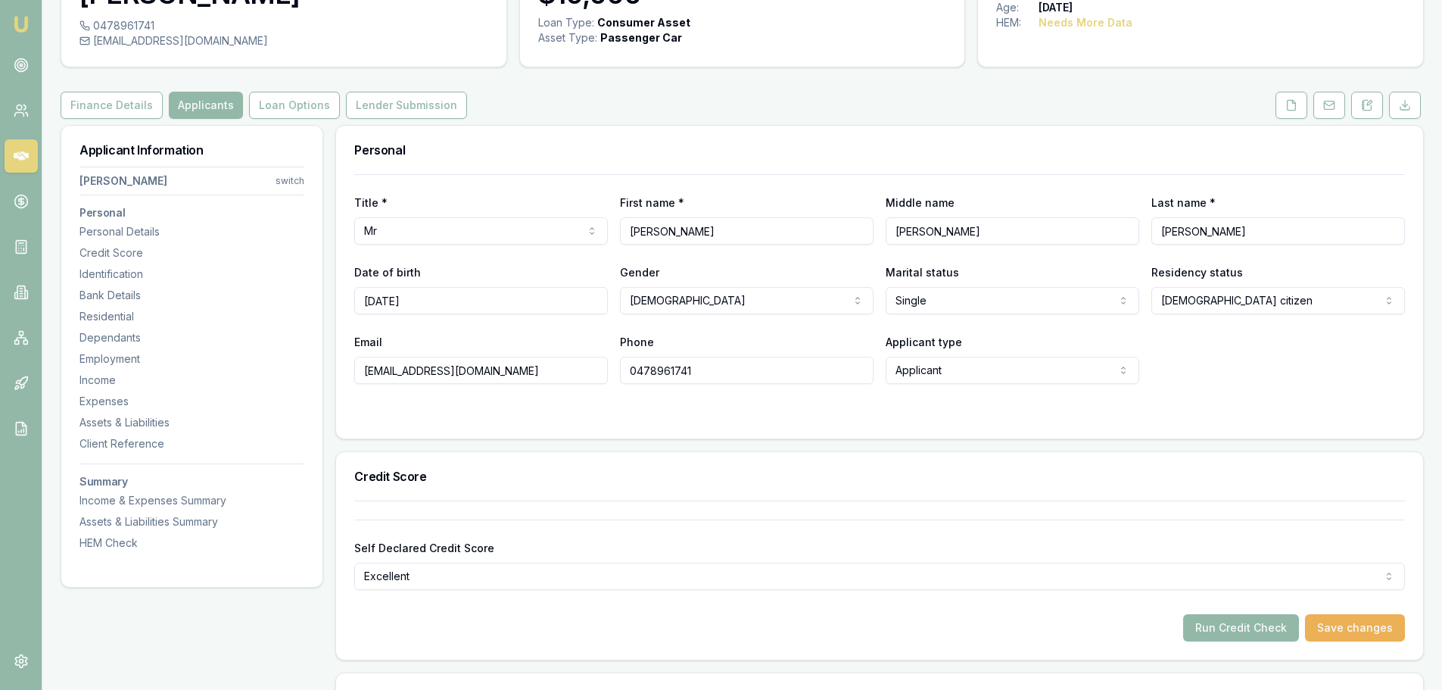
scroll to position [0, 0]
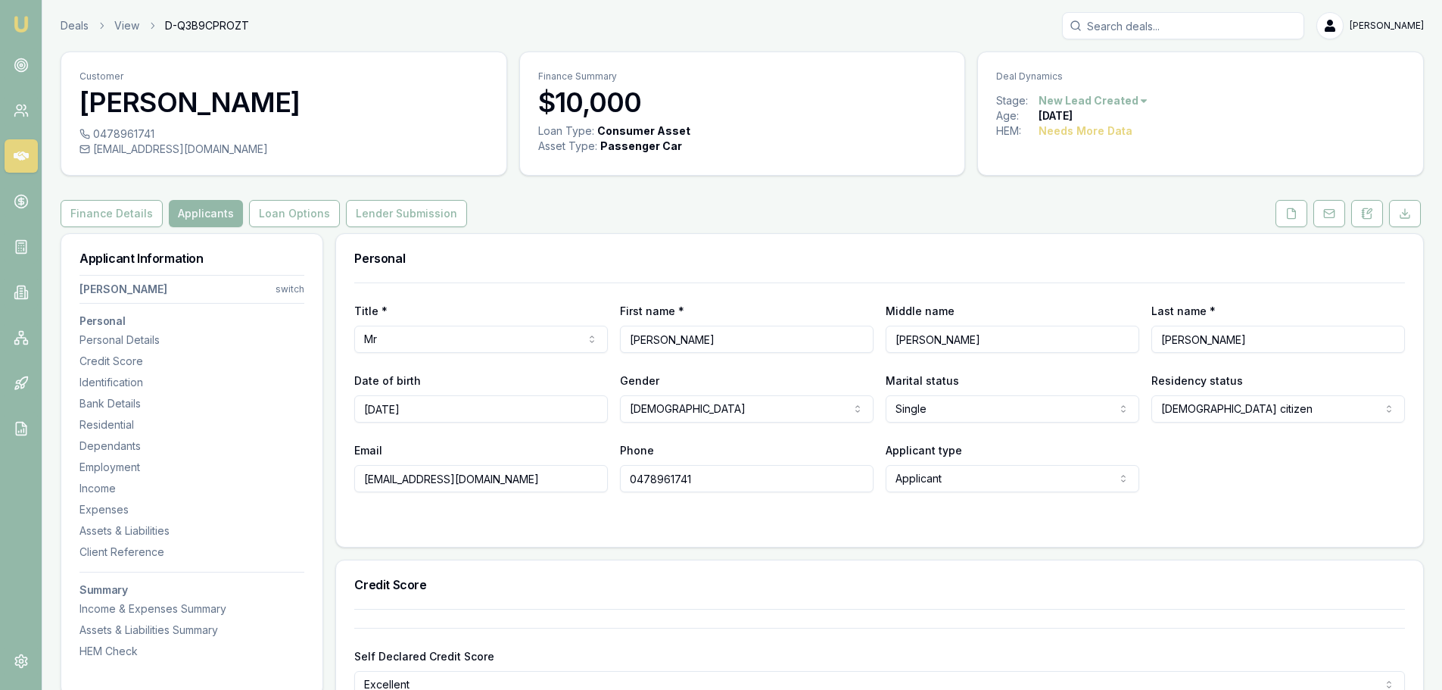
click at [747, 235] on div "Personal" at bounding box center [879, 258] width 1087 height 48
click at [813, 234] on div "Personal" at bounding box center [879, 258] width 1087 height 48
click at [864, 222] on div "Finance Details Applicants Loan Options Lender Submission" at bounding box center [743, 213] width 1364 height 27
click at [1199, 217] on div "Finance Details Applicants Loan Options Lender Submission" at bounding box center [743, 213] width 1364 height 27
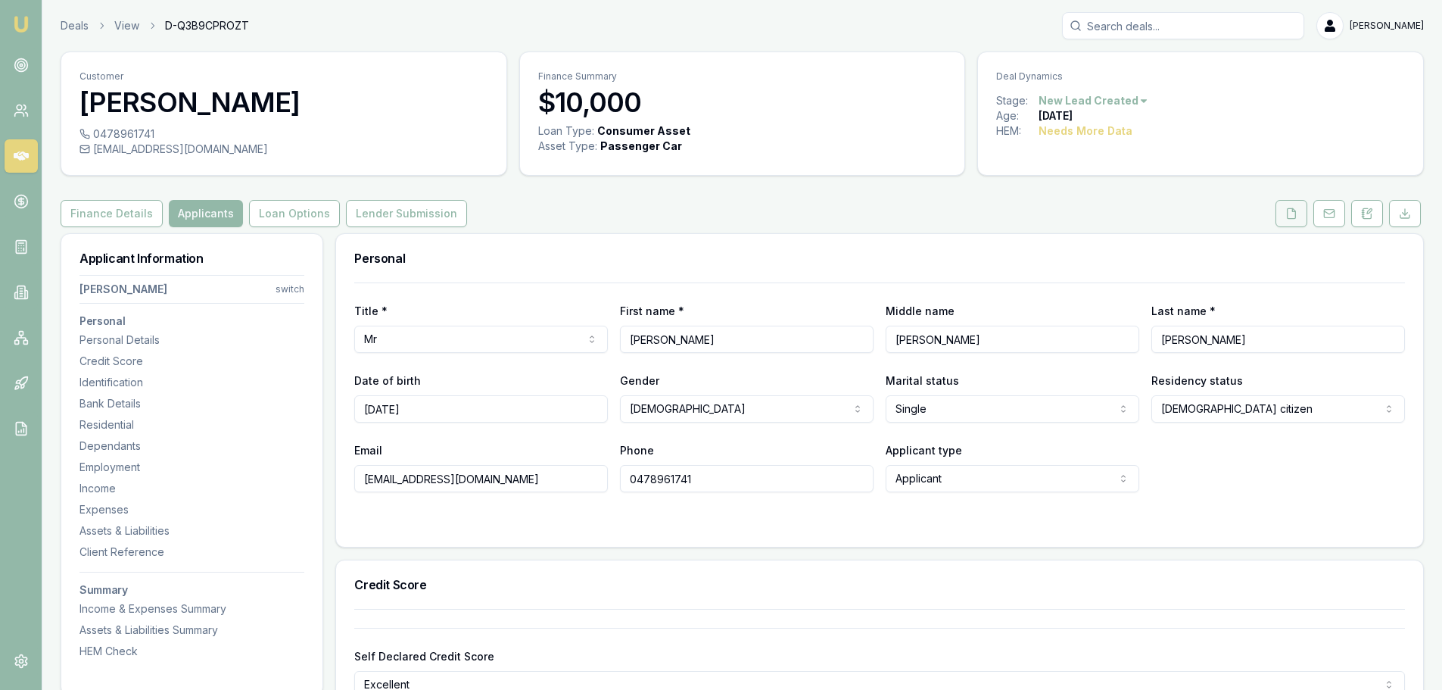
click at [1281, 216] on button at bounding box center [1292, 213] width 32 height 27
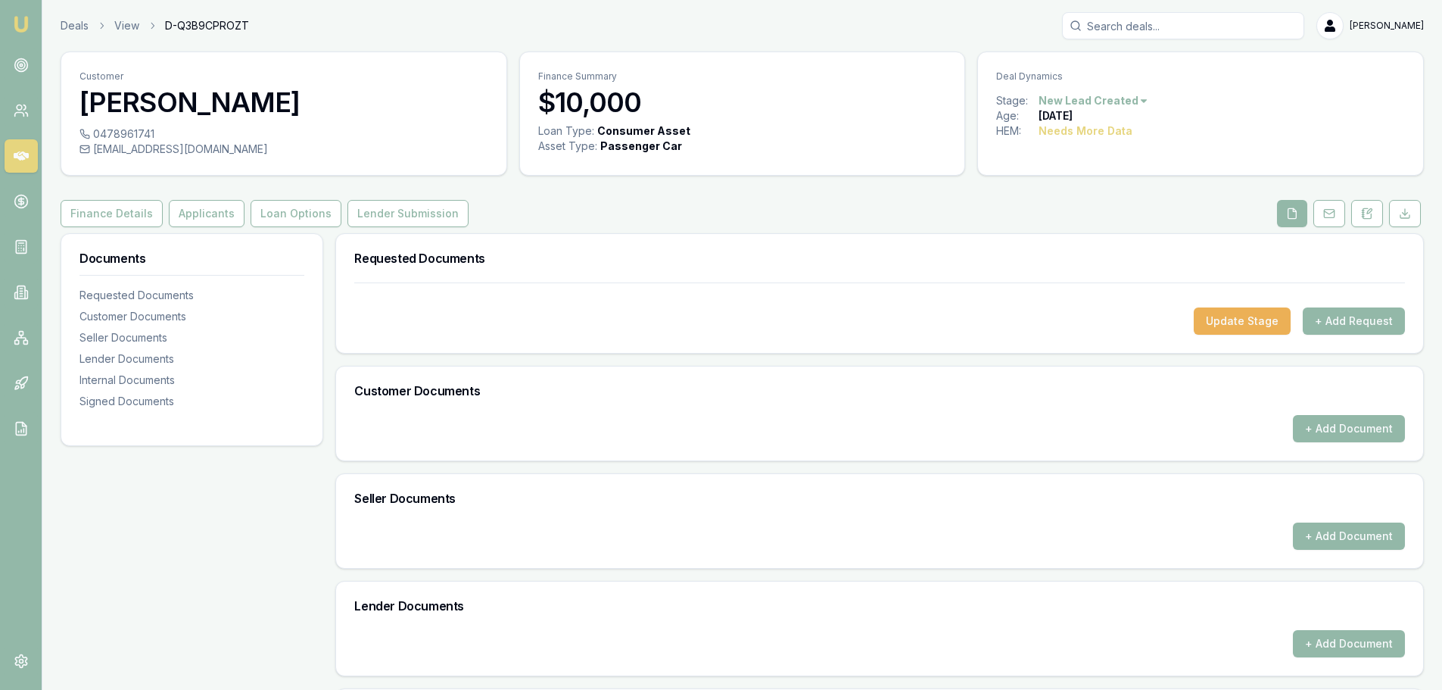
click at [756, 215] on div "Finance Details Applicants Loan Options Lender Submission" at bounding box center [743, 213] width 1364 height 27
click at [1338, 321] on button "+ Add Request" at bounding box center [1354, 320] width 102 height 27
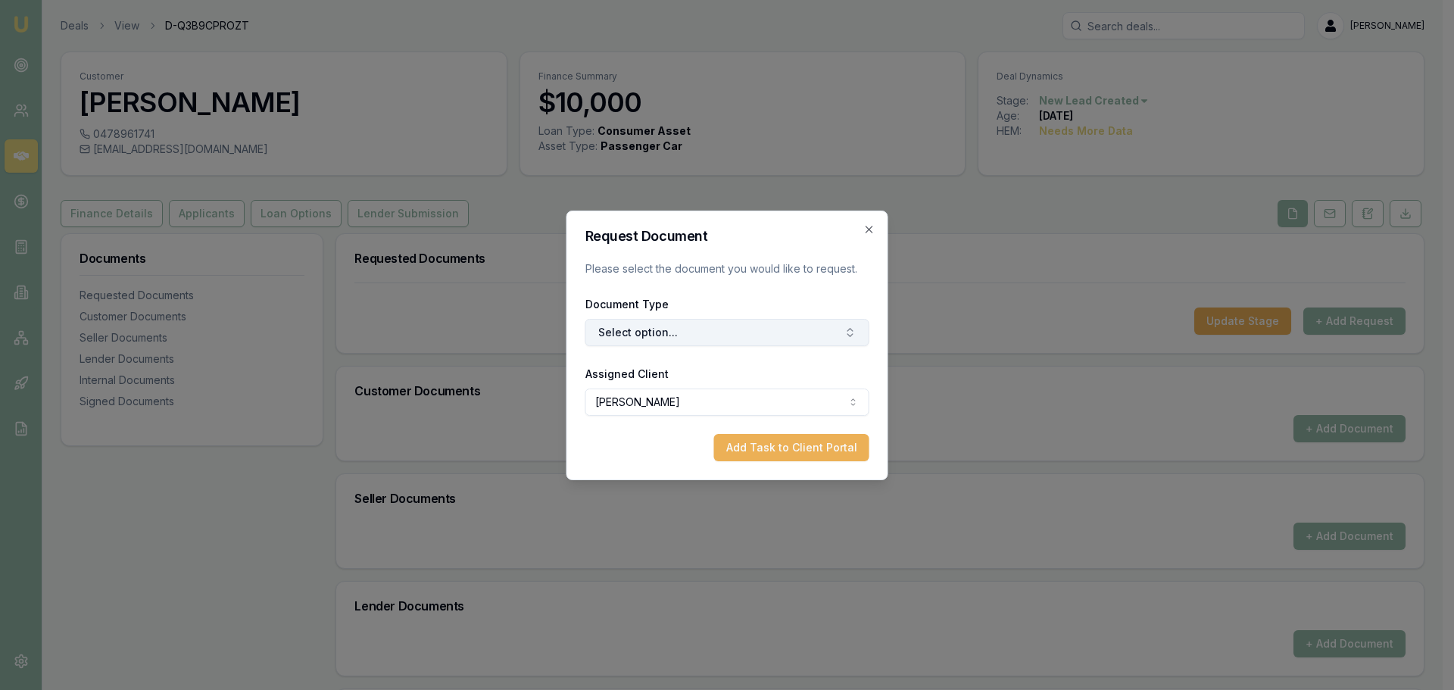
click at [723, 333] on button "Select option..." at bounding box center [727, 332] width 284 height 27
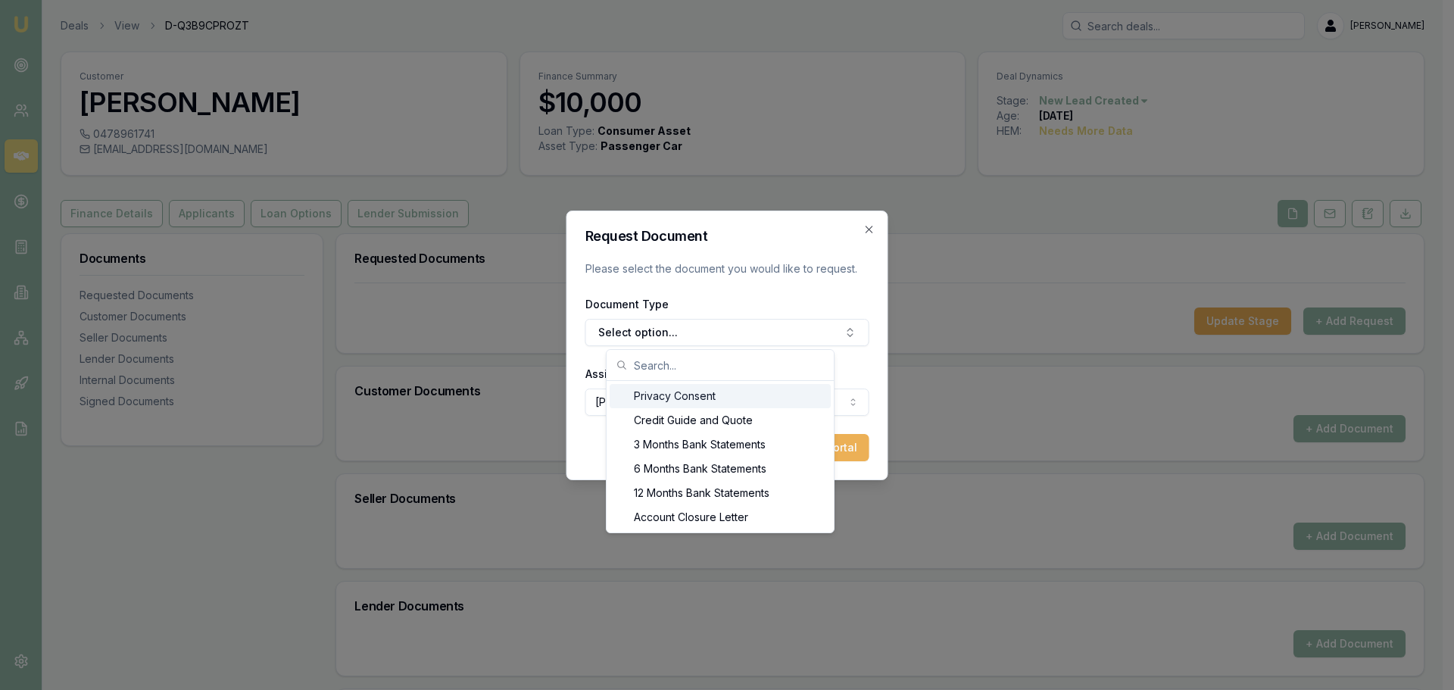
click at [712, 399] on div "Privacy Consent" at bounding box center [719, 396] width 221 height 24
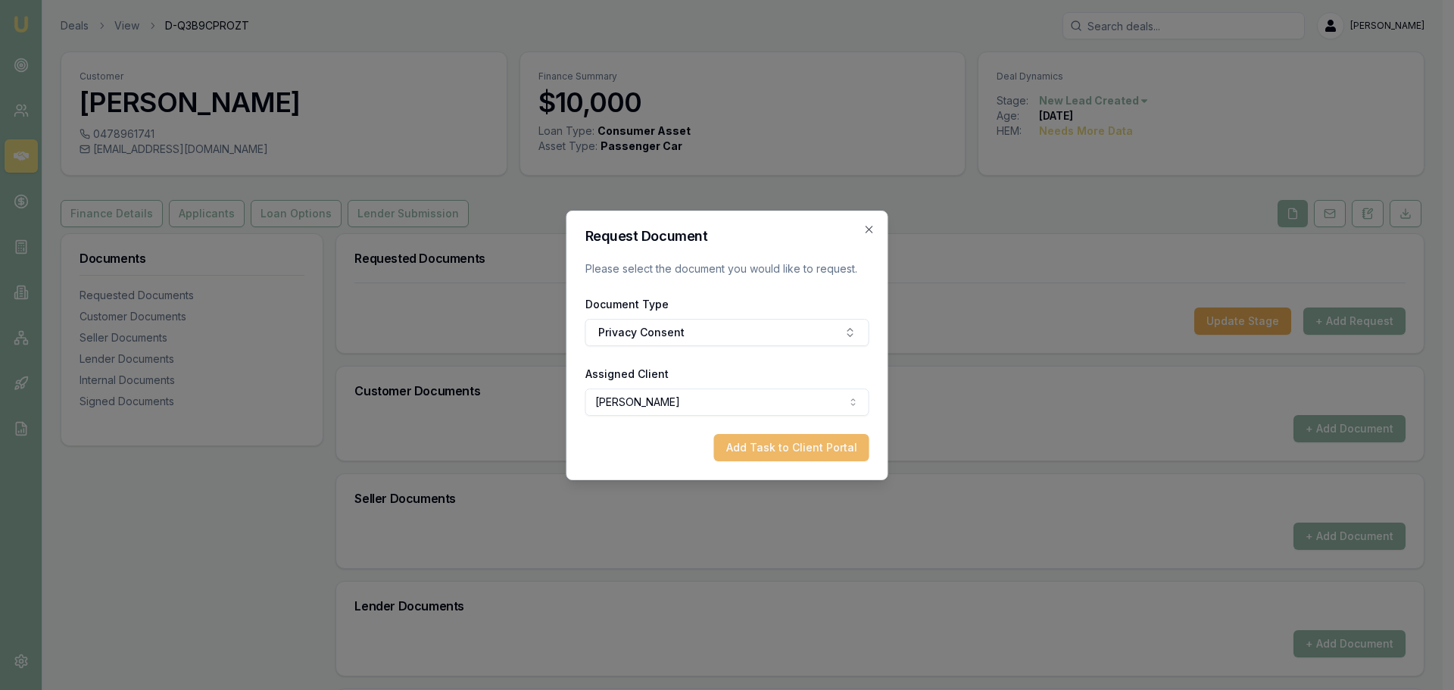
click at [771, 441] on button "Add Task to Client Portal" at bounding box center [791, 447] width 155 height 27
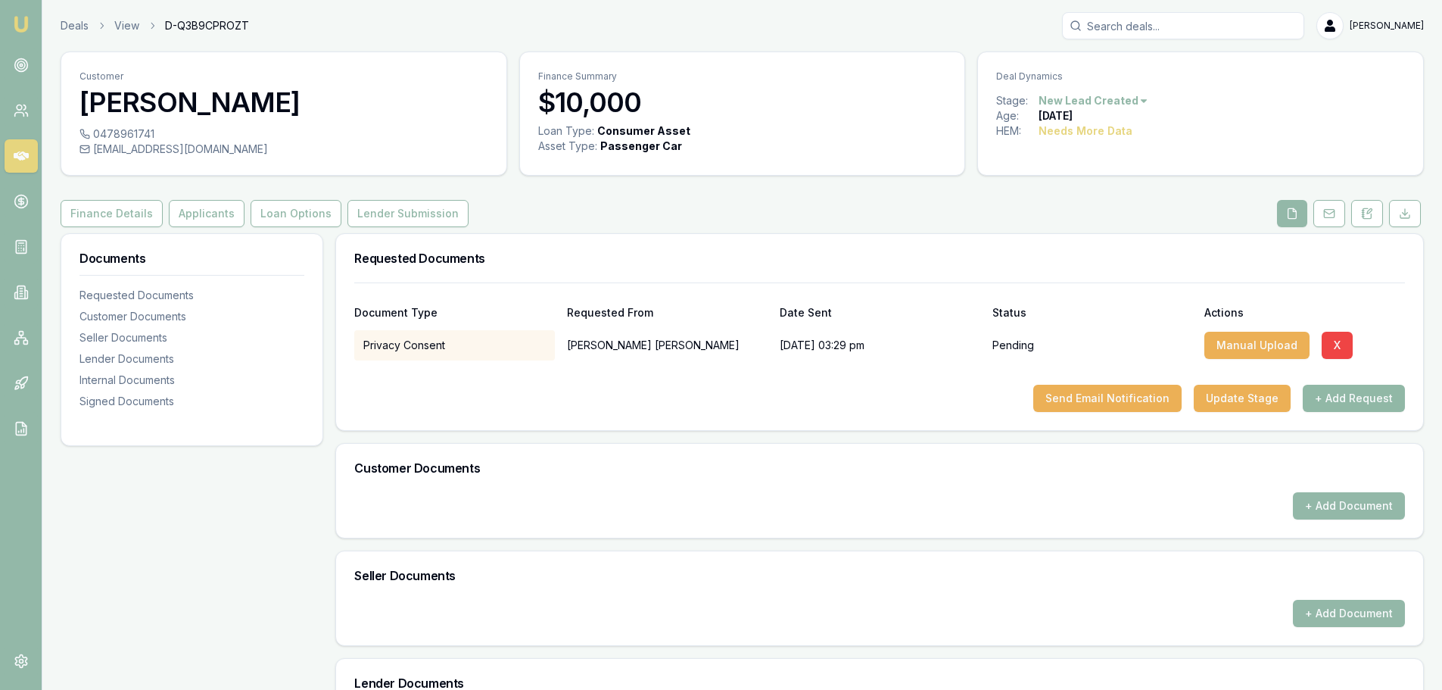
click at [1365, 395] on button "+ Add Request" at bounding box center [1354, 398] width 102 height 27
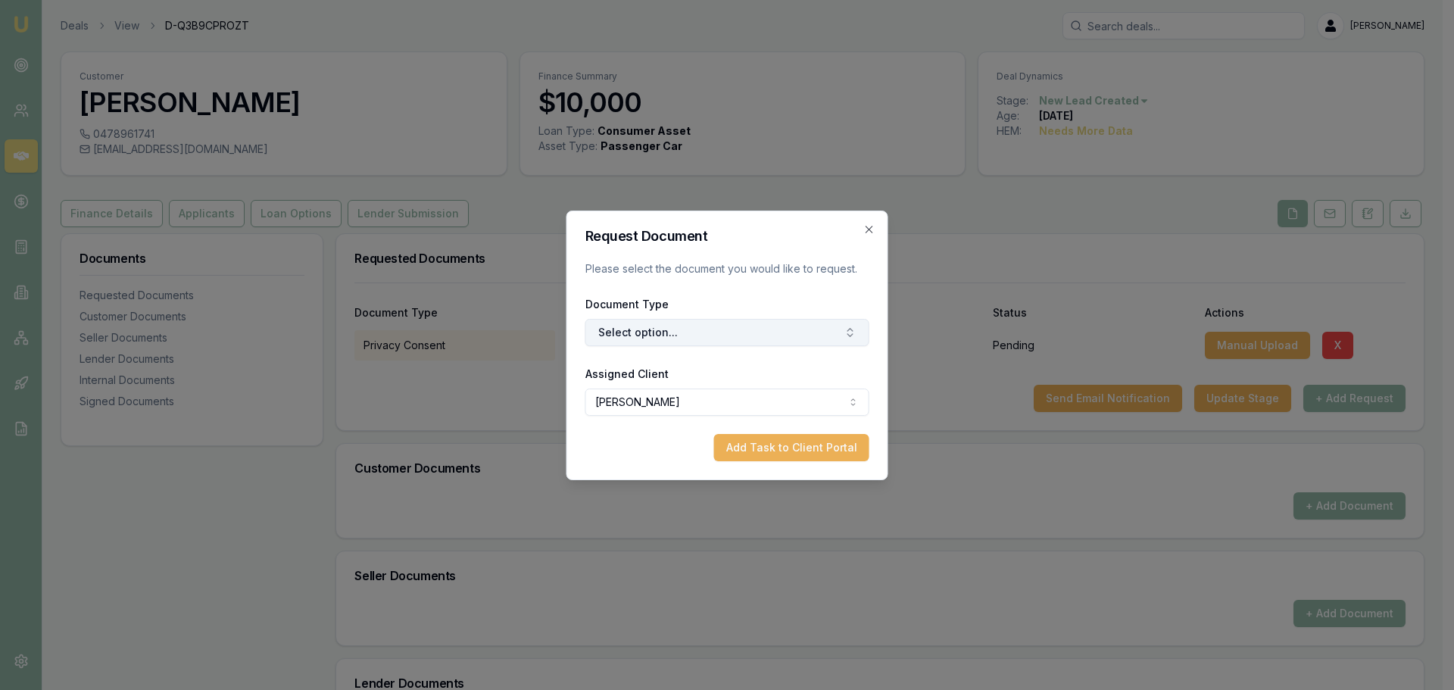
click at [788, 326] on button "Select option..." at bounding box center [727, 332] width 284 height 27
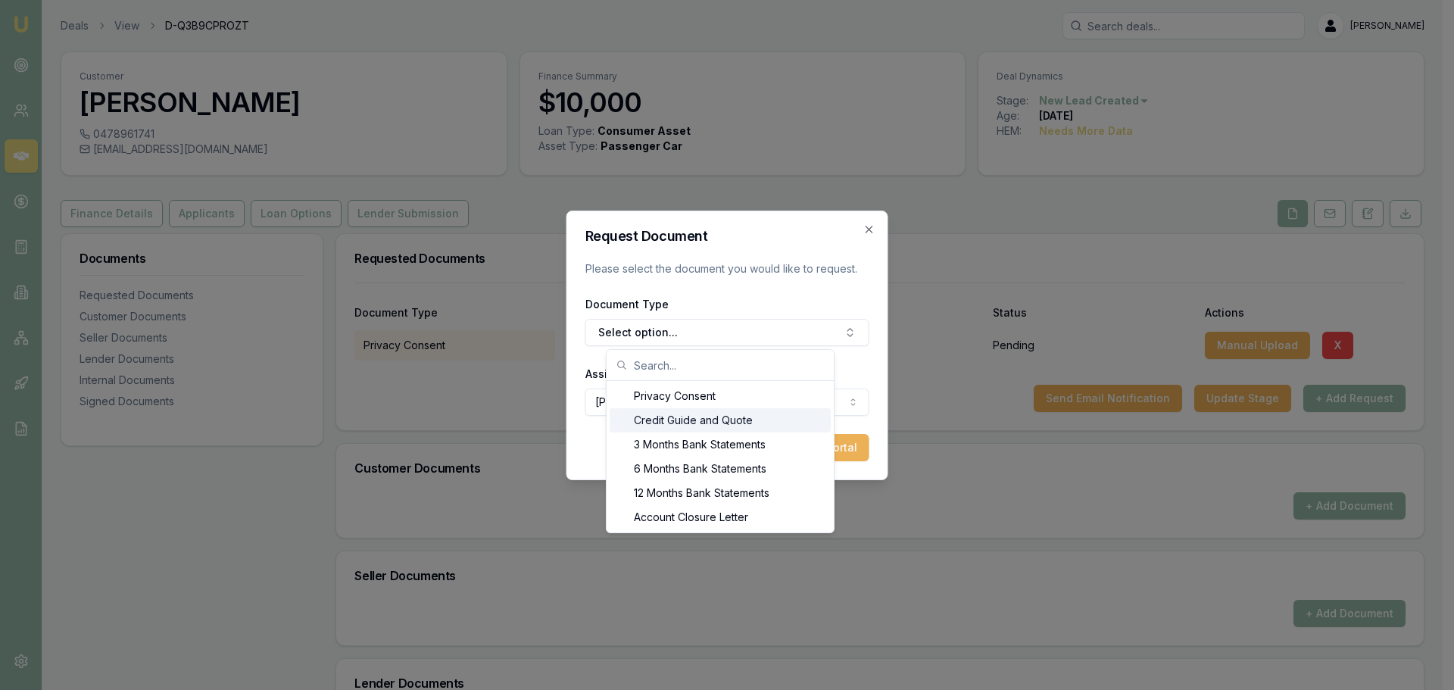
click at [692, 411] on div "Credit Guide and Quote" at bounding box center [719, 420] width 221 height 24
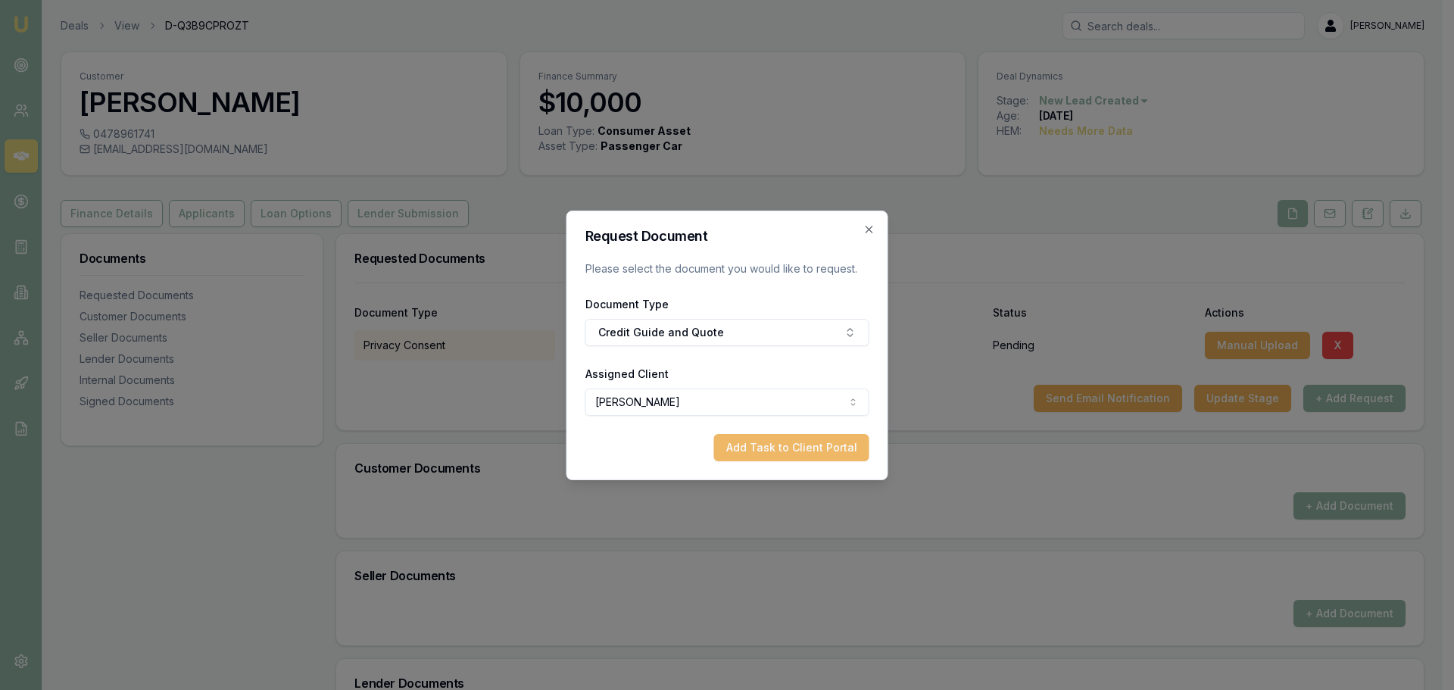
click at [789, 444] on button "Add Task to Client Portal" at bounding box center [791, 447] width 155 height 27
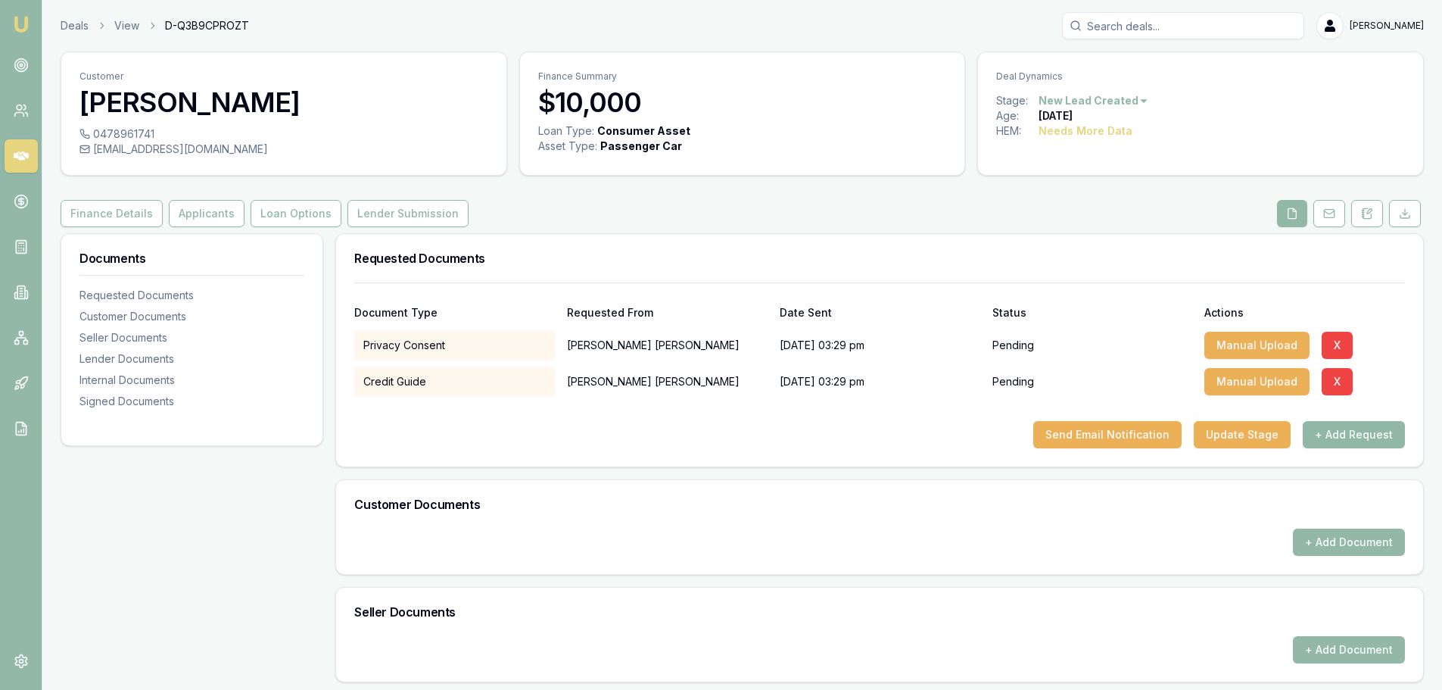
click at [1363, 440] on button "+ Add Request" at bounding box center [1354, 434] width 102 height 27
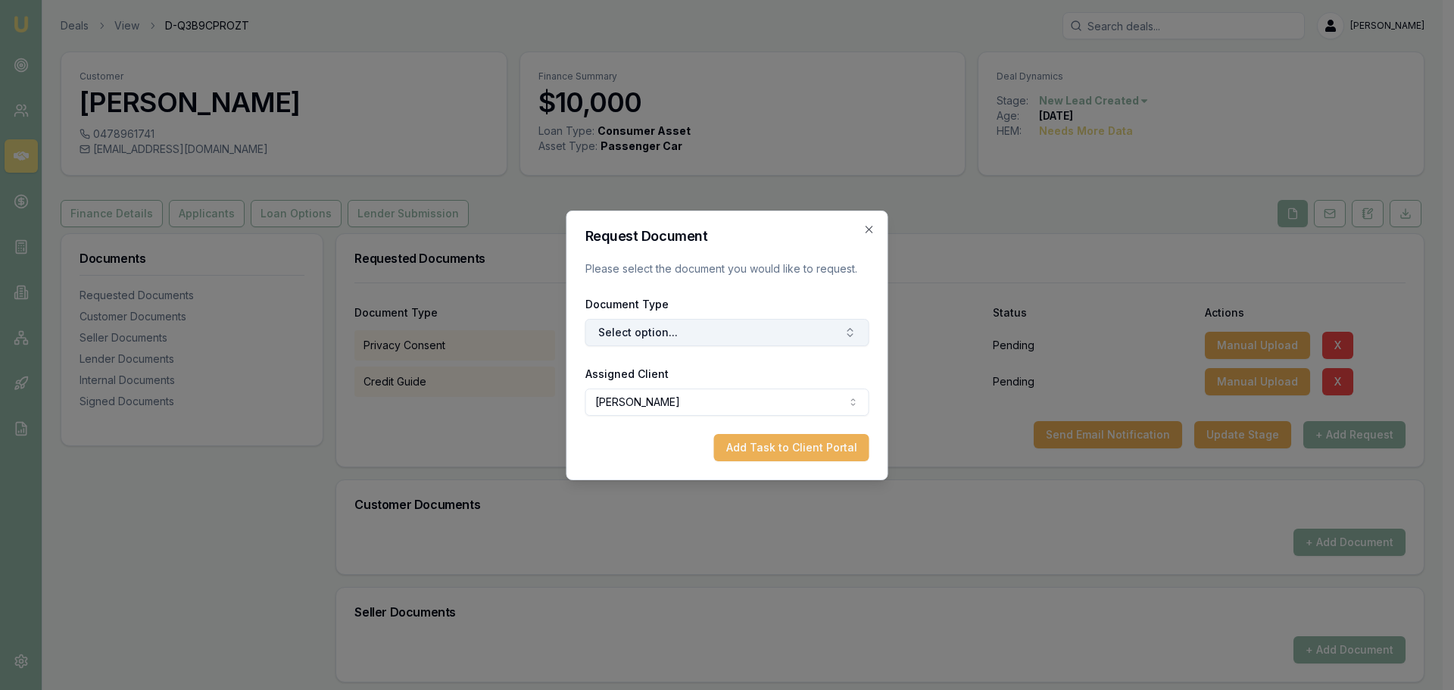
click at [713, 326] on button "Select option..." at bounding box center [727, 332] width 284 height 27
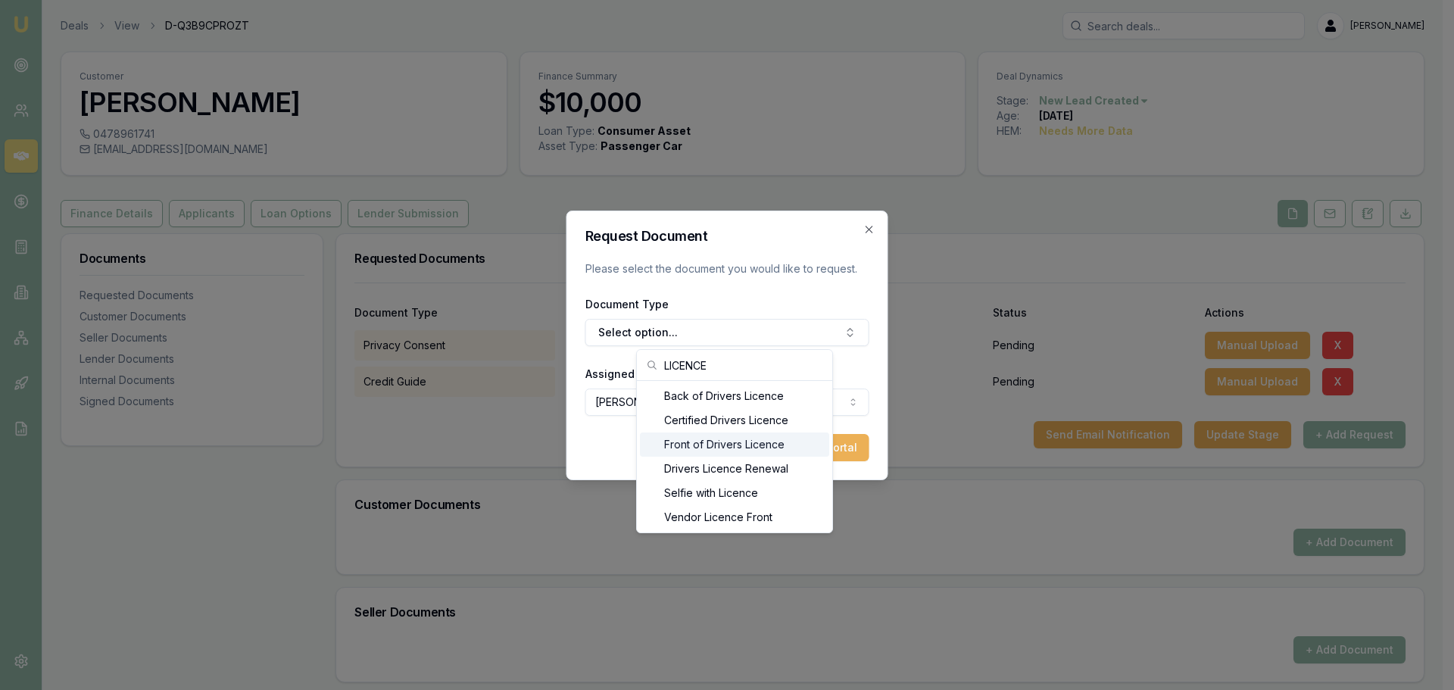
type input "LICENCE"
click at [719, 439] on div "Front of Drivers Licence" at bounding box center [734, 444] width 189 height 24
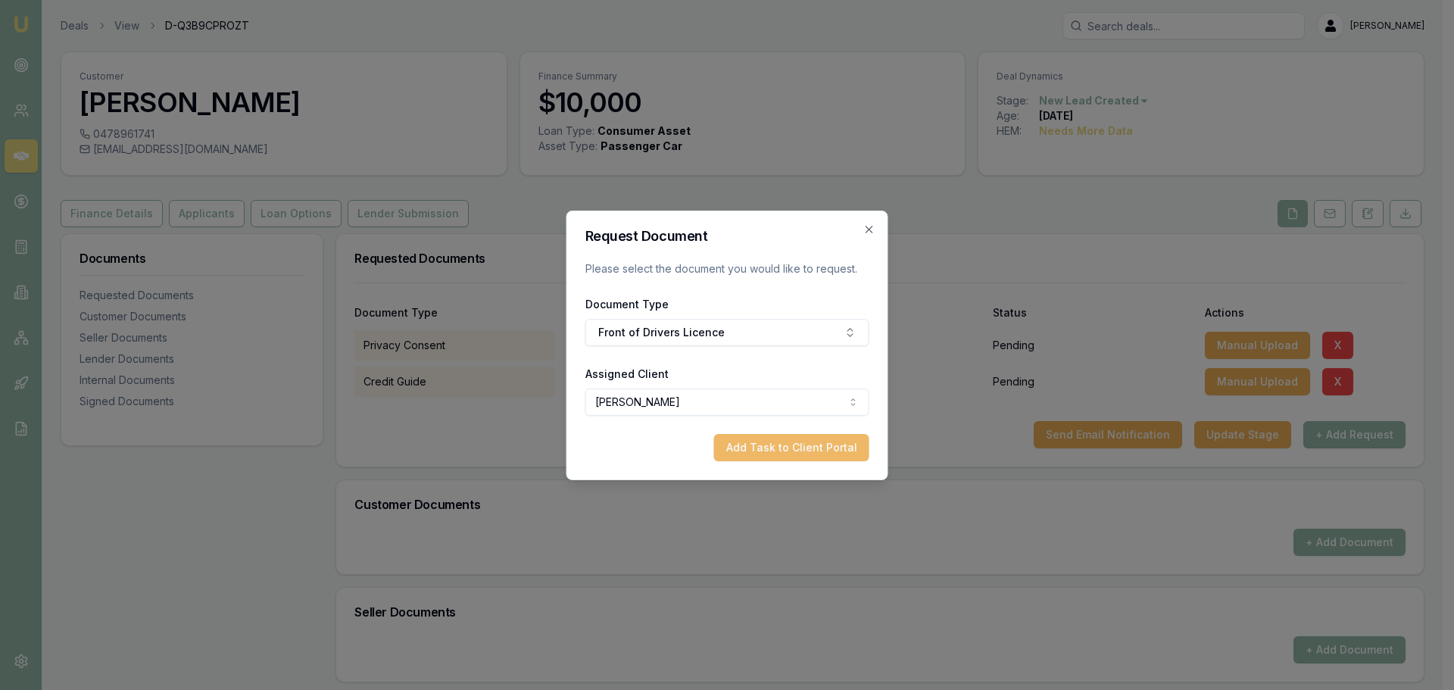
click at [790, 458] on button "Add Task to Client Portal" at bounding box center [791, 447] width 155 height 27
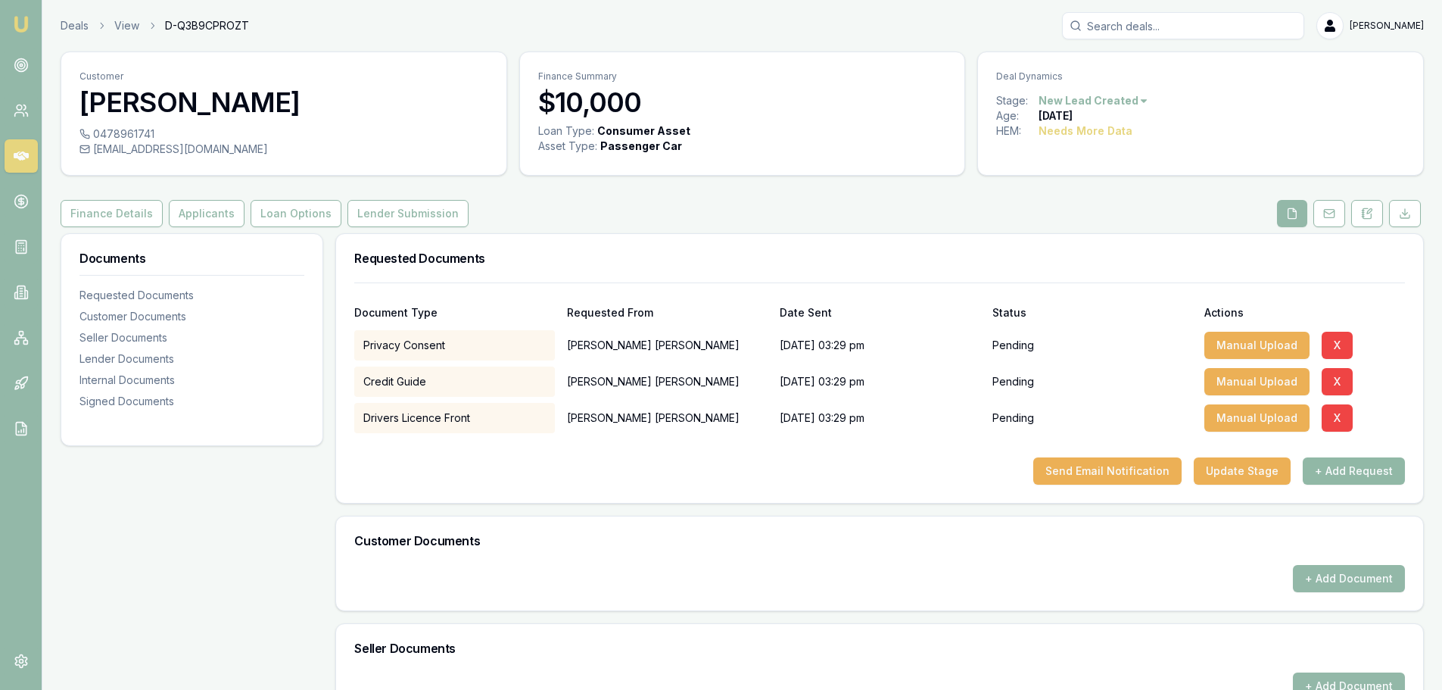
click at [1324, 472] on button "+ Add Request" at bounding box center [1354, 470] width 102 height 27
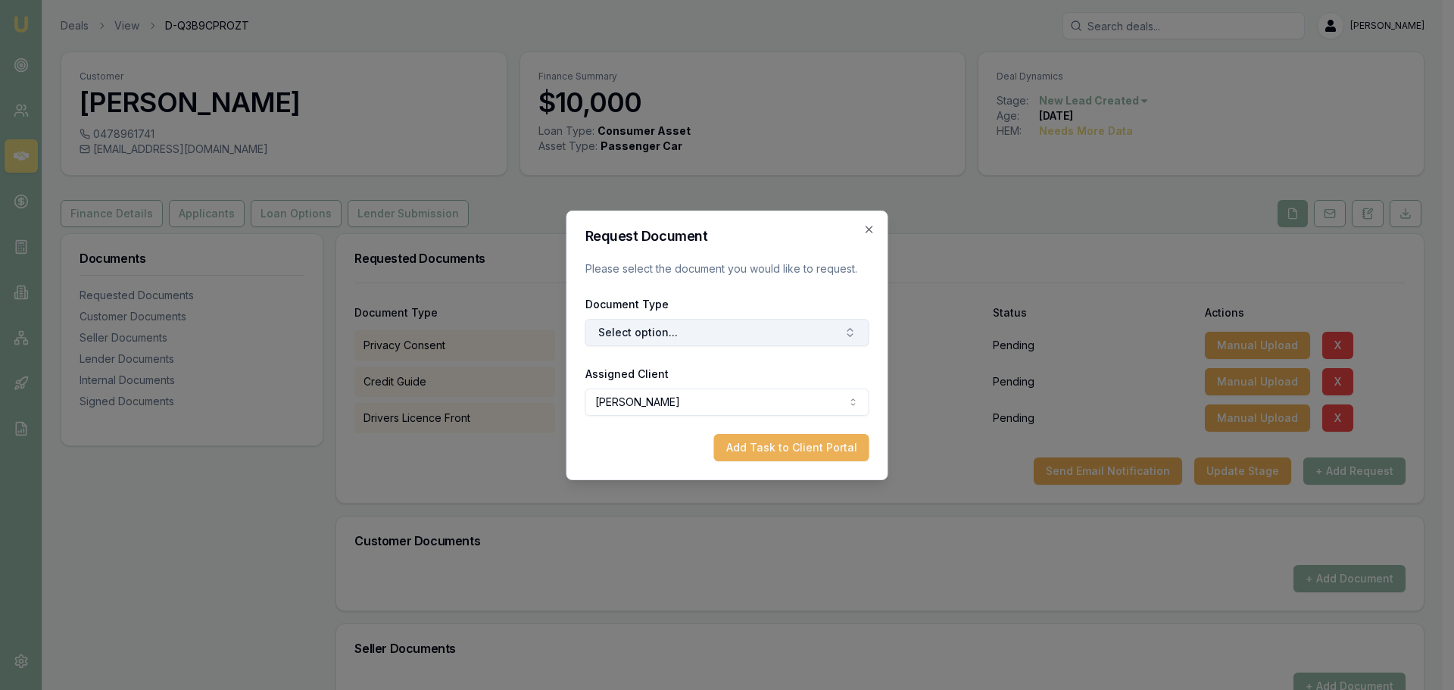
click at [776, 333] on button "Select option..." at bounding box center [727, 332] width 284 height 27
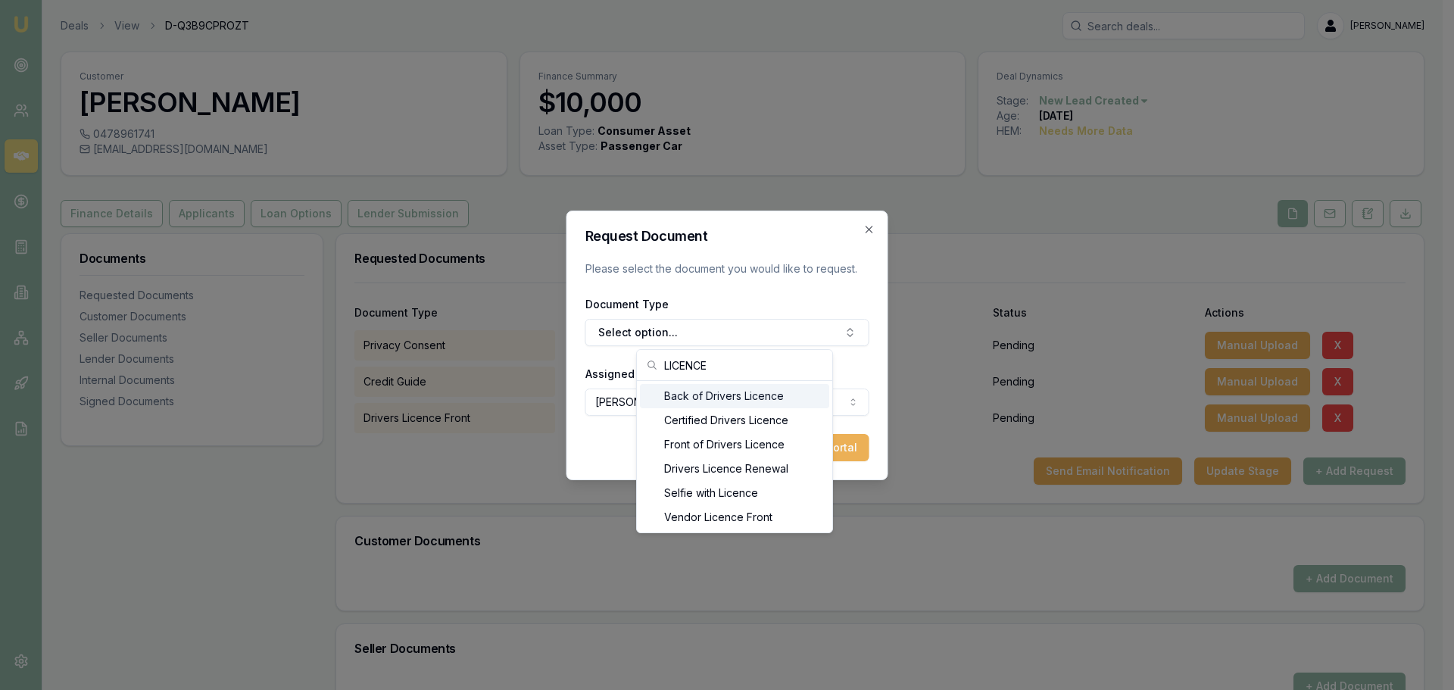
type input "LICENCE"
click at [739, 396] on div "Back of Drivers Licence" at bounding box center [734, 396] width 189 height 24
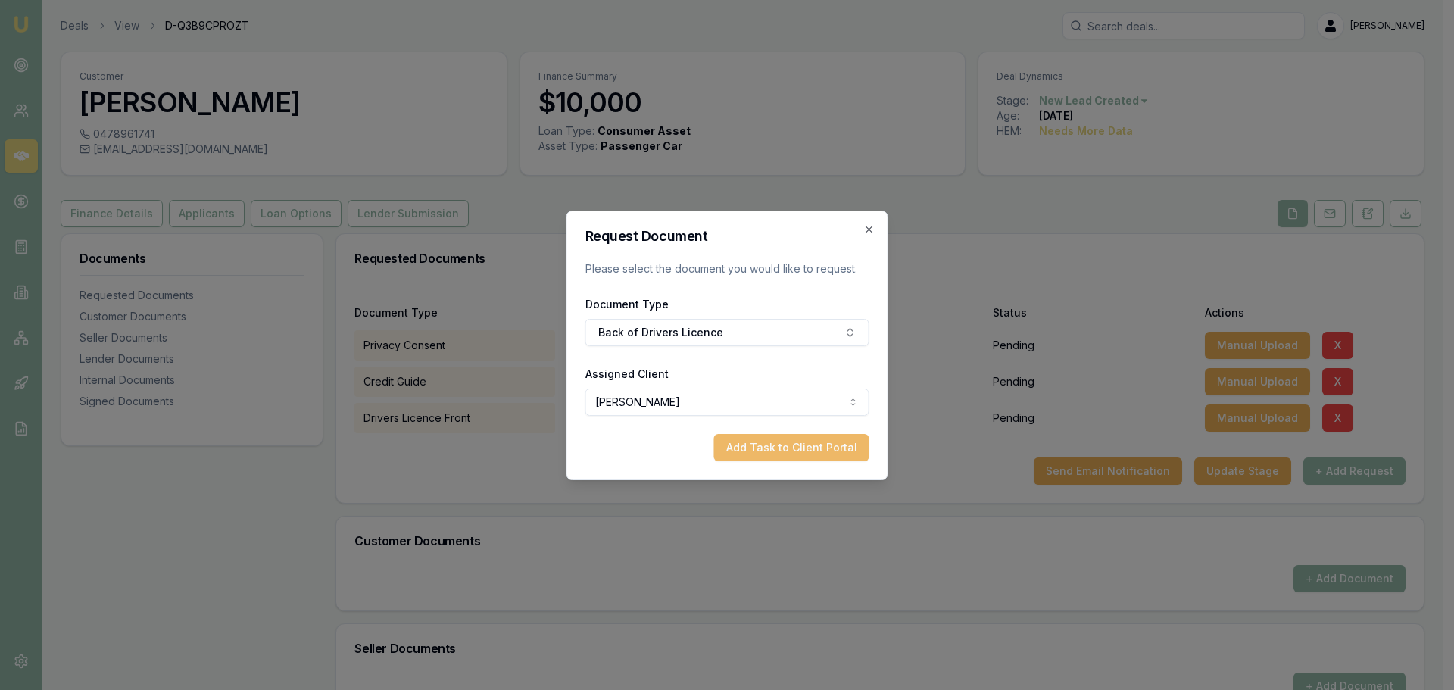
click at [818, 439] on button "Add Task to Client Portal" at bounding box center [791, 447] width 155 height 27
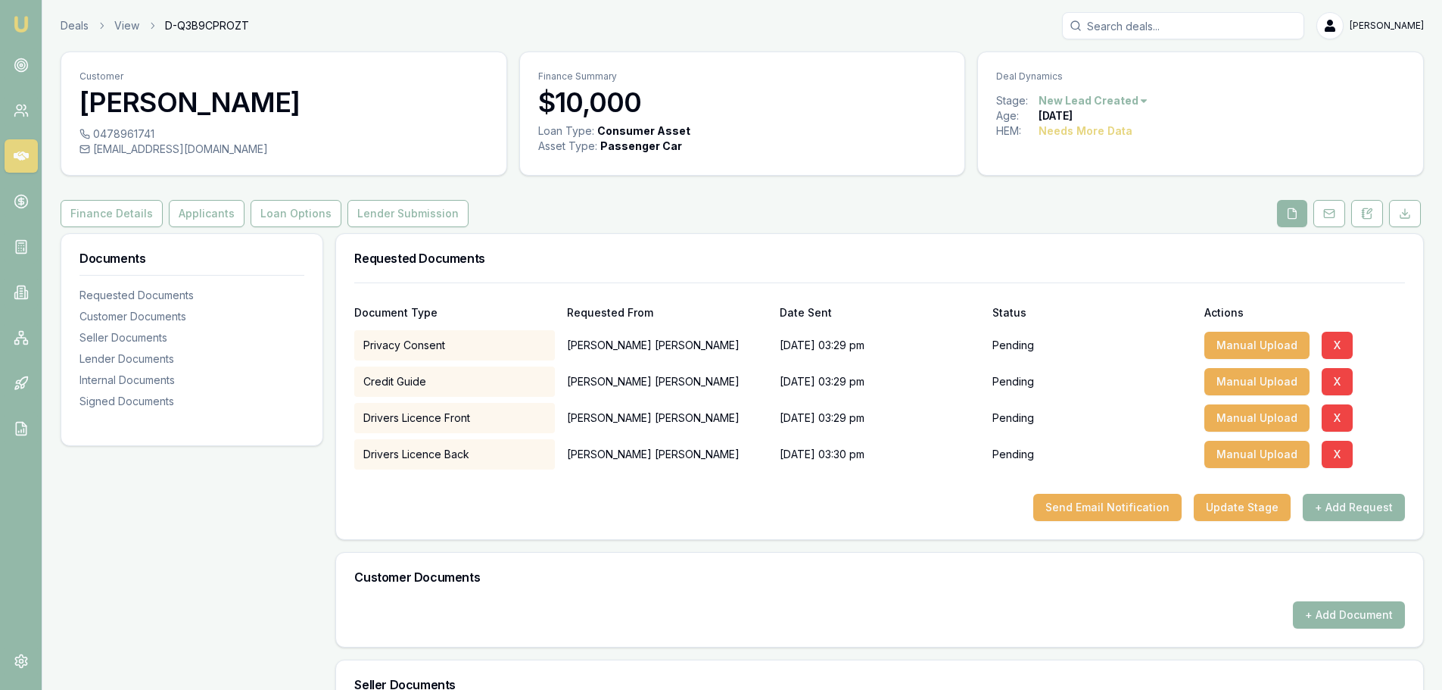
click at [230, 561] on div "Documents Requested Documents Customer Documents Seller Documents Lender Docume…" at bounding box center [192, 655] width 263 height 844
click at [274, 597] on div "Documents Requested Documents Customer Documents Seller Documents Lender Docume…" at bounding box center [192, 655] width 263 height 844
click at [1109, 503] on button "Send Email Notification" at bounding box center [1107, 507] width 148 height 27
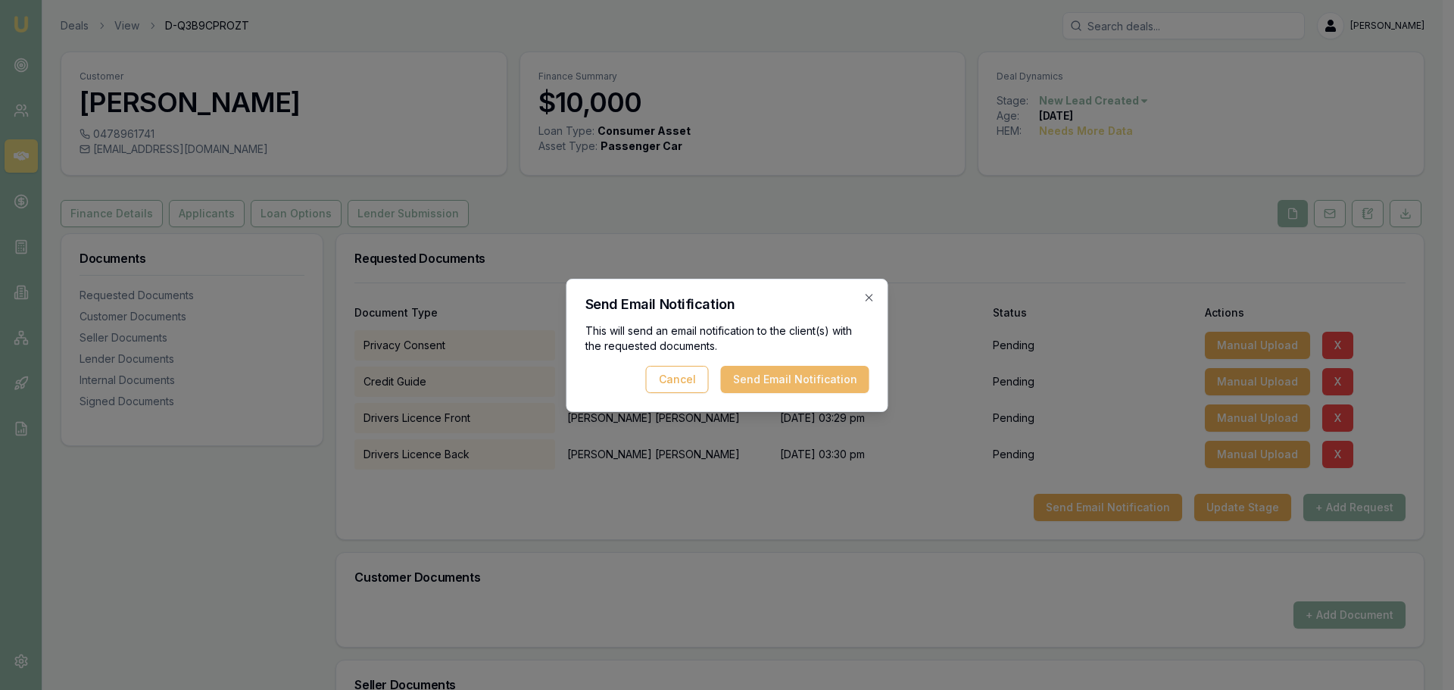
click at [860, 380] on button "Send Email Notification" at bounding box center [795, 379] width 148 height 27
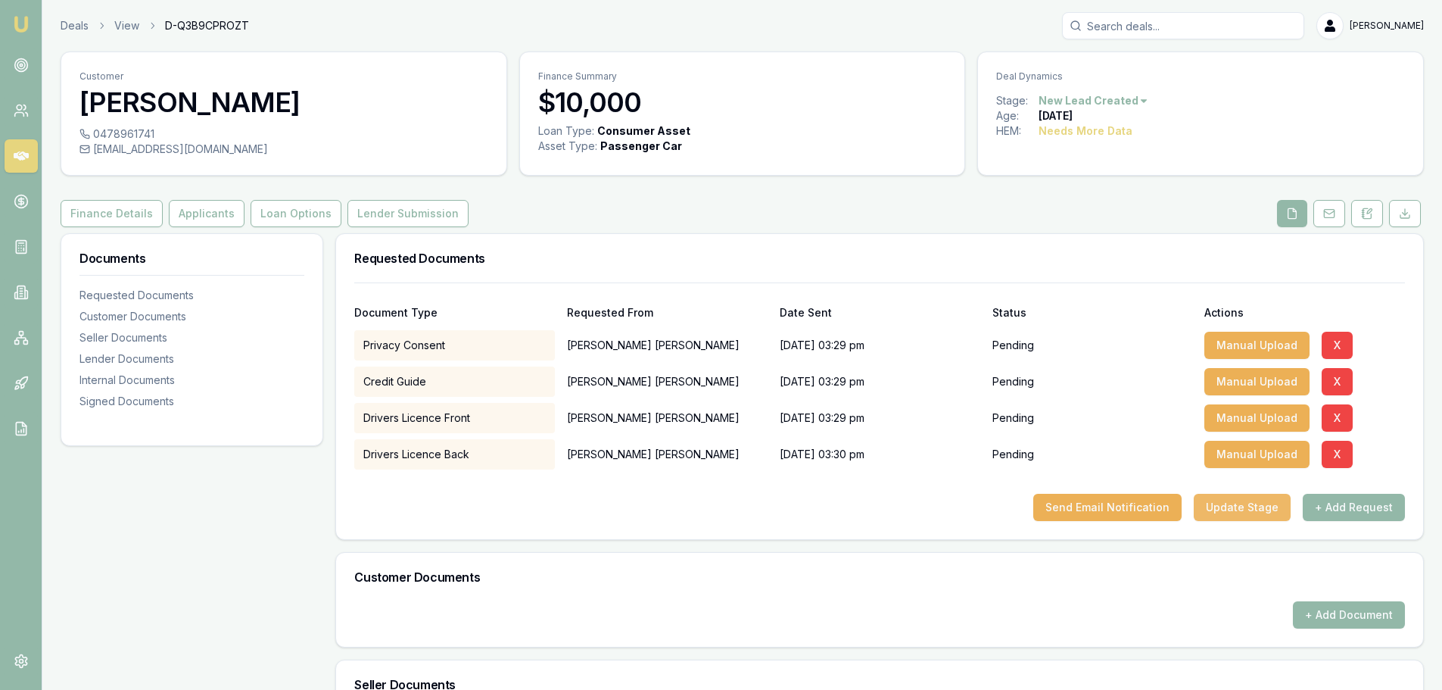
click at [1230, 509] on button "Update Stage" at bounding box center [1242, 507] width 97 height 27
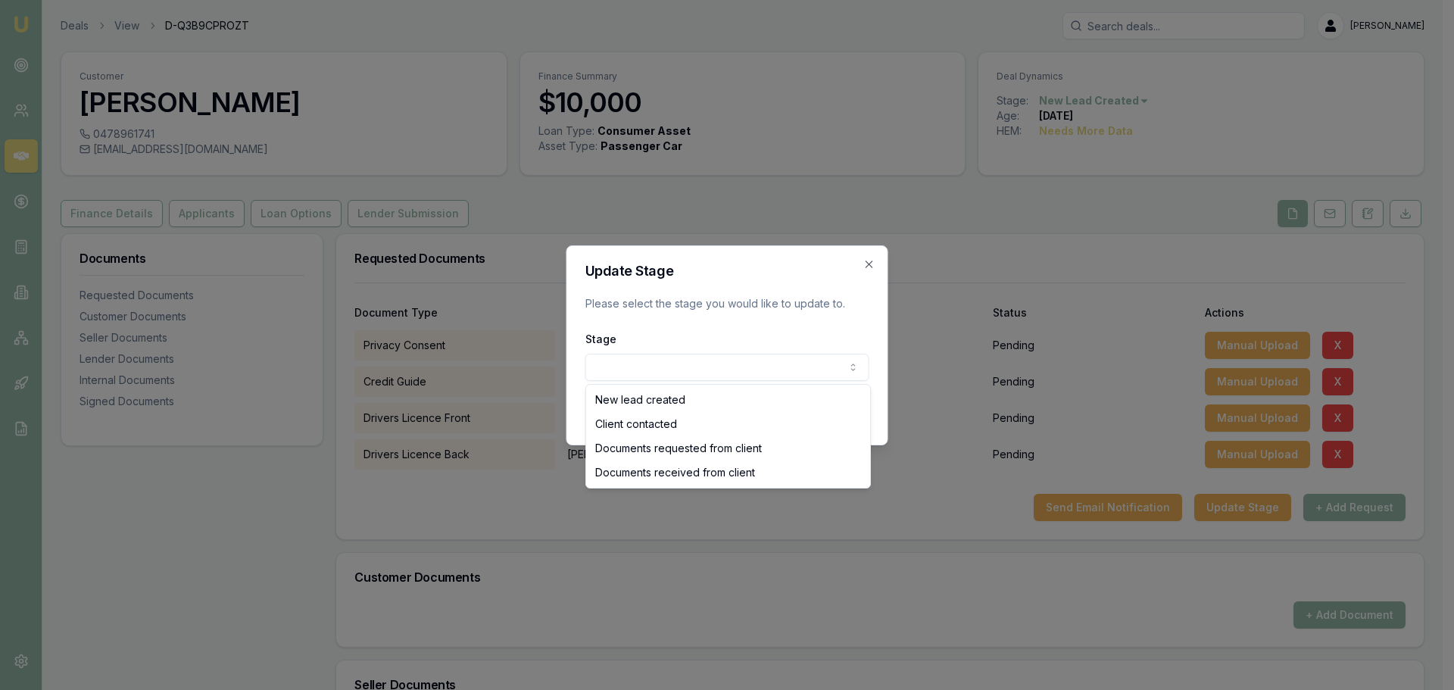
click at [638, 379] on body "Emu Broker Deals View D-Q3B9CPROZT Erin Shield Toggle Menu Customer Stephen McM…" at bounding box center [721, 345] width 1442 height 690
select select "DOCUMENTS_REQUESTED_FROM_CLIENT"
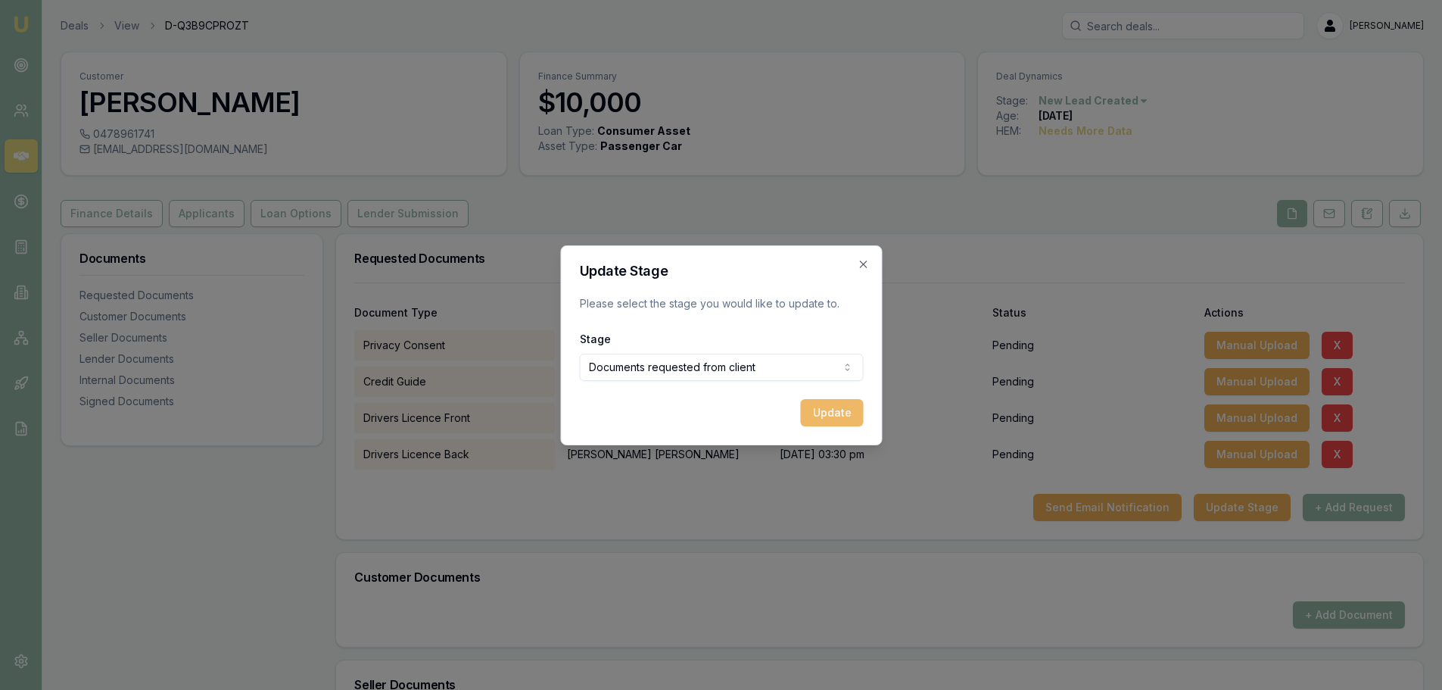
click at [838, 409] on button "Update" at bounding box center [831, 412] width 63 height 27
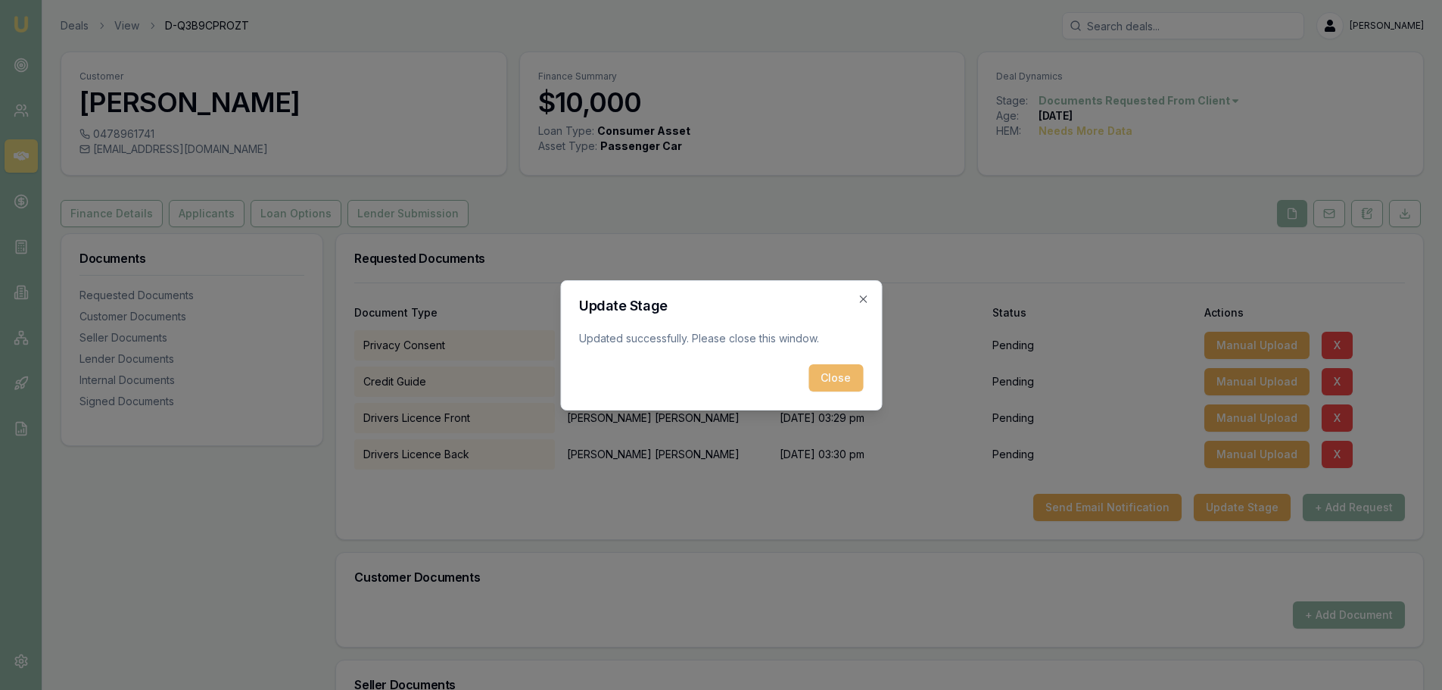
click at [831, 374] on button "Close" at bounding box center [836, 377] width 55 height 27
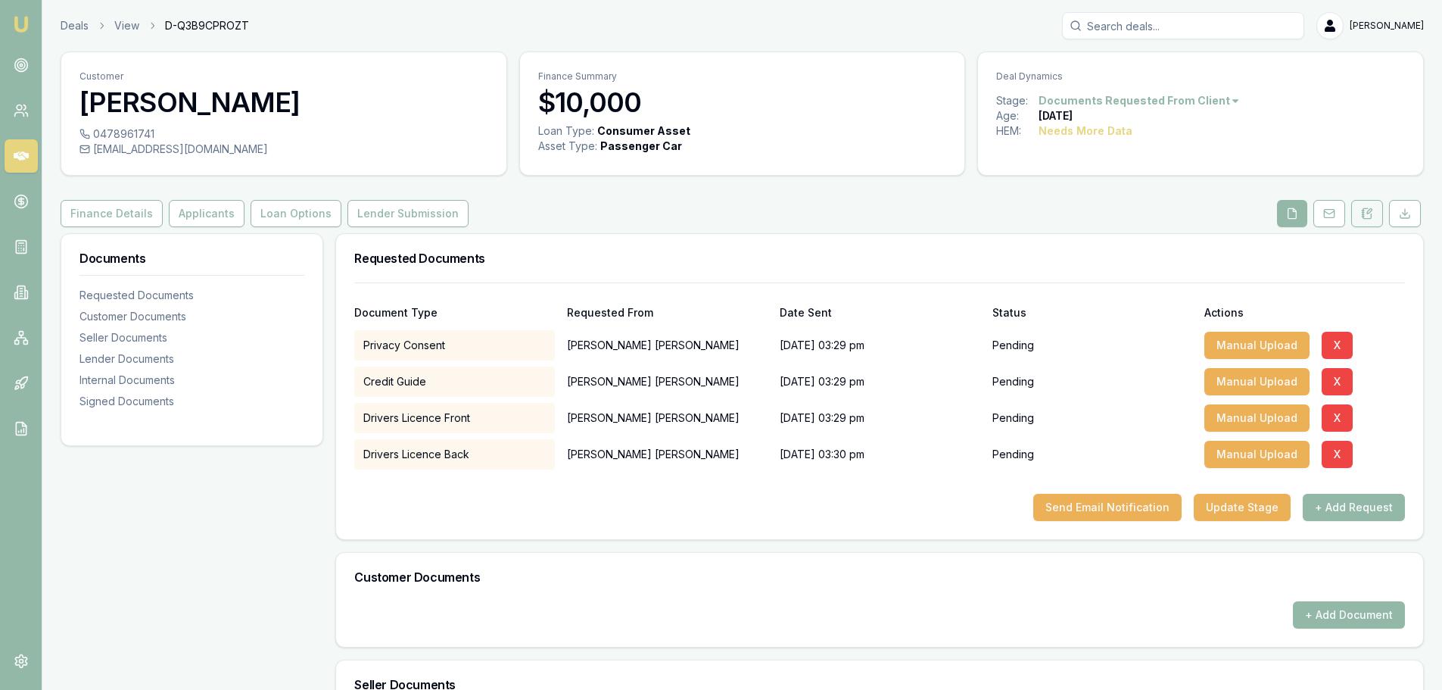
click at [1366, 214] on icon at bounding box center [1367, 213] width 12 height 12
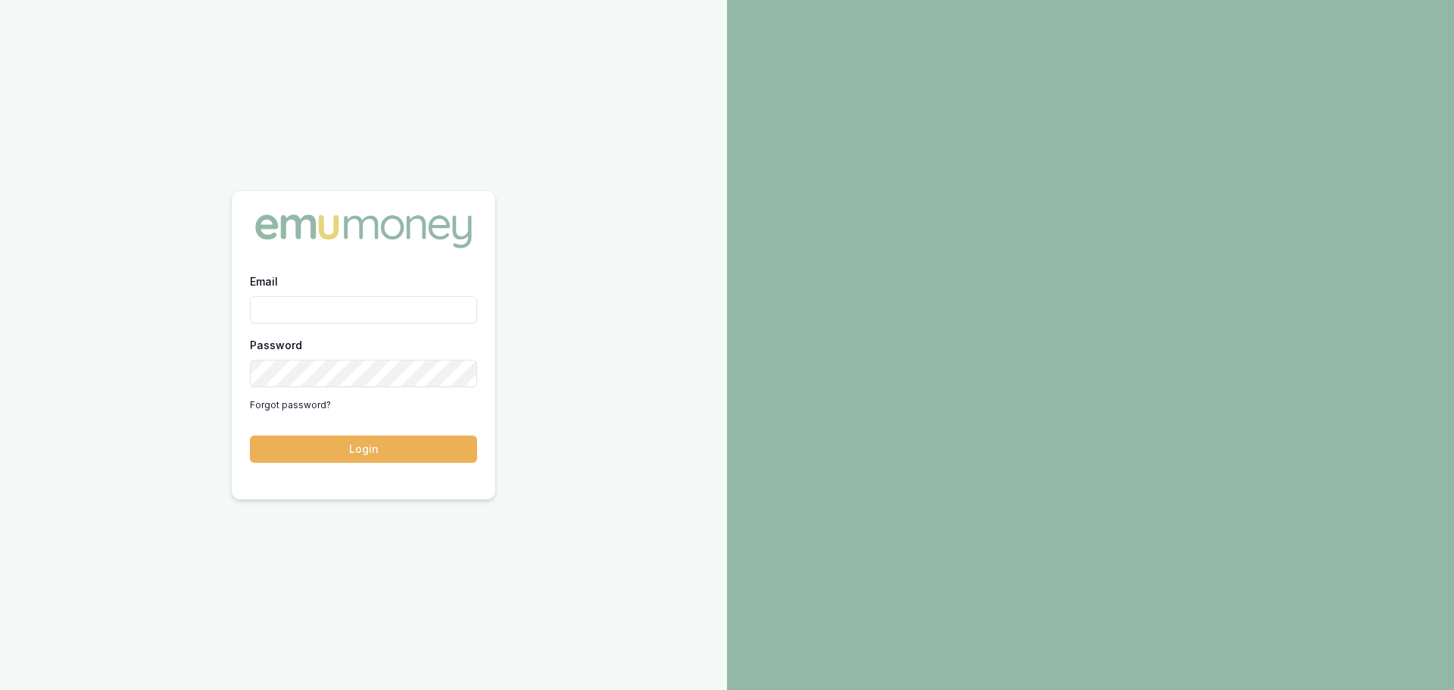
click at [385, 305] on input "Email" at bounding box center [363, 309] width 227 height 27
type input "E"
click at [456, 302] on input "erin.shield@emumoney.com.auy" at bounding box center [363, 309] width 227 height 27
type input "erin.shield@emumoney.com.au"
click at [250, 435] on button "Login" at bounding box center [363, 448] width 227 height 27
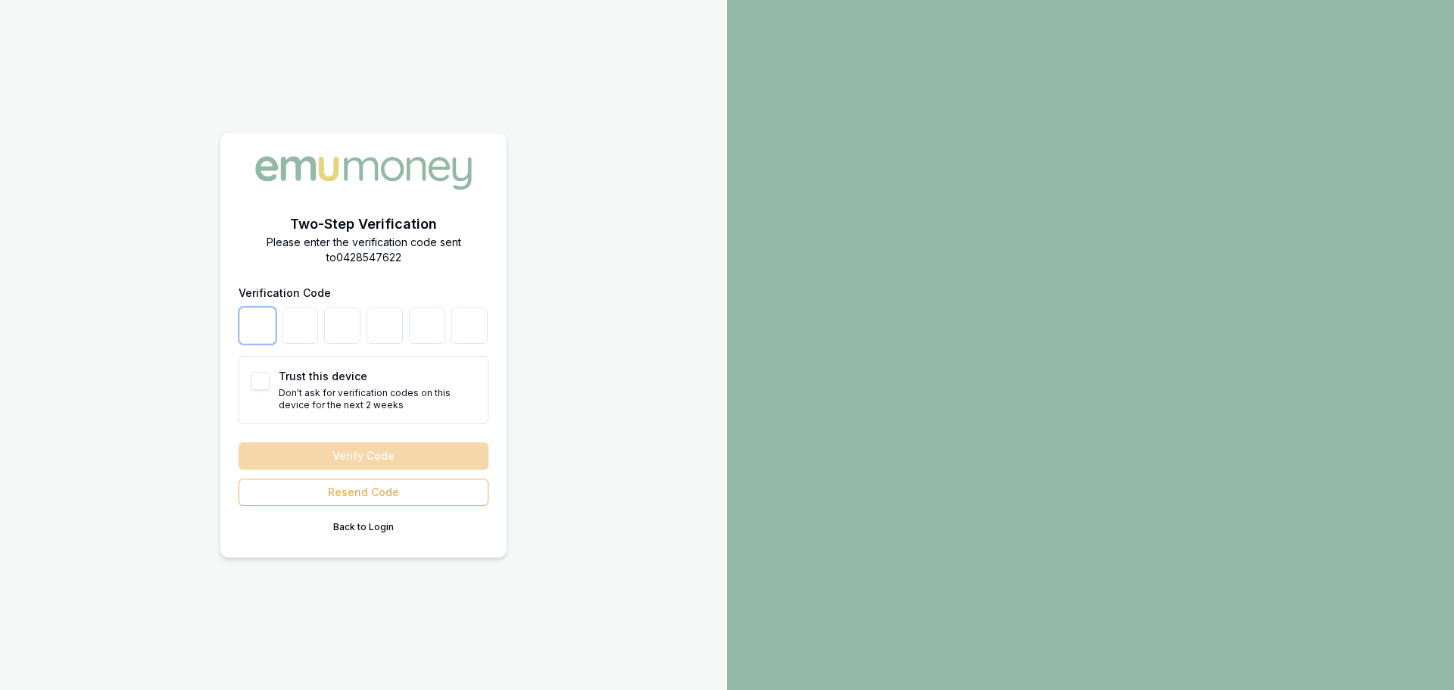
click at [267, 335] on input "number" at bounding box center [257, 325] width 36 height 36
type input "6"
type input "5"
type input "2"
type input "1"
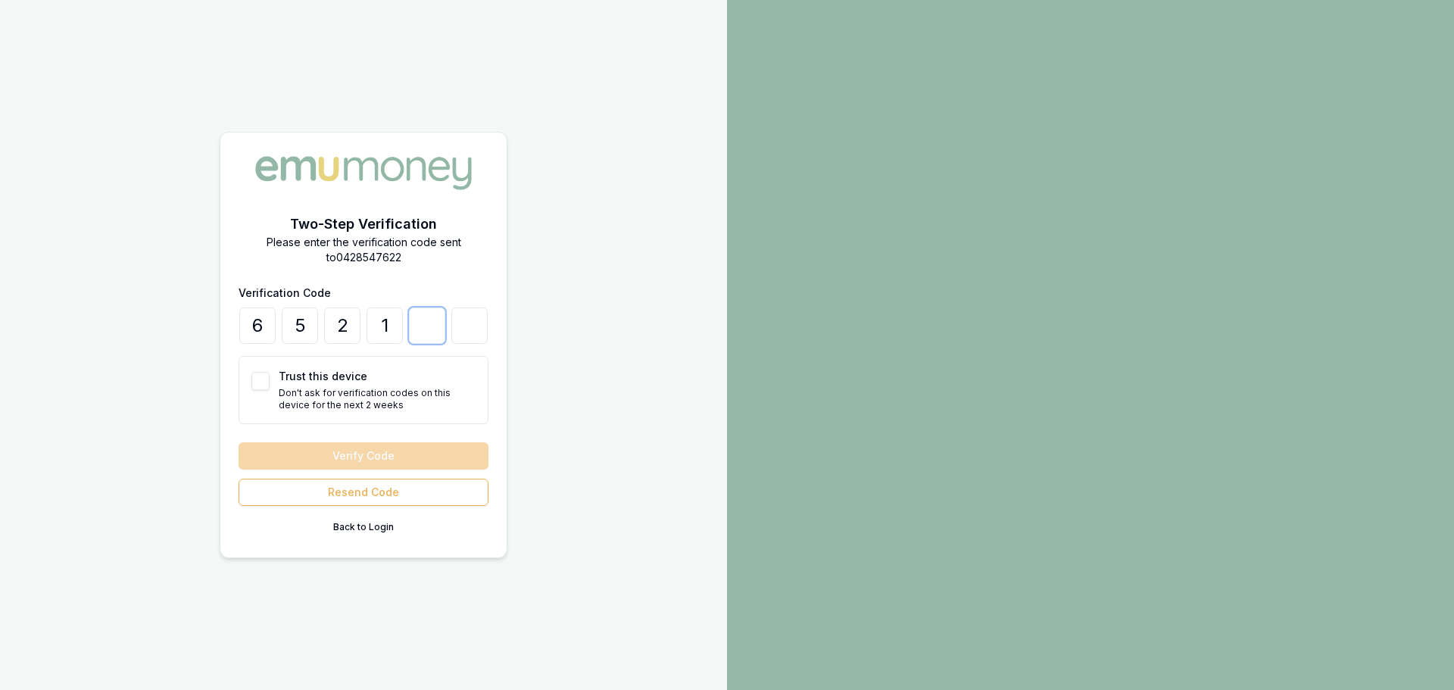
type input "4"
type input "7"
click at [338, 387] on p "Don't ask for verification codes on this device for the next 2 weeks" at bounding box center [377, 399] width 197 height 24
click at [256, 379] on button "Trust this device" at bounding box center [260, 381] width 18 height 18
checkbox input "true"
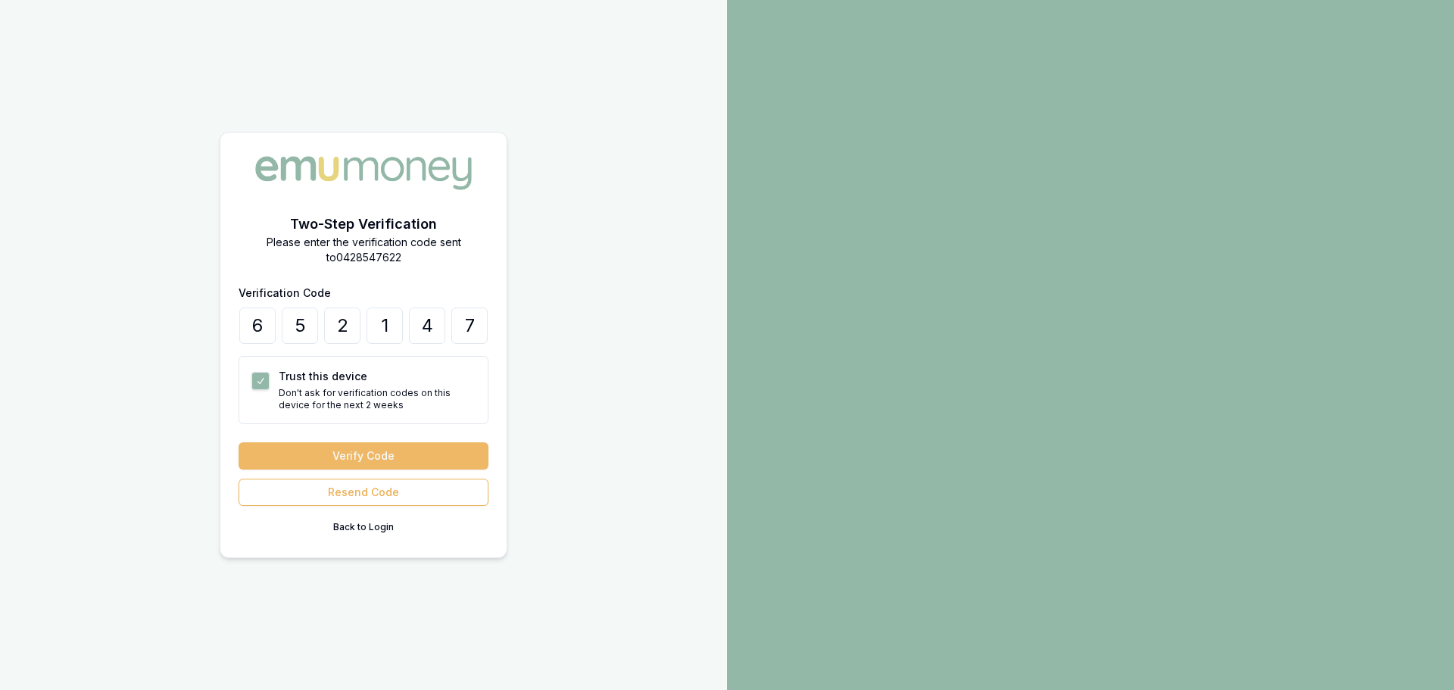
click at [344, 449] on button "Verify Code" at bounding box center [363, 455] width 250 height 27
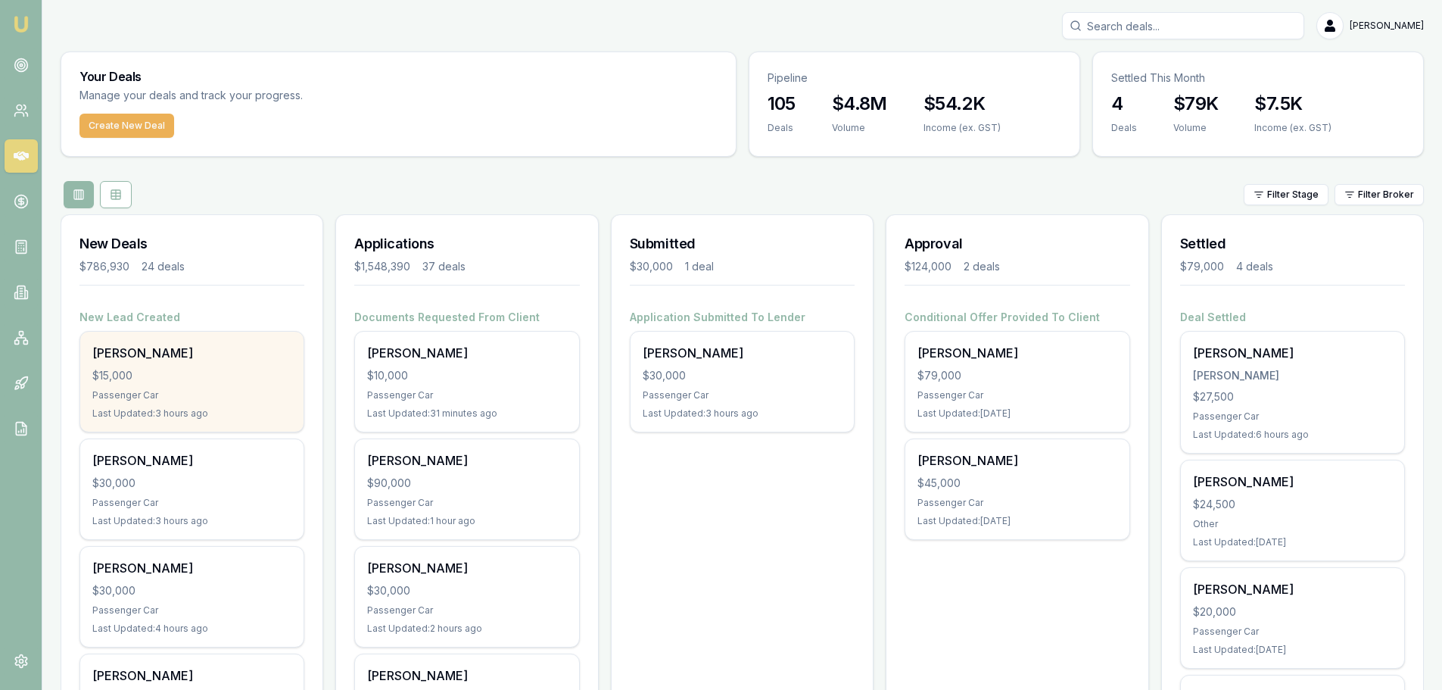
click at [154, 383] on div "[PERSON_NAME] $15,000 Passenger Car Last Updated: 3 hours ago" at bounding box center [191, 382] width 223 height 100
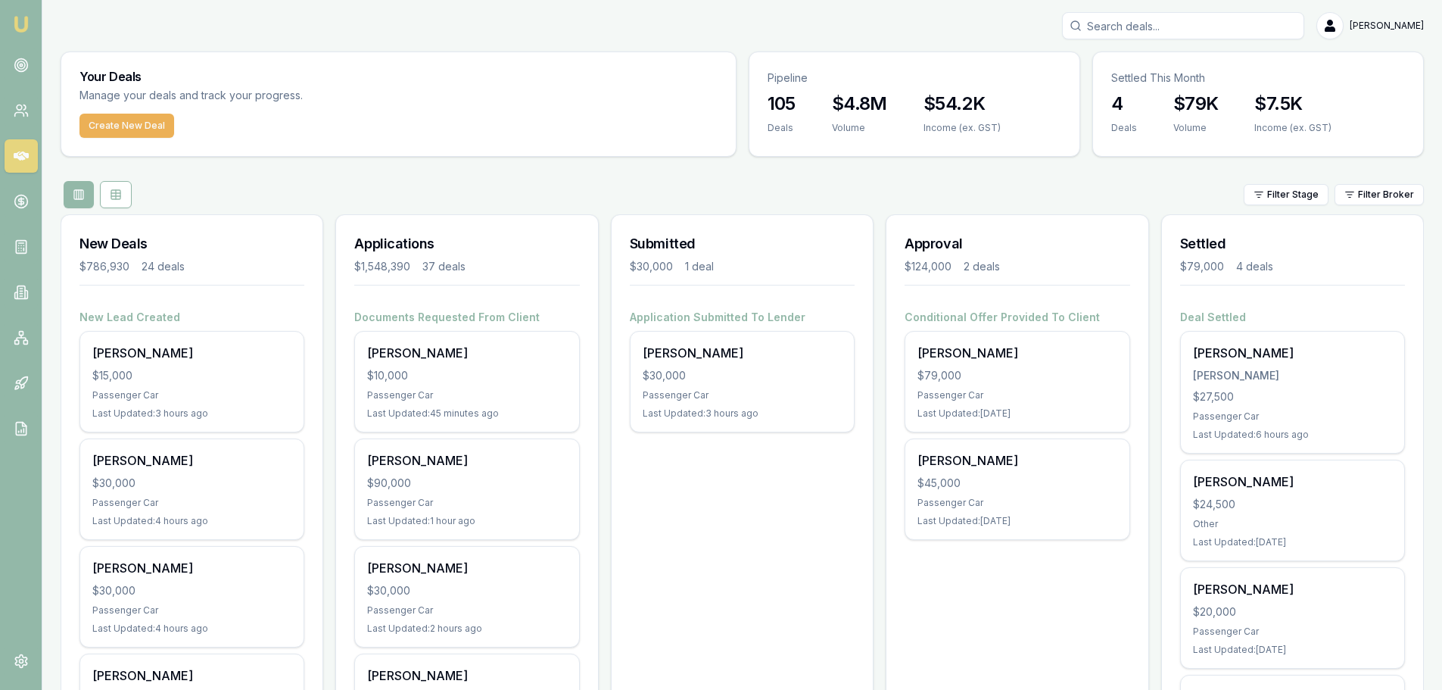
click at [1195, 24] on input "Search deals" at bounding box center [1183, 25] width 242 height 27
type input "e"
type input "ezekiel"
click at [1195, 88] on p "0490088592" at bounding box center [1183, 80] width 229 height 15
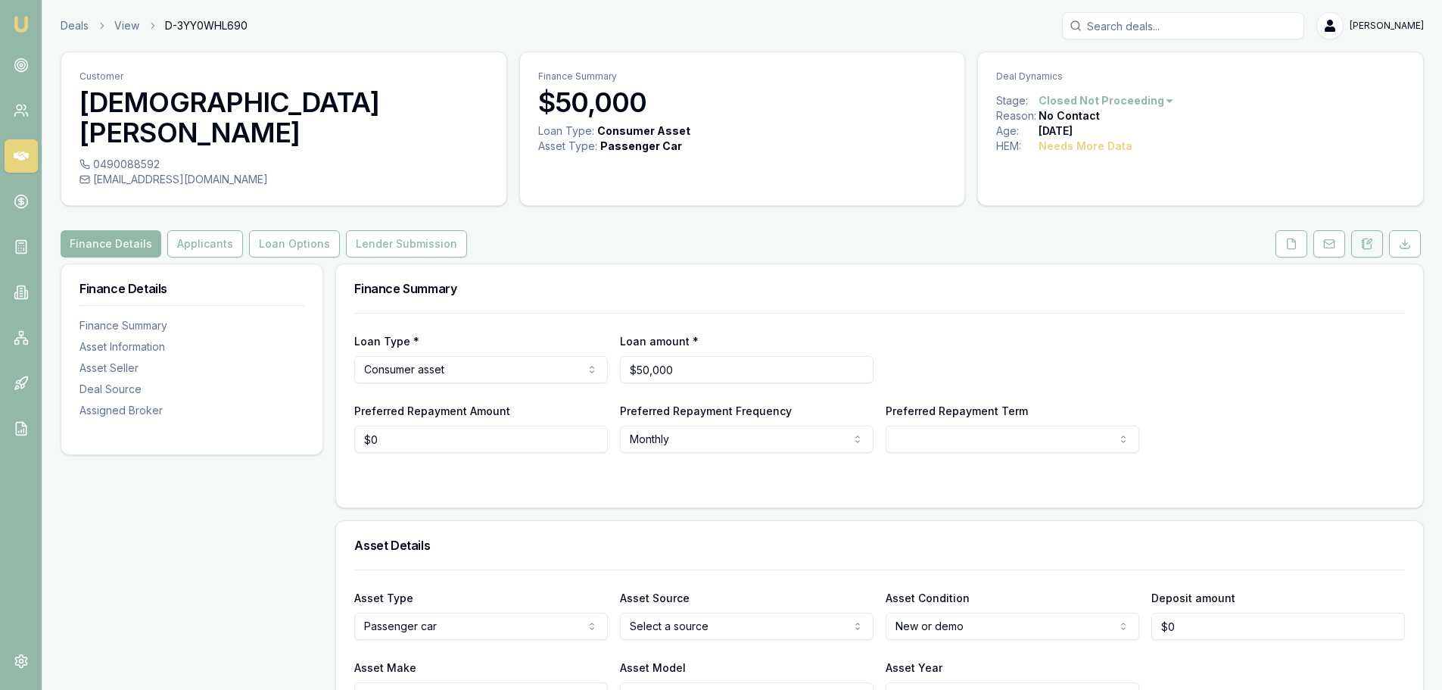
click at [1376, 230] on button at bounding box center [1367, 243] width 32 height 27
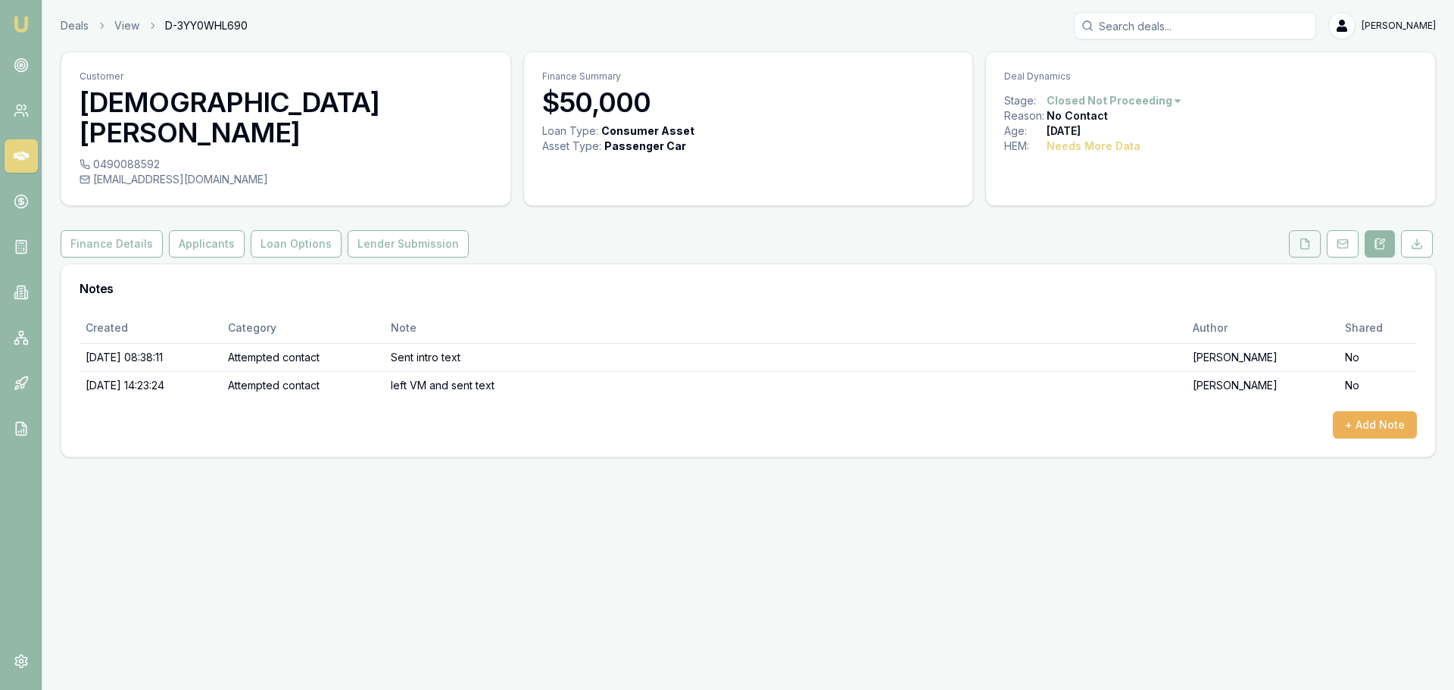
click at [1295, 230] on button at bounding box center [1305, 243] width 32 height 27
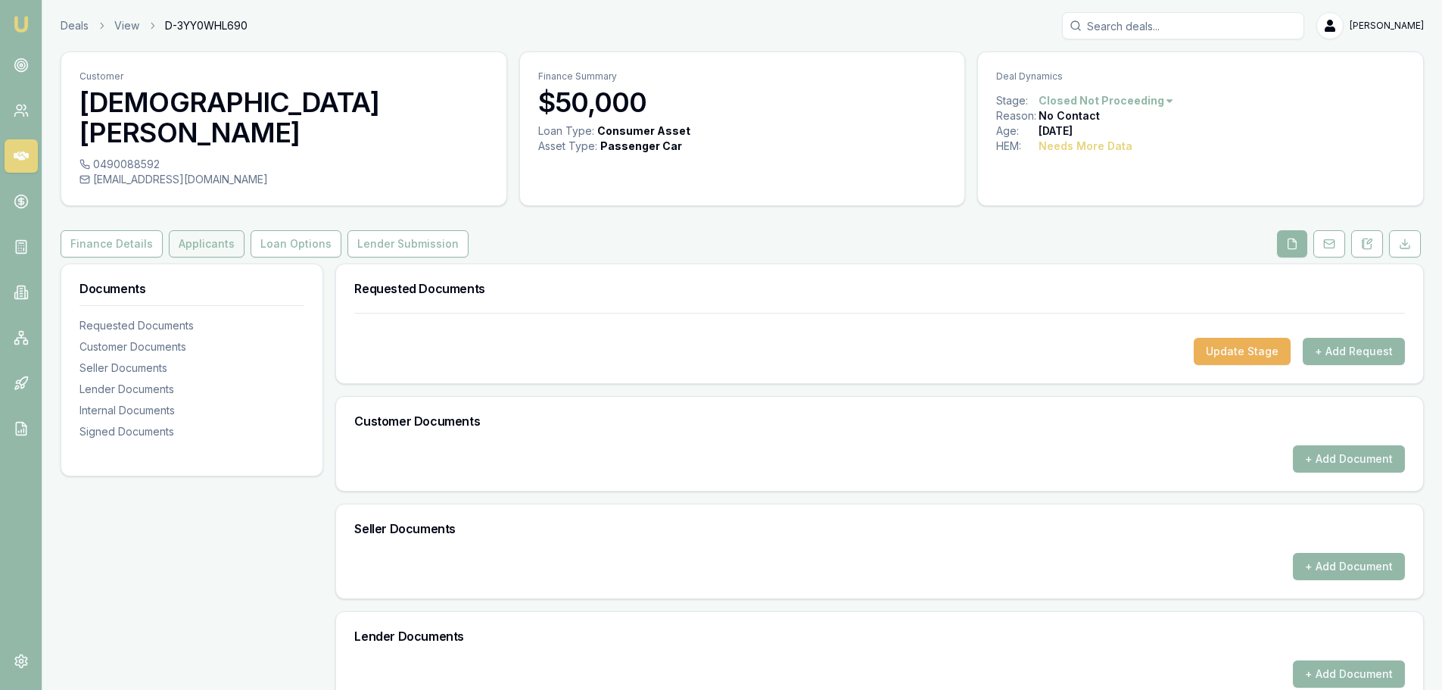
click at [213, 230] on button "Applicants" at bounding box center [207, 243] width 76 height 27
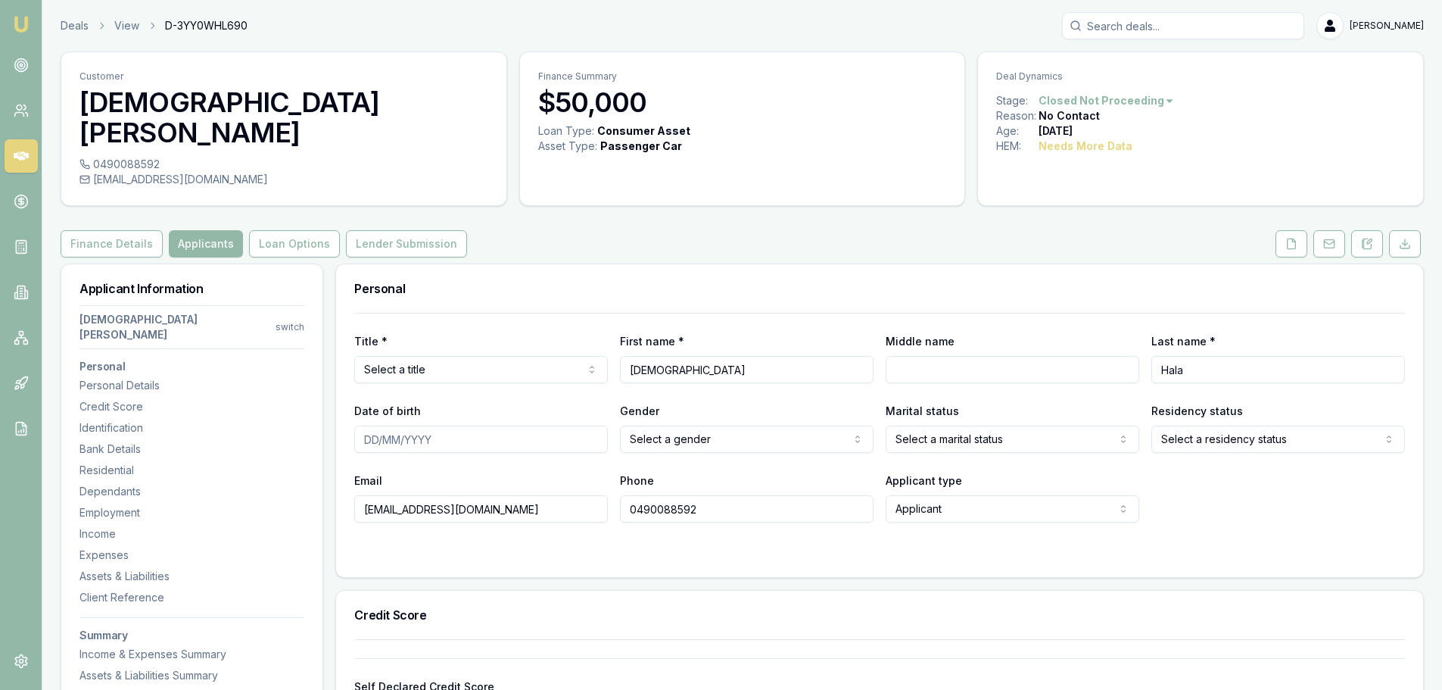
click at [544, 230] on div "Finance Details Applicants Loan Options Lender Submission" at bounding box center [743, 243] width 1364 height 27
click at [1376, 230] on button at bounding box center [1367, 243] width 32 height 27
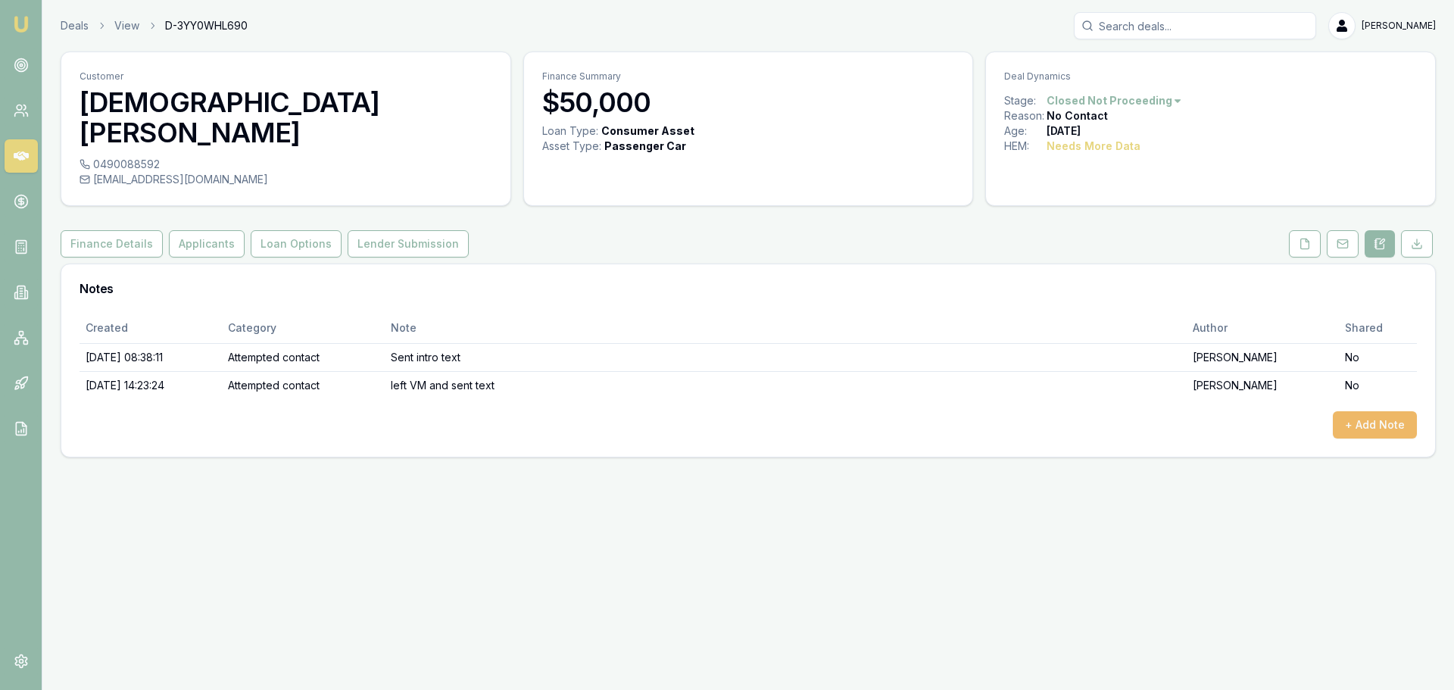
click at [1389, 411] on button "+ Add Note" at bounding box center [1375, 424] width 84 height 27
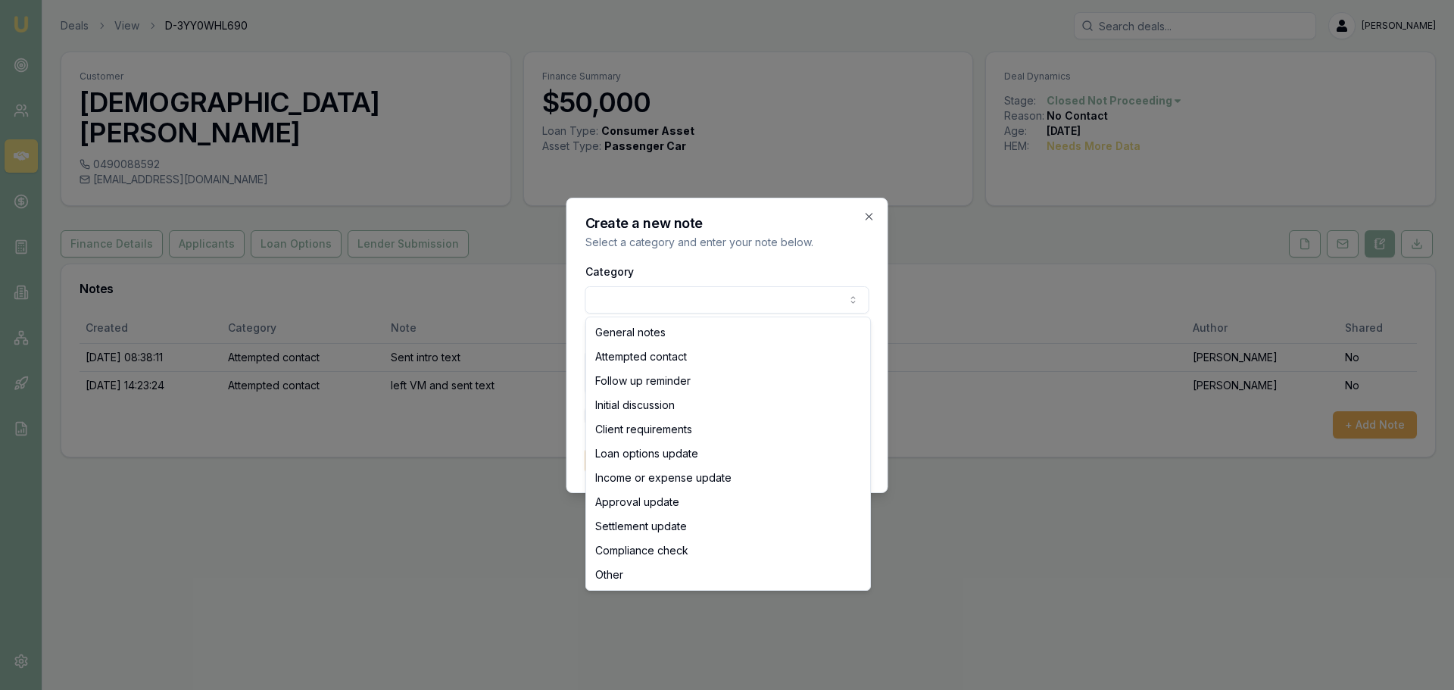
click at [700, 296] on body "Emu Broker Deals View D-3YY0WHL690 [PERSON_NAME] Toggle Menu Customer [PERSON_N…" at bounding box center [727, 345] width 1454 height 690
select select "ATTEMPTED_CONTACT"
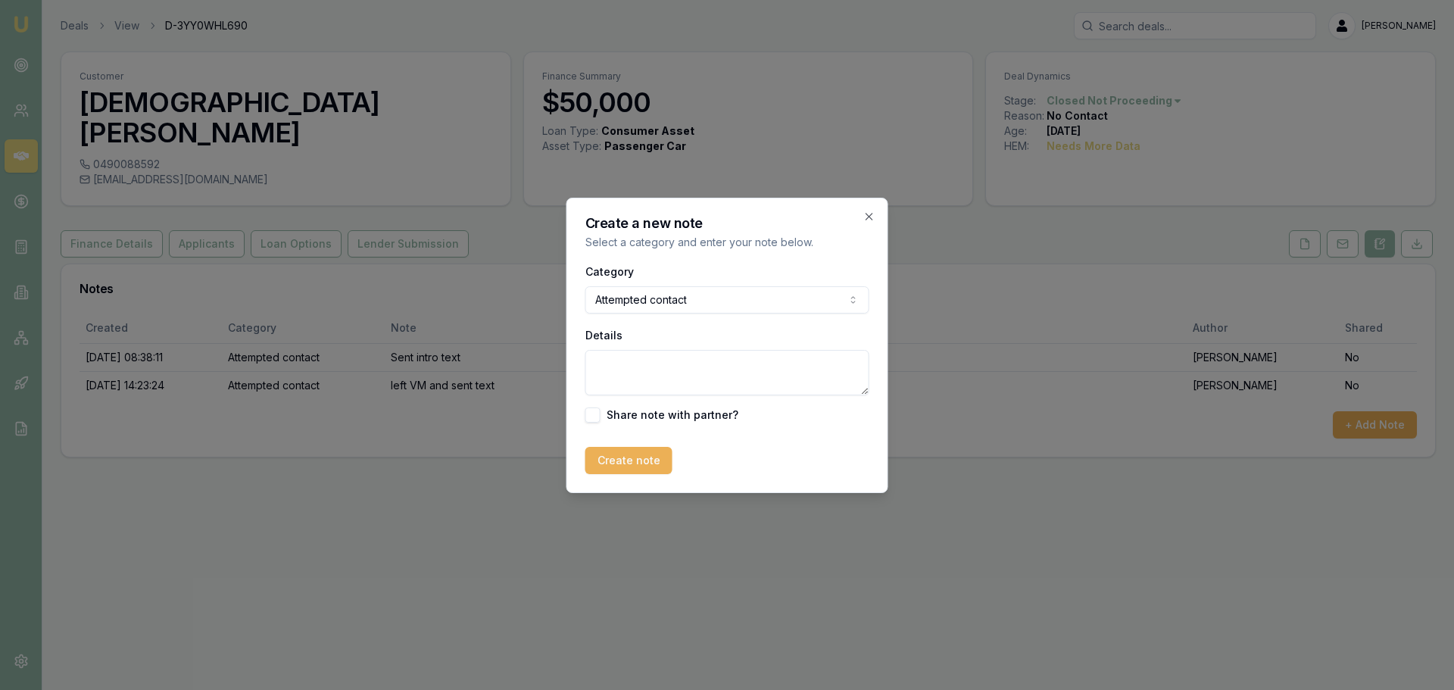
click at [665, 368] on textarea "Details" at bounding box center [727, 372] width 284 height 45
type textarea "Client requested call after 4.30pm [DATE], but didn't answer. left VM and sent …"
click at [643, 464] on button "Create note" at bounding box center [628, 460] width 87 height 27
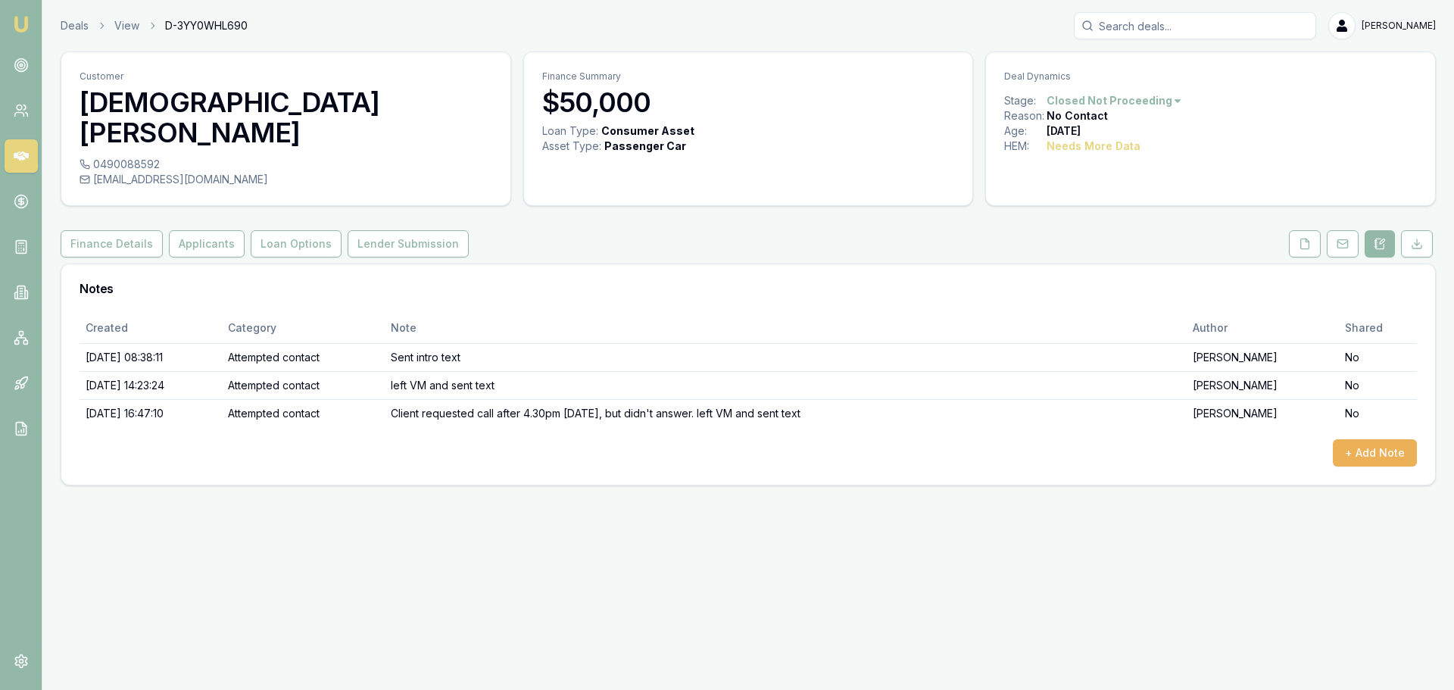
click at [24, 156] on icon at bounding box center [21, 155] width 15 height 9
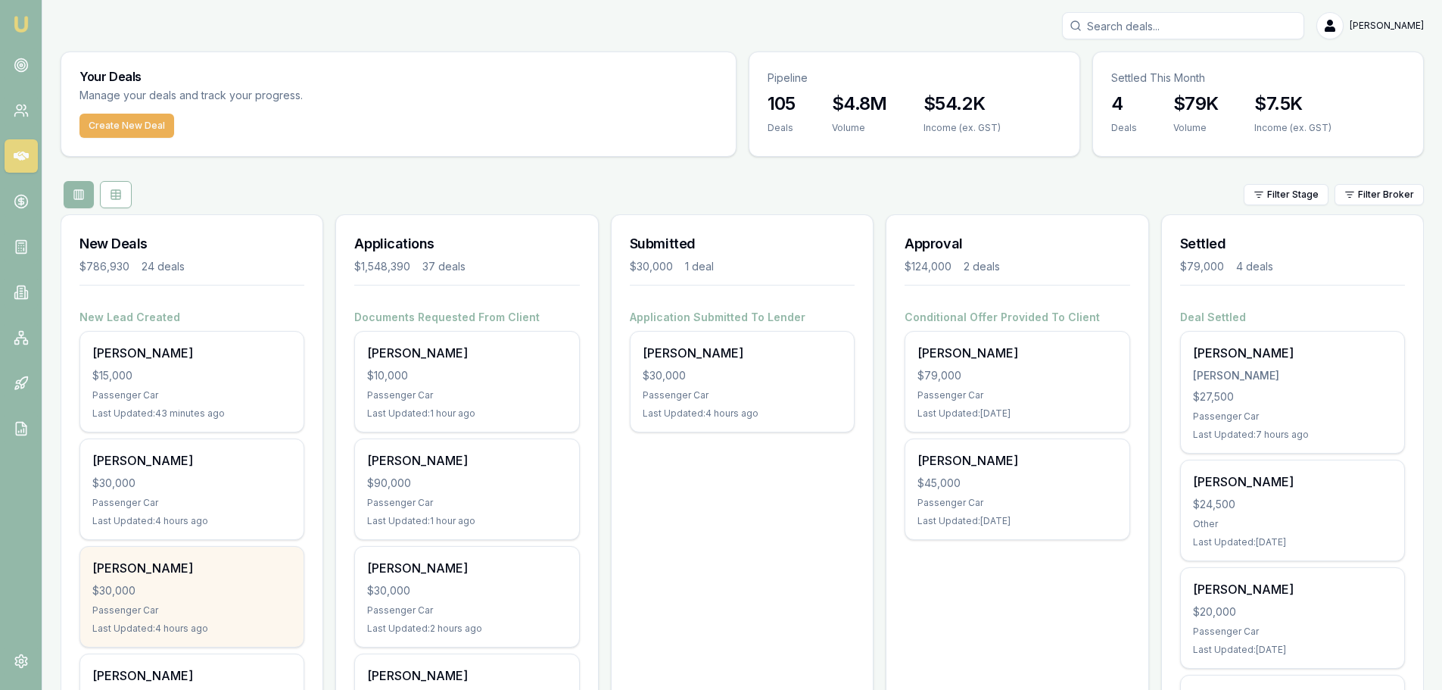
click at [257, 589] on div "$30,000" at bounding box center [191, 590] width 199 height 15
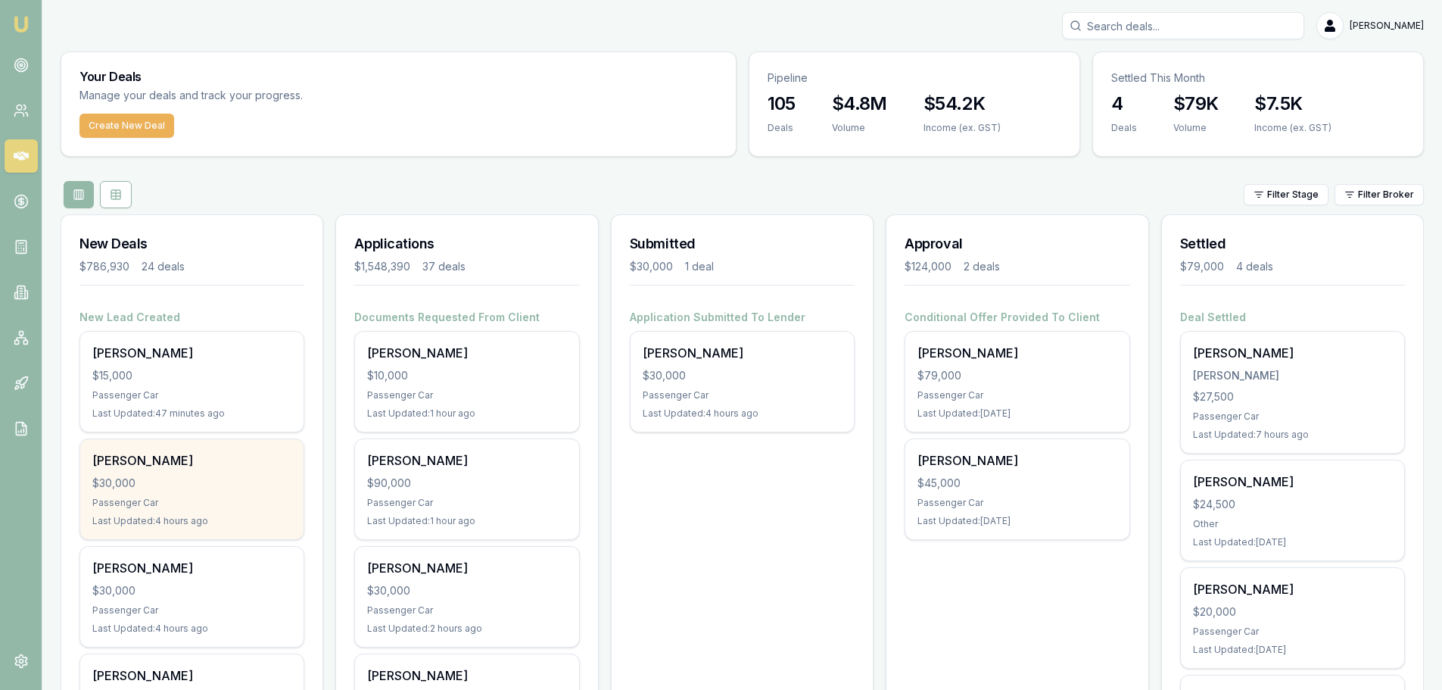
click at [205, 477] on div "$30,000" at bounding box center [191, 482] width 199 height 15
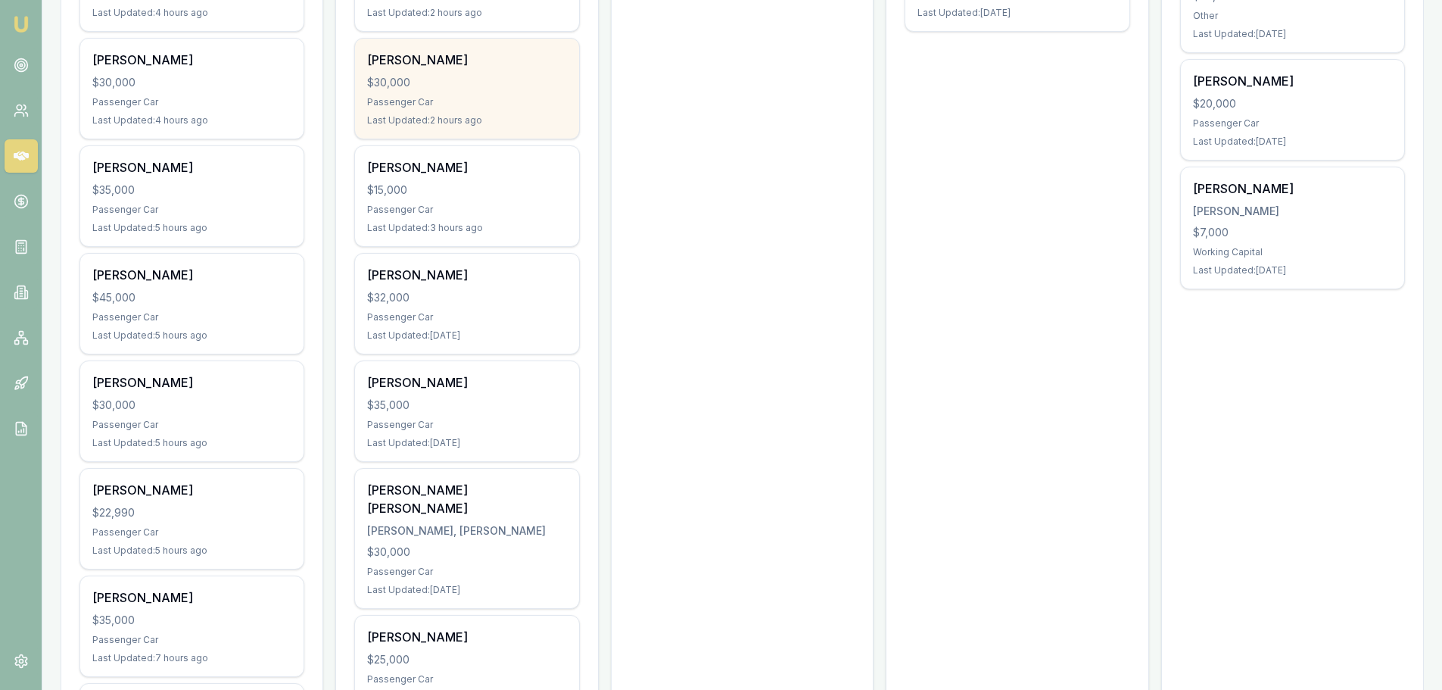
scroll to position [530, 0]
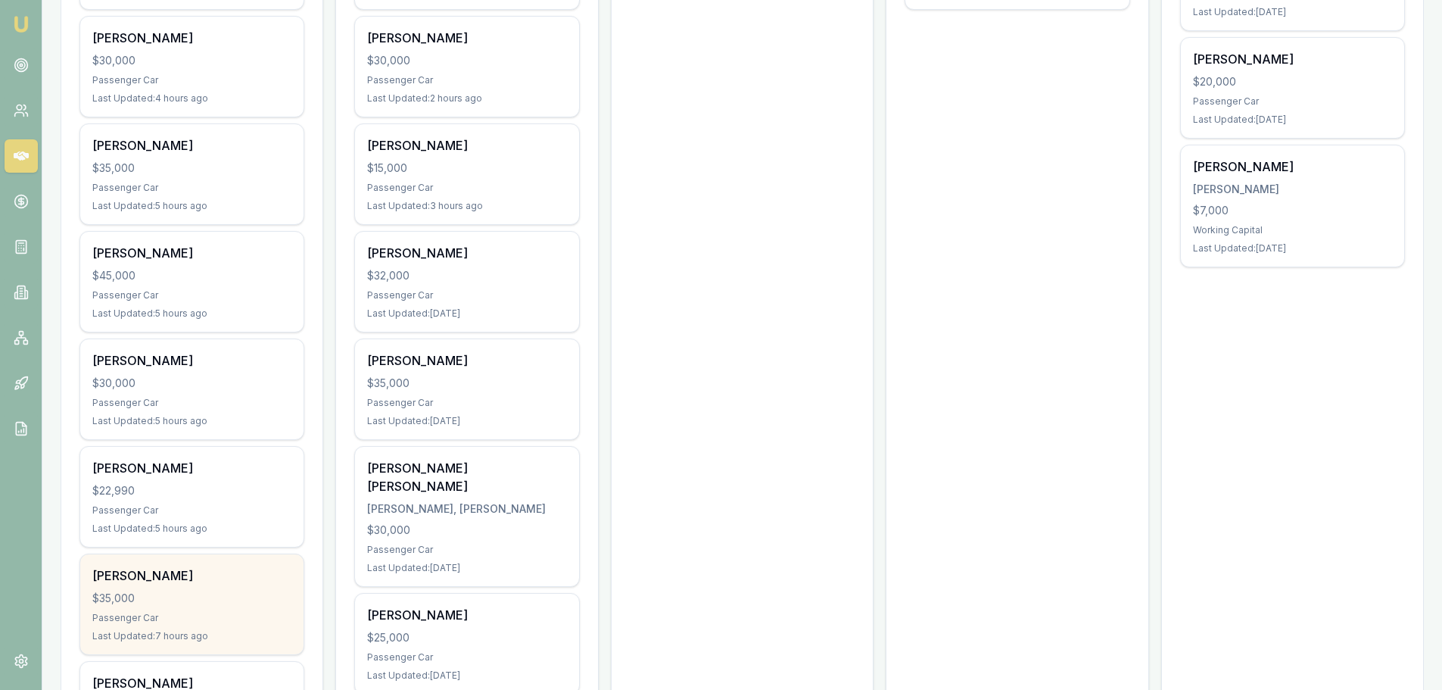
click at [237, 591] on div "$35,000" at bounding box center [191, 598] width 199 height 15
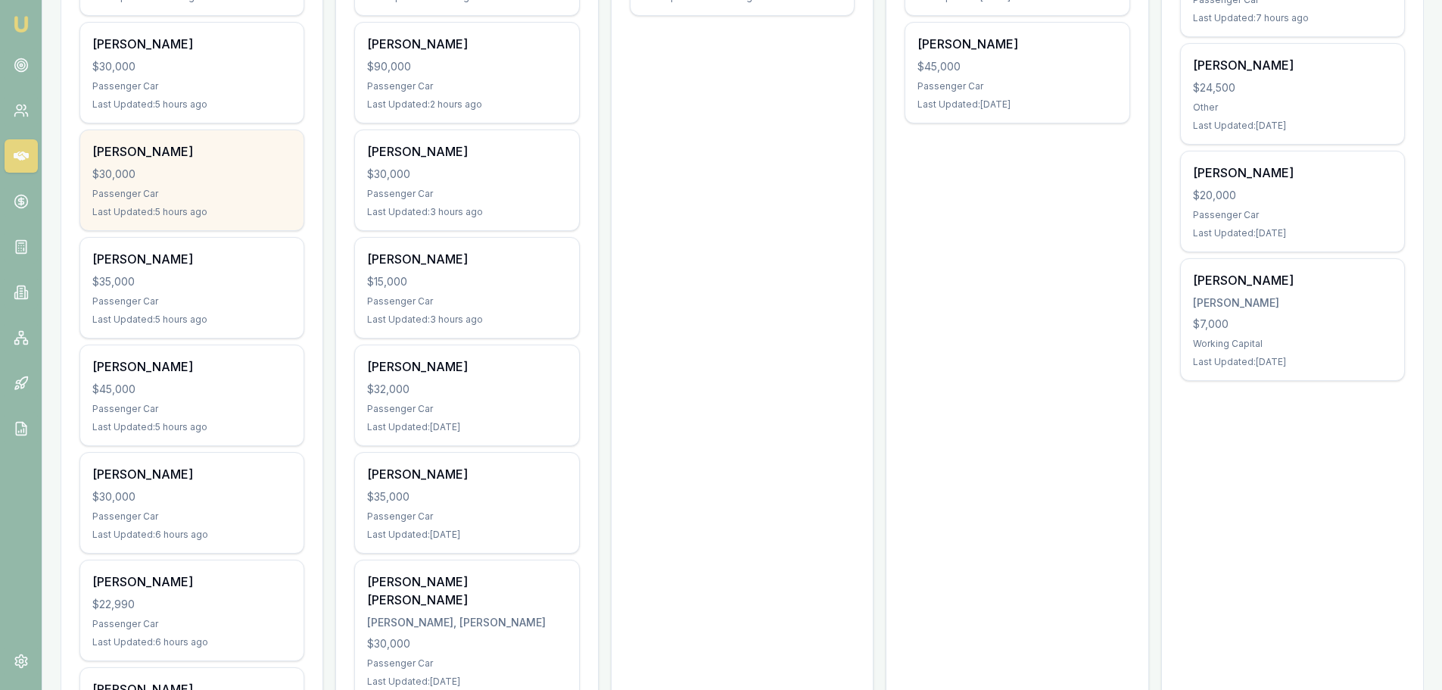
scroll to position [454, 0]
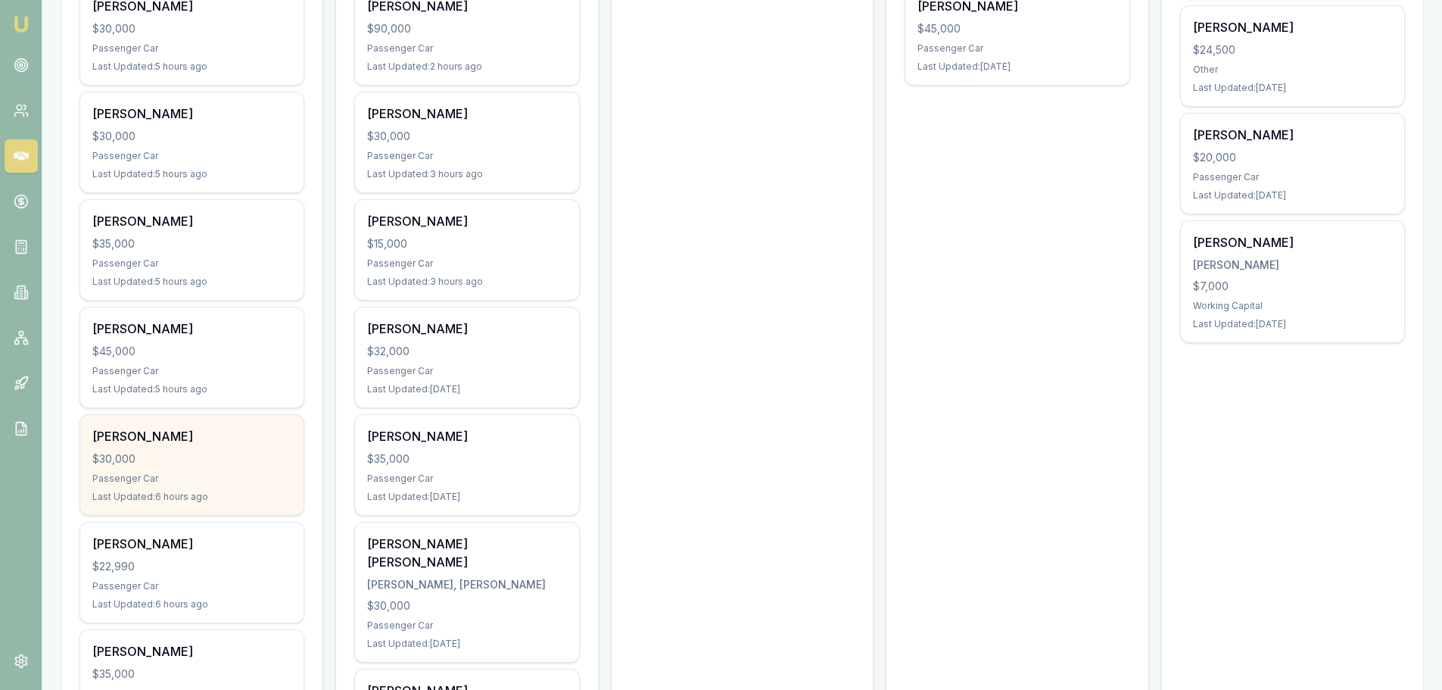
click at [182, 462] on div "$30,000" at bounding box center [191, 458] width 199 height 15
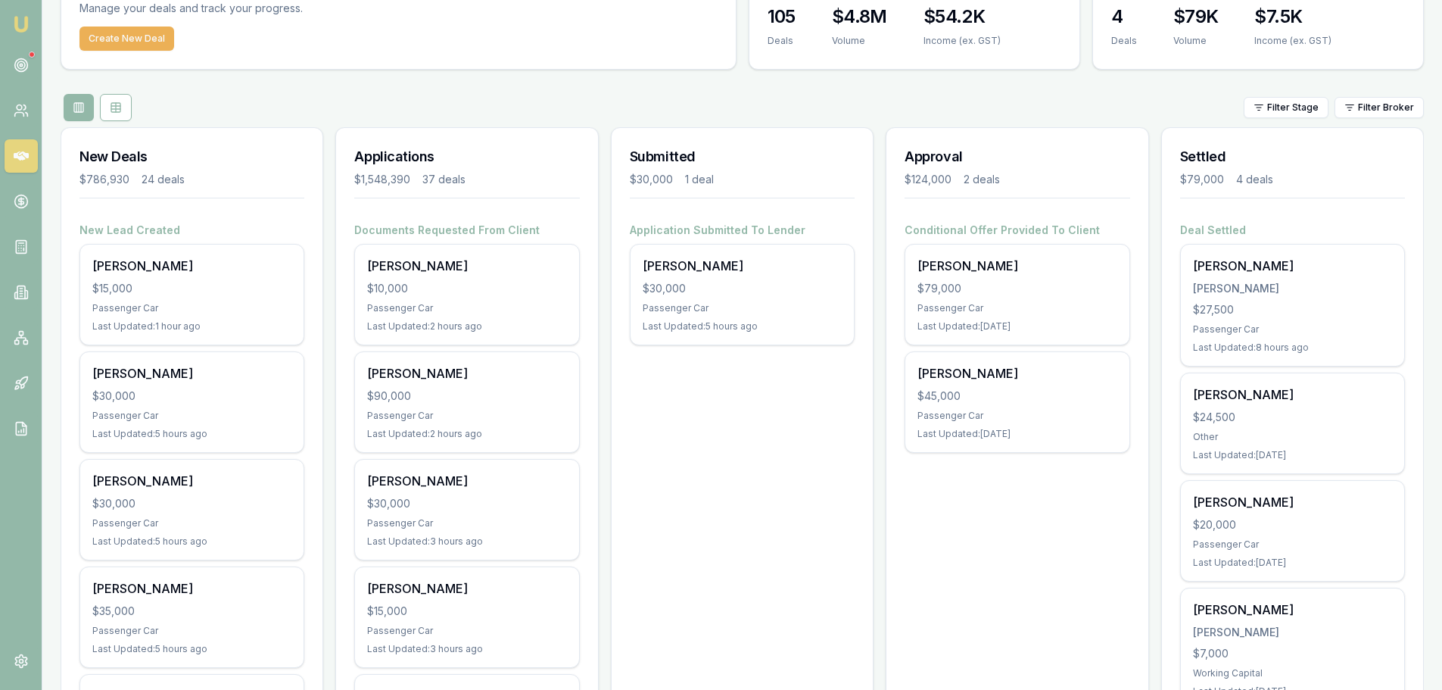
scroll to position [76, 0]
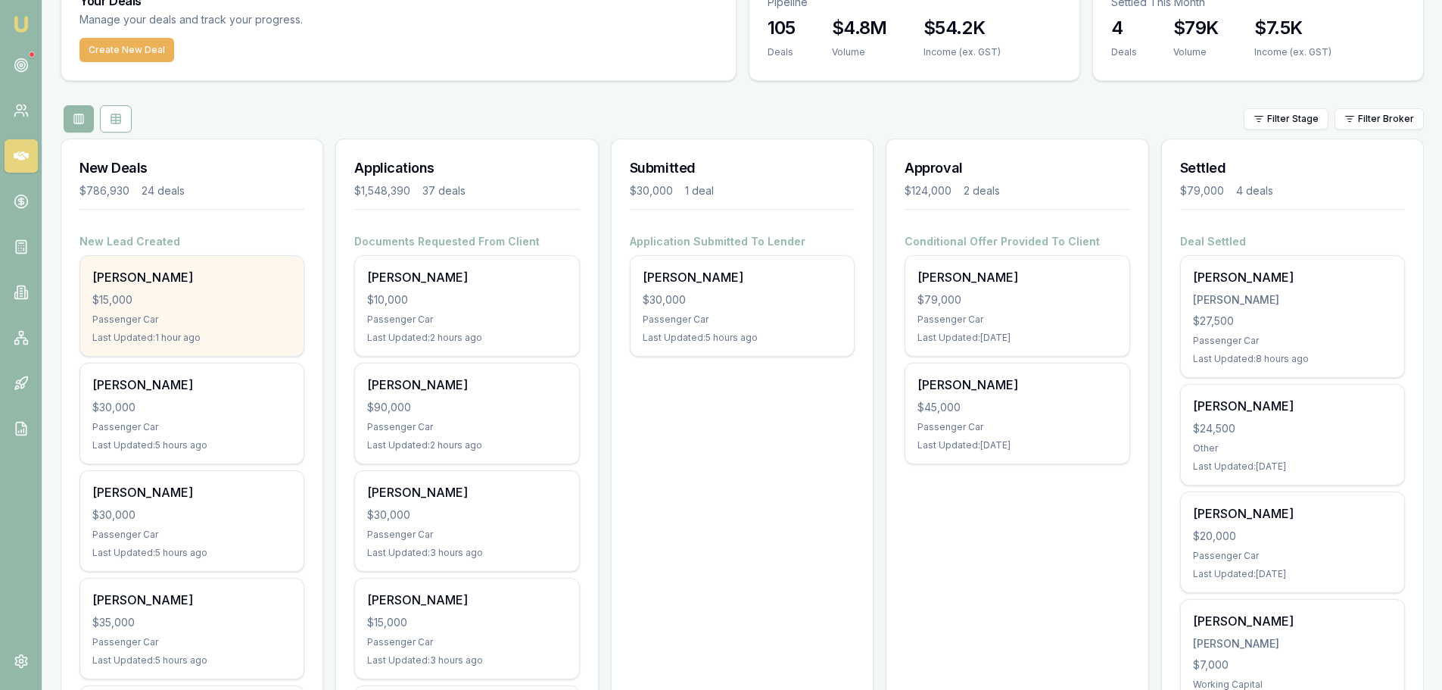
click at [219, 327] on div "[PERSON_NAME] $15,000 Passenger Car Last Updated: 1 hour ago" at bounding box center [191, 306] width 223 height 100
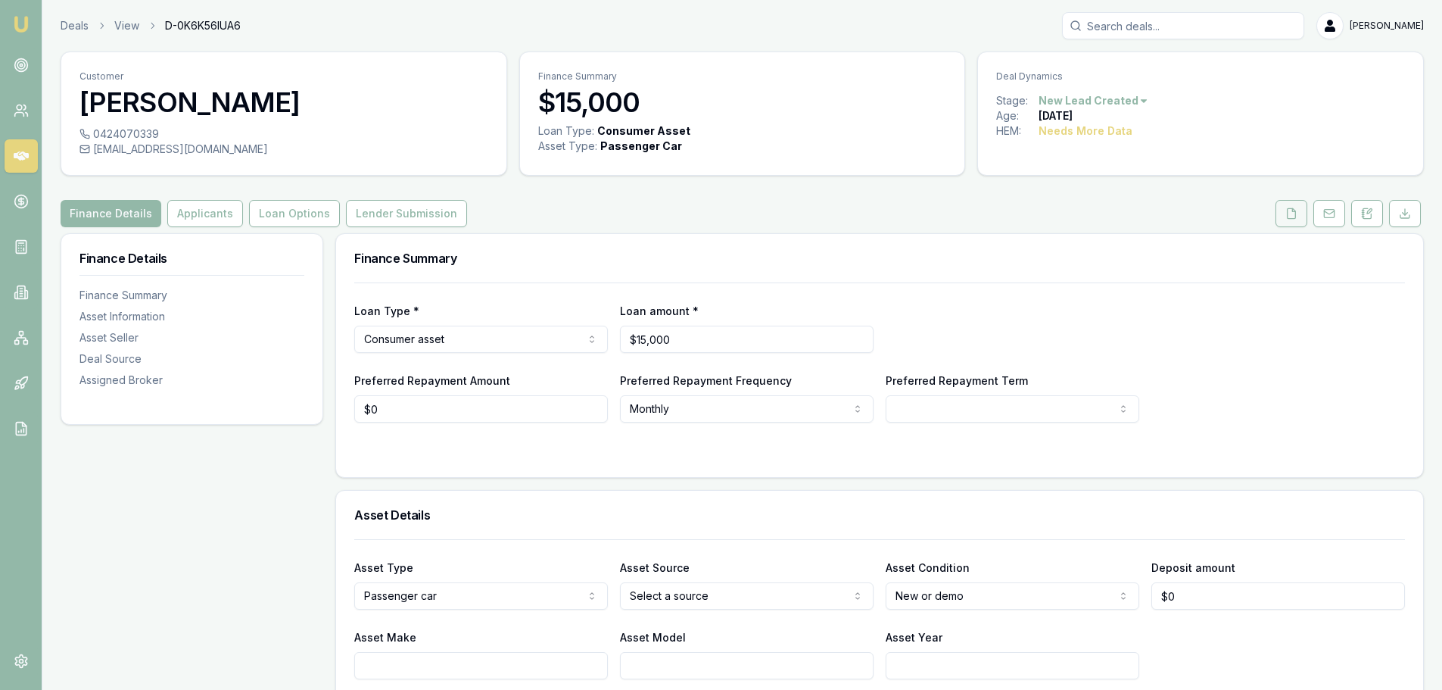
click at [1286, 219] on icon at bounding box center [1292, 213] width 12 height 12
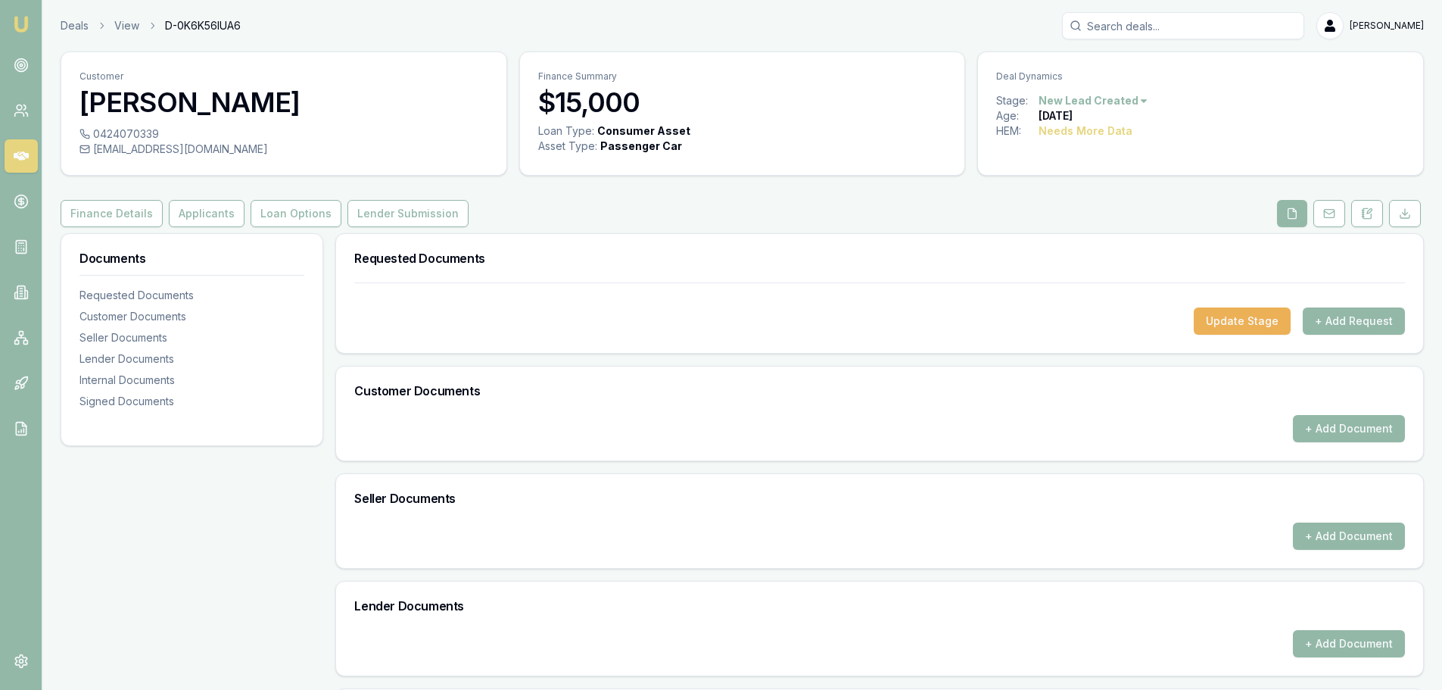
click at [1049, 224] on div "Finance Details Applicants Loan Options Lender Submission" at bounding box center [743, 213] width 1364 height 27
click at [229, 208] on button "Applicants" at bounding box center [207, 213] width 76 height 27
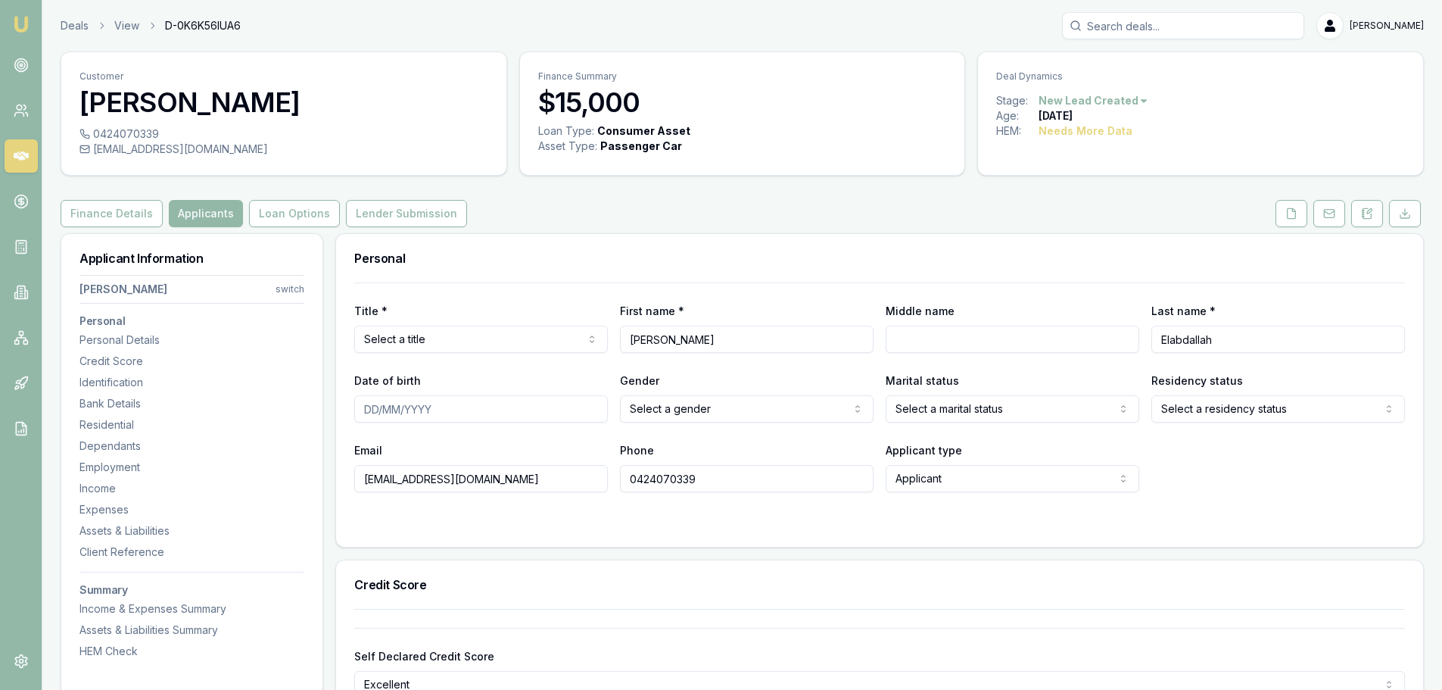
click at [631, 211] on div "Finance Details Applicants Loan Options Lender Submission" at bounding box center [743, 213] width 1364 height 27
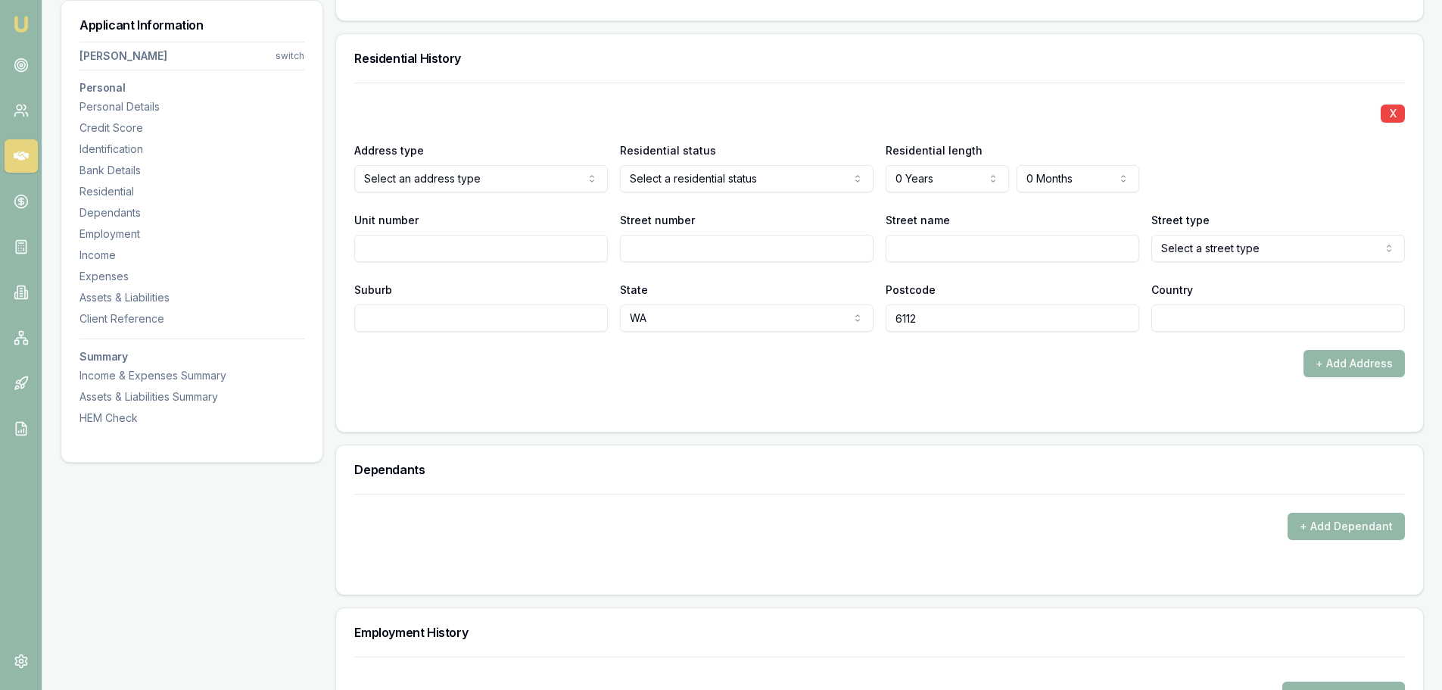
scroll to position [1211, 0]
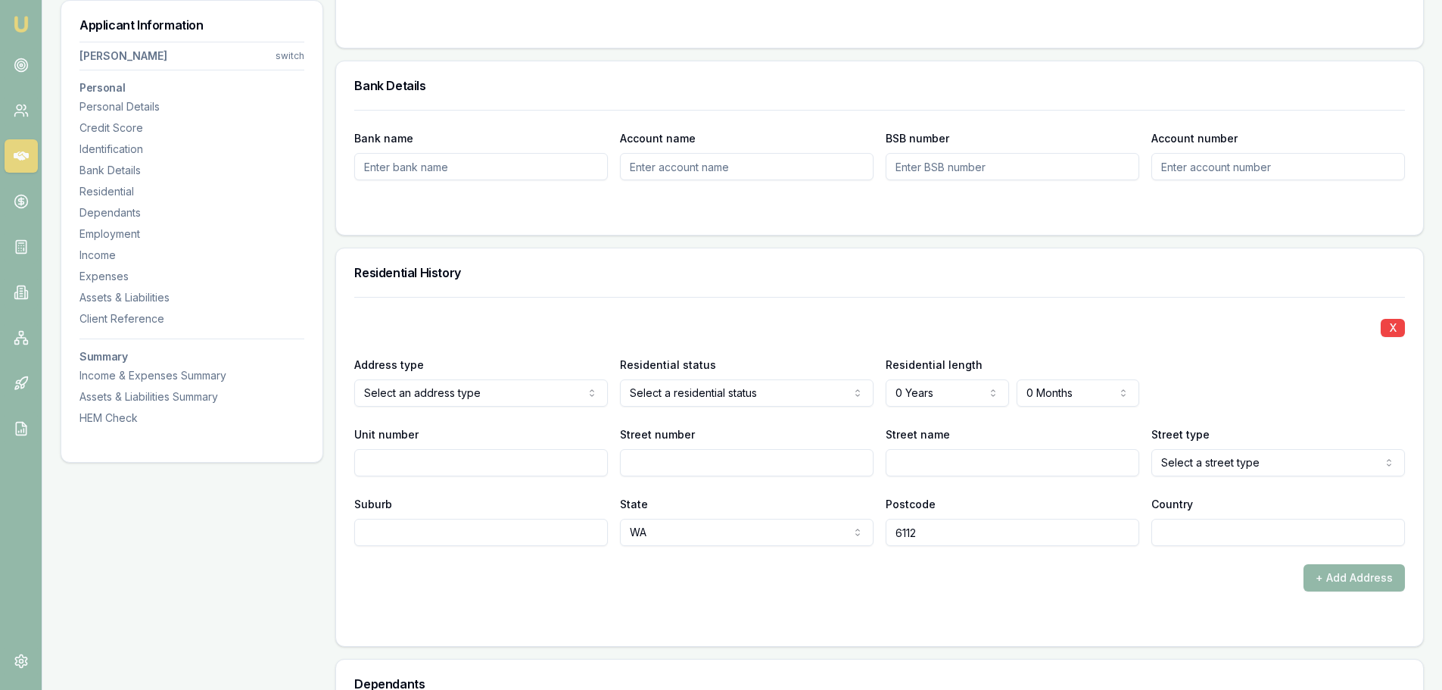
click at [824, 259] on div "Residential History" at bounding box center [879, 272] width 1087 height 48
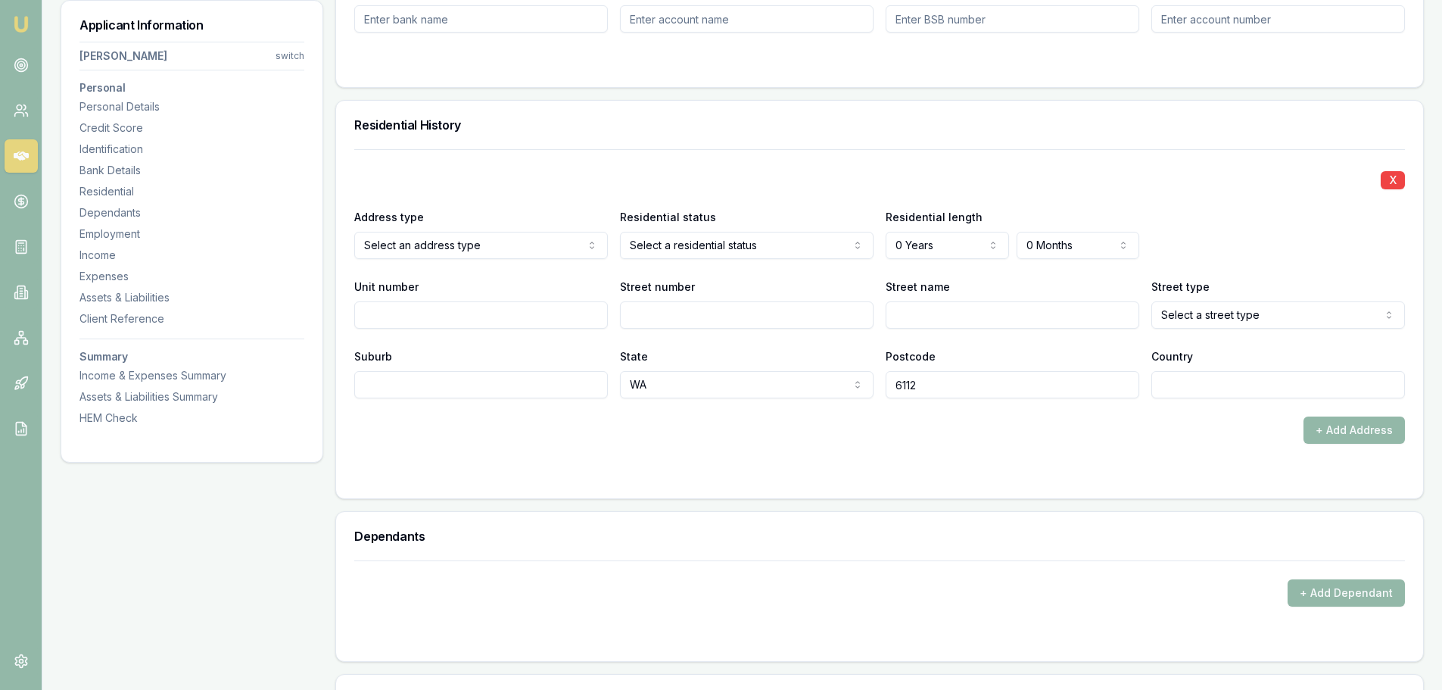
scroll to position [1363, 0]
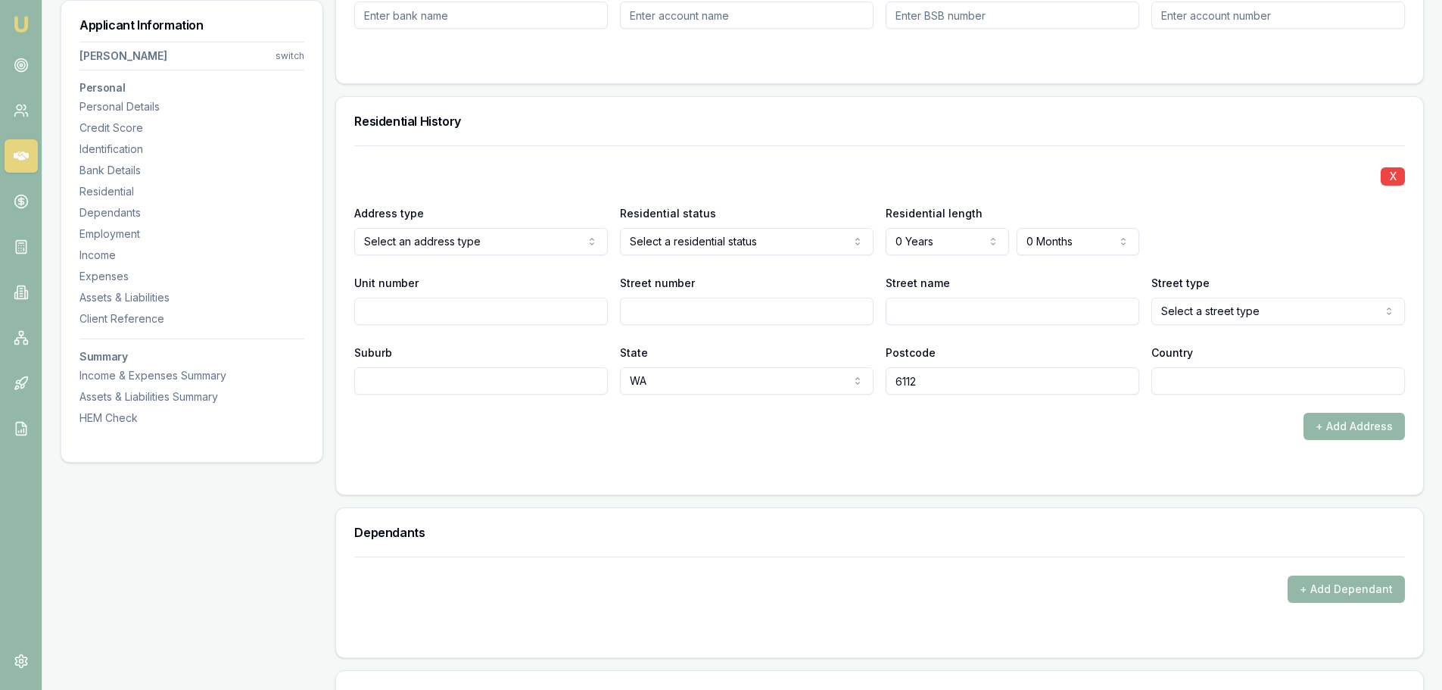
click at [864, 164] on div "X" at bounding box center [879, 174] width 1051 height 21
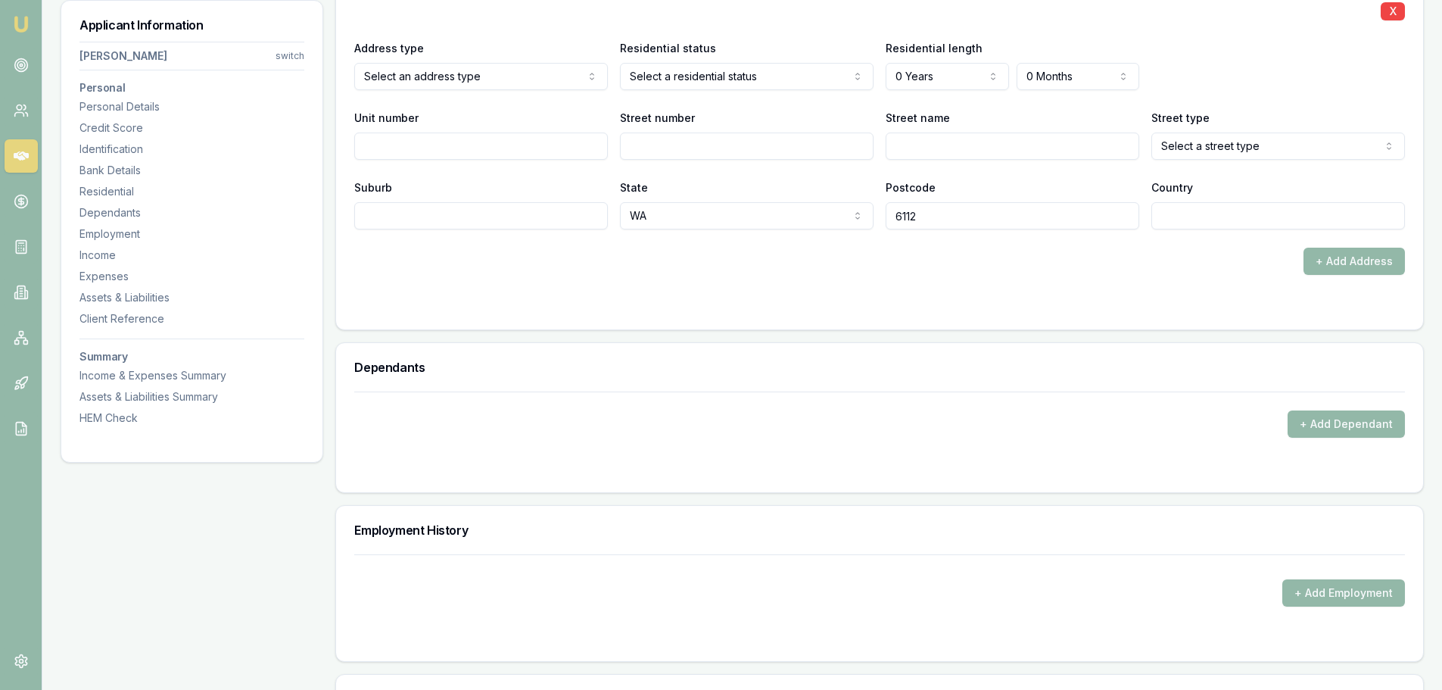
scroll to position [1439, 0]
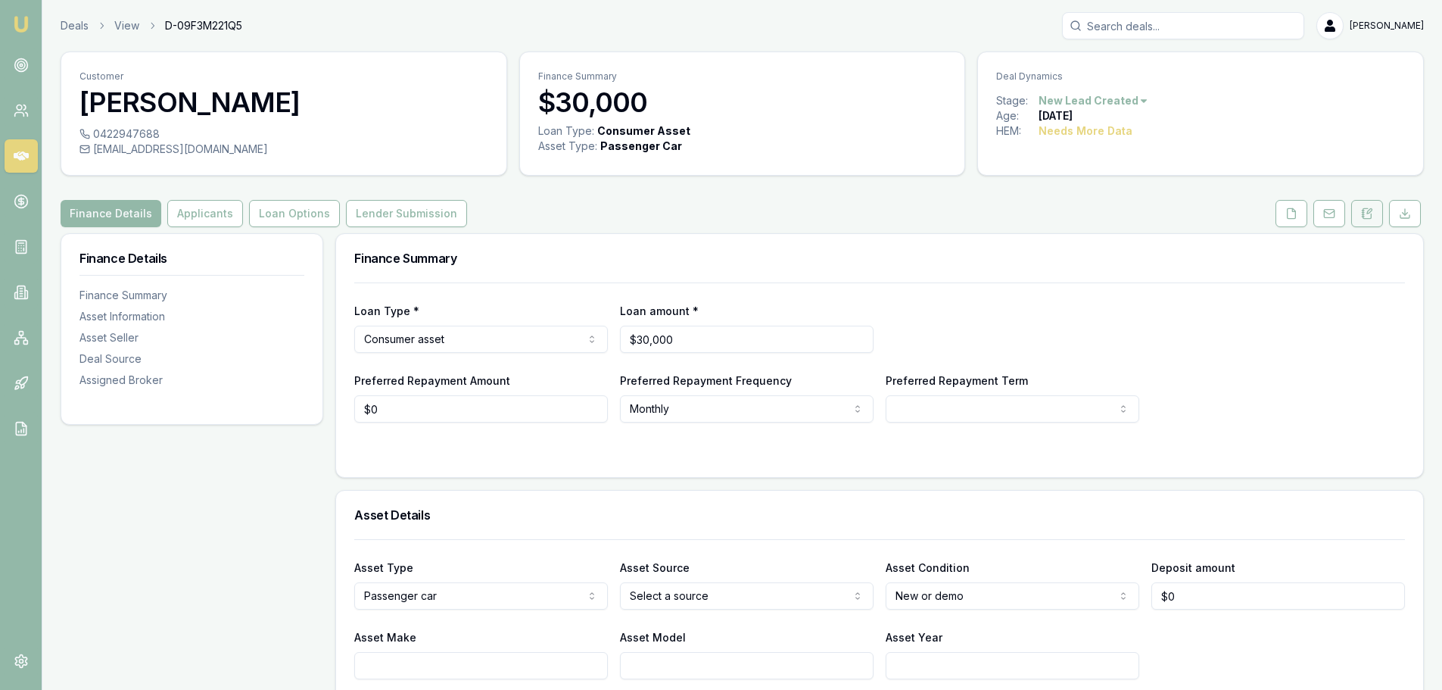
click at [1367, 217] on icon at bounding box center [1367, 213] width 12 height 12
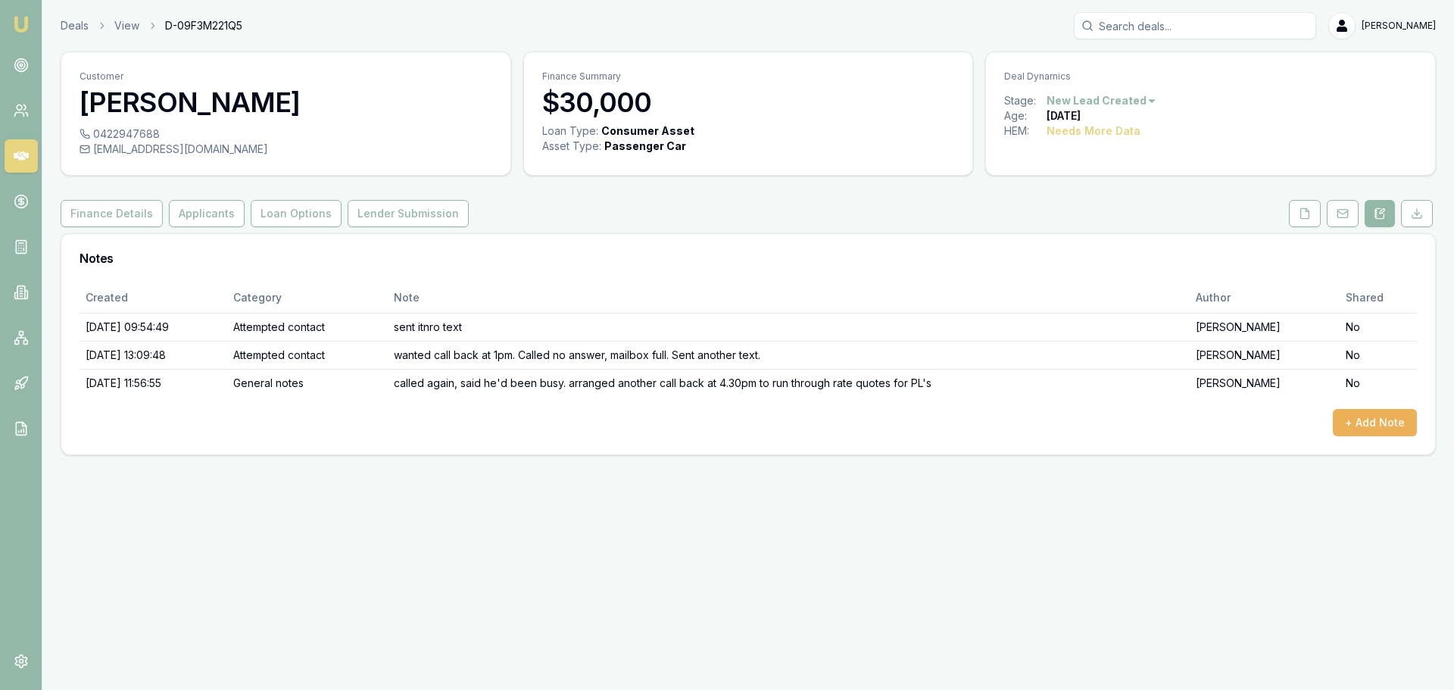
click at [562, 232] on div "Customer [PERSON_NAME] 0422947688 [EMAIL_ADDRESS][DOMAIN_NAME] Finance Summary …" at bounding box center [748, 253] width 1375 height 404
click at [1361, 426] on button "+ Add Note" at bounding box center [1375, 422] width 84 height 27
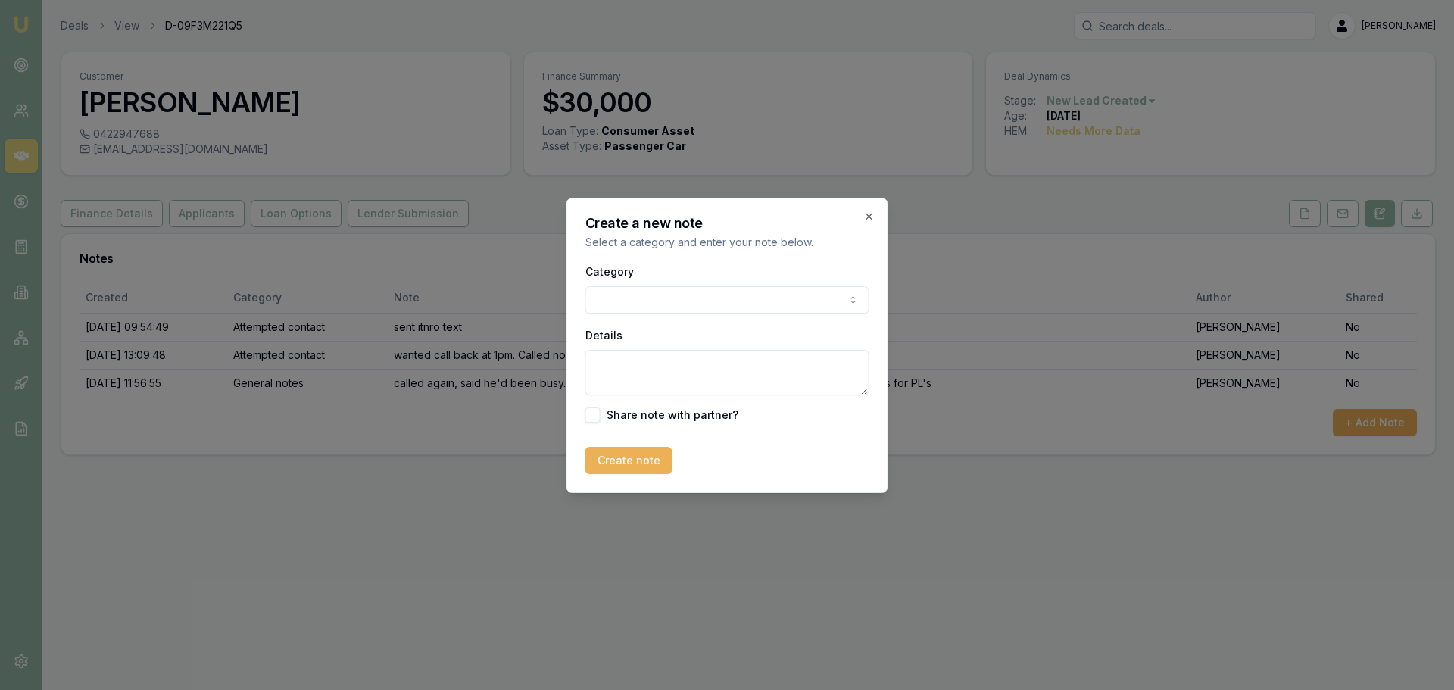
click at [653, 295] on body "Emu Broker Deals View D-09F3M221Q5 [PERSON_NAME] Toggle Menu Customer [PERSON_N…" at bounding box center [727, 345] width 1454 height 690
click at [661, 369] on textarea "Details" at bounding box center [727, 372] width 284 height 45
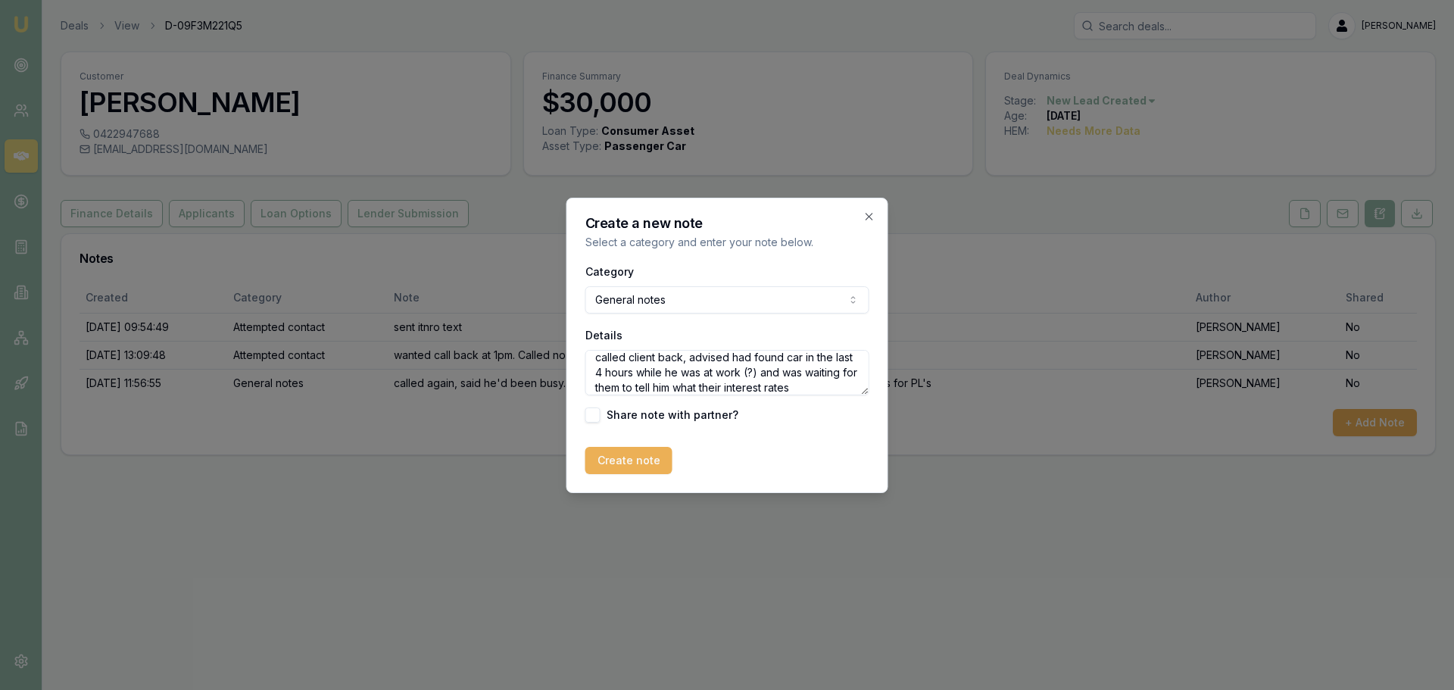
scroll to position [22, 0]
type textarea "called client back, advised had found car in the last 4 hours while he was at w…"
click at [614, 457] on button "Create note" at bounding box center [628, 460] width 87 height 27
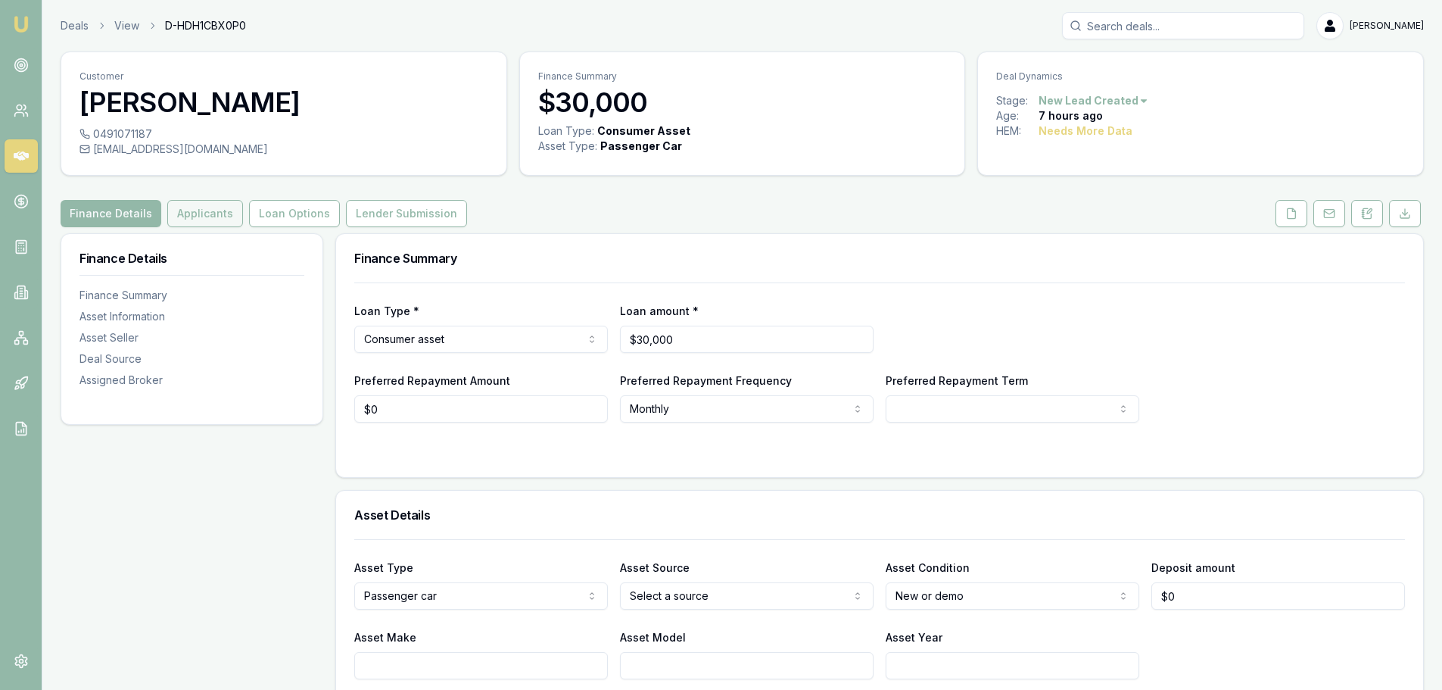
click at [231, 222] on button "Applicants" at bounding box center [205, 213] width 76 height 27
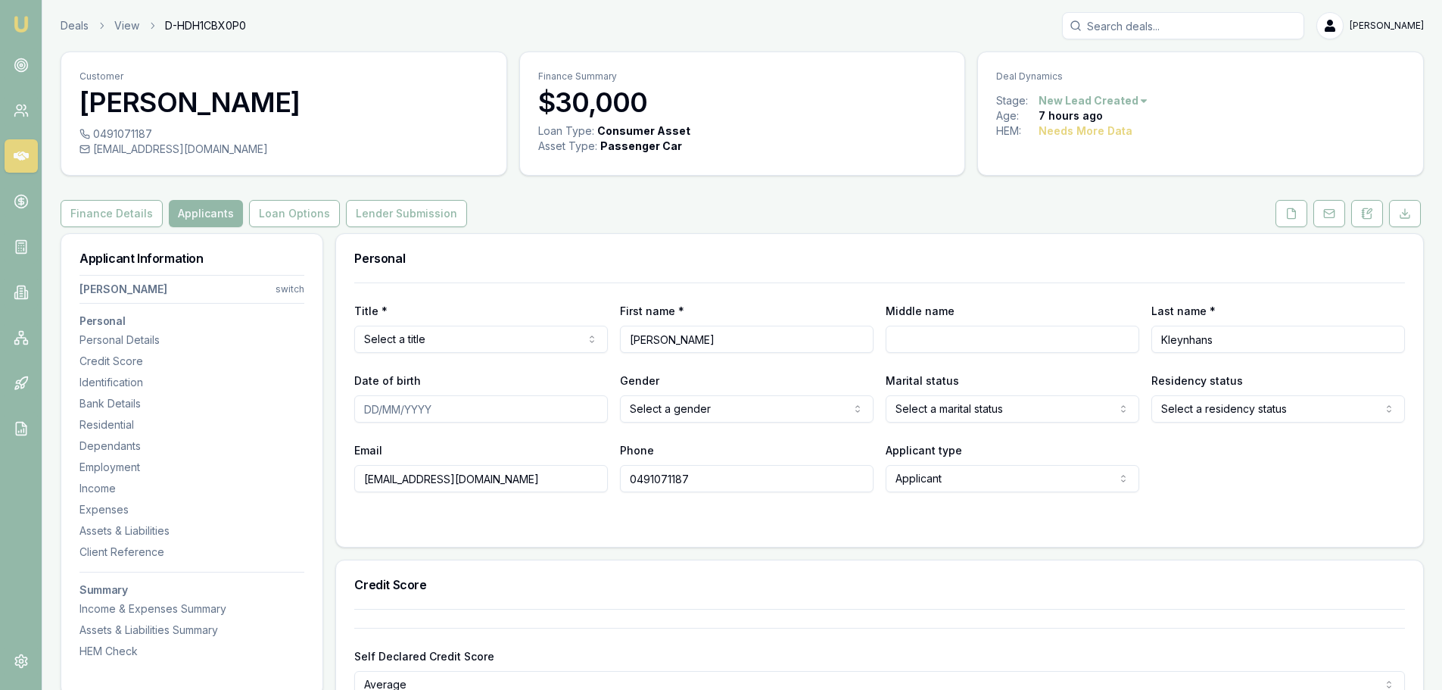
click at [606, 205] on div "Finance Details Applicants Loan Options Lender Submission" at bounding box center [743, 213] width 1364 height 27
click at [1367, 220] on button at bounding box center [1367, 213] width 32 height 27
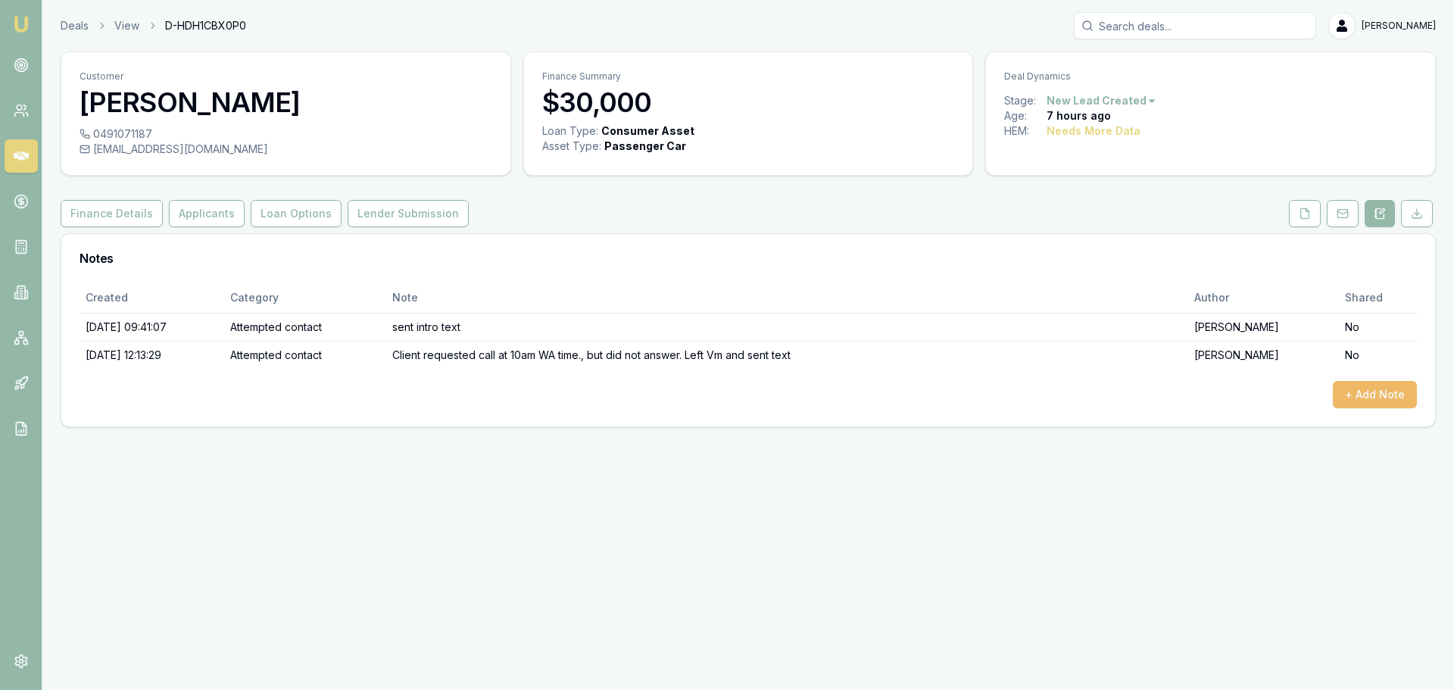
click at [1354, 391] on button "+ Add Note" at bounding box center [1375, 394] width 84 height 27
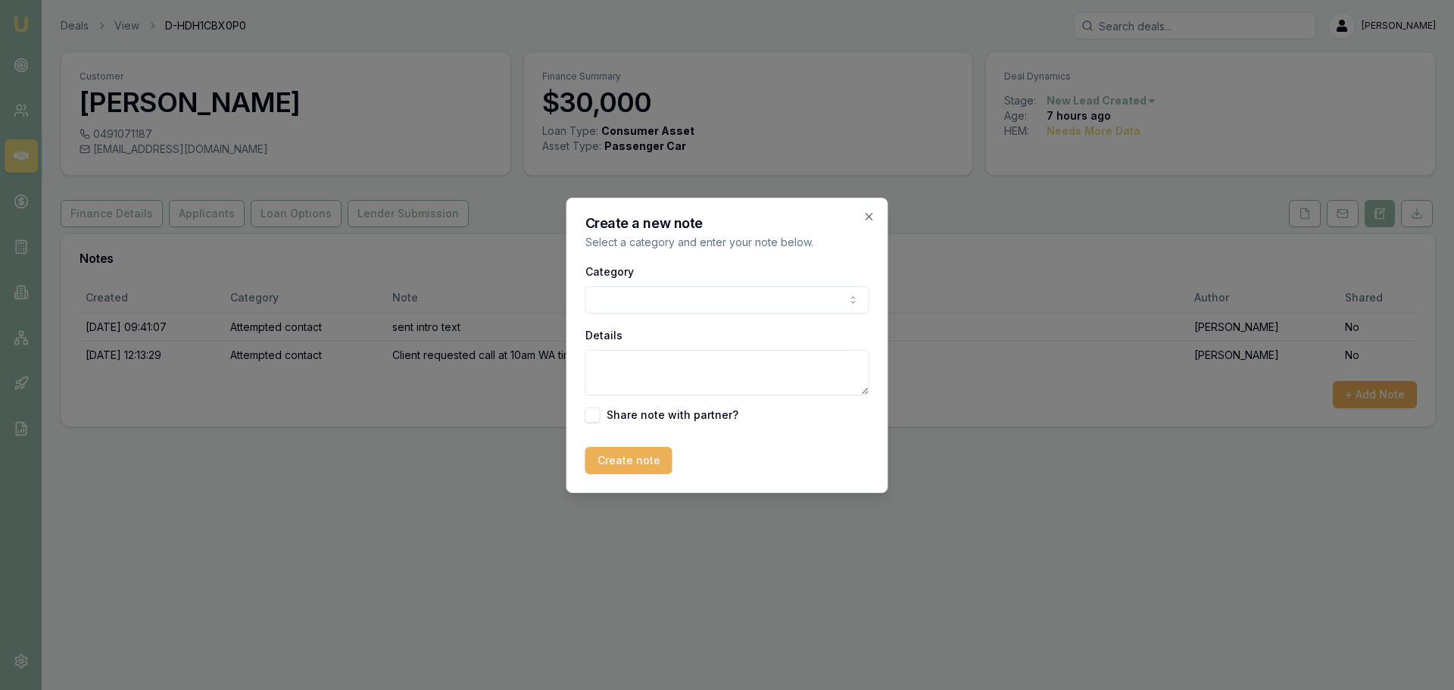
click at [647, 297] on body "Emu Broker Deals View D-HDH1CBX0P0 [PERSON_NAME] Toggle Menu Customer [PERSON_N…" at bounding box center [727, 345] width 1454 height 690
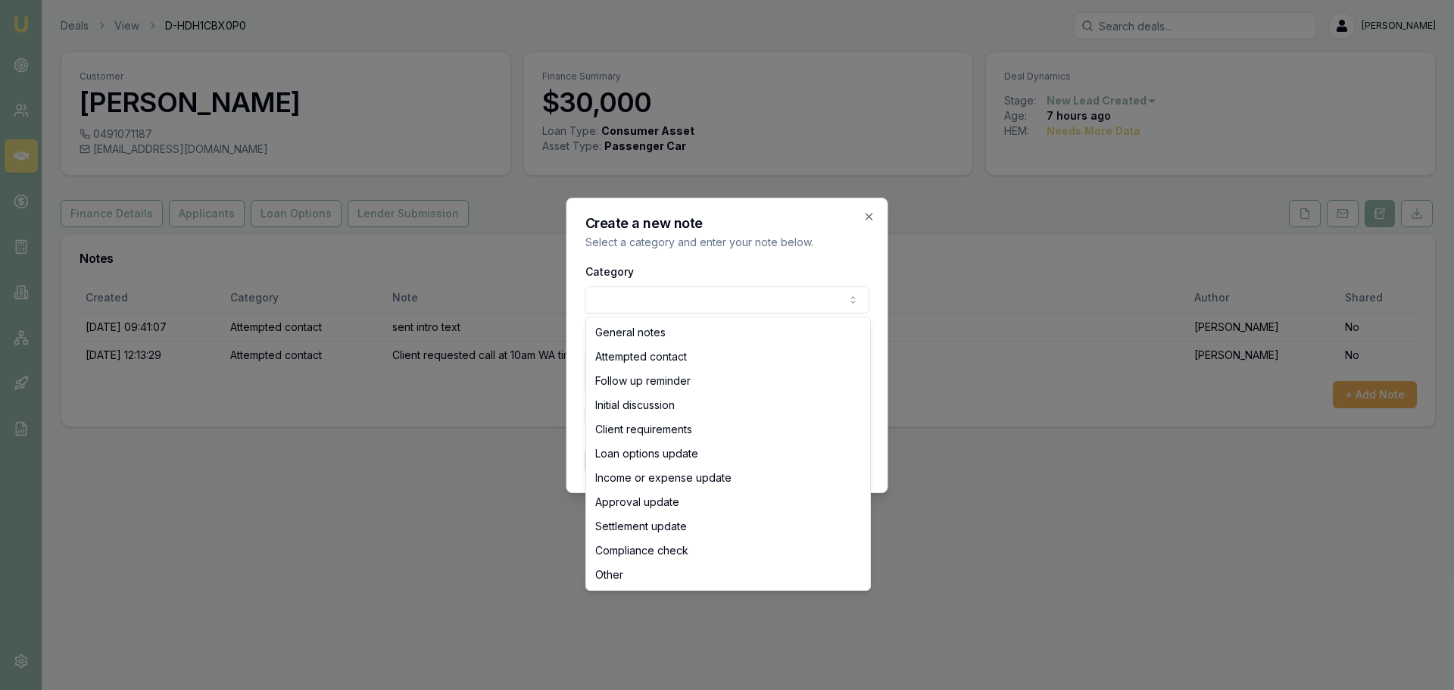
select select "ATTEMPTED_CONTACT"
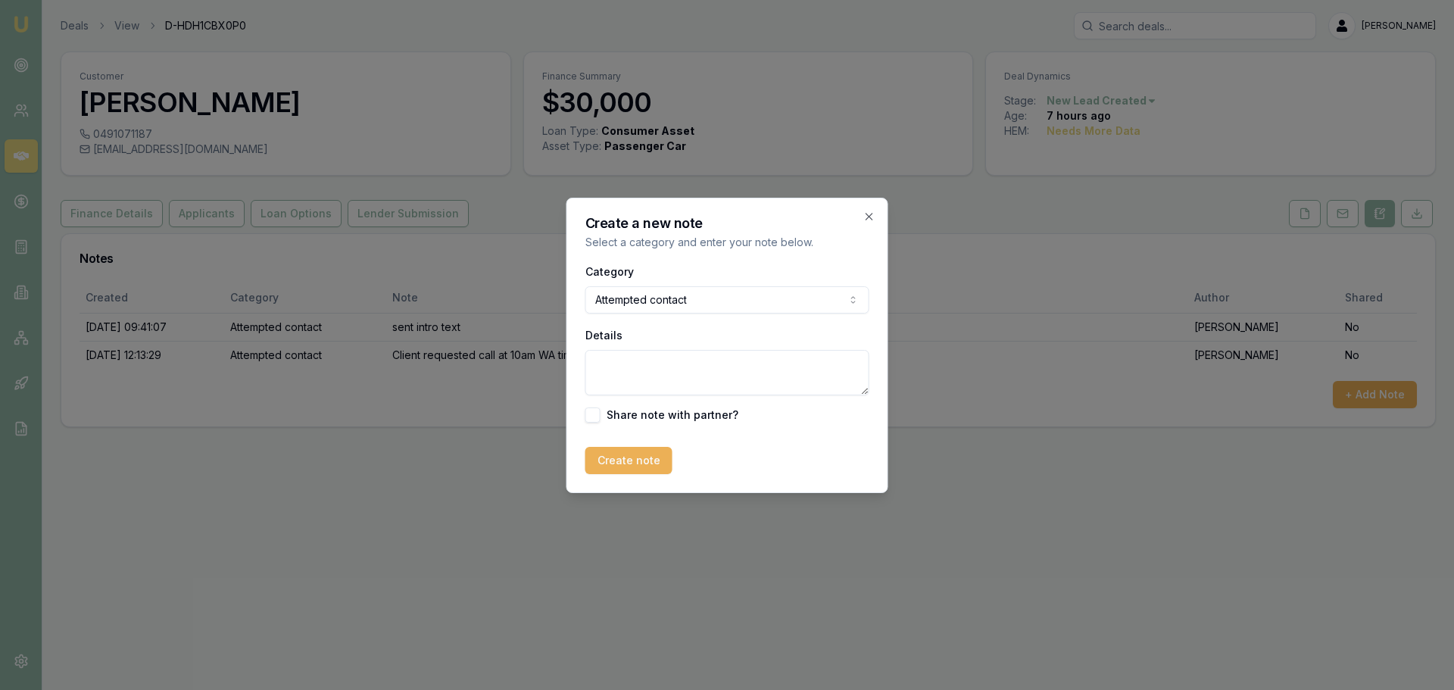
click at [656, 357] on textarea "Details" at bounding box center [727, 372] width 284 height 45
click at [694, 360] on textarea "Details" at bounding box center [727, 372] width 284 height 45
type textarea "Client is now not answering phone calls after requesting call back at 10am WA t…"
click at [644, 463] on button "Create note" at bounding box center [628, 460] width 87 height 27
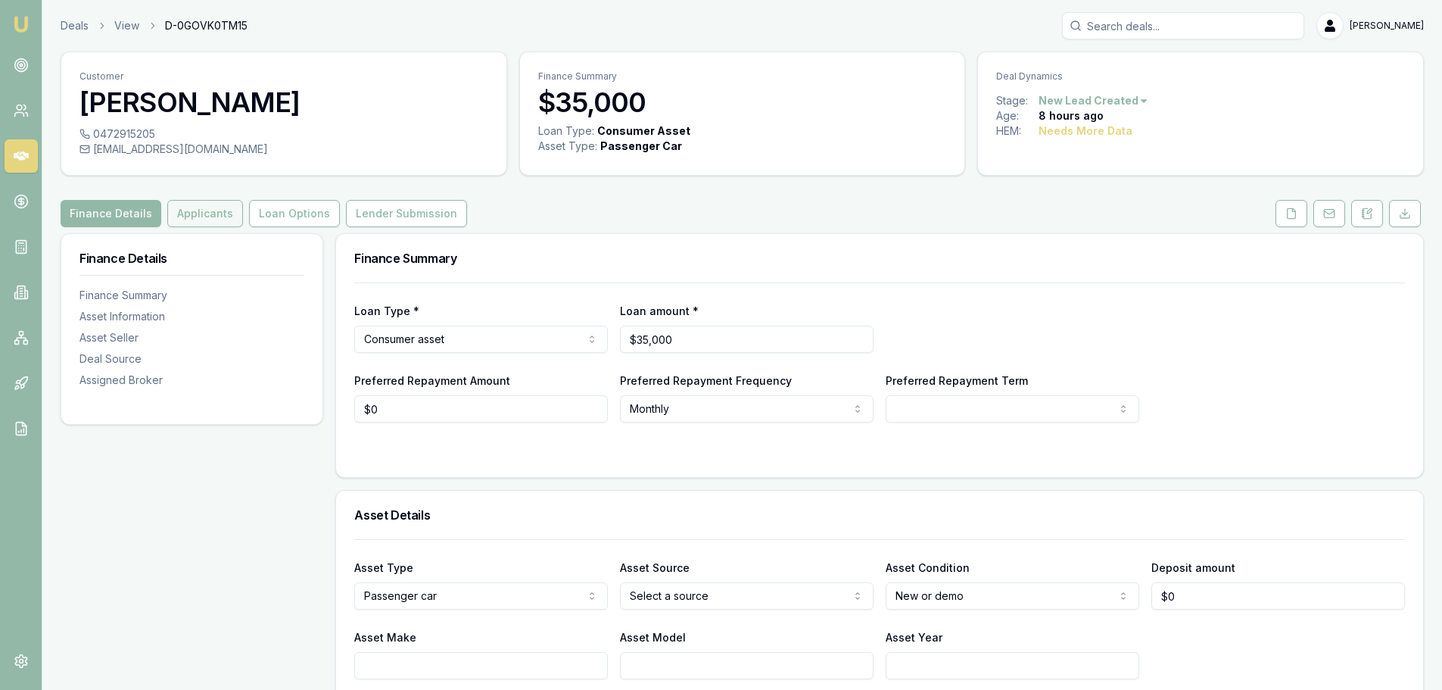
click at [228, 214] on button "Applicants" at bounding box center [205, 213] width 76 height 27
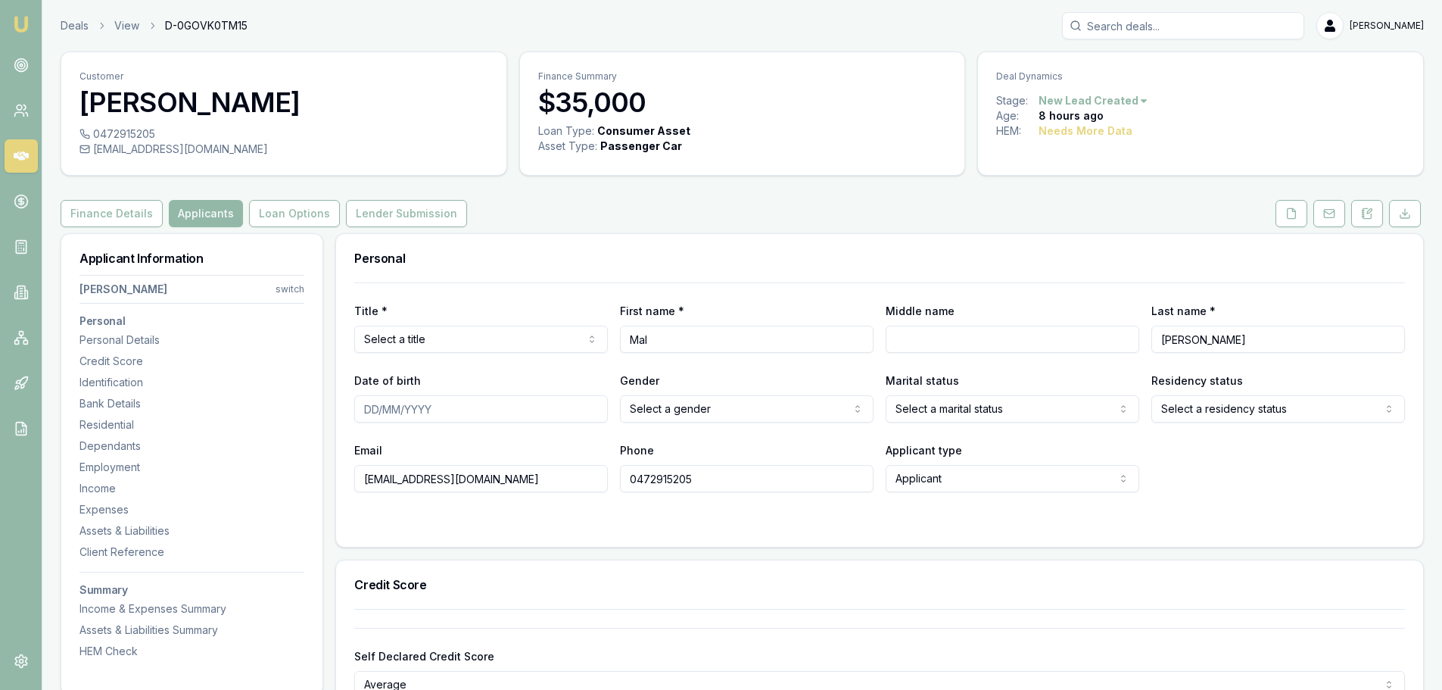
click at [774, 218] on div "Finance Details Applicants Loan Options Lender Submission" at bounding box center [743, 213] width 1364 height 27
click at [1366, 218] on icon at bounding box center [1368, 213] width 8 height 10
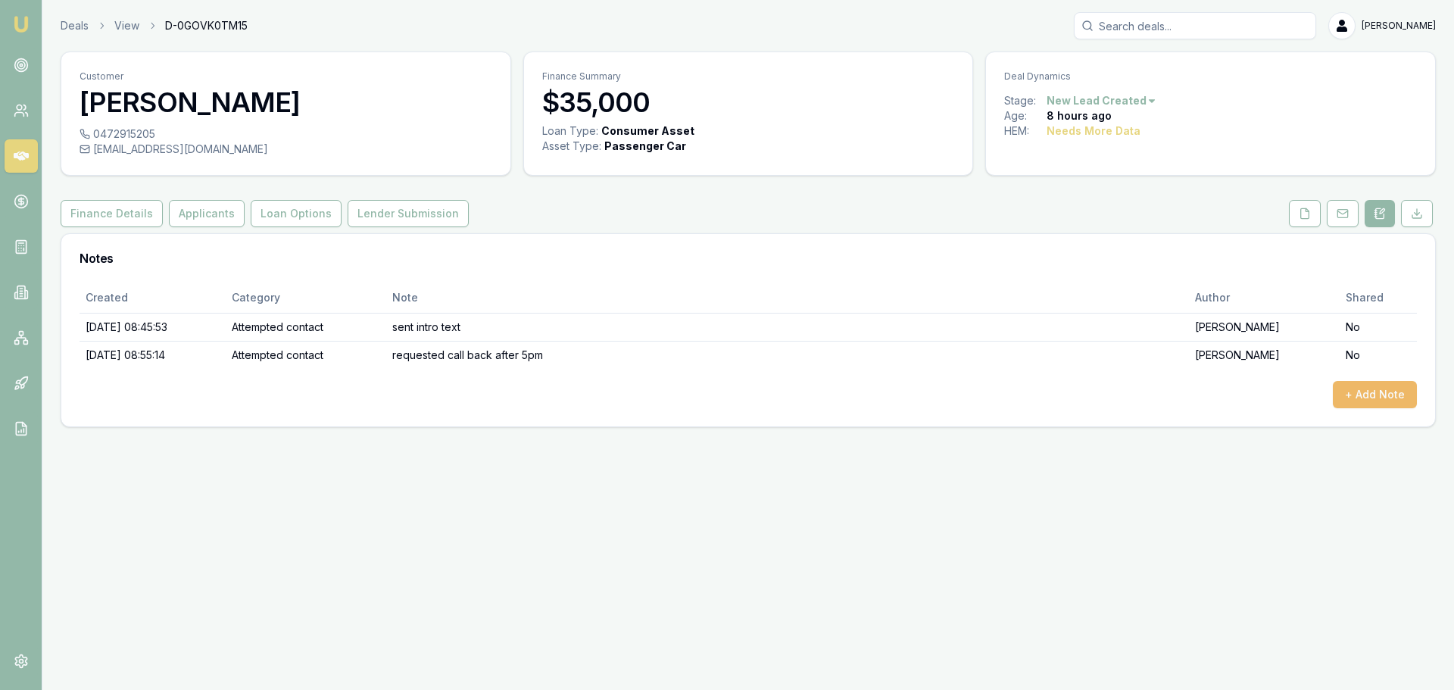
click at [1355, 394] on button "+ Add Note" at bounding box center [1375, 394] width 84 height 27
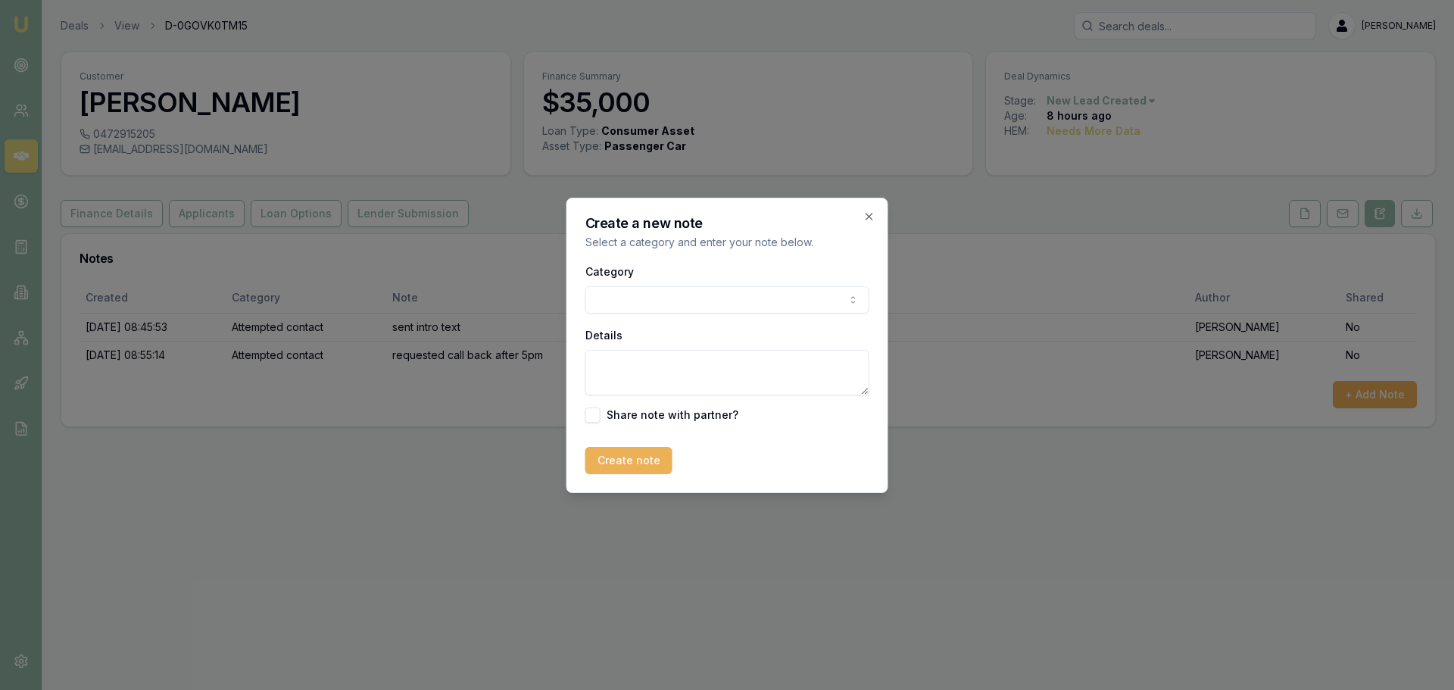
click at [835, 303] on body "Emu Broker Deals View D-0GOVK0TM15 [PERSON_NAME] Toggle Menu Customer [PERSON_N…" at bounding box center [727, 345] width 1454 height 690
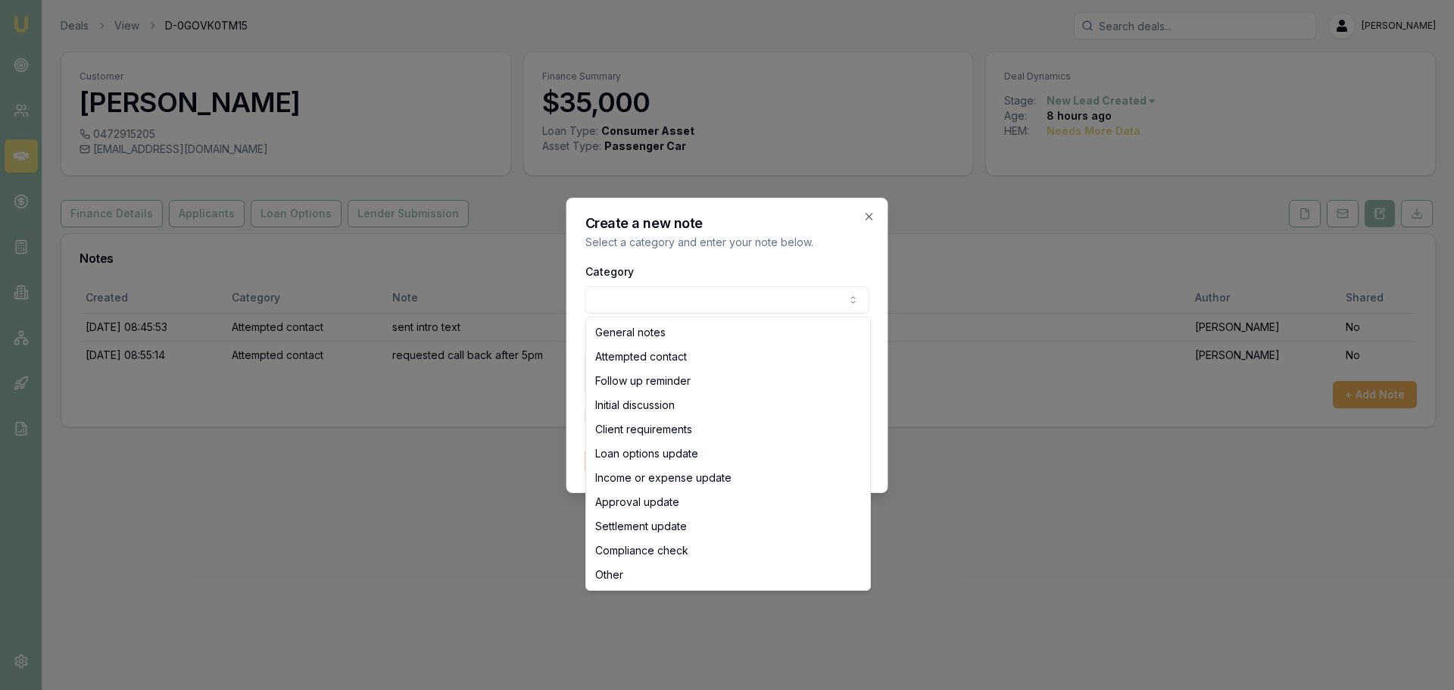
select select "ATTEMPTED_CONTACT"
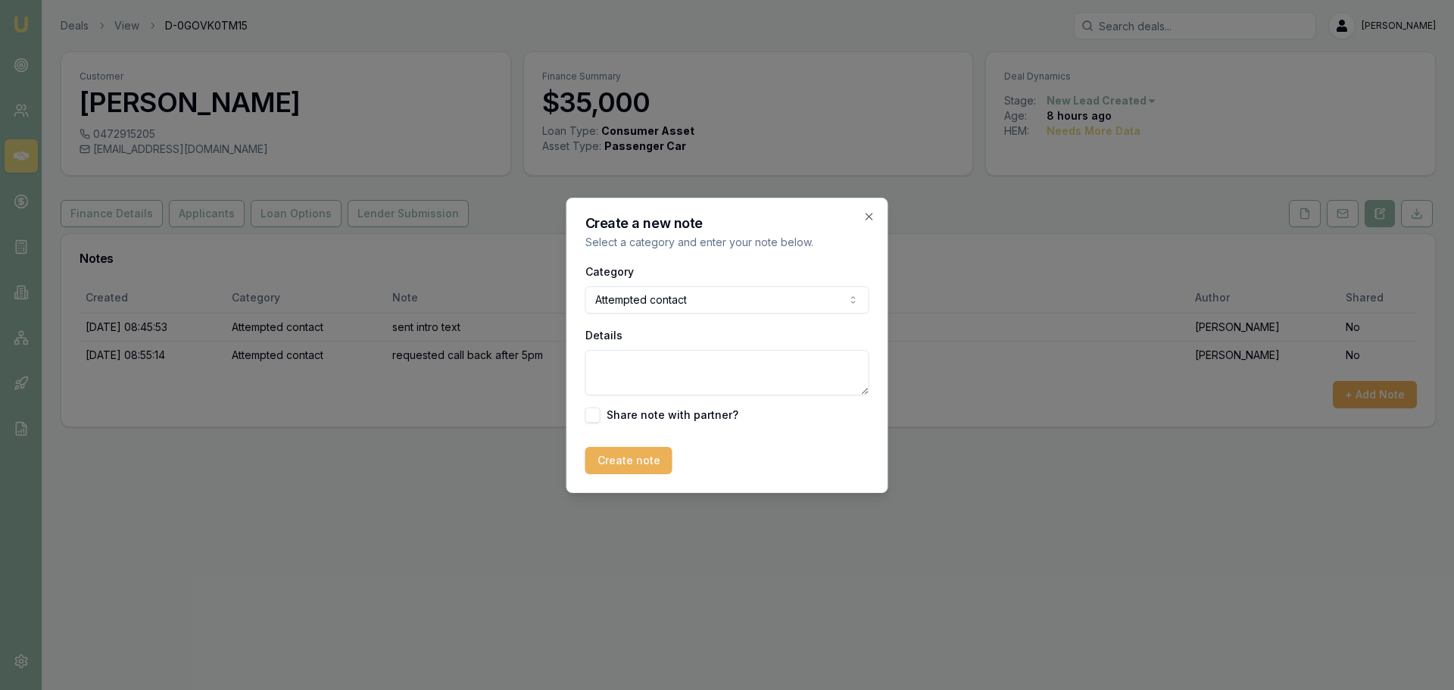
click at [689, 372] on textarea "Details" at bounding box center [727, 372] width 284 height 45
type textarea "called at arranged time, no answer. left cm and sent text"
click at [631, 469] on button "Create note" at bounding box center [628, 460] width 87 height 27
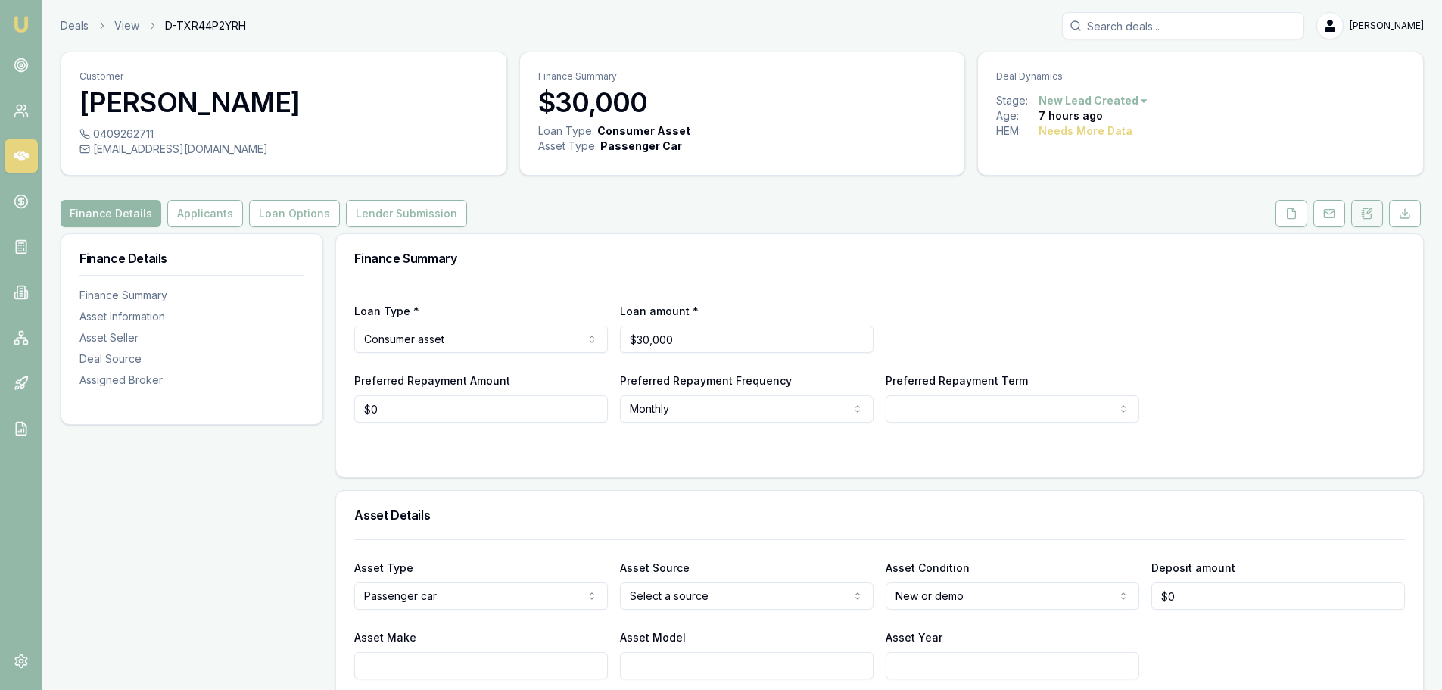
click at [1361, 222] on button at bounding box center [1367, 213] width 32 height 27
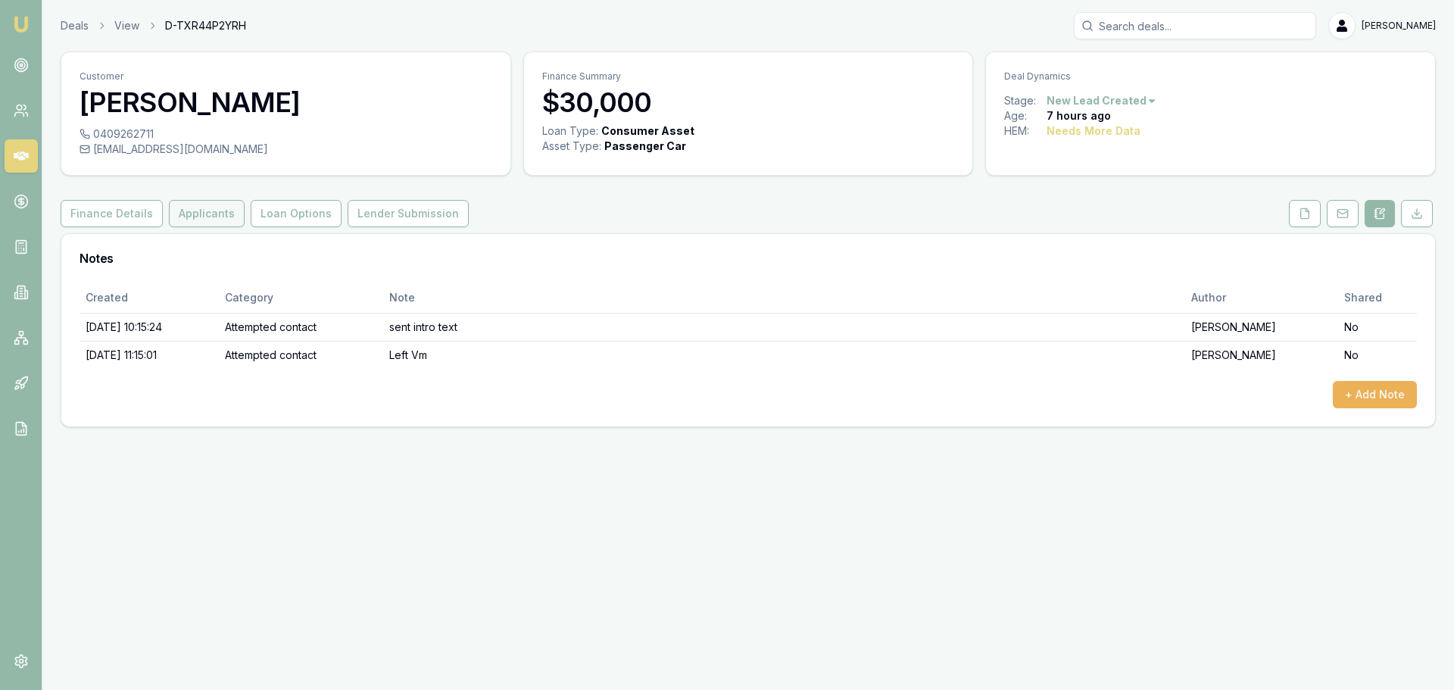
click at [199, 221] on button "Applicants" at bounding box center [207, 213] width 76 height 27
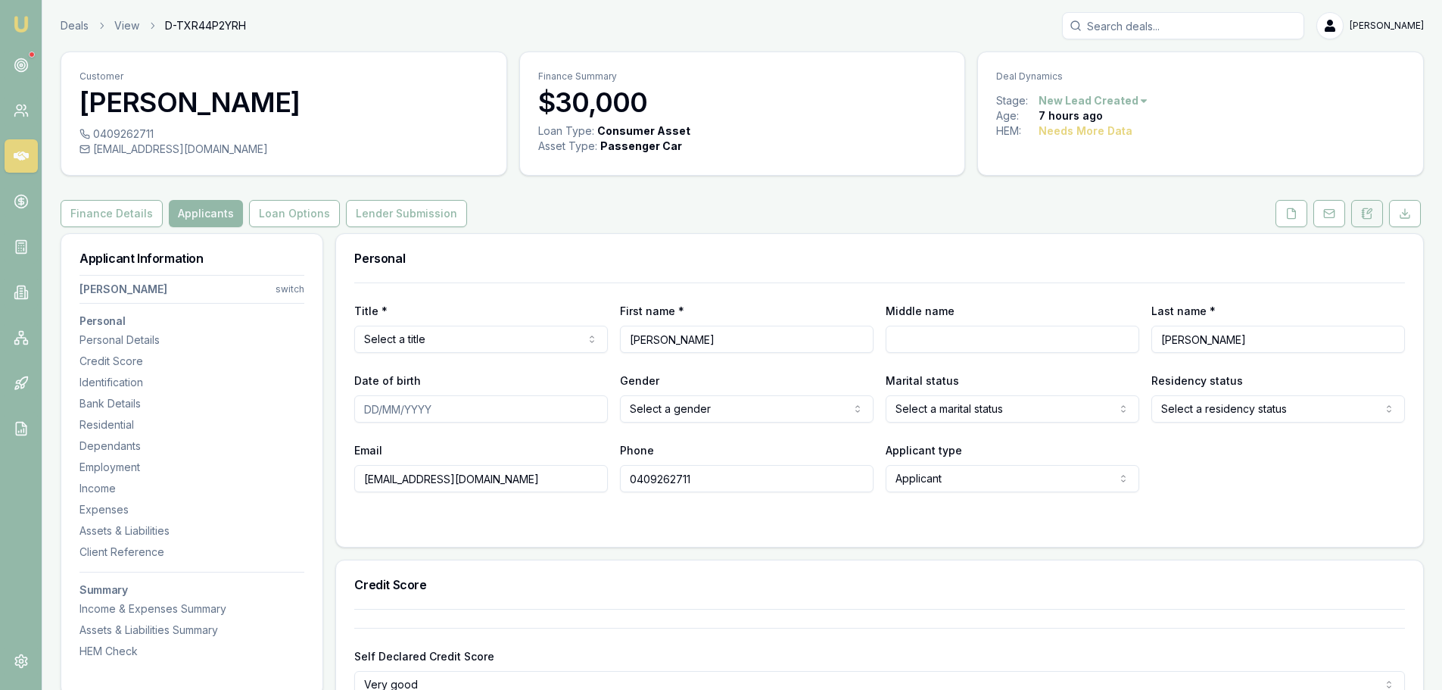
click at [1356, 217] on button at bounding box center [1367, 213] width 32 height 27
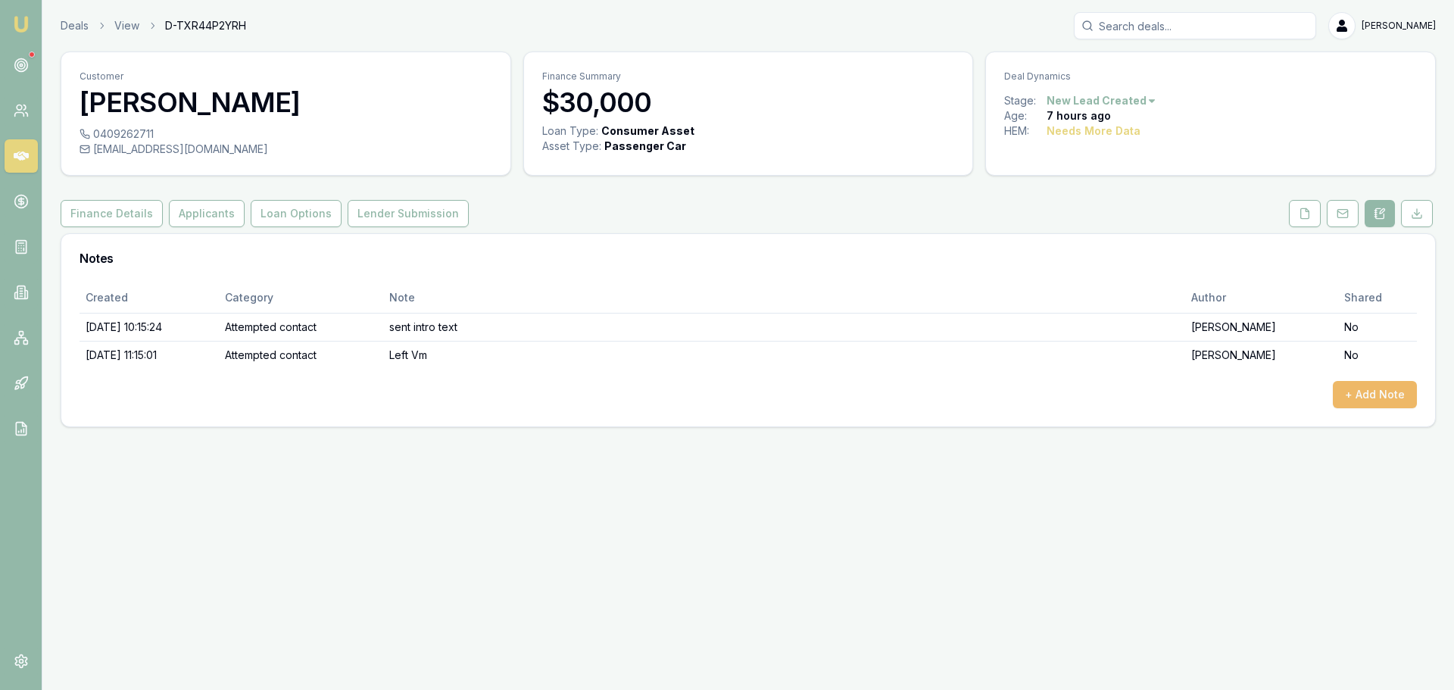
click at [1365, 391] on button "+ Add Note" at bounding box center [1375, 394] width 84 height 27
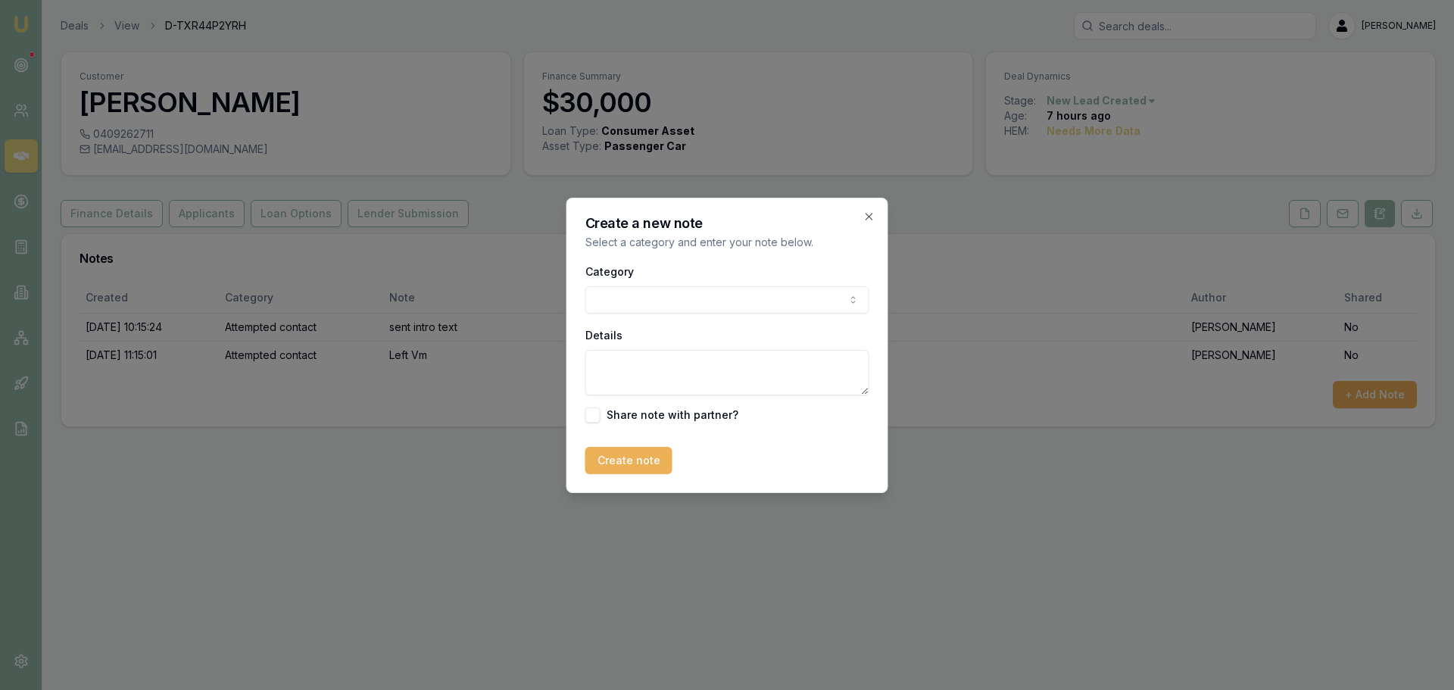
click at [614, 298] on body "Emu Broker Deals View D-TXR44P2YRH [PERSON_NAME] Toggle Menu Customer [PERSON_N…" at bounding box center [727, 345] width 1454 height 690
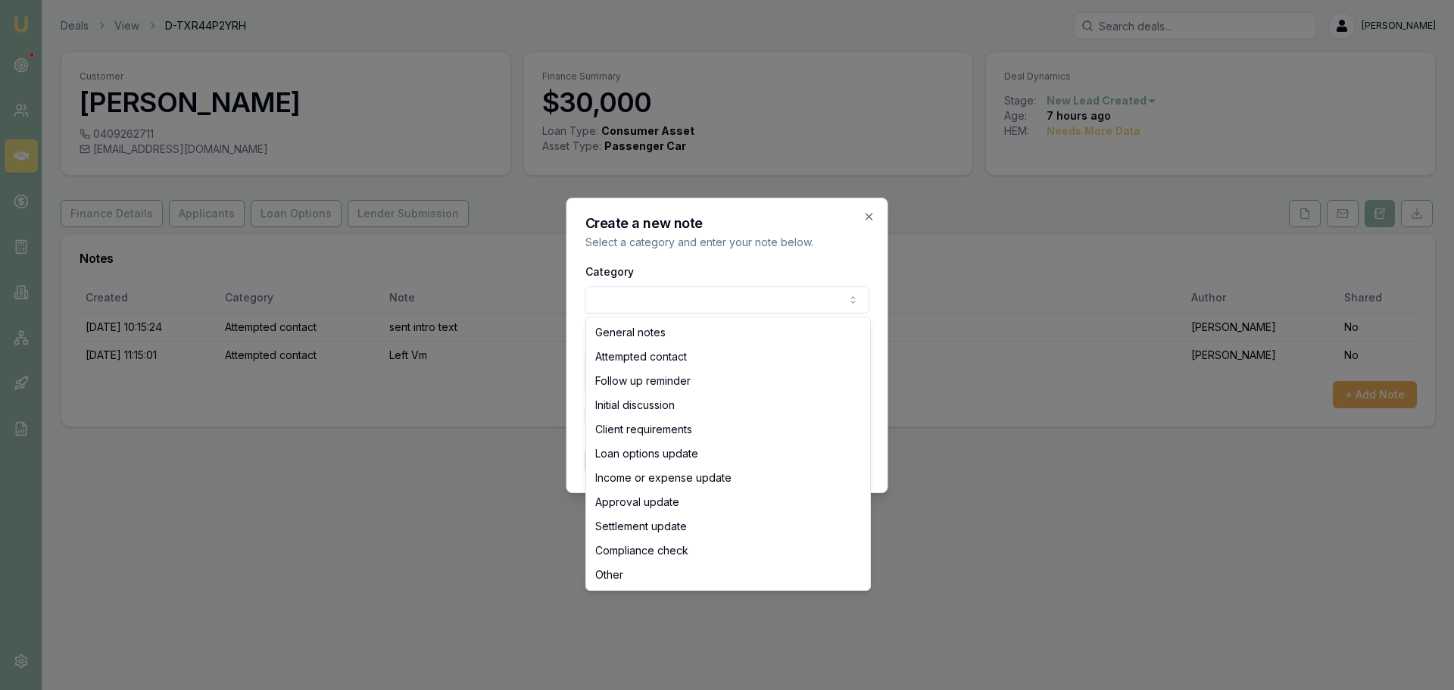
select select "ATTEMPTED_CONTACT"
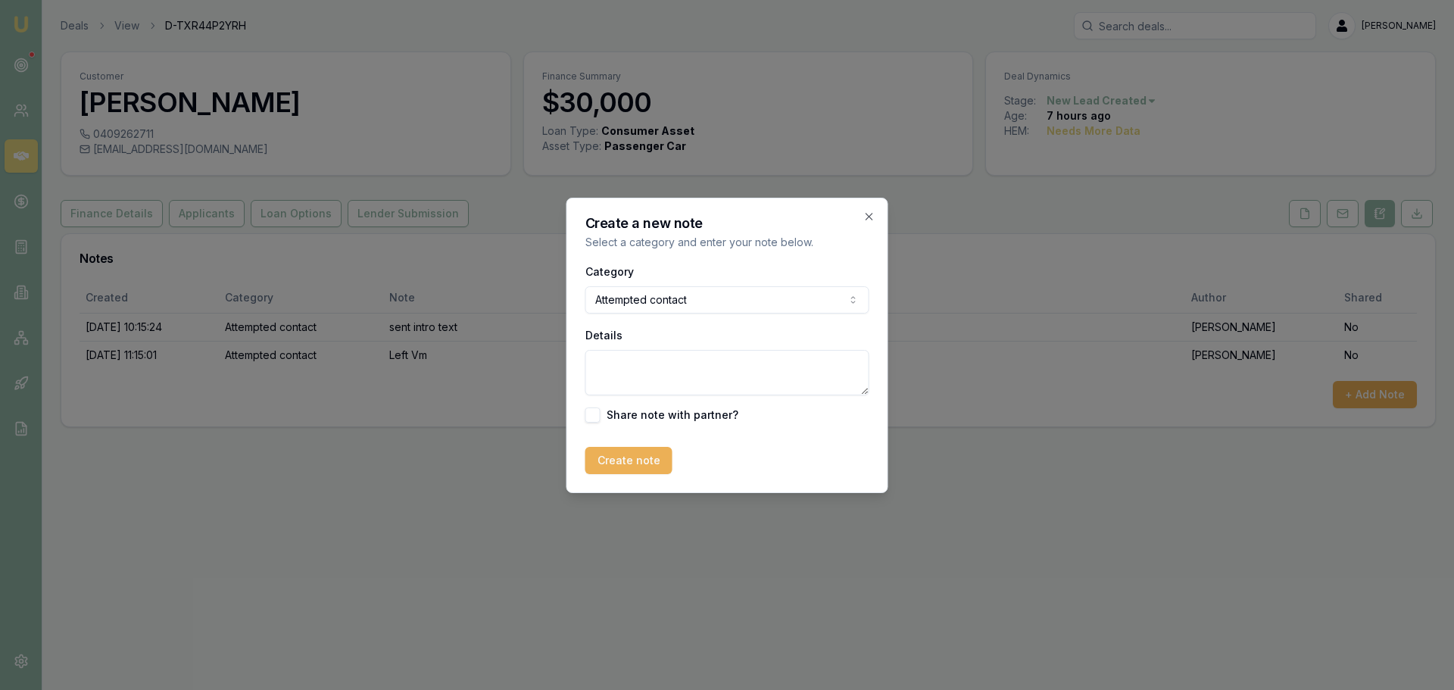
click at [627, 366] on textarea "Details" at bounding box center [727, 372] width 284 height 45
type textarea "Called again, left Vm and sent text"
click at [609, 452] on button "Create note" at bounding box center [628, 460] width 87 height 27
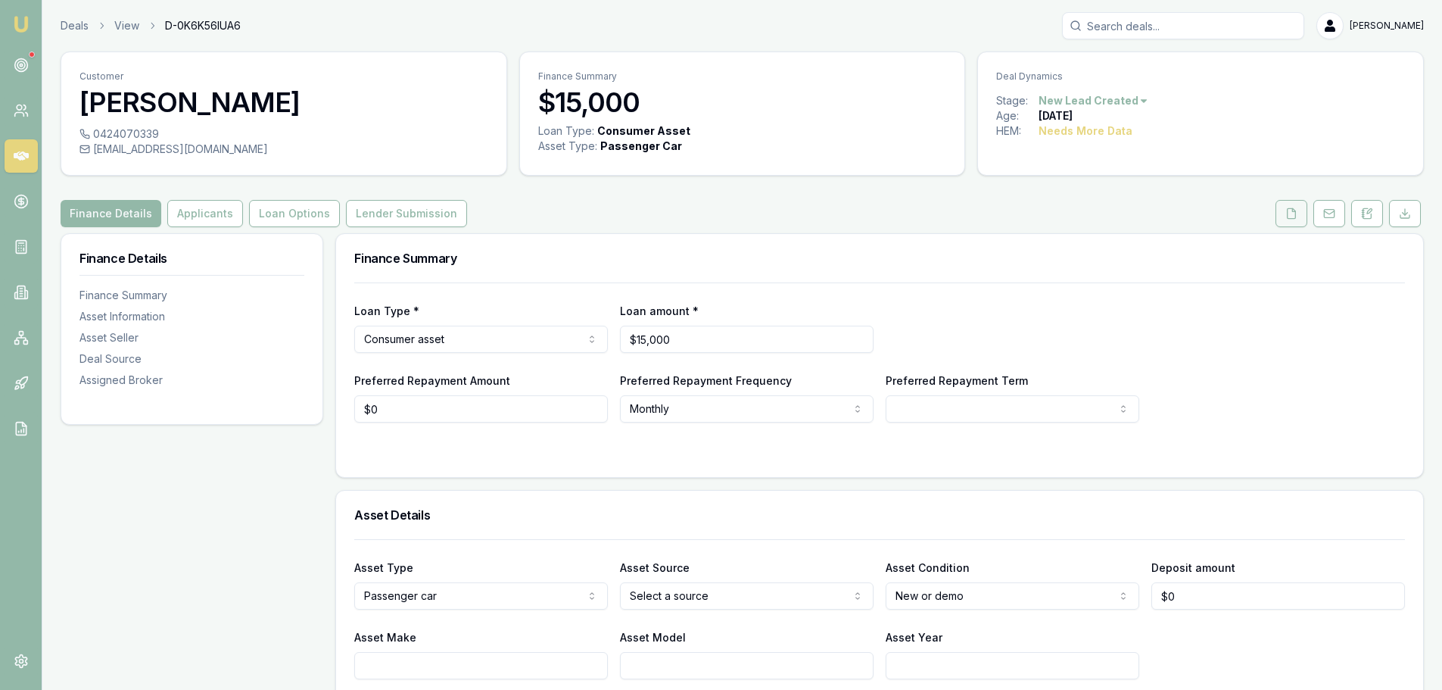
click at [1296, 221] on button at bounding box center [1292, 213] width 32 height 27
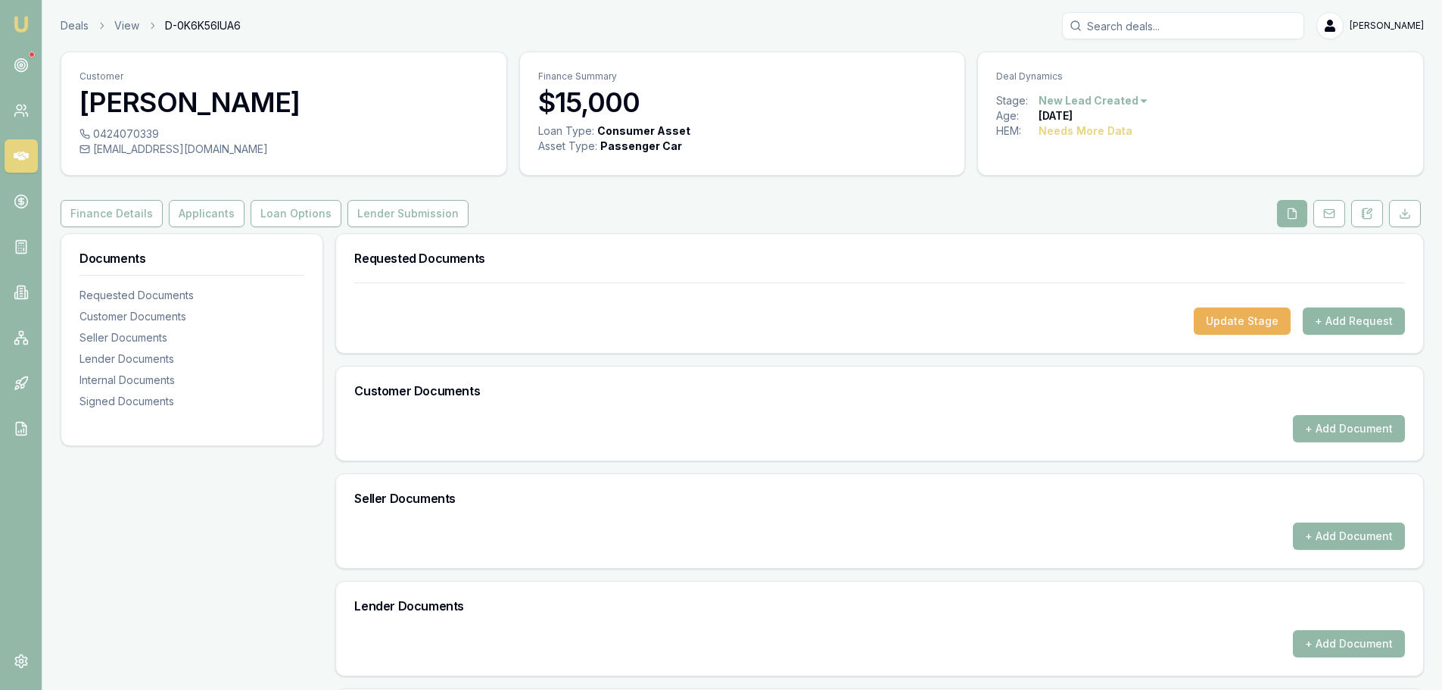
click at [1373, 322] on button "+ Add Request" at bounding box center [1354, 320] width 102 height 27
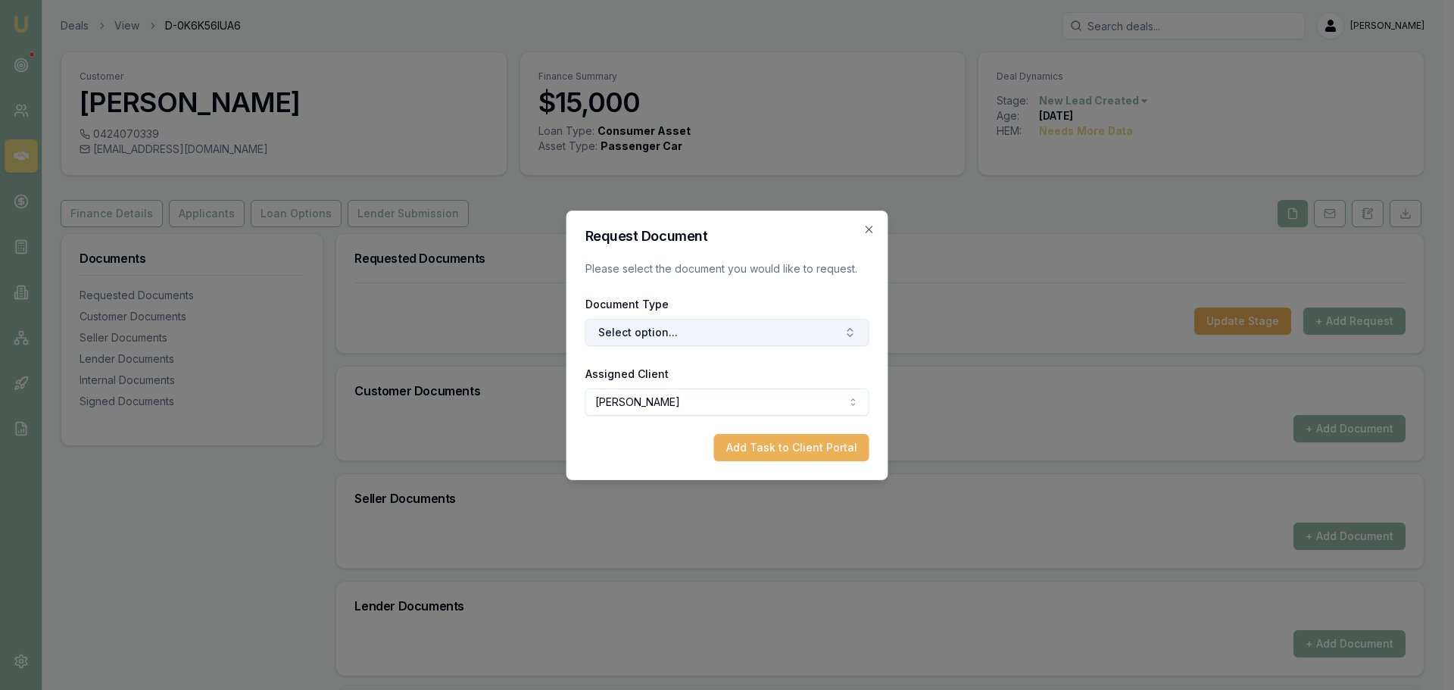
click at [721, 327] on button "Select option..." at bounding box center [727, 332] width 284 height 27
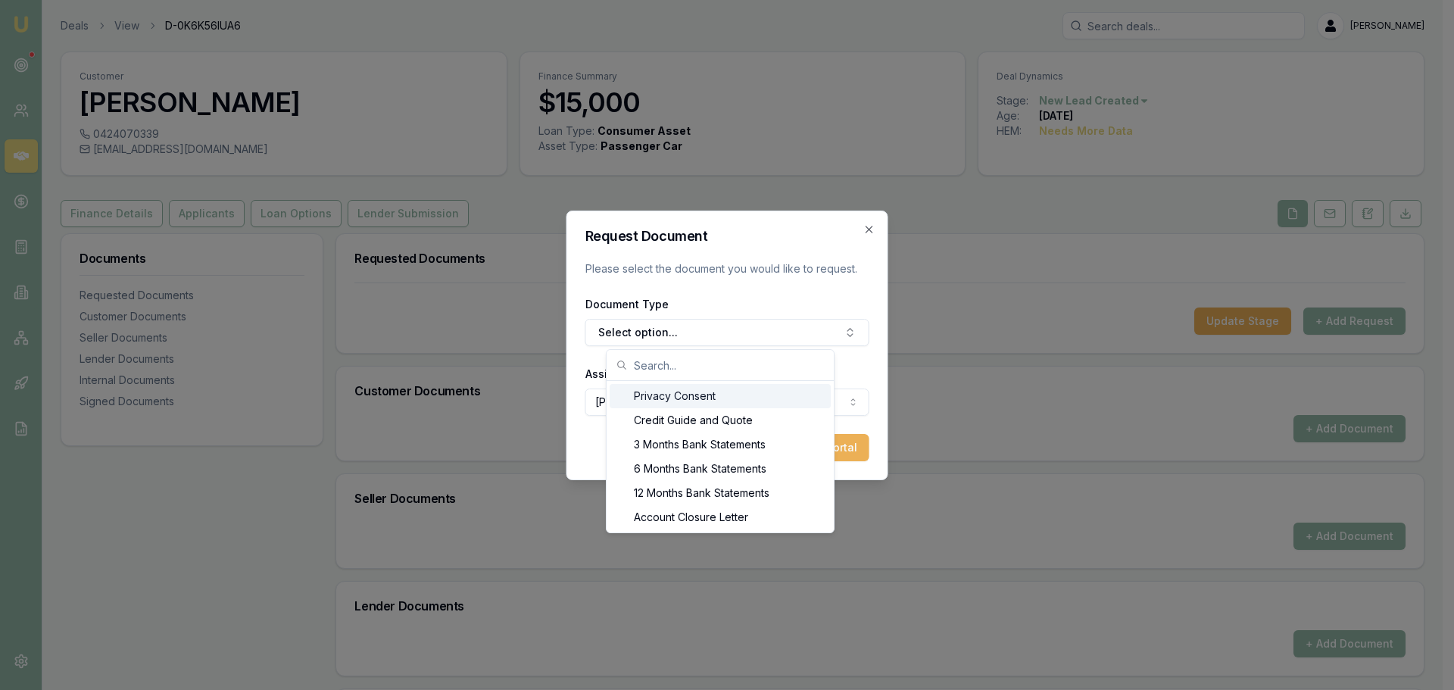
click at [691, 394] on div "Privacy Consent" at bounding box center [719, 396] width 221 height 24
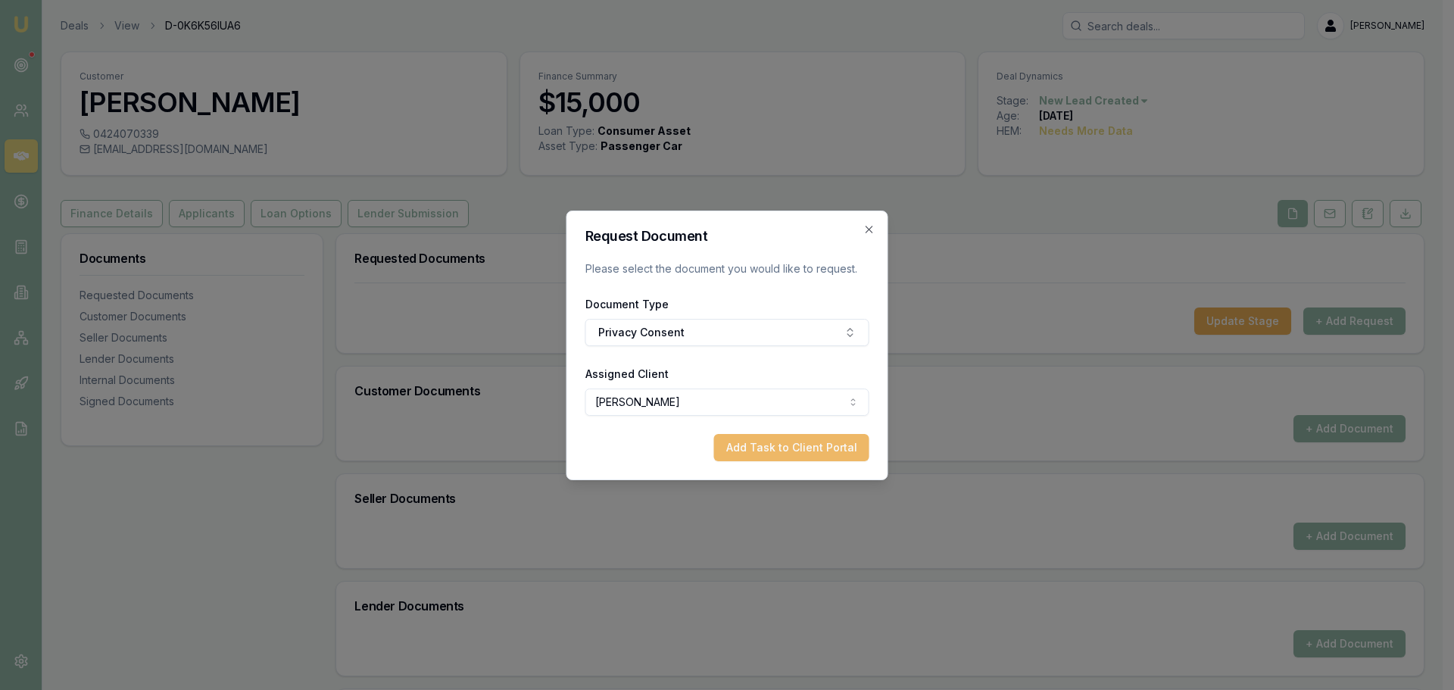
click at [803, 443] on button "Add Task to Client Portal" at bounding box center [791, 447] width 155 height 27
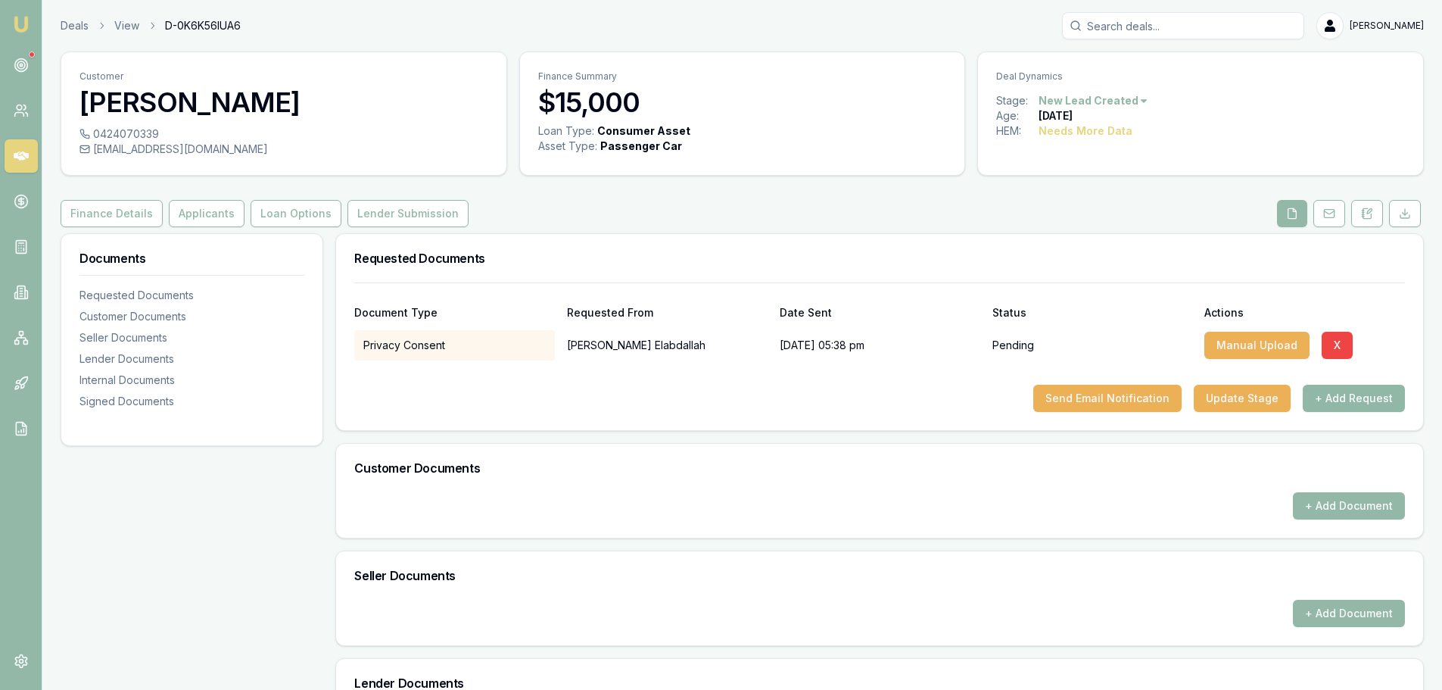
click at [1330, 389] on button "+ Add Request" at bounding box center [1354, 398] width 102 height 27
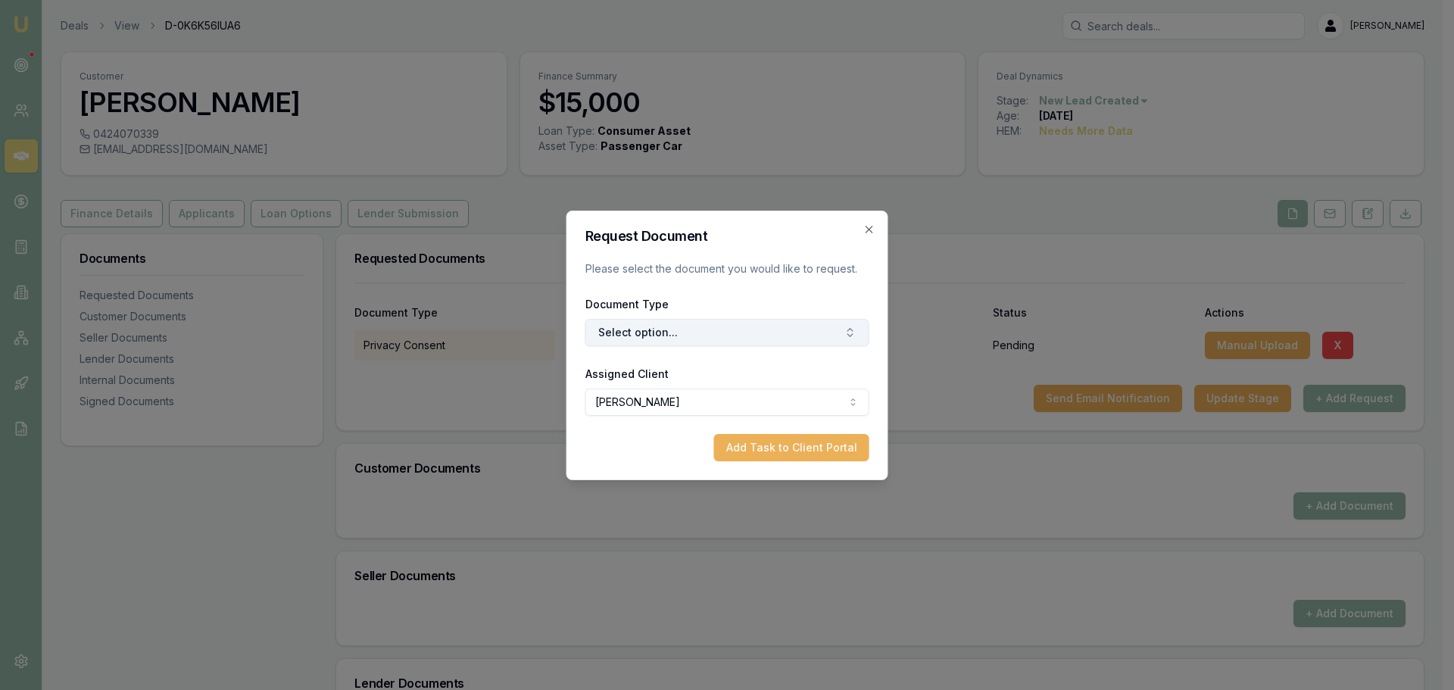
click at [676, 334] on button "Select option..." at bounding box center [727, 332] width 284 height 27
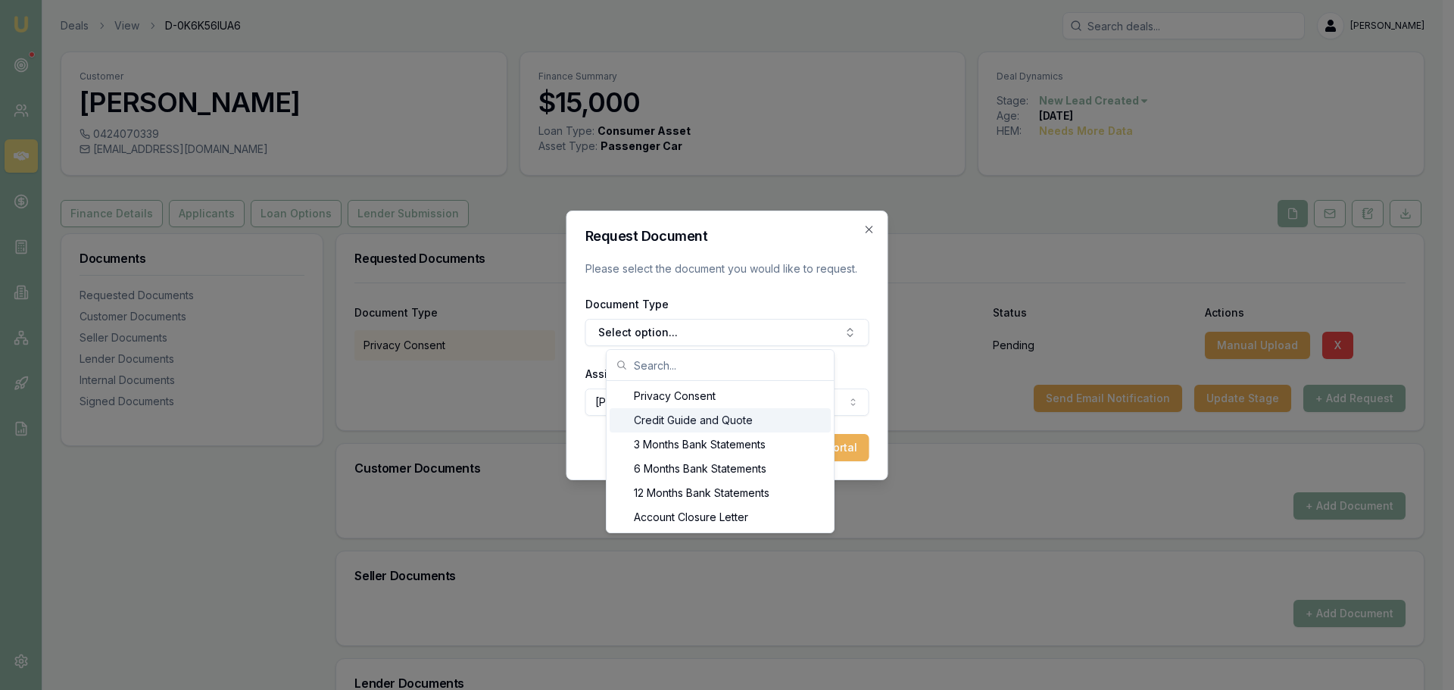
click at [662, 413] on div "Credit Guide and Quote" at bounding box center [719, 420] width 221 height 24
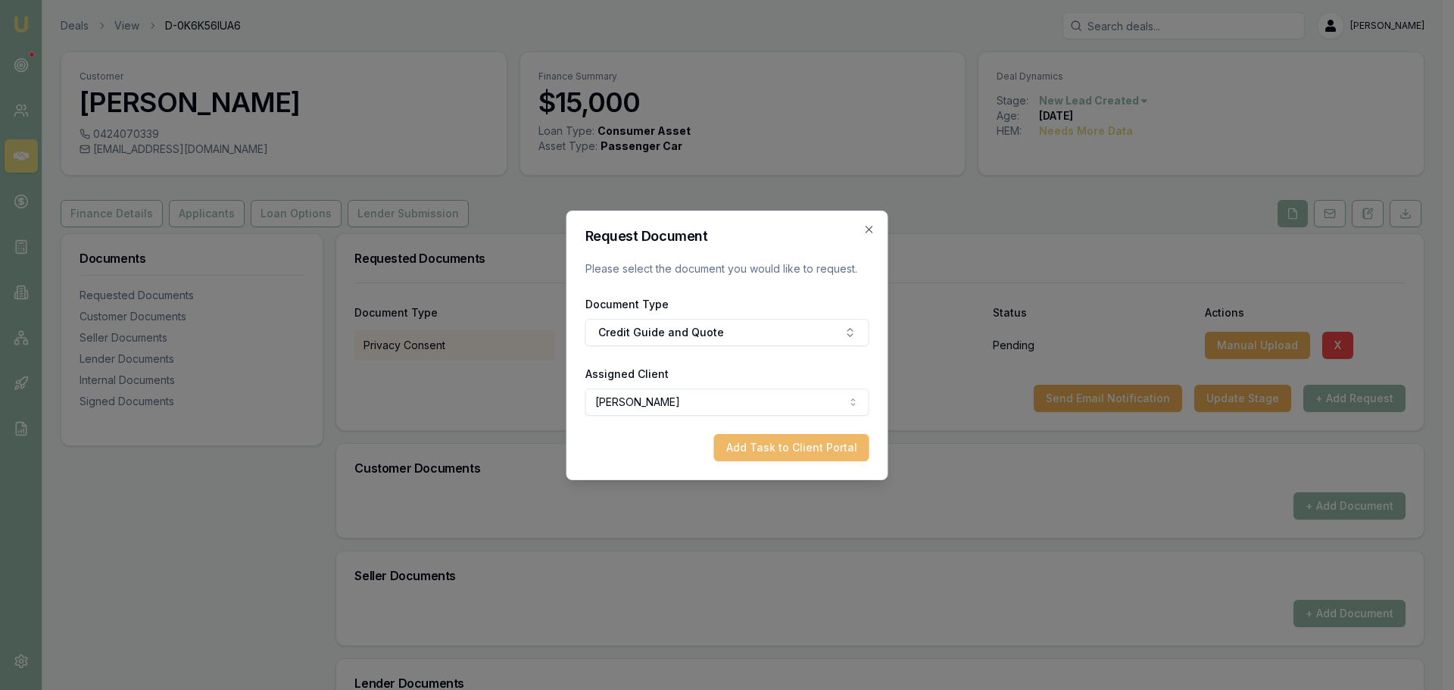
click at [756, 437] on button "Add Task to Client Portal" at bounding box center [791, 447] width 155 height 27
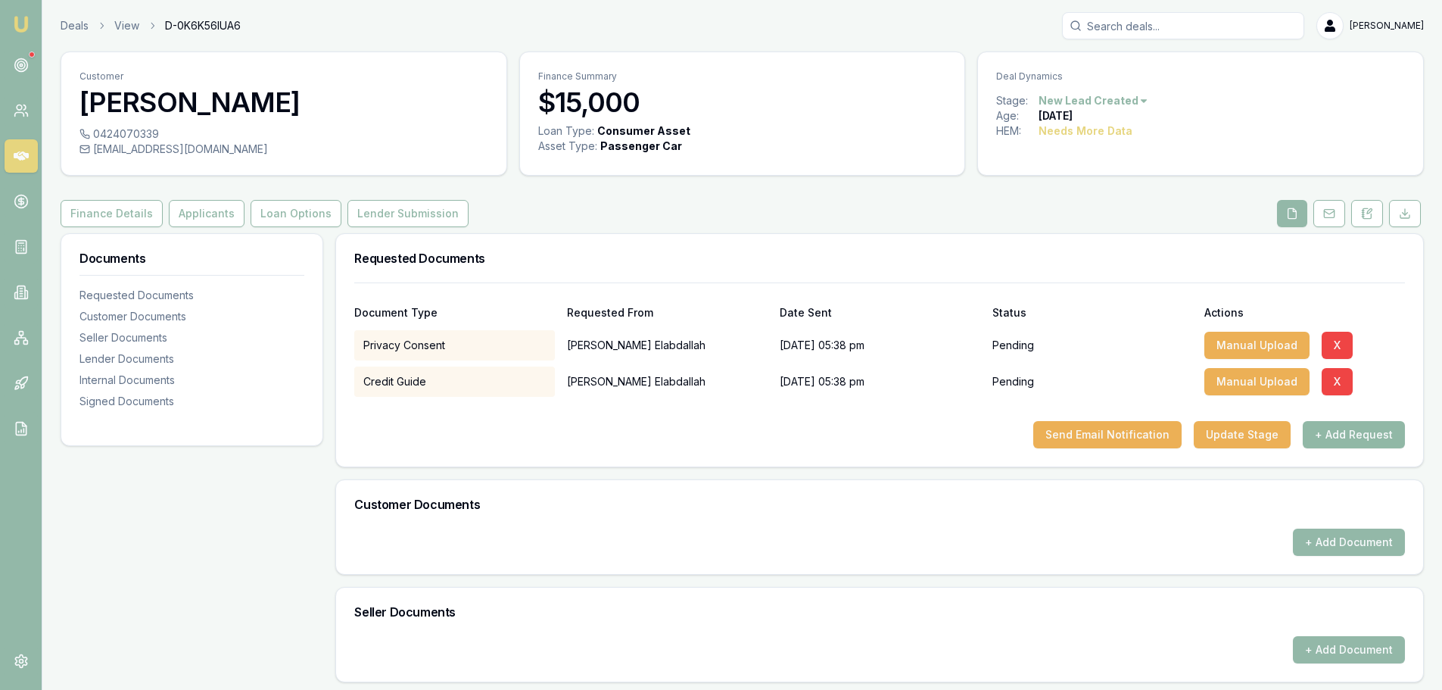
click at [1324, 428] on button "+ Add Request" at bounding box center [1354, 434] width 102 height 27
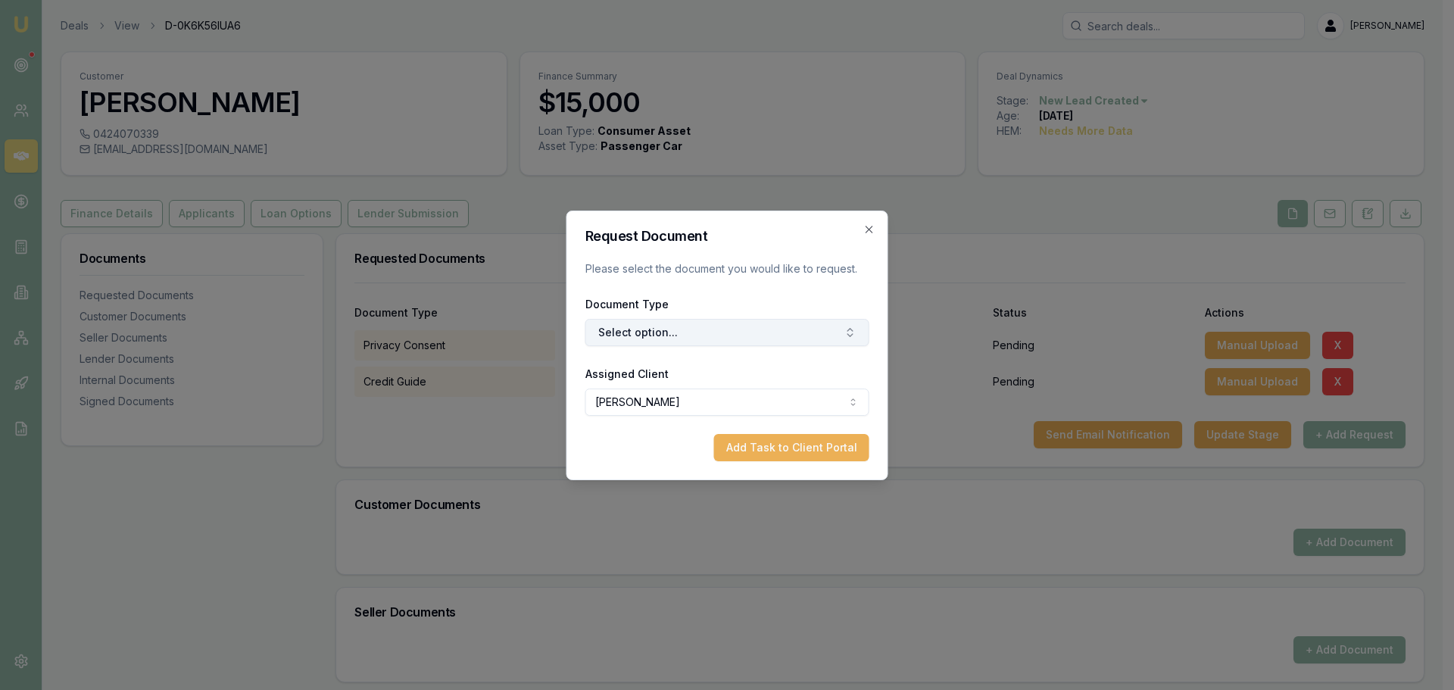
click at [654, 324] on button "Select option..." at bounding box center [727, 332] width 284 height 27
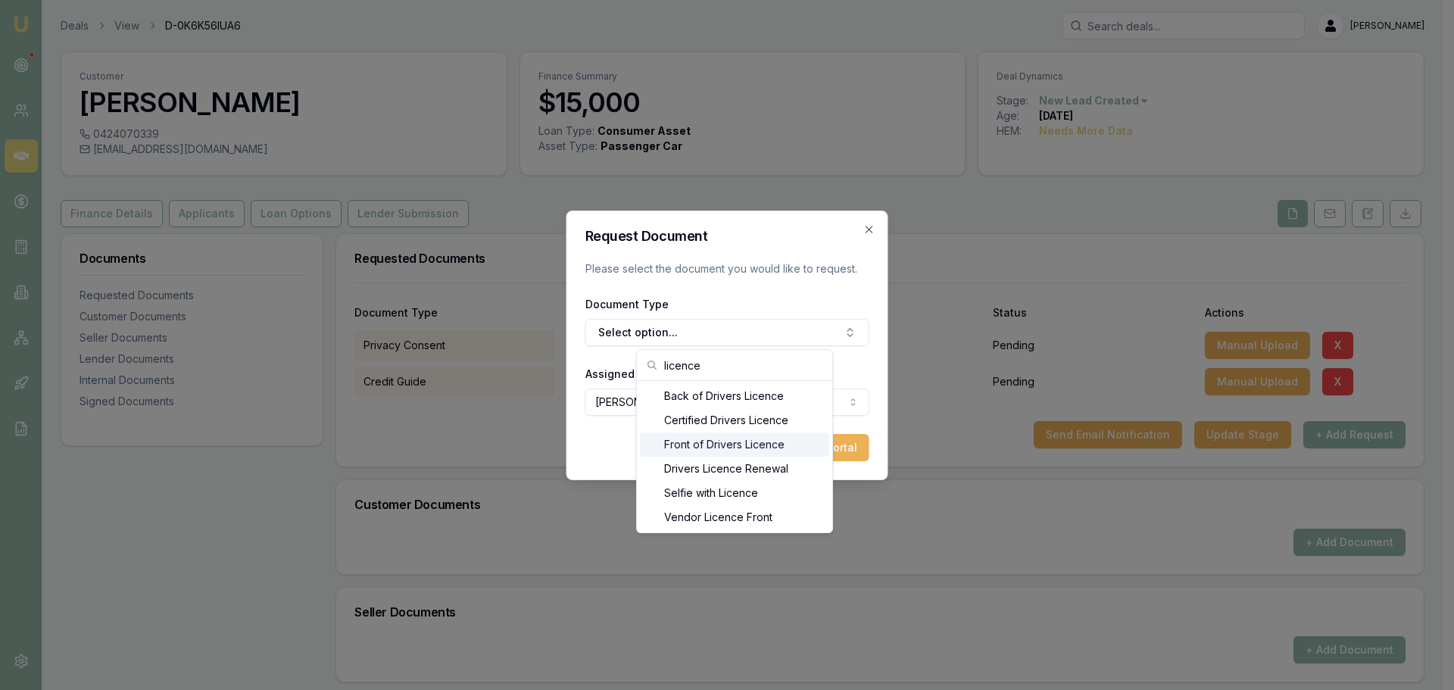
type input "licence"
click at [725, 440] on div "Front of Drivers Licence" at bounding box center [734, 444] width 189 height 24
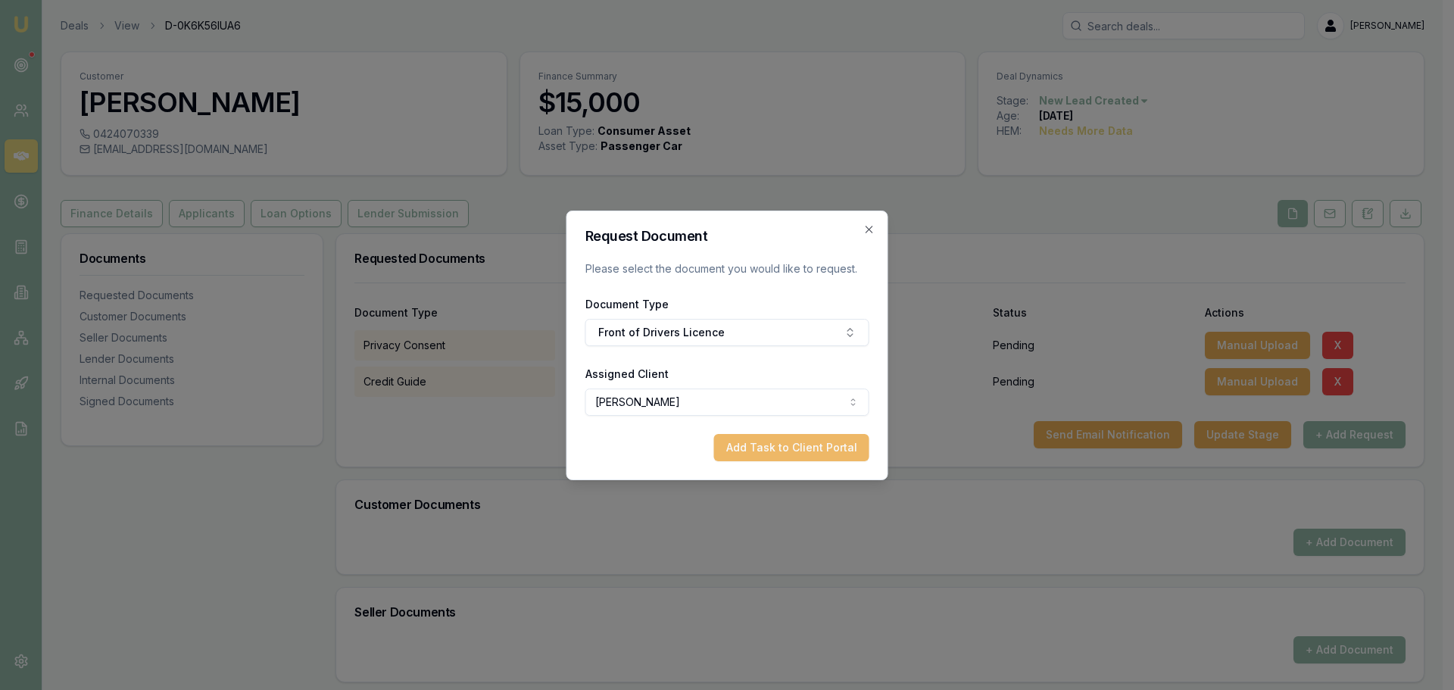
click at [752, 444] on button "Add Task to Client Portal" at bounding box center [791, 447] width 155 height 27
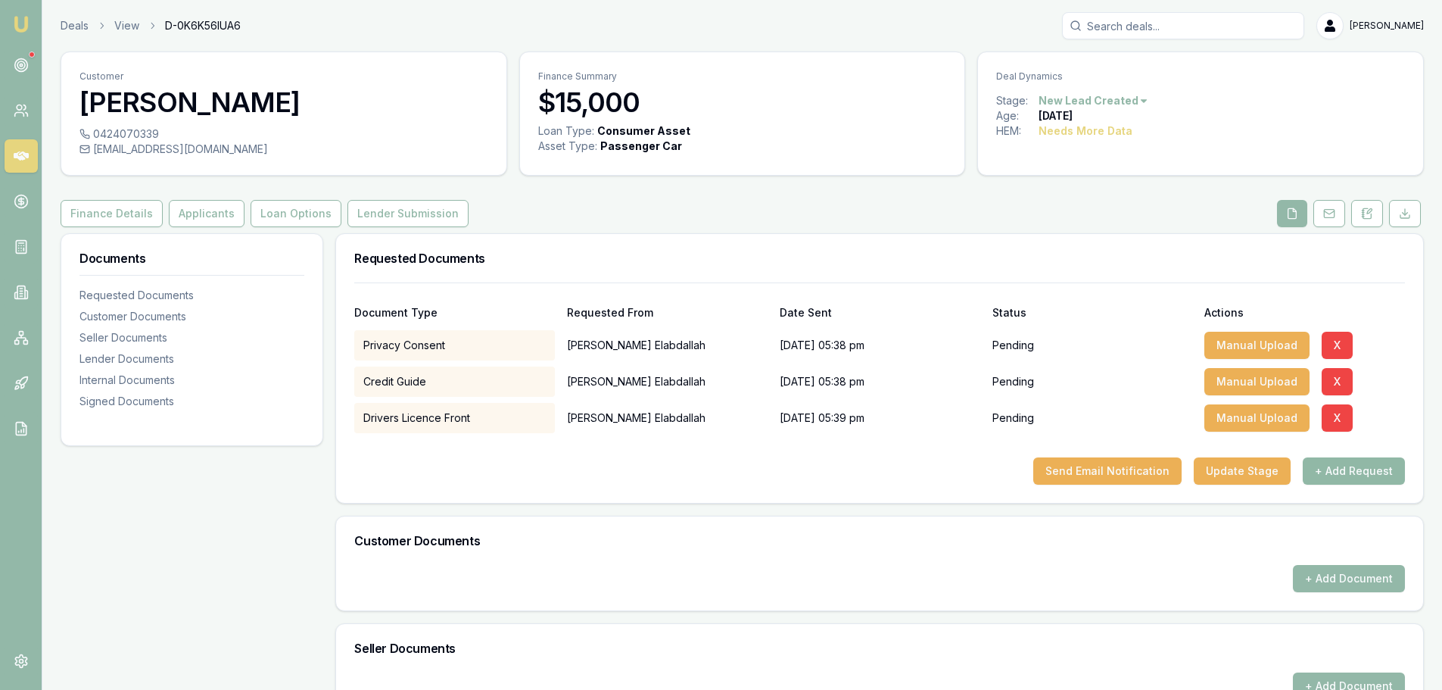
click at [1346, 472] on button "+ Add Request" at bounding box center [1354, 470] width 102 height 27
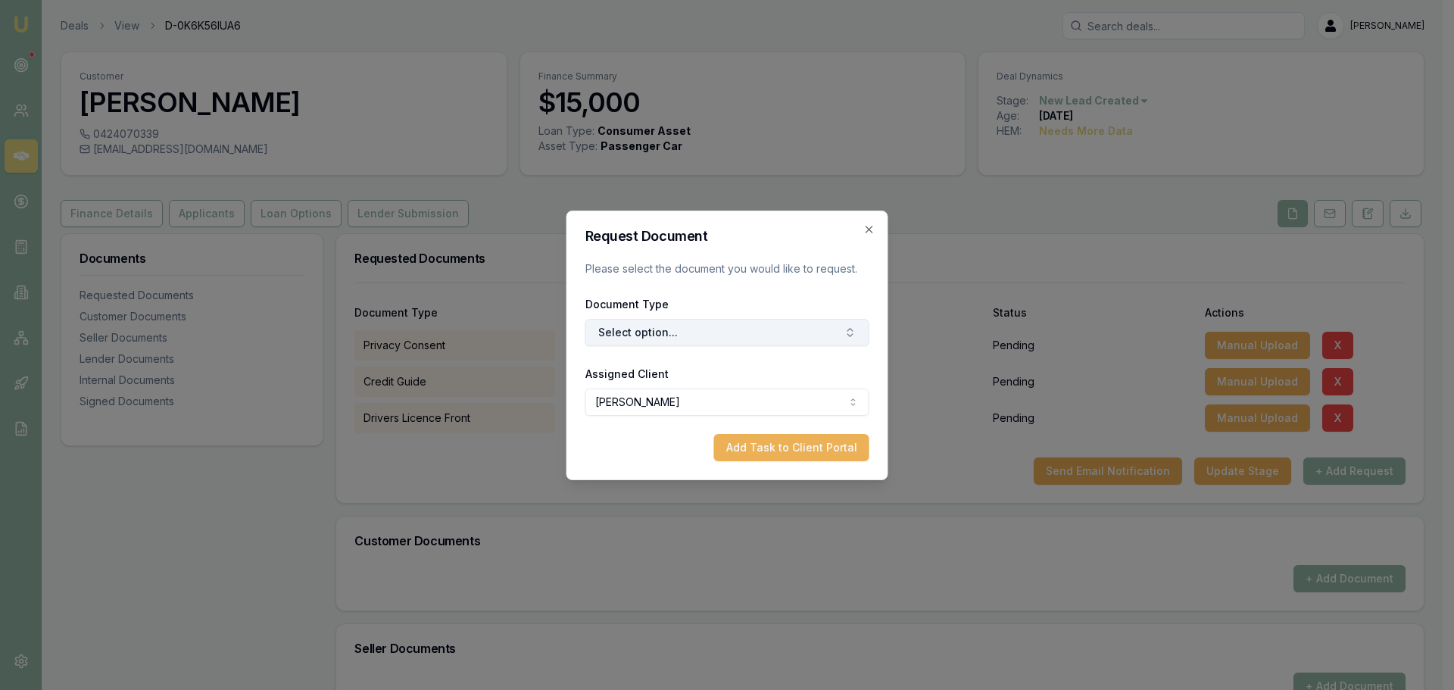
click at [696, 326] on button "Select option..." at bounding box center [727, 332] width 284 height 27
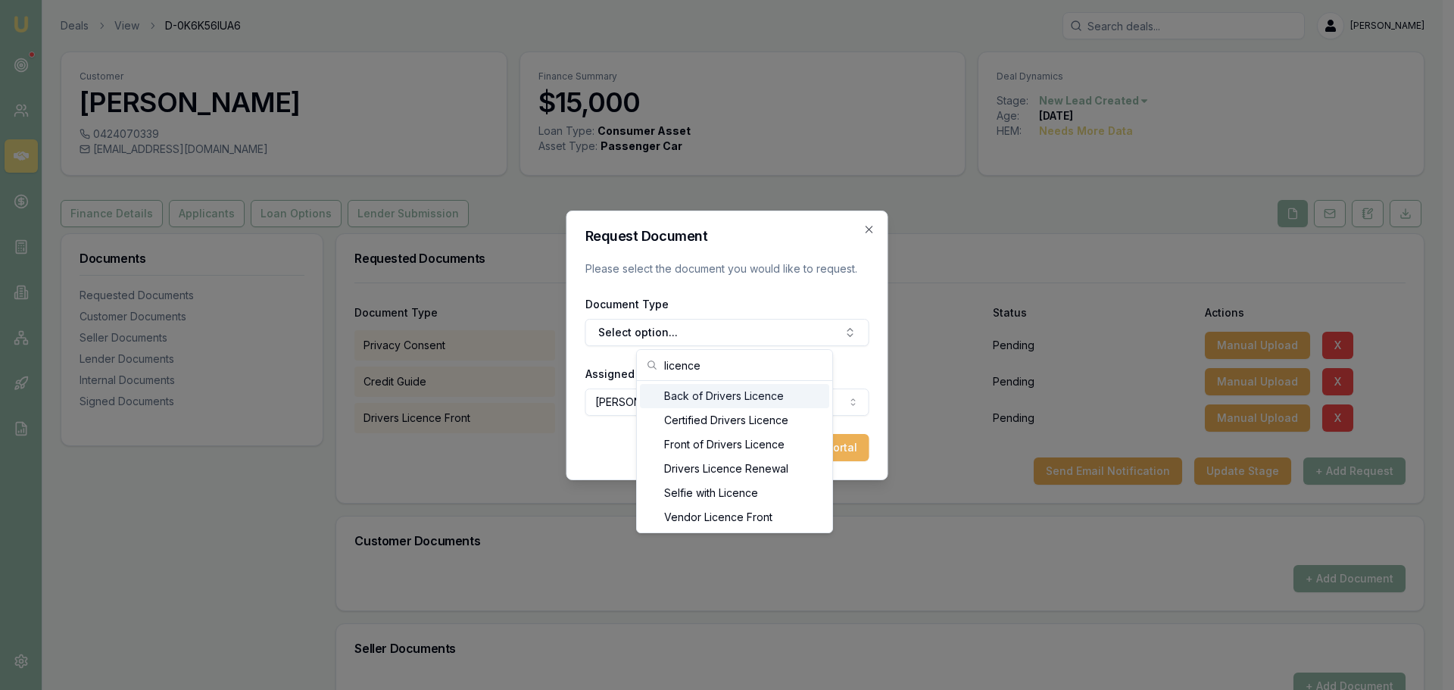
type input "licence"
click at [712, 392] on div "Back of Drivers Licence" at bounding box center [734, 396] width 189 height 24
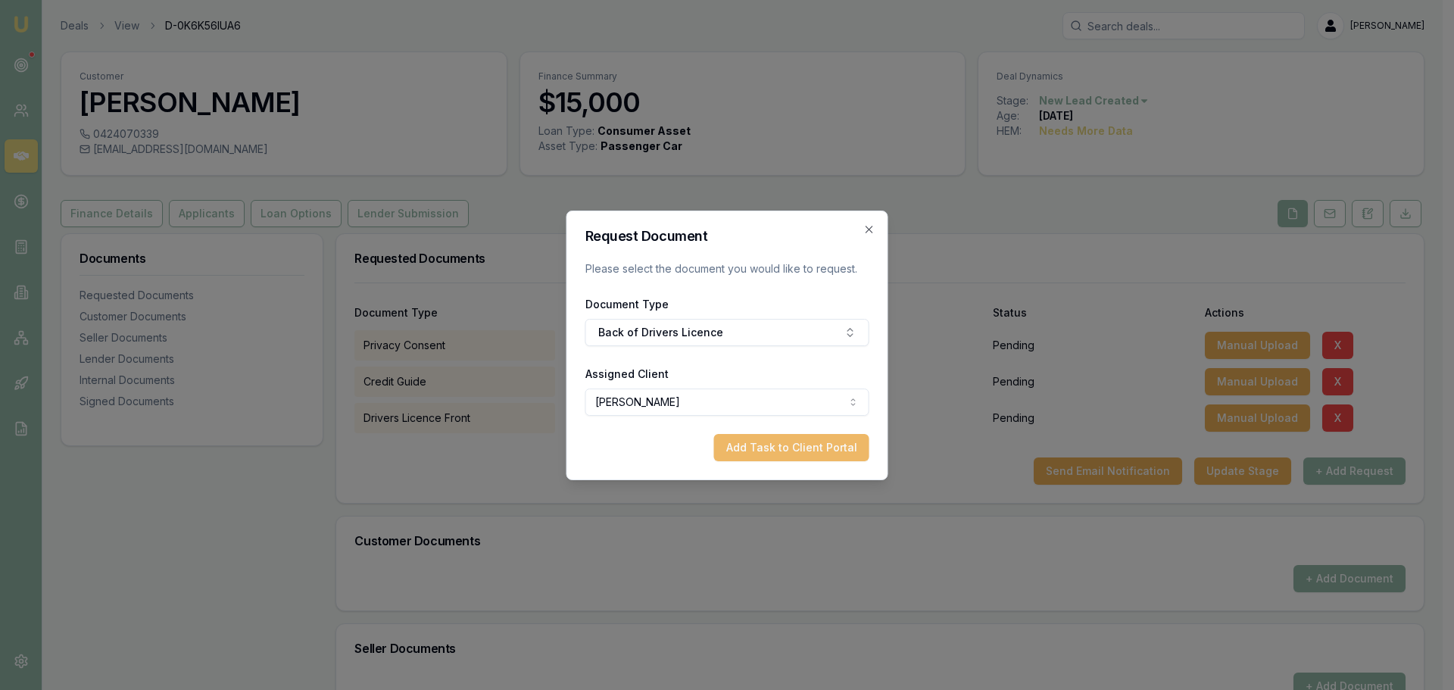
click at [796, 445] on button "Add Task to Client Portal" at bounding box center [791, 447] width 155 height 27
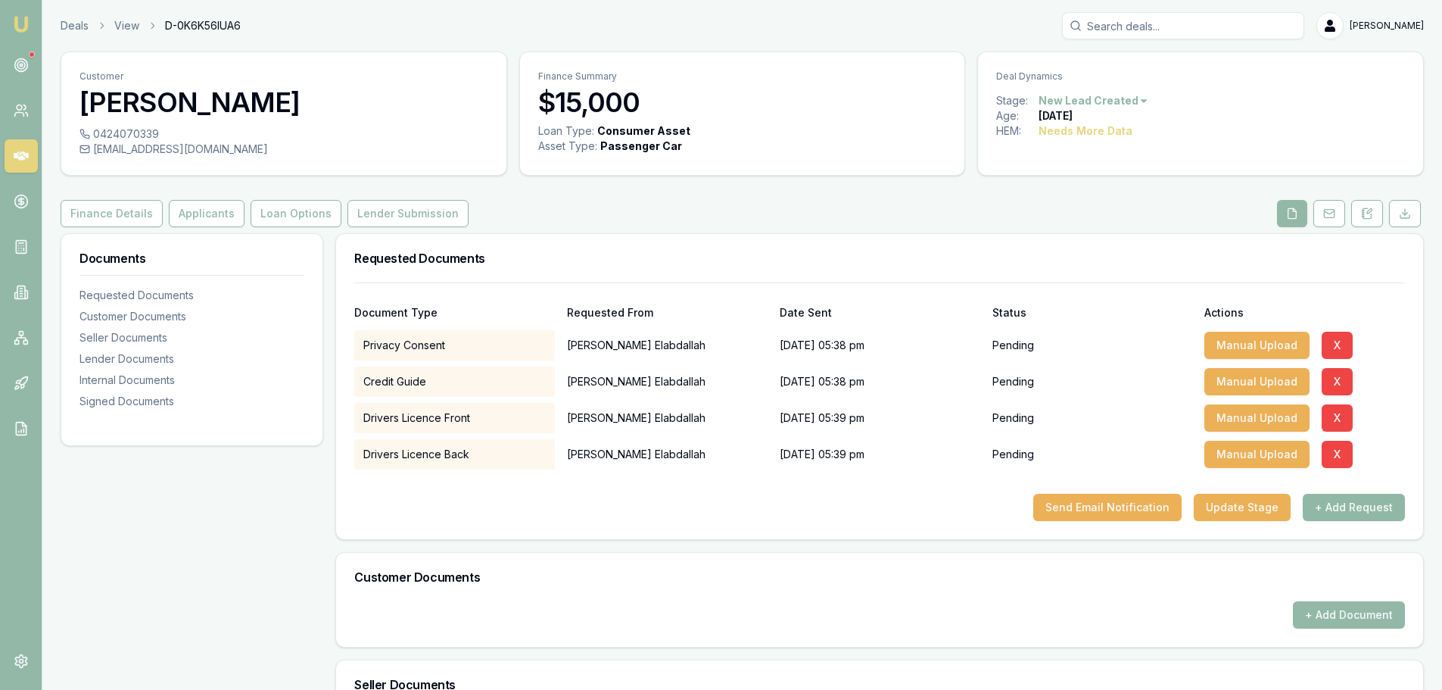
click at [1401, 503] on button "+ Add Request" at bounding box center [1354, 507] width 102 height 27
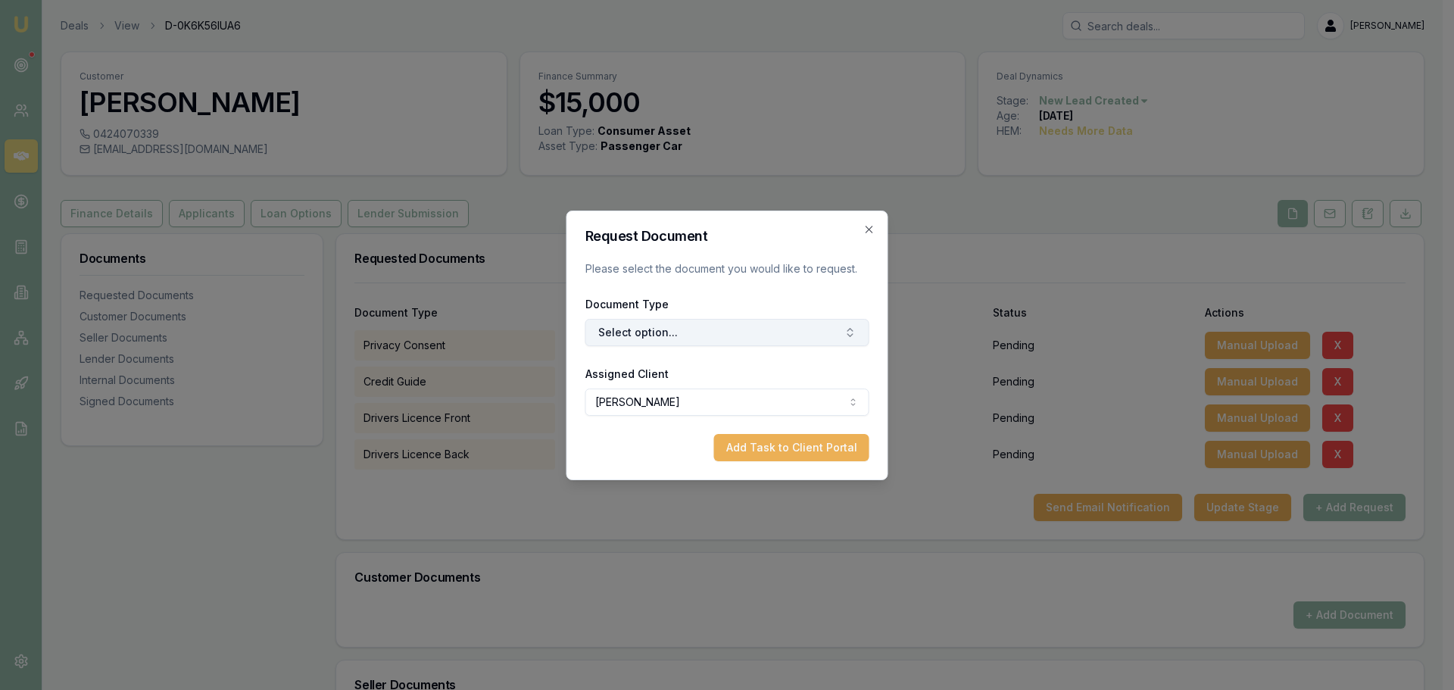
click at [819, 326] on button "Select option..." at bounding box center [727, 332] width 284 height 27
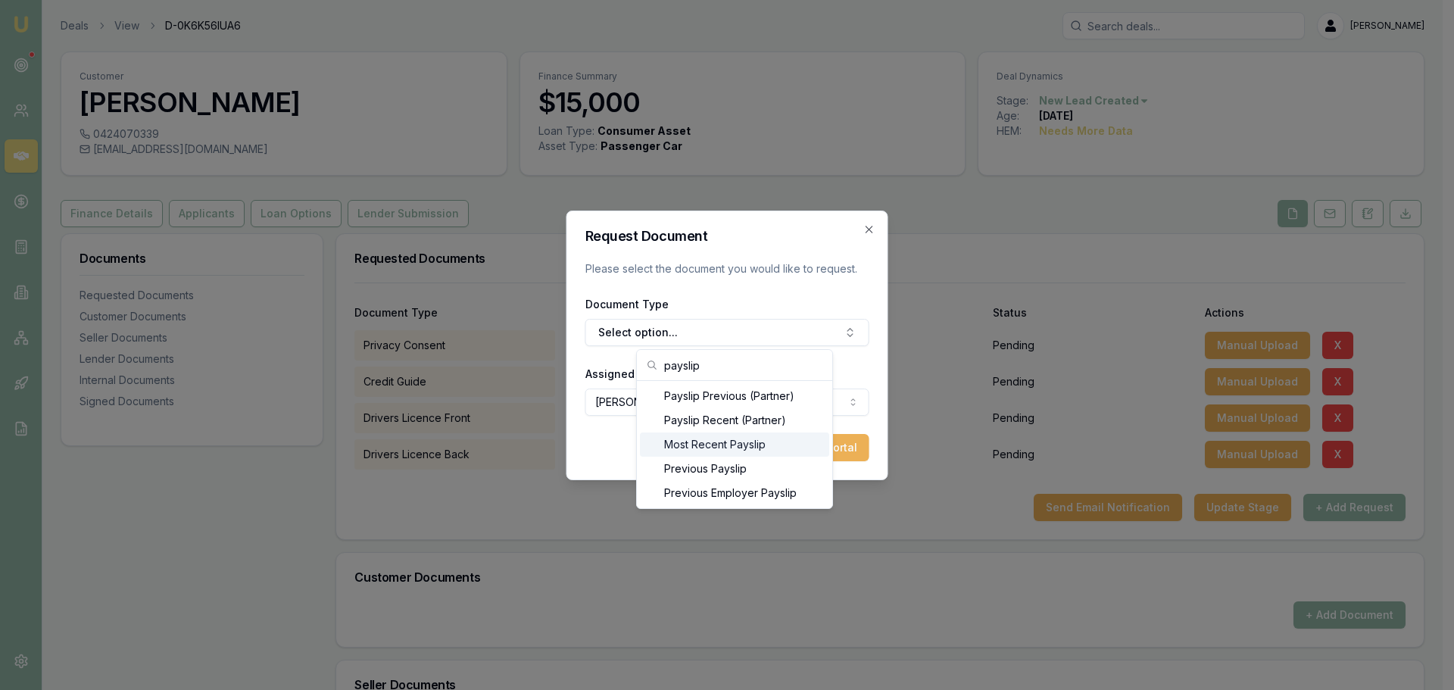
type input "payslip"
click at [774, 442] on div "Most Recent Payslip" at bounding box center [734, 444] width 189 height 24
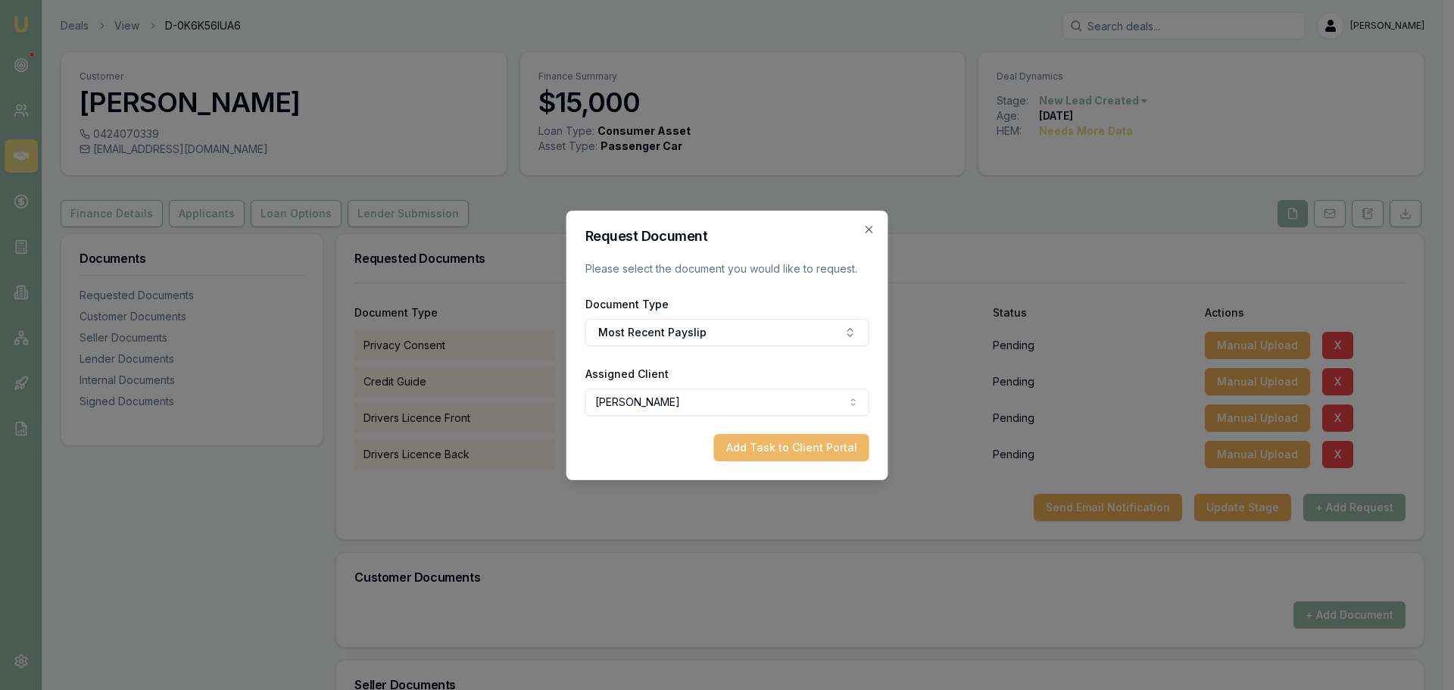
click at [804, 445] on button "Add Task to Client Portal" at bounding box center [791, 447] width 155 height 27
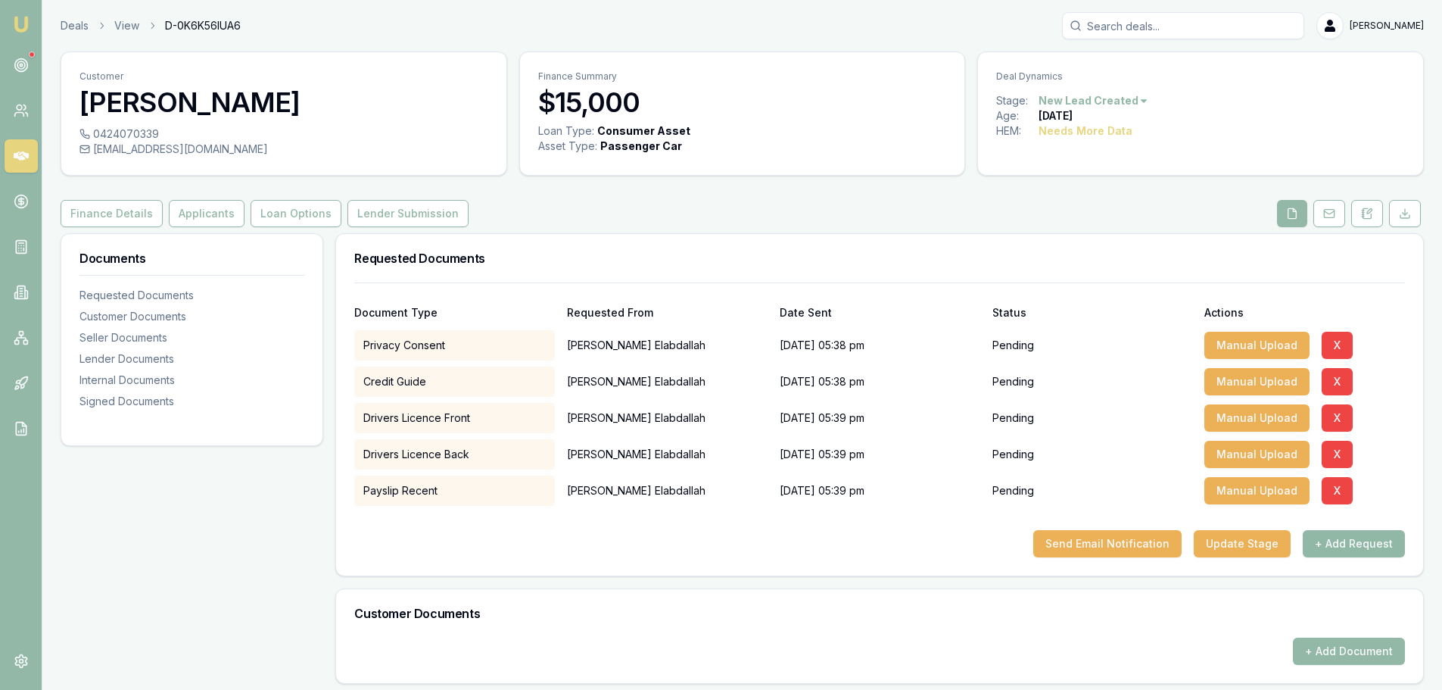
click at [1388, 545] on button "+ Add Request" at bounding box center [1354, 543] width 102 height 27
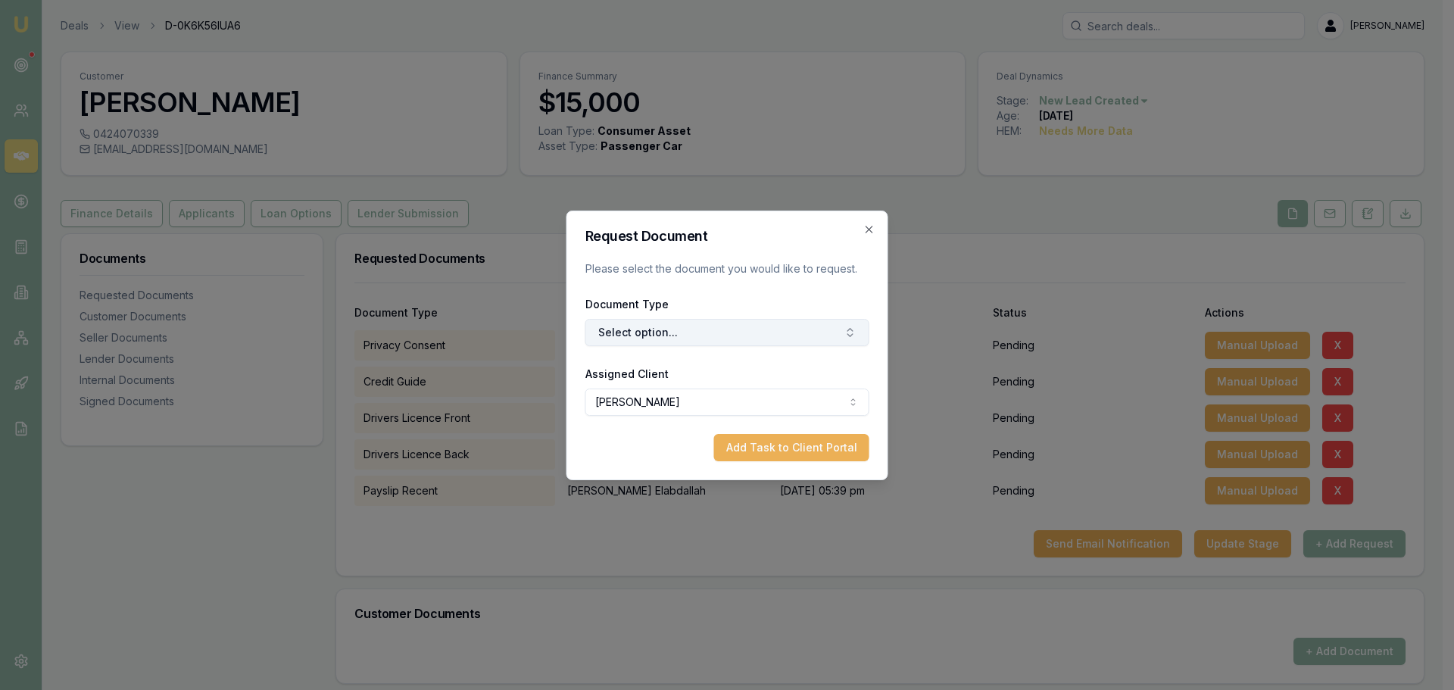
click at [728, 323] on button "Select option..." at bounding box center [727, 332] width 284 height 27
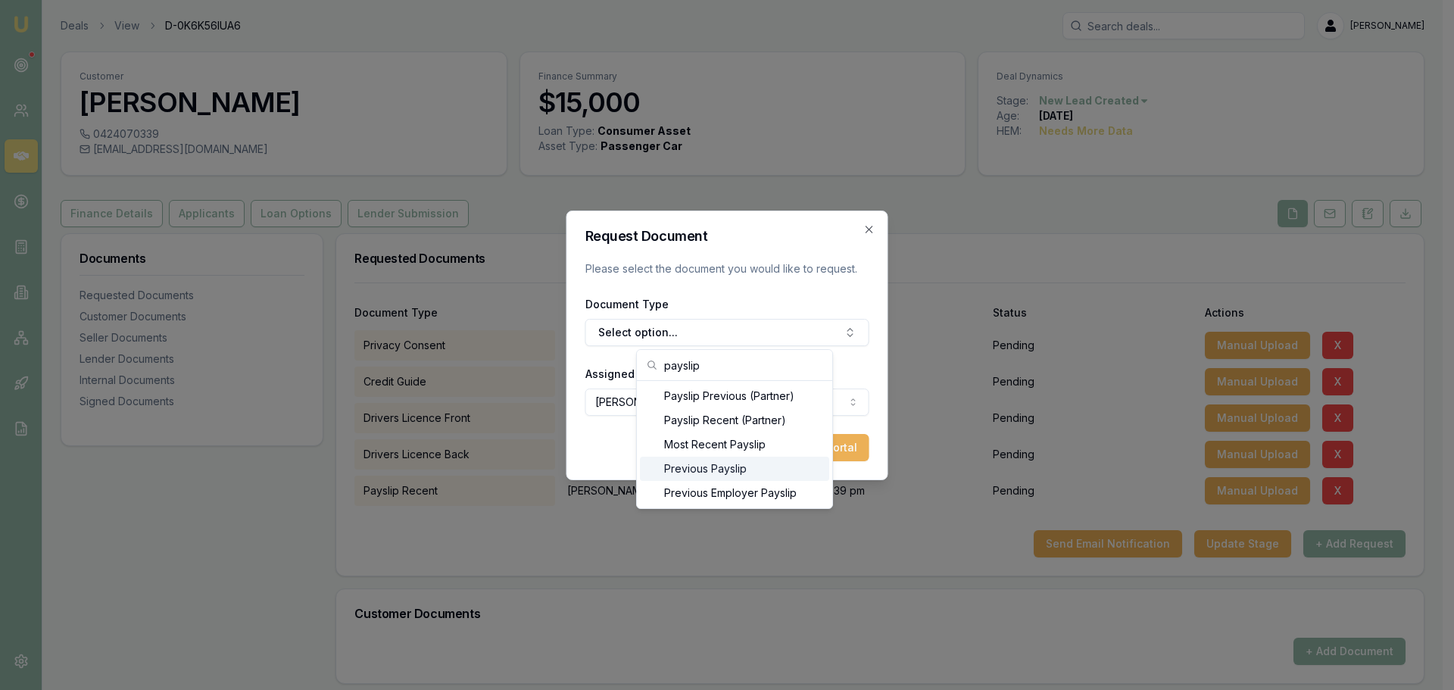
type input "payslip"
click at [734, 472] on div "Previous Payslip" at bounding box center [734, 469] width 189 height 24
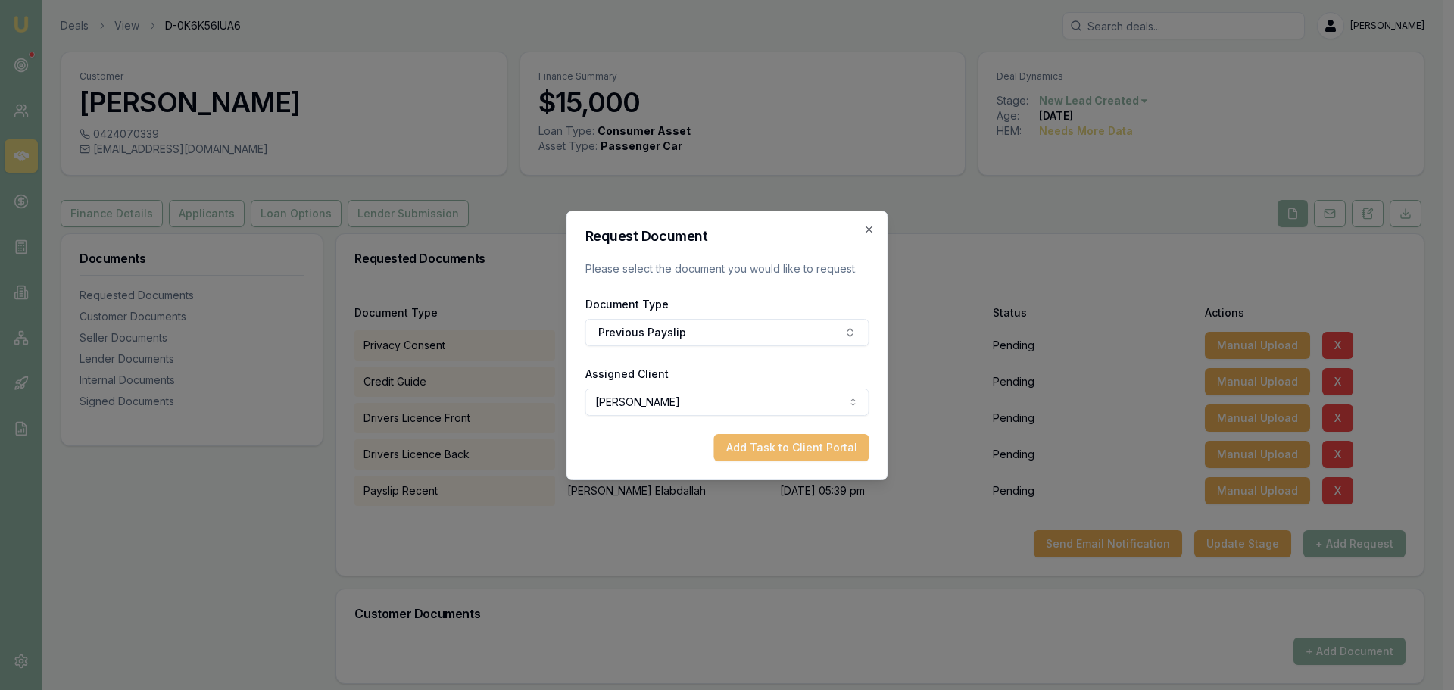
click at [789, 450] on button "Add Task to Client Portal" at bounding box center [791, 447] width 155 height 27
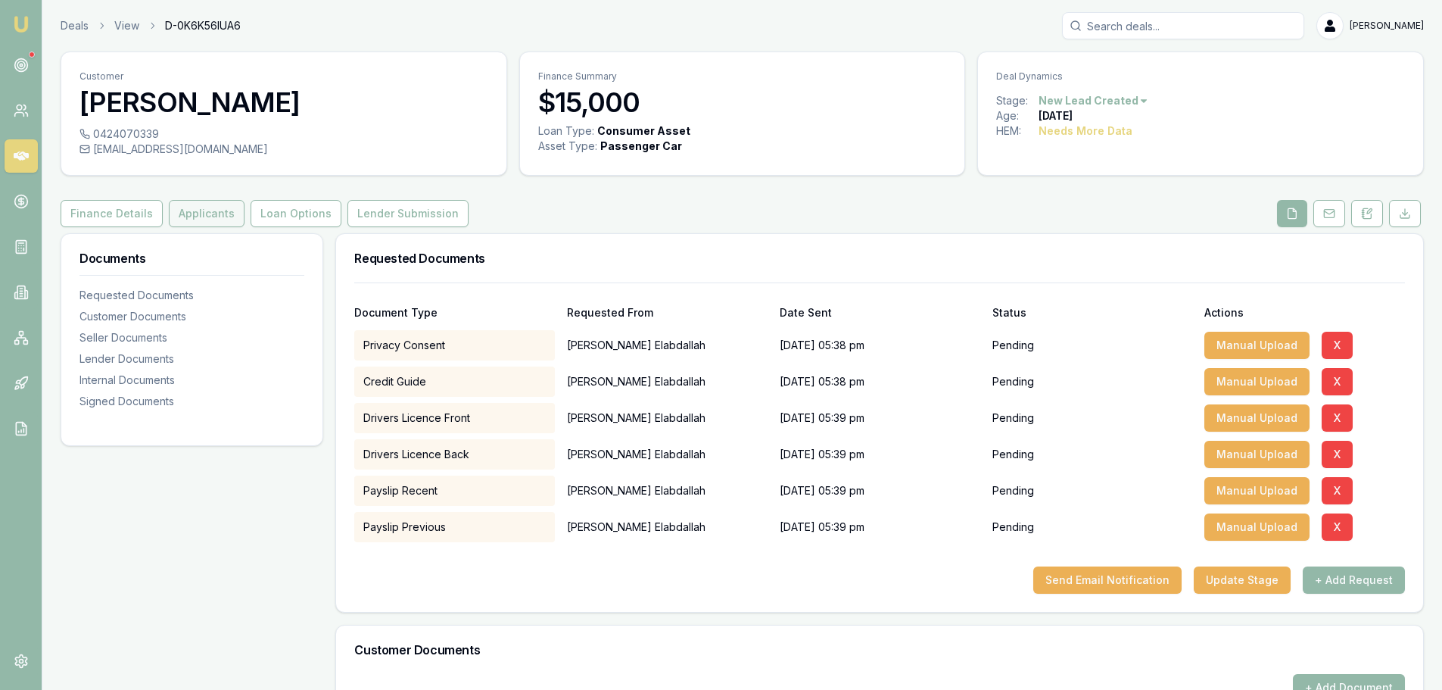
click at [192, 208] on button "Applicants" at bounding box center [207, 213] width 76 height 27
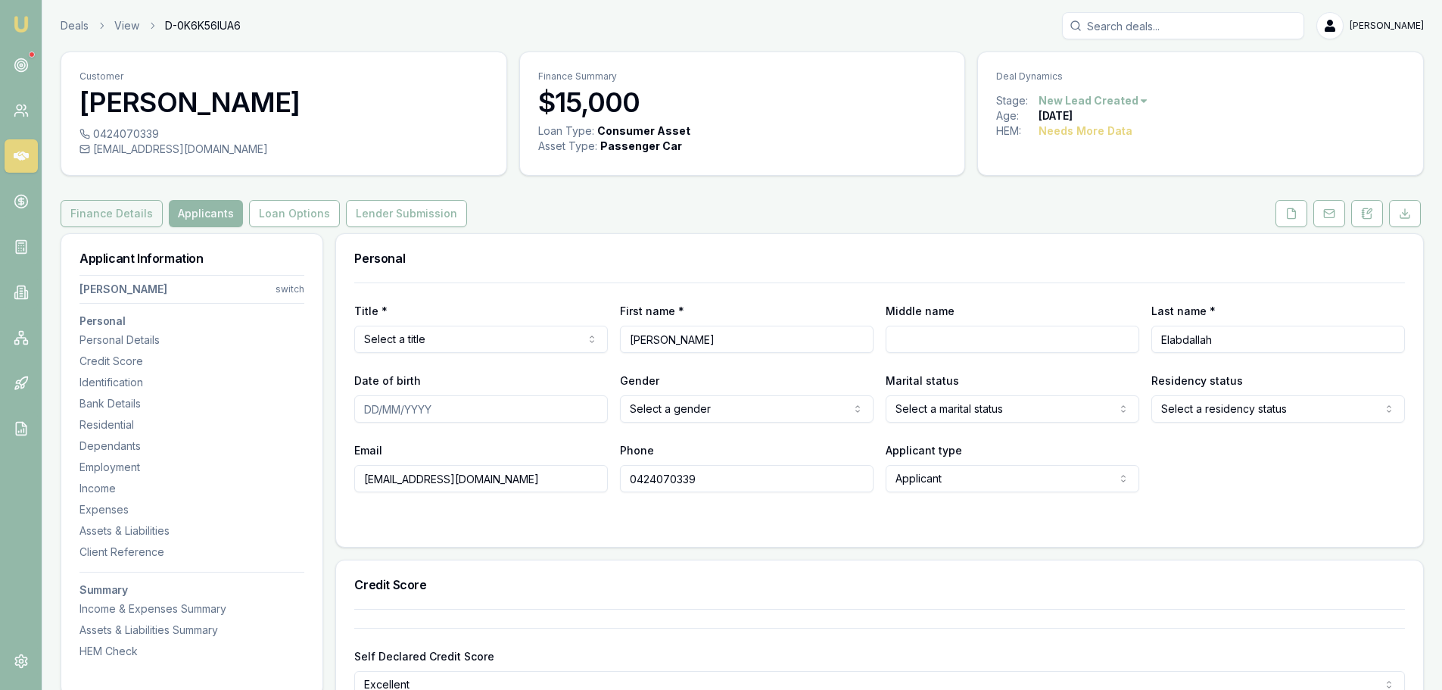
click at [112, 215] on button "Finance Details" at bounding box center [112, 213] width 102 height 27
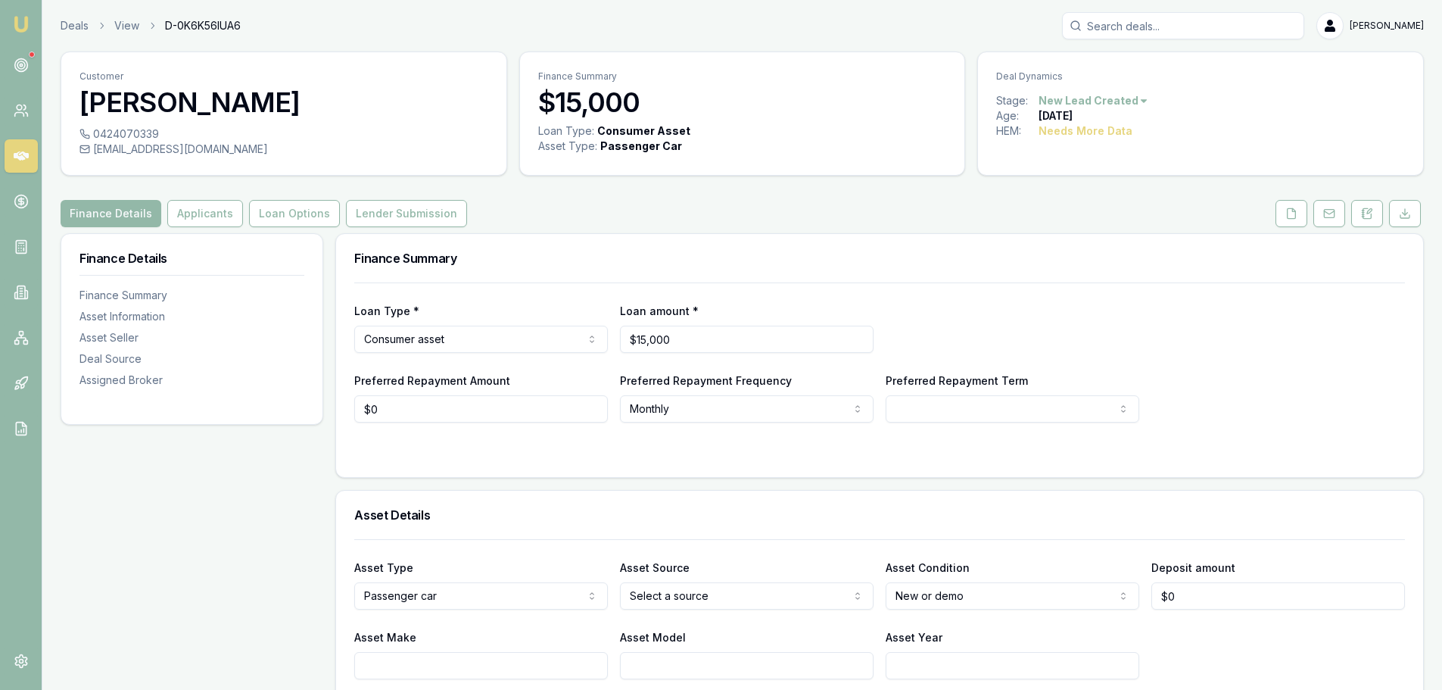
click at [627, 206] on div "Finance Details Applicants Loan Options Lender Submission" at bounding box center [743, 213] width 1364 height 27
click at [578, 210] on div "Finance Details Applicants Loan Options Lender Submission" at bounding box center [743, 213] width 1364 height 27
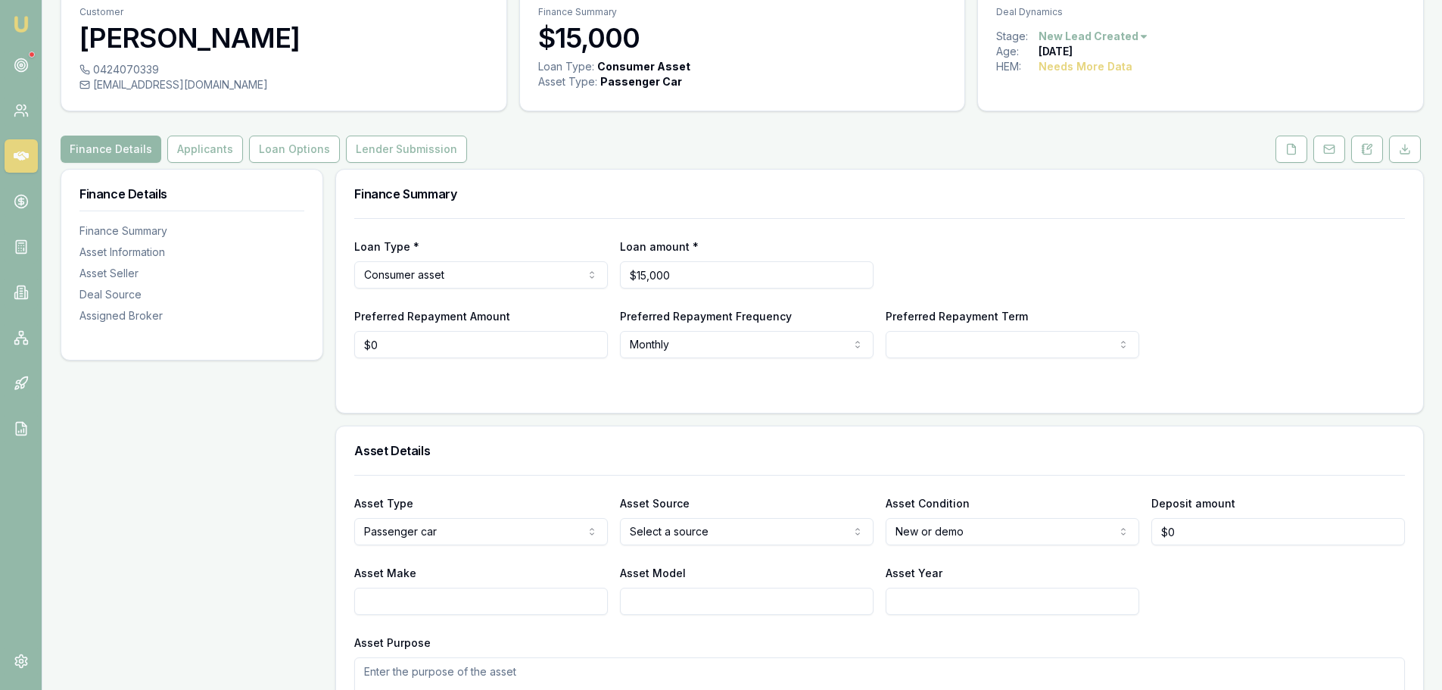
scroll to position [151, 0]
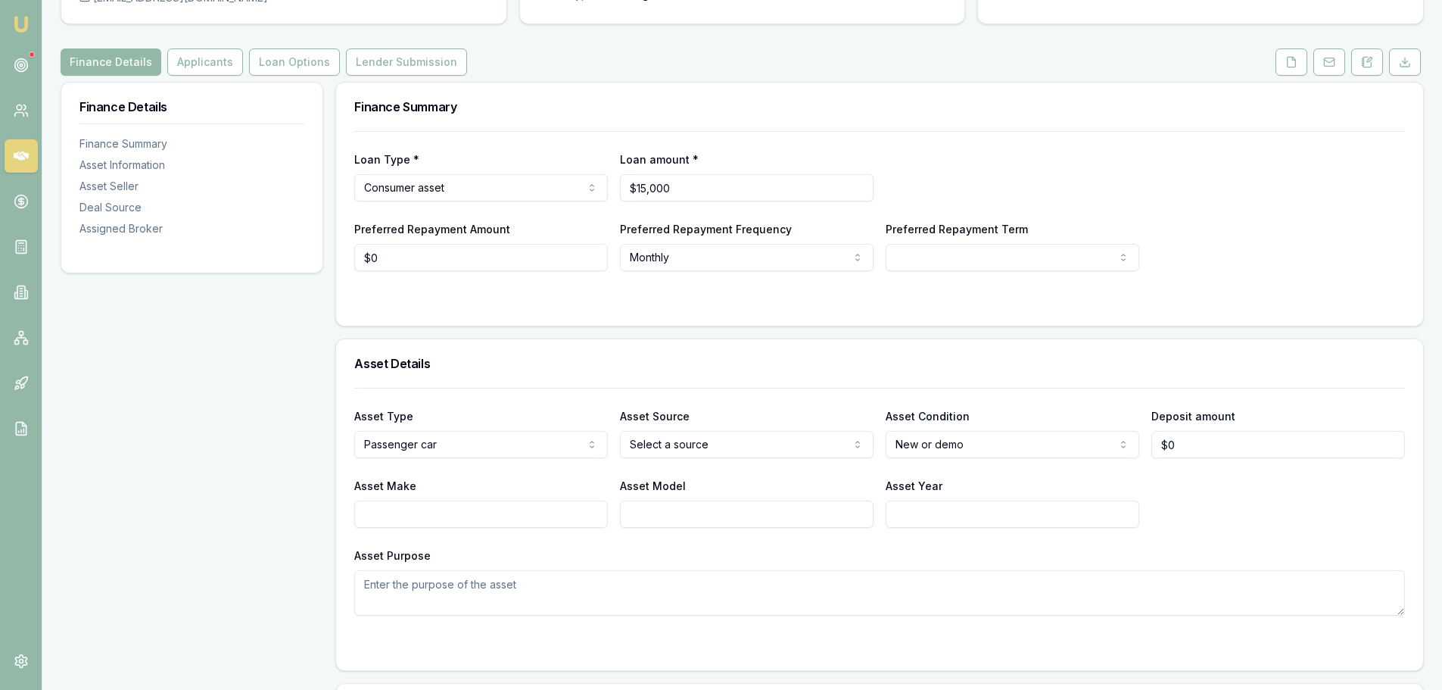
click at [505, 512] on input "Asset Make" at bounding box center [481, 513] width 254 height 27
type input "t"
type input "TOYOTA"
type input "HILUX"
click at [898, 585] on textarea "Asset Purpose" at bounding box center [879, 592] width 1051 height 45
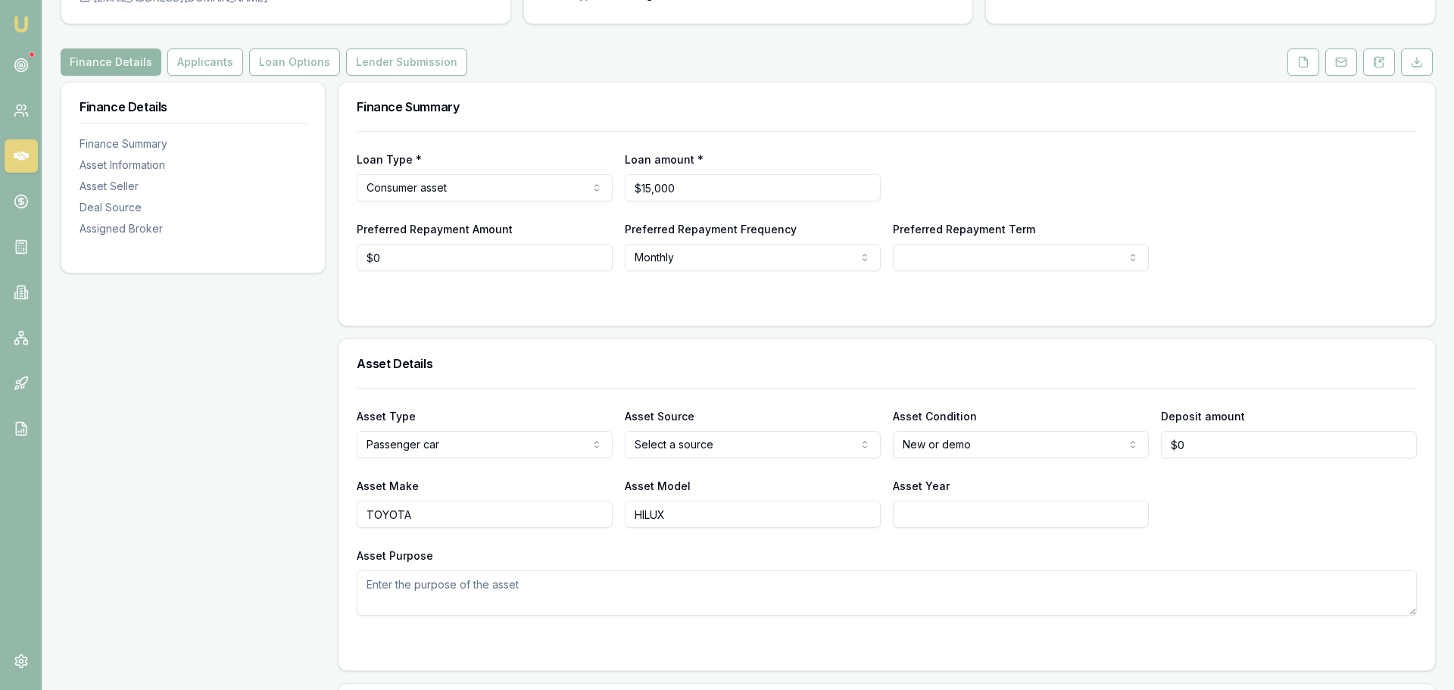
click at [927, 433] on html "Emu Broker Deals View D-0K6K56IUA6 [PERSON_NAME] Shield Toggle Menu Customer [P…" at bounding box center [727, 194] width 1454 height 690
select select "USED"
click at [695, 435] on html "Emu Broker Deals View D-0K6K56IUA6 [PERSON_NAME] Shield Toggle Menu Customer [P…" at bounding box center [721, 194] width 1442 height 690
click at [668, 596] on textarea "Asset Purpose" at bounding box center [879, 592] width 1051 height 45
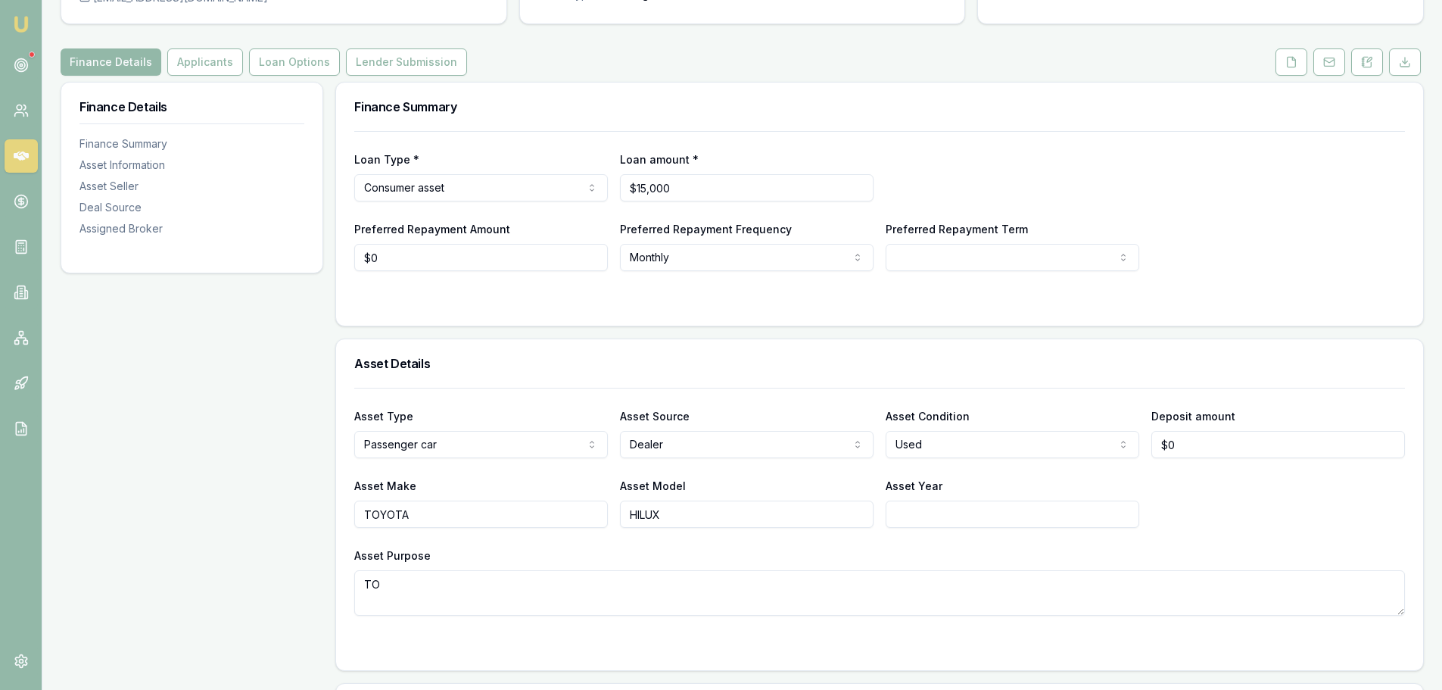
type textarea "T"
type textarea "[PERSON_NAME]"
click at [684, 554] on div "Asset Purpose [PERSON_NAME] TRITON" at bounding box center [879, 581] width 1051 height 70
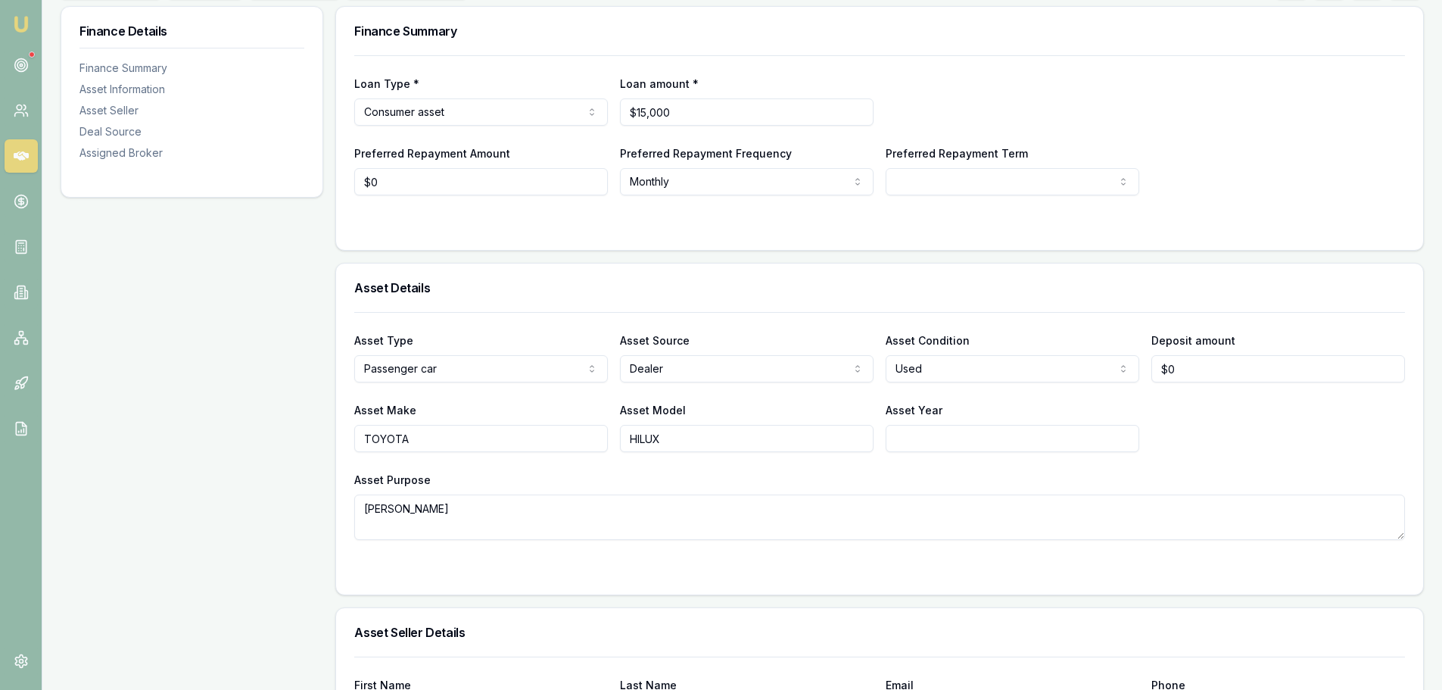
scroll to position [0, 0]
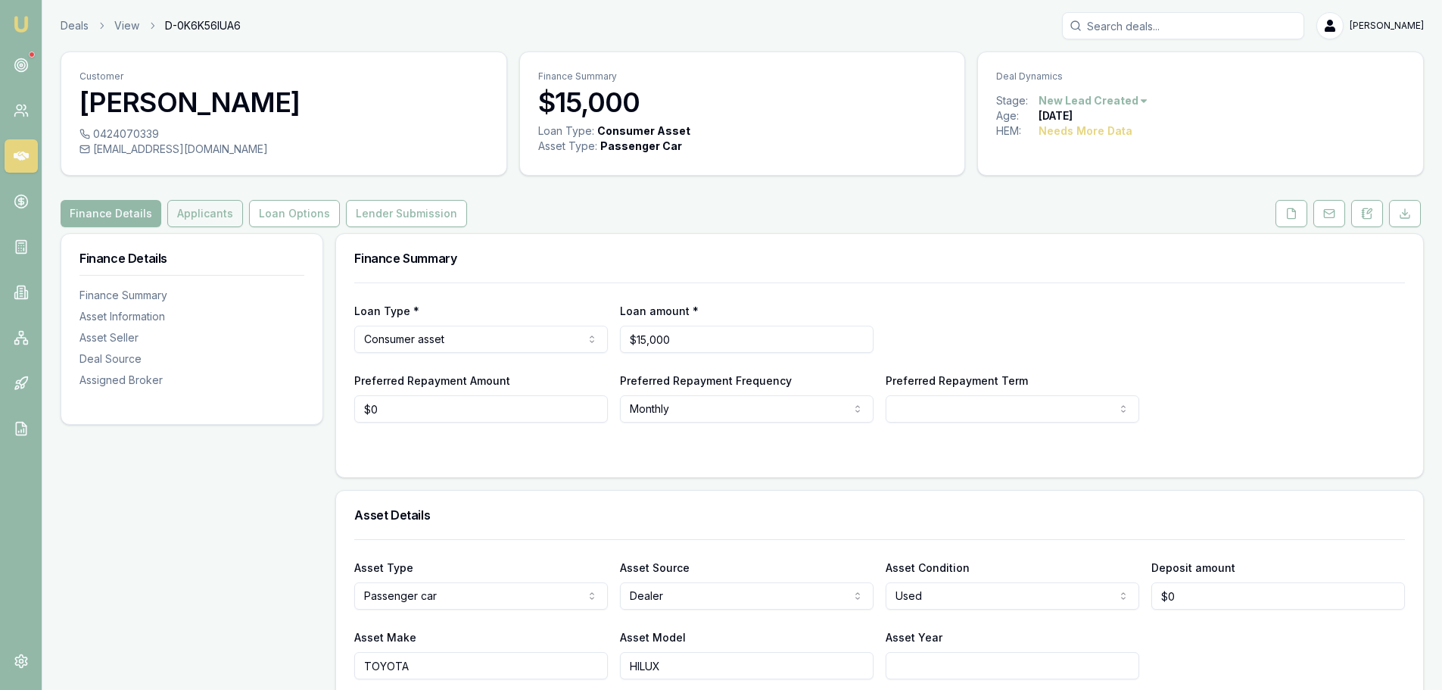
click at [200, 216] on button "Applicants" at bounding box center [205, 213] width 76 height 27
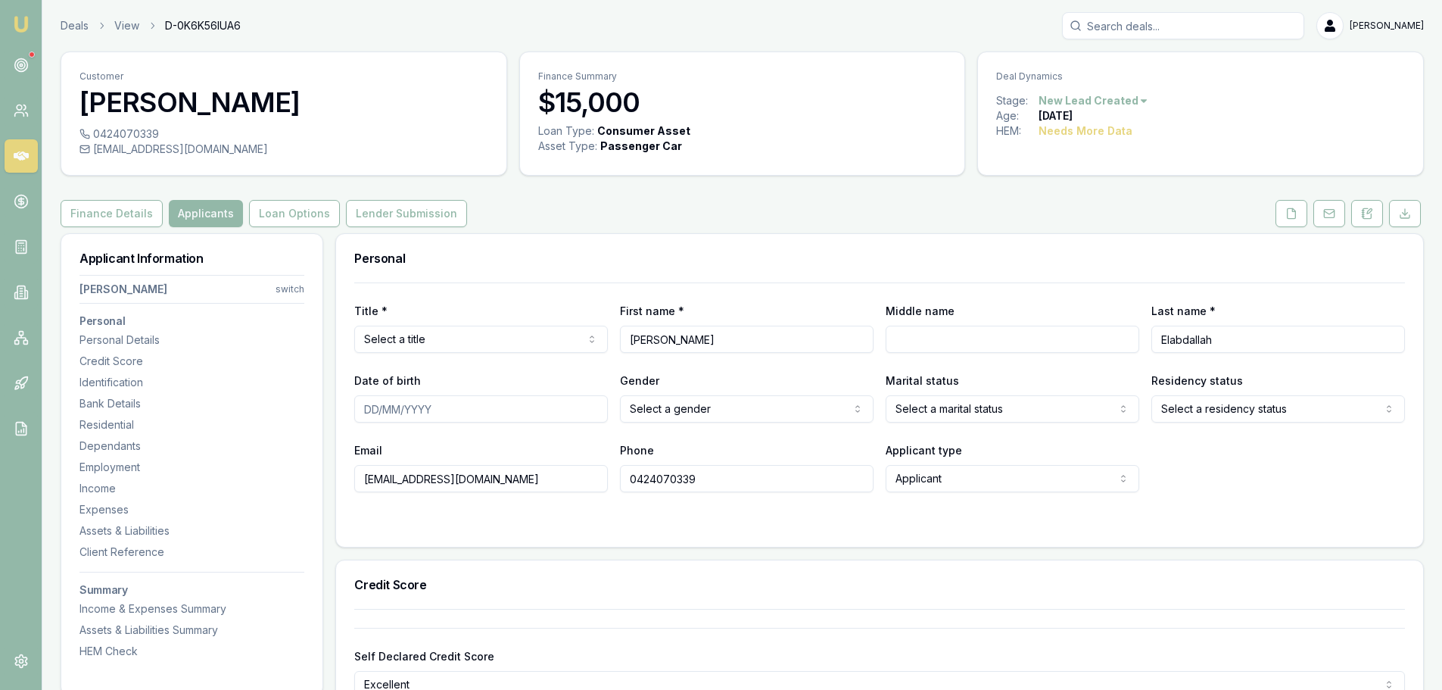
click at [734, 216] on div "Finance Details Applicants Loan Options Lender Submission" at bounding box center [743, 213] width 1364 height 27
click at [627, 248] on div "Personal" at bounding box center [879, 258] width 1087 height 48
click at [572, 342] on html "Emu Broker Deals View D-0K6K56IUA6 [PERSON_NAME] Toggle Menu Customer [PERSON_N…" at bounding box center [721, 345] width 1442 height 690
click at [640, 235] on div "Personal" at bounding box center [879, 258] width 1087 height 48
click at [651, 223] on div "Finance Details Applicants Loan Options Lender Submission" at bounding box center [743, 213] width 1364 height 27
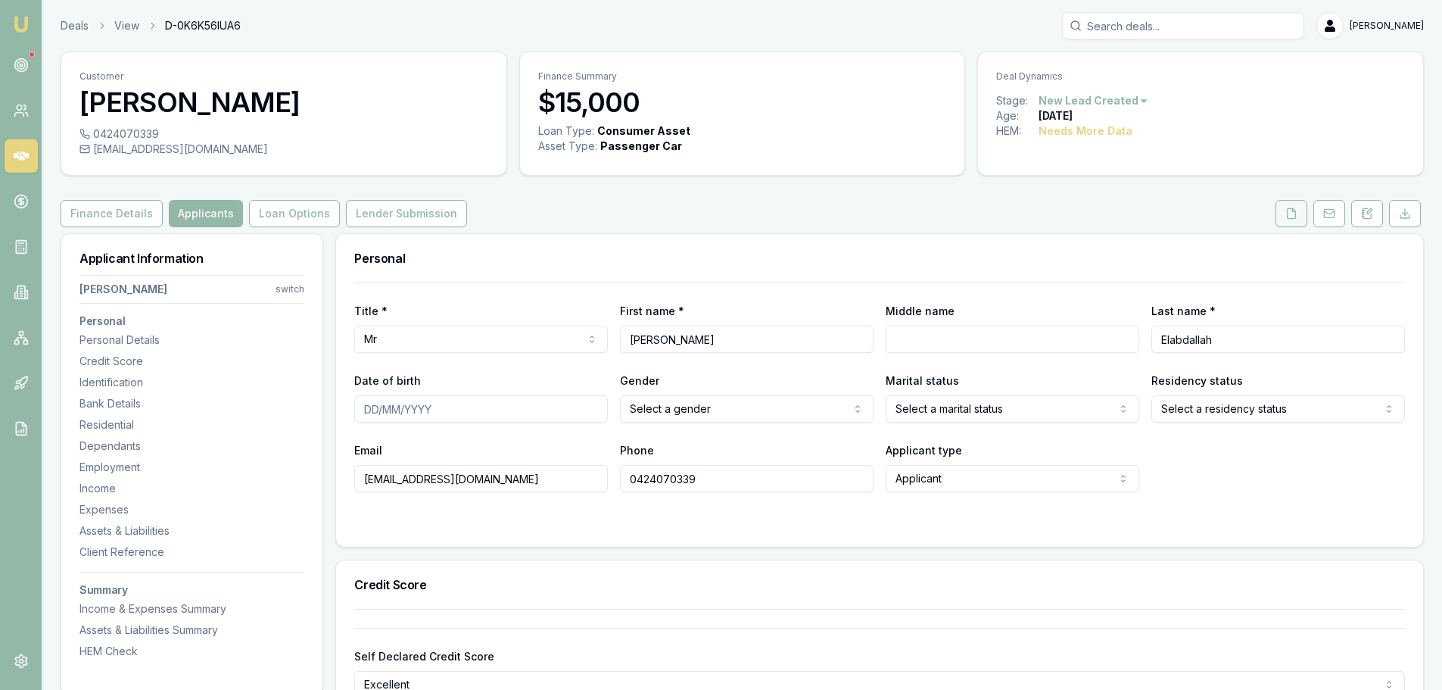
click at [1280, 218] on button at bounding box center [1292, 213] width 32 height 27
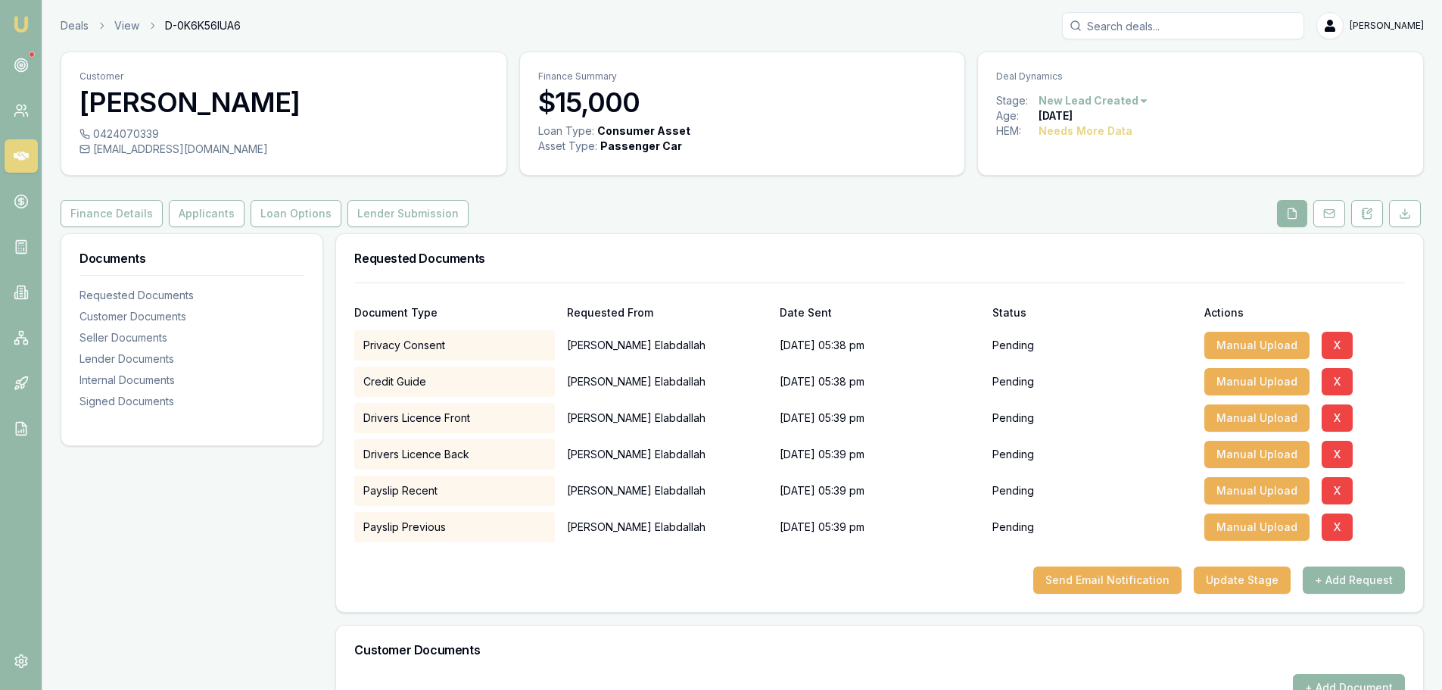
click at [1112, 186] on div "Customer [PERSON_NAME] 0424070339 [EMAIL_ADDRESS][DOMAIN_NAME] Finance Summary …" at bounding box center [743, 600] width 1364 height 1099
click at [219, 217] on button "Applicants" at bounding box center [207, 213] width 76 height 27
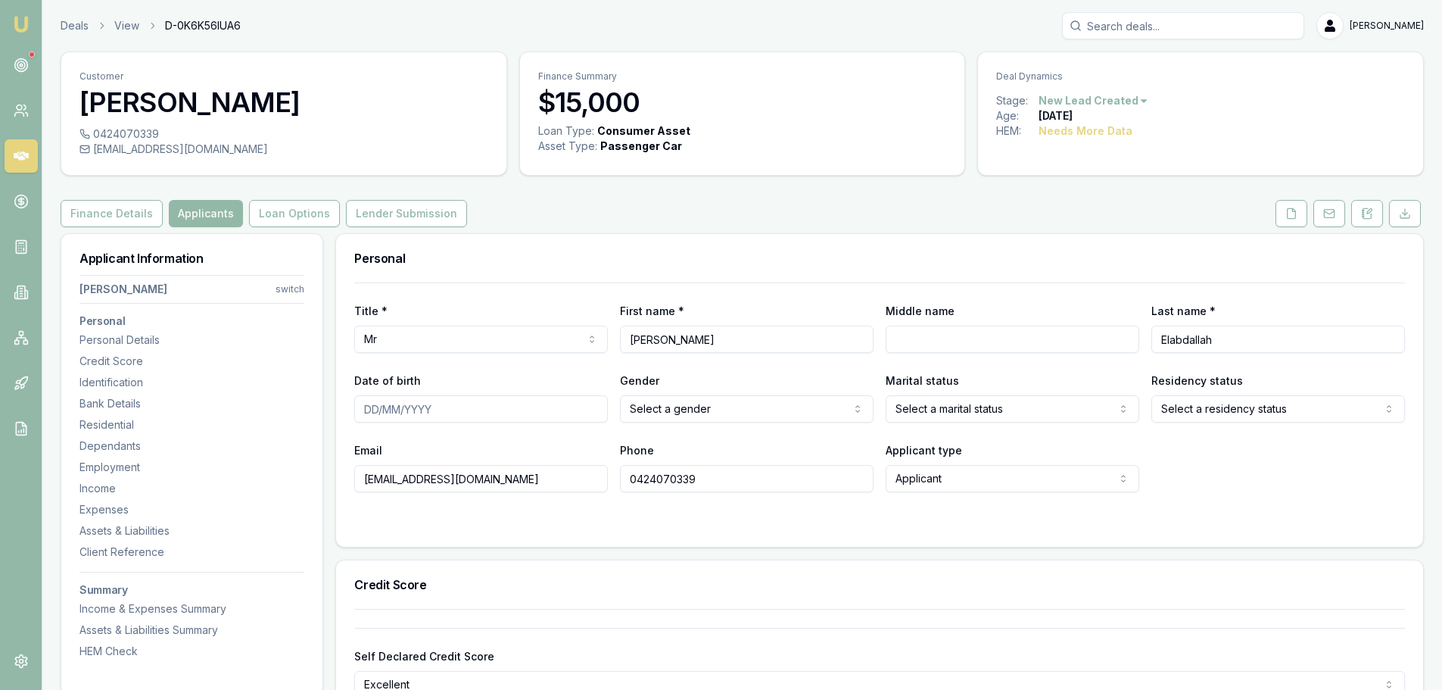
click at [625, 207] on div "Finance Details Applicants Loan Options Lender Submission" at bounding box center [743, 213] width 1364 height 27
click at [515, 418] on input "Date of birth" at bounding box center [481, 408] width 254 height 27
type input "[DATE]"
click at [716, 220] on div "Finance Details Applicants Loan Options Lender Submission" at bounding box center [743, 213] width 1364 height 27
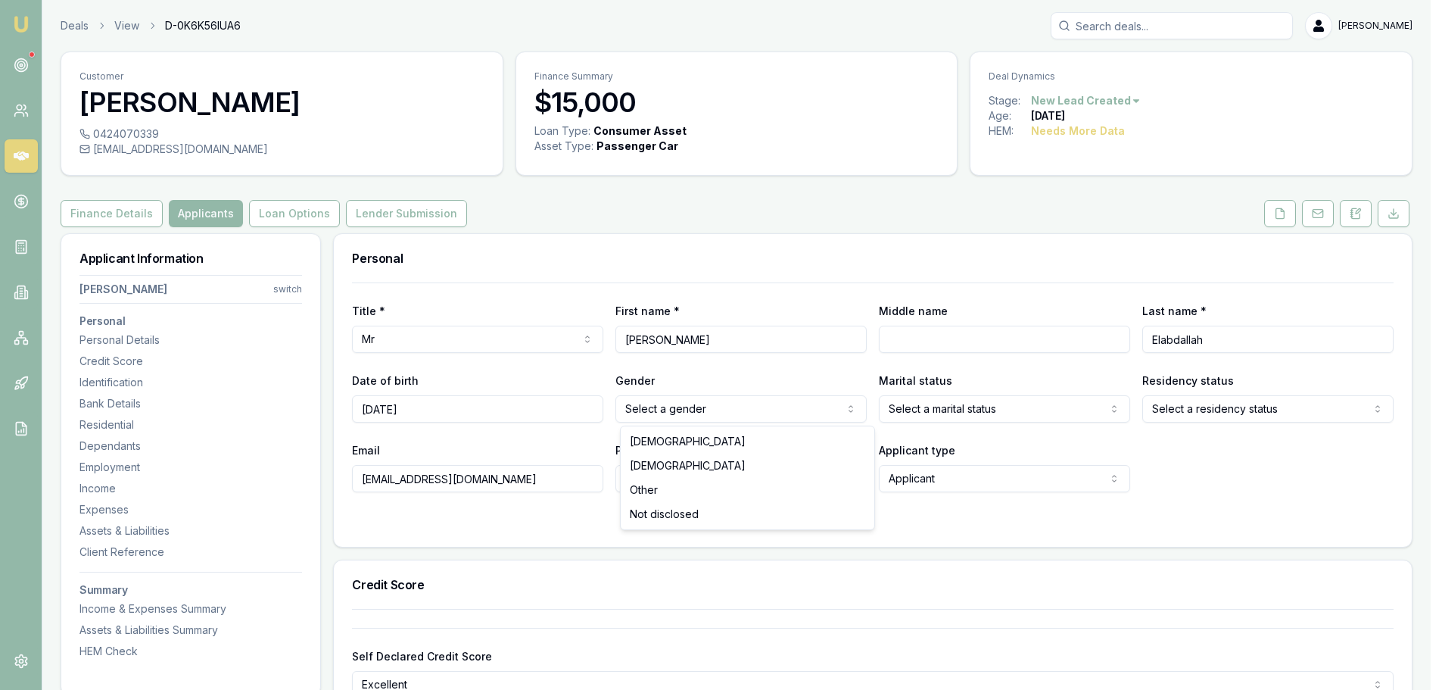
click at [743, 417] on html "Emu Broker Deals View D-0K6K56IUA6 [PERSON_NAME] Toggle Menu Customer [PERSON_N…" at bounding box center [721, 345] width 1442 height 690
click at [1003, 413] on html "Emu Broker Deals View D-0K6K56IUA6 [PERSON_NAME] Toggle Menu Customer [PERSON_N…" at bounding box center [721, 345] width 1442 height 690
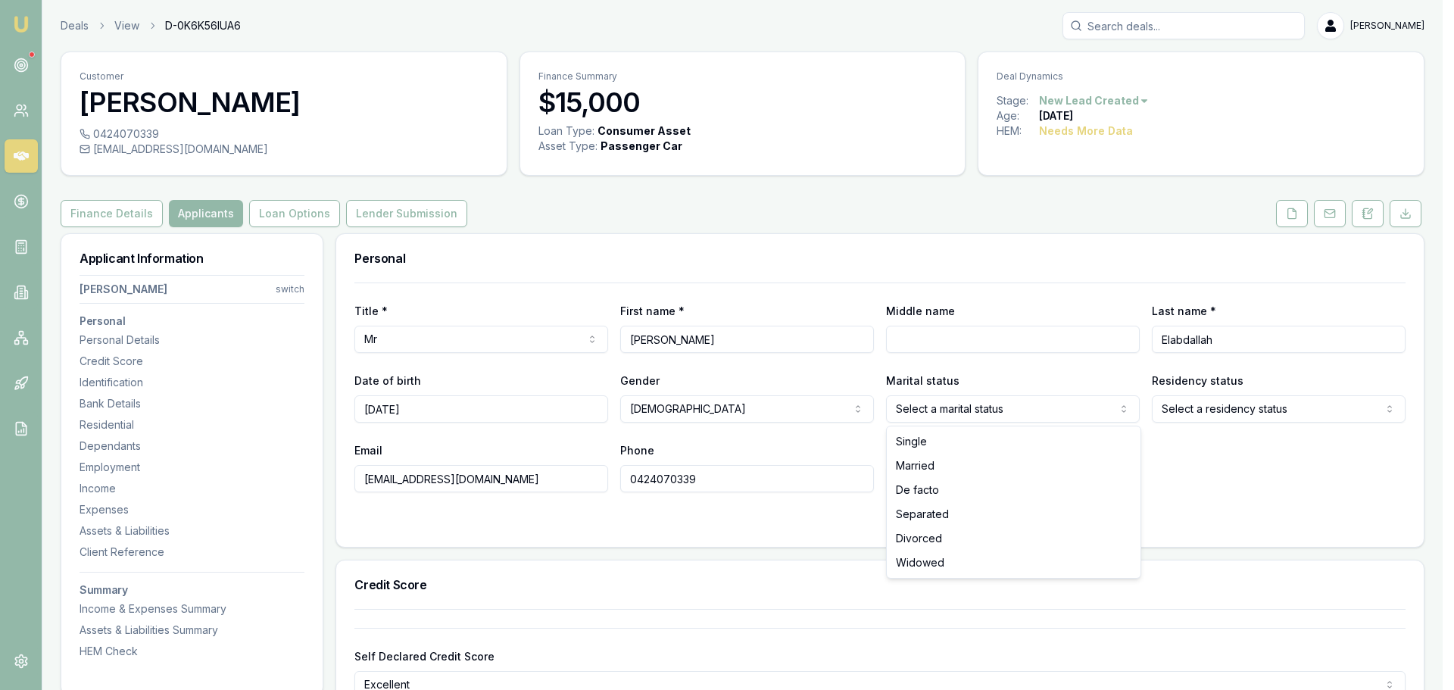
select select "MARRIED"
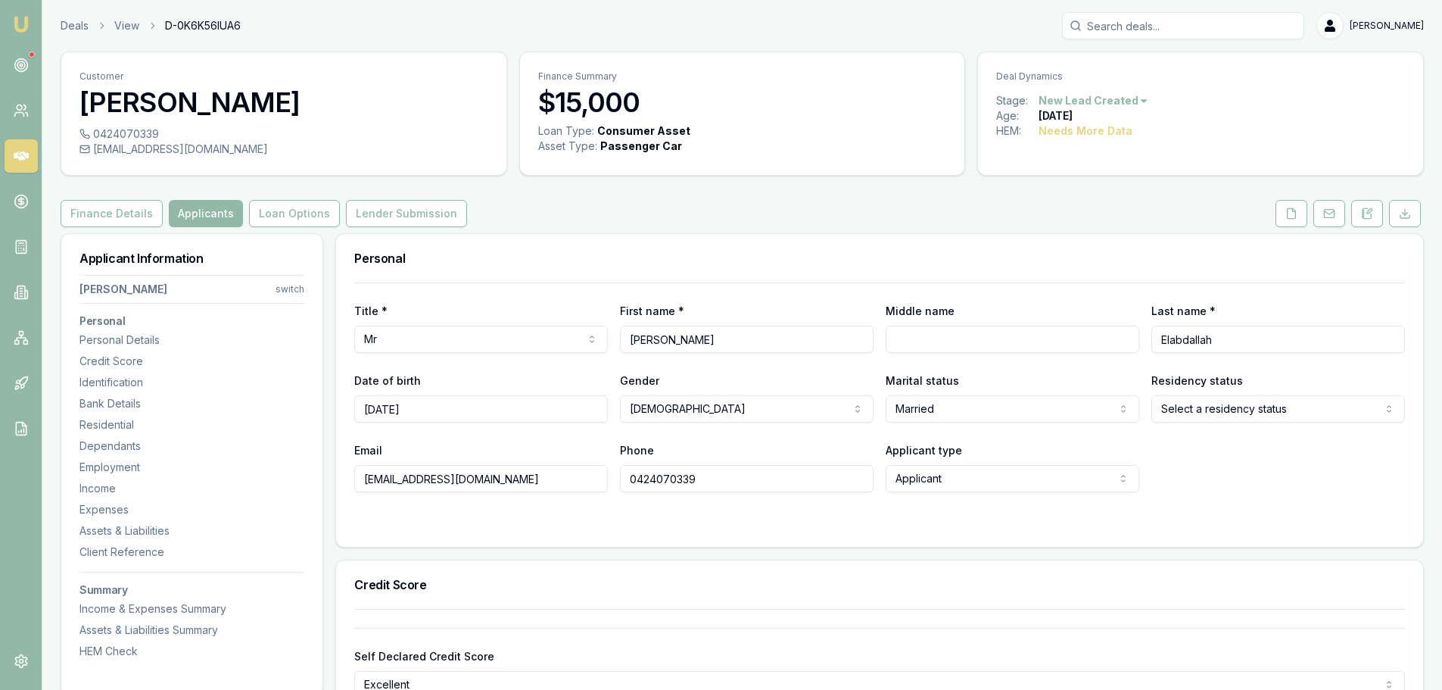
click at [1324, 407] on html "Emu Broker Deals View D-0K6K56IUA6 [PERSON_NAME] Toggle Menu Customer [PERSON_N…" at bounding box center [721, 345] width 1442 height 690
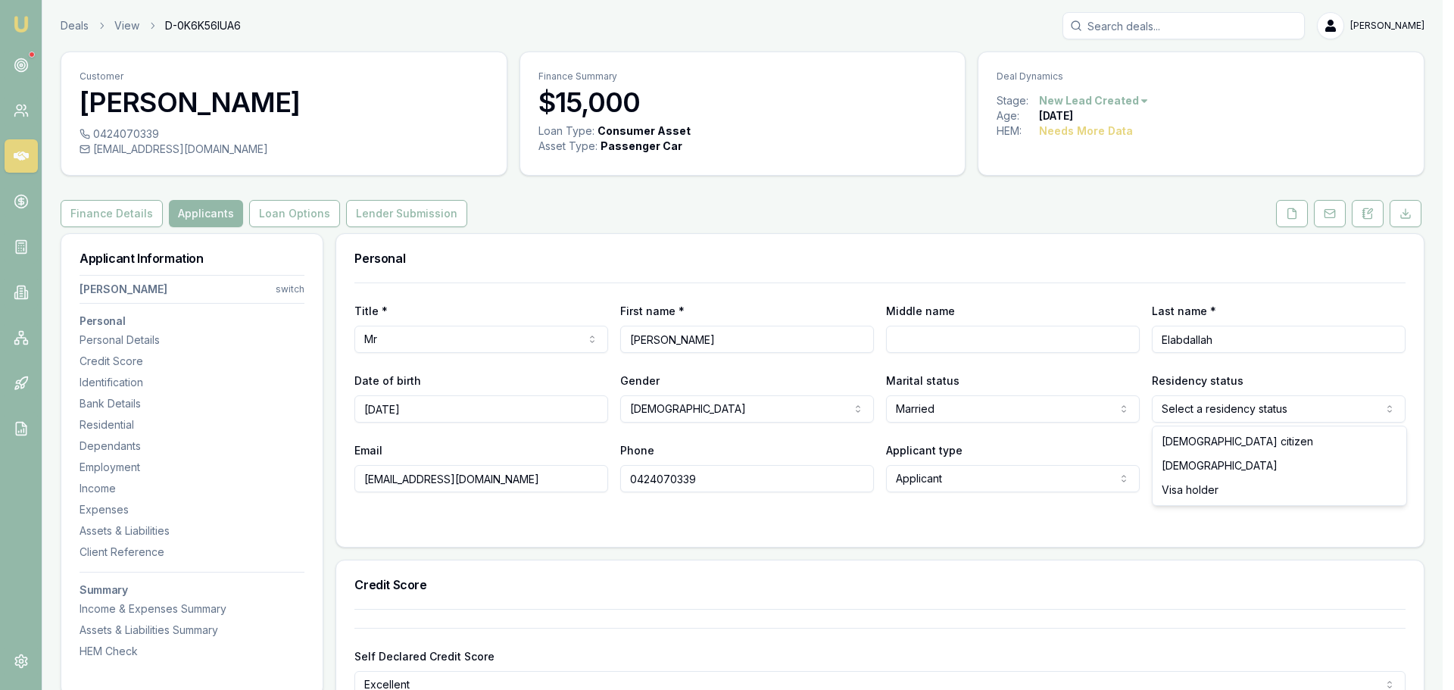
select select "[DEMOGRAPHIC_DATA]"
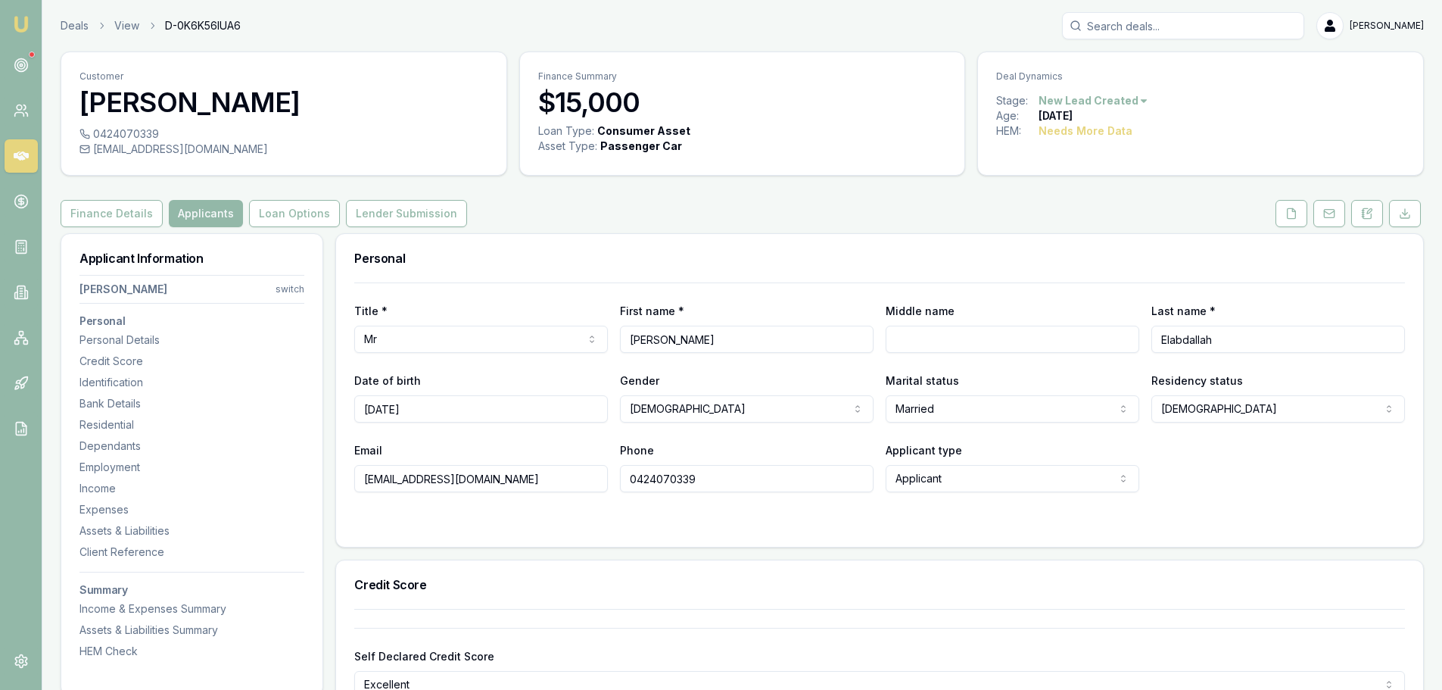
click at [1047, 215] on div "Finance Details Applicants Loan Options Lender Submission" at bounding box center [743, 213] width 1364 height 27
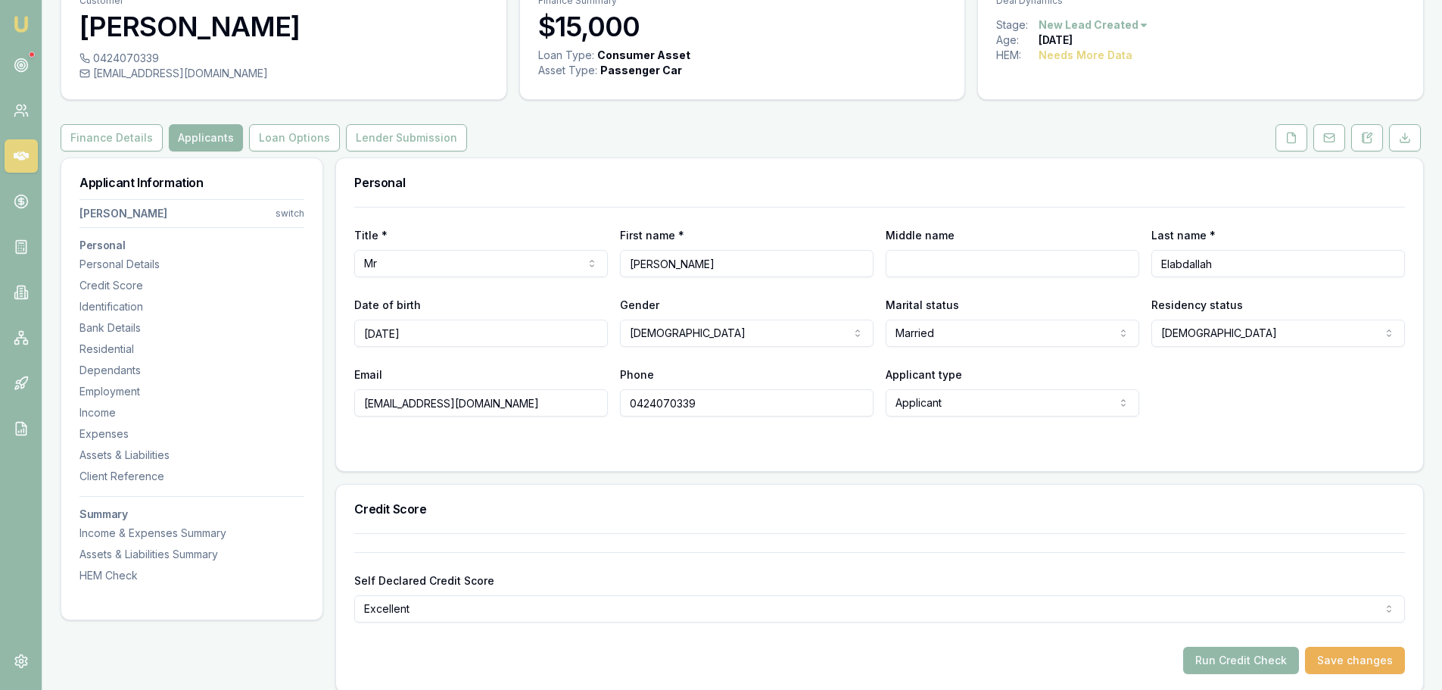
click at [1038, 219] on div "Title * Mr Mr Mrs Miss Ms Dr Prof First name * [PERSON_NAME] Middle name Last n…" at bounding box center [879, 312] width 1051 height 210
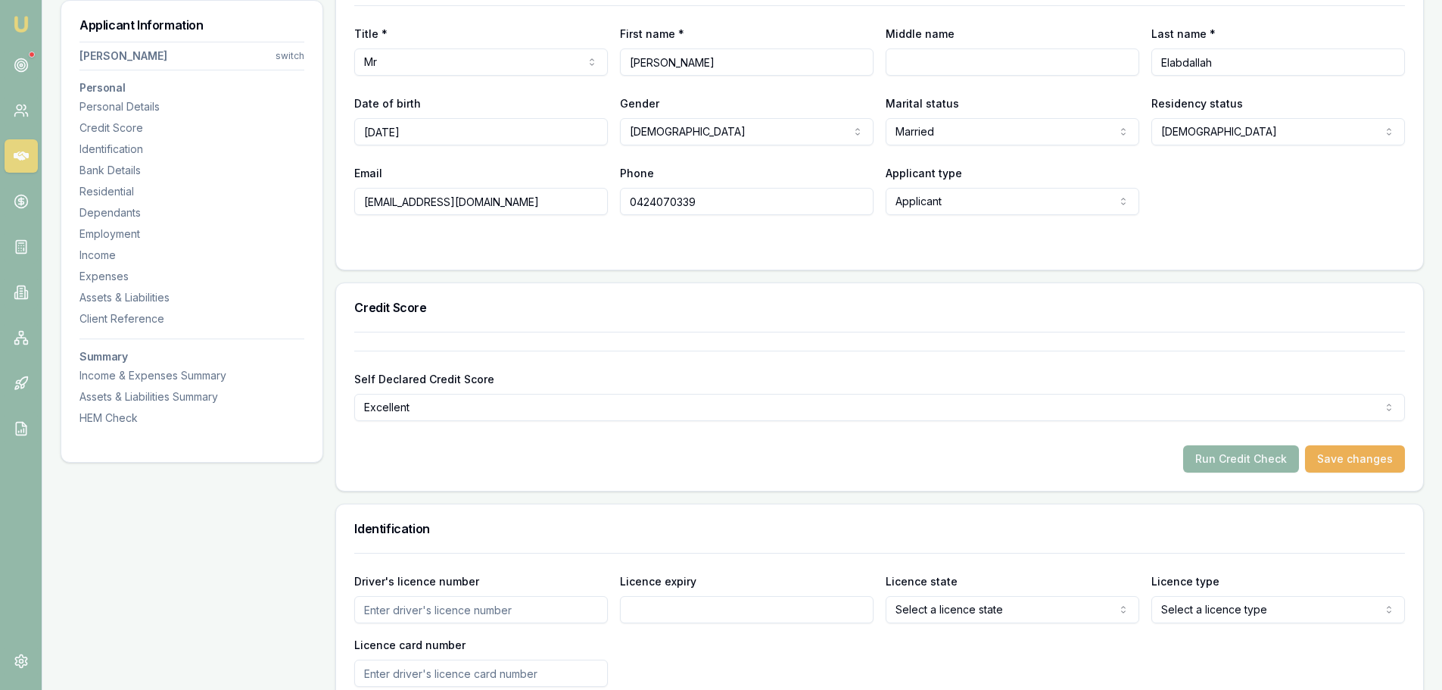
scroll to position [303, 0]
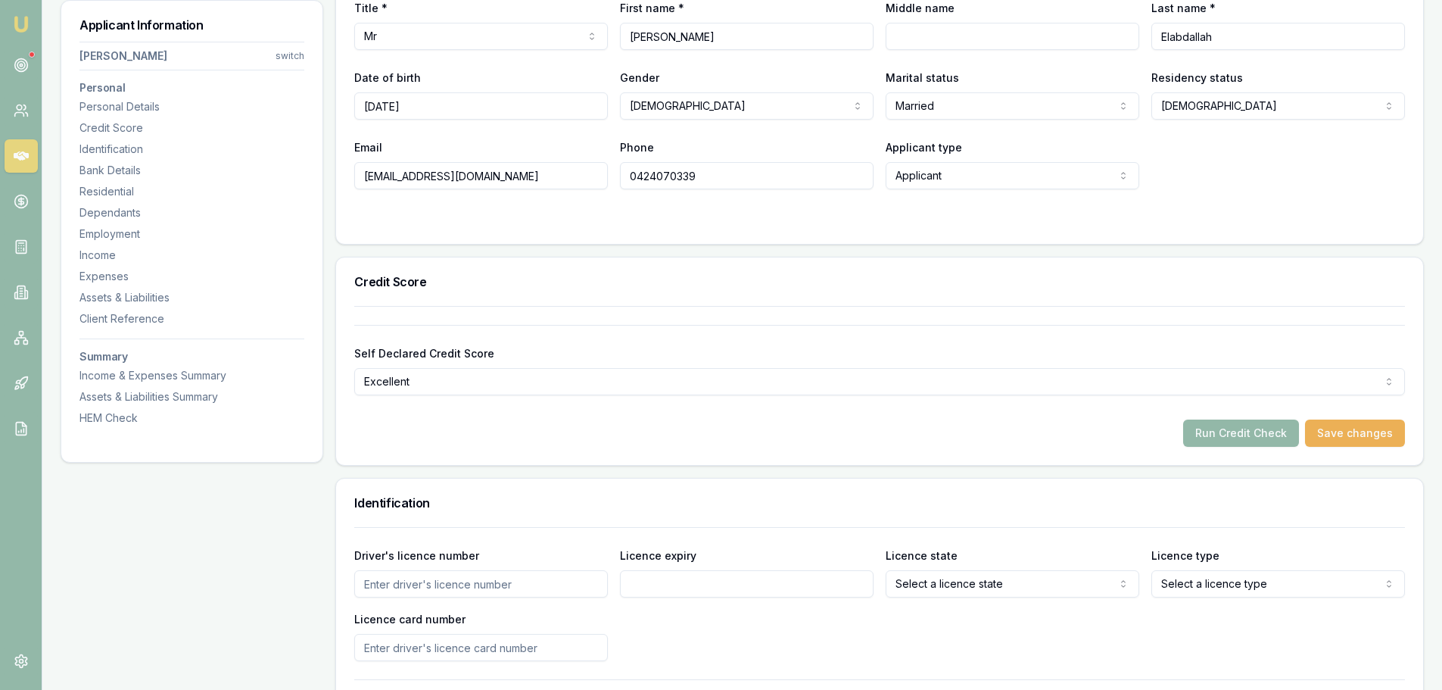
click at [694, 337] on div "Self Declared Credit Score Excellent Excellent Very good Average Fair Low" at bounding box center [879, 360] width 1051 height 70
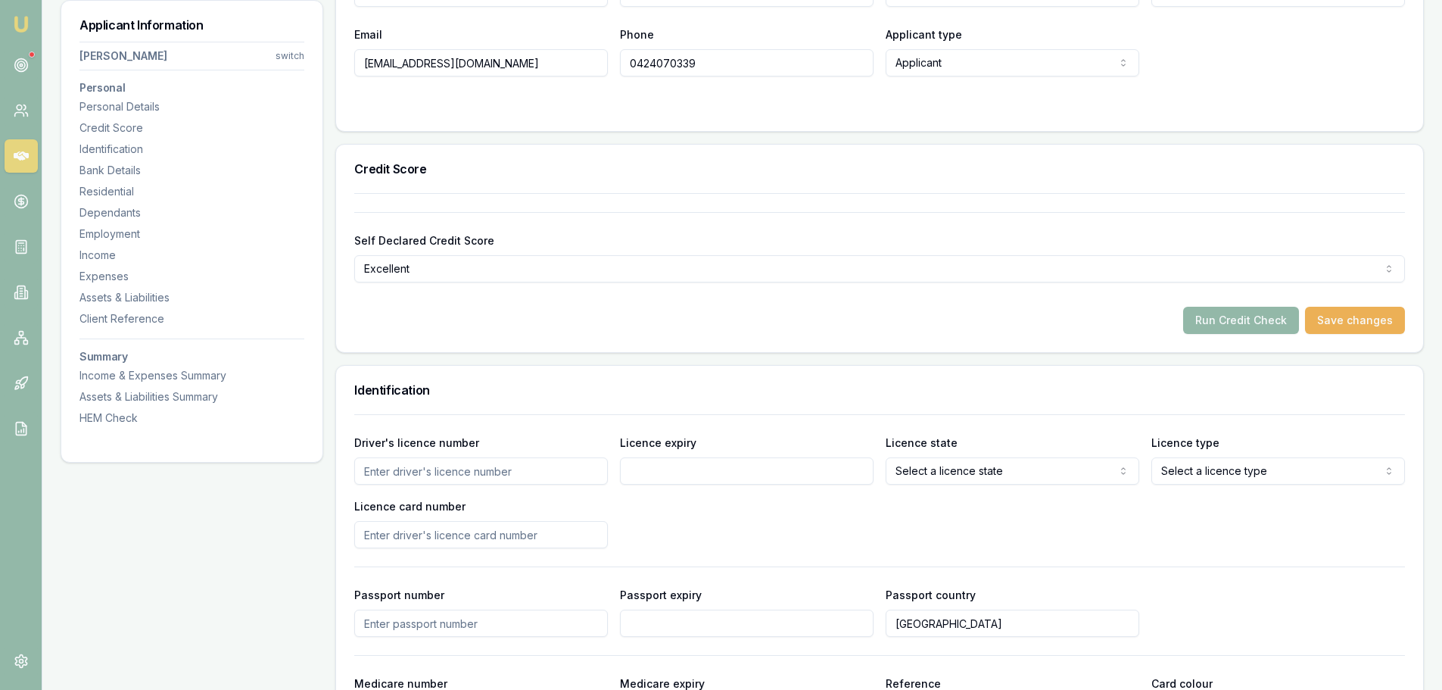
scroll to position [454, 0]
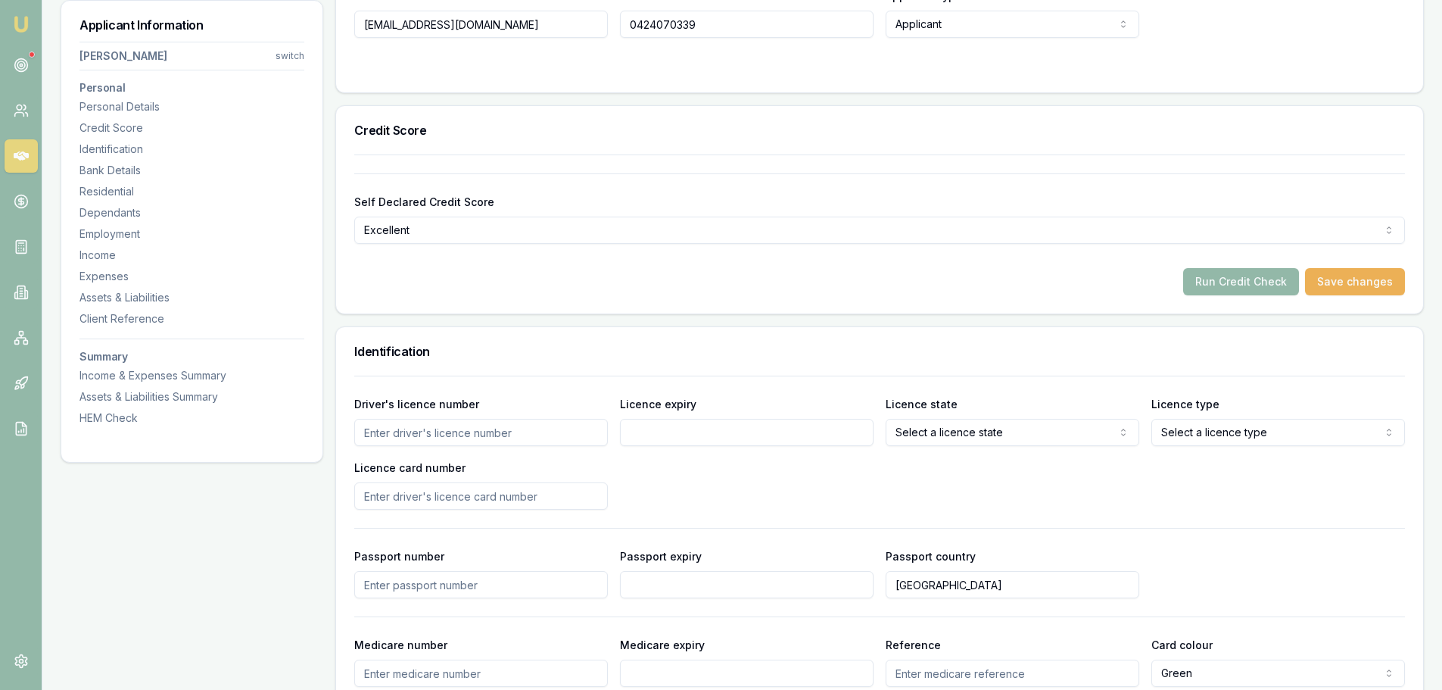
click at [568, 429] on input "Driver's licence number" at bounding box center [481, 432] width 254 height 27
click at [568, 434] on input "Driver's licence number" at bounding box center [481, 432] width 254 height 27
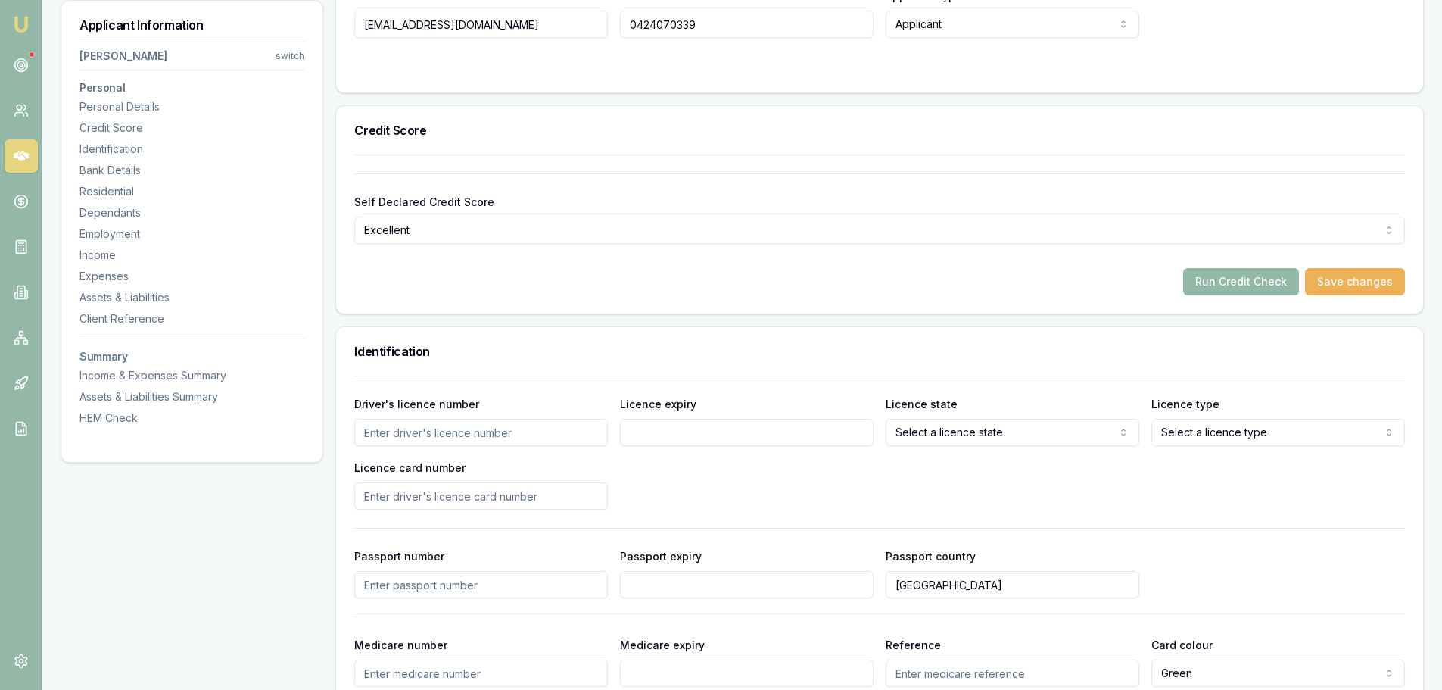
click at [568, 434] on input "Driver's licence number" at bounding box center [481, 432] width 254 height 27
click at [659, 359] on div "Identification" at bounding box center [879, 351] width 1087 height 48
click at [553, 430] on input "Driver's licence number" at bounding box center [481, 432] width 254 height 27
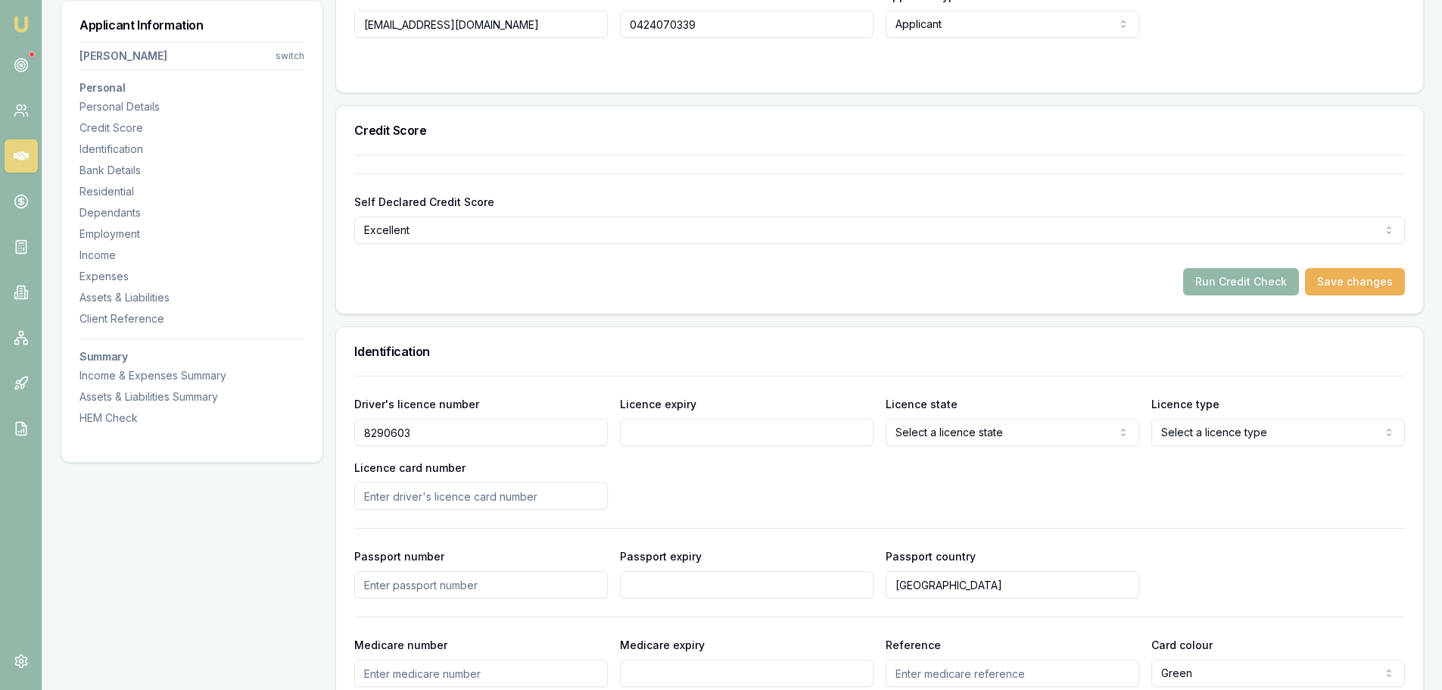
type input "8290603"
drag, startPoint x: 793, startPoint y: 441, endPoint x: 783, endPoint y: 445, distance: 10.8
click at [793, 441] on input "Licence expiry" at bounding box center [747, 432] width 254 height 27
type input "[DATE]"
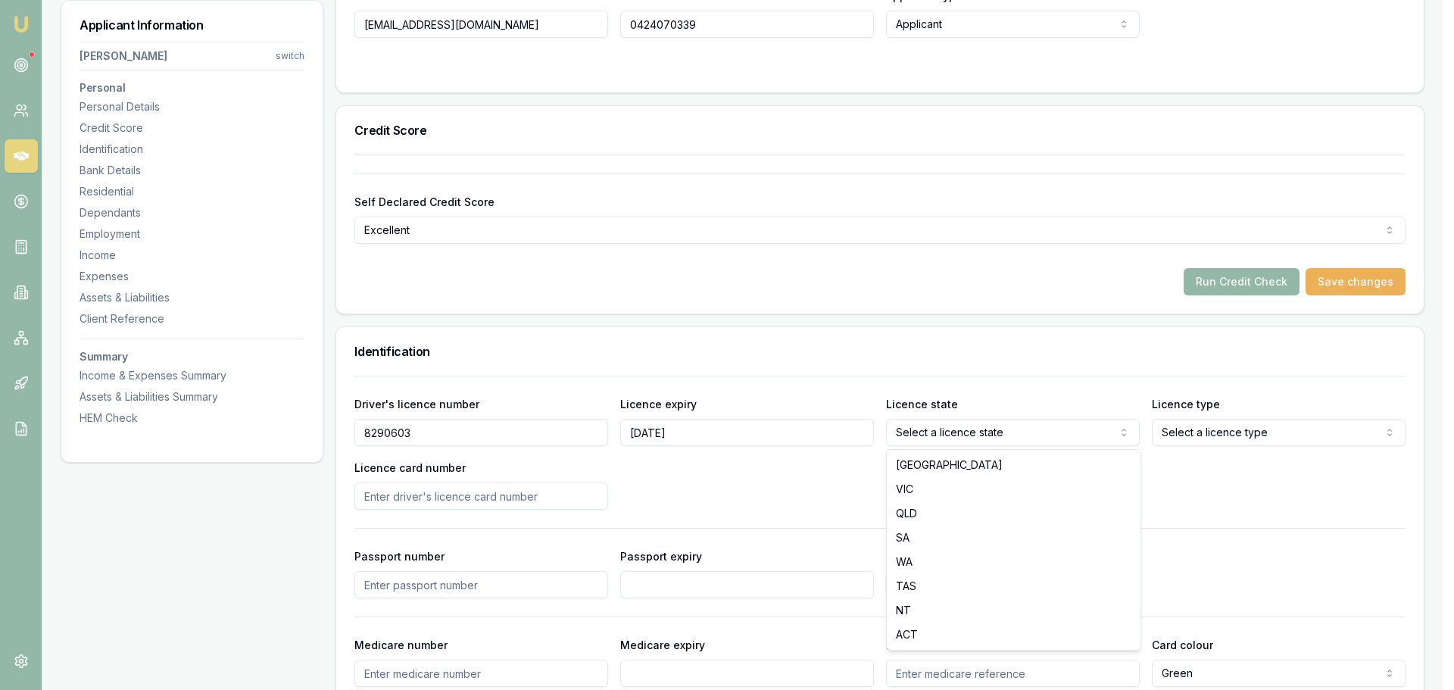
select select "WA"
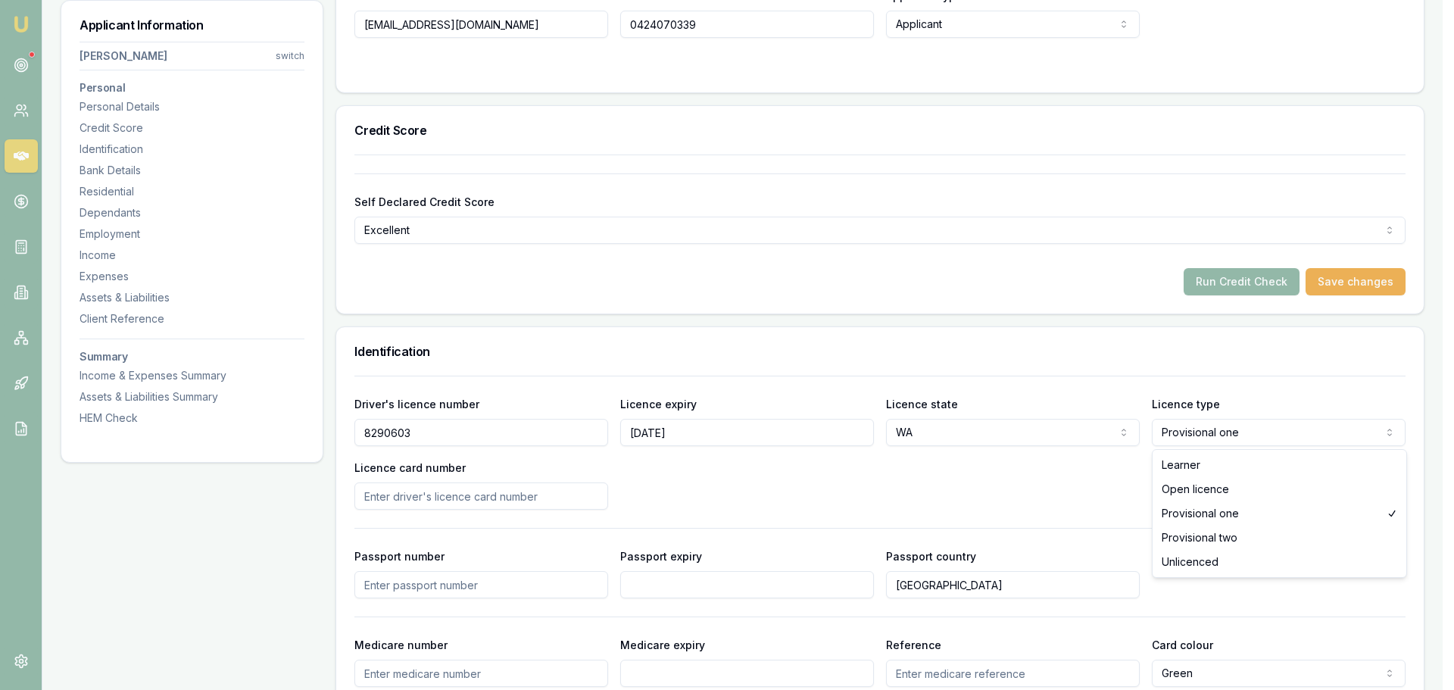
select select "PROVISIONAL_TWO"
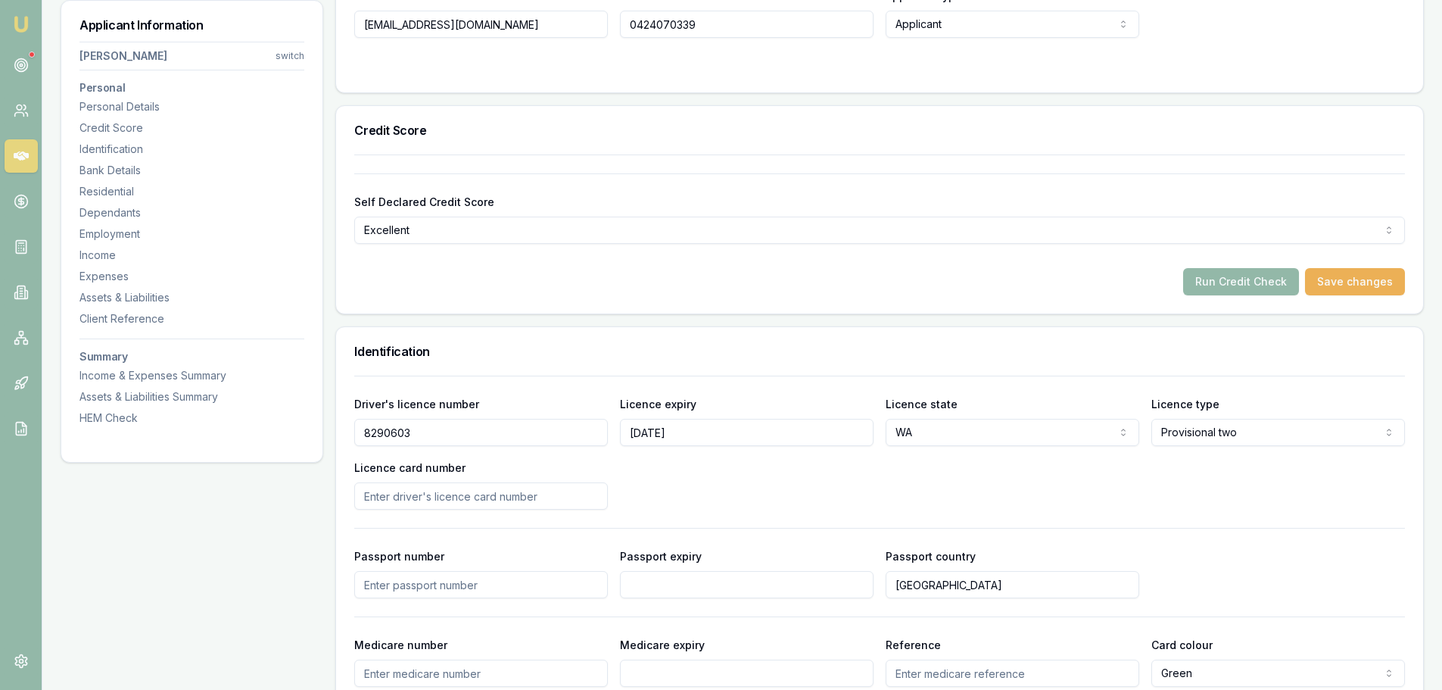
click at [563, 500] on input "Licence card number" at bounding box center [481, 495] width 254 height 27
type input "L039763032"
click at [727, 473] on div "Driver's licence number [DRIVERS_LICENSE_NUMBER] Licence expiry [DATE] Licence …" at bounding box center [879, 451] width 1051 height 115
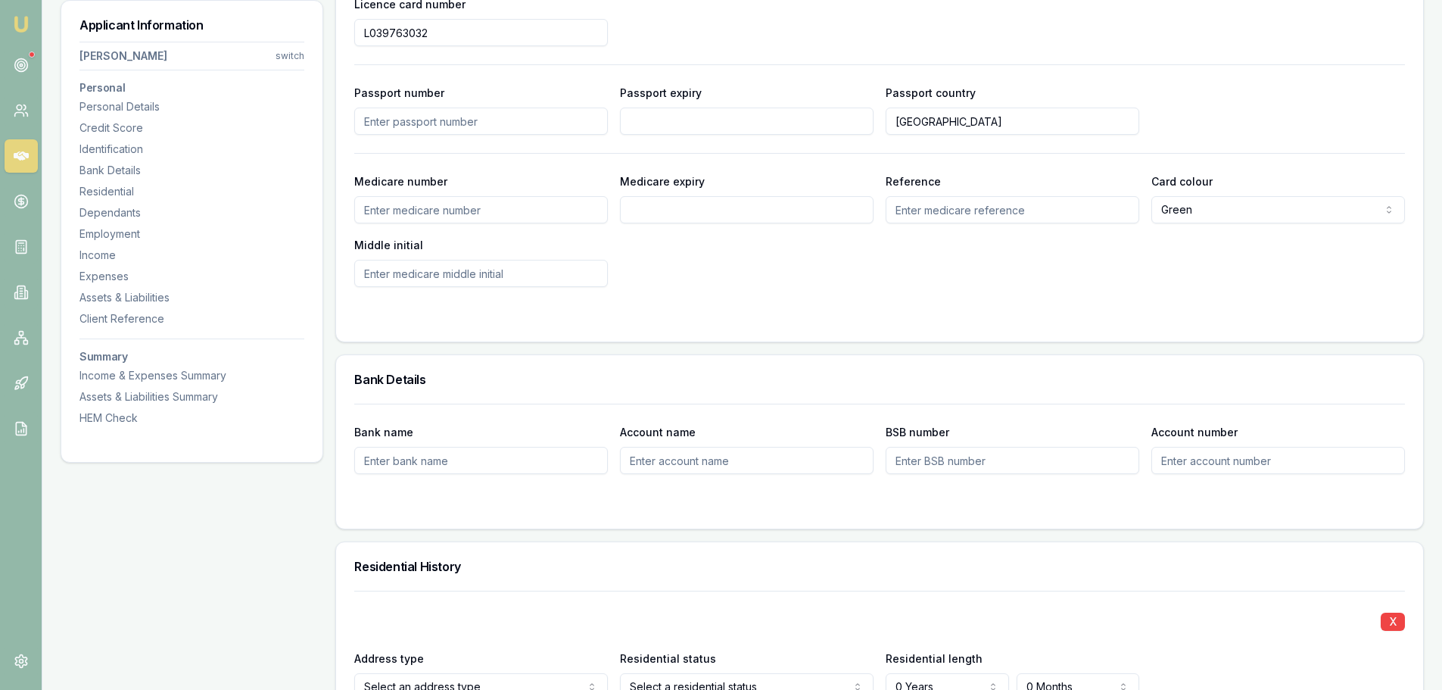
scroll to position [1060, 0]
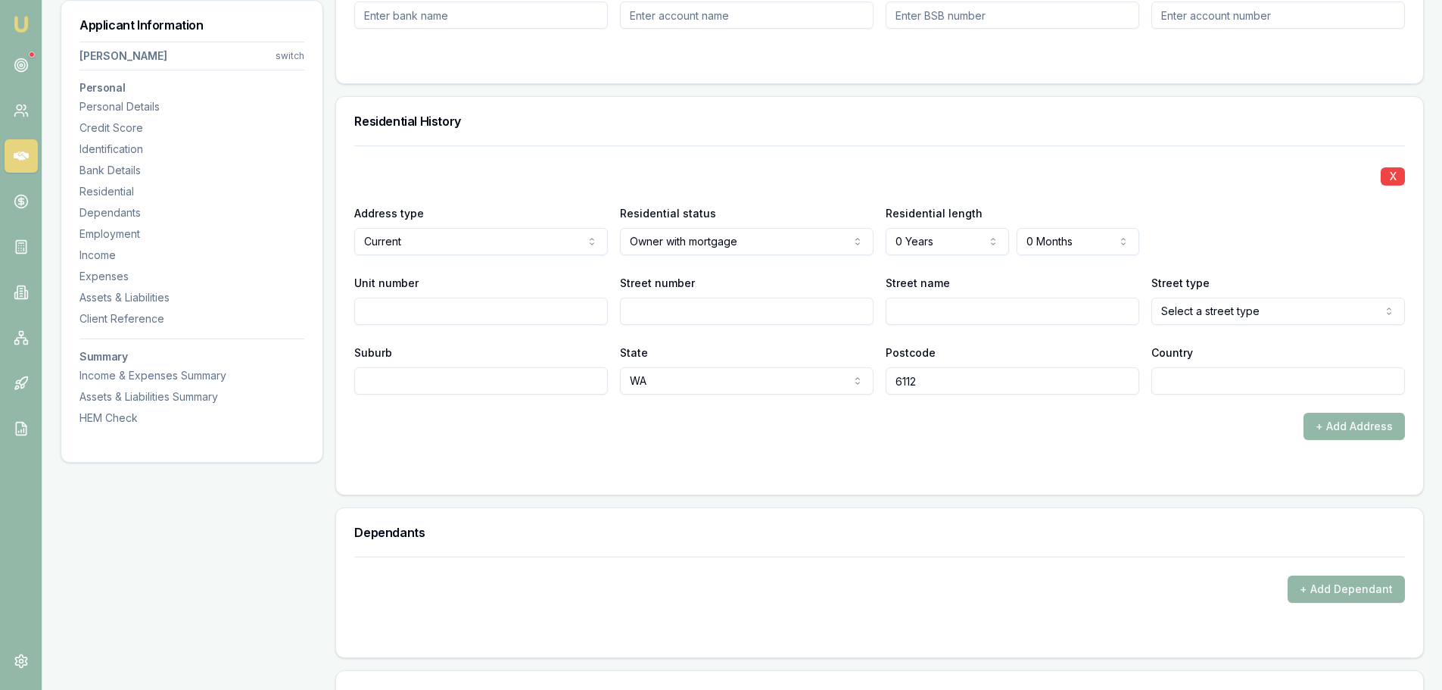
click at [717, 313] on input "Street number" at bounding box center [747, 311] width 254 height 27
type input "43"
type input "HARNESS"
select select "Street"
type input "[PERSON_NAME]"
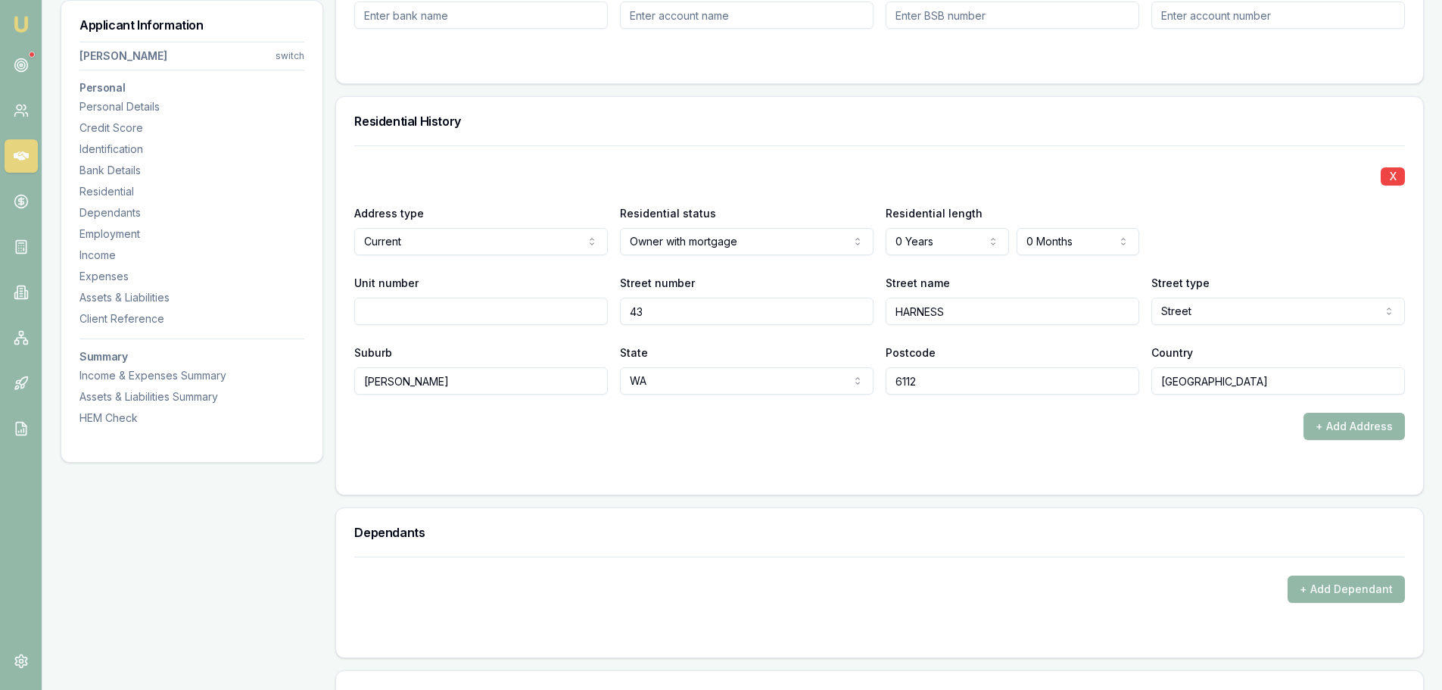
type input "[GEOGRAPHIC_DATA]"
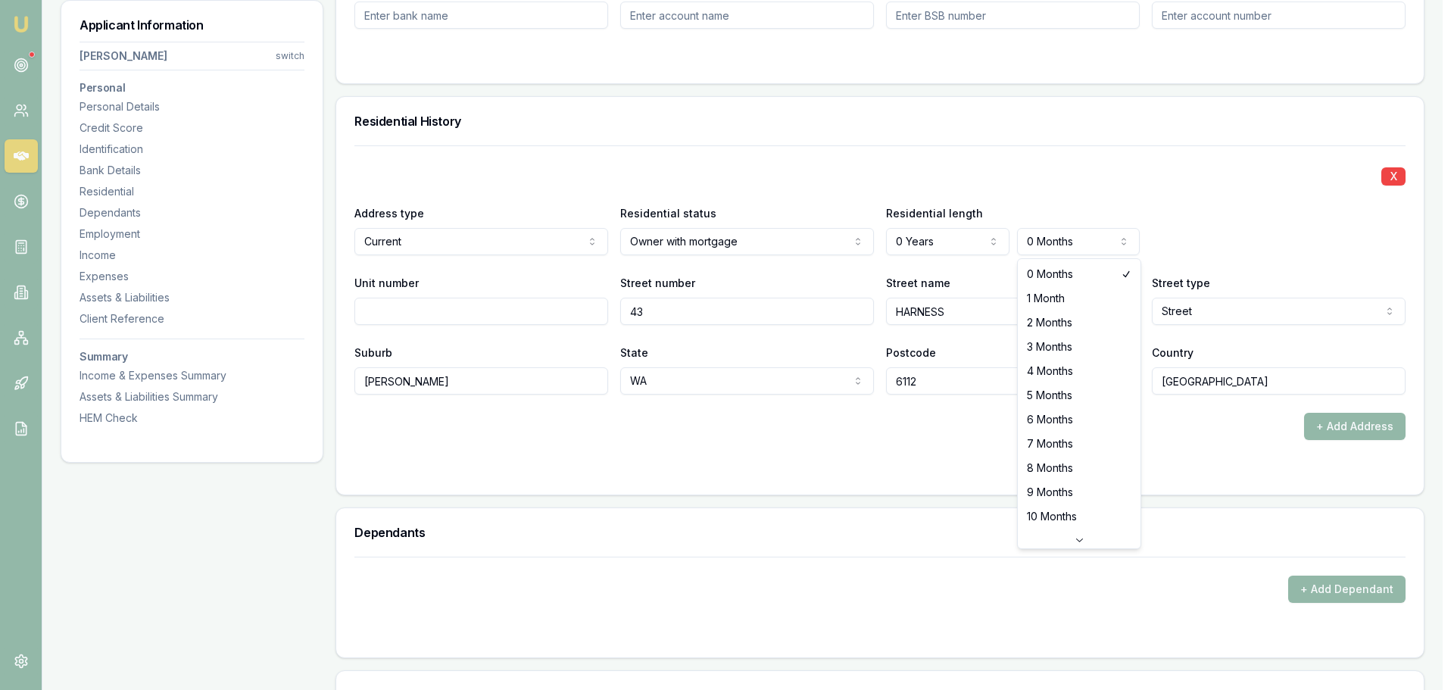
select select "5"
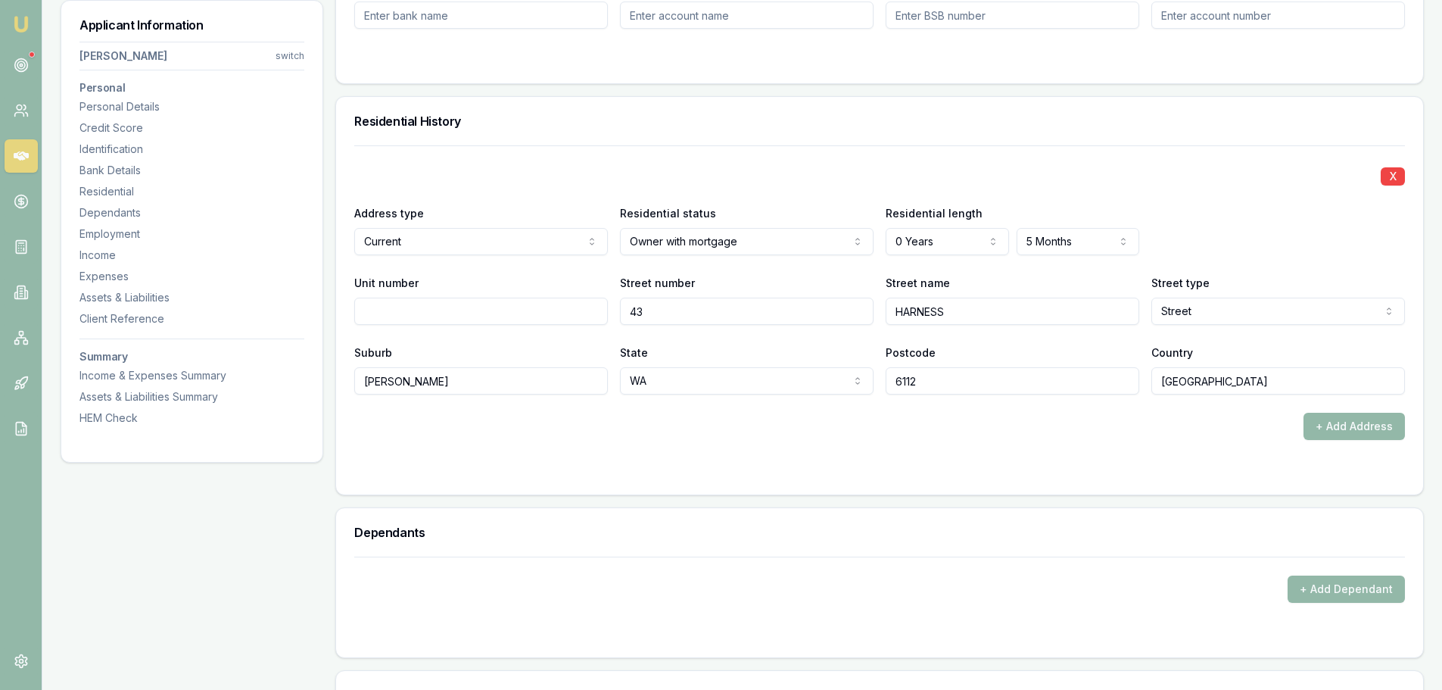
click at [1037, 152] on div "X Address type Current Current Previous Residential status Owner with mortgage …" at bounding box center [879, 269] width 1051 height 249
click at [1351, 430] on button "+ Add Address" at bounding box center [1354, 426] width 101 height 27
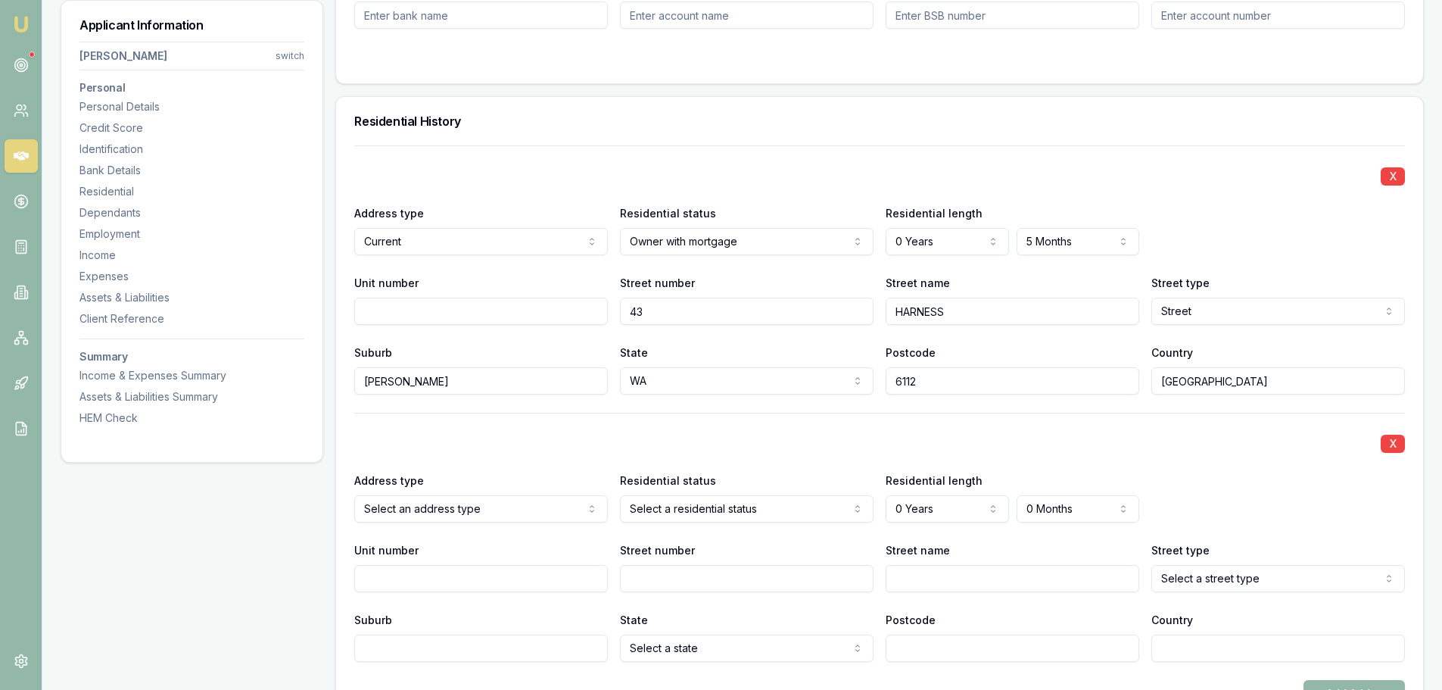
click at [641, 127] on div "Residential History" at bounding box center [879, 121] width 1087 height 48
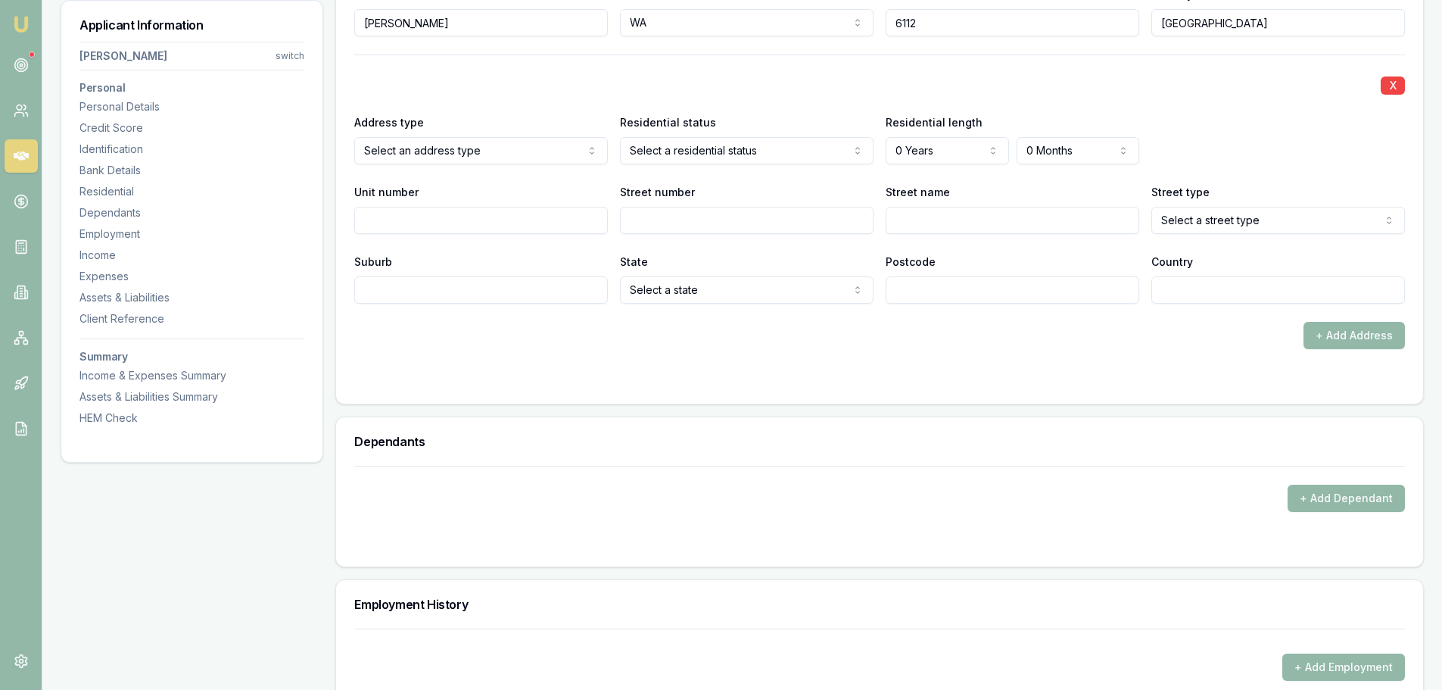
scroll to position [1741, 0]
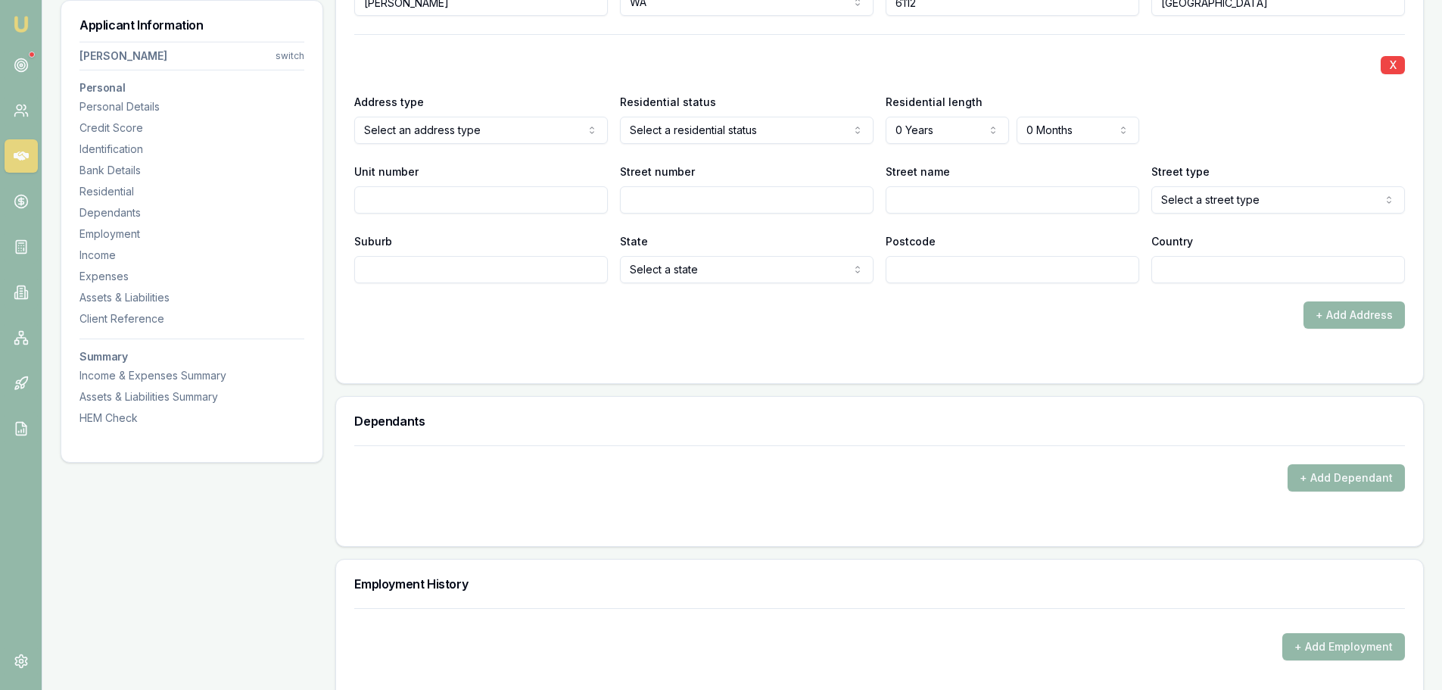
select select "PREVIOUS"
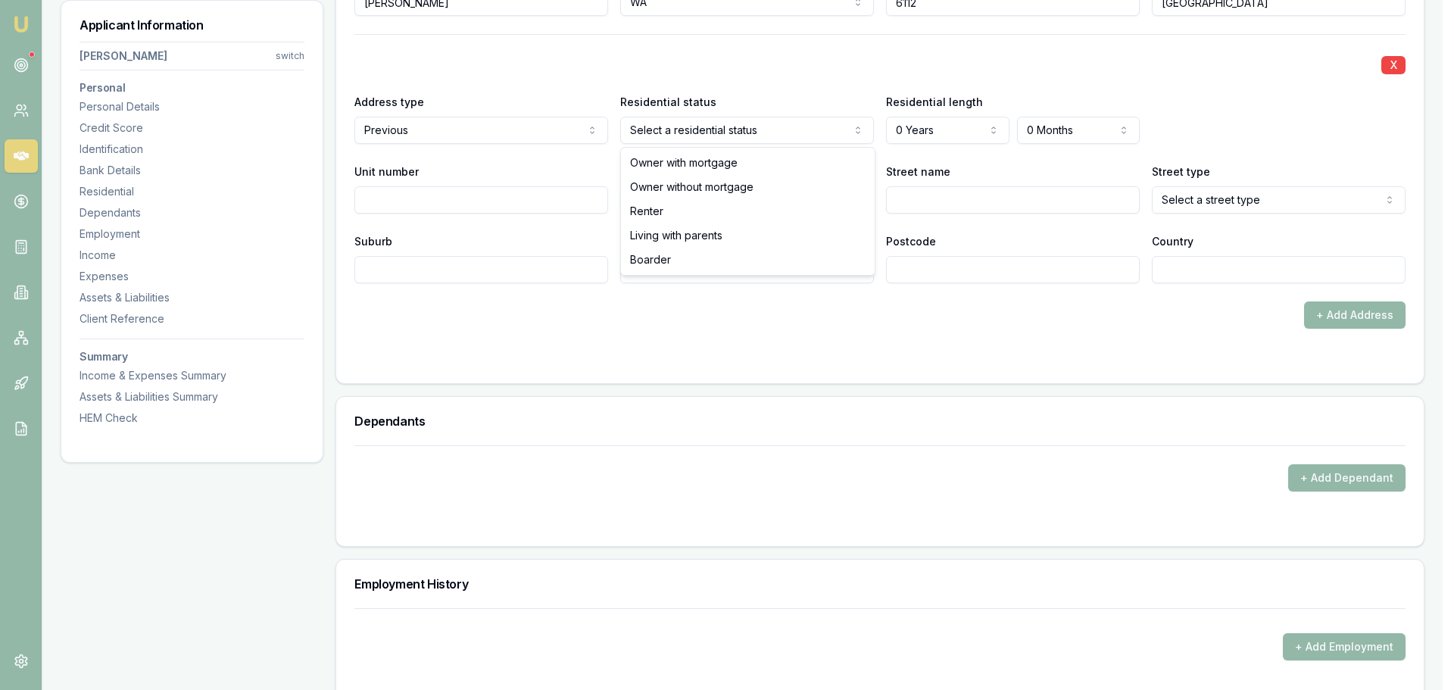
select select "RENTER"
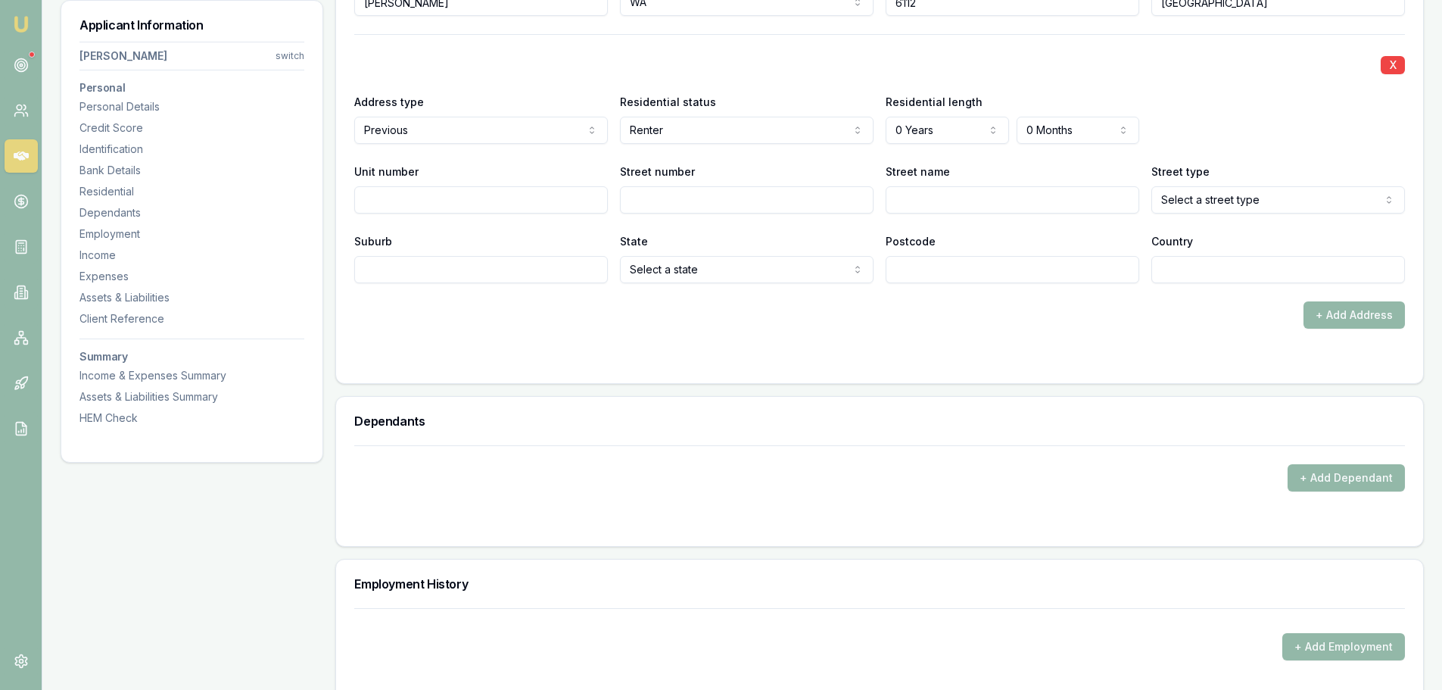
click at [685, 204] on input "Street number" at bounding box center [747, 199] width 254 height 27
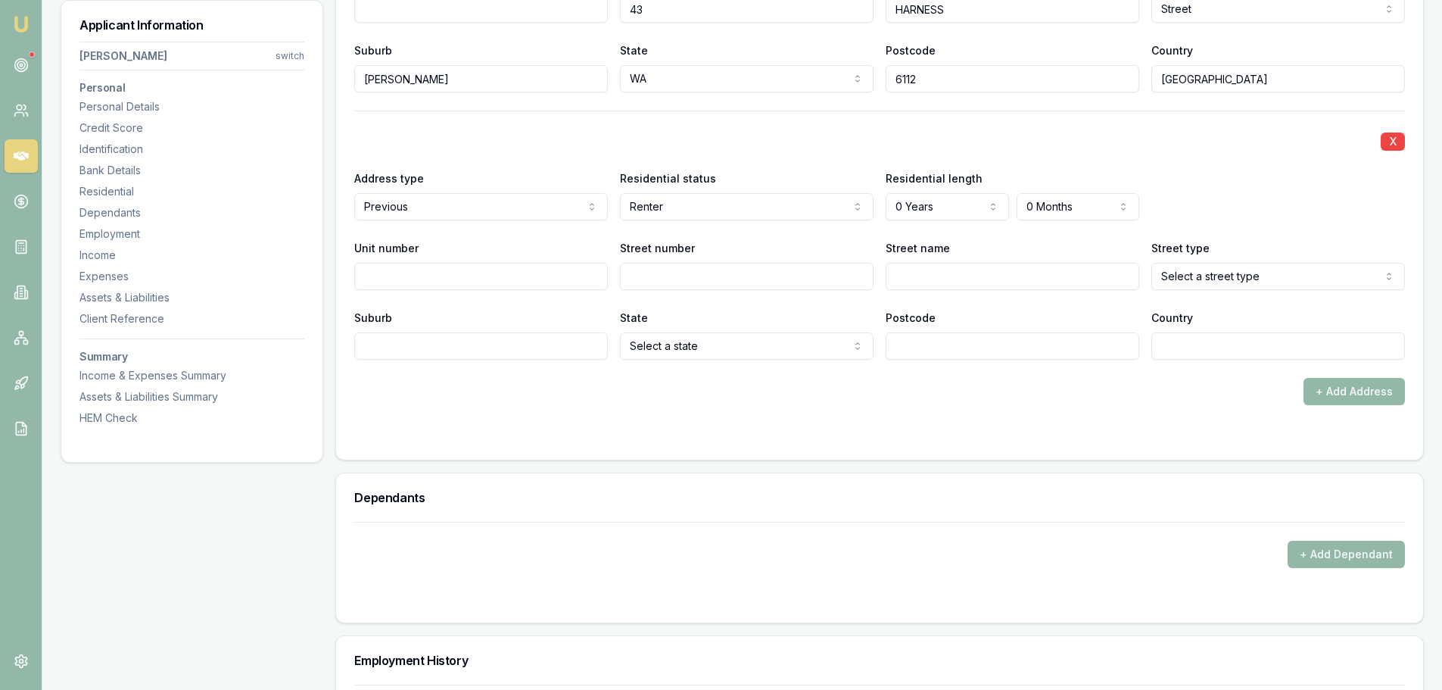
scroll to position [1666, 0]
type input "11"
type input "[PERSON_NAME]"
select select "Close"
click at [584, 353] on input "Suburb" at bounding box center [481, 345] width 254 height 27
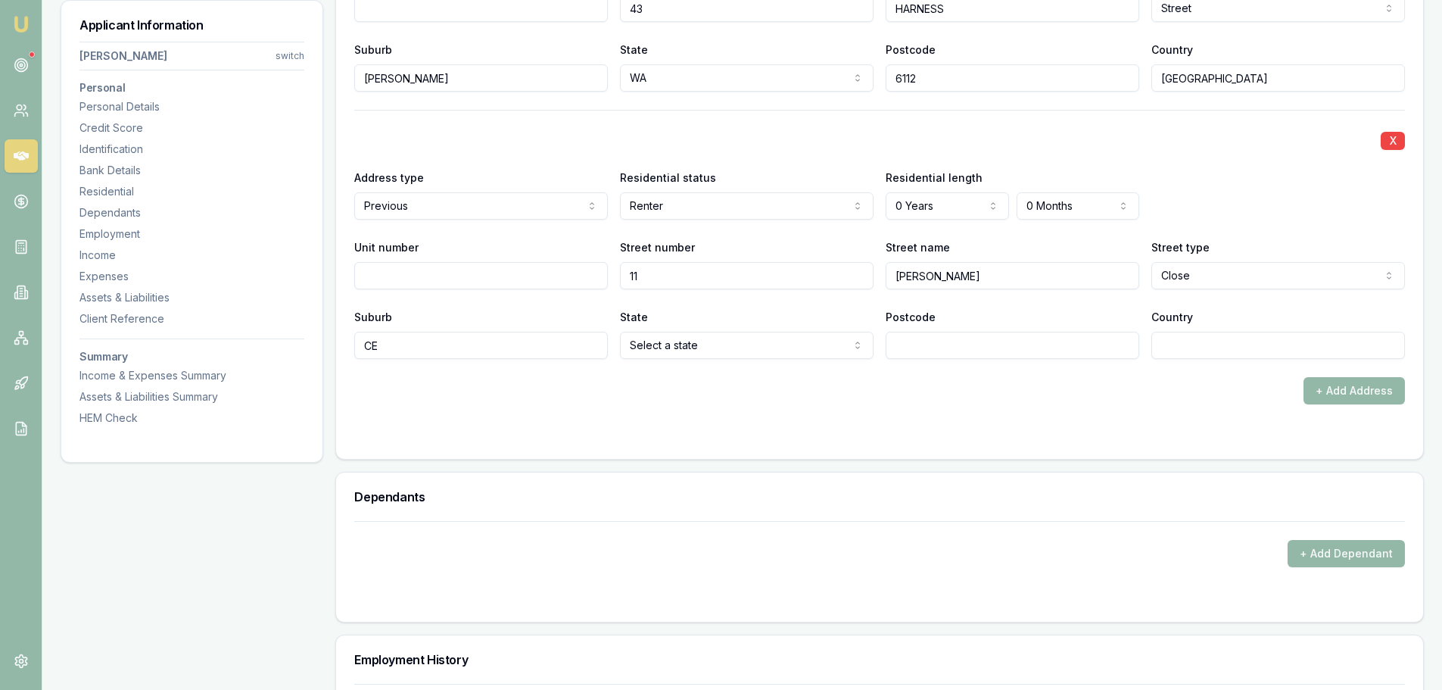
type input "C"
type input "[GEOGRAPHIC_DATA]"
select select "WA"
type input "[GEOGRAPHIC_DATA]"
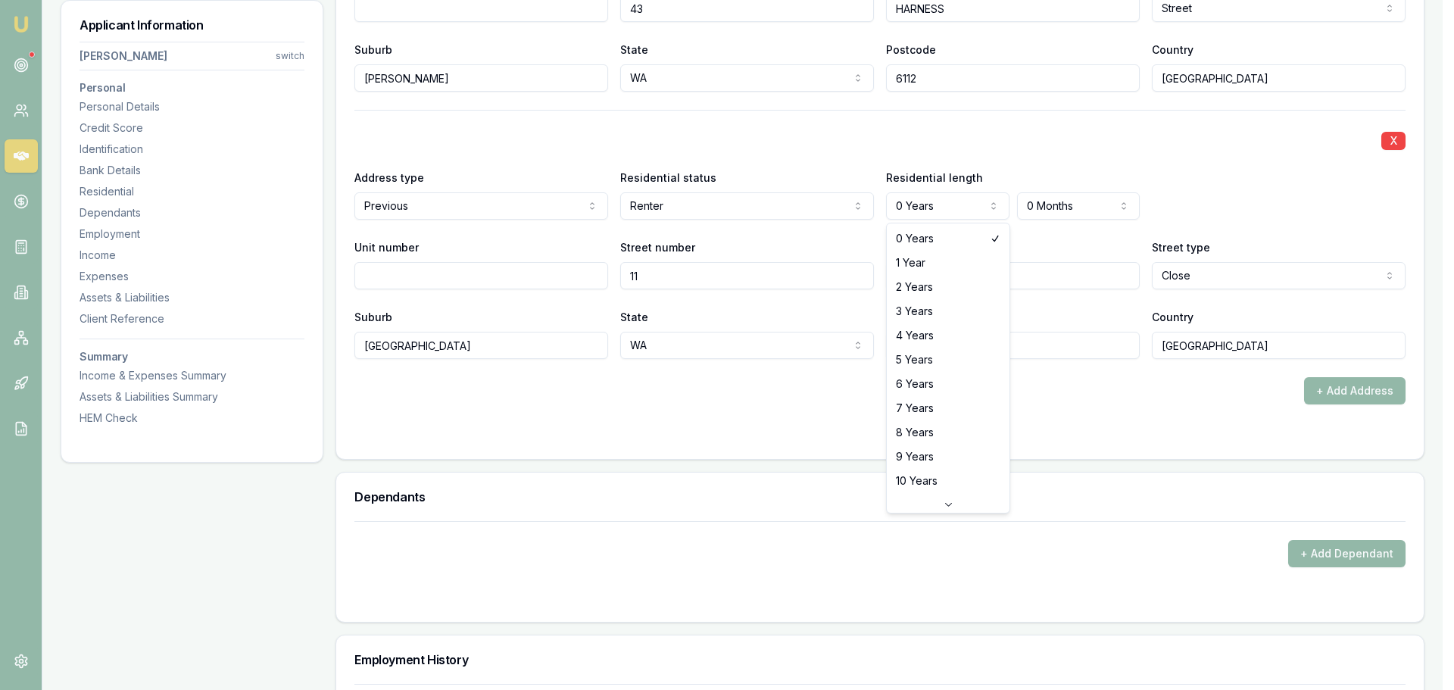
select select "6"
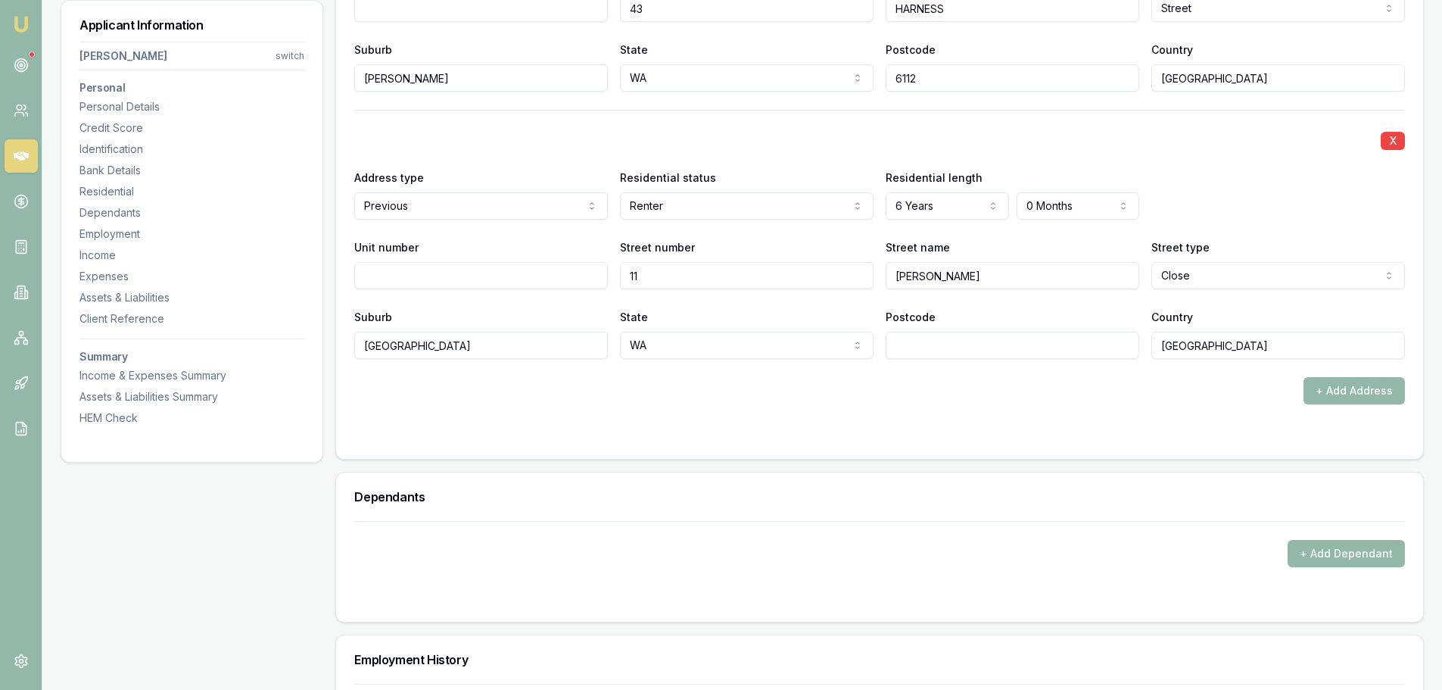
click at [998, 130] on div "X" at bounding box center [879, 139] width 1051 height 21
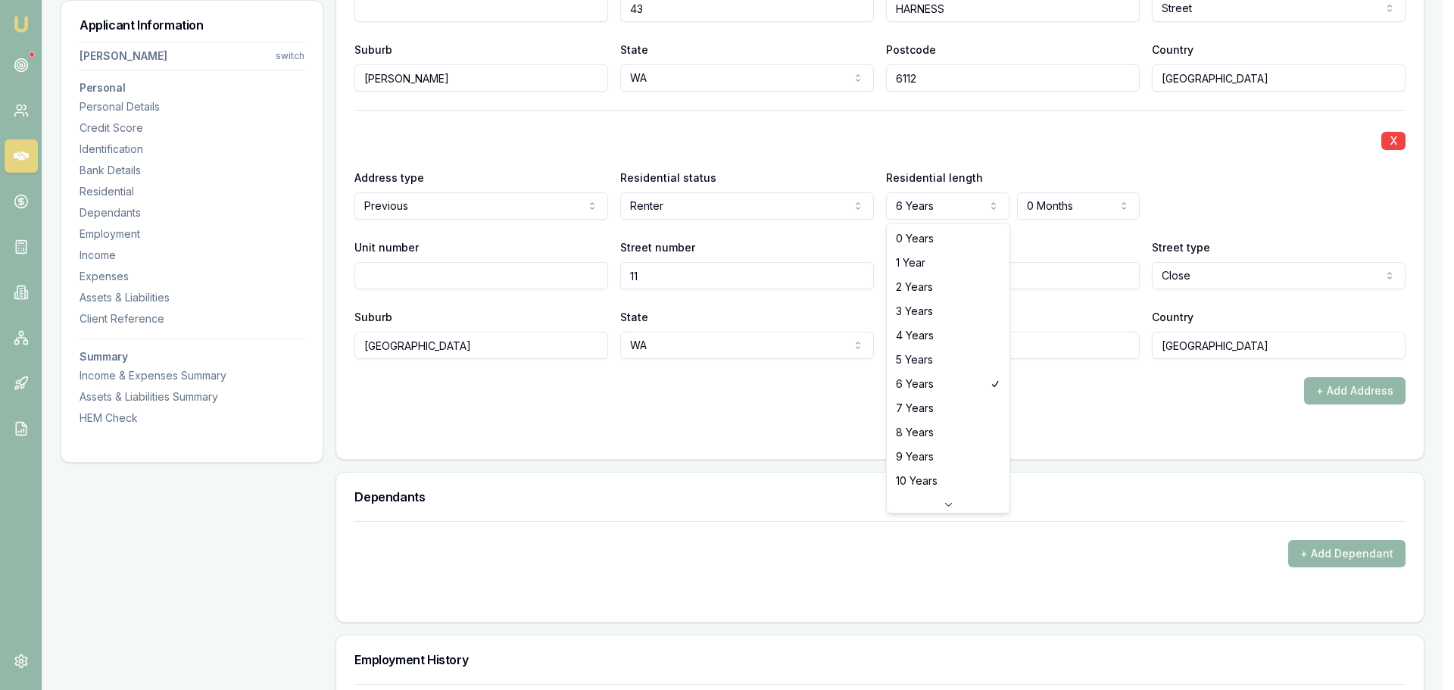
select select "3"
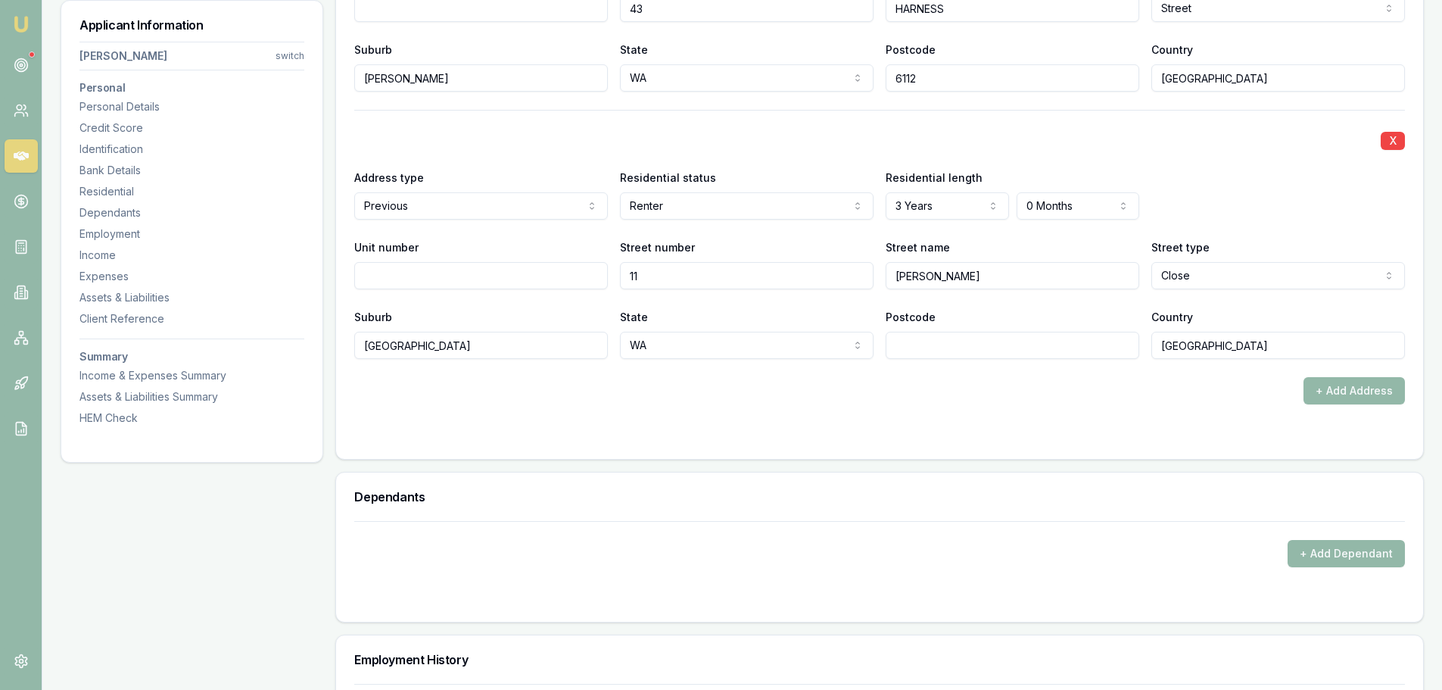
click at [922, 163] on div "X Address type Previous Current Previous Residential status Renter Owner with m…" at bounding box center [879, 234] width 1051 height 249
click at [718, 126] on div "X Address type Previous Current Previous Residential status Renter Owner with m…" at bounding box center [879, 234] width 1051 height 249
click at [1135, 404] on form "X Address type Current Current Previous Residential status Owner with mortgage …" at bounding box center [879, 142] width 1051 height 598
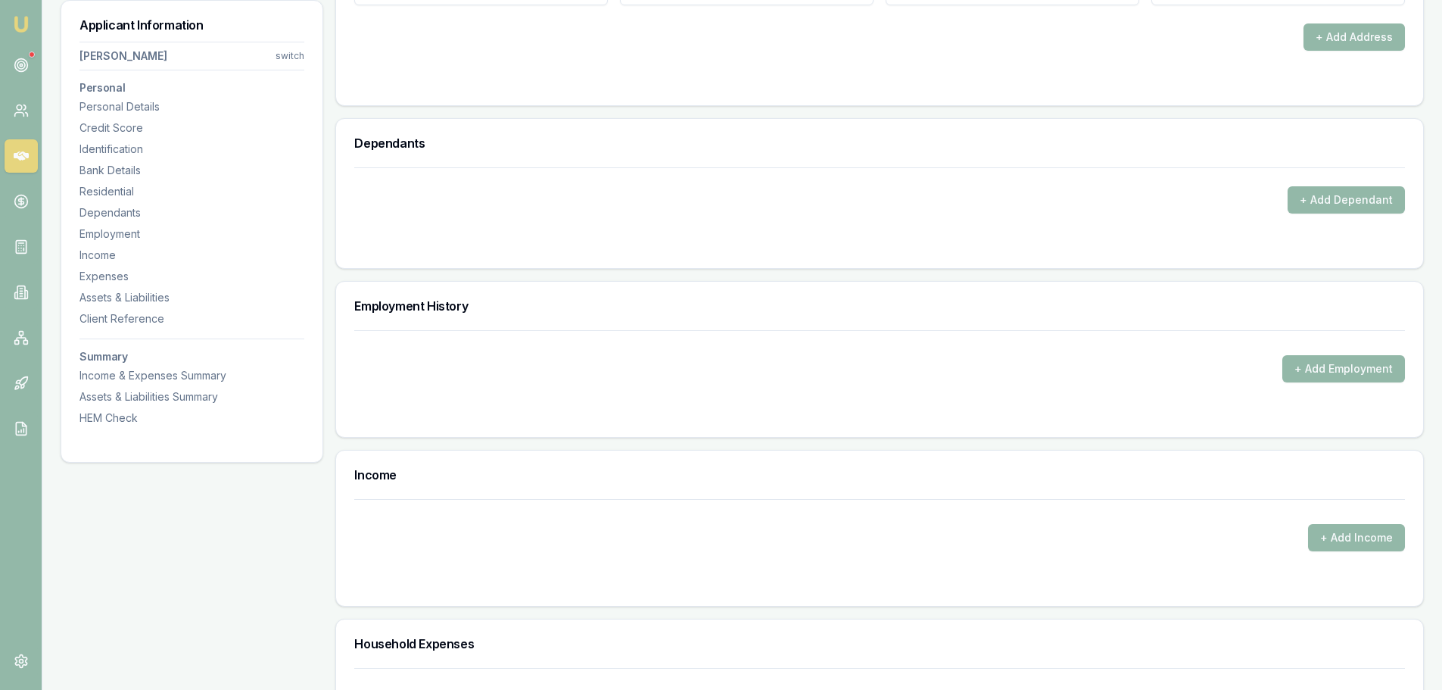
scroll to position [2044, 0]
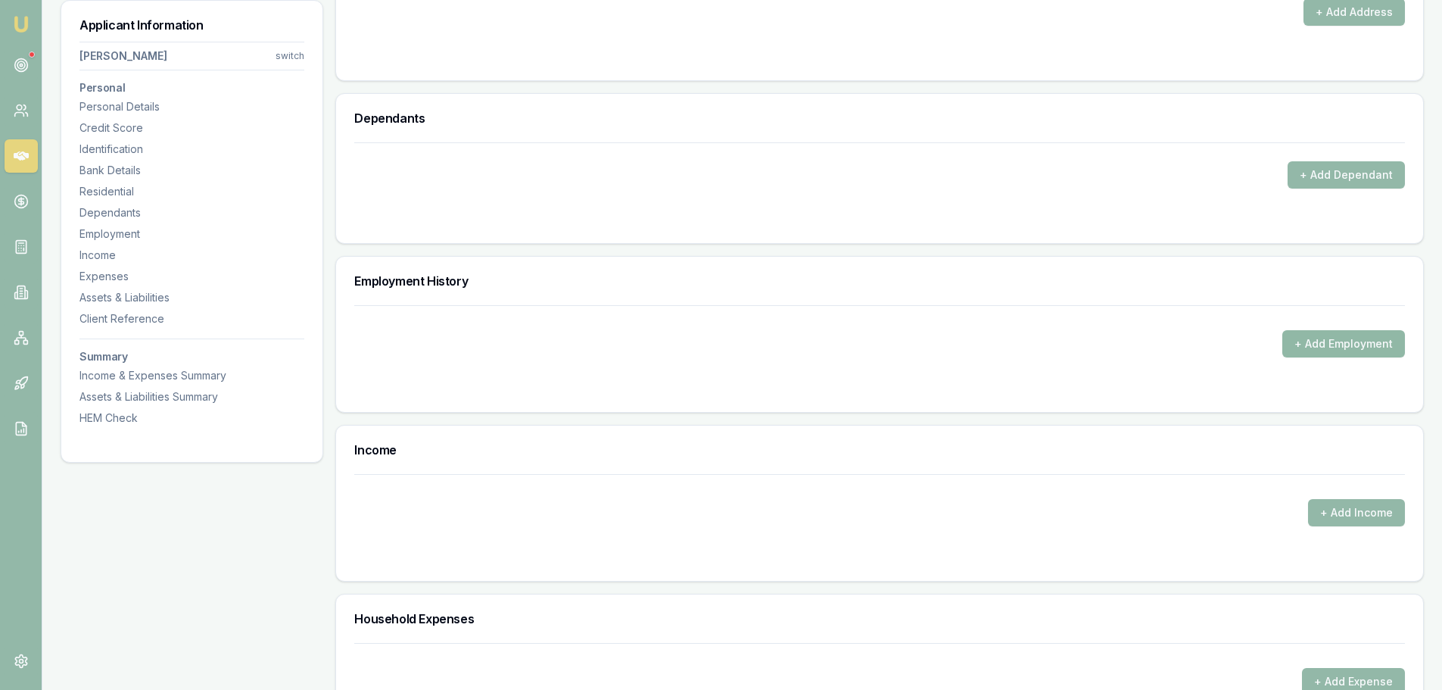
click at [1357, 352] on button "+ Add Employment" at bounding box center [1344, 343] width 123 height 27
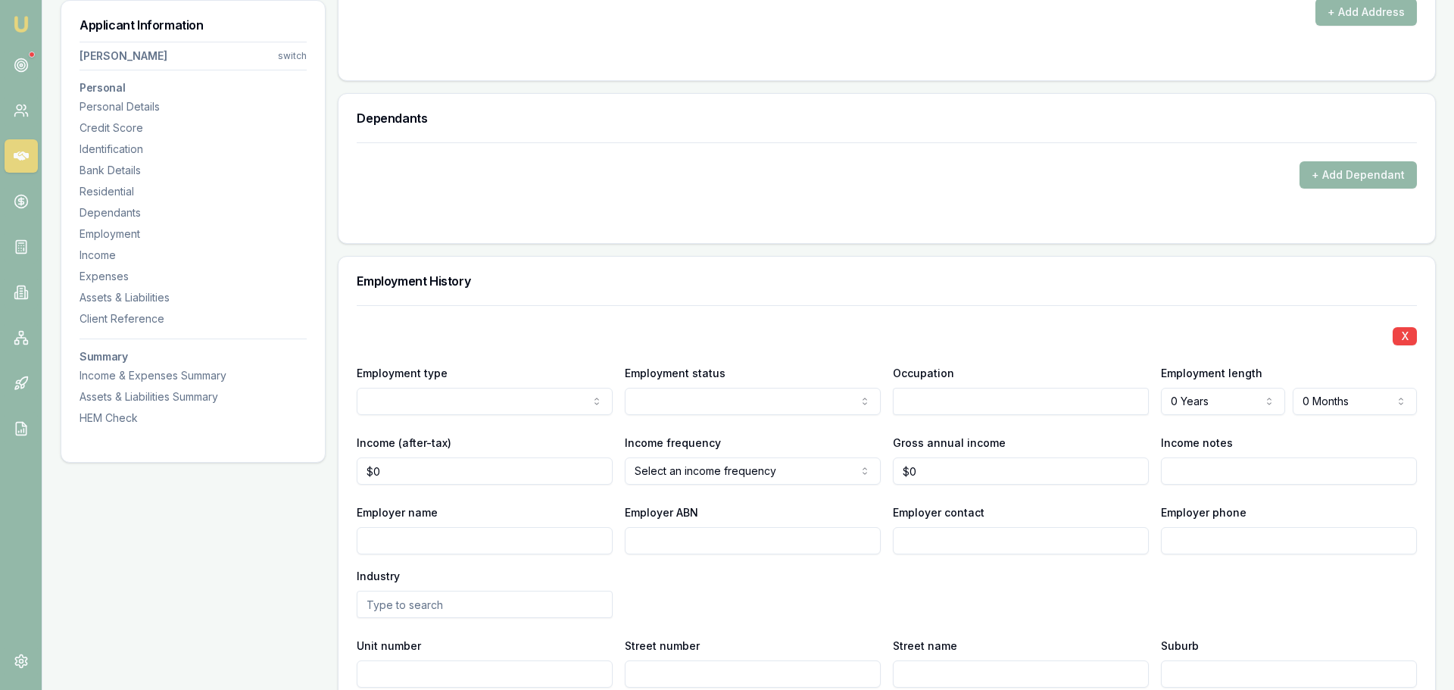
click at [685, 251] on div "Personal Title * Mr Mr Mrs Miss Ms Dr [PERSON_NAME] First name * [PERSON_NAME] …" at bounding box center [879, 192] width 1089 height 4007
click at [653, 318] on div "X Employment type Current Current Previous Employment status [DEMOGRAPHIC_DATA]…" at bounding box center [879, 531] width 1051 height 452
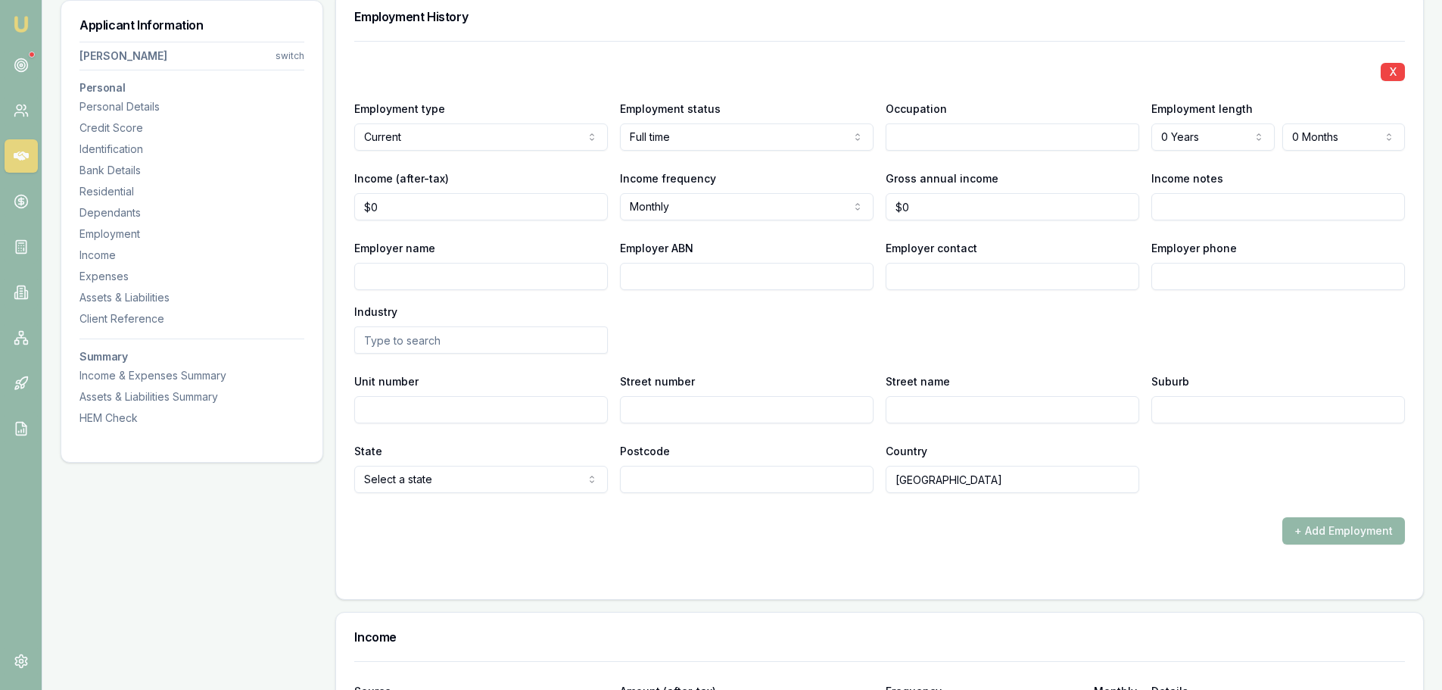
scroll to position [2347, 0]
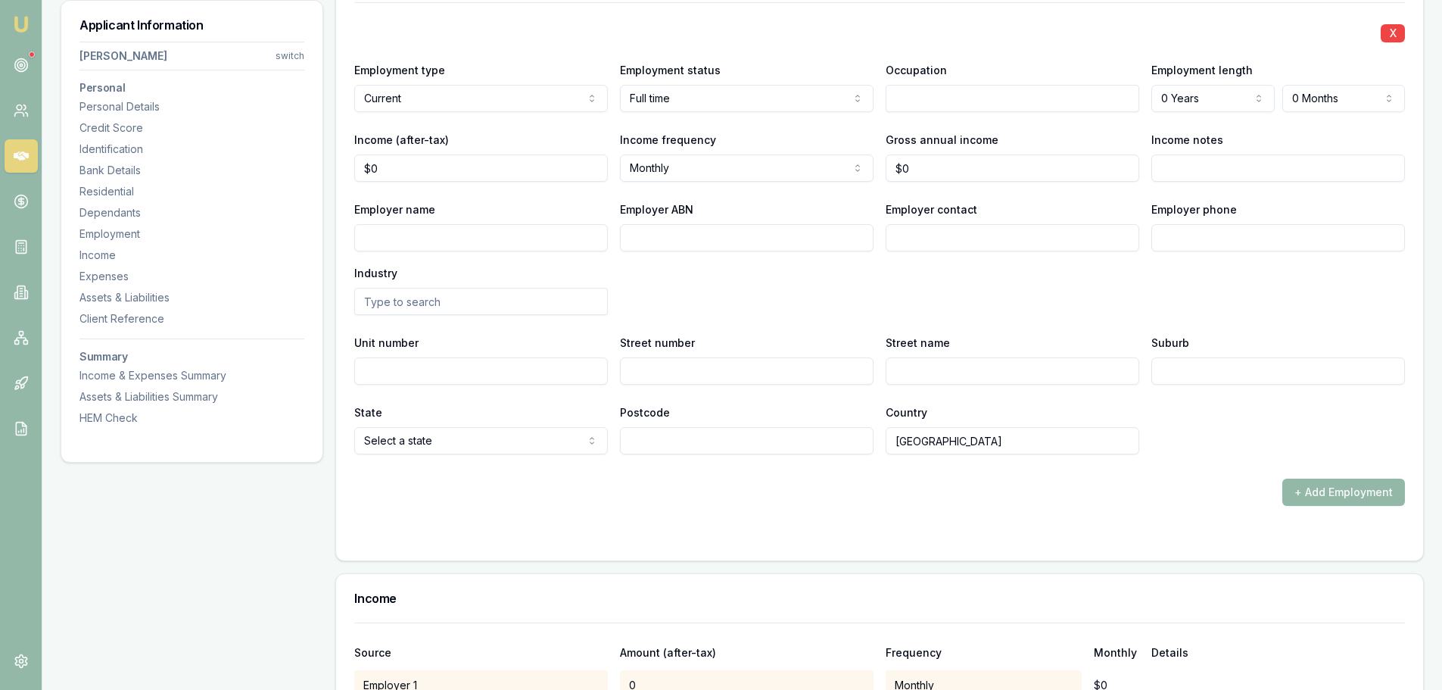
click at [538, 245] on input "Employer name" at bounding box center [481, 237] width 254 height 27
type input "AUSTRALIA WIDE TRANSPORTABLES"
click at [955, 95] on input "text" at bounding box center [1013, 98] width 254 height 27
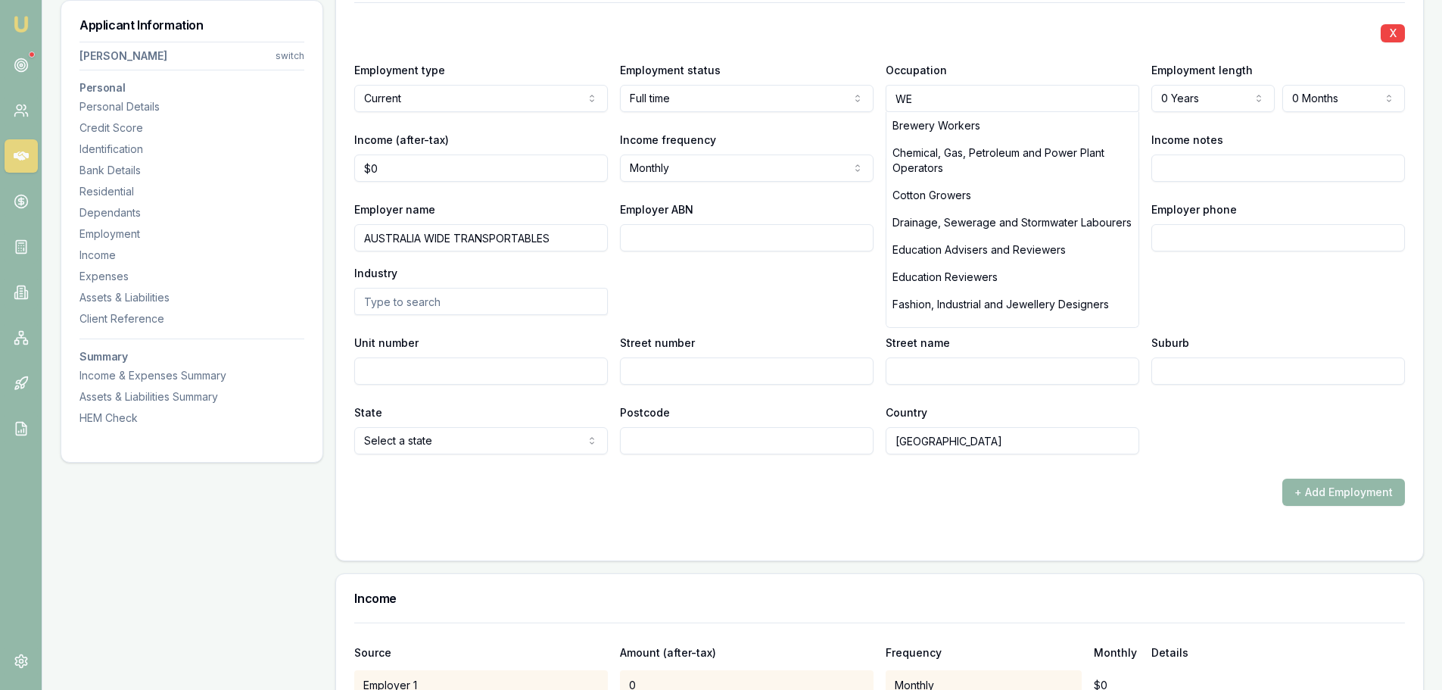
type input "W"
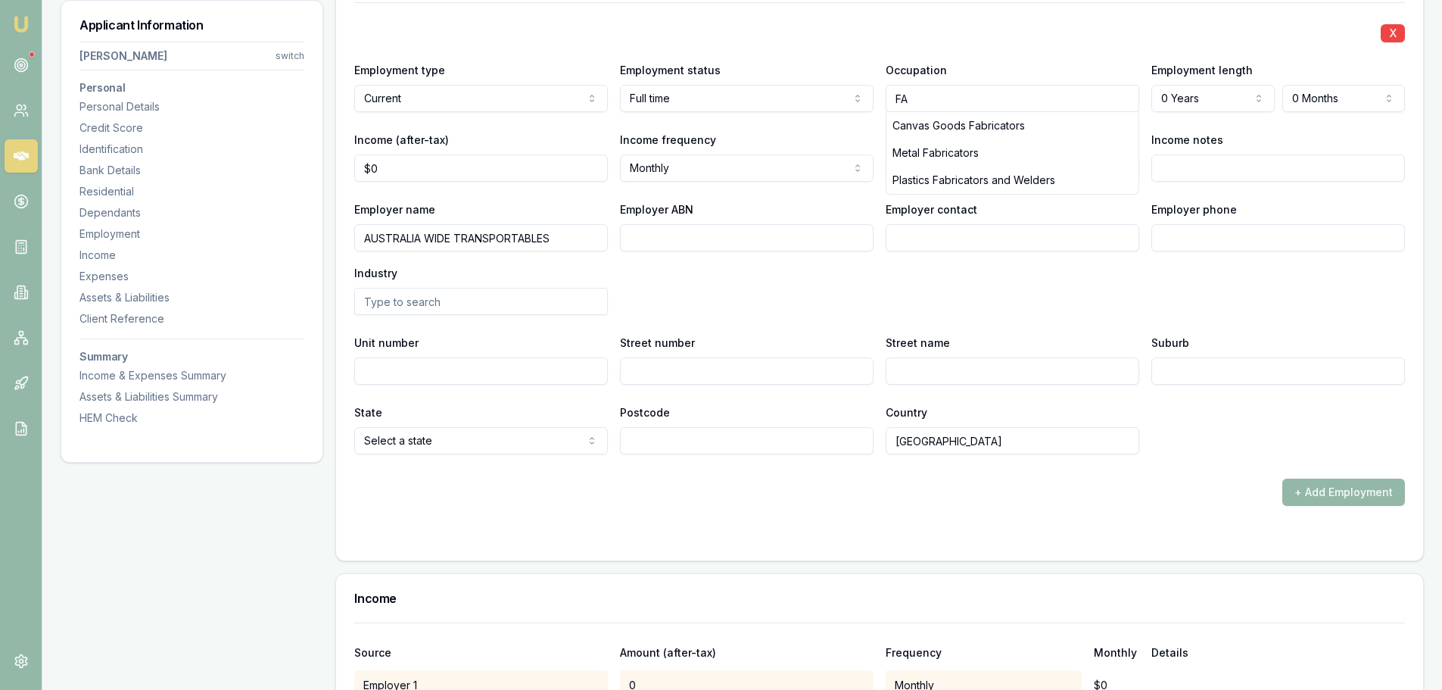
type input "F"
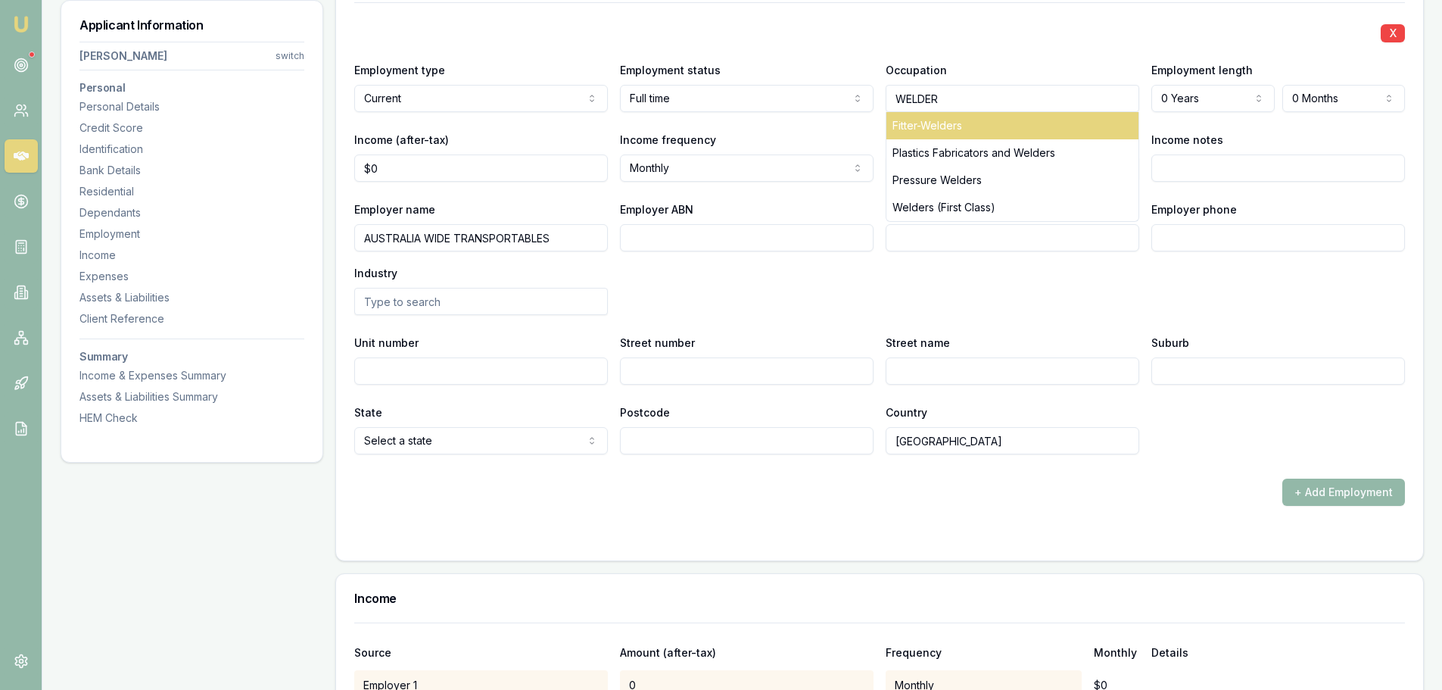
click at [962, 126] on div "Fitter-Welders" at bounding box center [1013, 125] width 252 height 27
type input "Fitter-Welders"
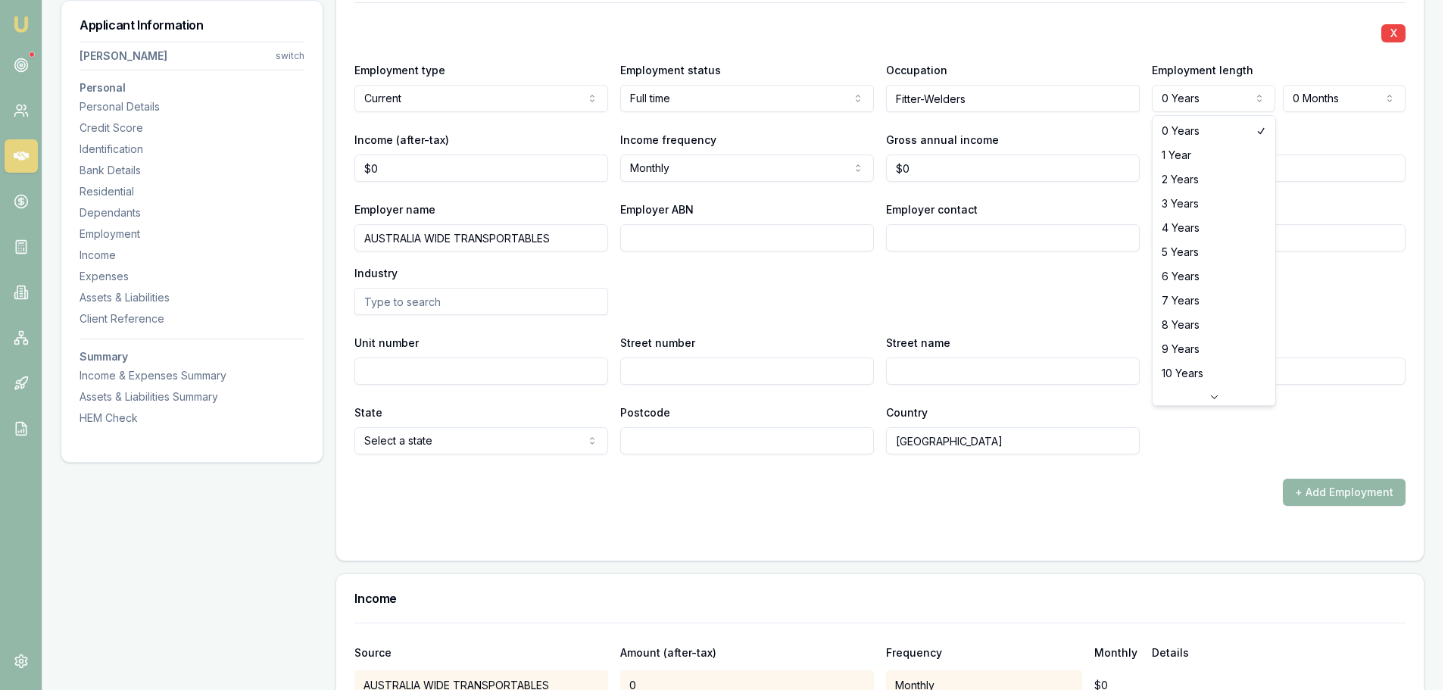
select select "3"
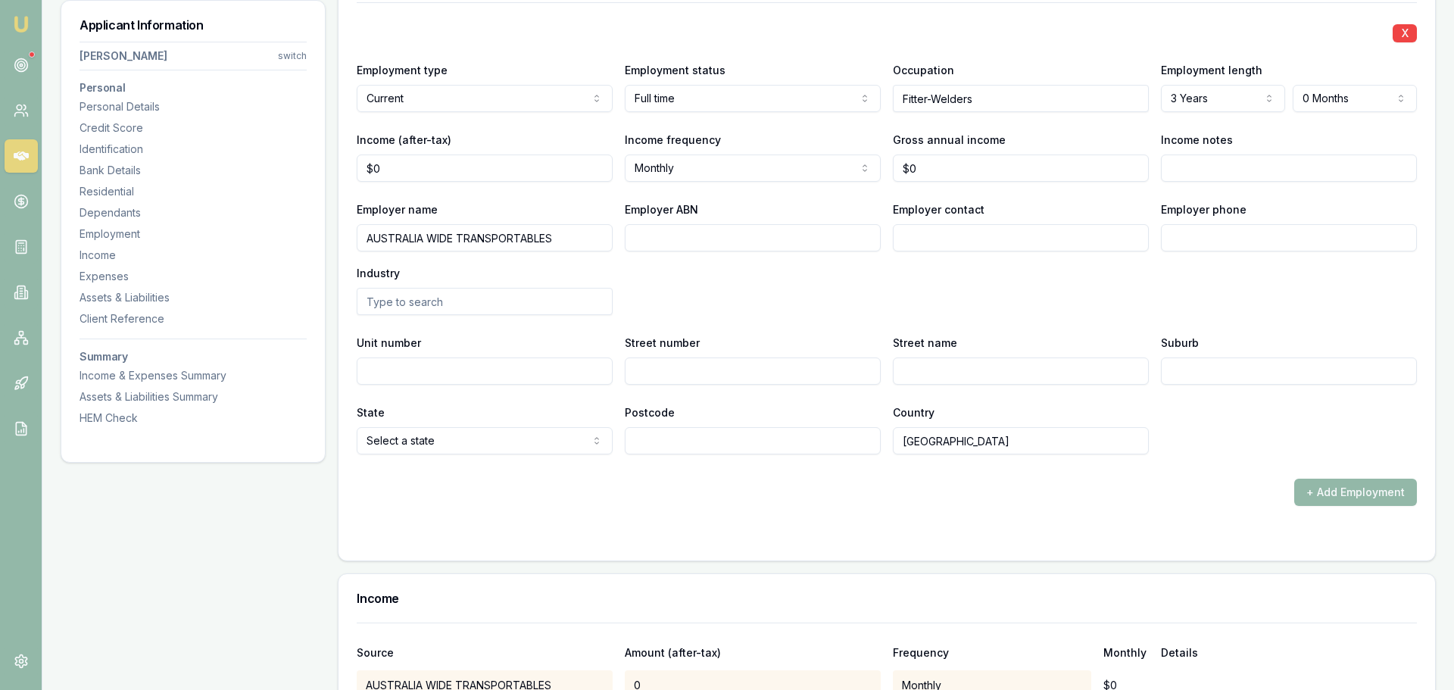
click at [1313, 201] on div "Employer phone" at bounding box center [1279, 225] width 254 height 51
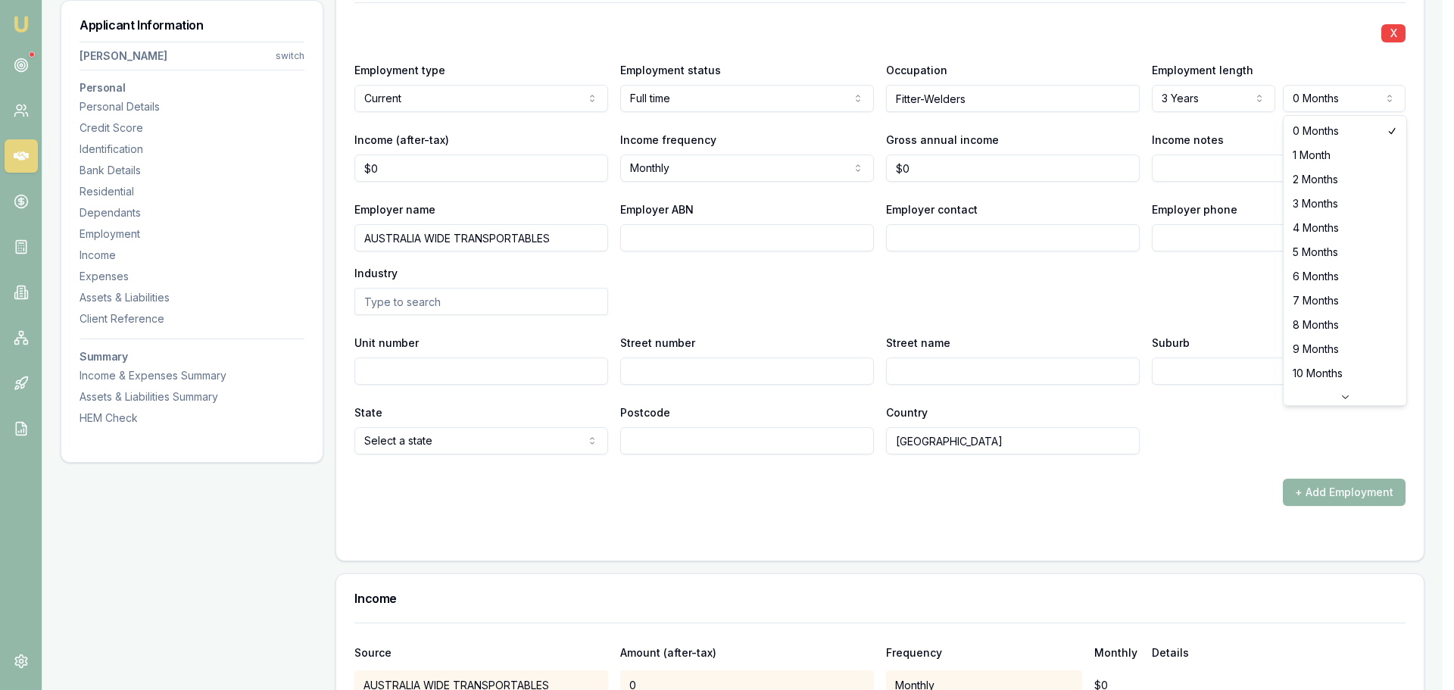
select select "3"
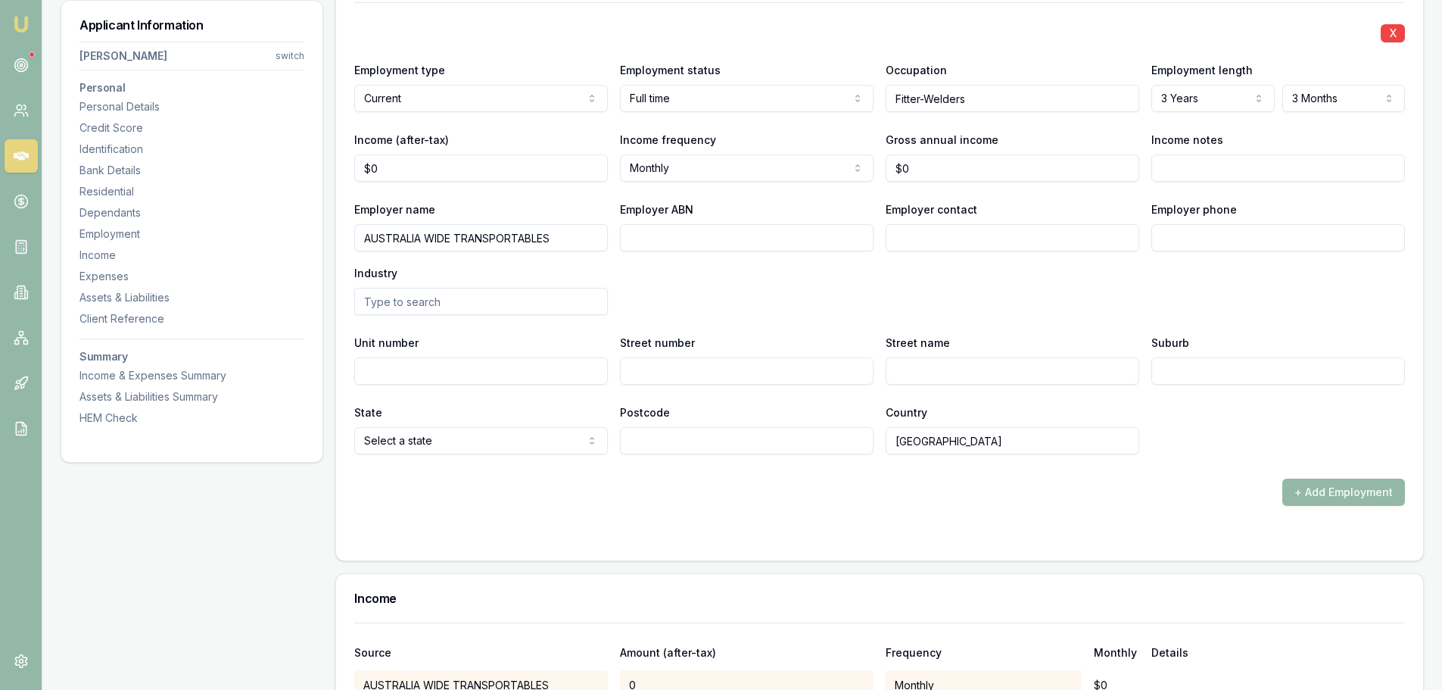
click at [961, 517] on form "X Employment type Current Current Previous Employment status [DEMOGRAPHIC_DATA]…" at bounding box center [879, 272] width 1051 height 540
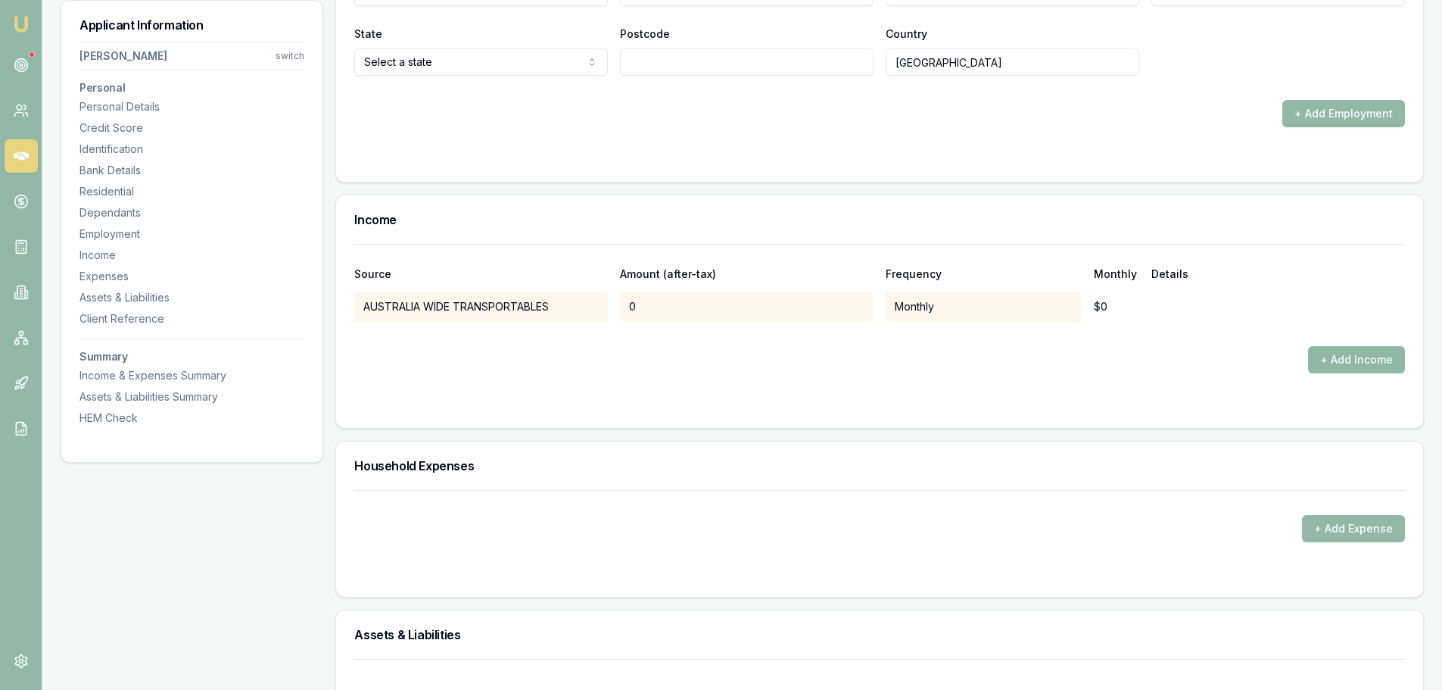
click at [1336, 360] on button "+ Add Income" at bounding box center [1356, 359] width 97 height 27
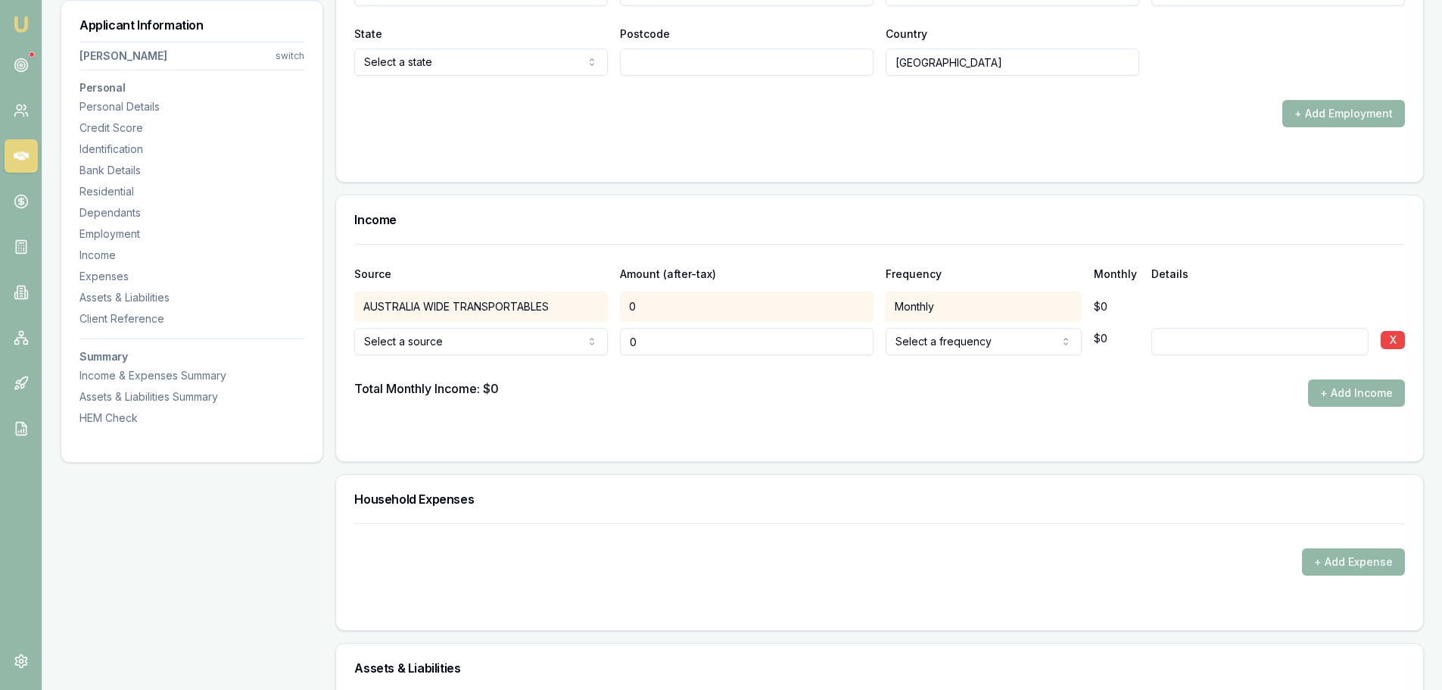
drag, startPoint x: 743, startPoint y: 345, endPoint x: 563, endPoint y: 353, distance: 181.1
click at [595, 353] on div "Spousal offset income Spousal offset income Rental Shares Interest Centrelink F…" at bounding box center [879, 338] width 1051 height 33
type input "$0"
click at [1173, 341] on input at bounding box center [1260, 341] width 217 height 27
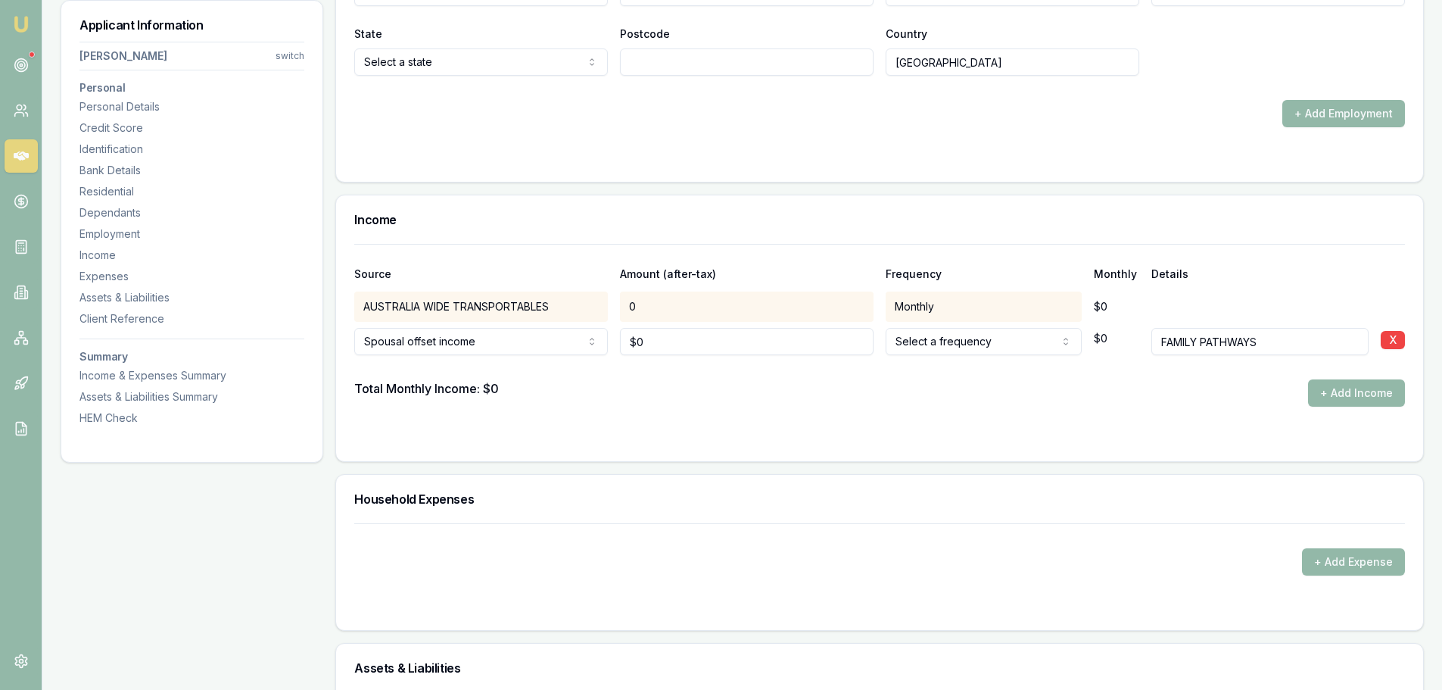
type input "FAMILY PATHWAYS"
drag, startPoint x: 692, startPoint y: 342, endPoint x: 531, endPoint y: 337, distance: 160.6
click at [559, 338] on div "Spousal offset income Spousal offset income Rental Shares Interest Centrelink F…" at bounding box center [879, 338] width 1051 height 33
type input "$35"
click at [788, 196] on div "Income" at bounding box center [879, 219] width 1087 height 48
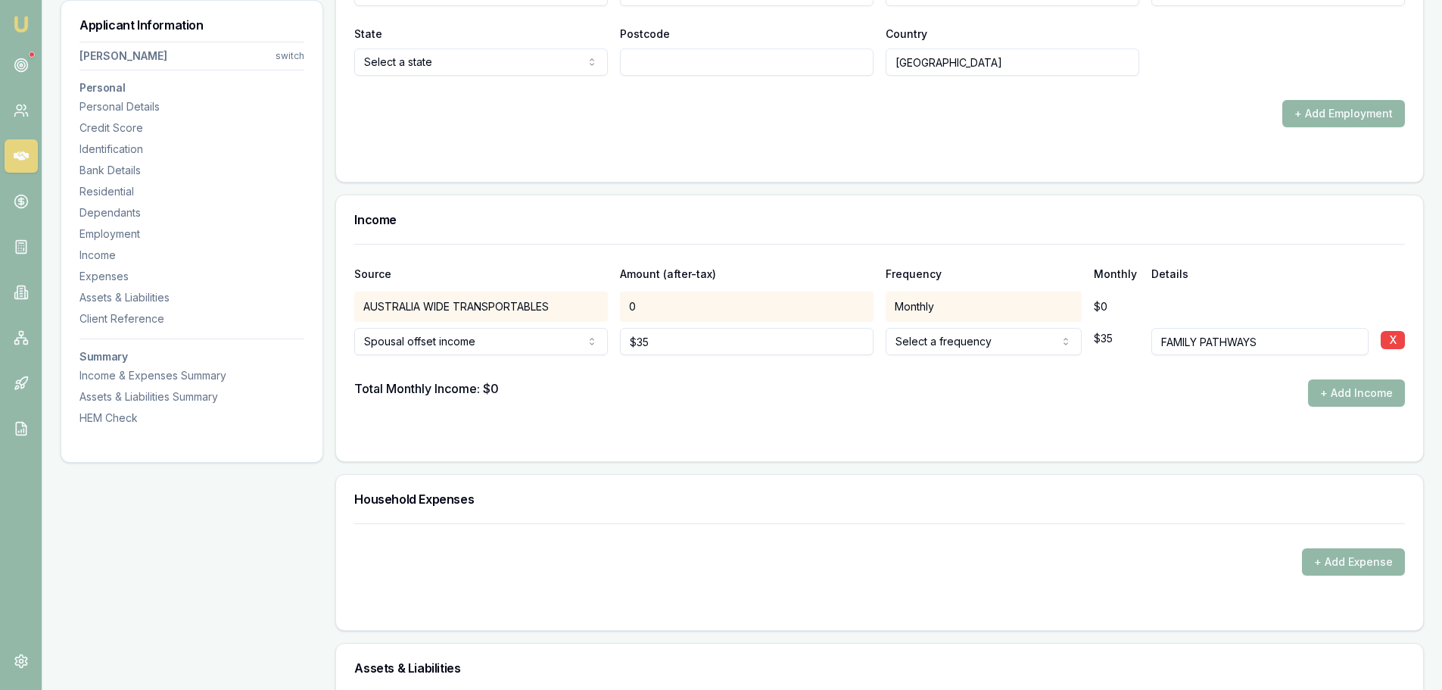
click at [804, 248] on div "Source Amount (after-tax) Frequency Monthly Details" at bounding box center [879, 265] width 1051 height 41
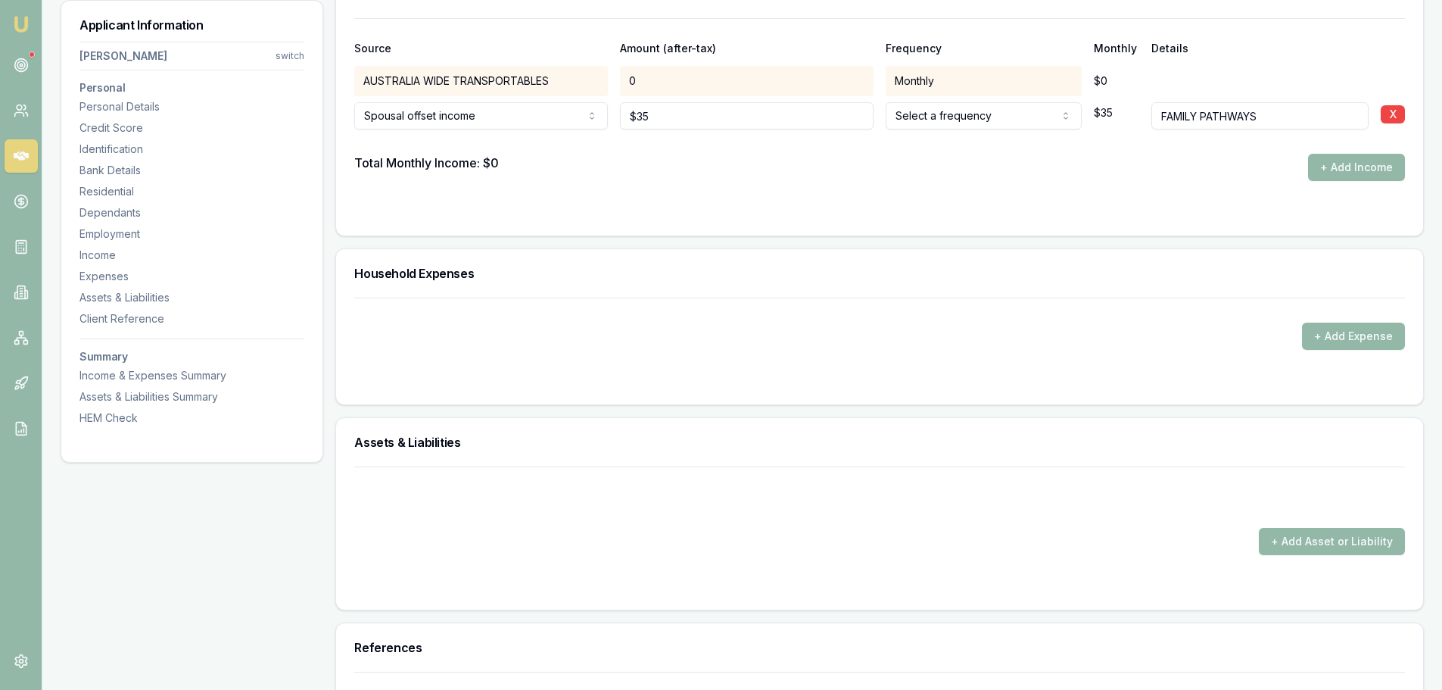
scroll to position [2953, 0]
click at [695, 176] on div "Total Monthly Income: $0 + Add Income" at bounding box center [879, 165] width 1051 height 27
click at [729, 175] on div "Total Monthly Income: $0 + Add Income" at bounding box center [879, 165] width 1051 height 27
click at [845, 176] on div "Total Monthly Income: $0 + Add Income" at bounding box center [879, 165] width 1051 height 27
click at [813, 196] on form "Source Amount (after-tax) Frequency Monthly Details AUSTRALIA WIDE TRANSPORTABL…" at bounding box center [879, 116] width 1051 height 199
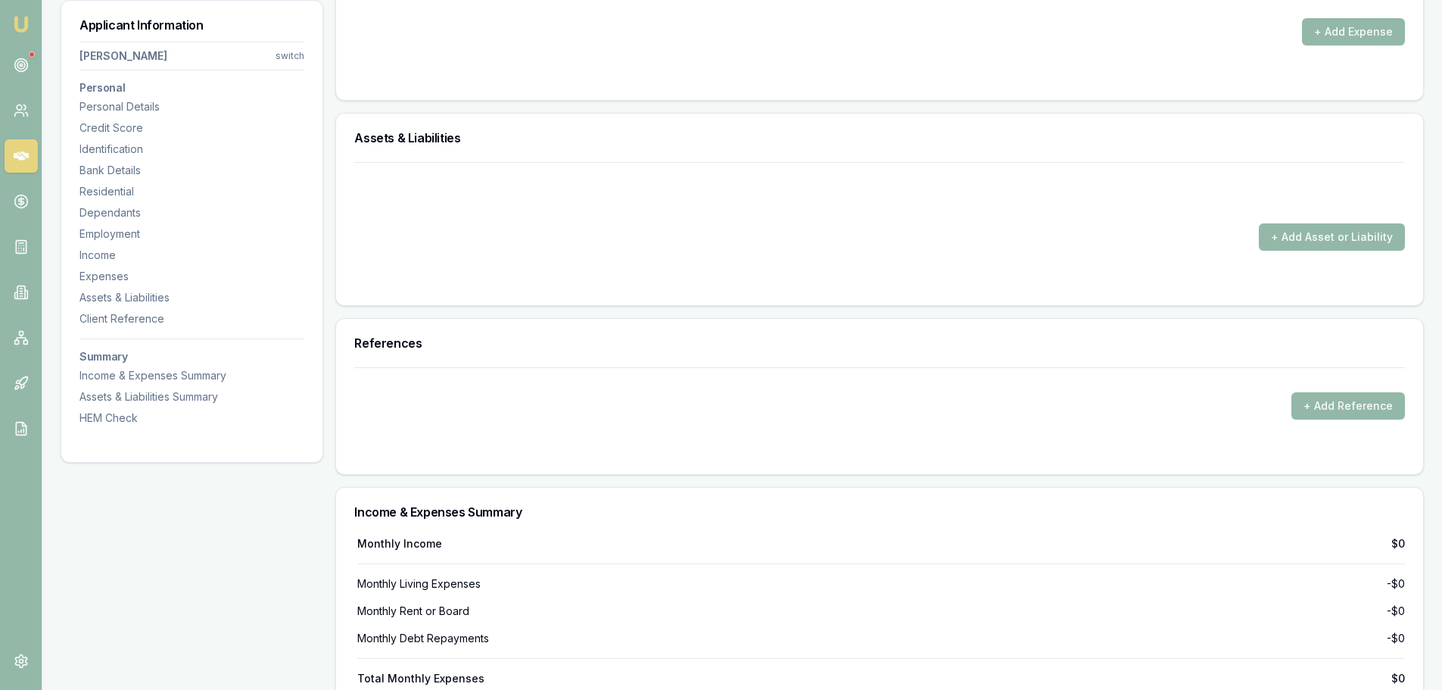
scroll to position [2877, 0]
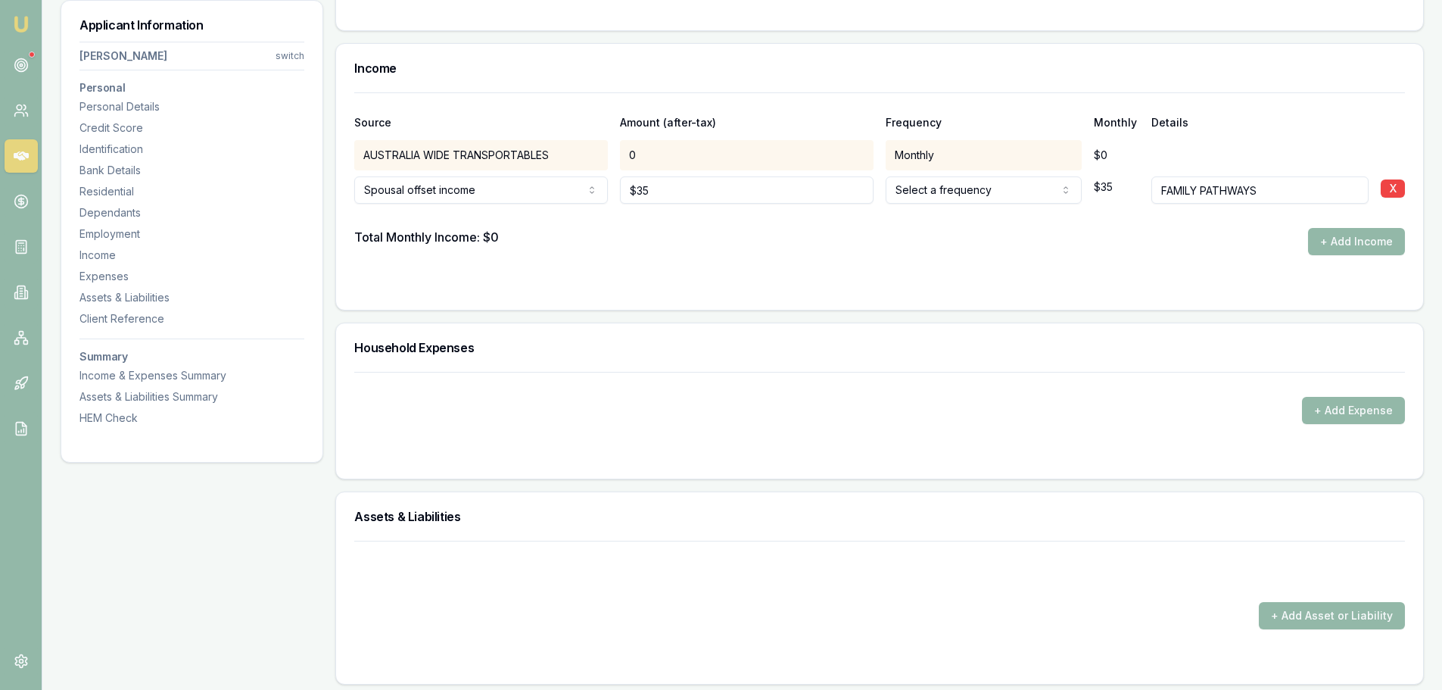
click at [831, 254] on div "Total Monthly Income: $0 + Add Income" at bounding box center [879, 241] width 1051 height 27
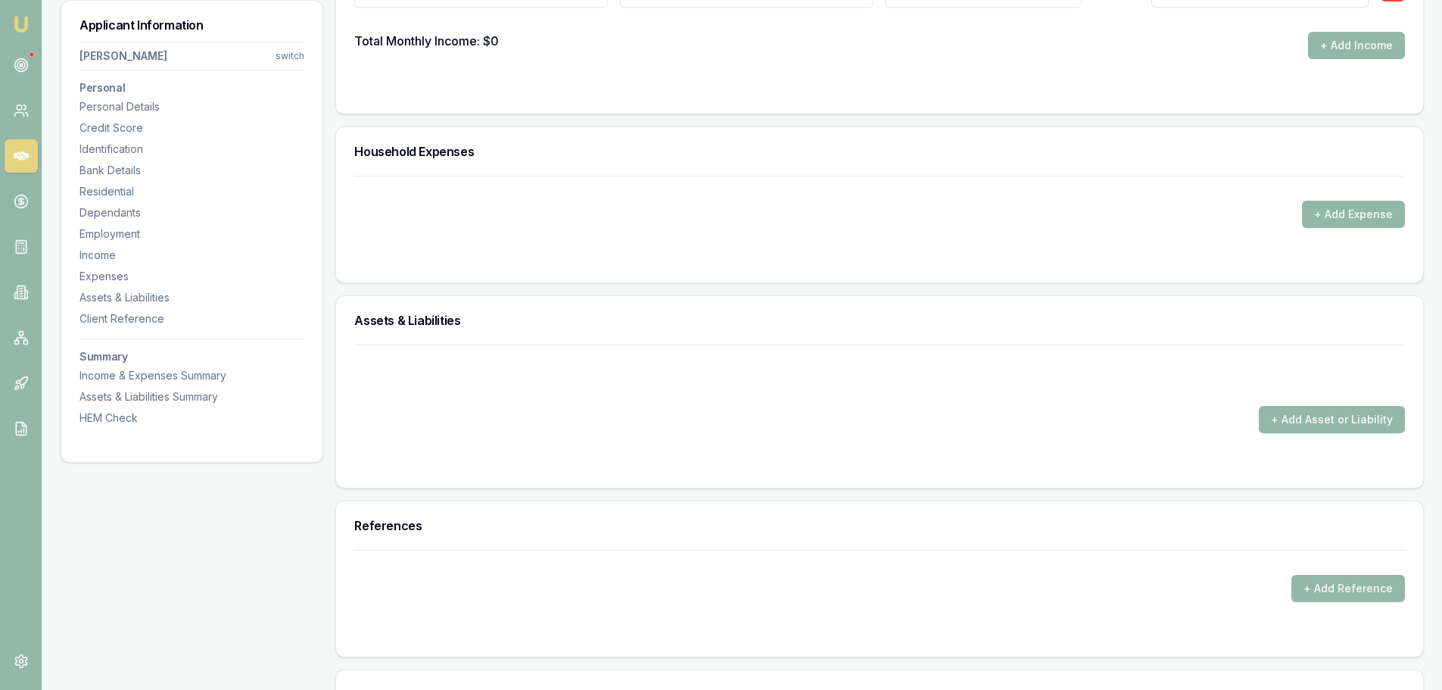
scroll to position [3104, 0]
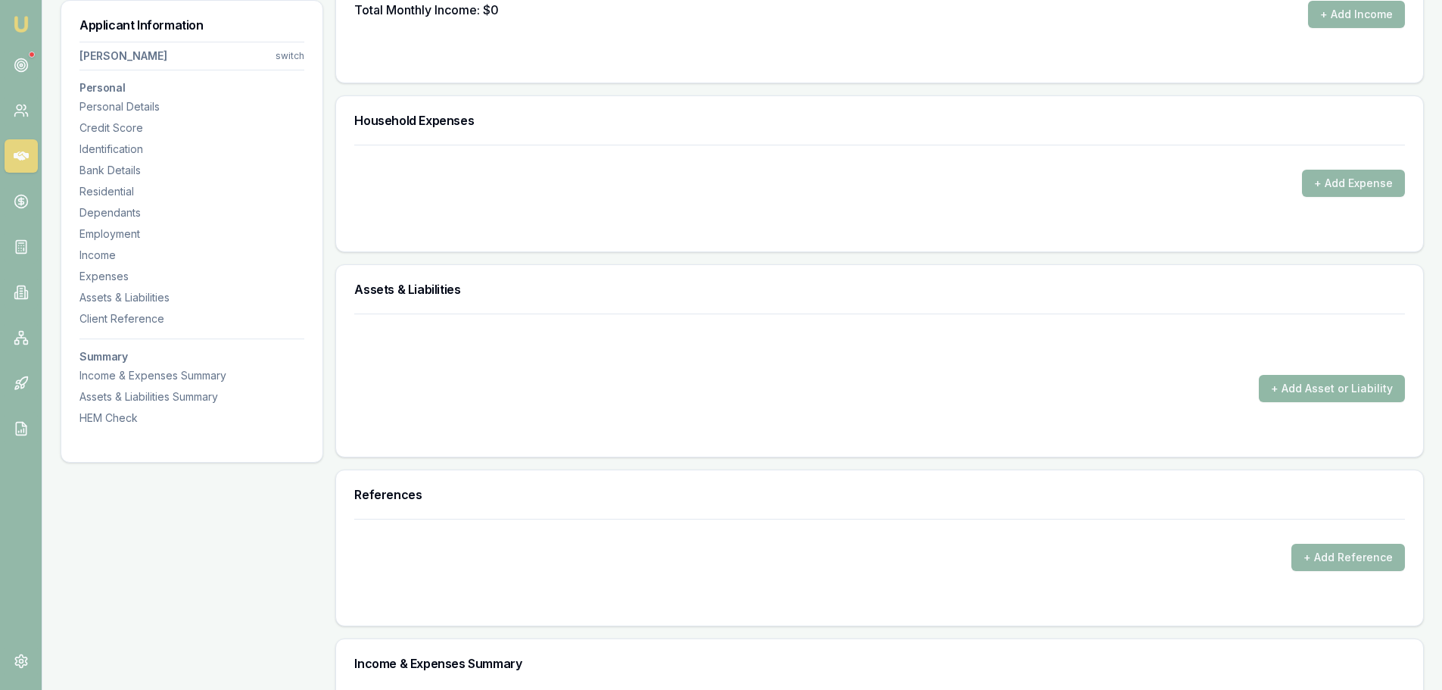
click at [1317, 386] on button "+ Add Asset or Liability" at bounding box center [1332, 388] width 146 height 27
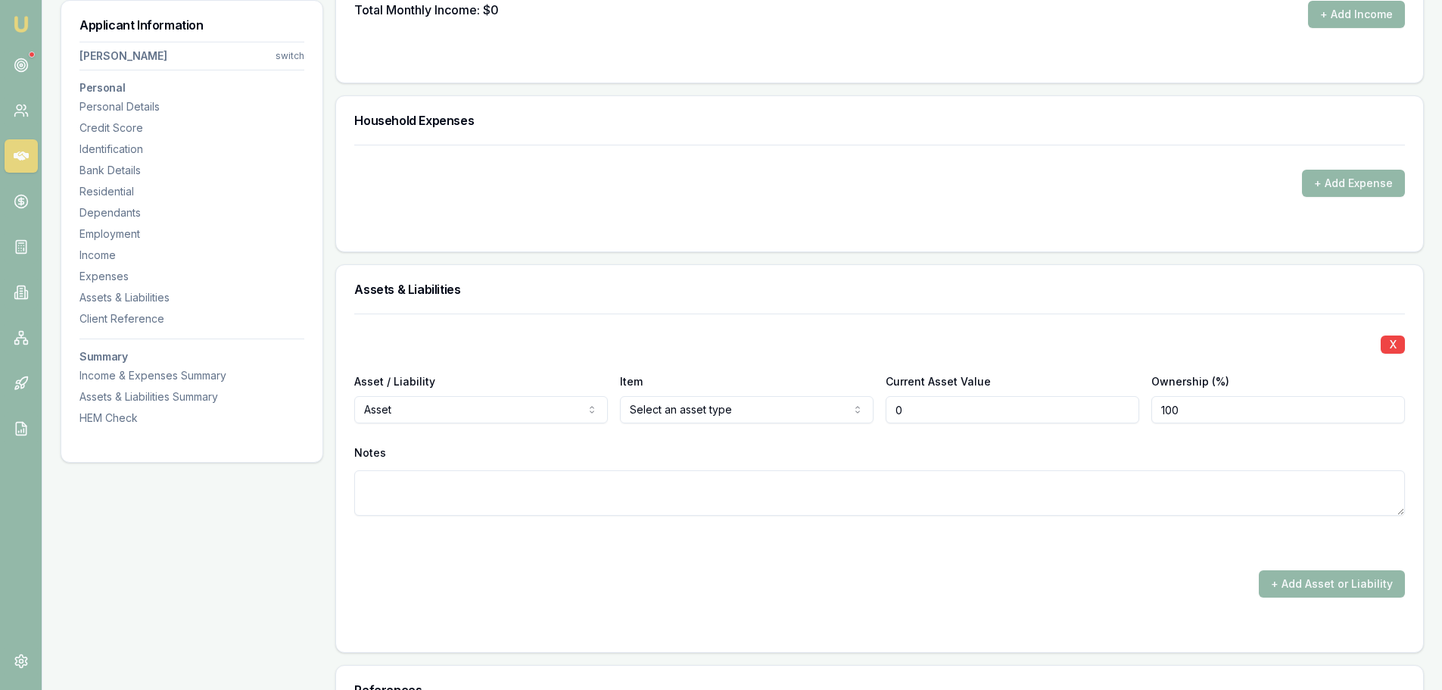
type input "$0"
click at [608, 335] on div "X" at bounding box center [879, 342] width 1051 height 21
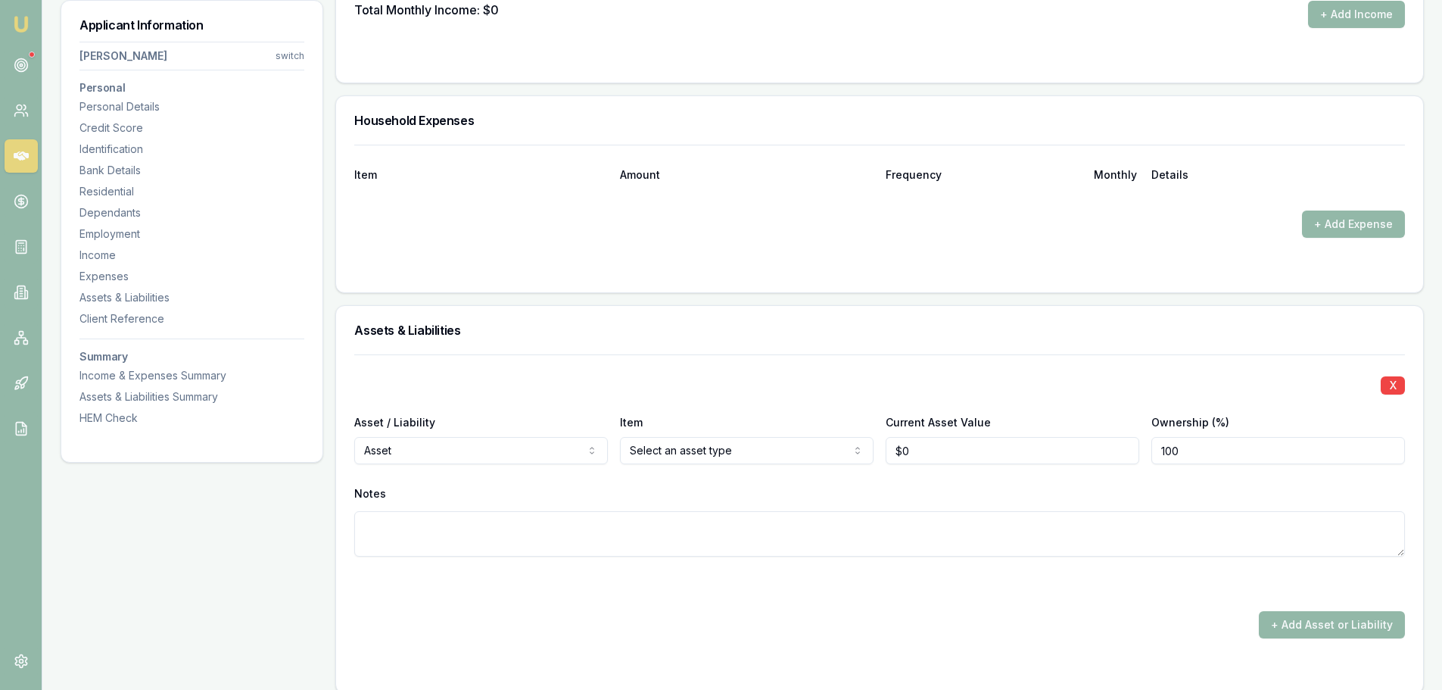
select select "LIABILITY"
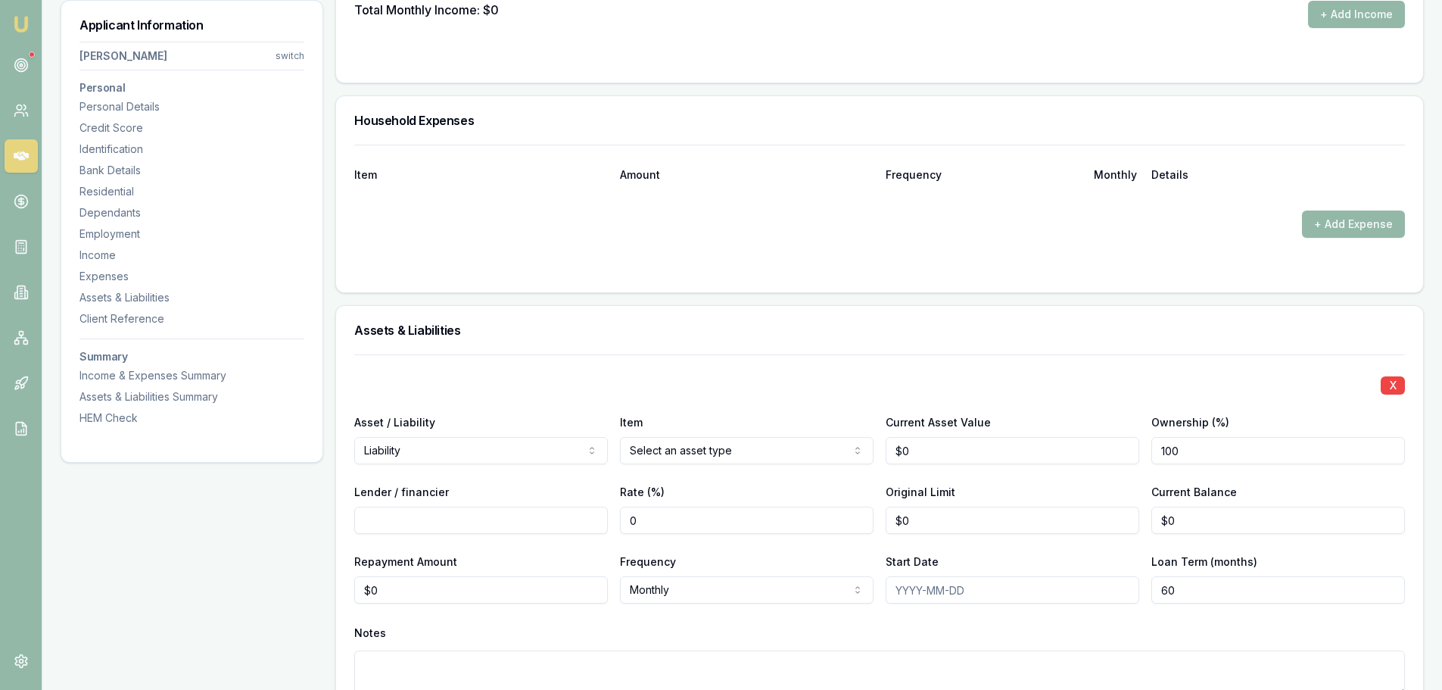
click at [497, 519] on input "Lender / financier" at bounding box center [481, 520] width 254 height 27
type input "NAB"
click at [963, 519] on input "0" at bounding box center [1013, 520] width 254 height 27
type input "$0"
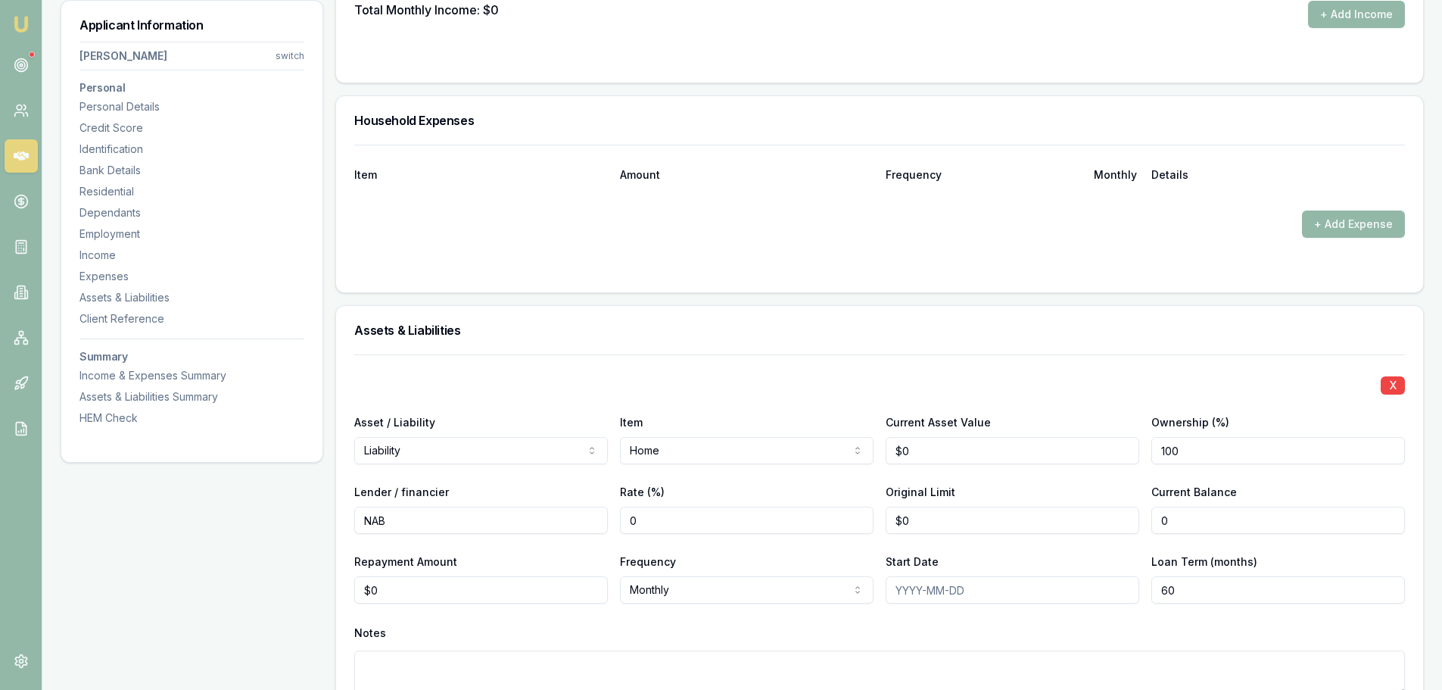
drag, startPoint x: 1201, startPoint y: 525, endPoint x: 1011, endPoint y: 519, distance: 189.4
click at [1018, 520] on div "Lender / financier NAB Rate (%) 0 Original Limit $0 Current Balance 0" at bounding box center [879, 507] width 1051 height 51
type input "$460,000"
type input "0"
click at [578, 600] on input "0" at bounding box center [481, 589] width 254 height 27
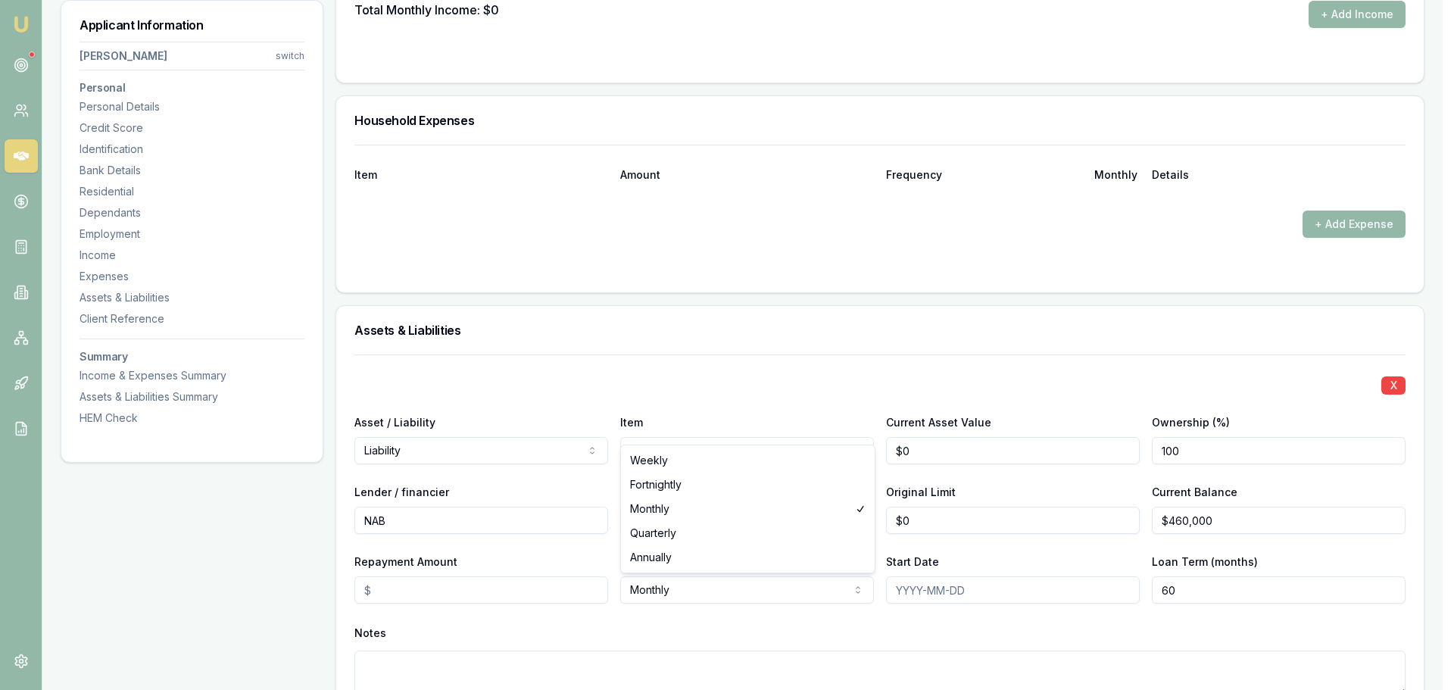
select select "FORTNIGHTLY"
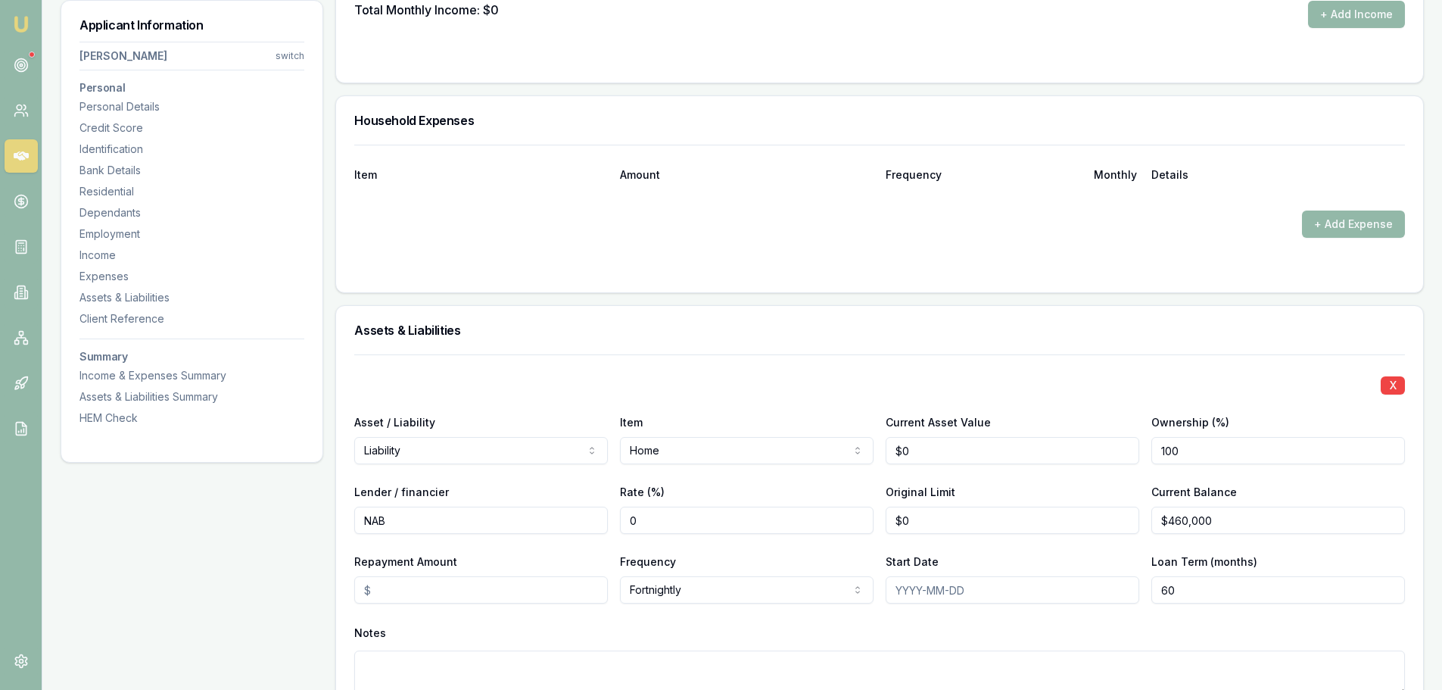
drag, startPoint x: 426, startPoint y: 588, endPoint x: 150, endPoint y: 588, distance: 276.3
type input "$1,500"
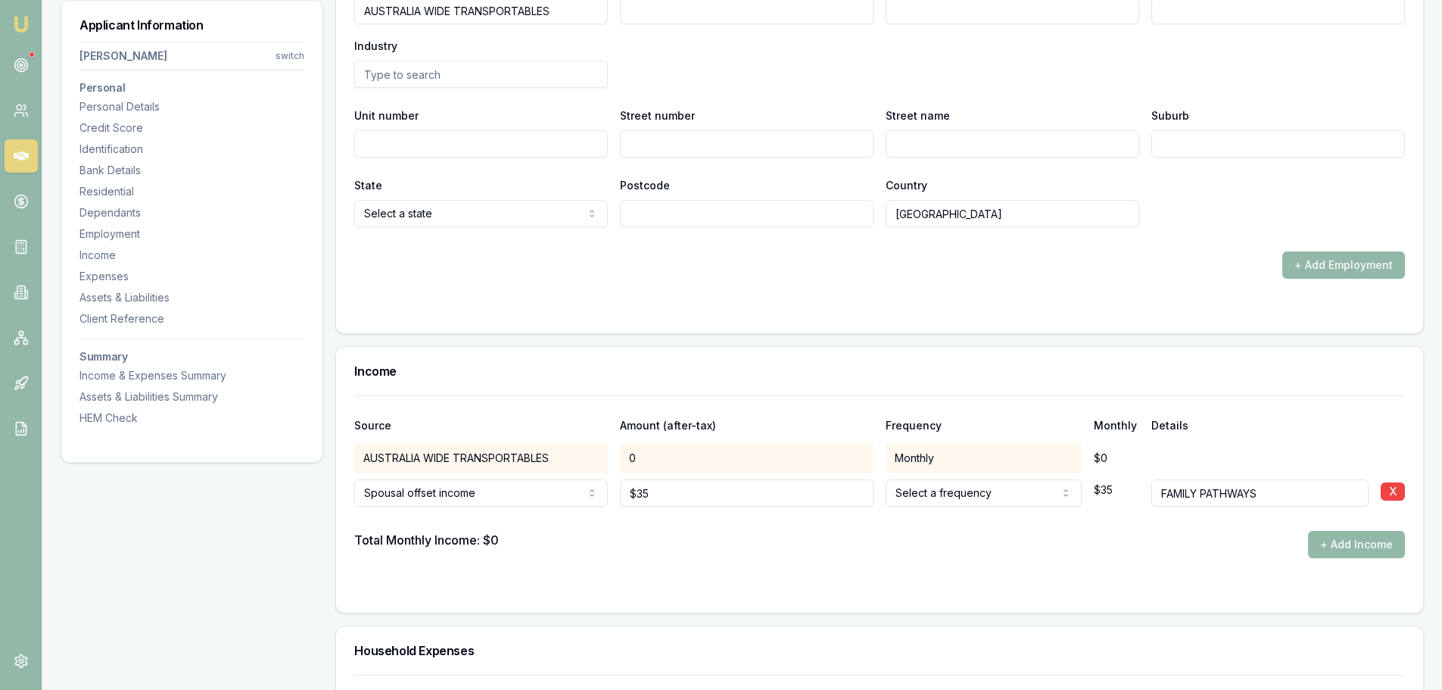
scroll to position [2044, 0]
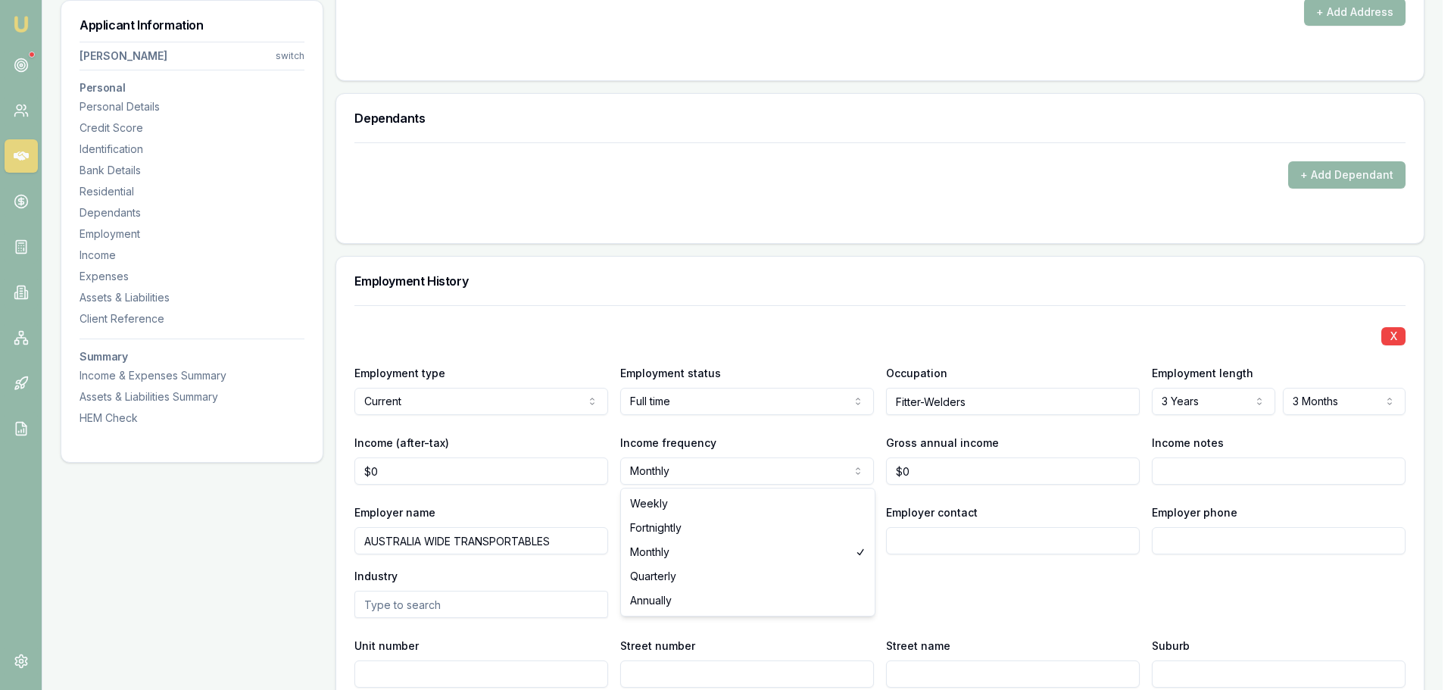
select select "FORTNIGHTLY"
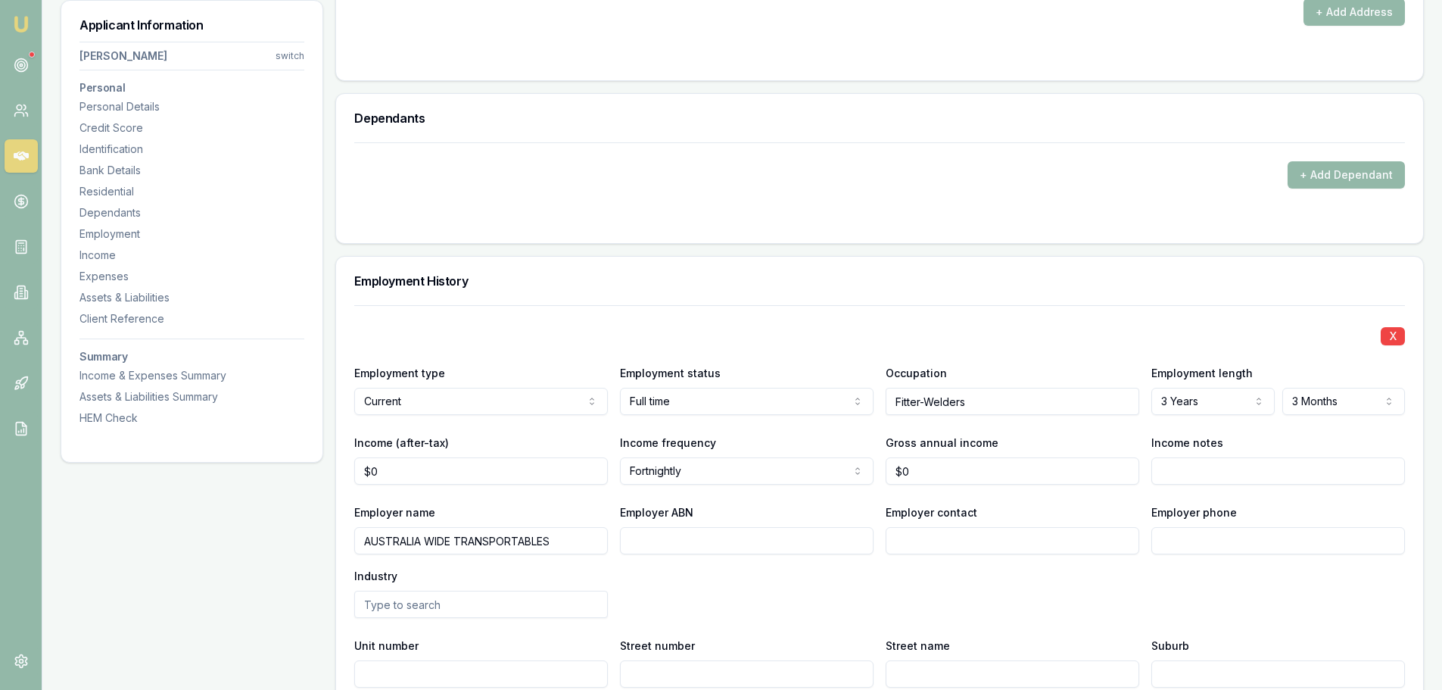
type input "0"
click at [530, 467] on input "0" at bounding box center [481, 470] width 254 height 27
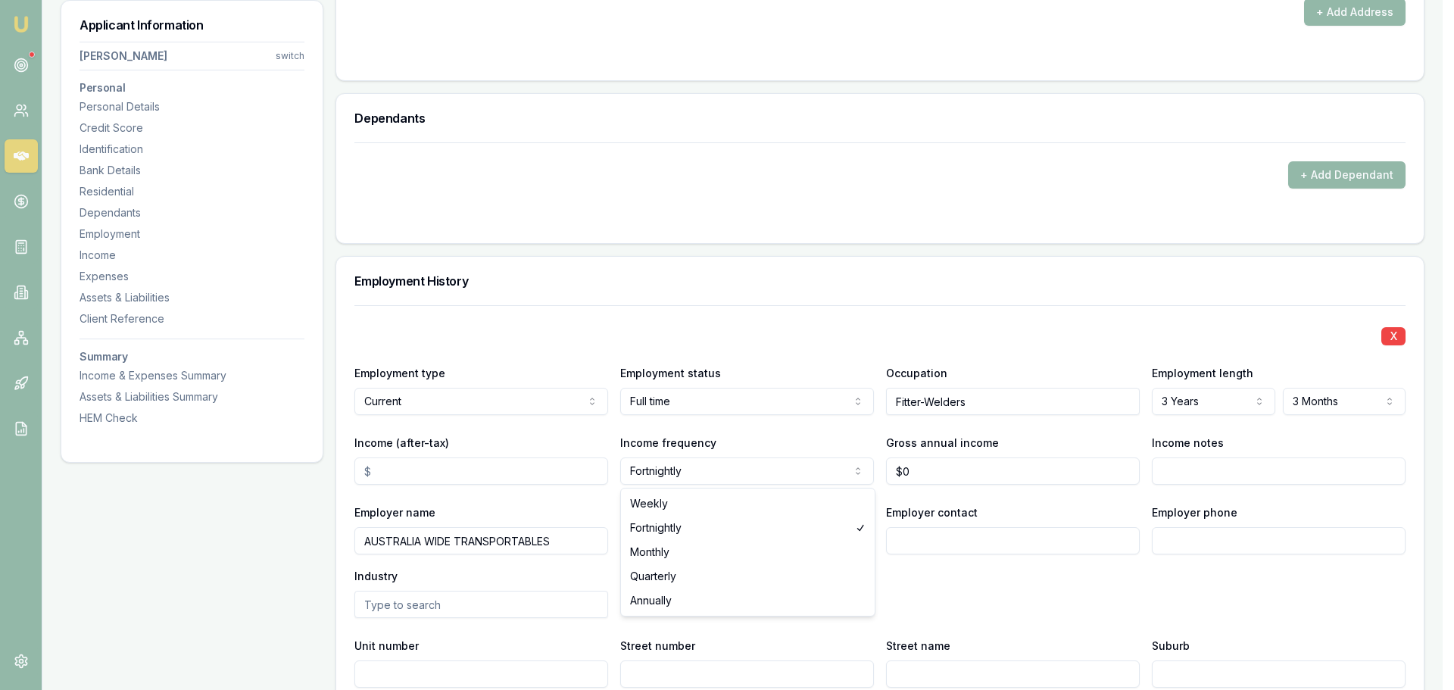
select select "WEEKLY"
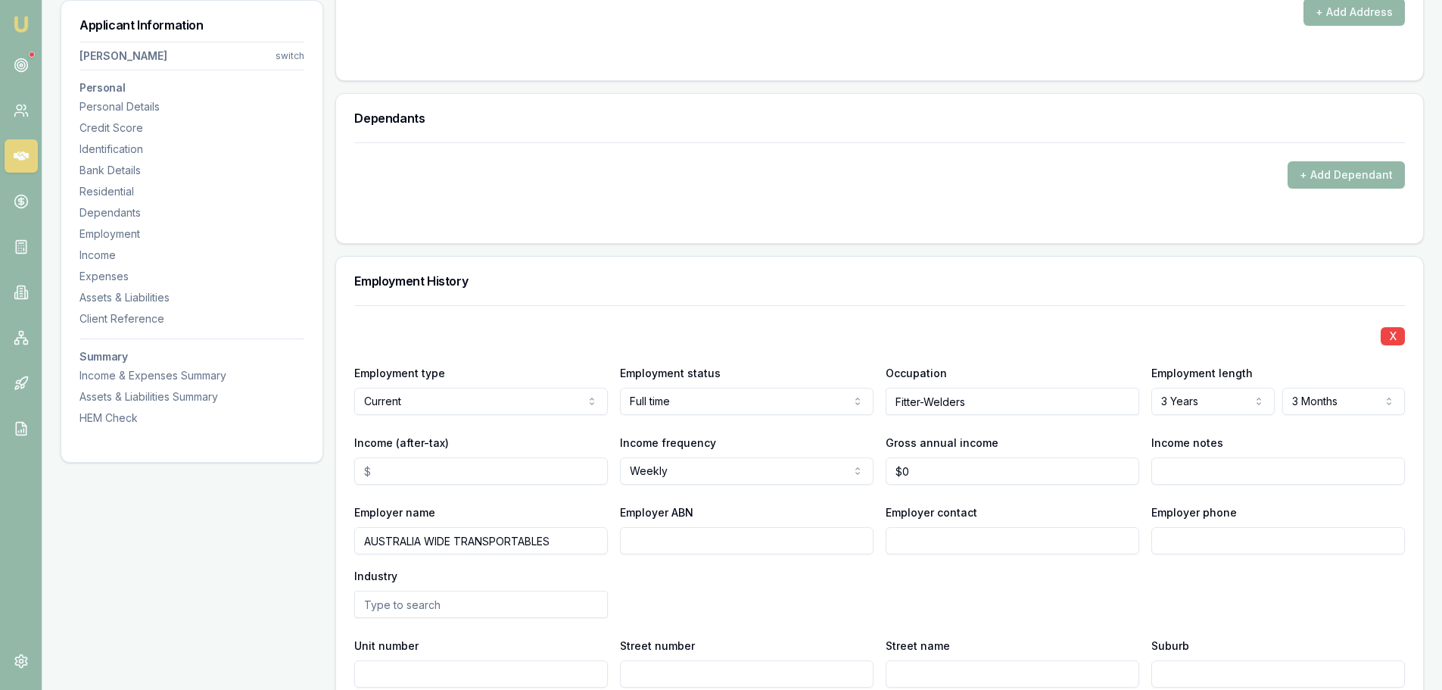
click at [453, 474] on input "Income (after-tax)" at bounding box center [481, 470] width 254 height 27
type input "$1,100"
click at [546, 313] on div "X Employment type Current Current Previous Employment status [DEMOGRAPHIC_DATA]…" at bounding box center [879, 531] width 1051 height 452
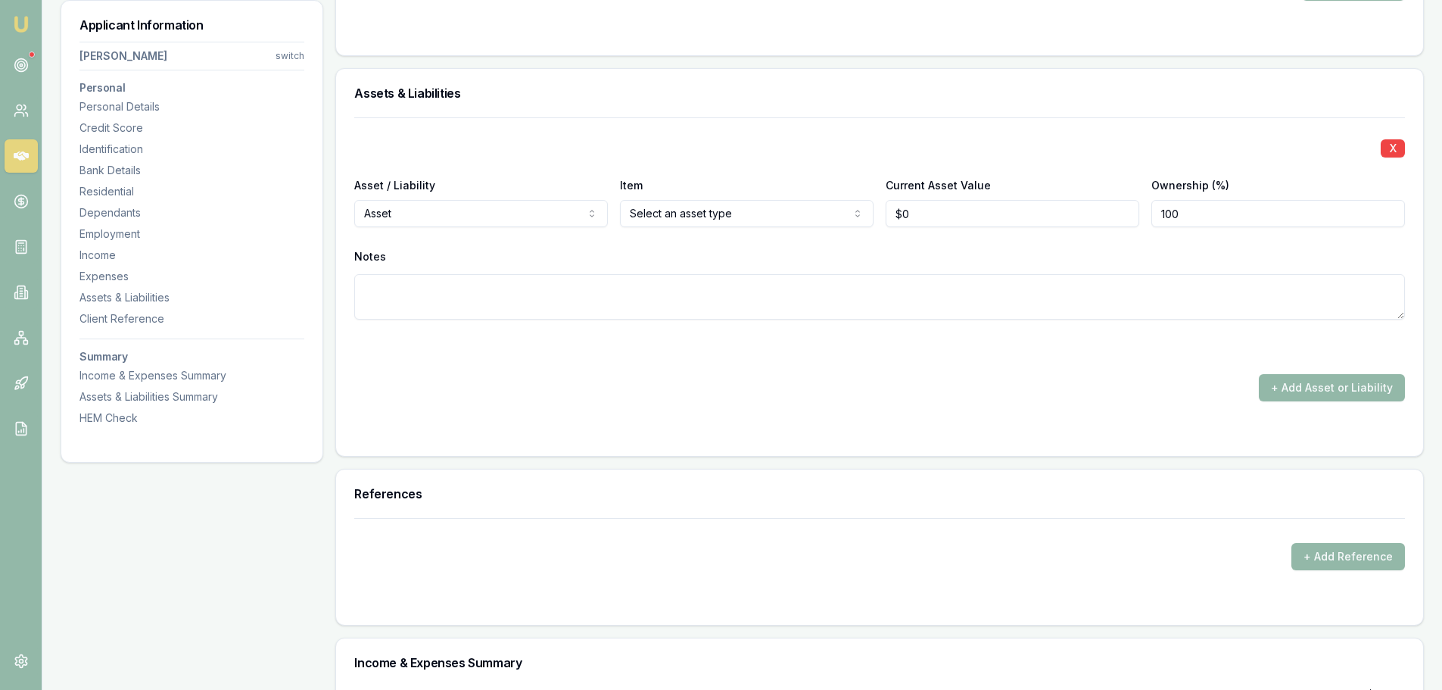
scroll to position [3256, 0]
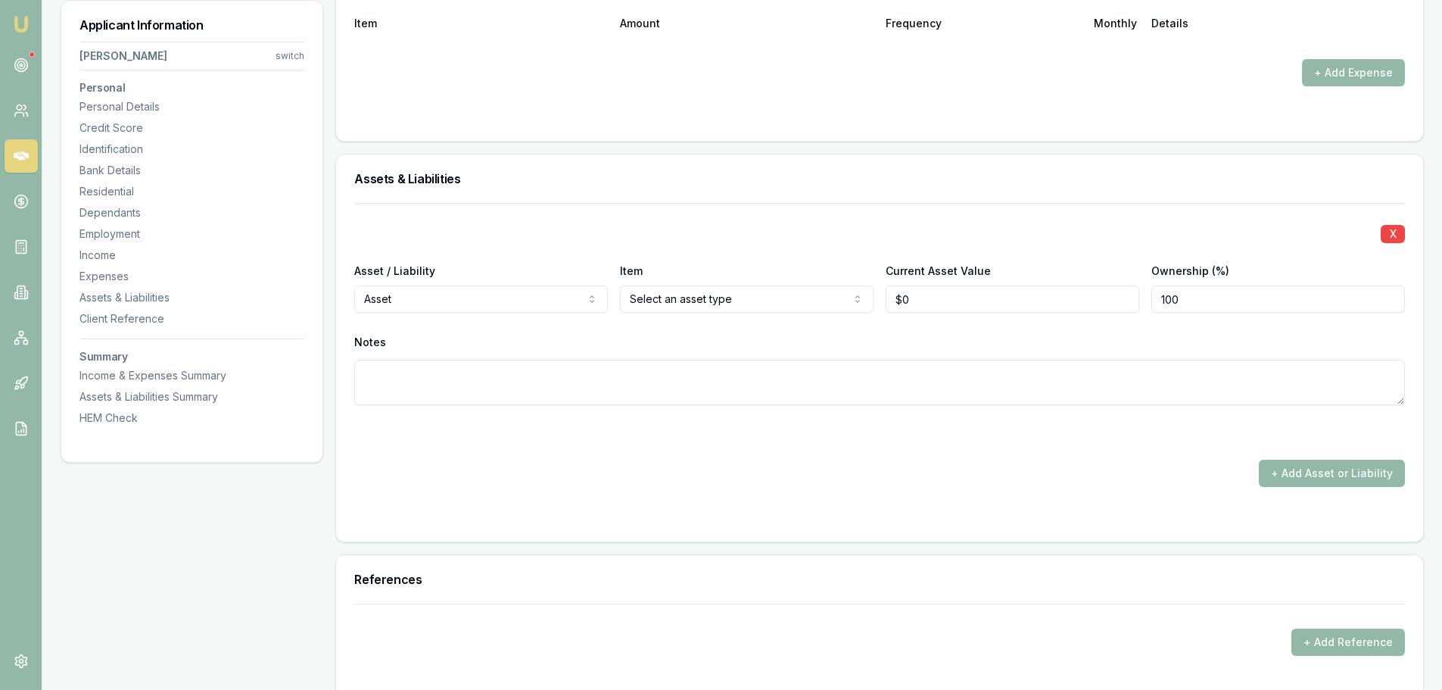
select select "LIABILITY"
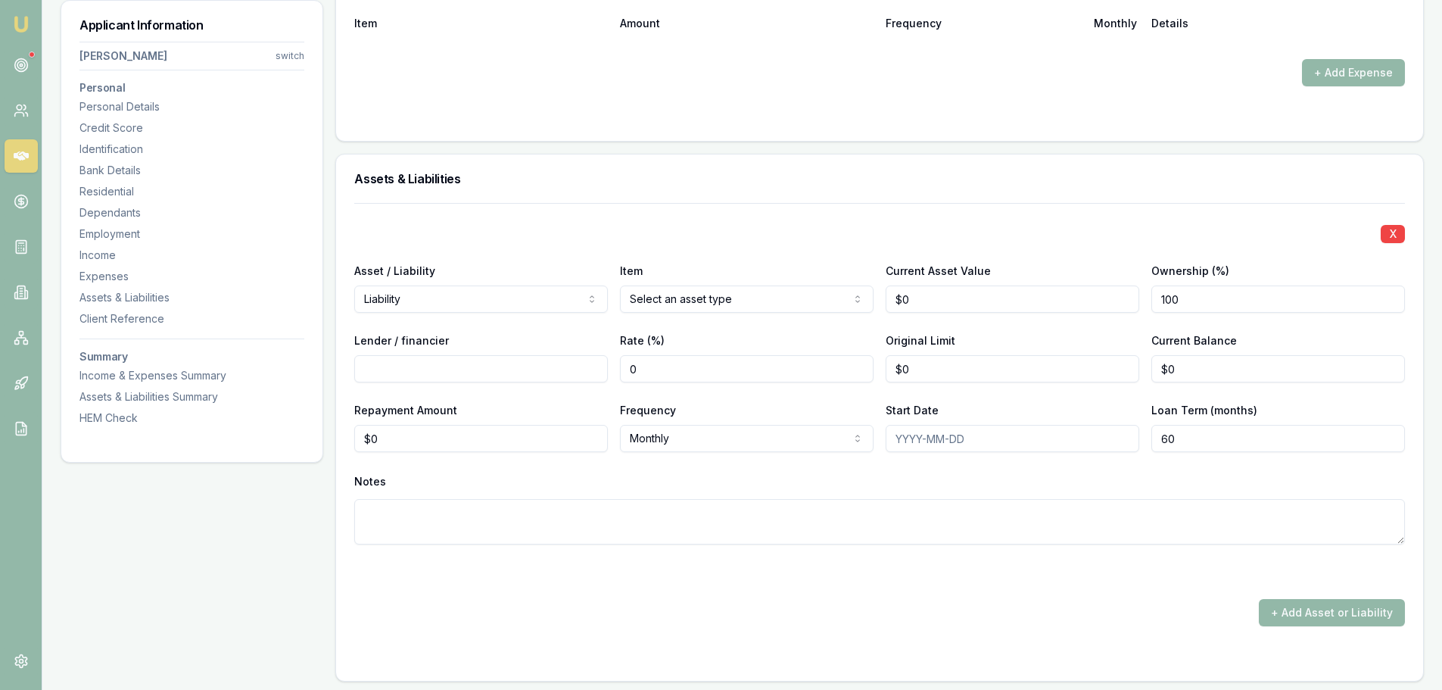
click at [510, 372] on input "Lender / financier" at bounding box center [481, 368] width 254 height 27
type input "NAB"
drag, startPoint x: 425, startPoint y: 436, endPoint x: 30, endPoint y: 463, distance: 395.4
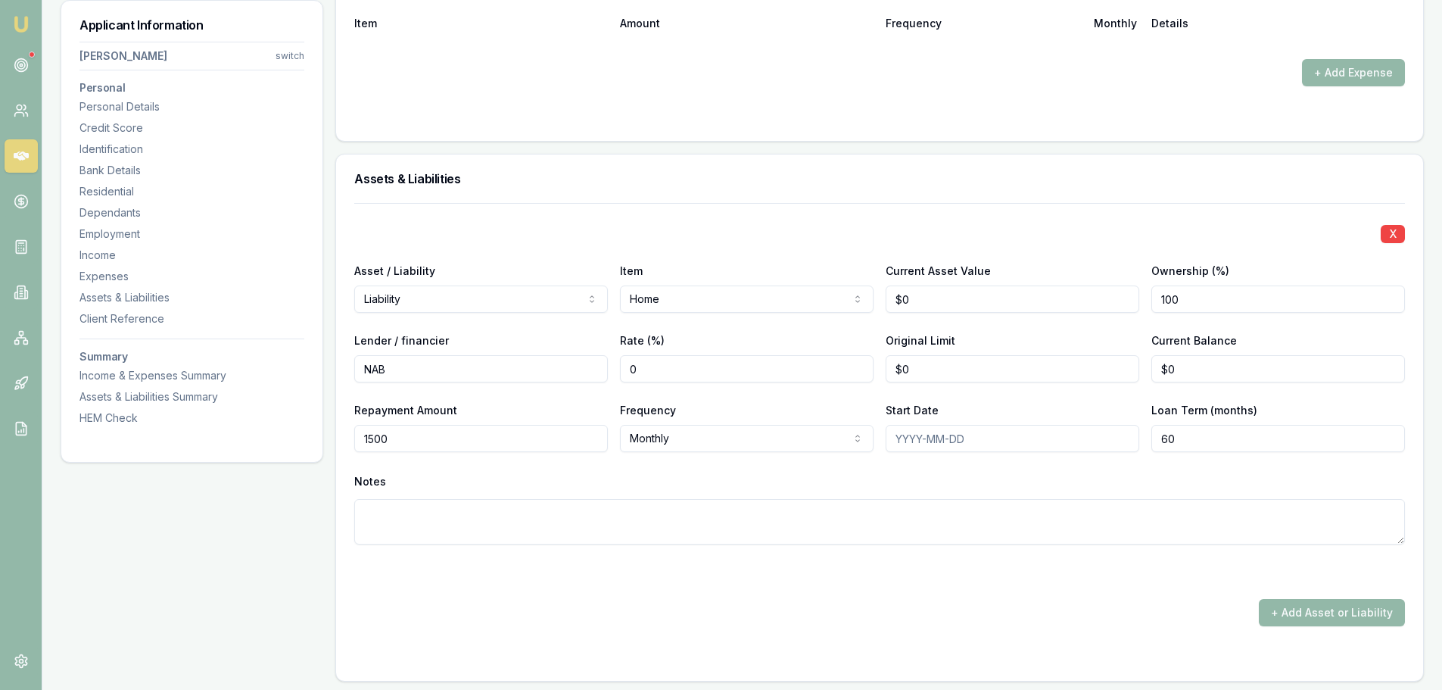
type input "$1,500"
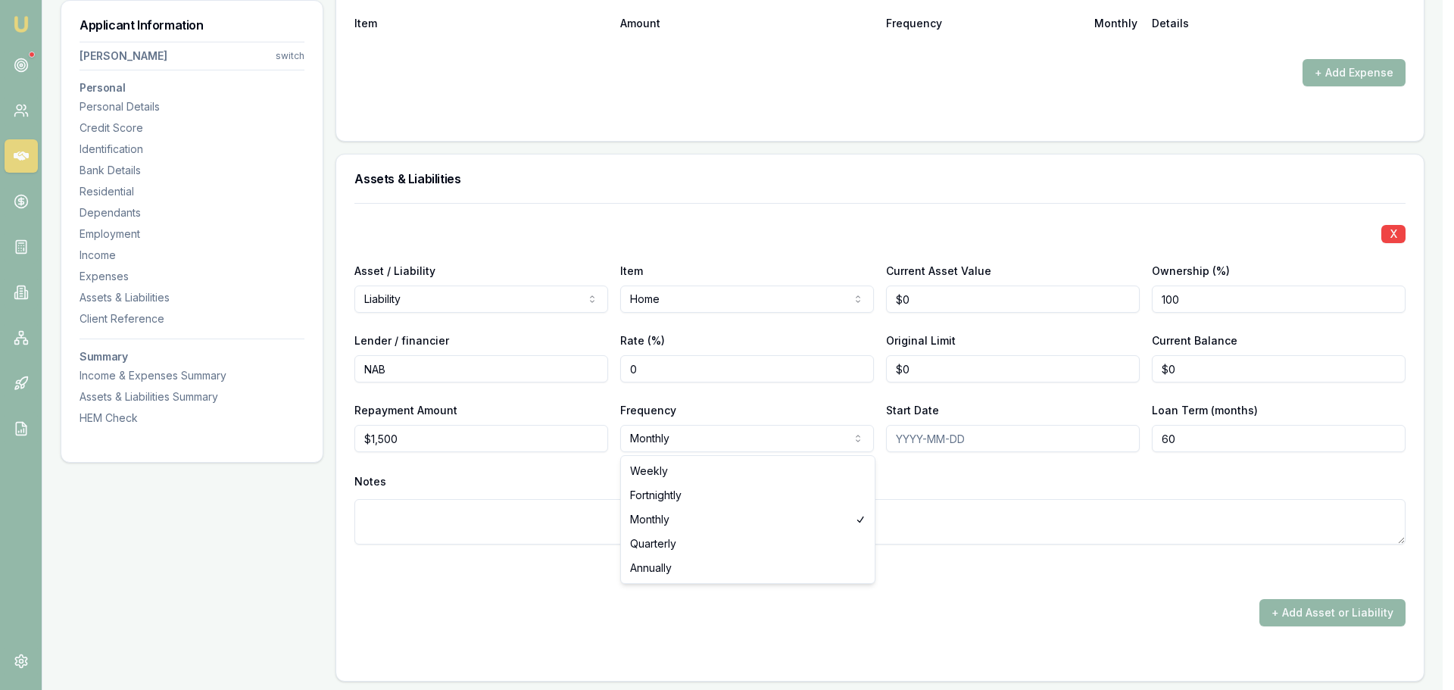
select select "FORTNIGHTLY"
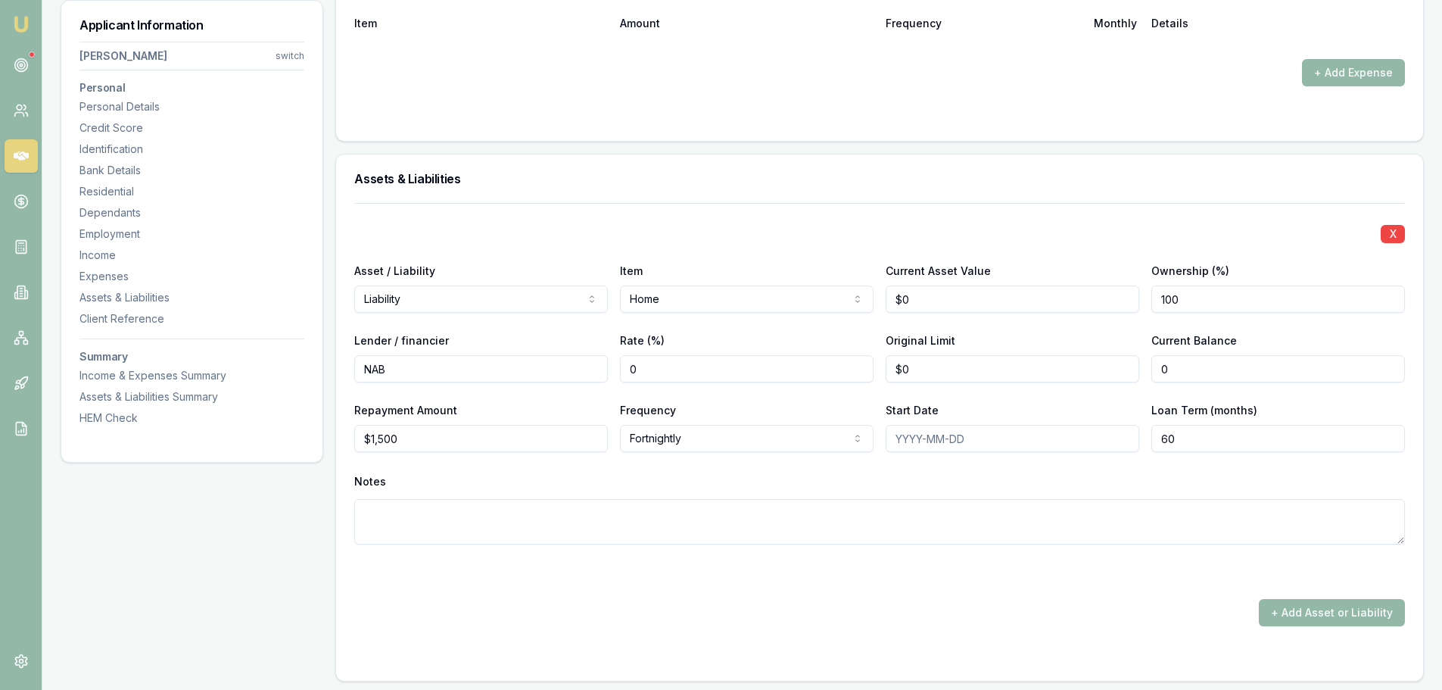
drag, startPoint x: 1248, startPoint y: 368, endPoint x: 821, endPoint y: 363, distance: 426.3
click at [861, 368] on div "Lender / financier NAB Rate (%) 0 Original Limit $0 Current Balance 0" at bounding box center [879, 356] width 1051 height 51
type input "$460,000"
click at [760, 207] on div "X Asset / Liability Liability Asset Liability Item Home Home Car Boat Bike Cara…" at bounding box center [879, 392] width 1051 height 378
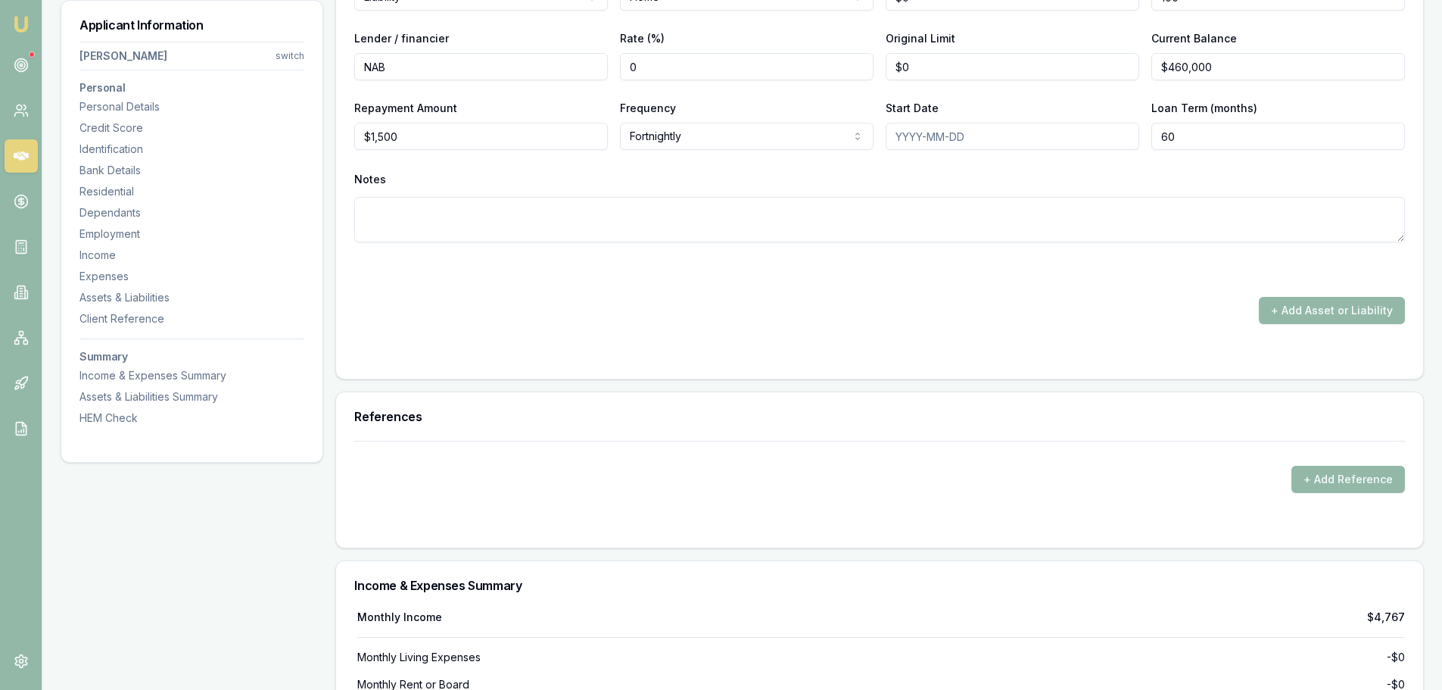
scroll to position [3558, 0]
click at [1299, 307] on button "+ Add Asset or Liability" at bounding box center [1332, 309] width 146 height 27
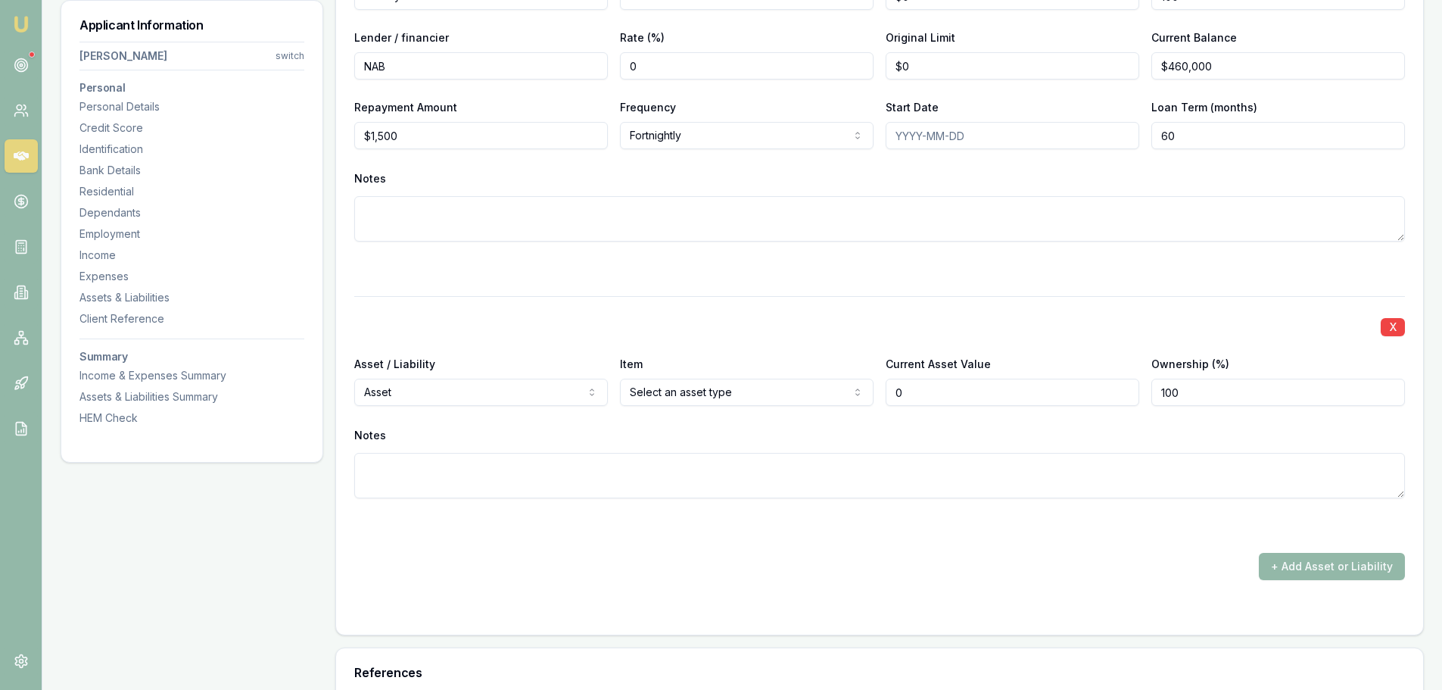
type input "$0"
select select "LIABILITY"
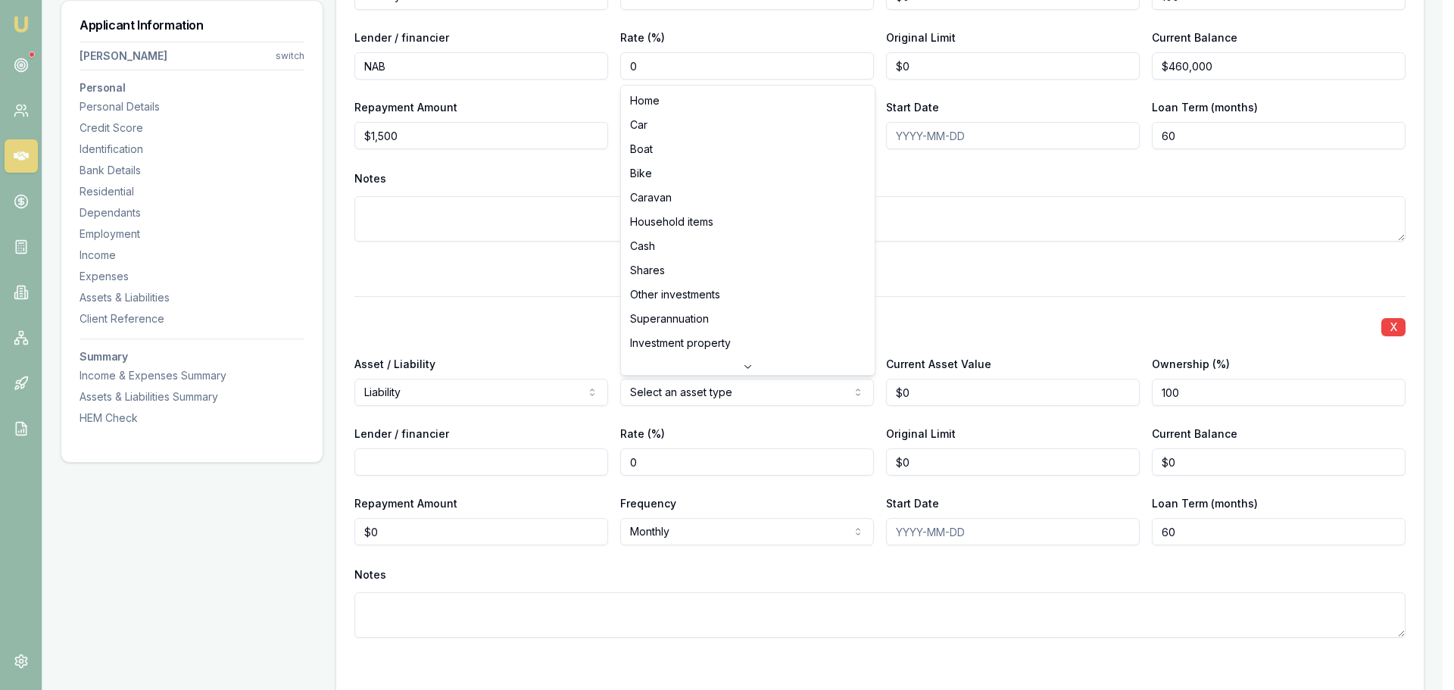
select select "CAR"
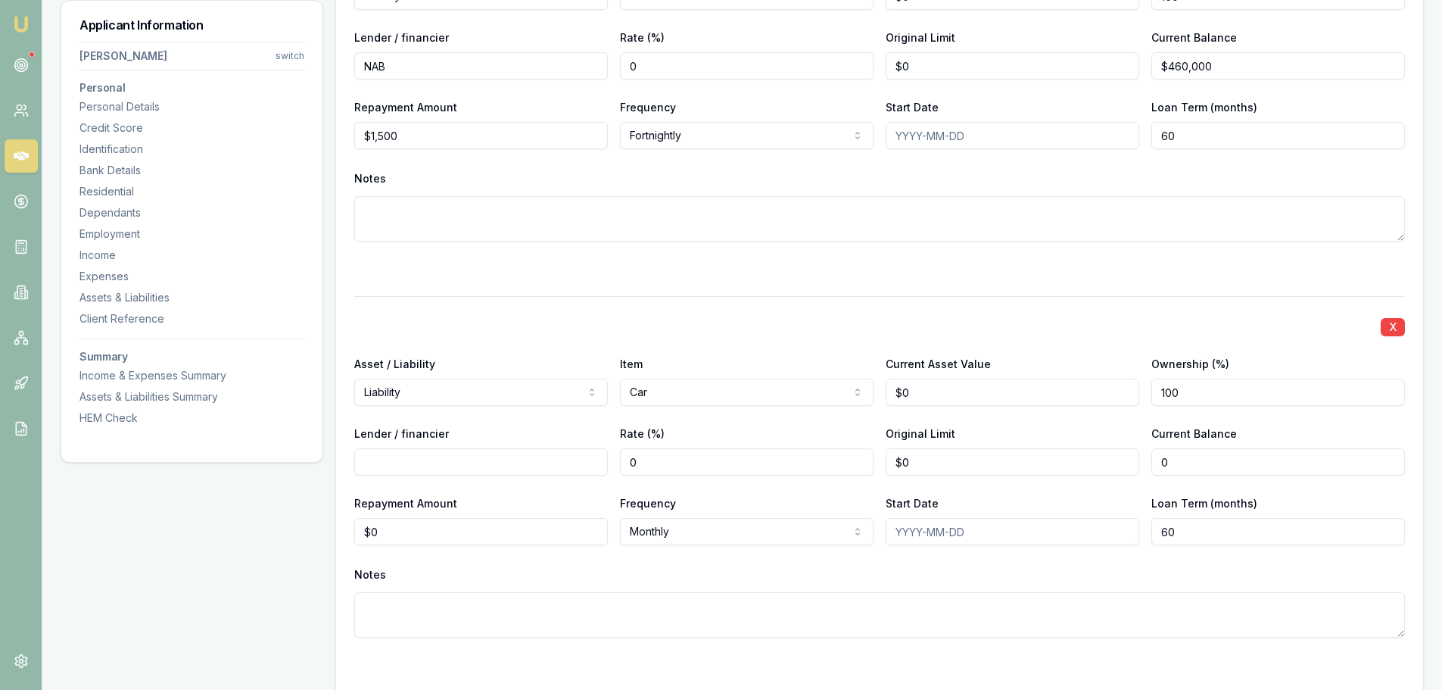
drag, startPoint x: 1214, startPoint y: 467, endPoint x: 1041, endPoint y: 458, distance: 173.6
click at [1041, 458] on div "Lender / financier Rate (%) 0 Original Limit $0 Current Balance 0" at bounding box center [879, 449] width 1051 height 51
type input "$1,900"
click at [429, 457] on input "Lender / financier" at bounding box center [481, 461] width 254 height 27
type input "NAB"
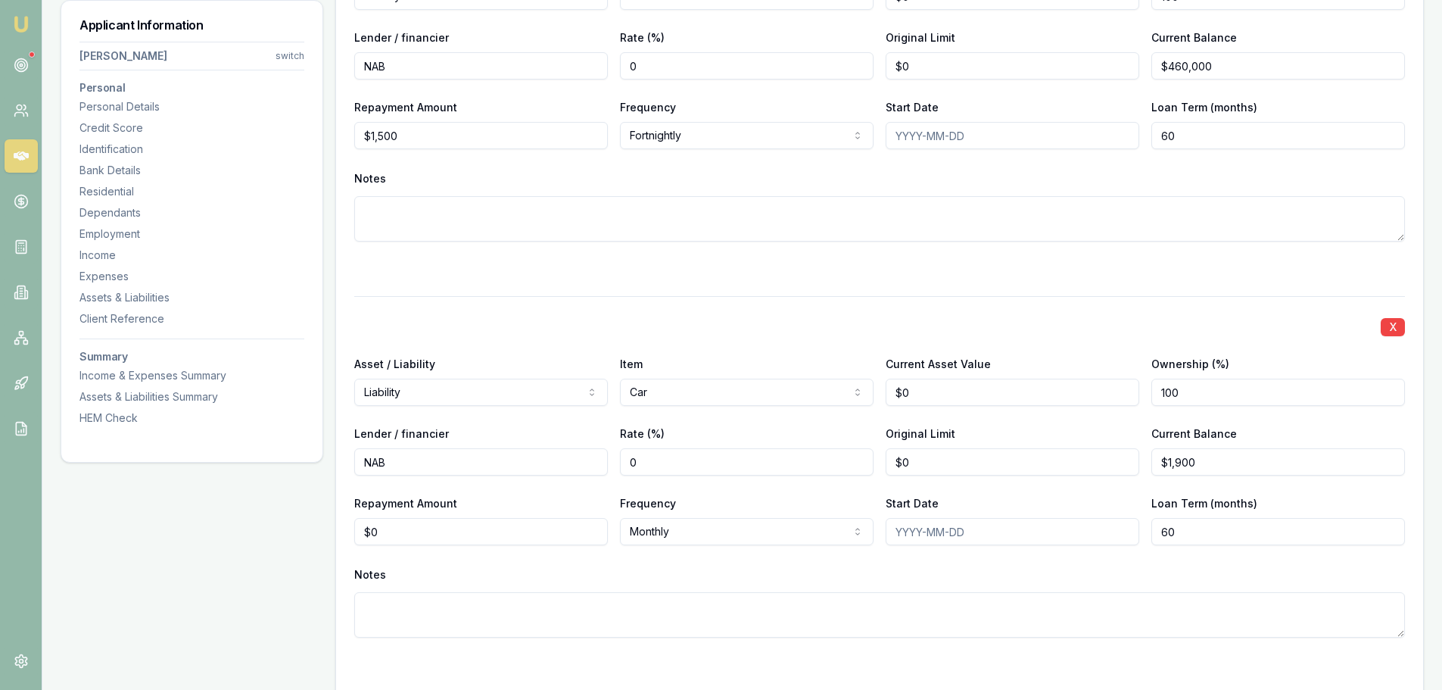
click at [774, 300] on div "X Asset / Liability Liability Asset Liability Item Car Home Car Boat Bike Carav…" at bounding box center [879, 485] width 1051 height 378
click at [1275, 466] on input "1900" at bounding box center [1279, 461] width 254 height 27
type input "$19,000"
drag, startPoint x: 387, startPoint y: 535, endPoint x: 273, endPoint y: 507, distance: 117.2
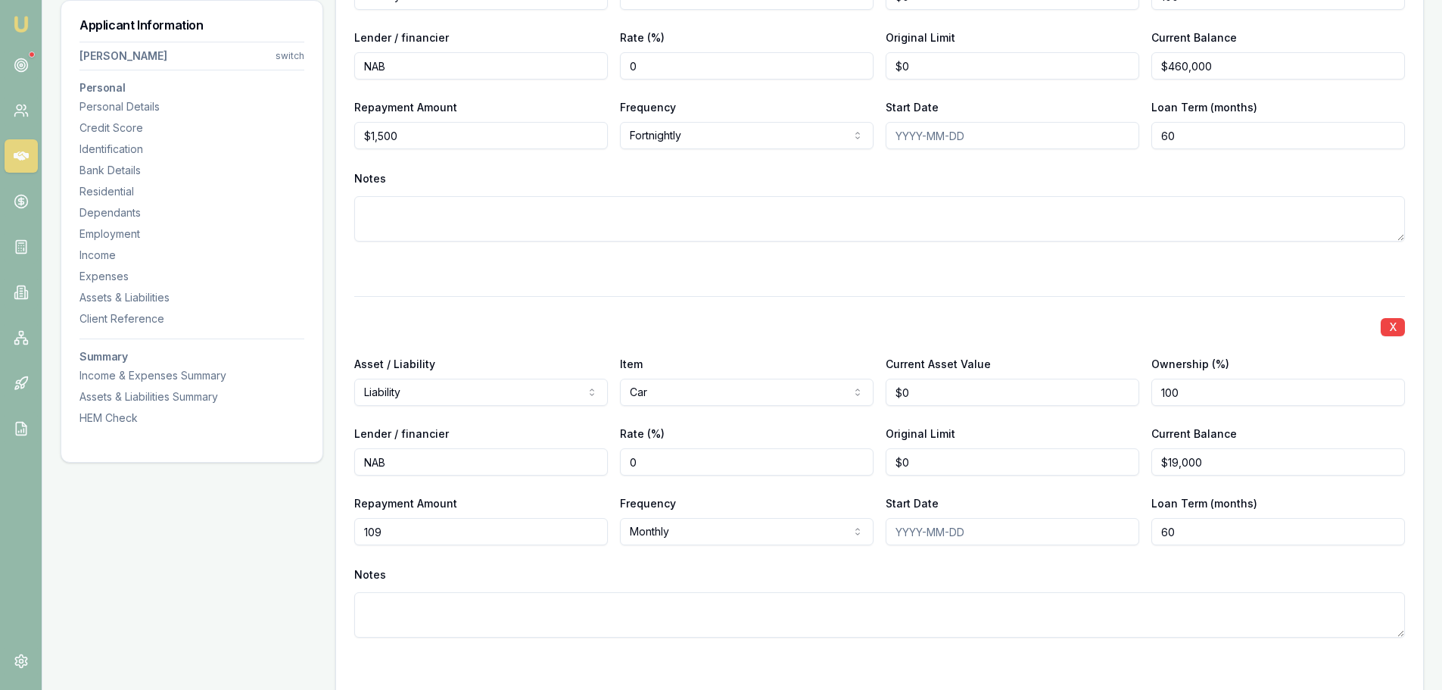
type input "$109"
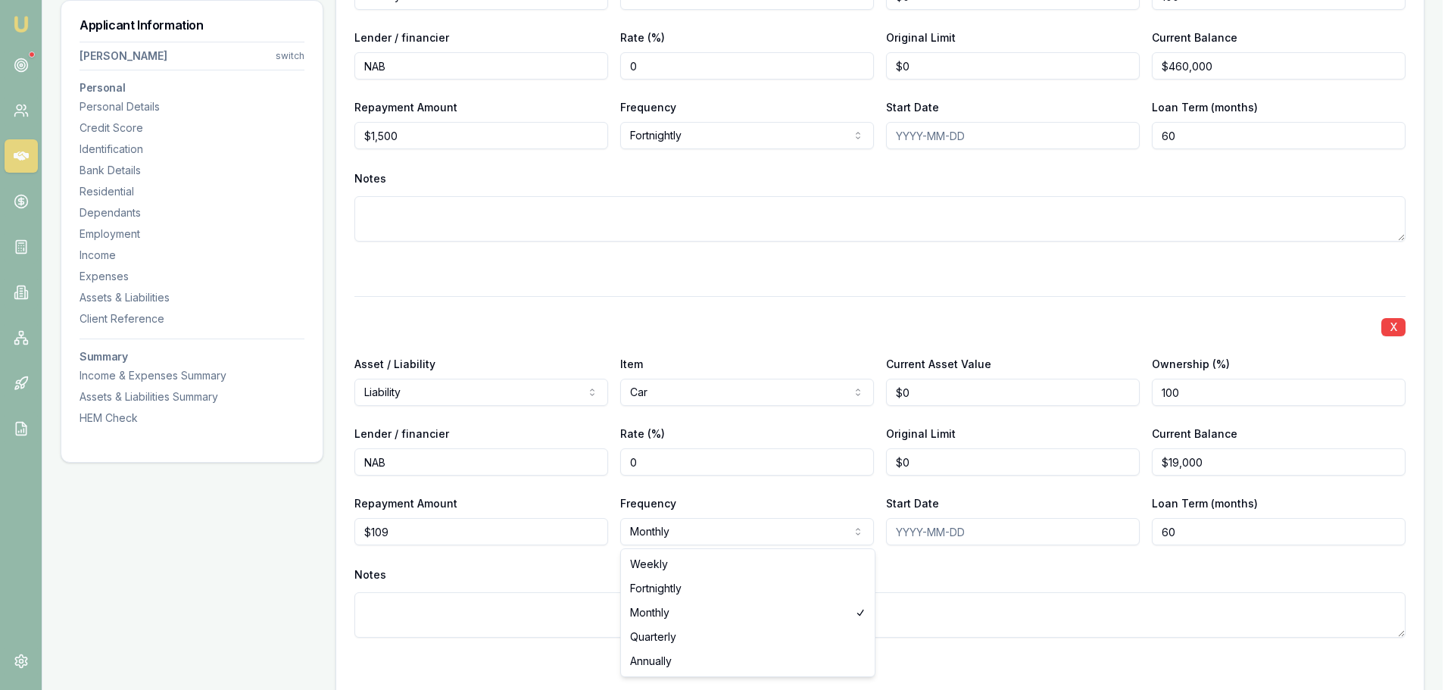
select select "WEEKLY"
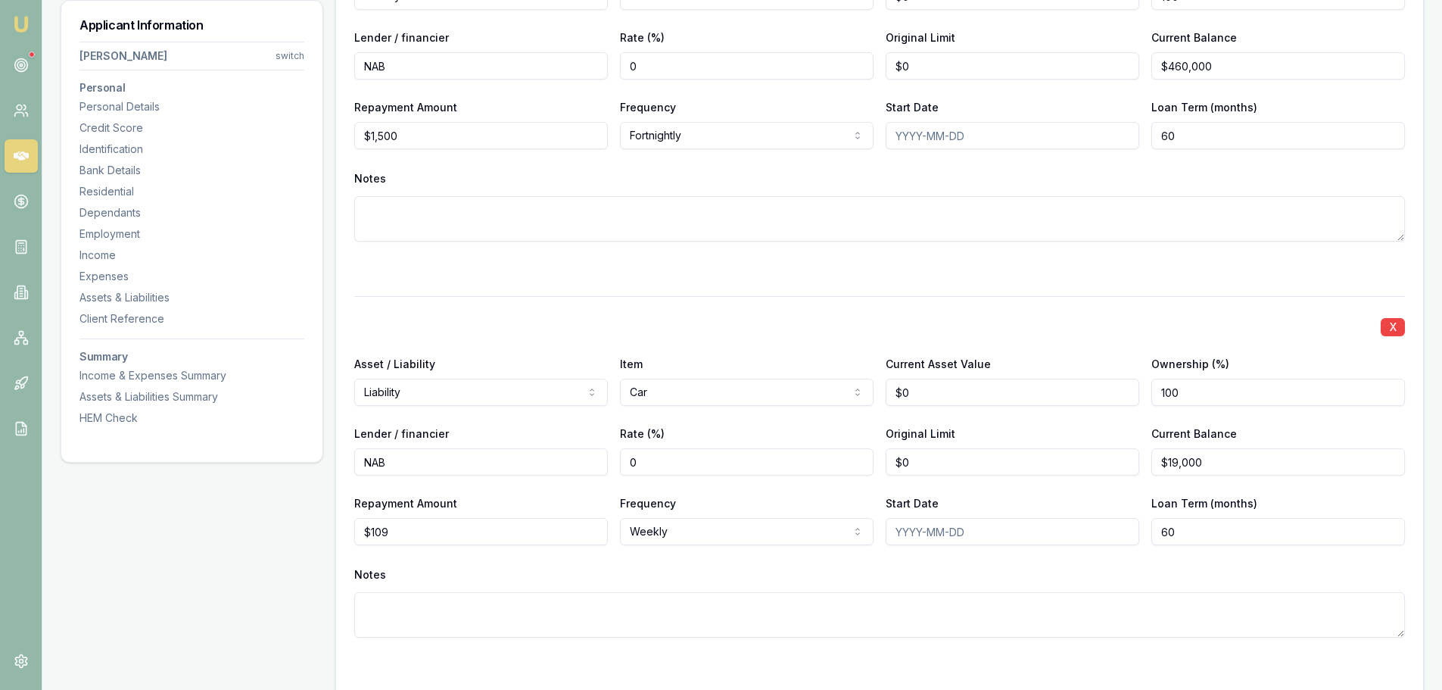
click at [702, 309] on div "X Asset / Liability Liability Asset Liability Item Car Home Car Boat Bike Carav…" at bounding box center [879, 485] width 1051 height 378
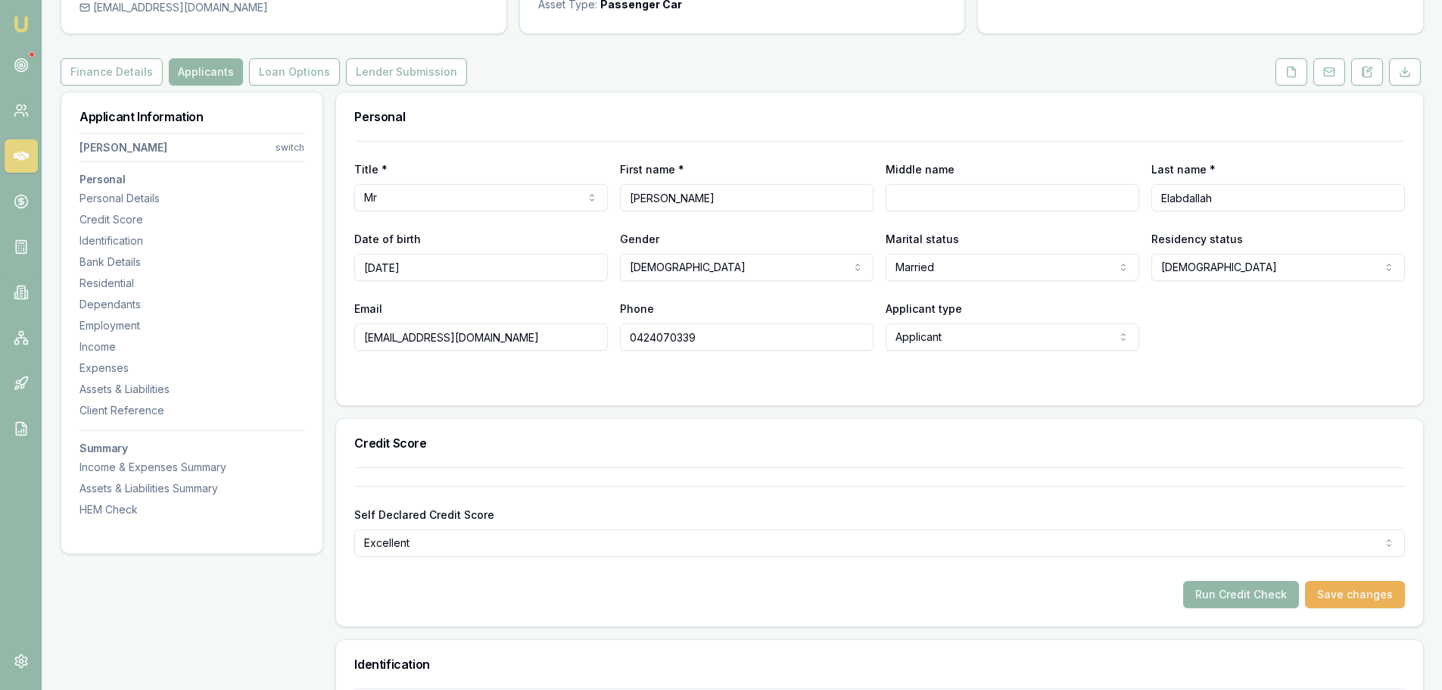
scroll to position [0, 0]
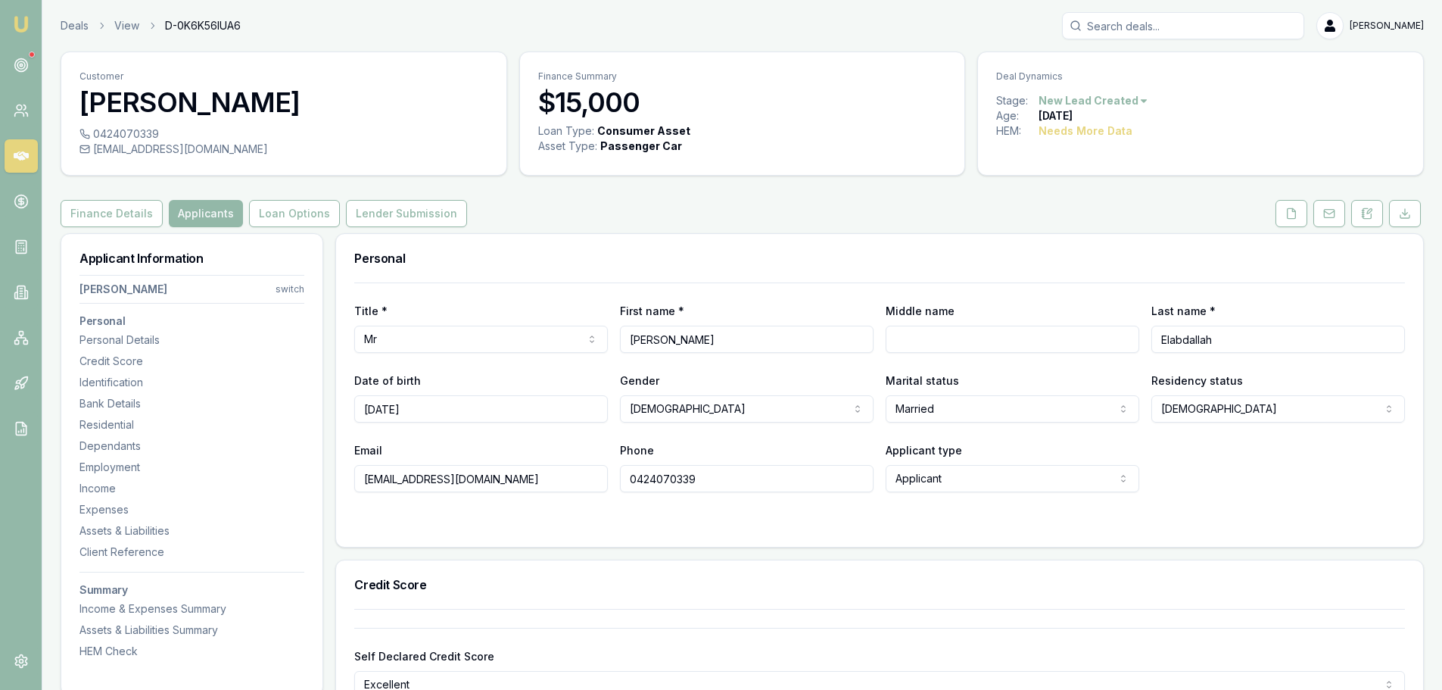
click at [709, 207] on div "Finance Details Applicants Loan Options Lender Submission" at bounding box center [743, 213] width 1364 height 27
click at [611, 225] on div "Finance Details Applicants Loan Options Lender Submission" at bounding box center [743, 213] width 1364 height 27
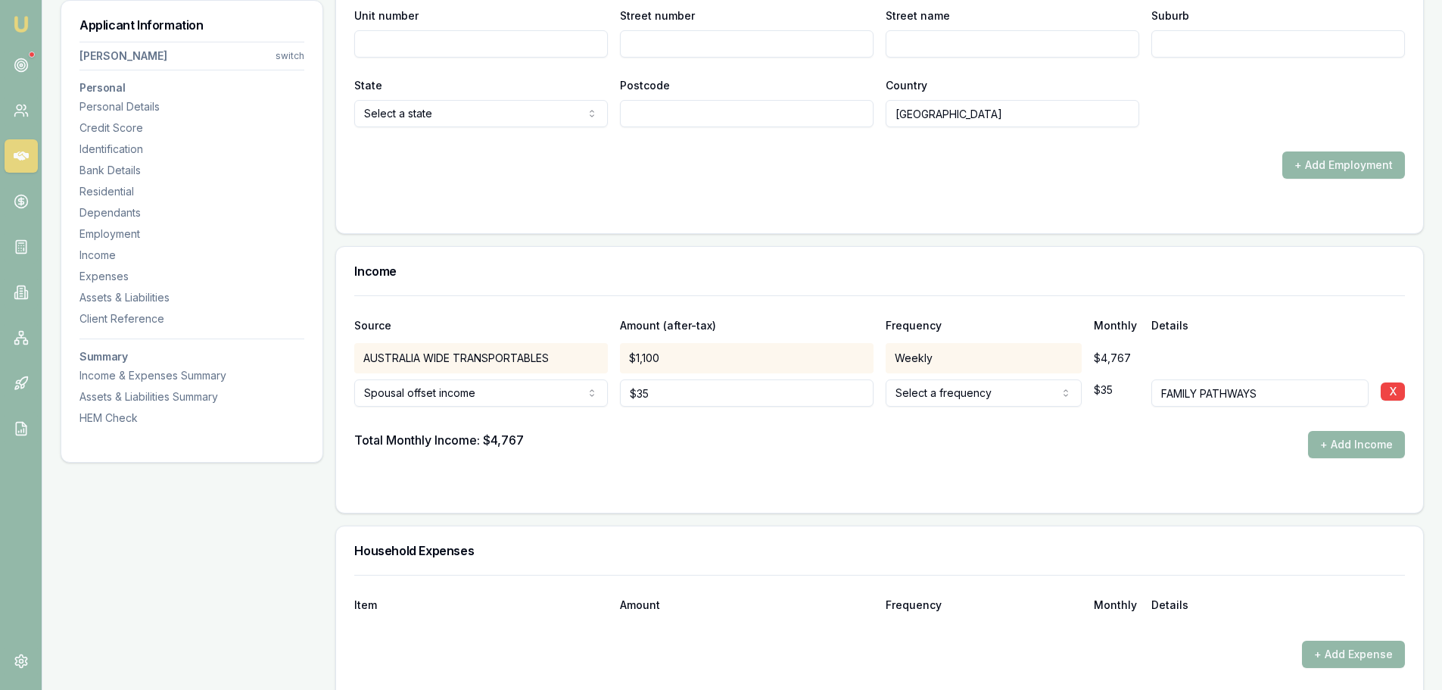
scroll to position [2801, 0]
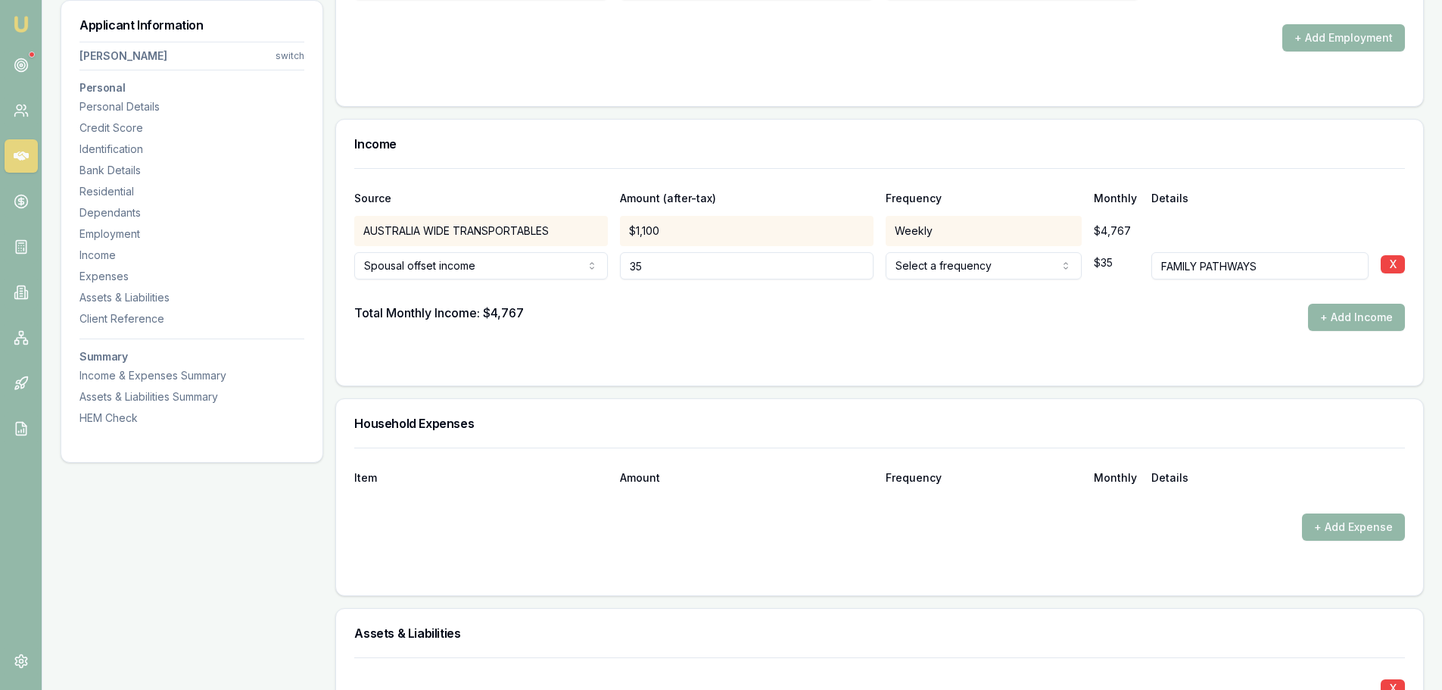
drag, startPoint x: 709, startPoint y: 264, endPoint x: 422, endPoint y: 264, distance: 286.9
click at [422, 264] on div "Spousal offset income Spousal offset income Rental Shares Interest Centrelink F…" at bounding box center [879, 262] width 1051 height 33
type input "1"
type input "$1,300"
click at [647, 316] on div "Total Monthly Income: $4,767 + Add Income" at bounding box center [879, 317] width 1051 height 27
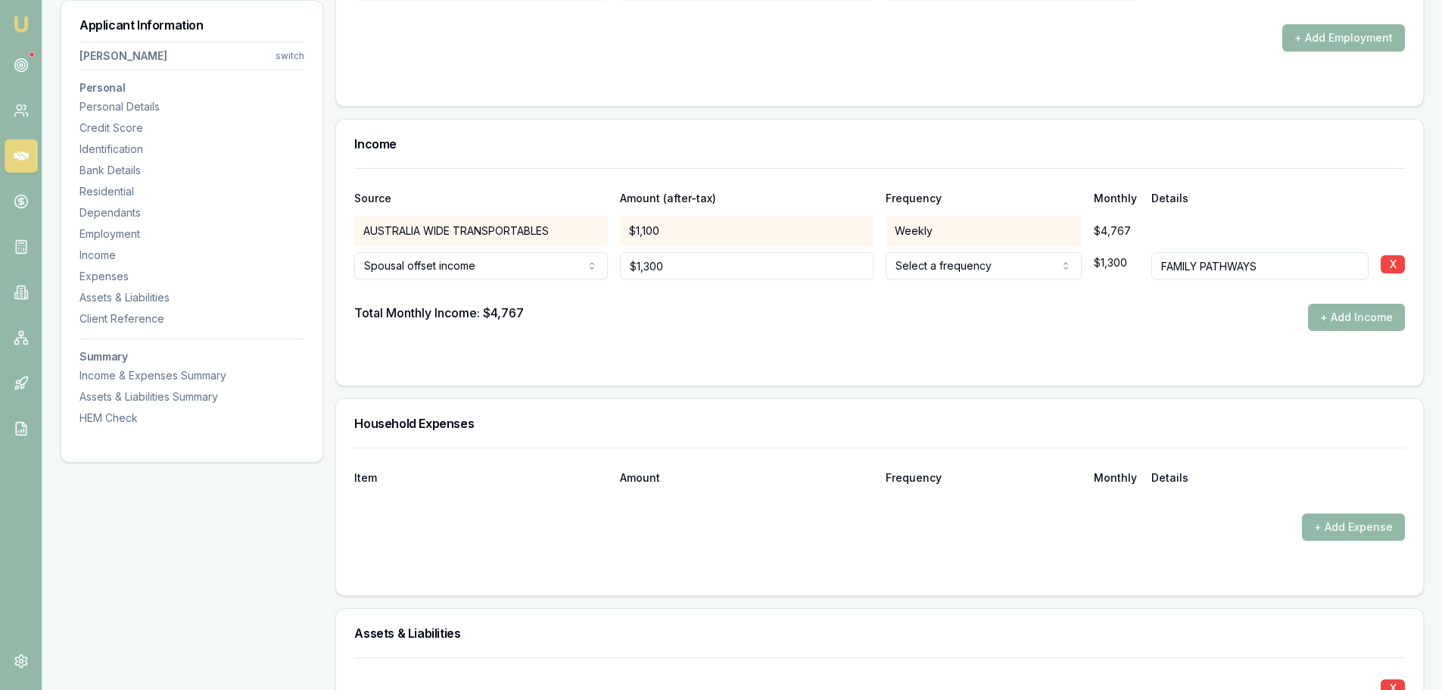
click at [665, 307] on div "Total Monthly Income: $4,767 + Add Income" at bounding box center [879, 317] width 1051 height 27
click at [914, 307] on div "Total Monthly Income: $4,767 + Add Income" at bounding box center [879, 317] width 1051 height 27
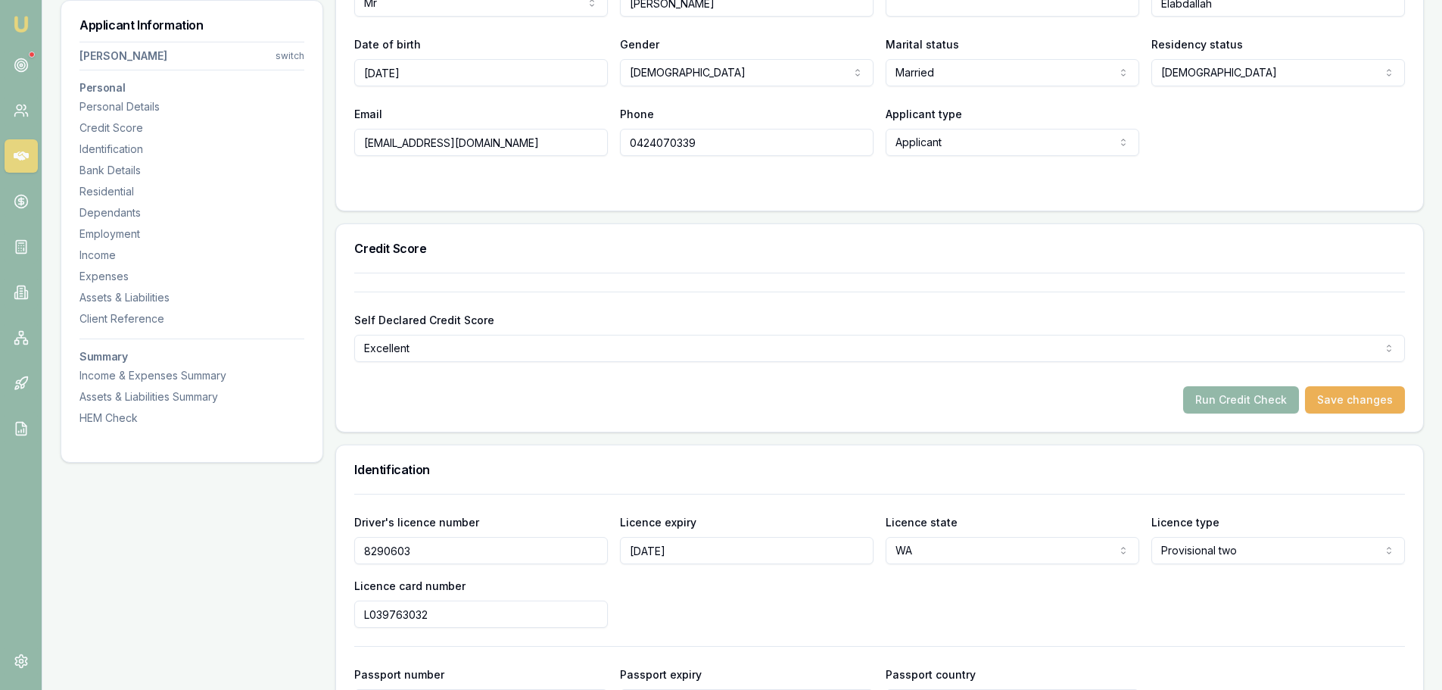
scroll to position [76, 0]
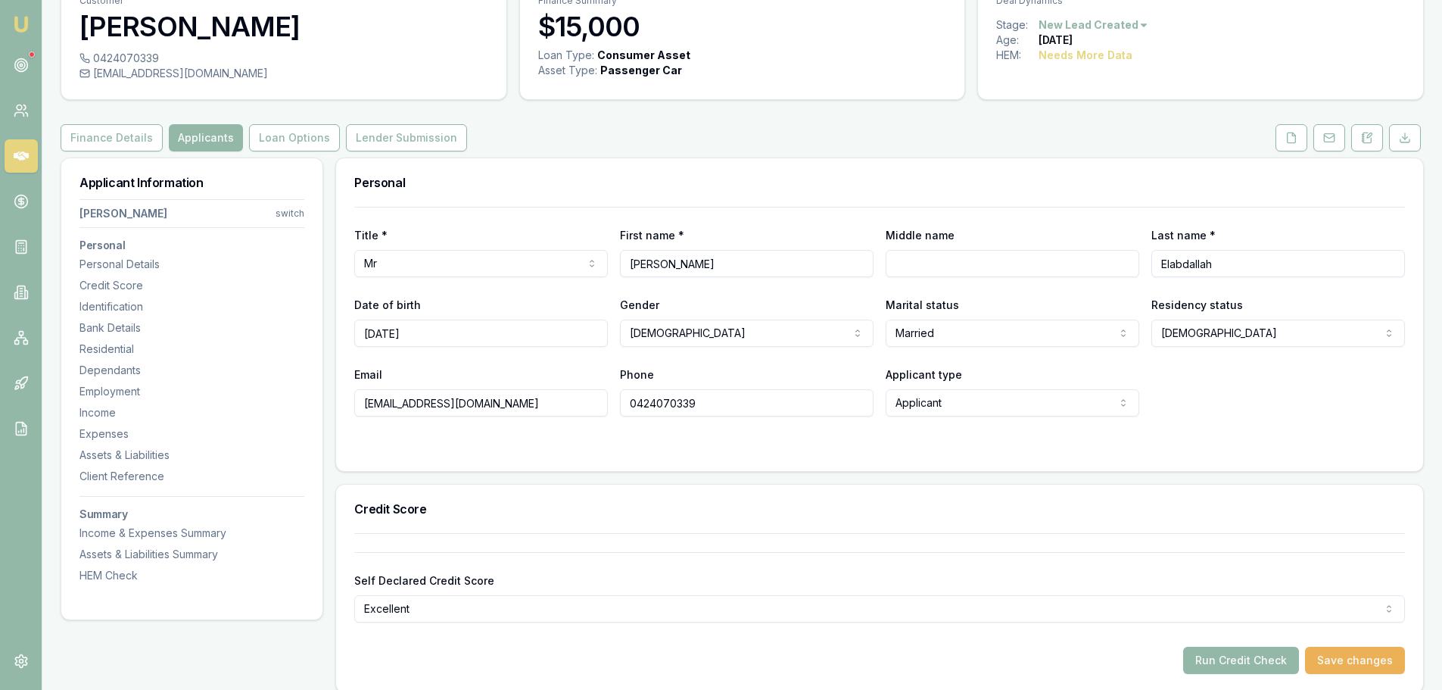
click at [1050, 165] on div "Personal" at bounding box center [879, 182] width 1087 height 48
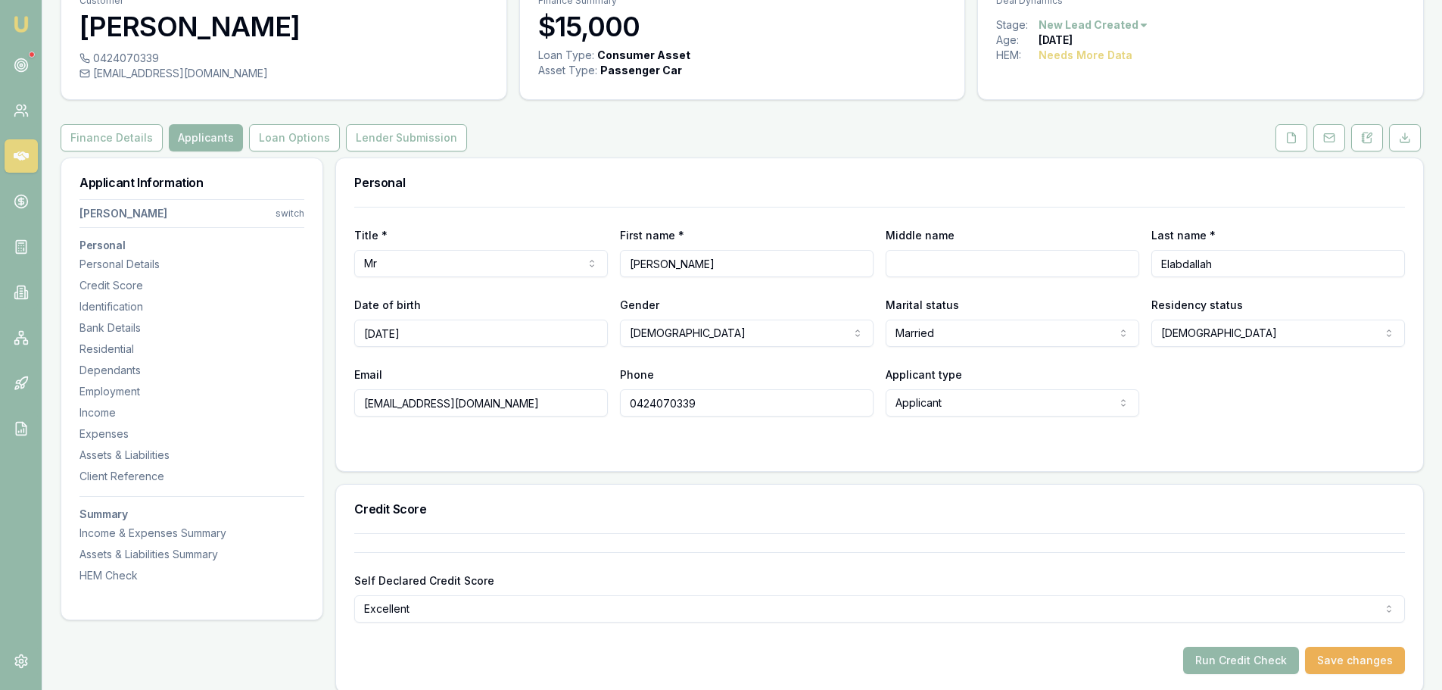
click at [974, 180] on h3 "Personal" at bounding box center [879, 182] width 1051 height 12
click at [979, 177] on h3 "Personal" at bounding box center [879, 182] width 1051 height 12
click at [802, 162] on div "Personal" at bounding box center [879, 182] width 1087 height 48
click at [747, 162] on div "Personal" at bounding box center [879, 182] width 1087 height 48
click at [737, 163] on div "Personal" at bounding box center [879, 182] width 1087 height 48
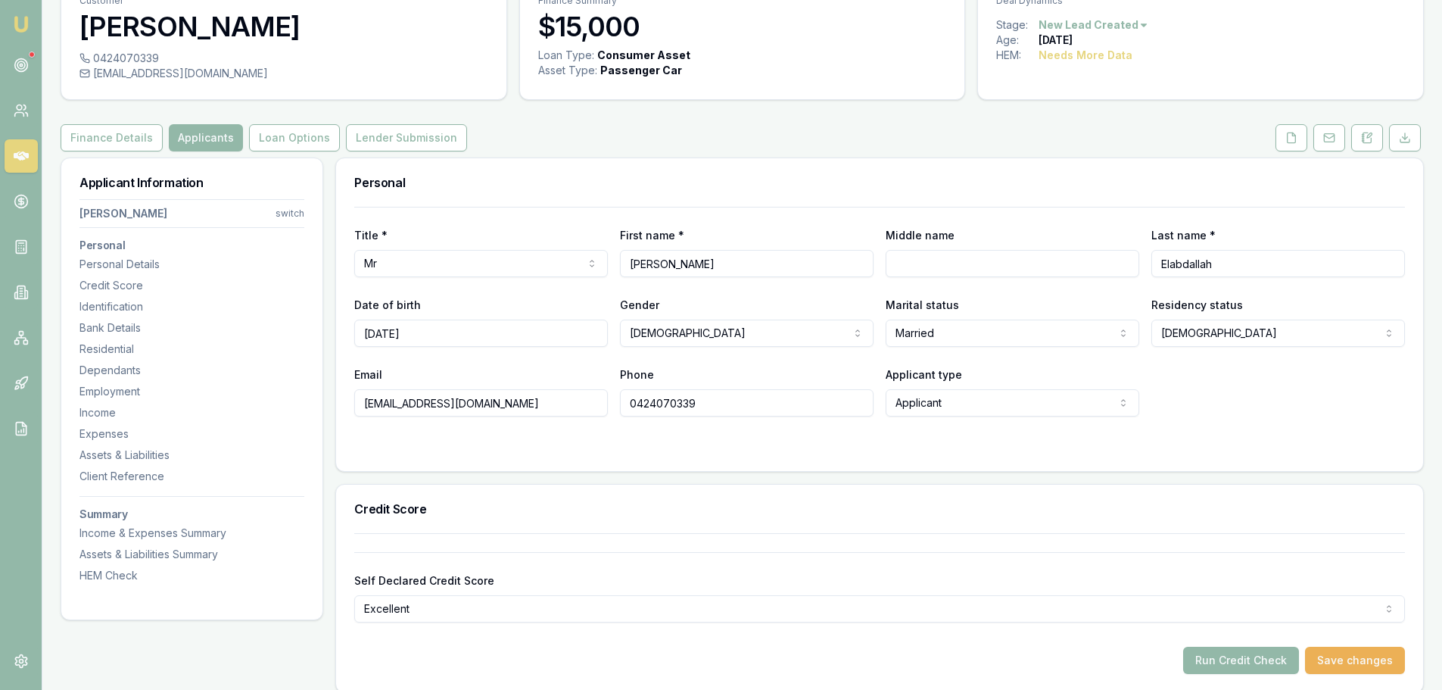
click at [737, 164] on div "Personal" at bounding box center [879, 182] width 1087 height 48
click at [805, 161] on div "Personal" at bounding box center [879, 182] width 1087 height 48
click at [974, 158] on div "Personal" at bounding box center [879, 182] width 1087 height 48
click at [965, 137] on div "Finance Details Applicants Loan Options Lender Submission" at bounding box center [743, 137] width 1364 height 27
click at [951, 145] on div "Finance Details Applicants Loan Options Lender Submission" at bounding box center [743, 137] width 1364 height 27
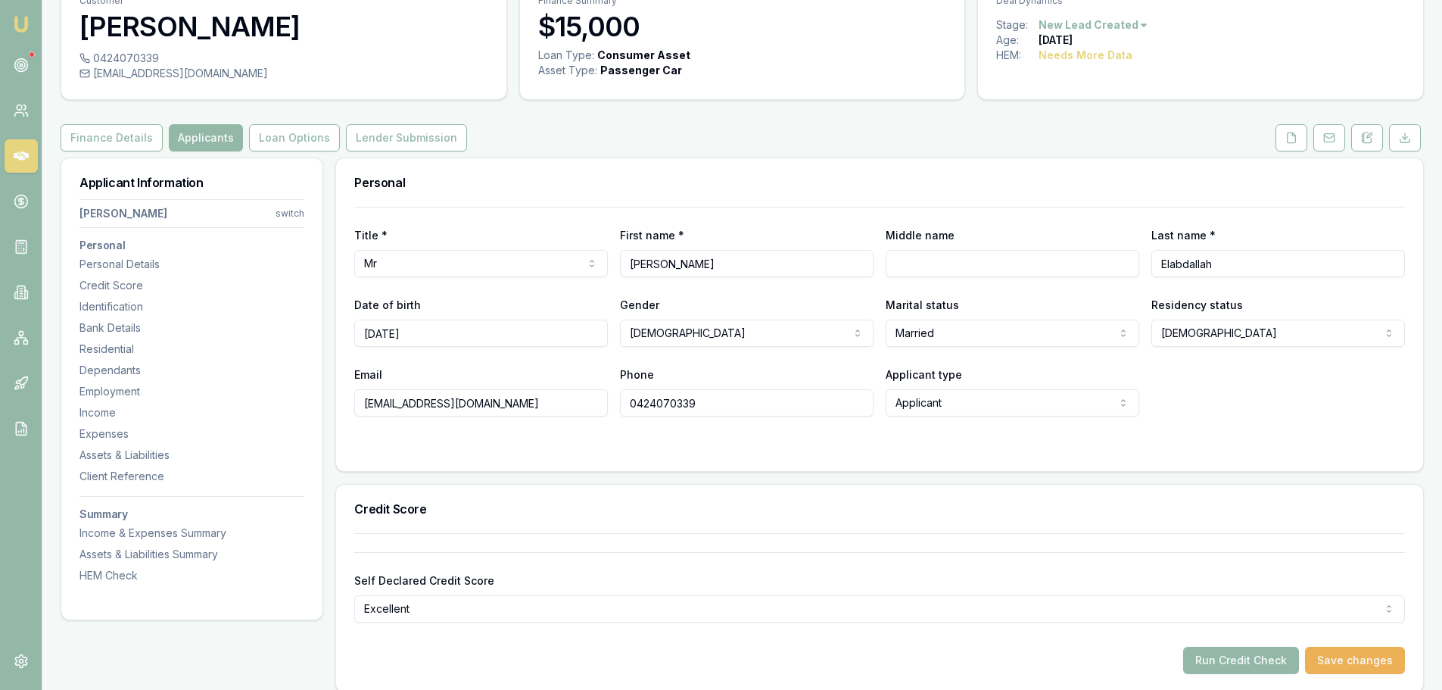
click at [992, 145] on div "Finance Details Applicants Loan Options Lender Submission" at bounding box center [743, 137] width 1364 height 27
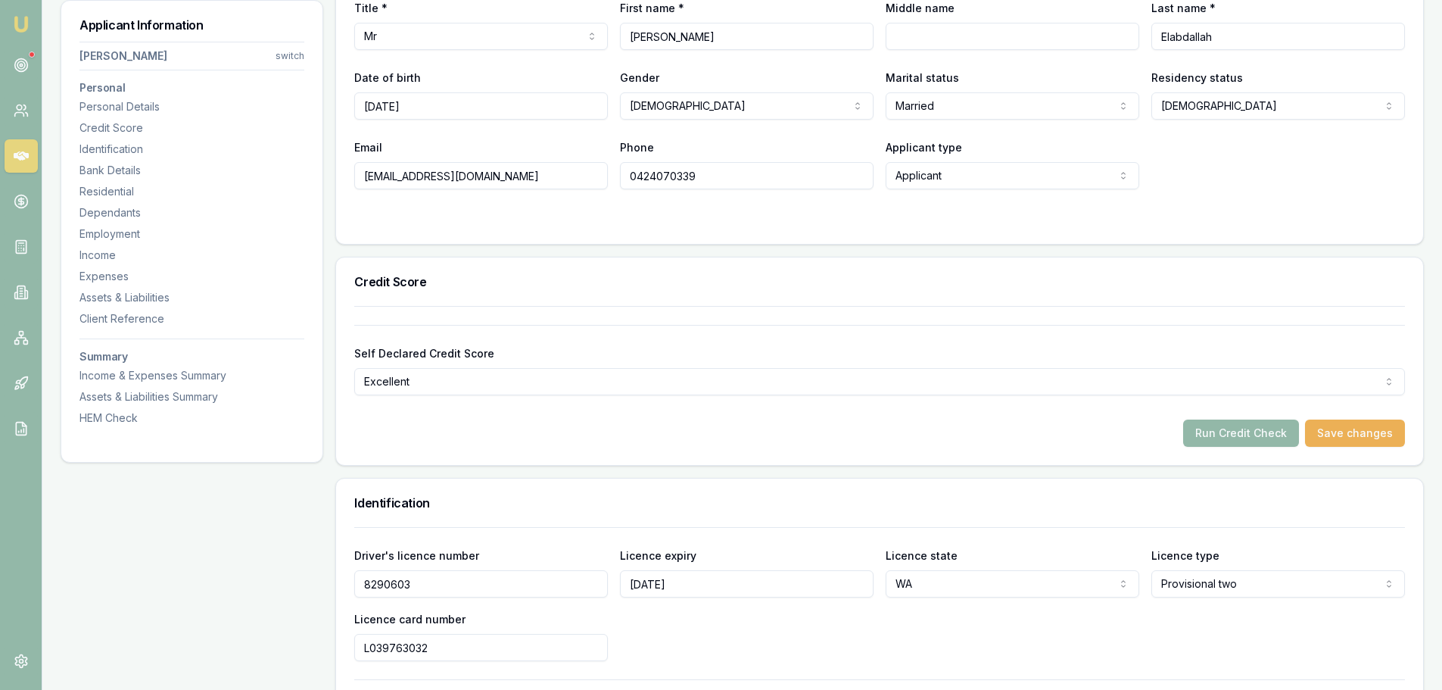
scroll to position [0, 0]
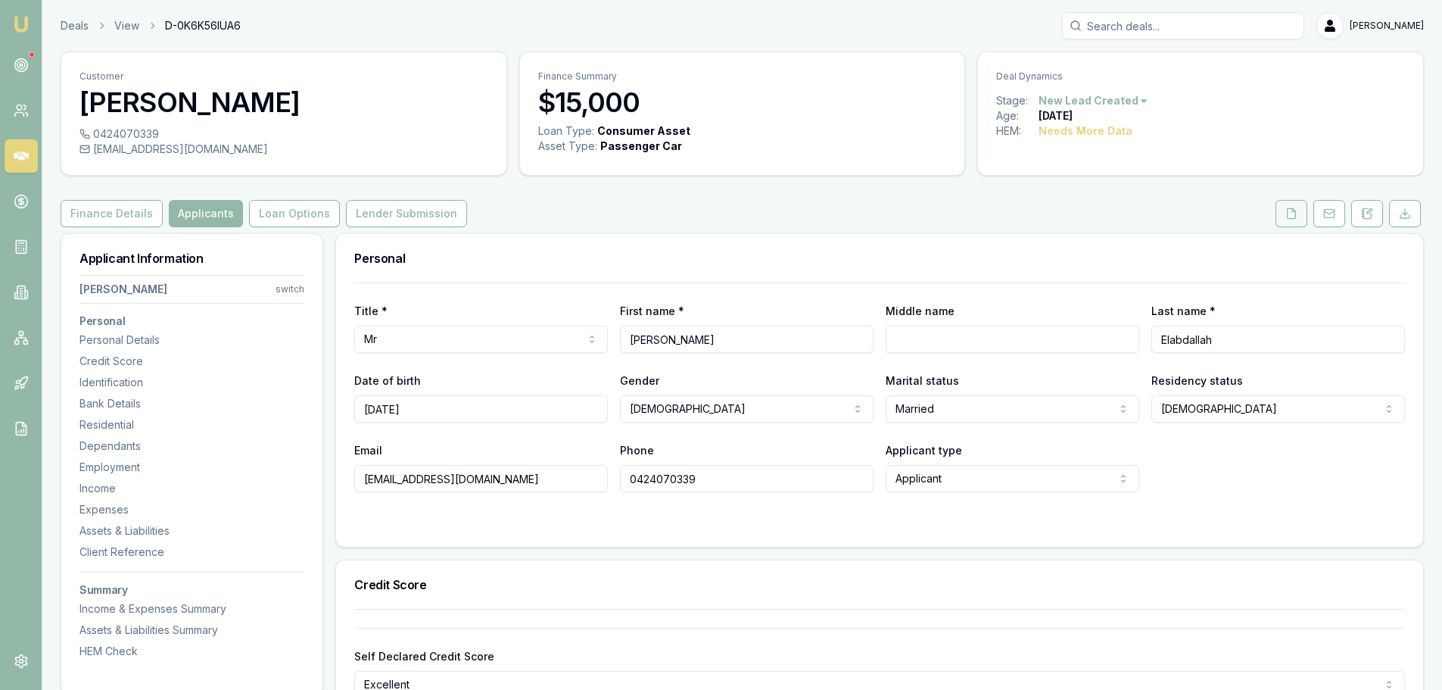
click at [1293, 216] on icon at bounding box center [1292, 213] width 12 height 12
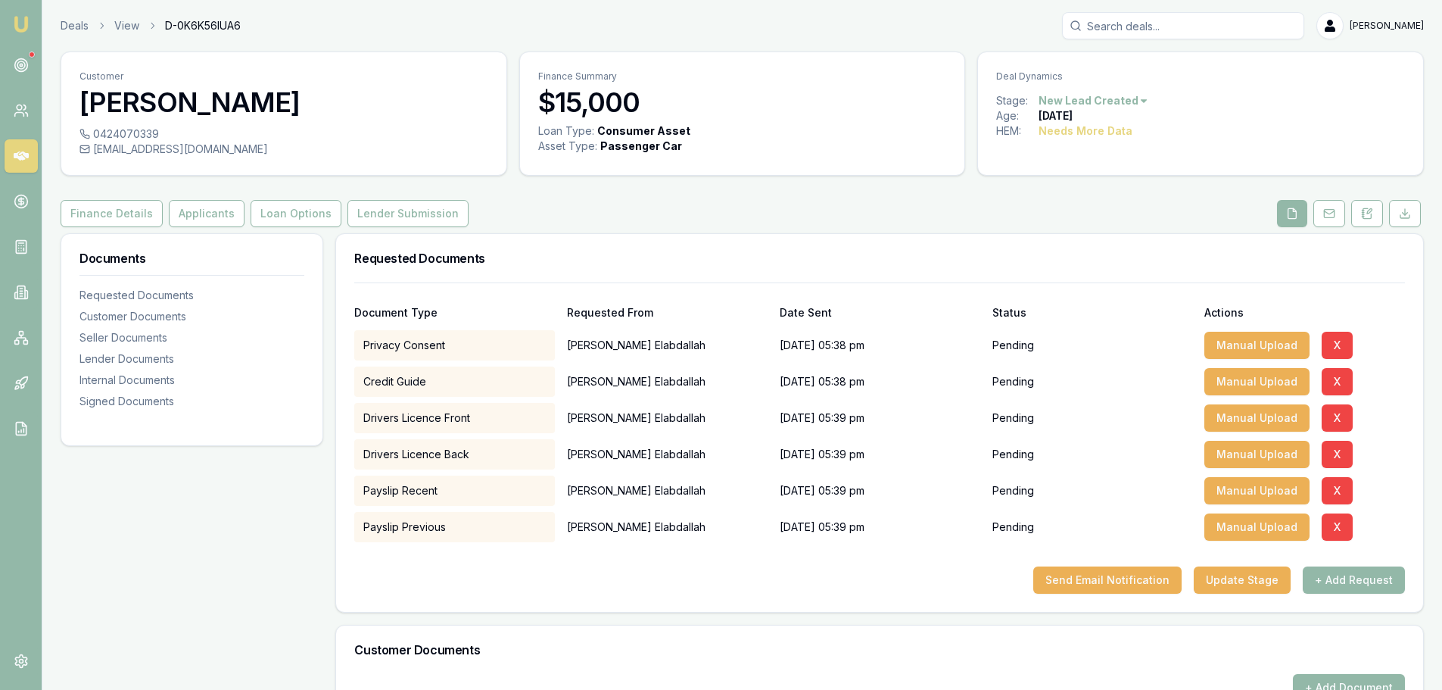
click at [959, 213] on div "Finance Details Applicants Loan Options Lender Submission" at bounding box center [743, 213] width 1364 height 27
click at [568, 200] on div "Finance Details Applicants Loan Options Lender Submission" at bounding box center [743, 213] width 1364 height 27
click at [1080, 575] on button "Send Email Notification" at bounding box center [1107, 579] width 148 height 27
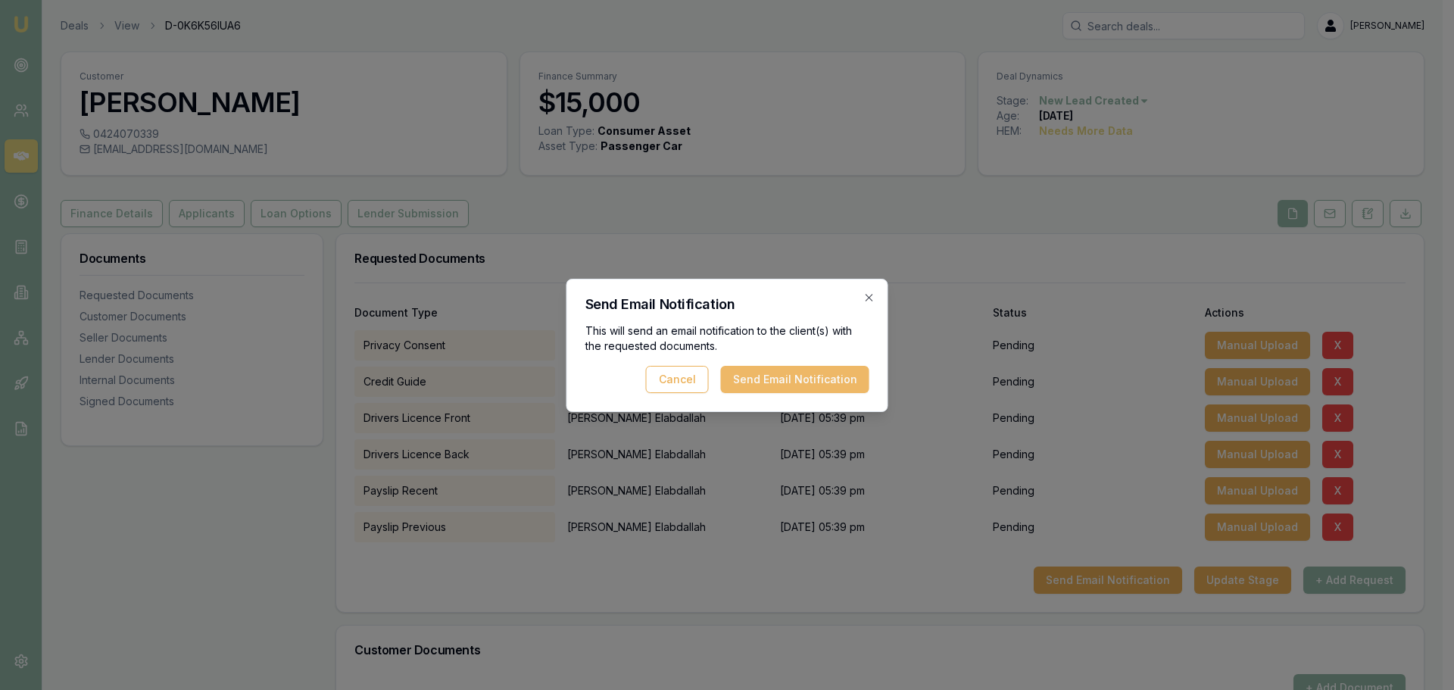
click at [773, 379] on button "Send Email Notification" at bounding box center [795, 379] width 148 height 27
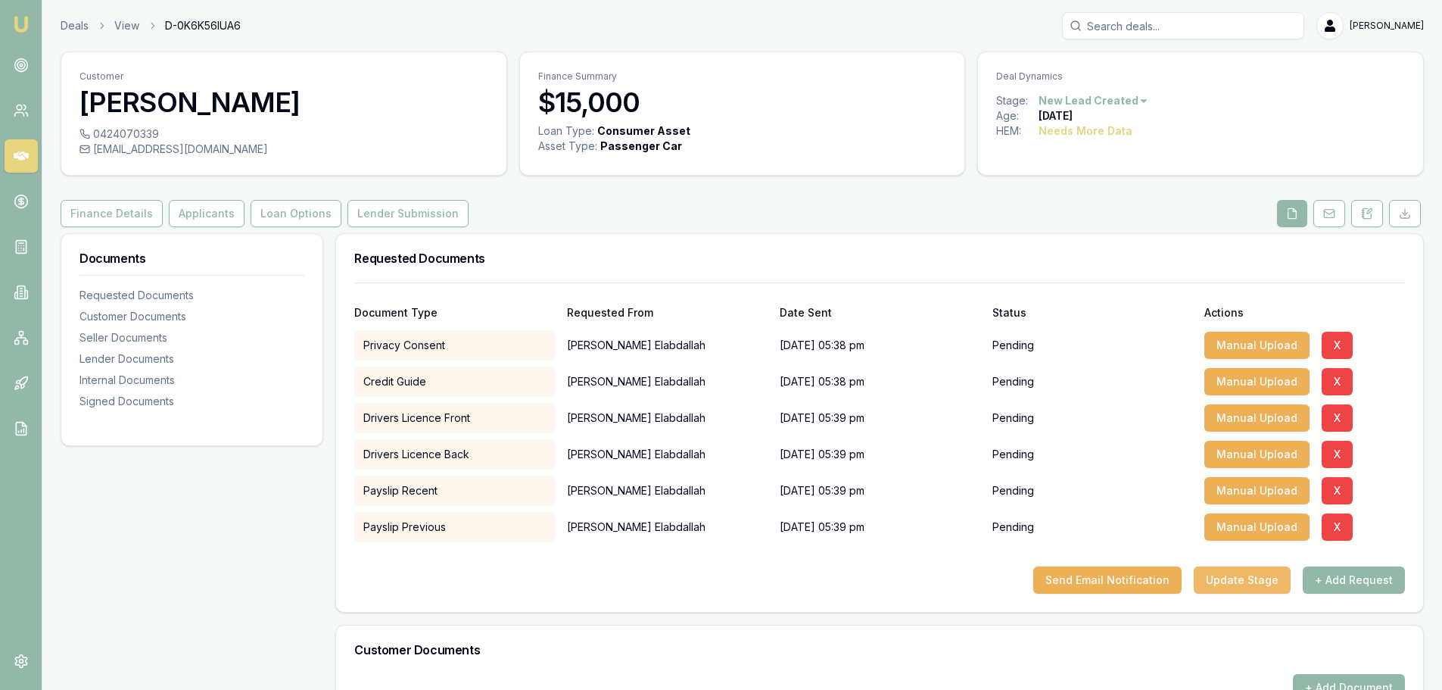
click at [1239, 578] on button "Update Stage" at bounding box center [1242, 579] width 97 height 27
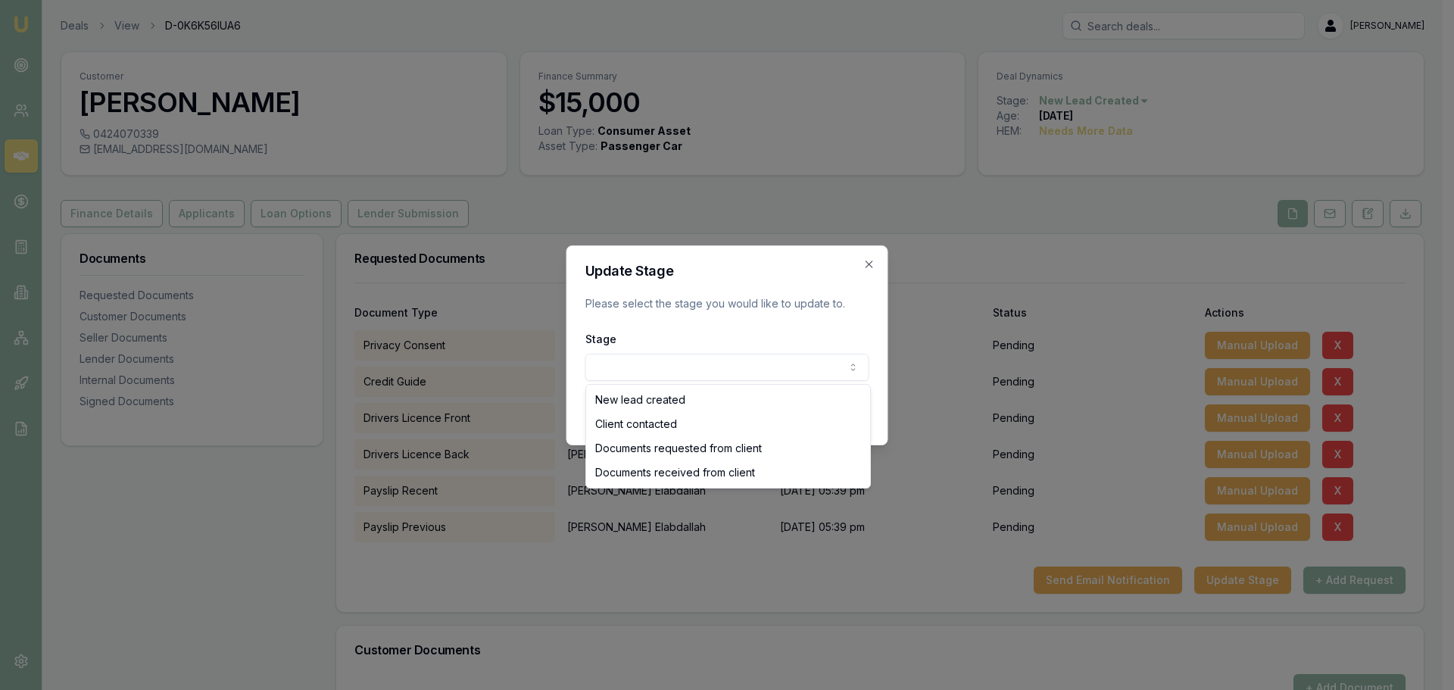
click at [832, 362] on body "Emu Broker Deals View D-0K6K56IUA6 [PERSON_NAME] Shield Toggle Menu Customer [P…" at bounding box center [721, 345] width 1442 height 690
select select "DOCUMENTS_REQUESTED_FROM_CLIENT"
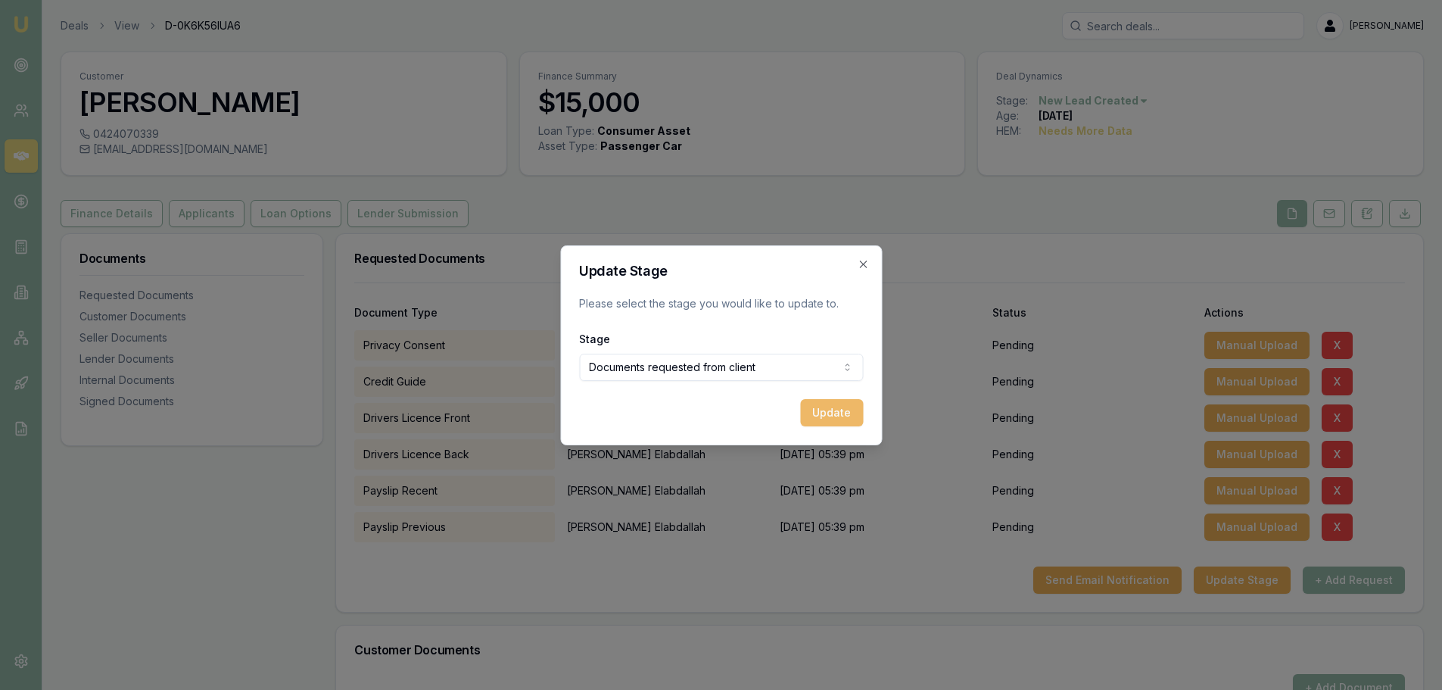
click at [839, 414] on button "Update" at bounding box center [831, 412] width 63 height 27
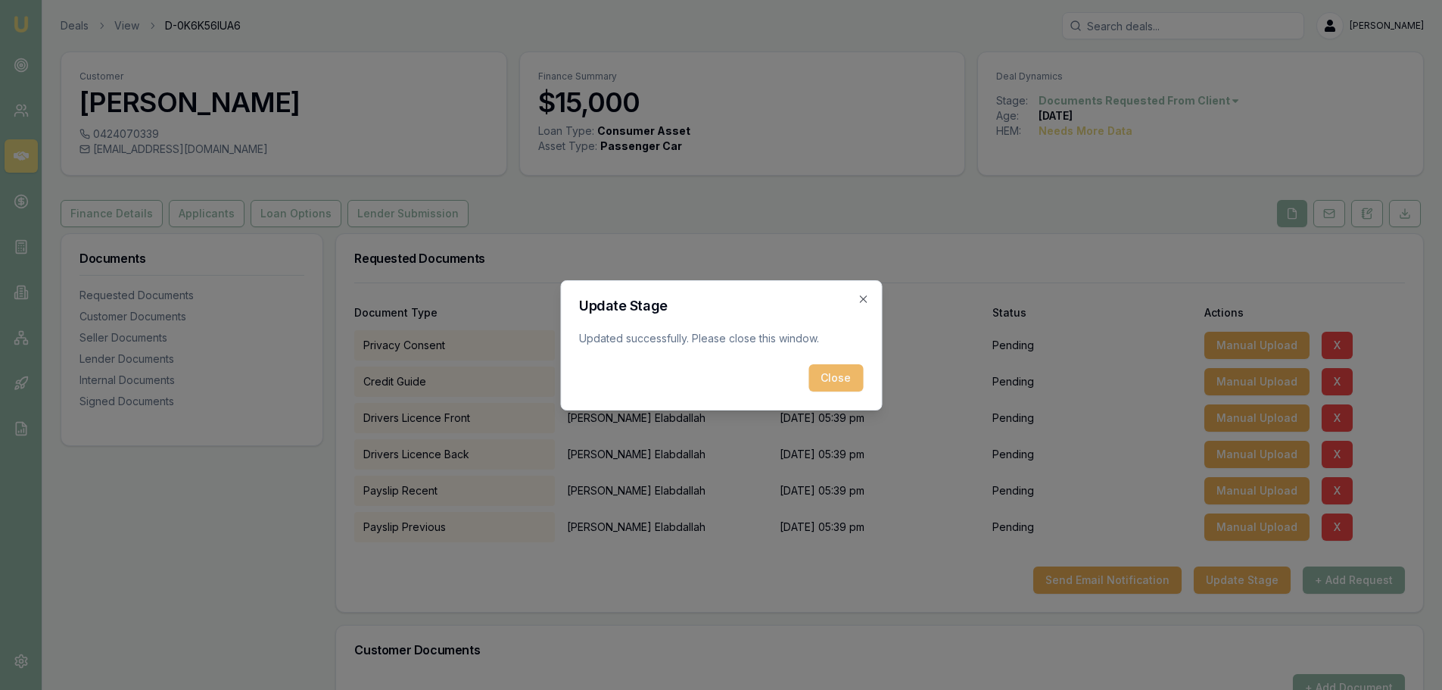
click at [837, 384] on button "Close" at bounding box center [836, 377] width 55 height 27
